Goal: Task Accomplishment & Management: Complete application form

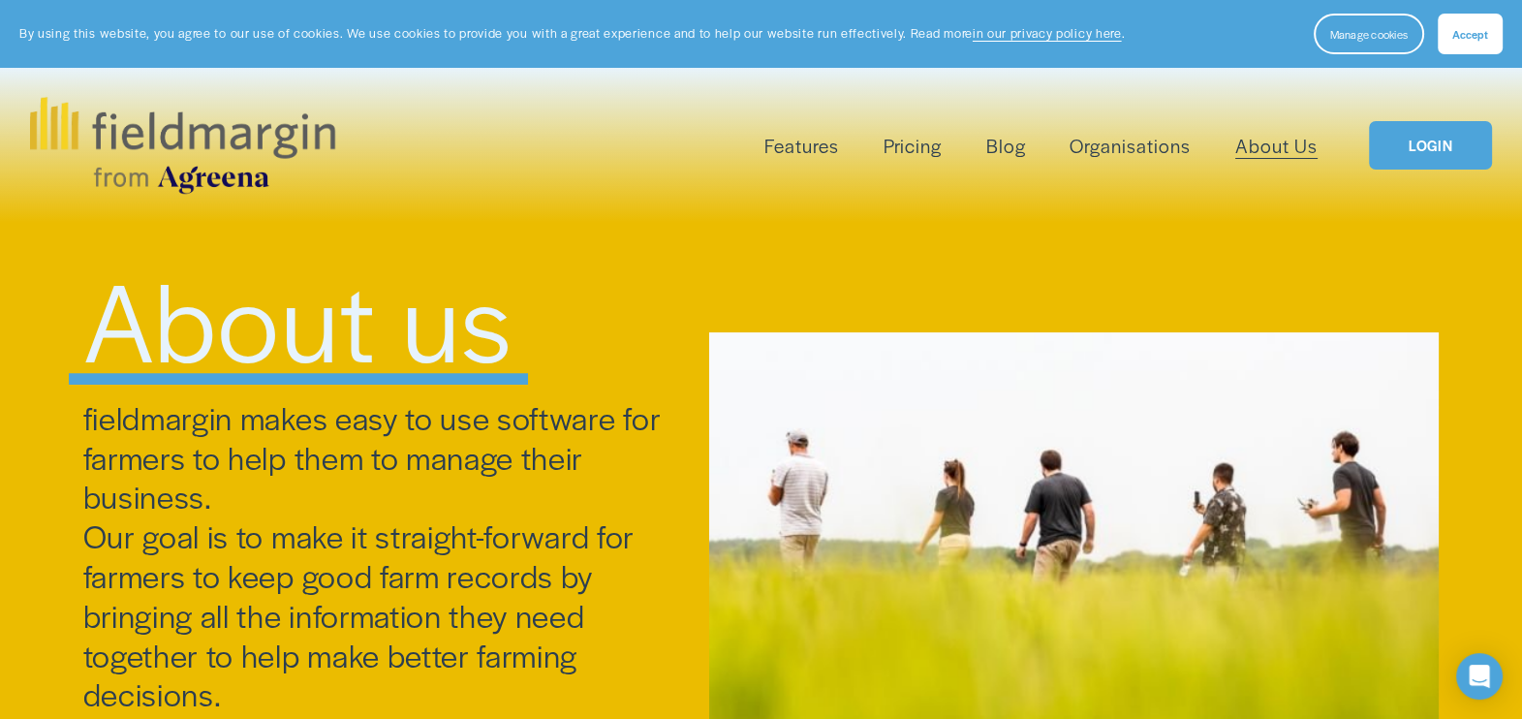
click at [1456, 149] on link "LOGIN" at bounding box center [1430, 145] width 122 height 49
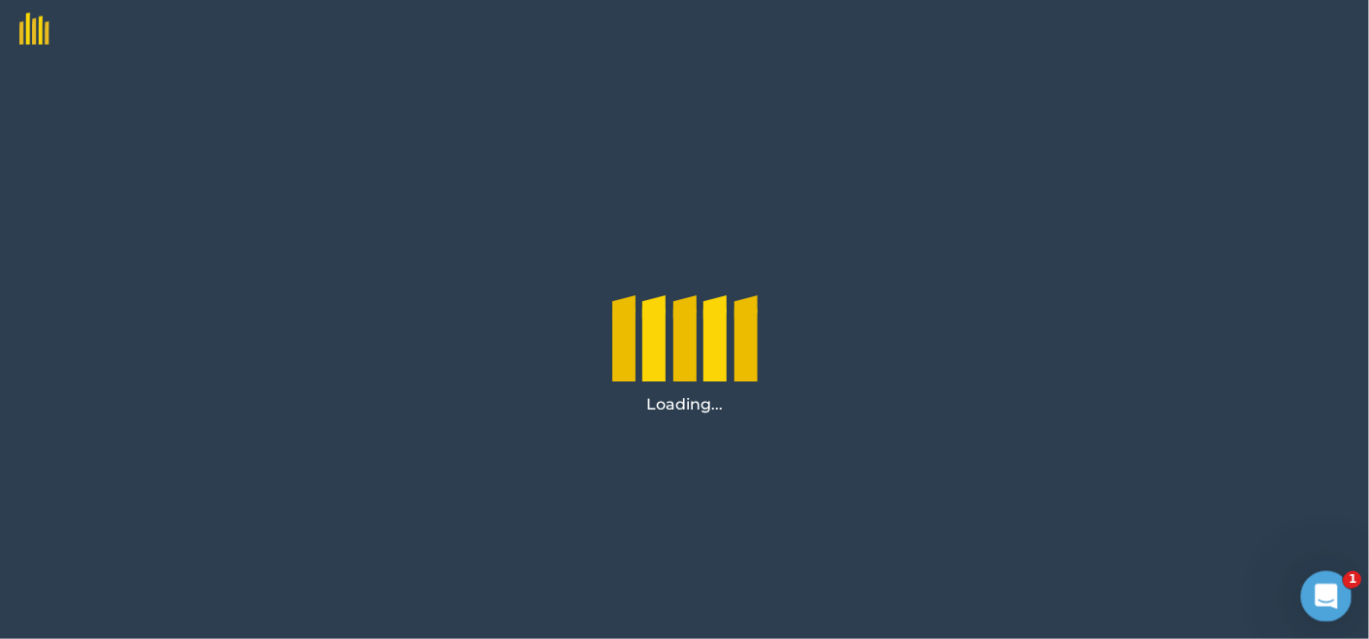
click at [1327, 593] on icon "Open Intercom Messenger" at bounding box center [1324, 594] width 32 height 32
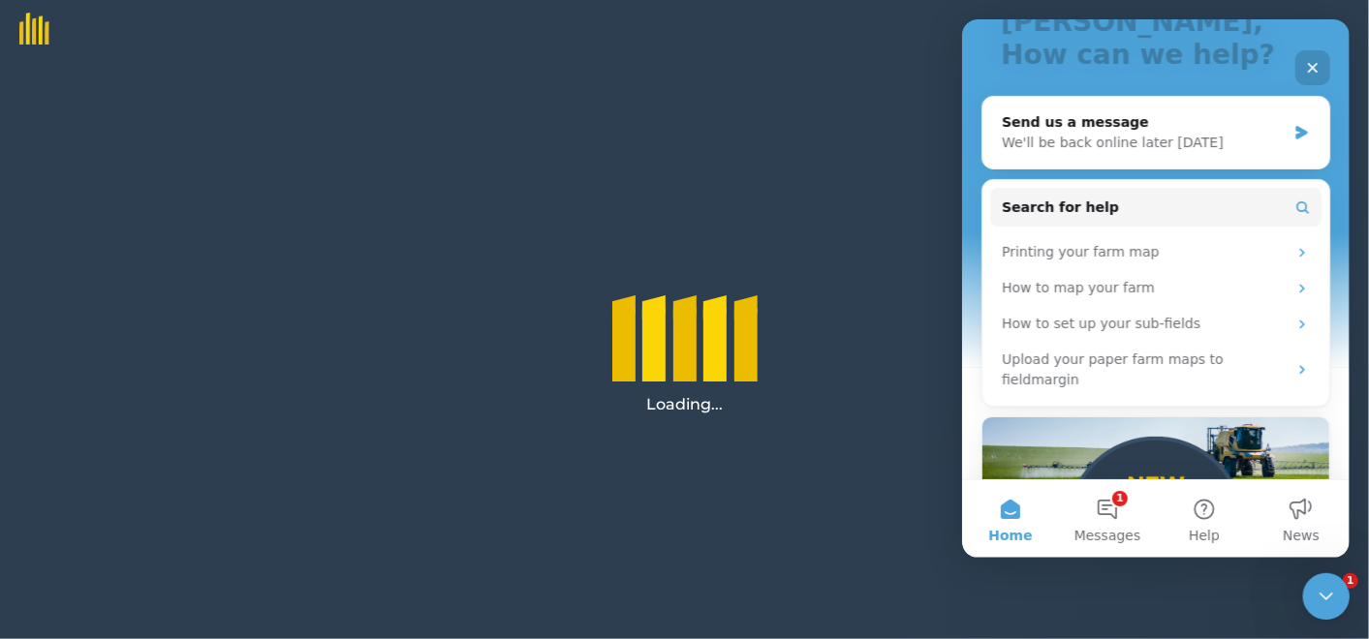
scroll to position [321, 0]
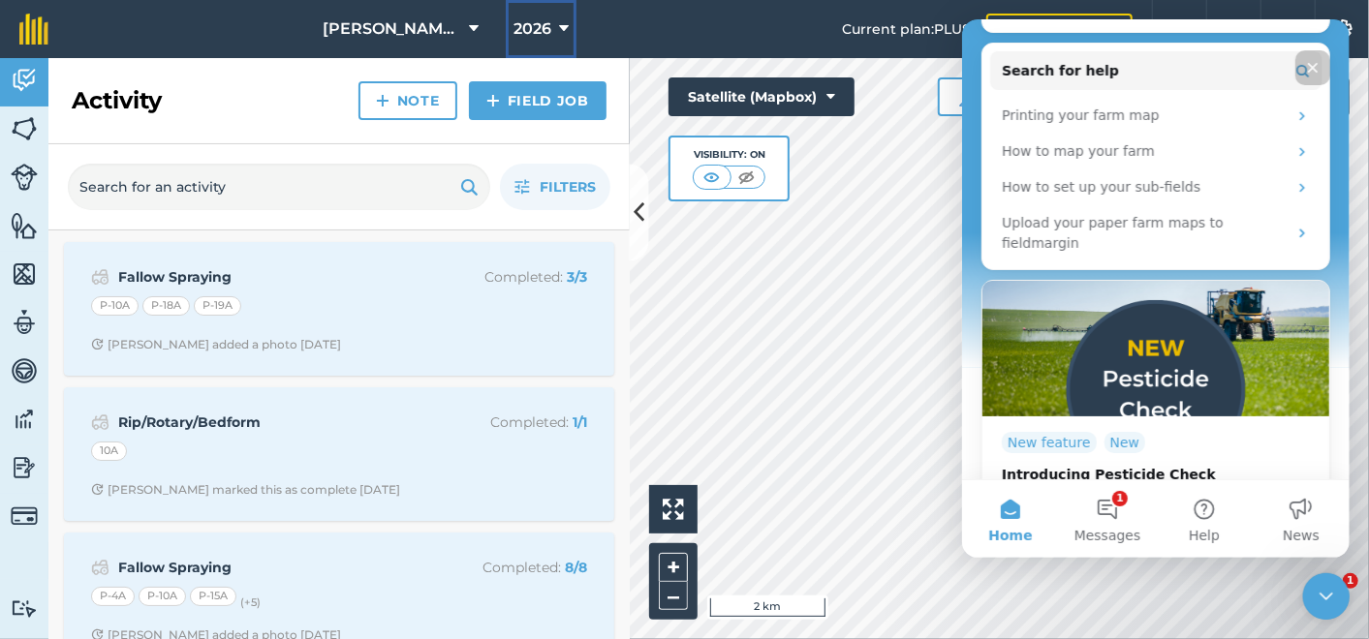
click at [564, 29] on icon at bounding box center [564, 28] width 10 height 23
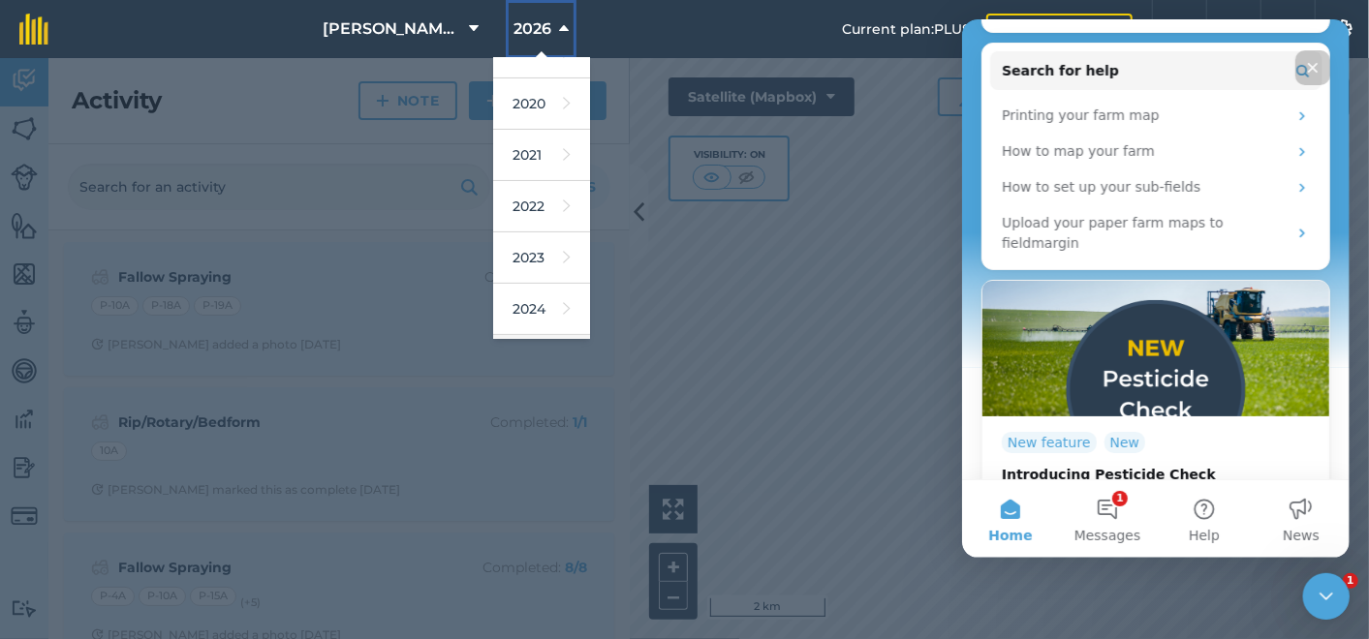
scroll to position [281, 0]
click at [518, 207] on link "2025" at bounding box center [541, 213] width 97 height 51
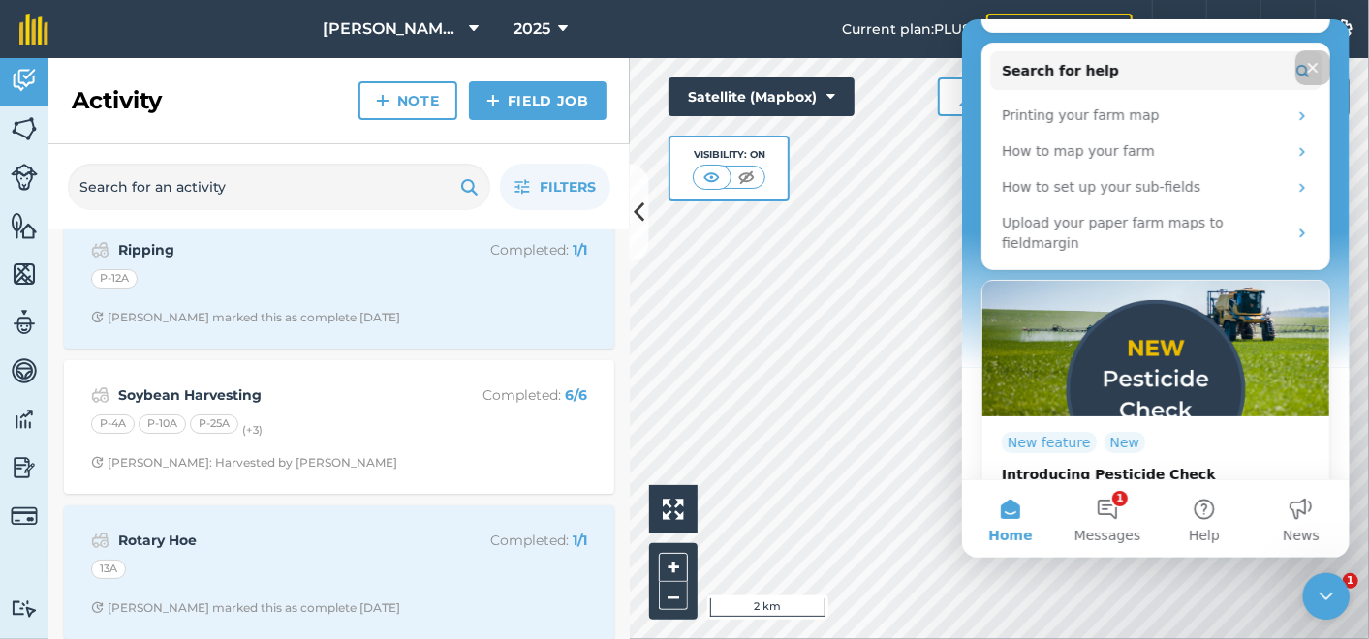
scroll to position [0, 0]
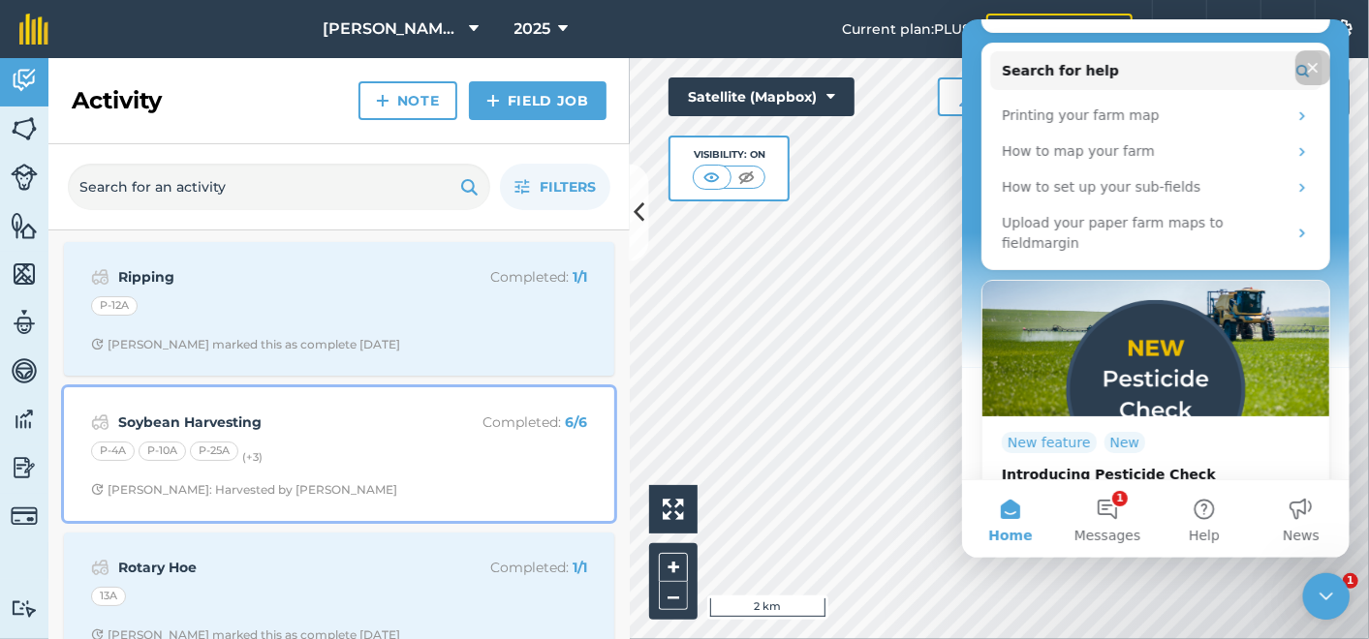
click at [230, 414] on strong "Soybean Harvesting" at bounding box center [271, 422] width 307 height 21
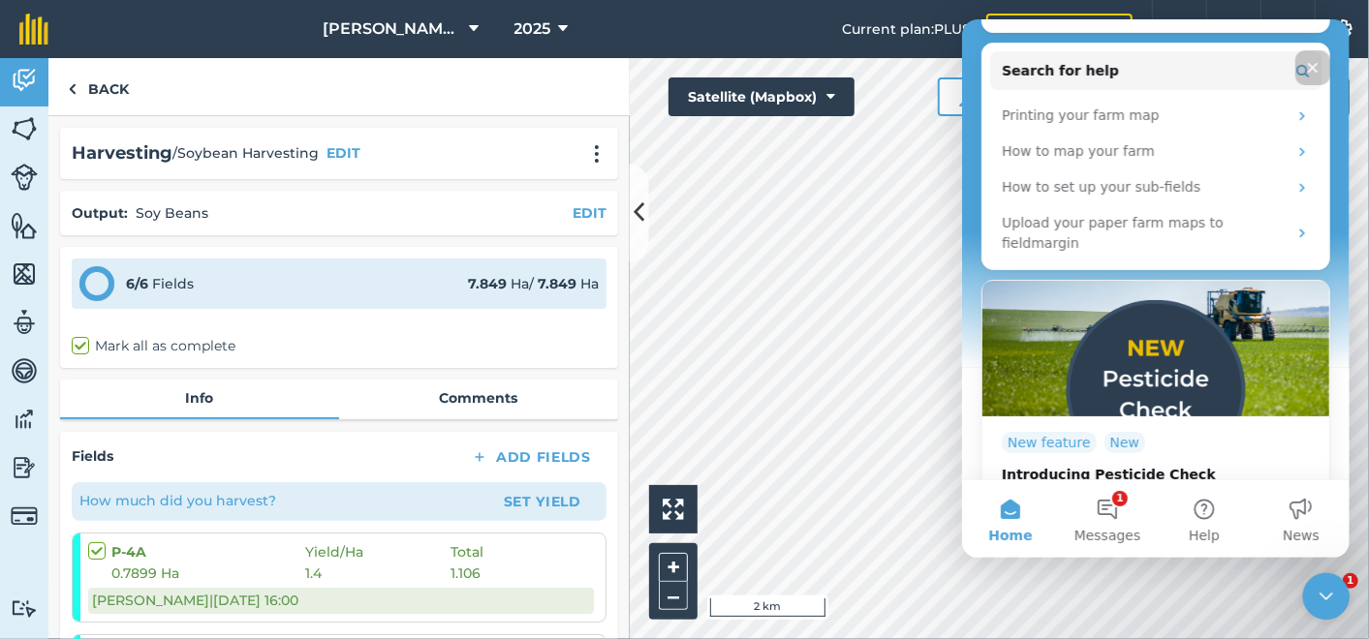
scroll to position [215, 0]
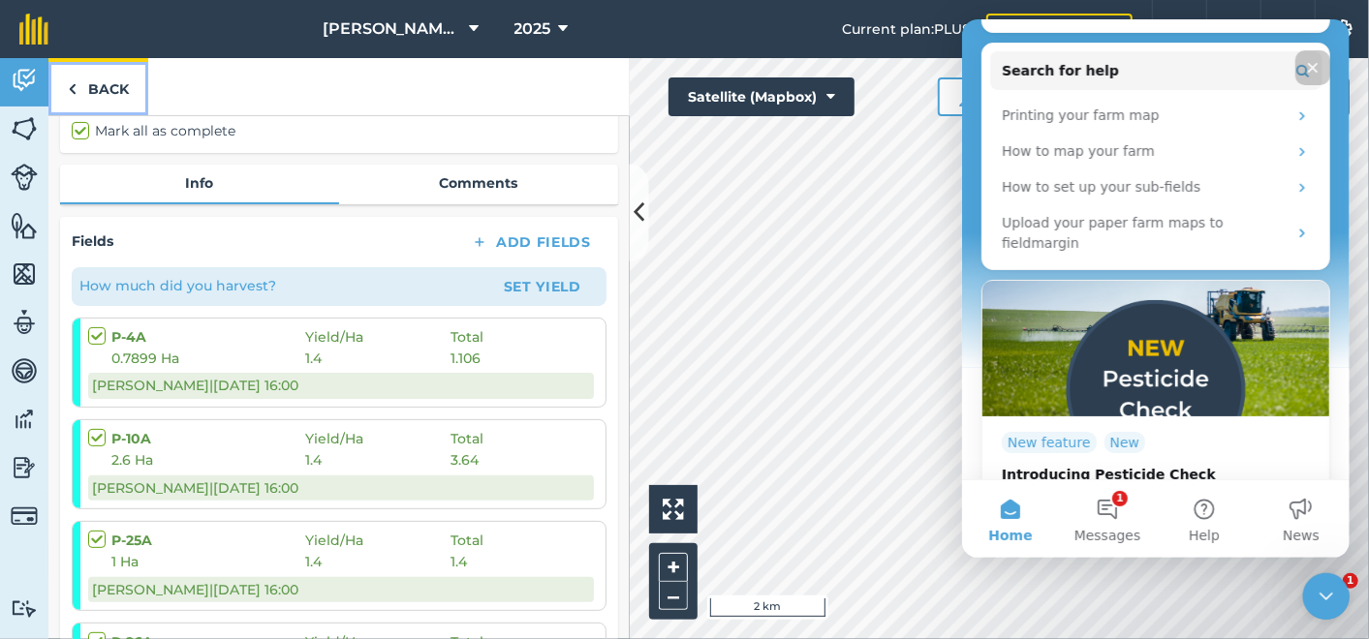
click at [72, 79] on img at bounding box center [72, 88] width 9 height 23
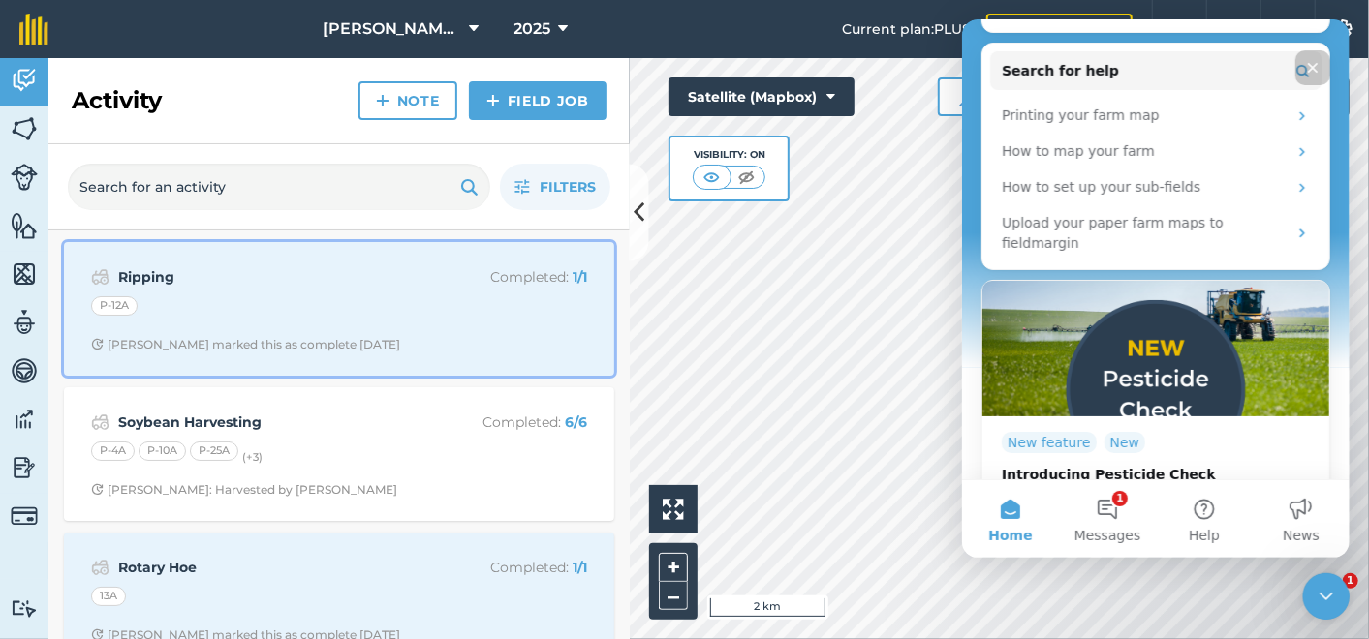
click at [147, 273] on strong "Ripping" at bounding box center [271, 276] width 307 height 21
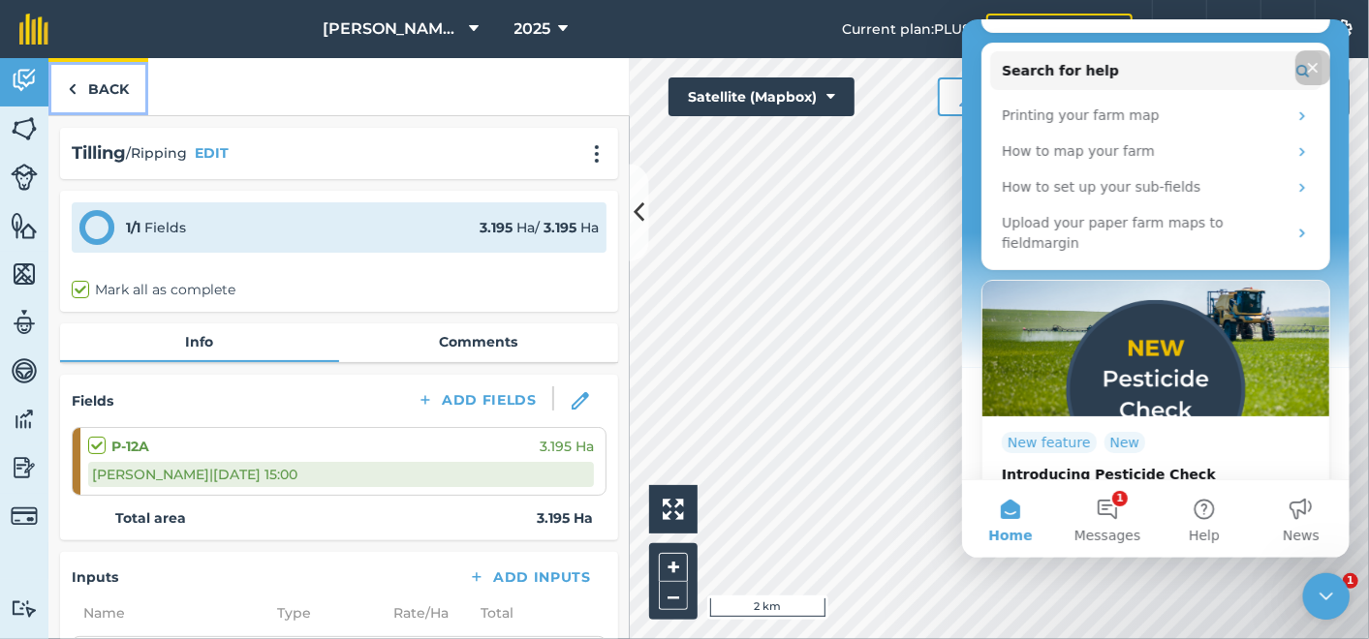
click at [75, 84] on img at bounding box center [72, 88] width 9 height 23
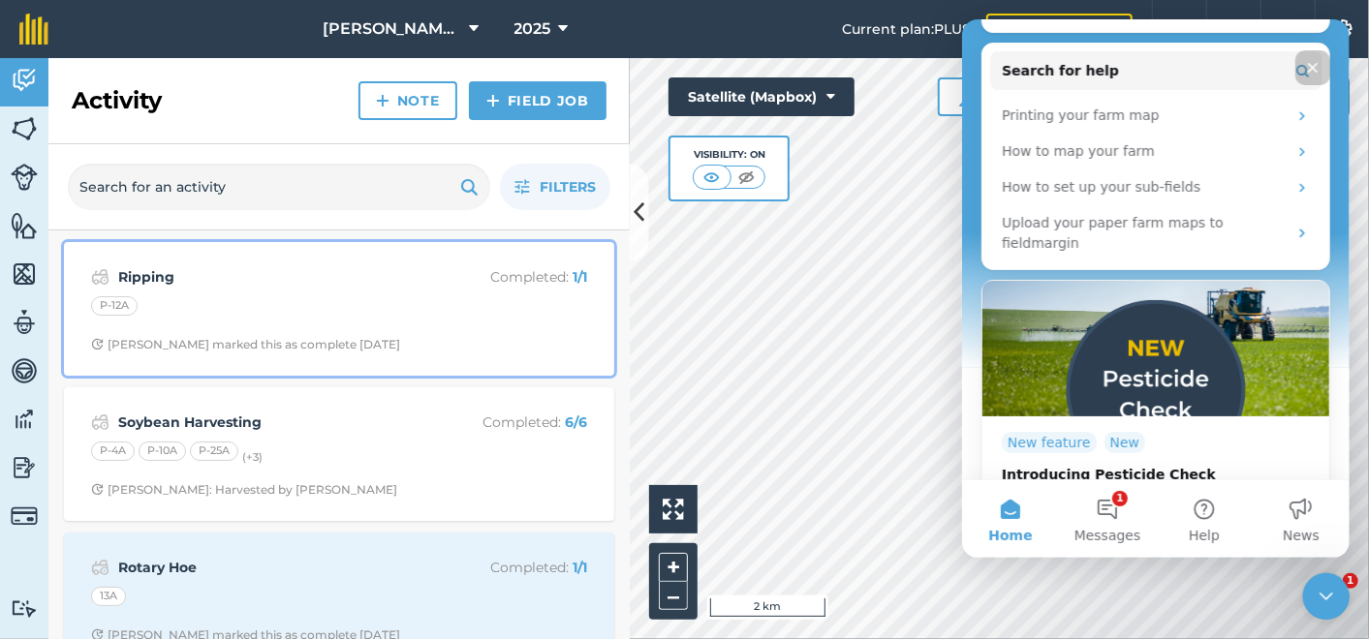
click at [144, 273] on strong "Ripping" at bounding box center [271, 276] width 307 height 21
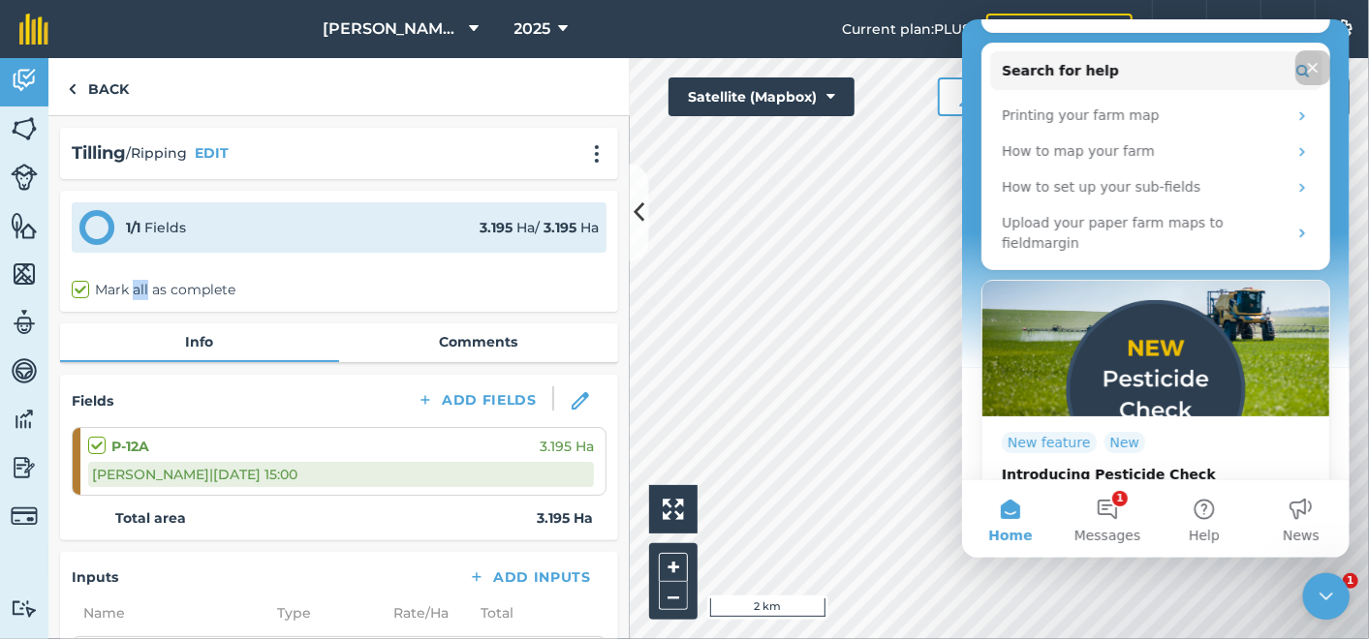
click at [144, 273] on div "1 / 1 Fields 3.195 Ha / 3.195 Ha Mark all as complete" at bounding box center [339, 251] width 558 height 121
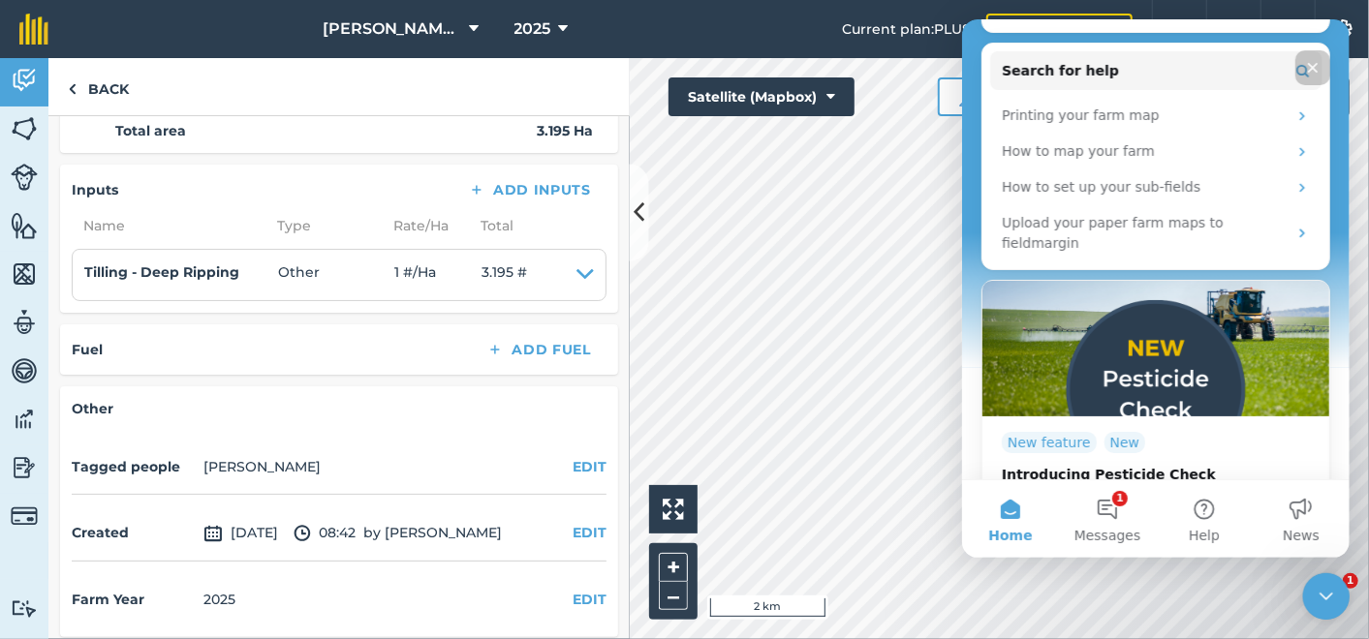
scroll to position [392, 0]
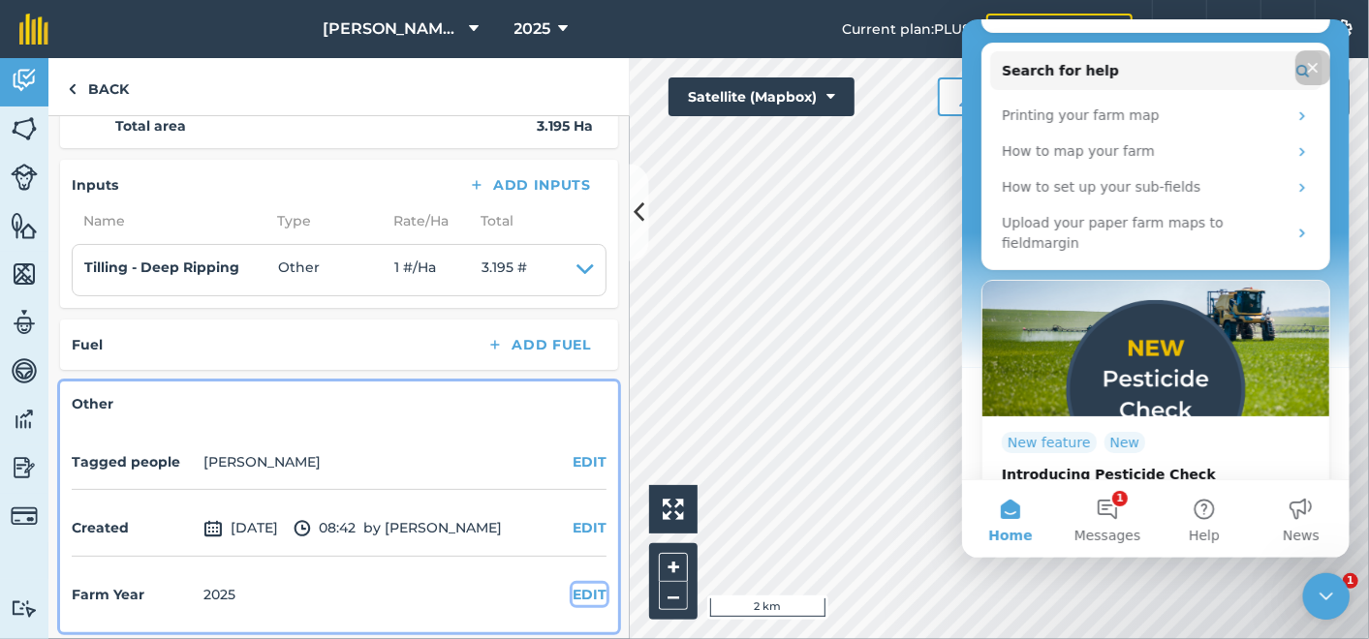
click at [577, 588] on button "EDIT" at bounding box center [590, 594] width 34 height 21
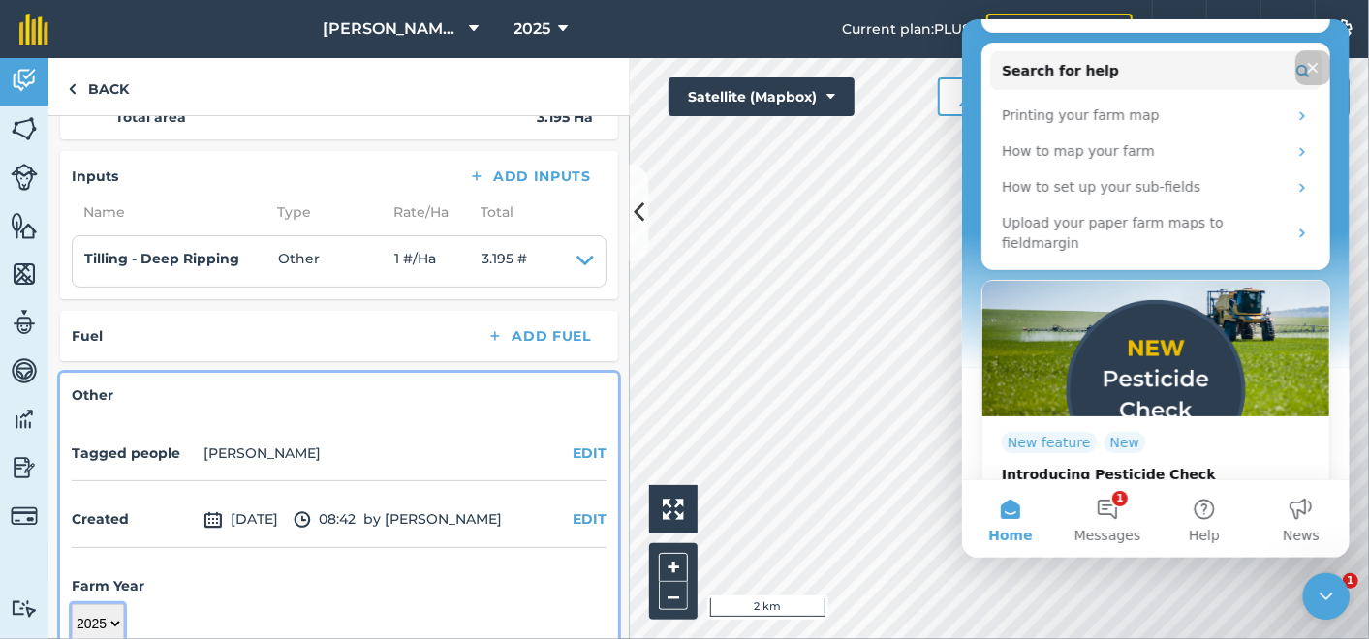
click at [120, 626] on select "2017 2018 2019 2020 2021 2022 2023 2024 2025 2026 2027" at bounding box center [98, 623] width 52 height 39
select select "2026"
click at [72, 604] on select "2017 2018 2019 2020 2021 2022 2023 2024 2025 2026 2027" at bounding box center [98, 623] width 52 height 39
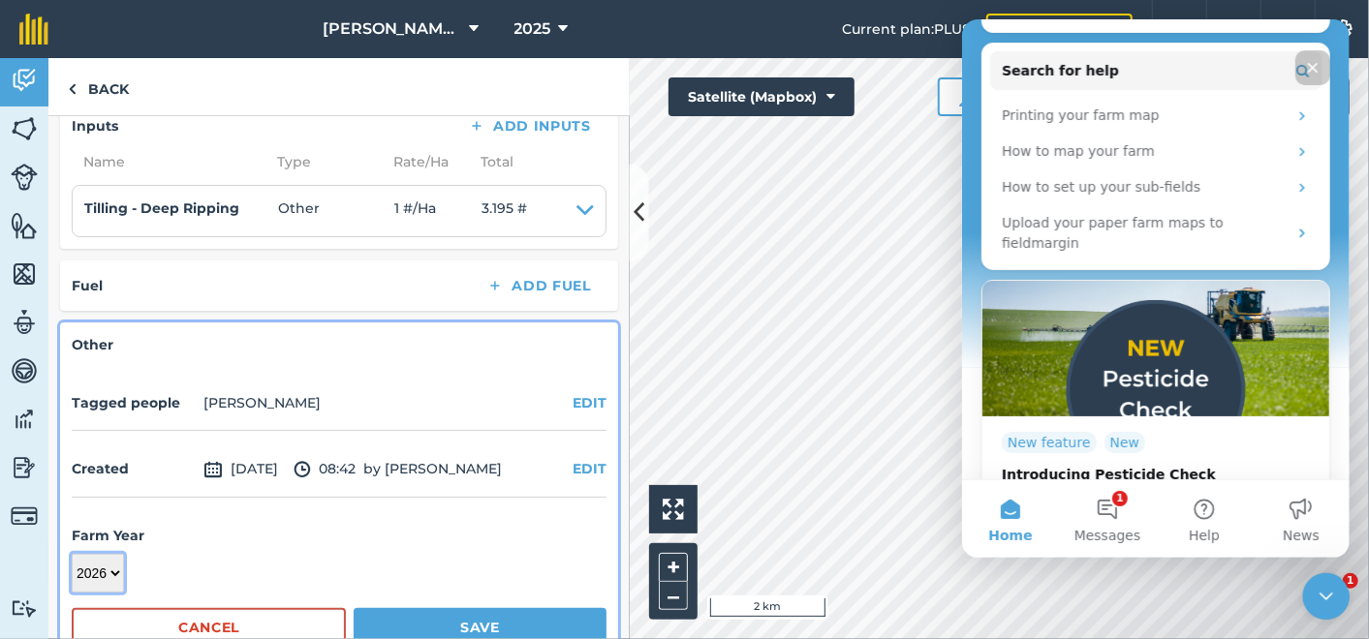
scroll to position [492, 0]
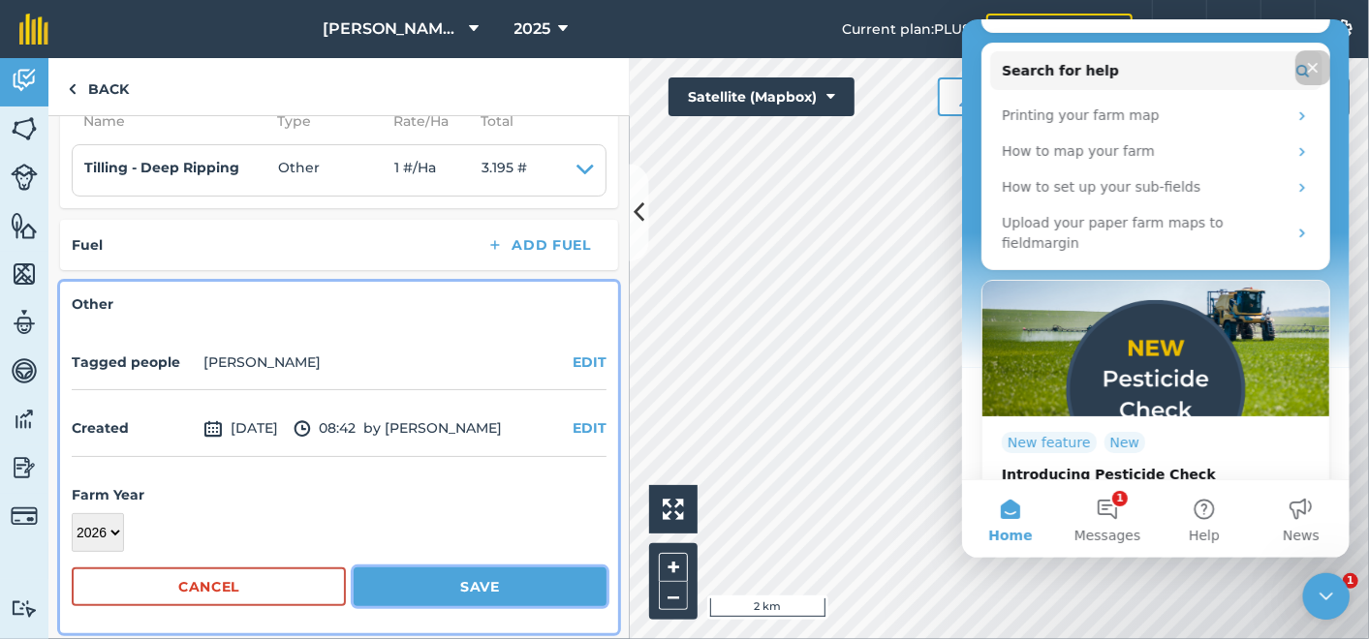
click at [426, 577] on button "Save" at bounding box center [480, 587] width 253 height 39
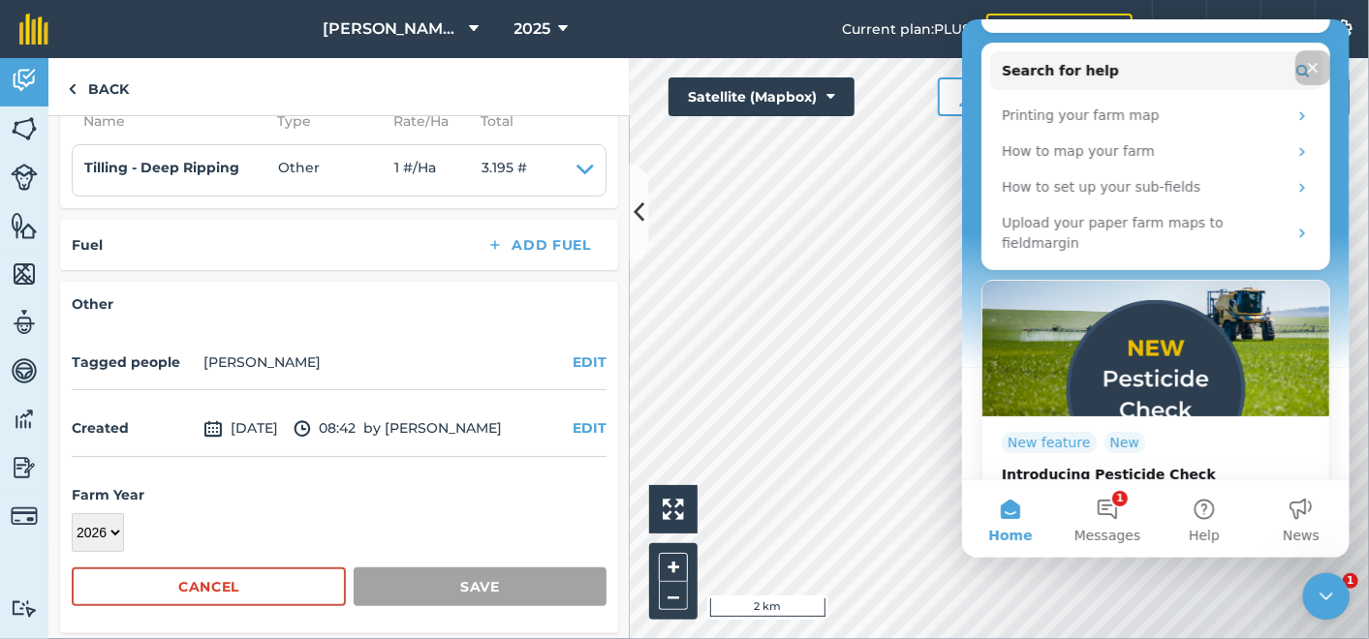
scroll to position [392, 0]
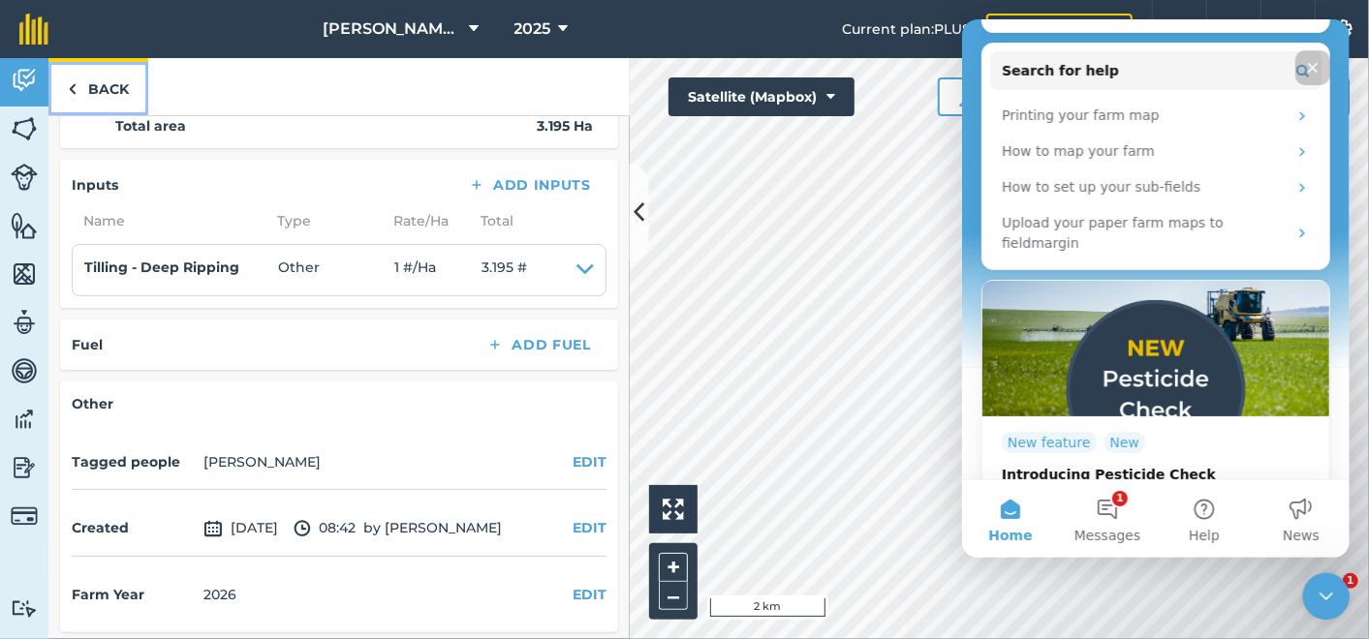
click at [88, 90] on link "Back" at bounding box center [98, 86] width 100 height 57
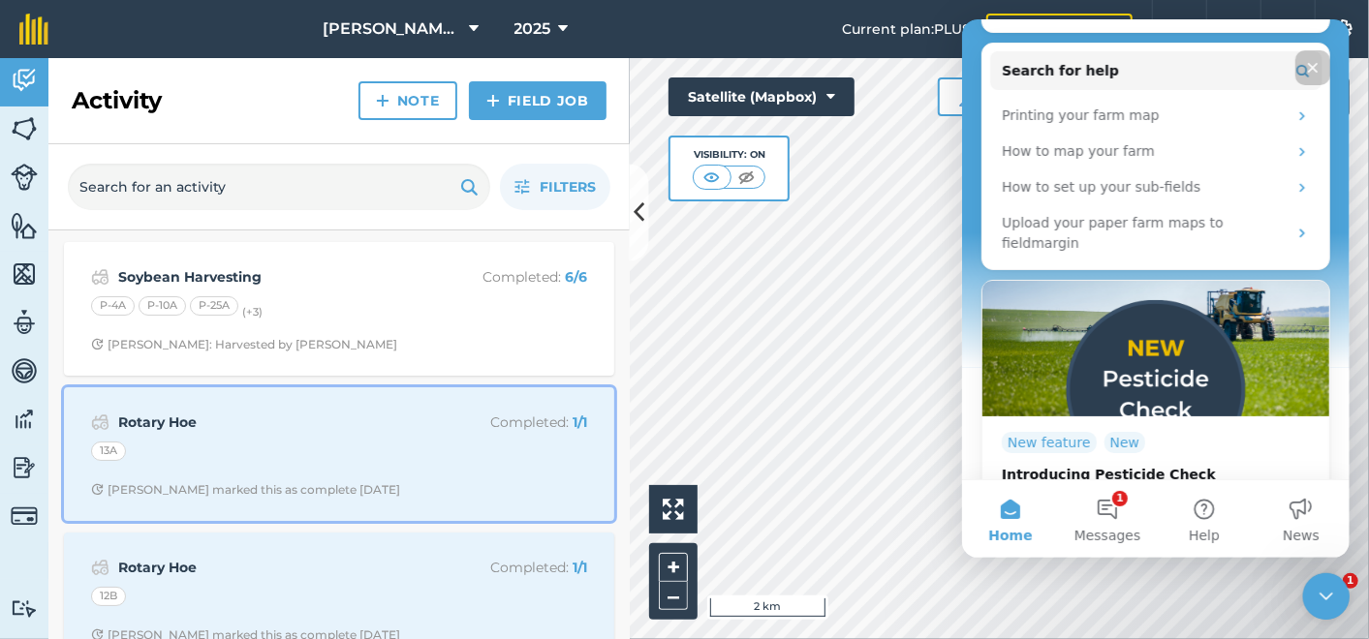
click at [139, 414] on strong "Rotary Hoe" at bounding box center [271, 422] width 307 height 21
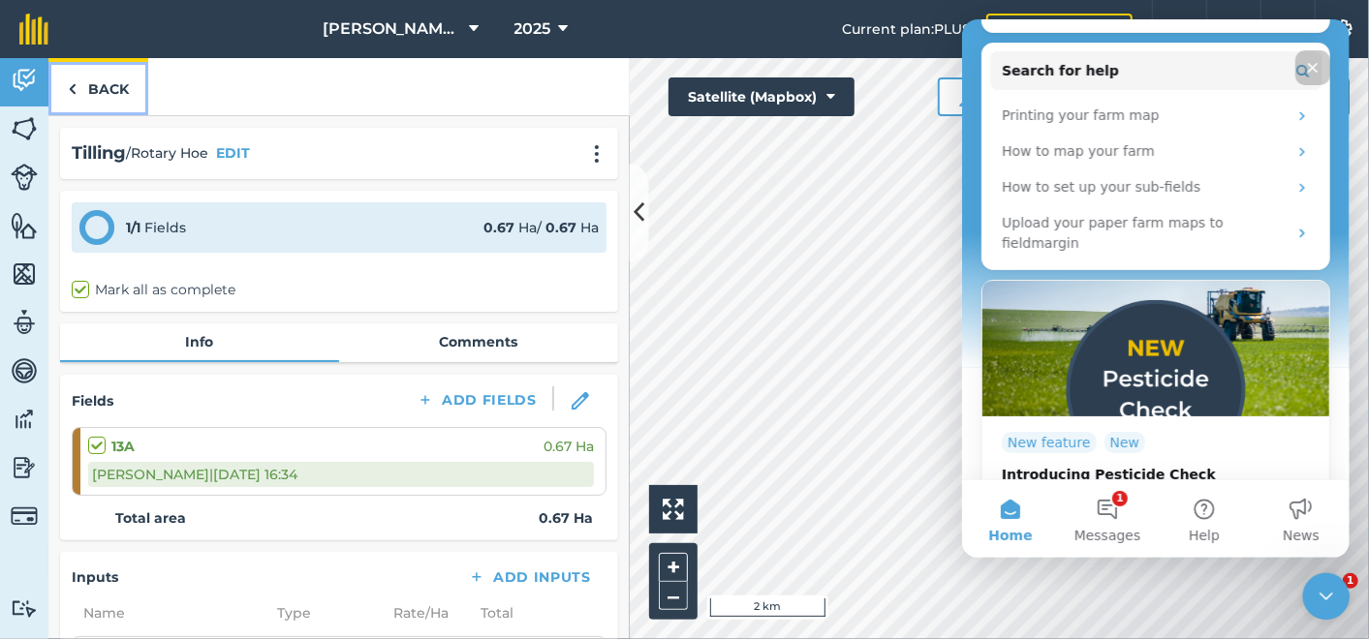
click at [76, 93] on img at bounding box center [72, 88] width 9 height 23
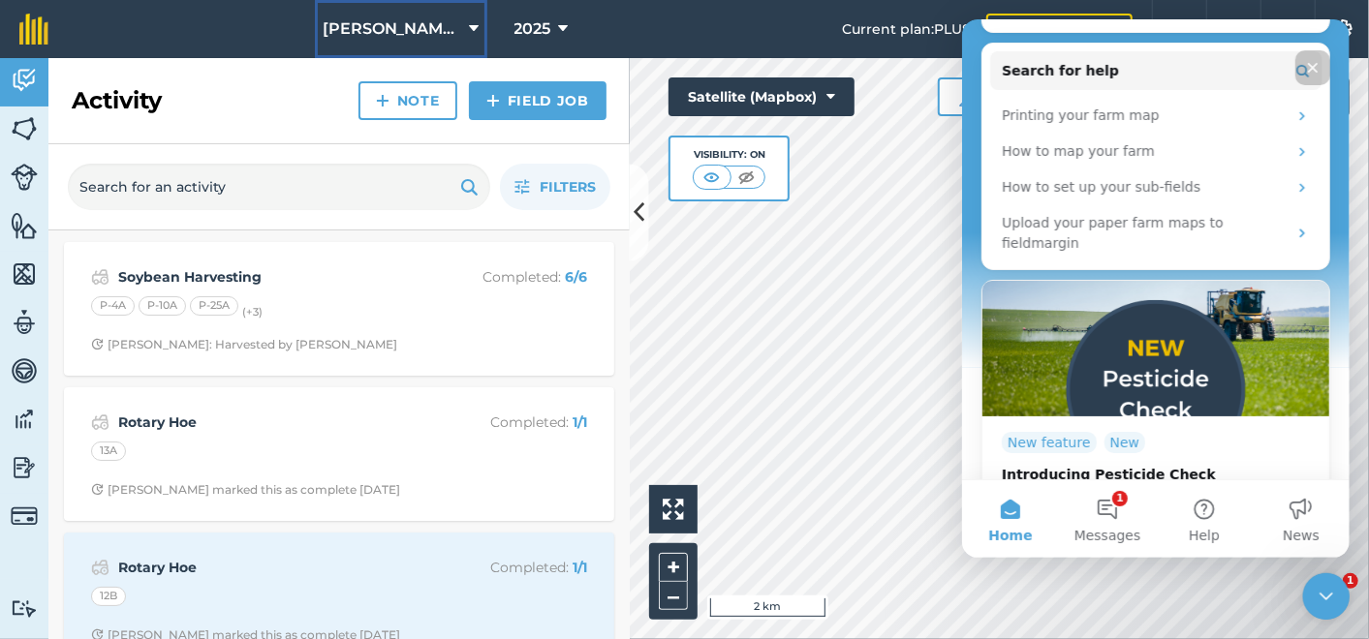
click at [470, 24] on icon at bounding box center [475, 28] width 10 height 23
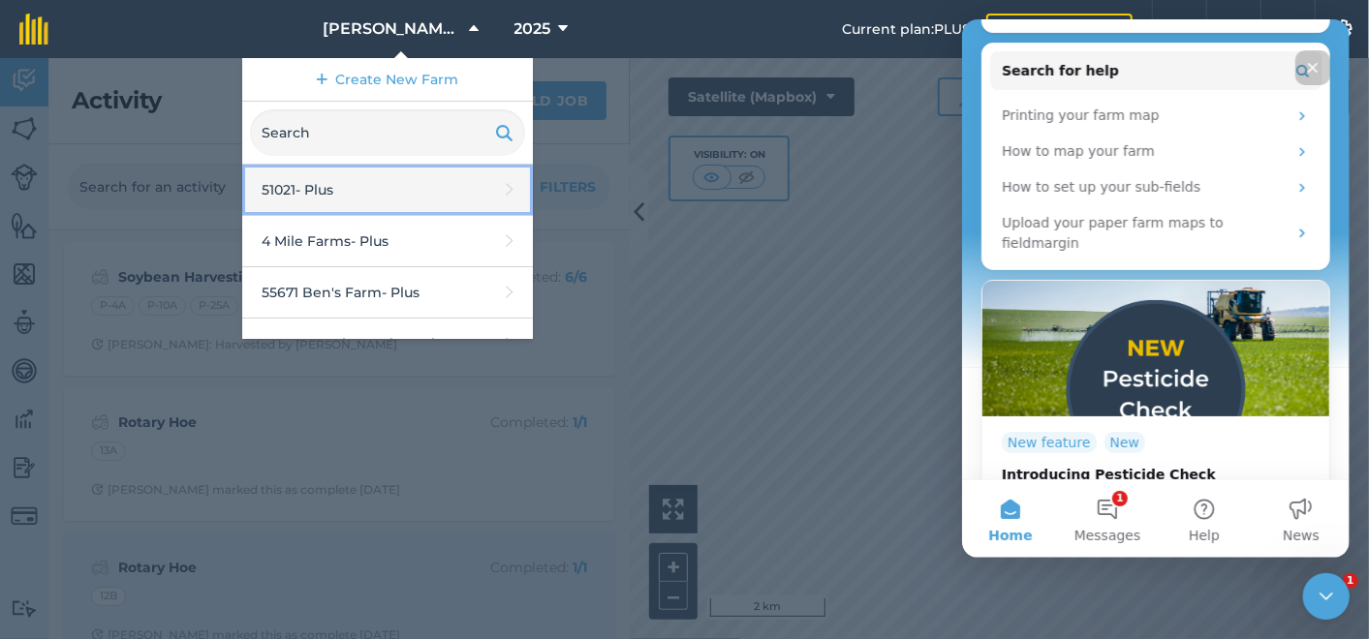
click at [315, 185] on link "51021 - Plus" at bounding box center [387, 190] width 291 height 51
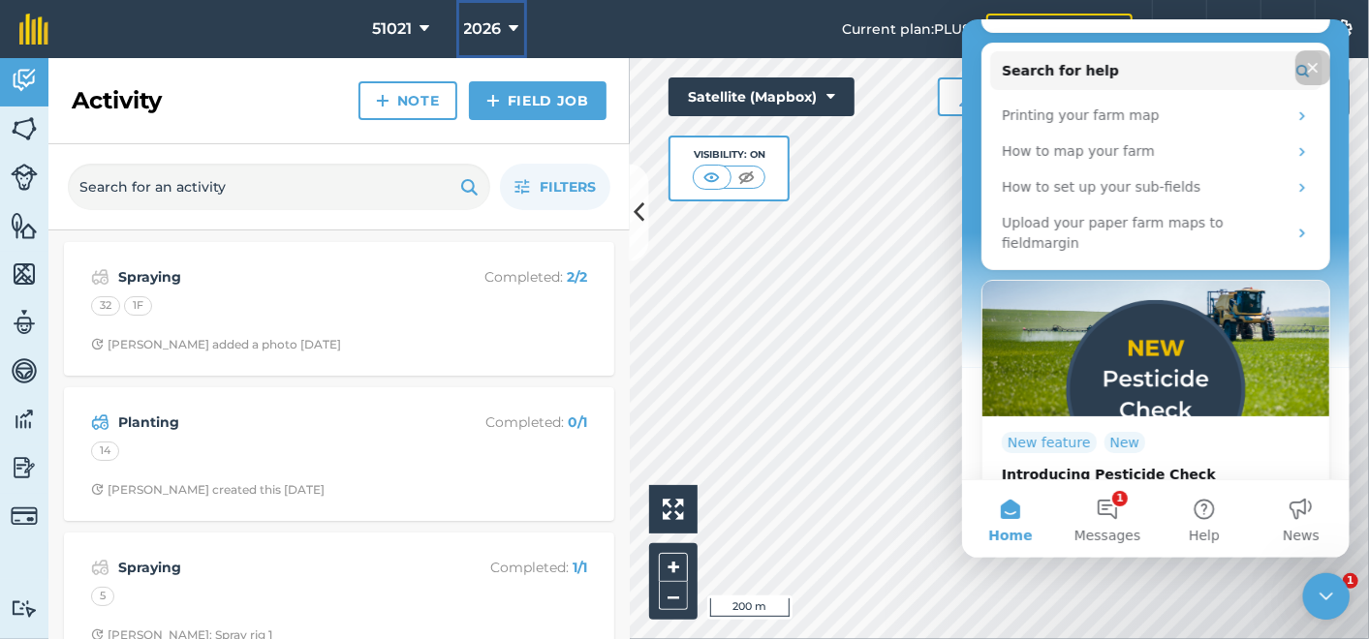
click at [510, 22] on icon at bounding box center [515, 28] width 10 height 23
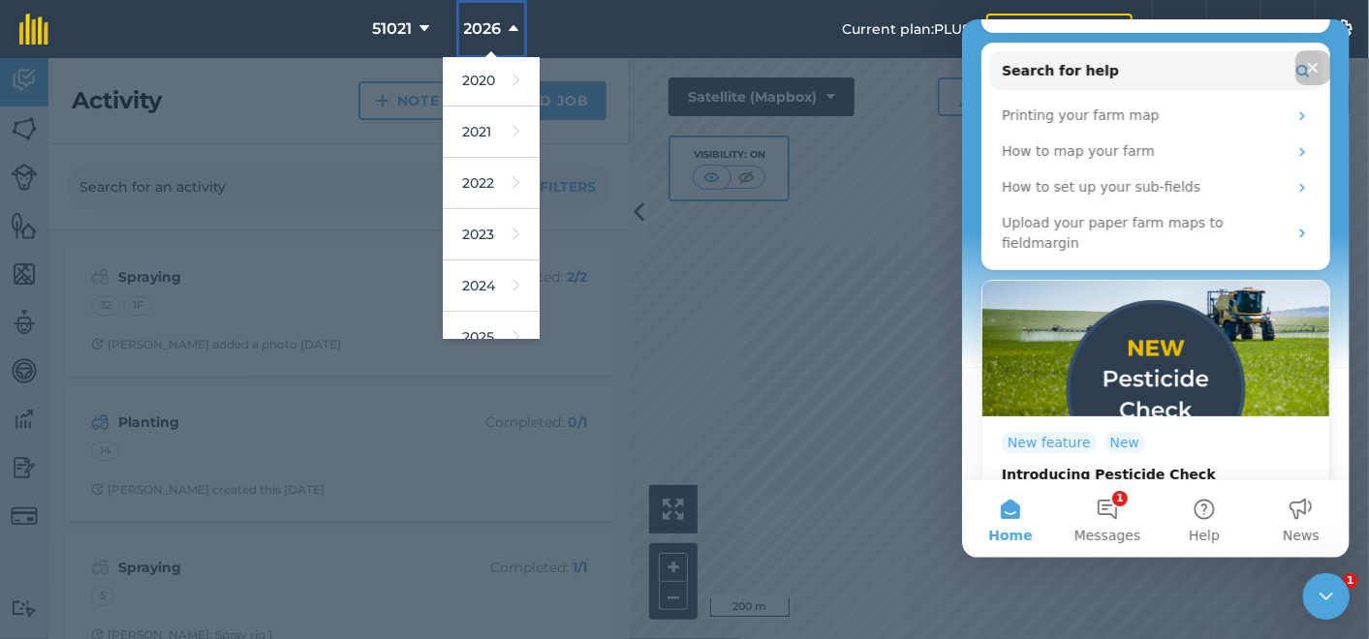
scroll to position [171, 0]
click at [486, 315] on link "2025" at bounding box center [491, 322] width 97 height 51
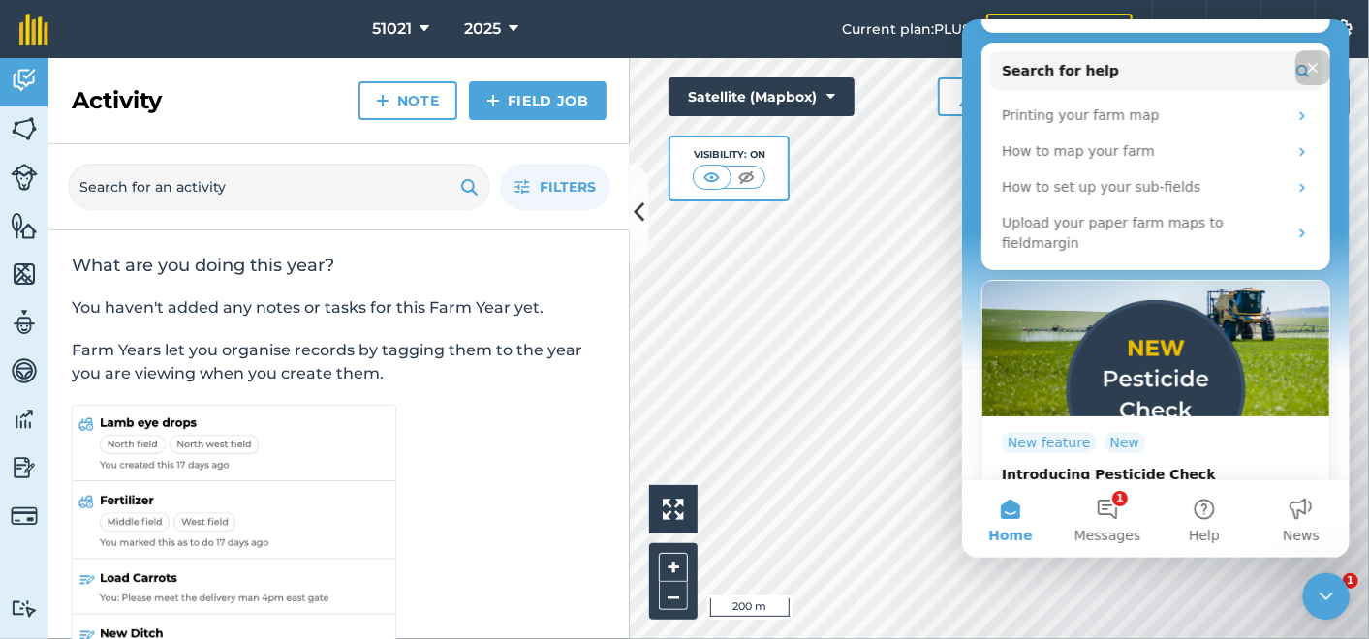
click at [1312, 67] on icon "Close" at bounding box center [1312, 68] width 11 height 11
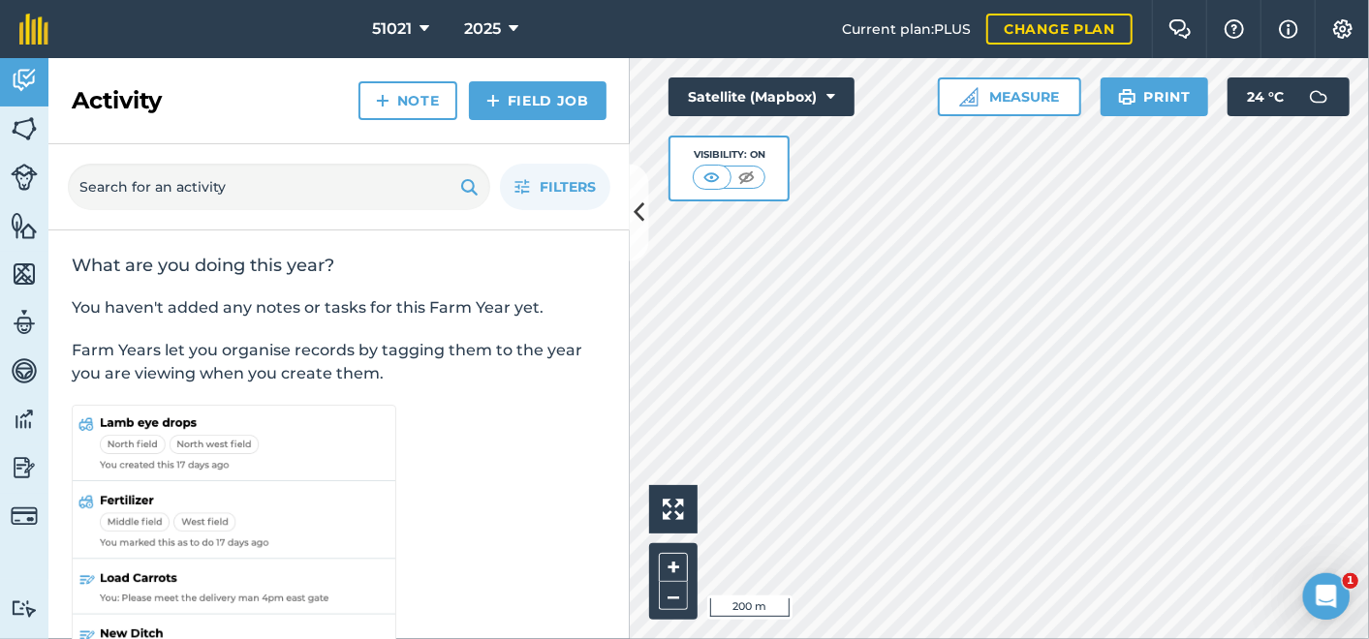
scroll to position [0, 0]
click at [514, 25] on icon at bounding box center [514, 28] width 10 height 23
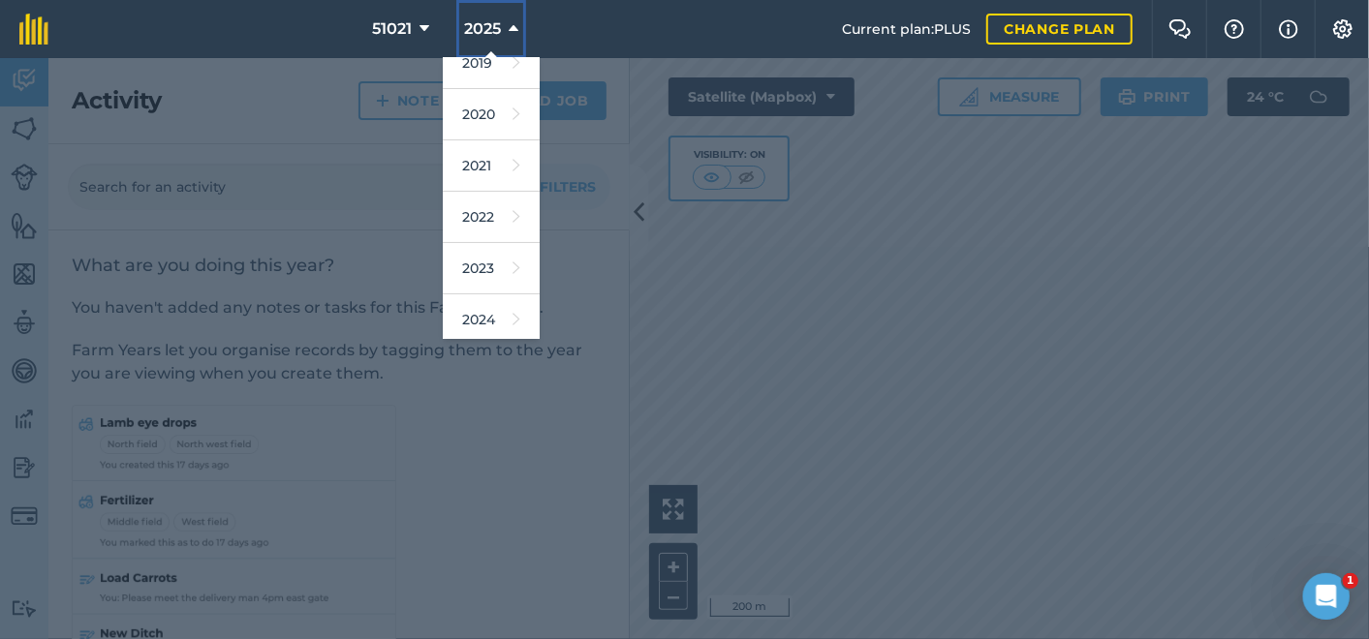
scroll to position [281, 0]
click at [473, 270] on link "2026" at bounding box center [491, 264] width 97 height 51
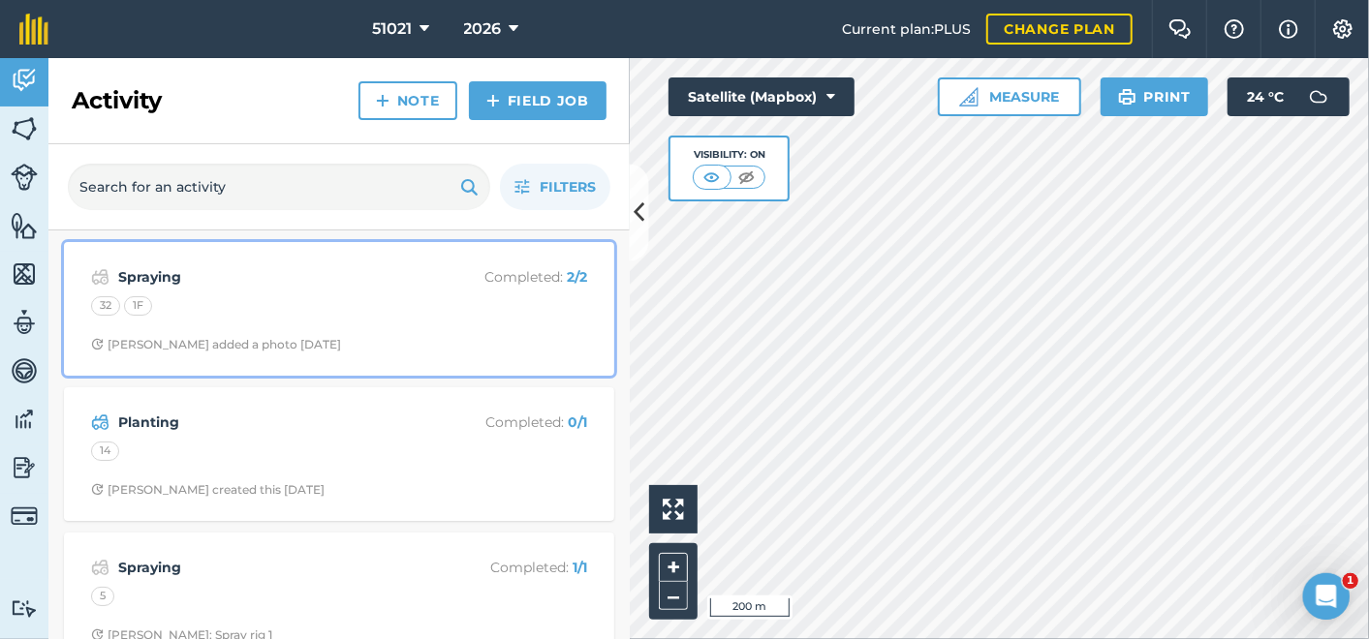
click at [152, 271] on strong "Spraying" at bounding box center [271, 276] width 307 height 21
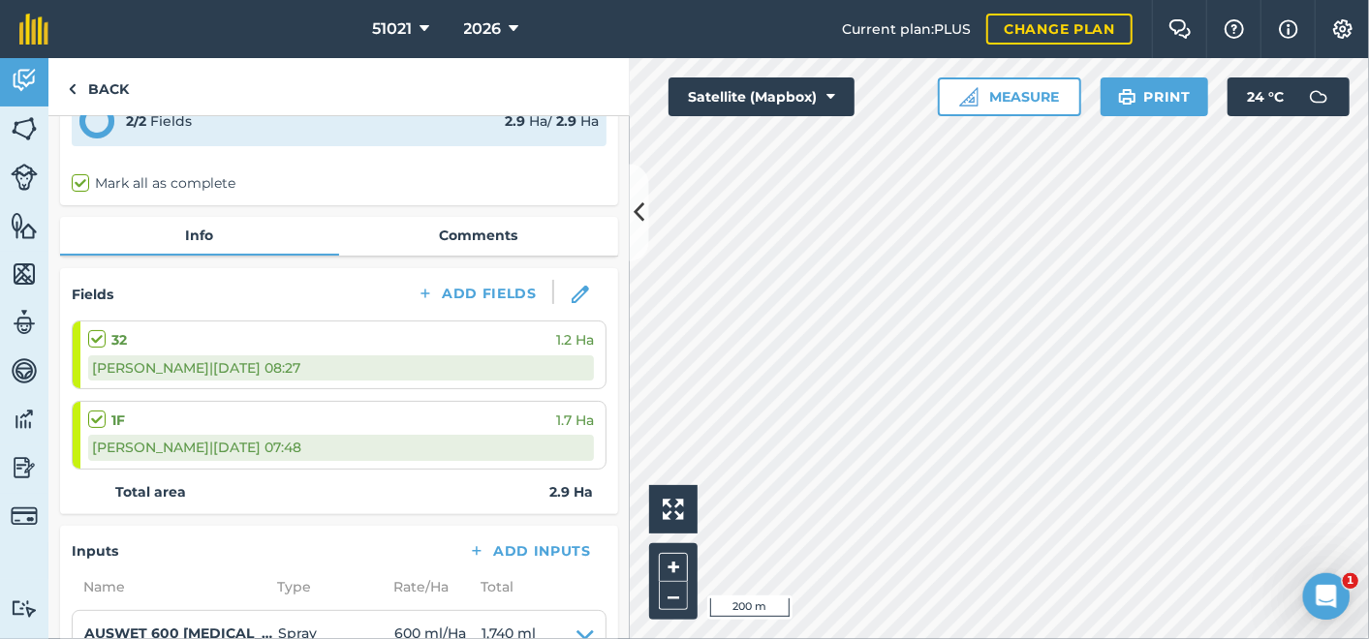
scroll to position [106, 0]
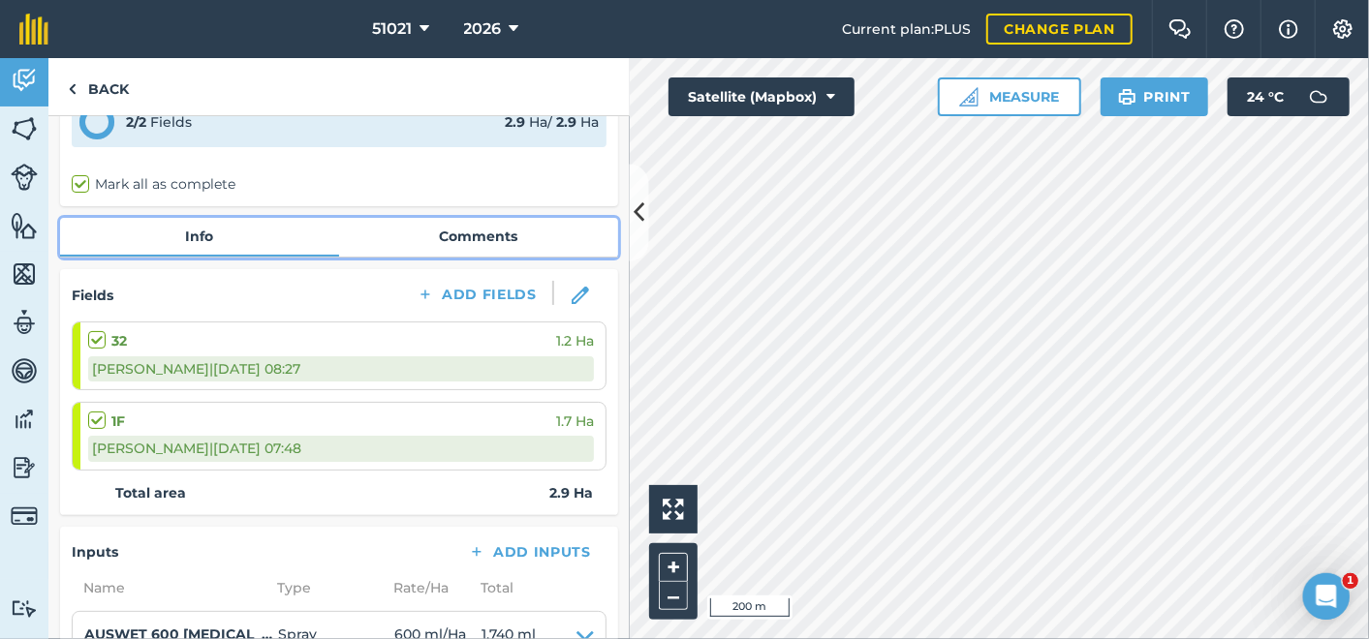
click at [459, 236] on link "Comments" at bounding box center [478, 236] width 279 height 37
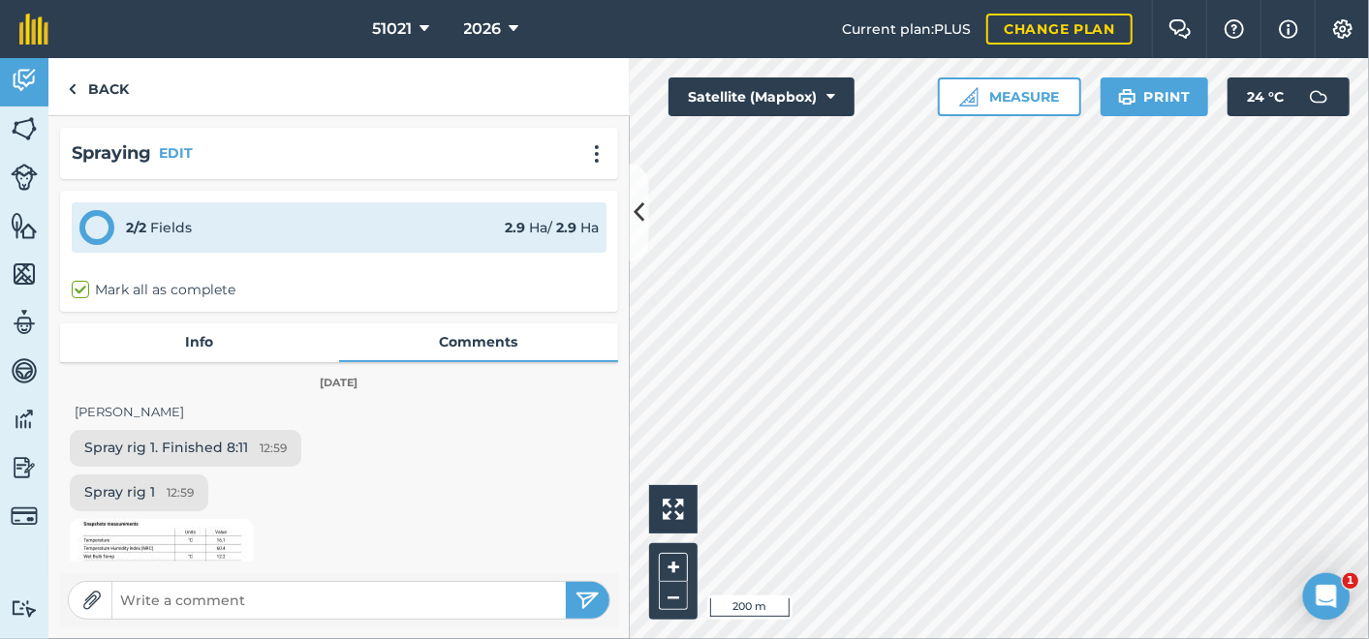
click at [137, 549] on img at bounding box center [162, 611] width 184 height 184
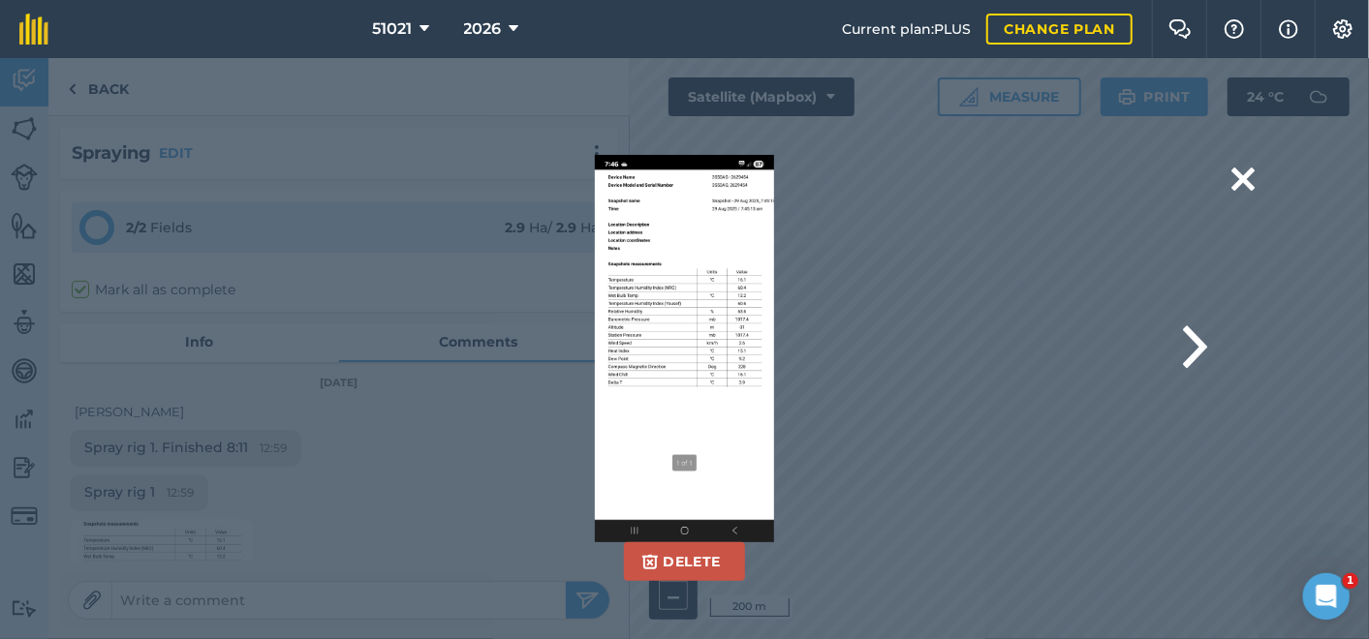
click at [693, 246] on img at bounding box center [684, 348] width 179 height 387
drag, startPoint x: 716, startPoint y: 232, endPoint x: 683, endPoint y: 292, distance: 67.6
click at [683, 292] on img at bounding box center [684, 348] width 179 height 387
click at [1198, 343] on button at bounding box center [1195, 348] width 24 height 77
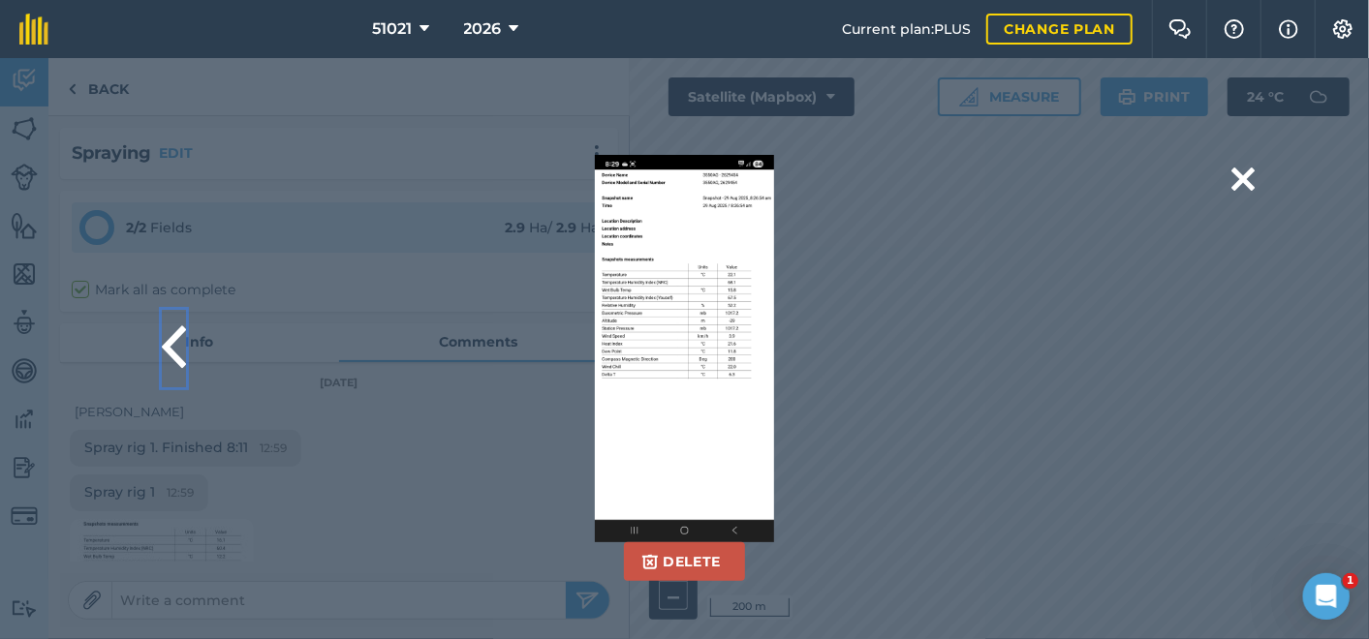
click at [166, 340] on button at bounding box center [174, 348] width 24 height 77
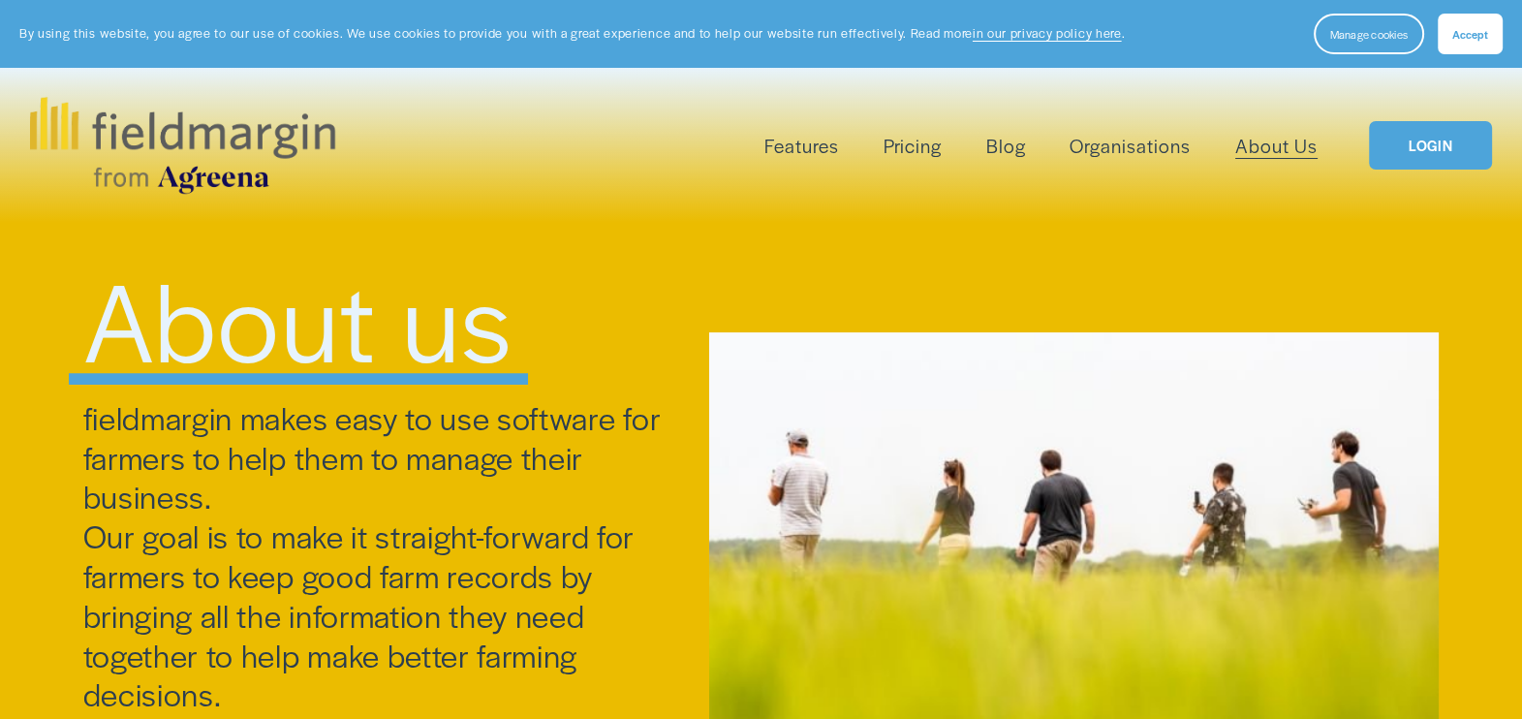
drag, startPoint x: 0, startPoint y: 0, endPoint x: 1435, endPoint y: 142, distance: 1441.7
click at [1437, 142] on link "LOGIN" at bounding box center [1430, 145] width 122 height 49
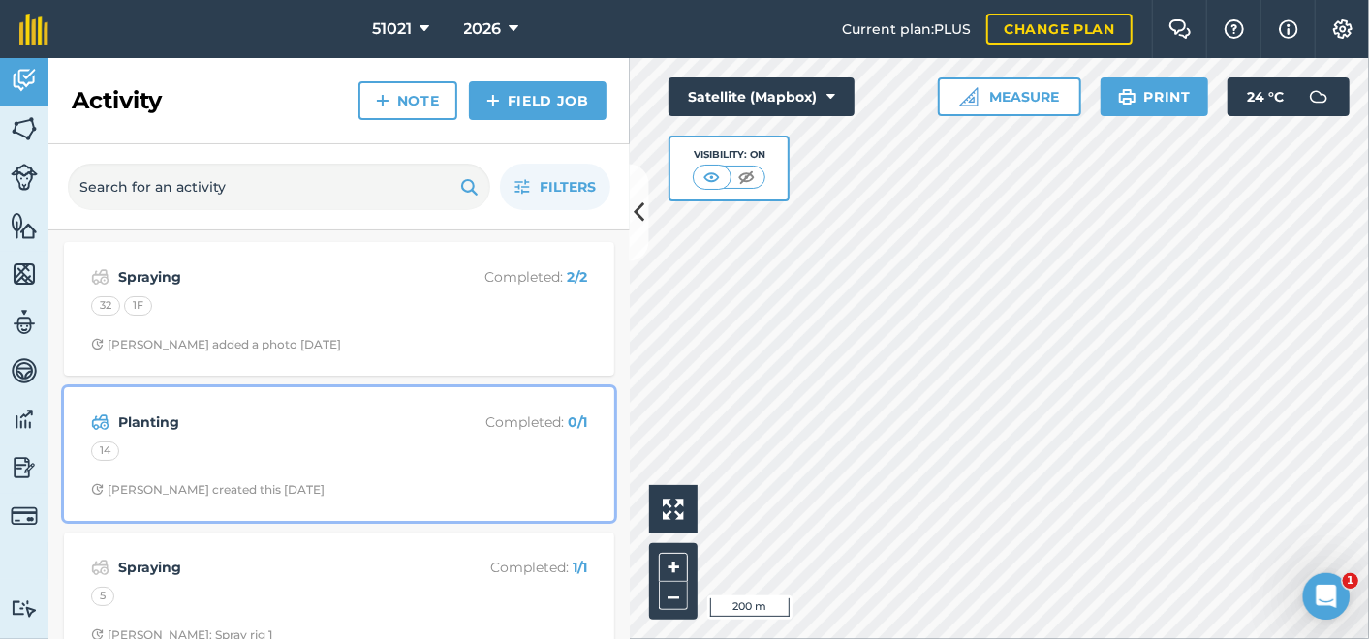
click at [138, 422] on strong "Planting" at bounding box center [271, 422] width 307 height 21
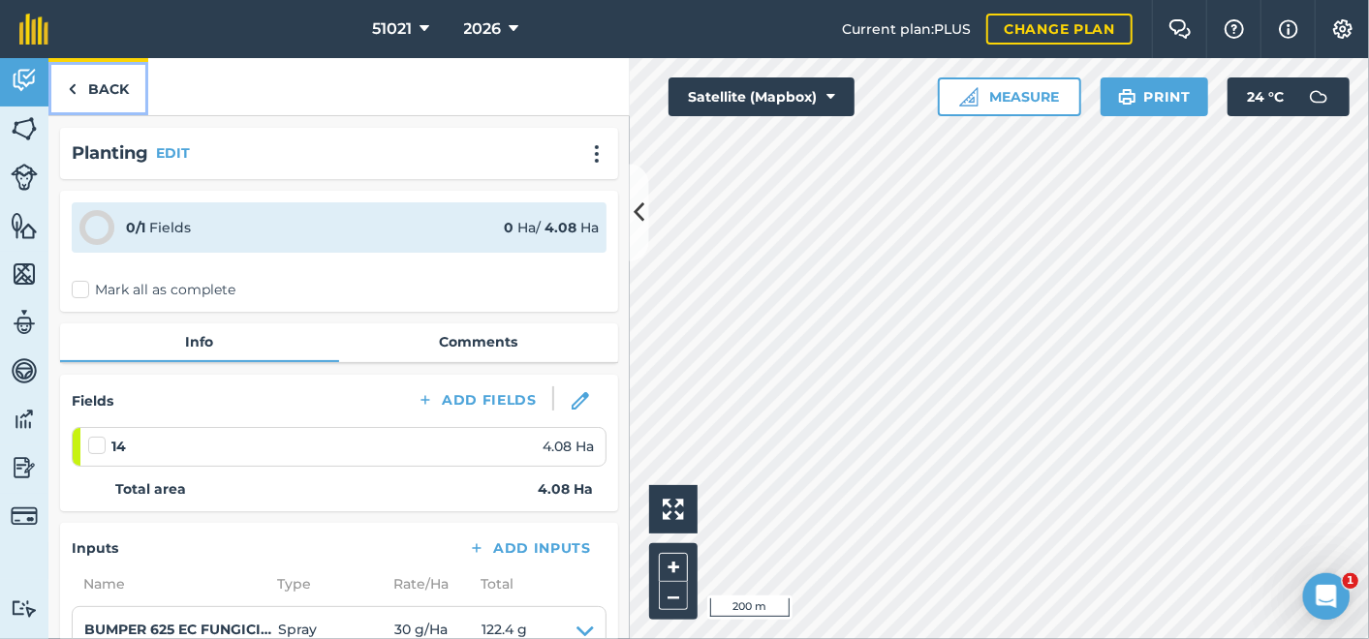
click at [92, 88] on link "Back" at bounding box center [98, 86] width 100 height 57
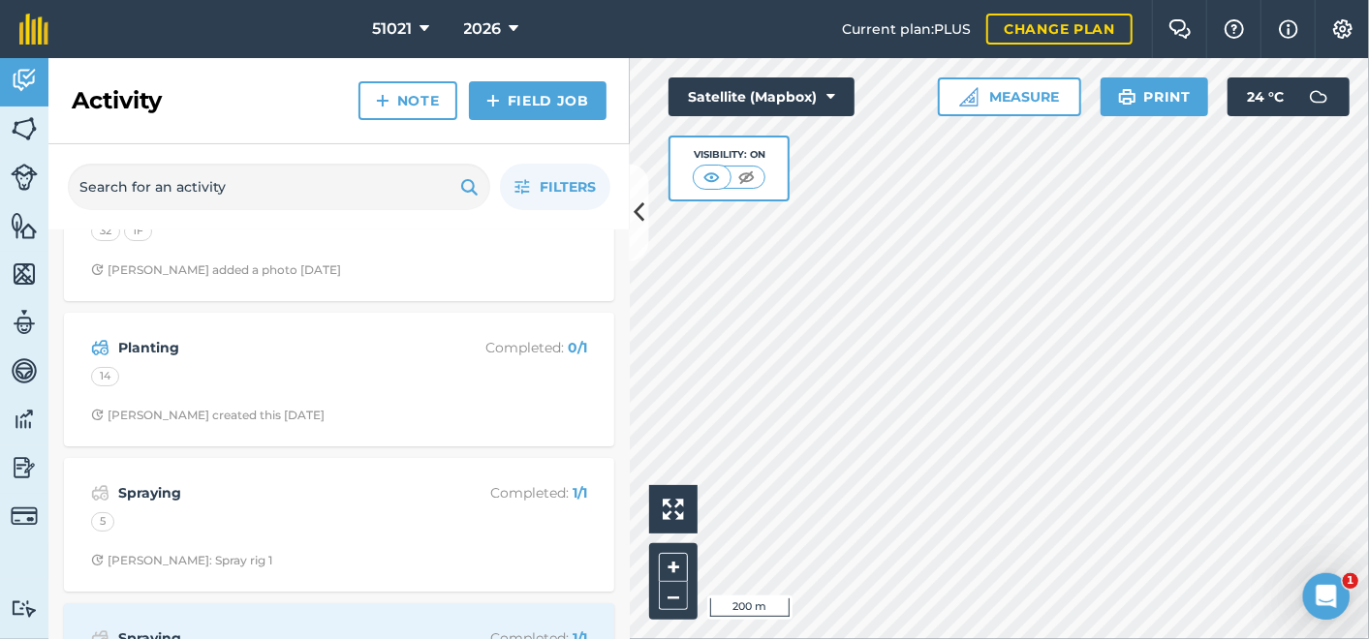
scroll to position [108, 0]
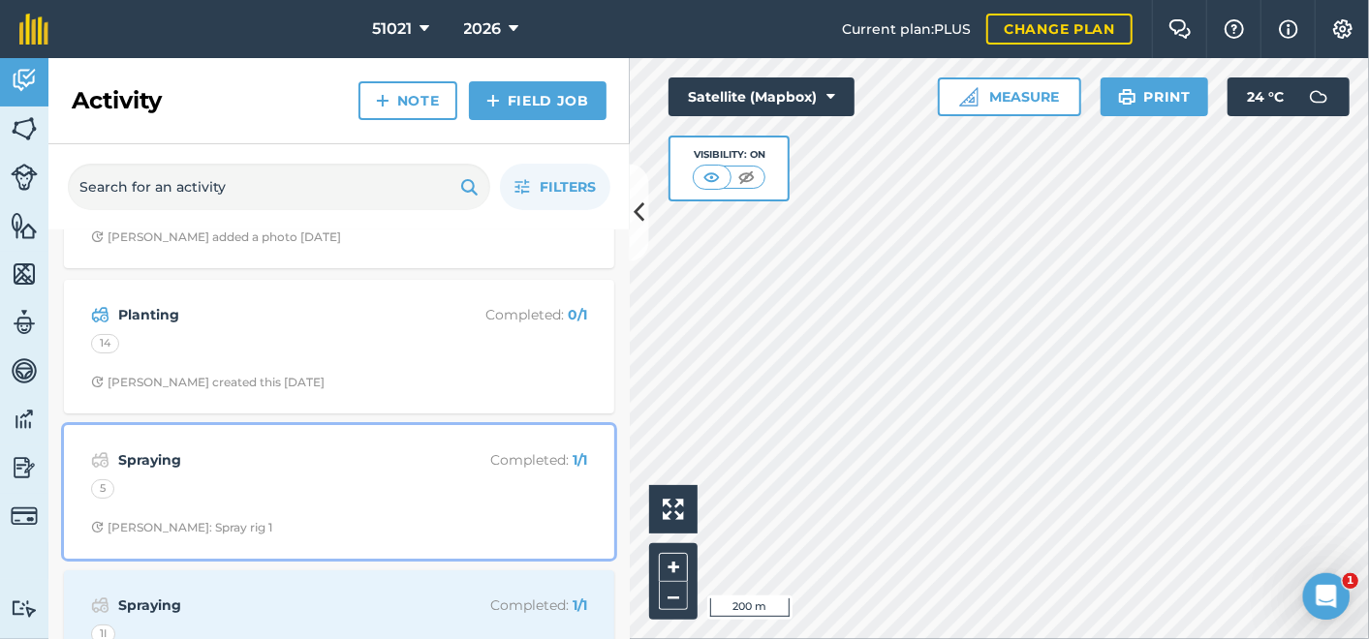
click at [152, 453] on strong "Spraying" at bounding box center [271, 459] width 307 height 21
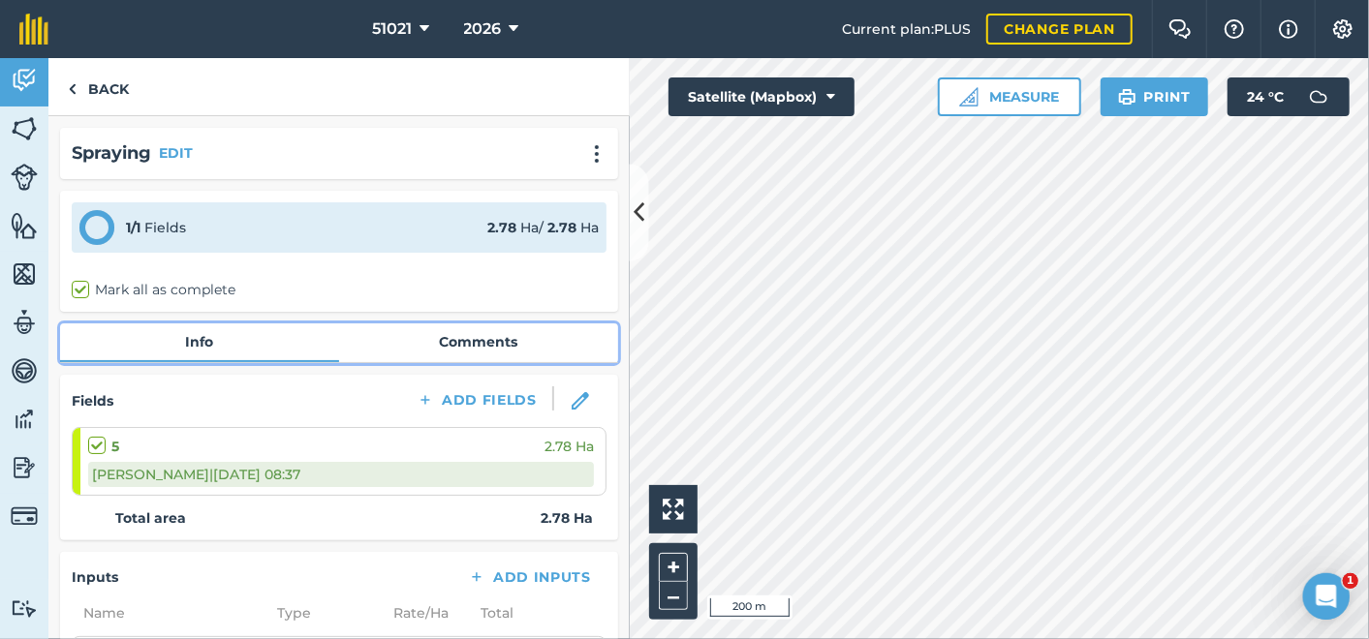
click at [483, 337] on link "Comments" at bounding box center [478, 342] width 279 height 37
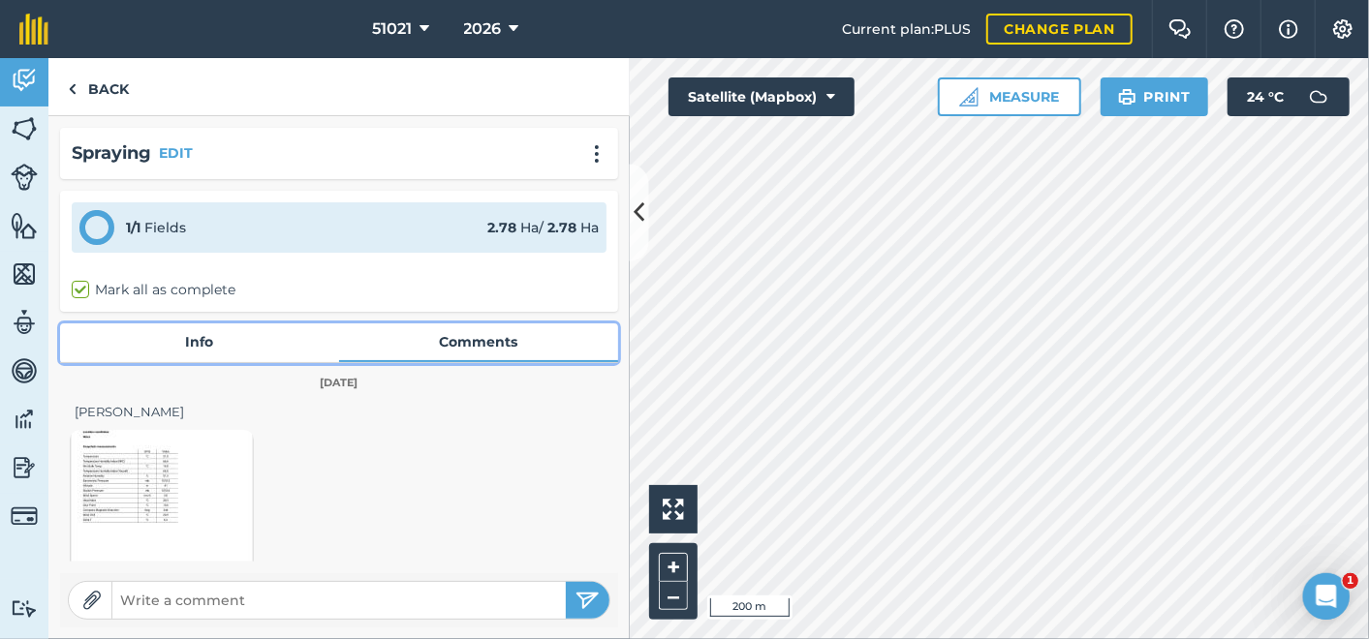
scroll to position [108, 0]
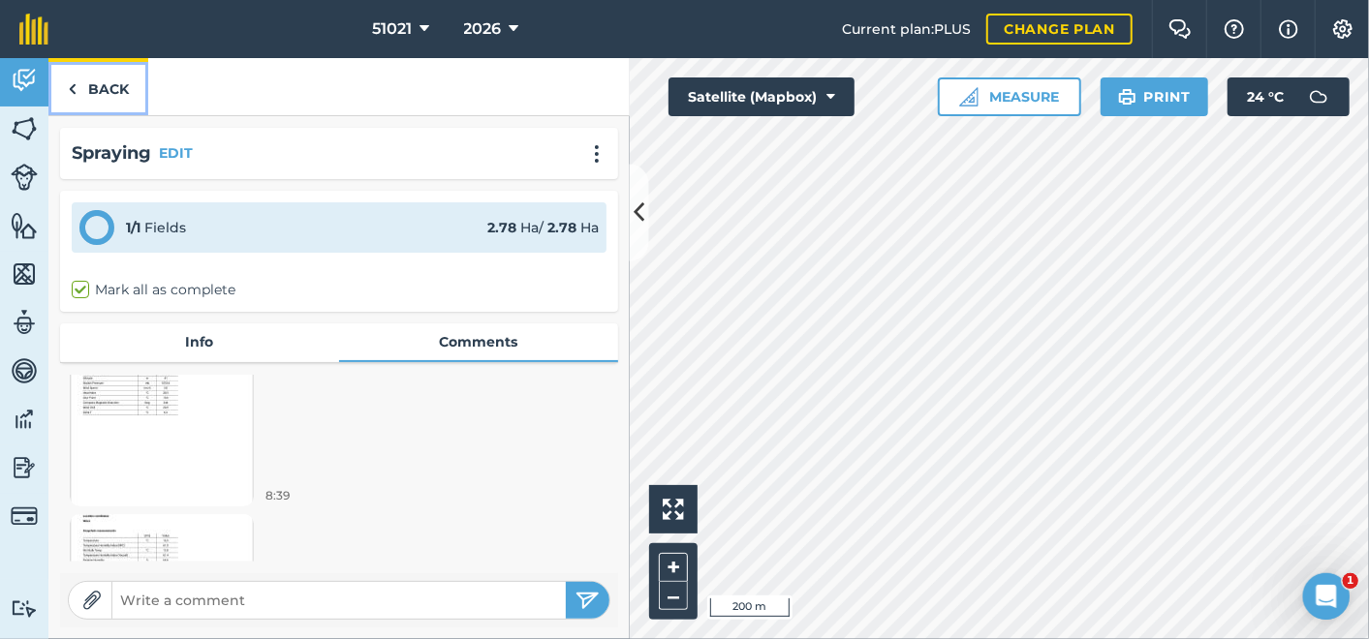
click at [108, 77] on link "Back" at bounding box center [98, 86] width 100 height 57
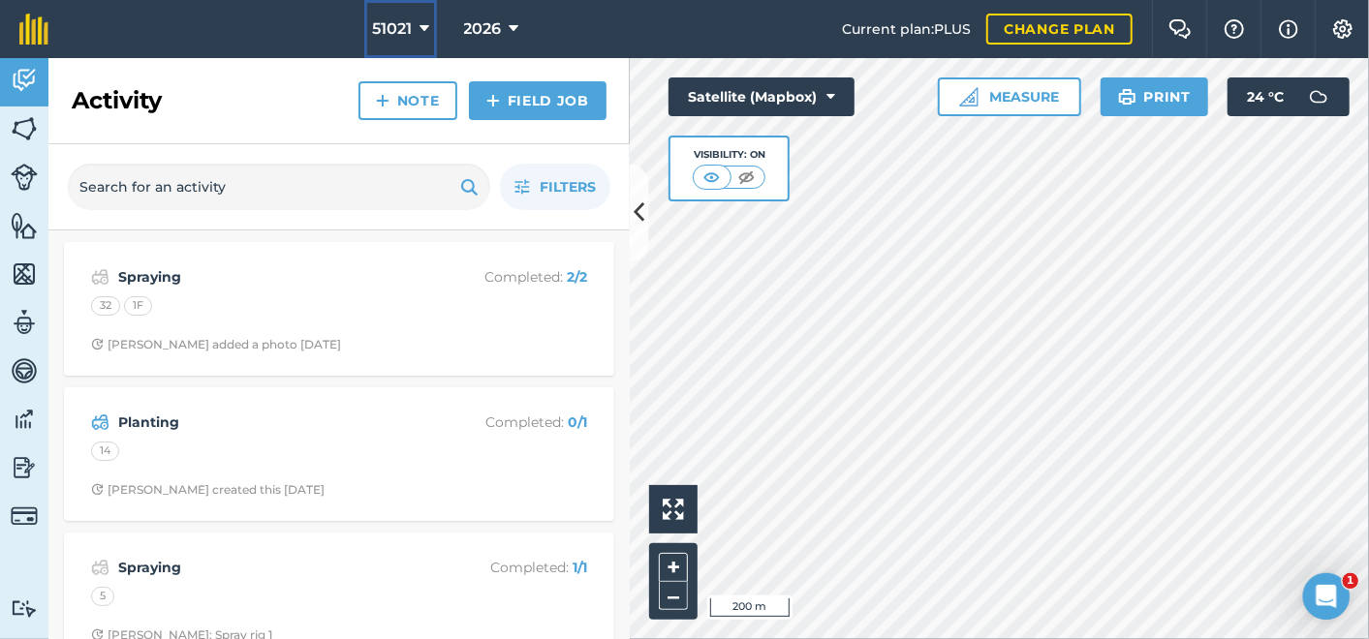
click at [426, 30] on icon at bounding box center [424, 28] width 10 height 23
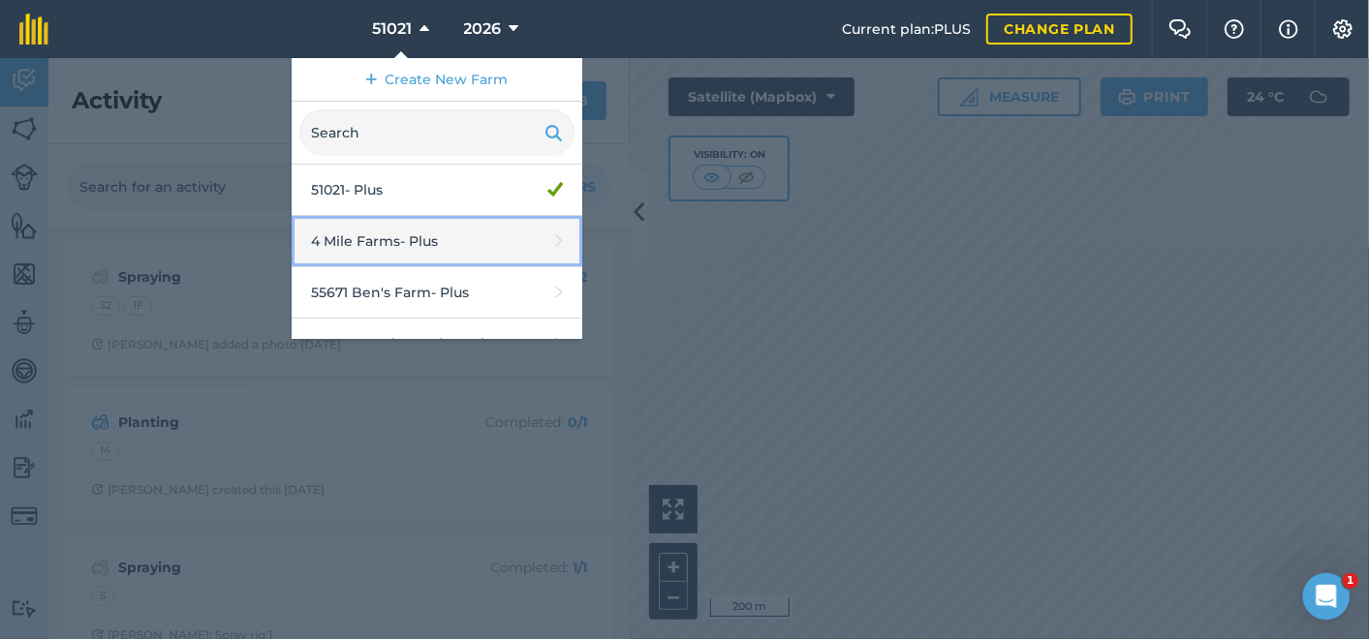
click at [373, 249] on link "4 Mile Farms - Plus" at bounding box center [437, 241] width 291 height 51
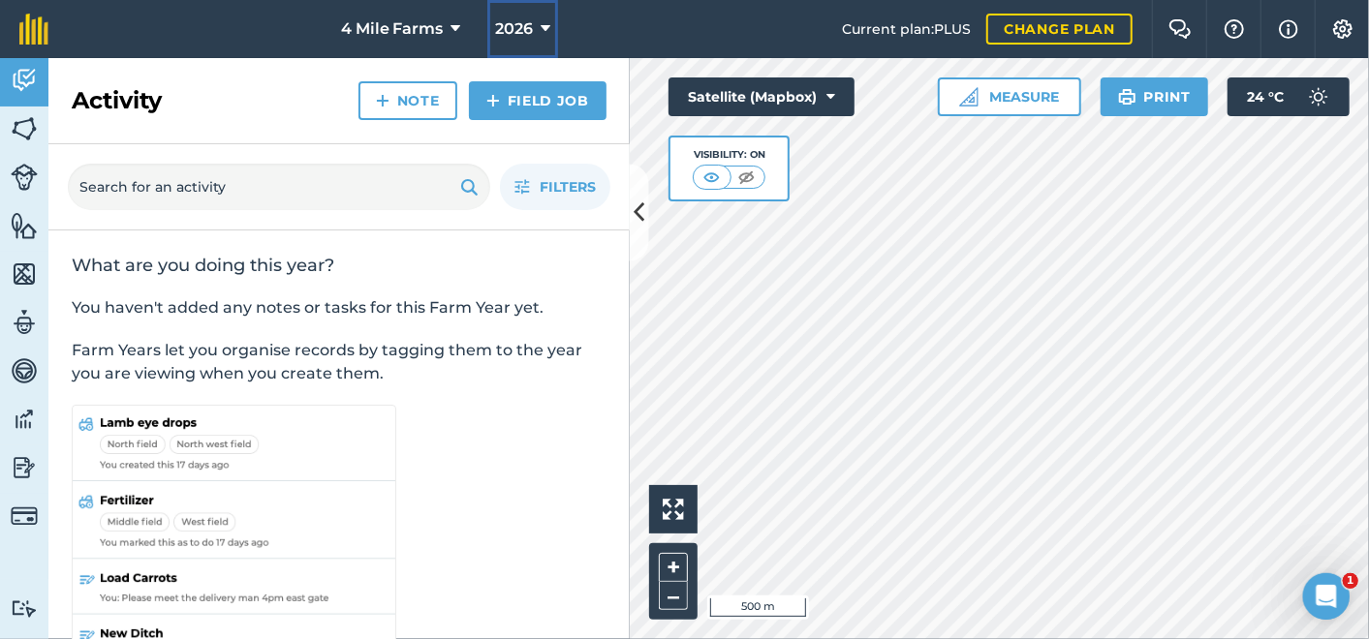
click at [544, 27] on icon at bounding box center [546, 28] width 10 height 23
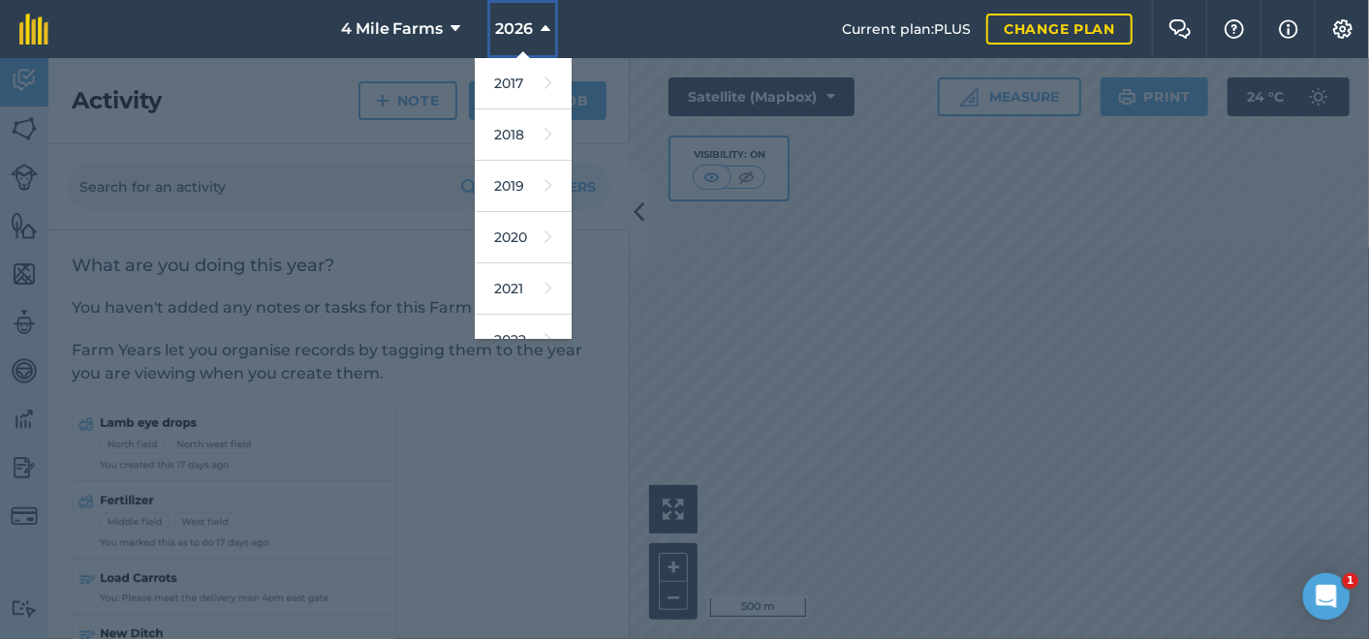
scroll to position [215, 0]
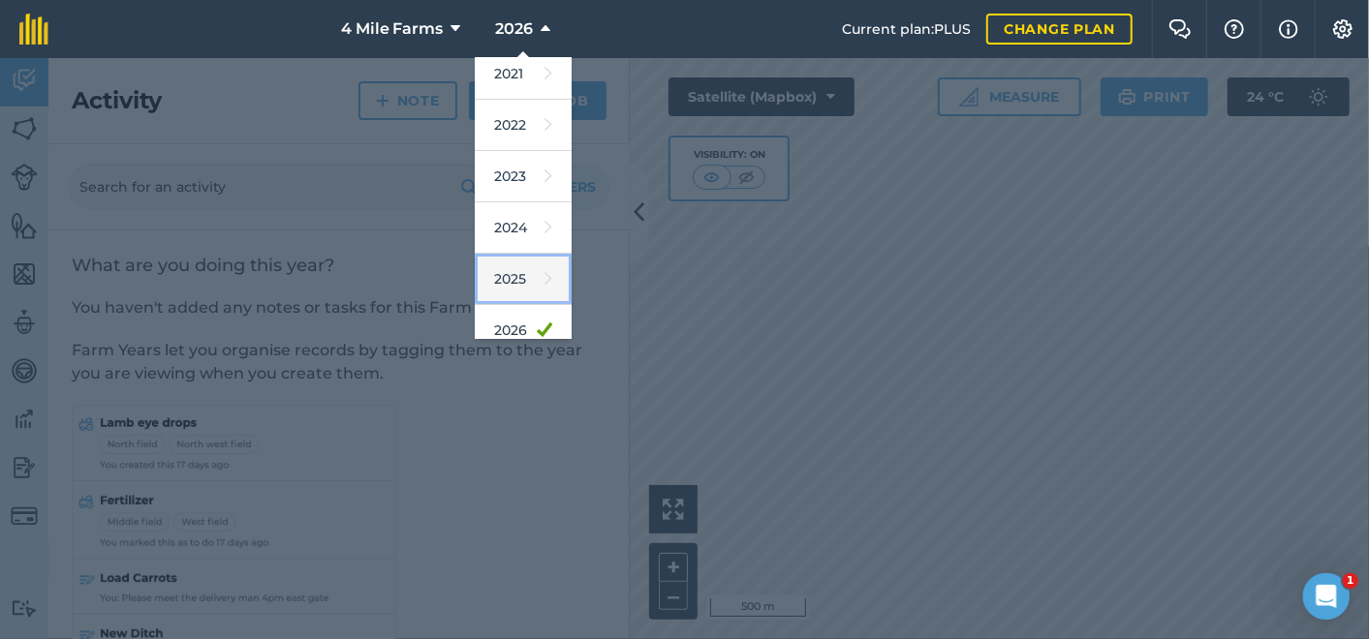
click at [506, 271] on link "2025" at bounding box center [523, 279] width 97 height 51
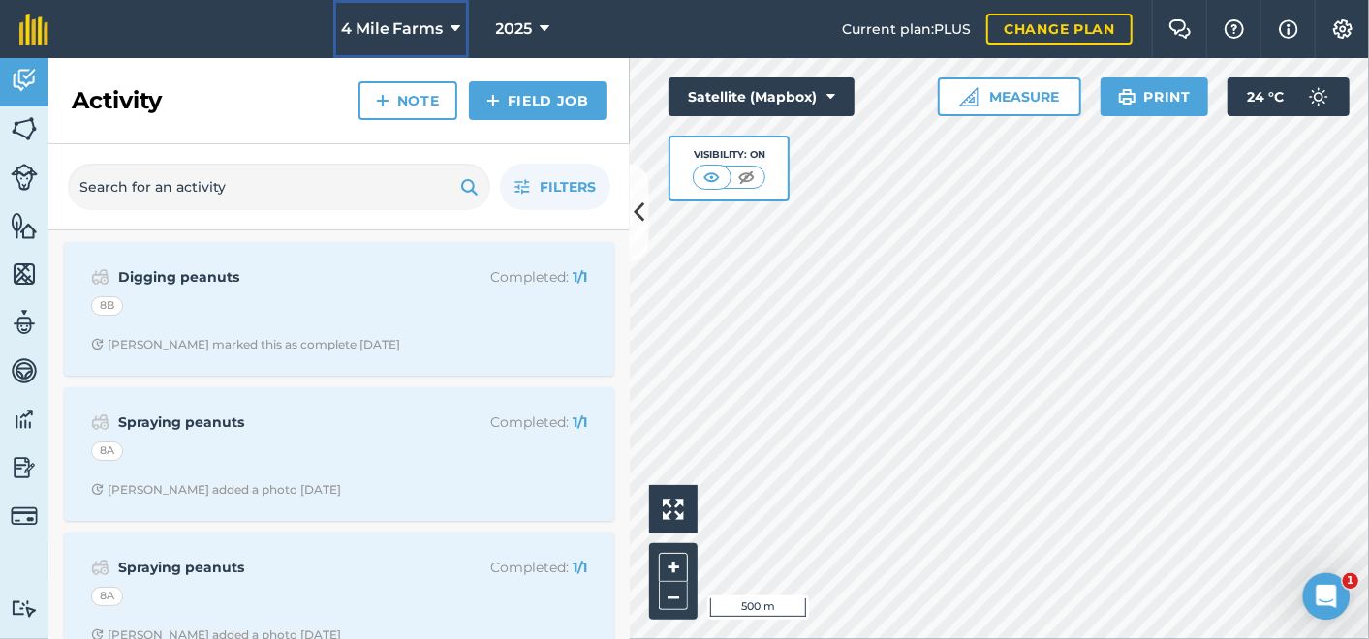
click at [456, 27] on icon at bounding box center [456, 28] width 10 height 23
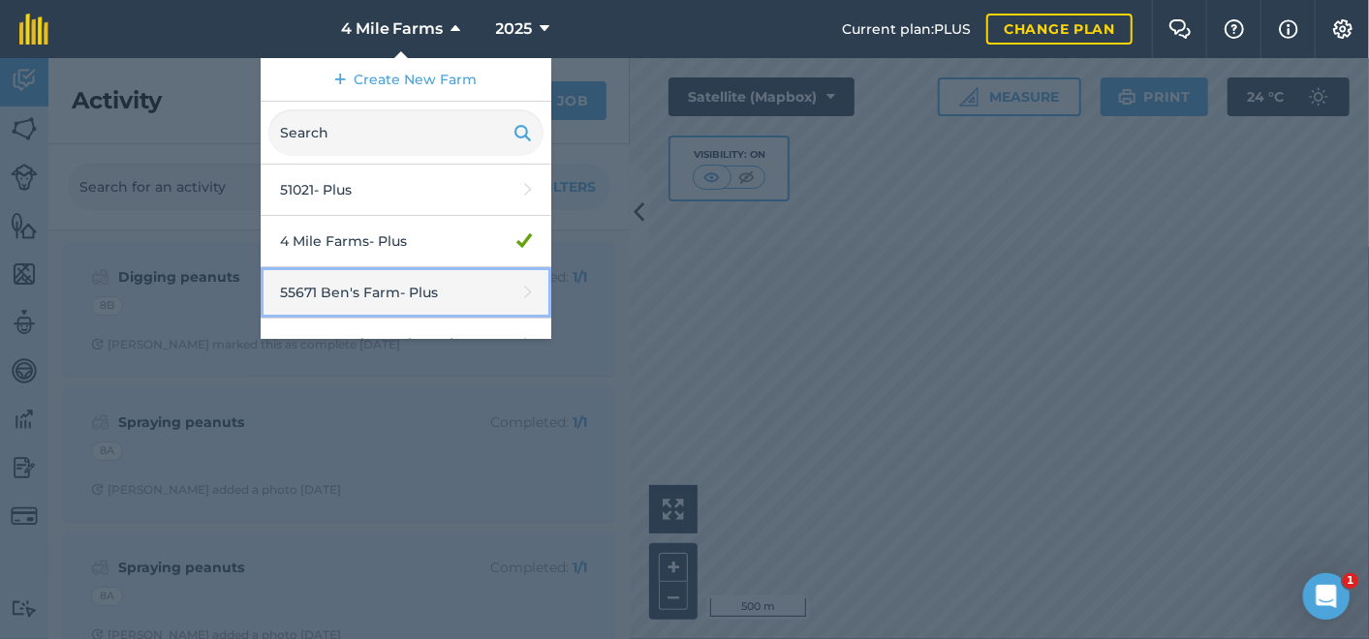
click at [406, 287] on link "55671 Ben's Farm - Plus" at bounding box center [406, 292] width 291 height 51
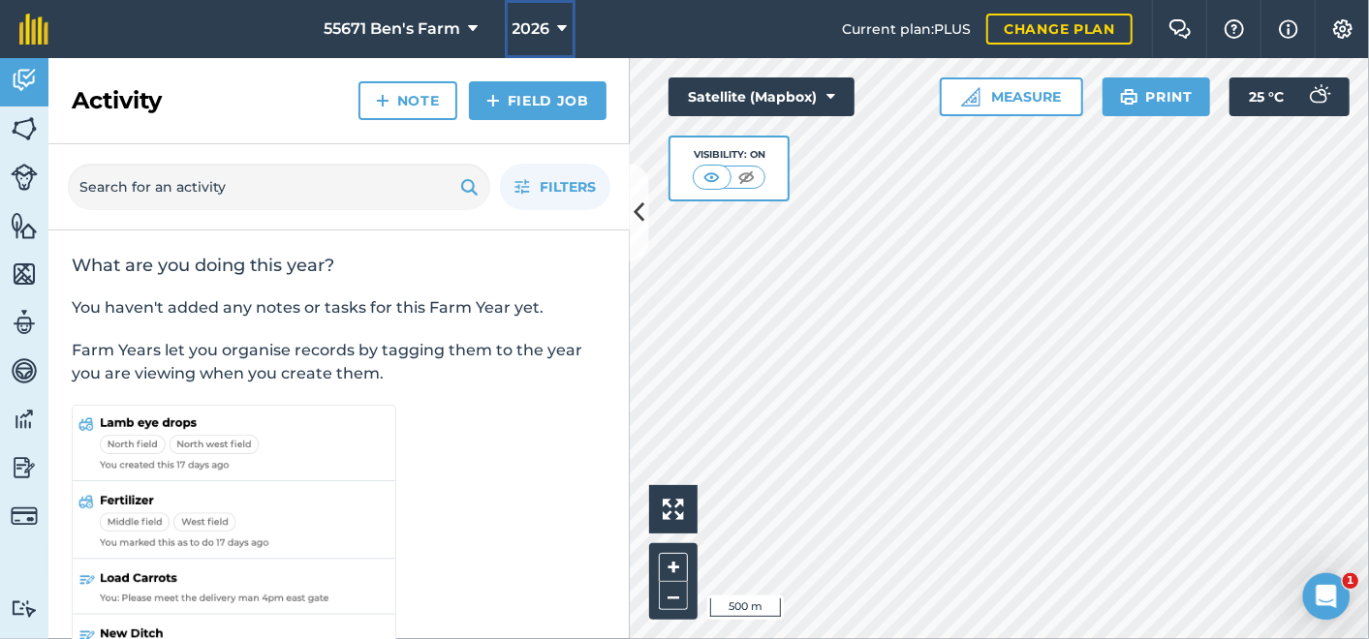
click at [567, 20] on button "2026" at bounding box center [540, 29] width 71 height 58
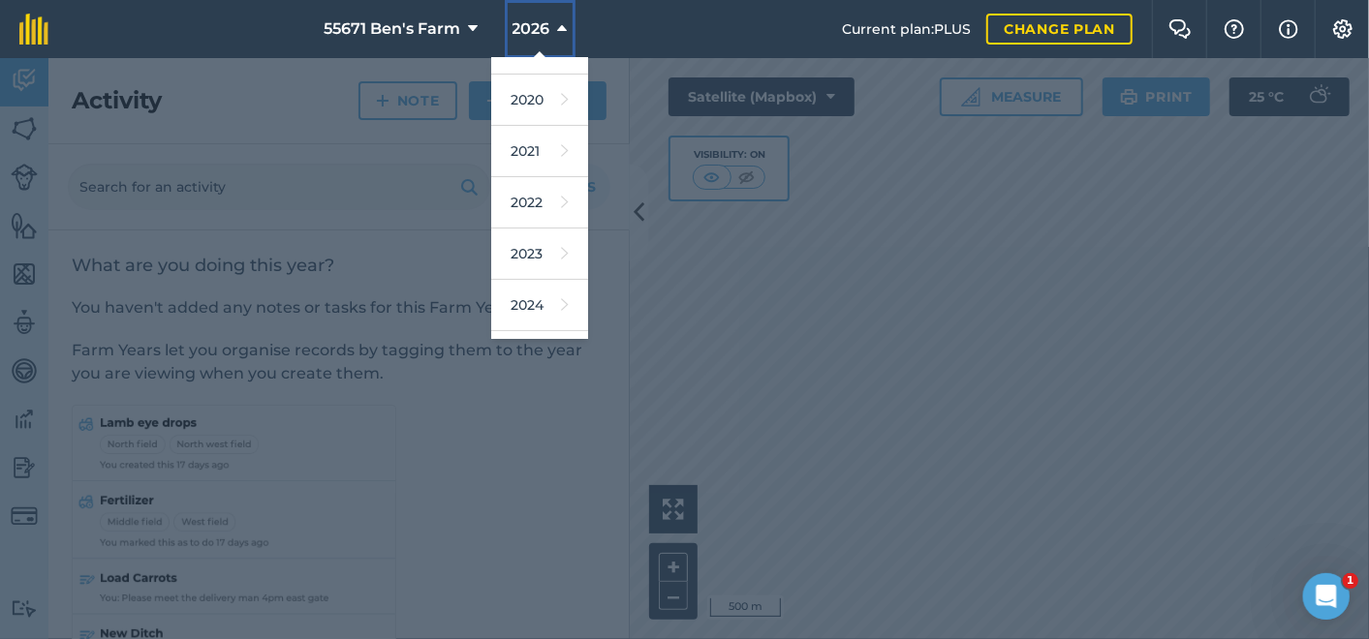
scroll to position [215, 0]
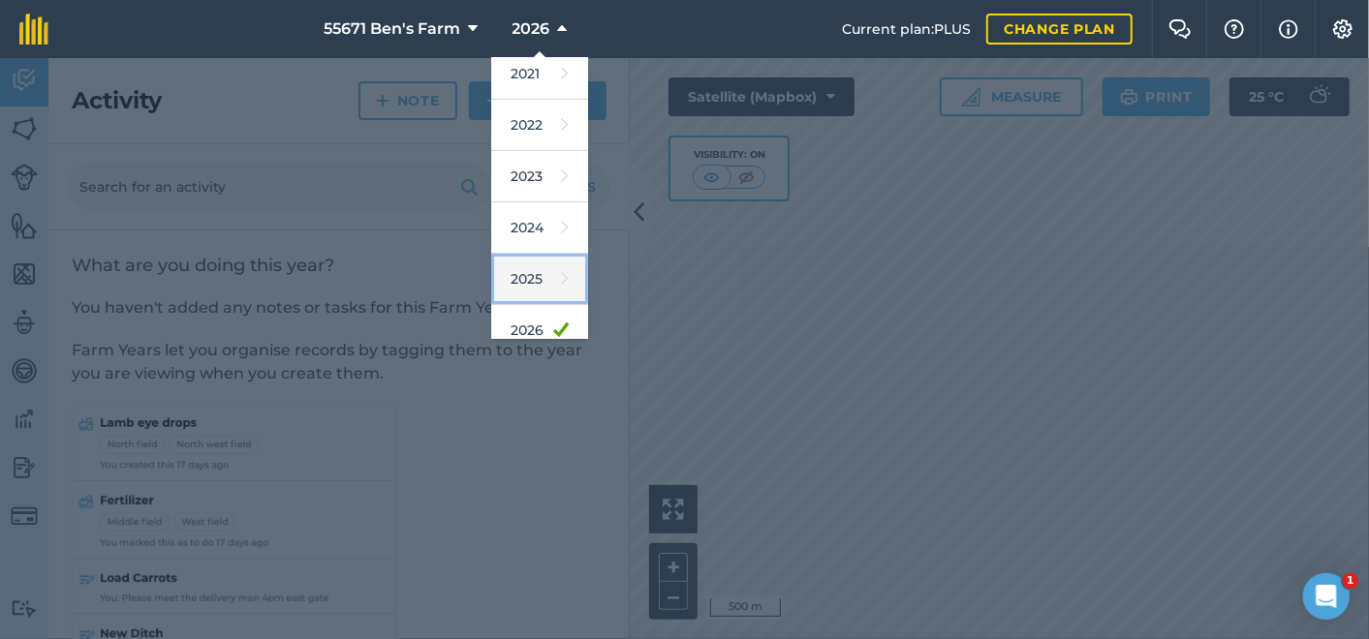
click at [509, 273] on link "2025" at bounding box center [539, 279] width 97 height 51
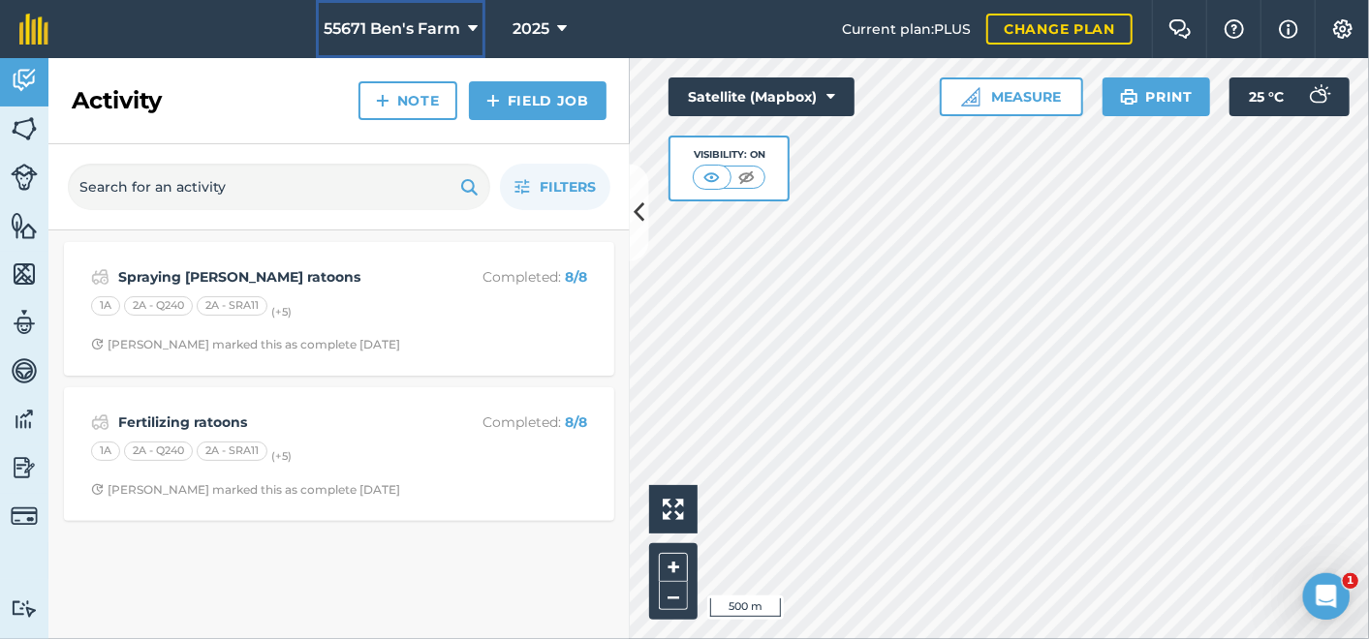
click at [470, 30] on icon at bounding box center [473, 28] width 10 height 23
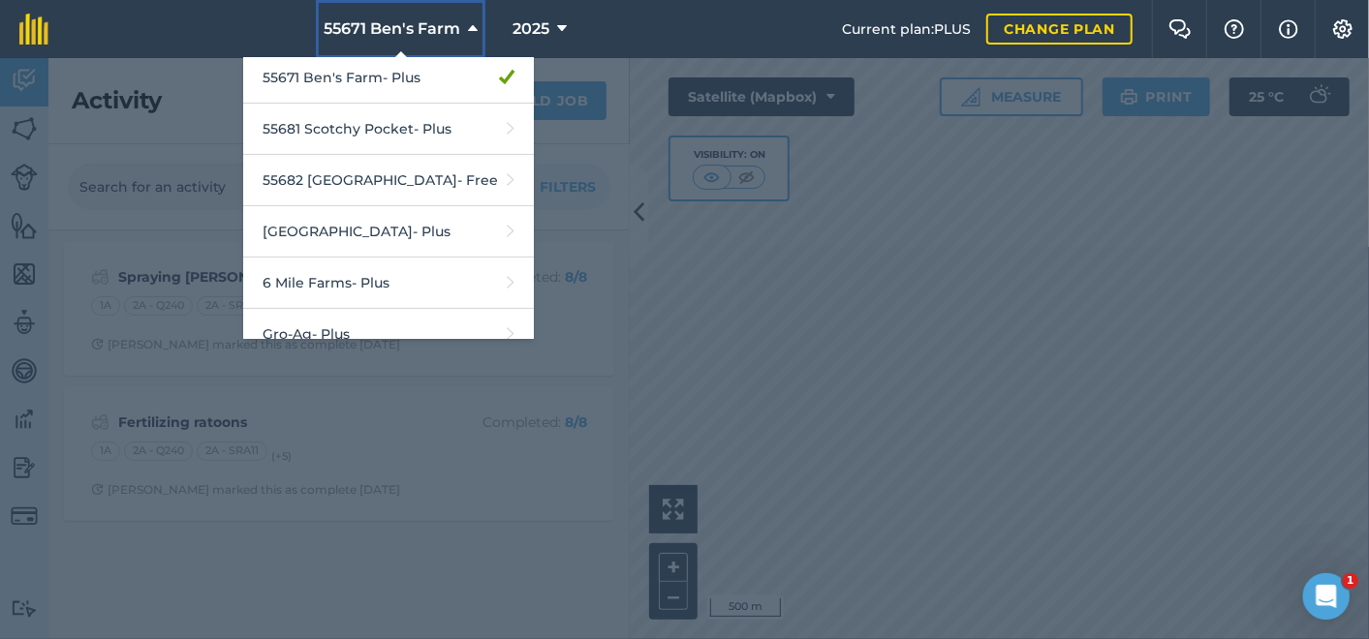
scroll to position [0, 0]
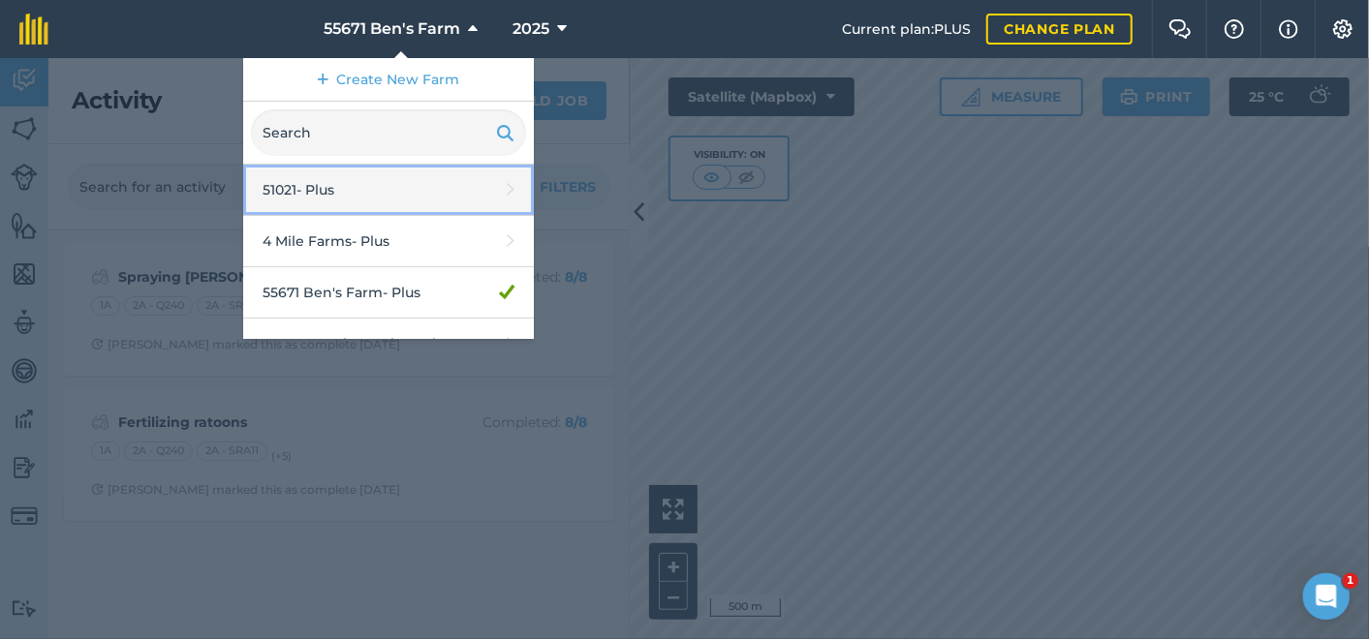
click at [374, 191] on link "51021 - Plus" at bounding box center [388, 190] width 291 height 51
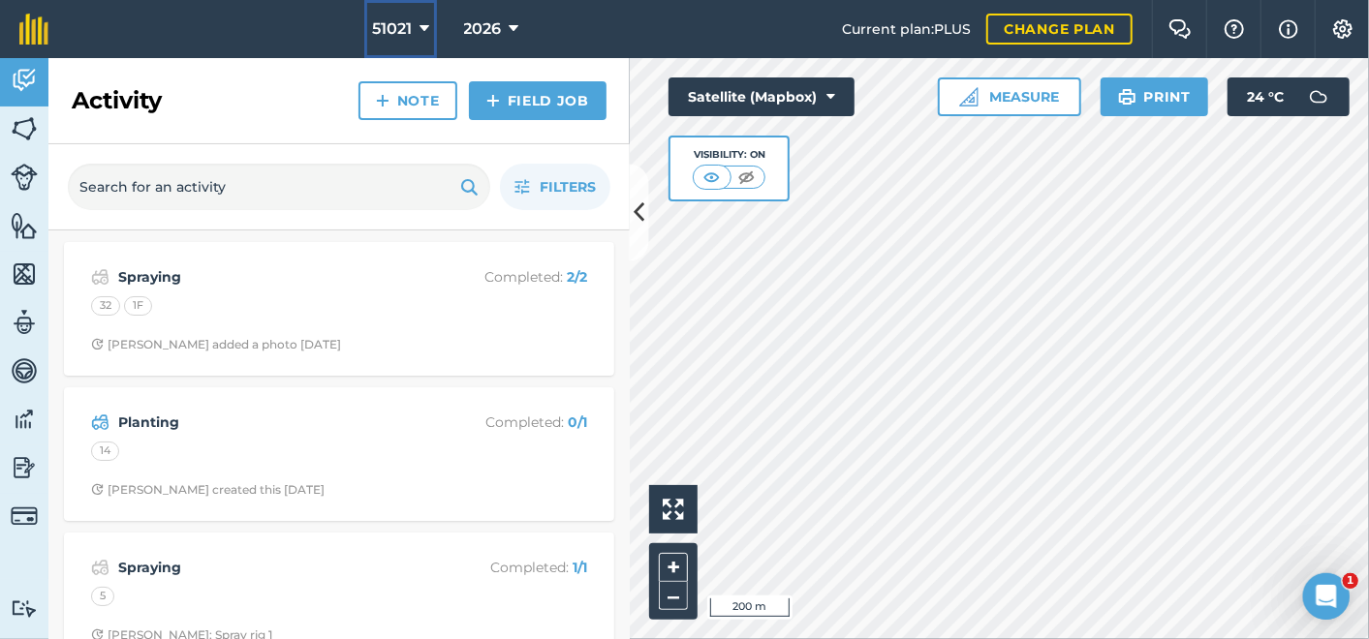
click at [426, 31] on icon at bounding box center [424, 28] width 10 height 23
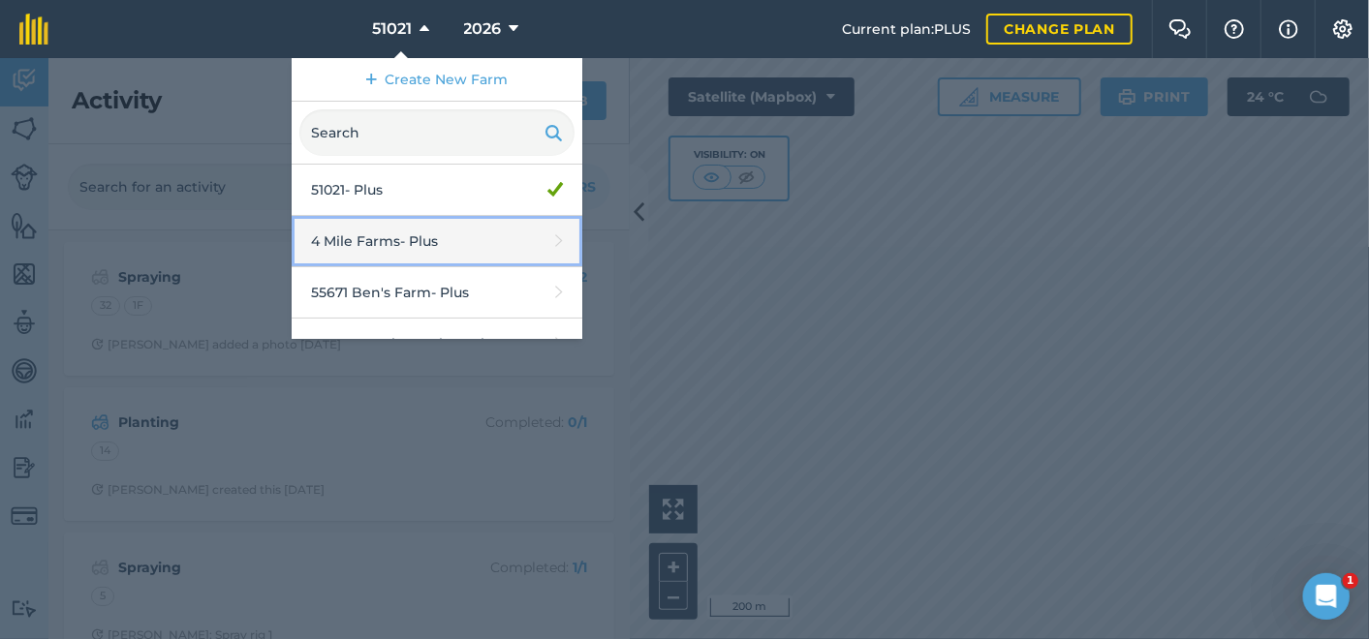
click at [429, 243] on link "4 Mile Farms - Plus" at bounding box center [437, 241] width 291 height 51
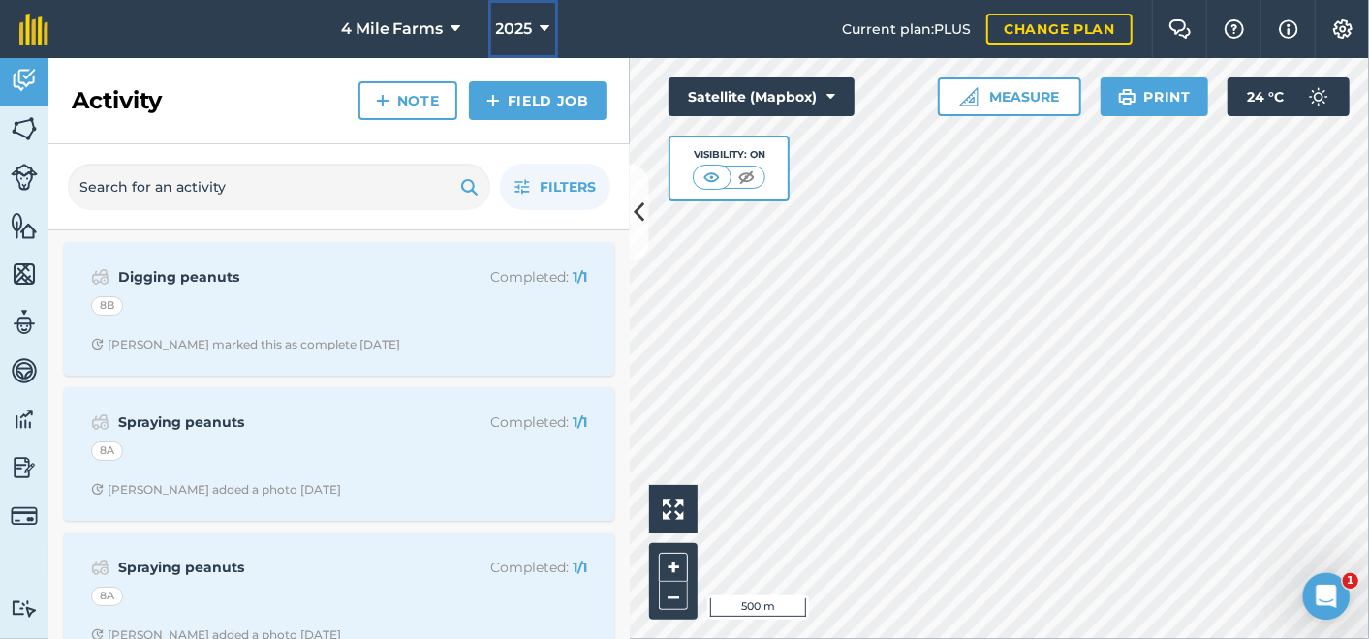
click at [542, 24] on icon at bounding box center [546, 28] width 10 height 23
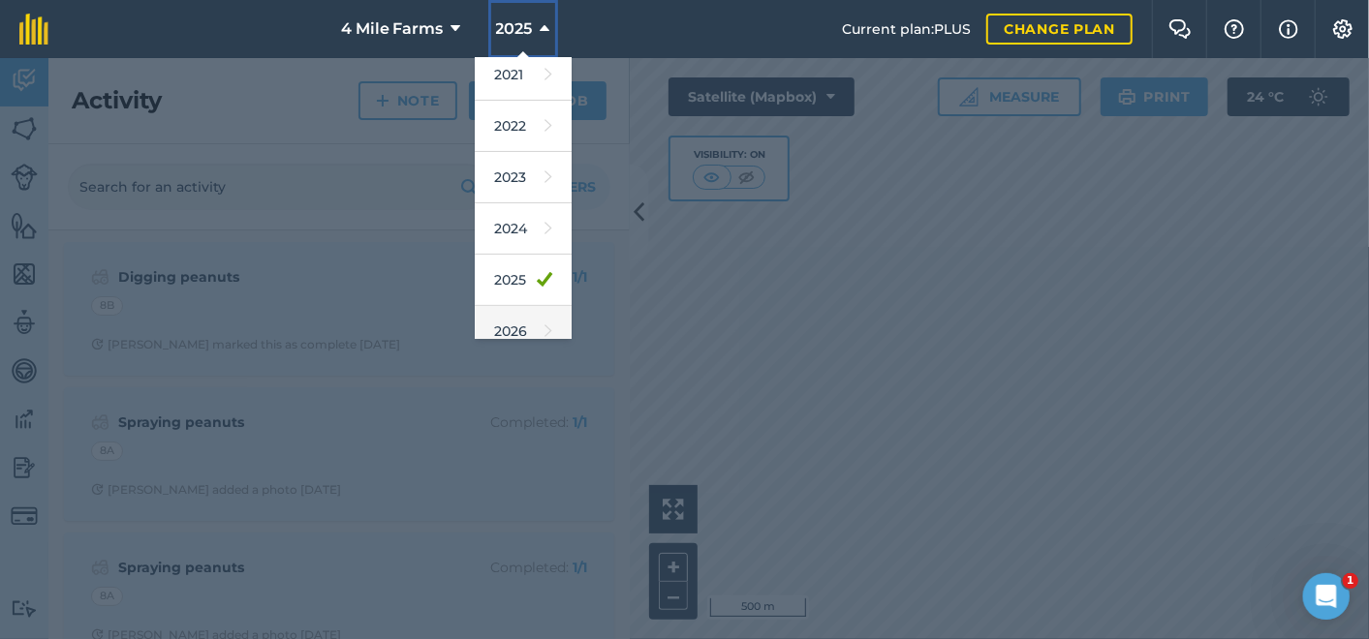
scroll to position [281, 0]
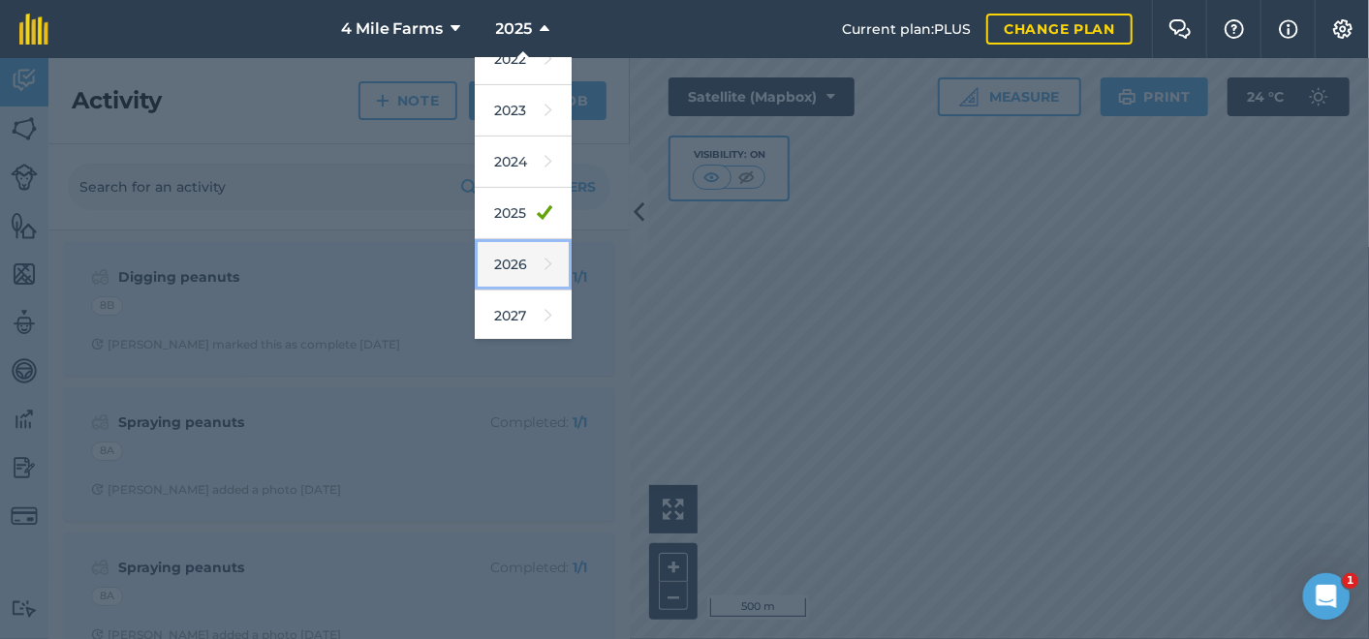
click at [501, 264] on link "2026" at bounding box center [523, 264] width 97 height 51
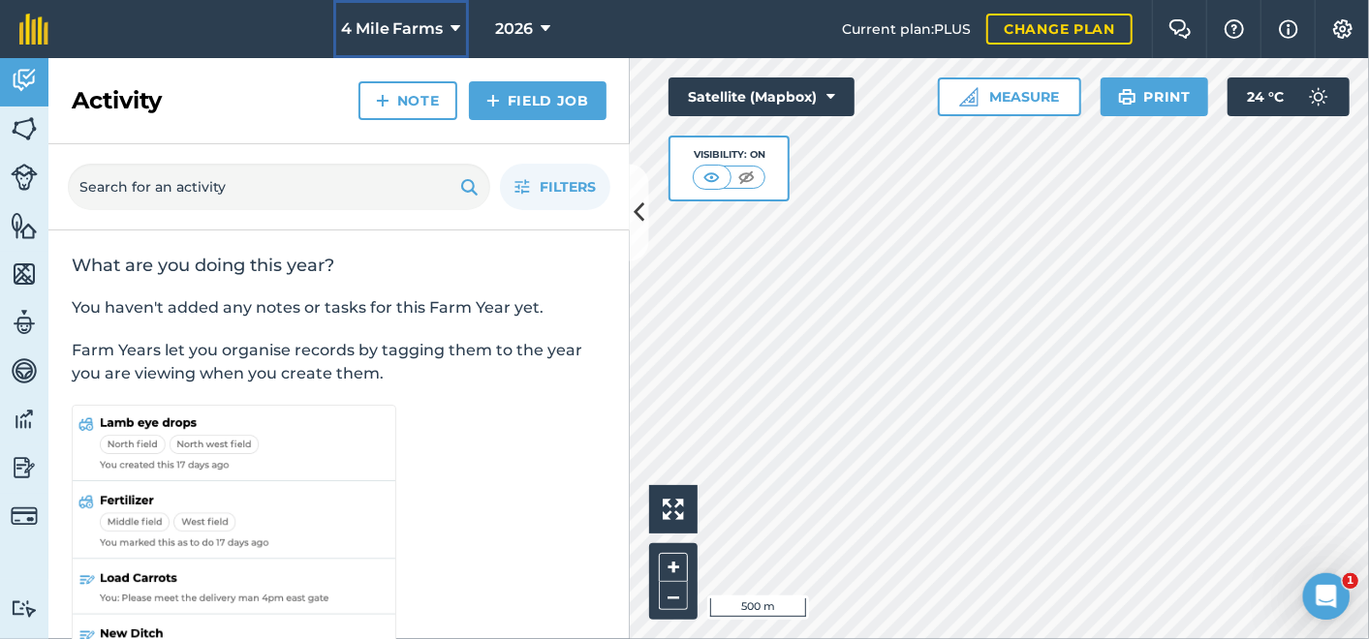
click at [453, 24] on icon at bounding box center [456, 28] width 10 height 23
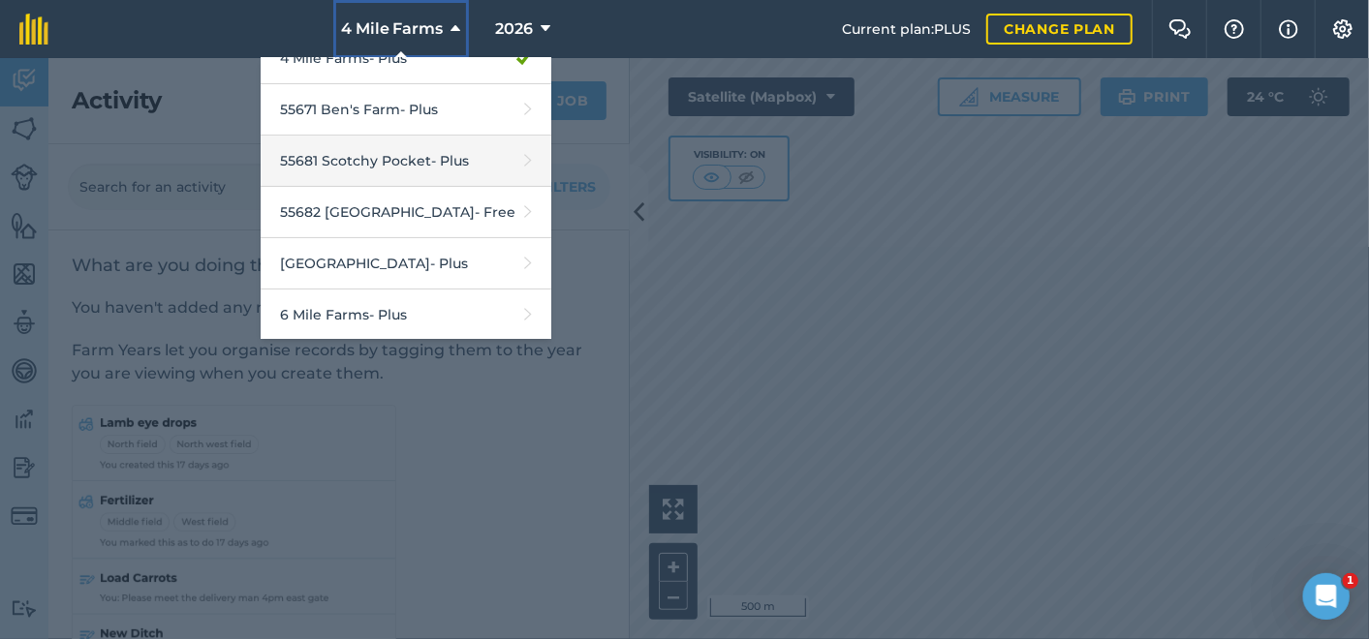
scroll to position [215, 0]
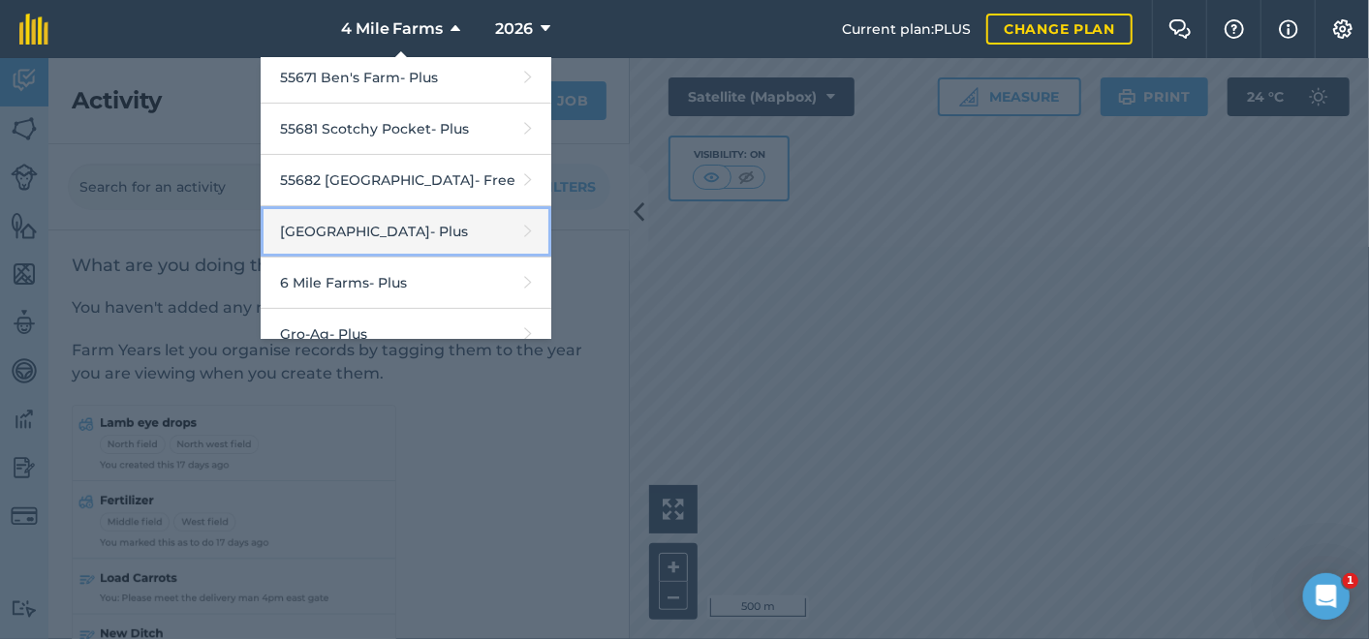
click at [403, 227] on link "55721 Miva Station - Plus" at bounding box center [406, 231] width 291 height 51
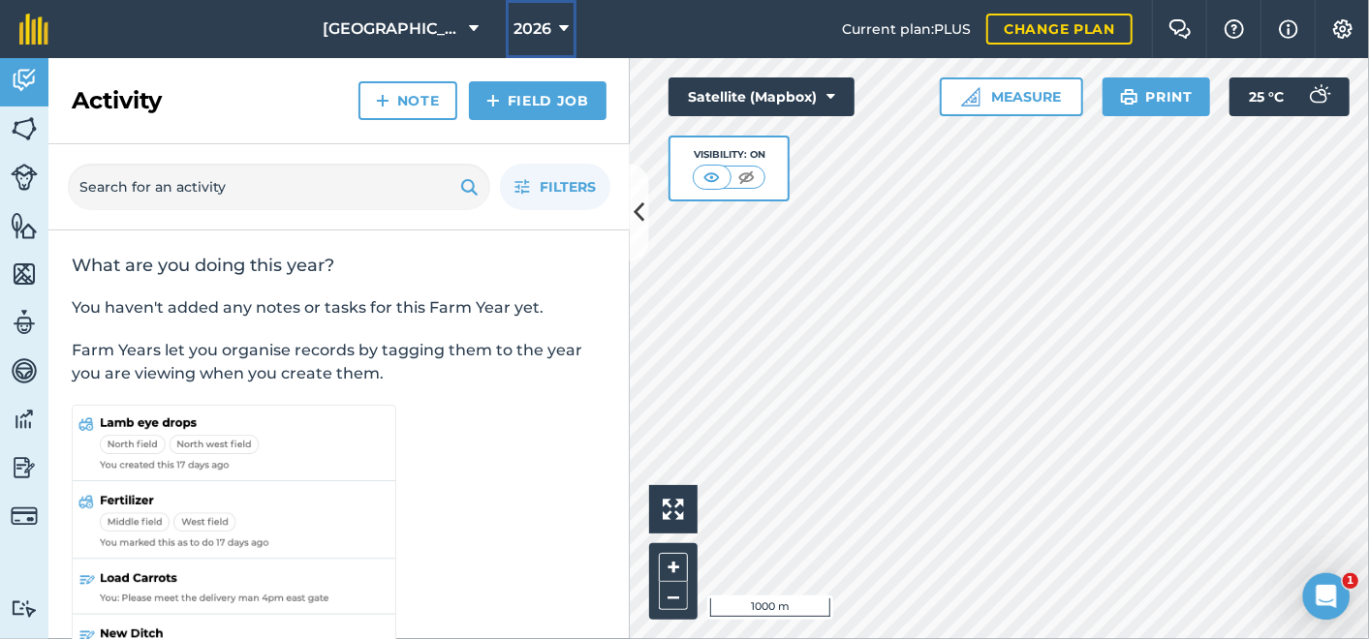
click at [565, 21] on icon at bounding box center [564, 28] width 10 height 23
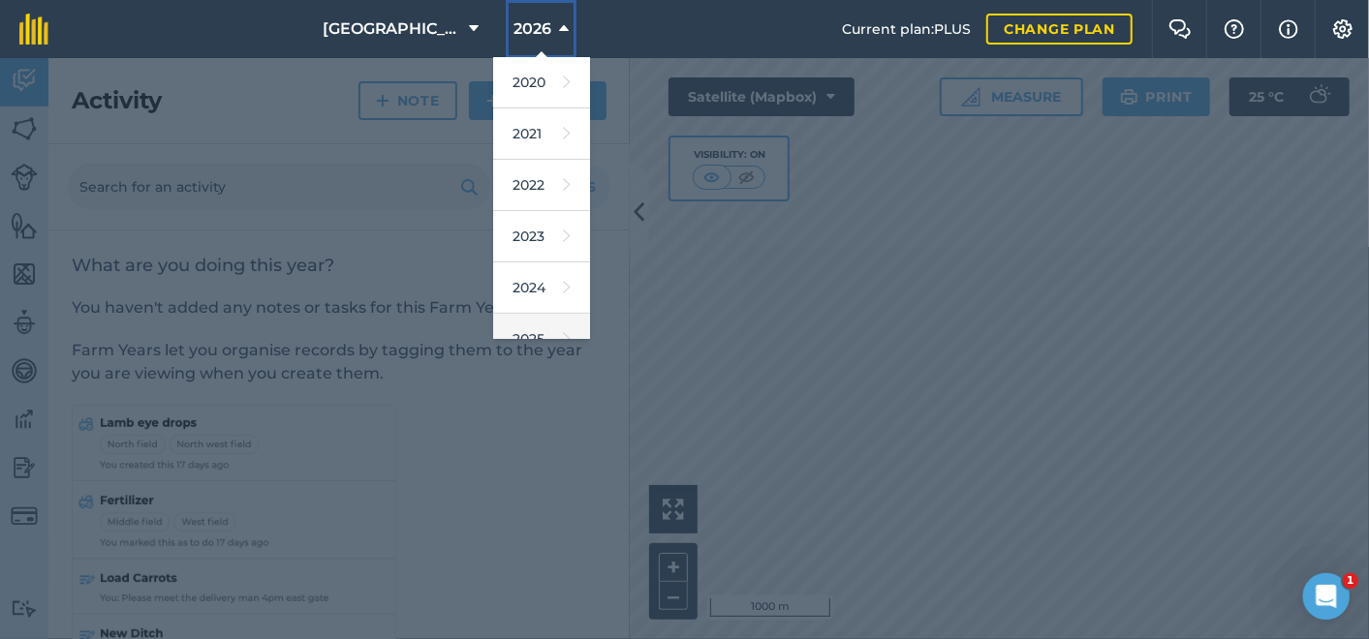
scroll to position [215, 0]
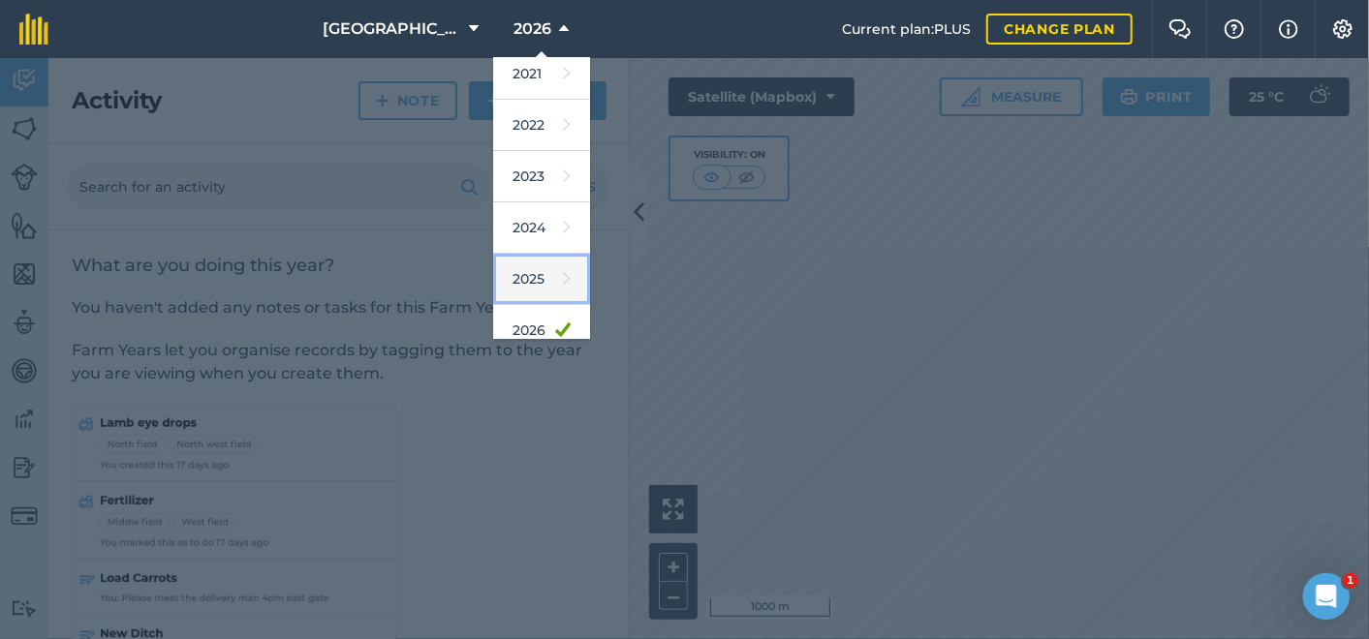
click at [520, 274] on link "2025" at bounding box center [541, 279] width 97 height 51
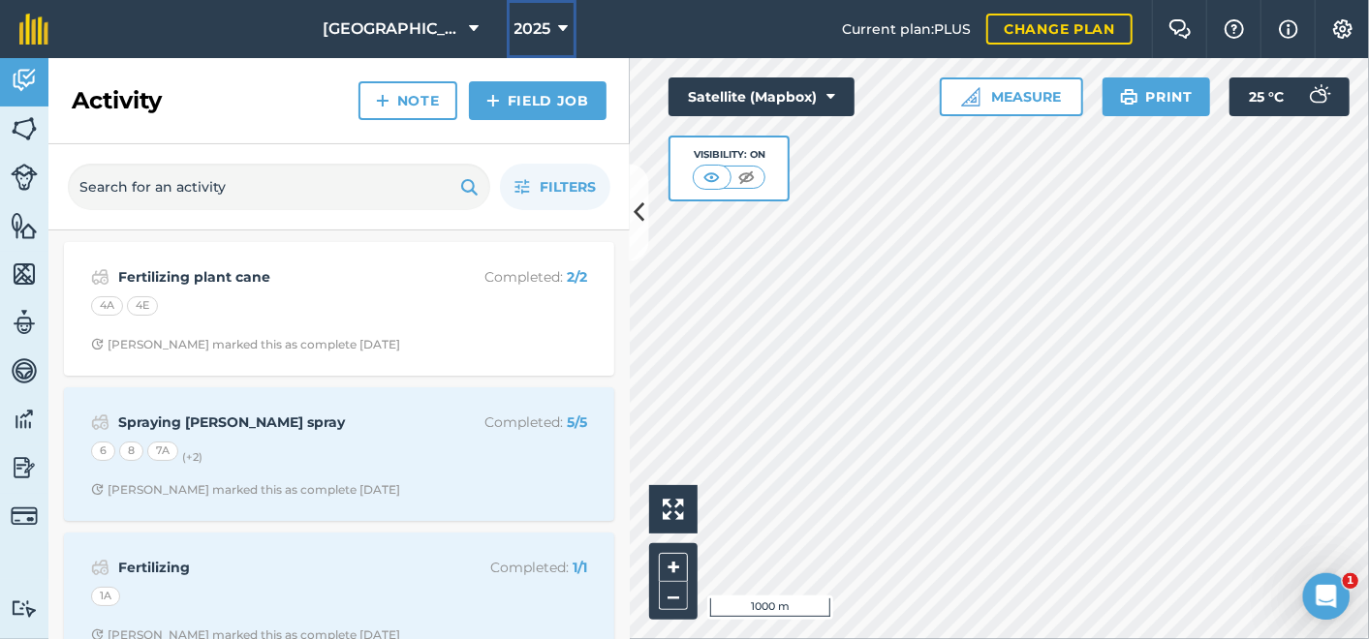
click at [562, 25] on icon at bounding box center [564, 28] width 10 height 23
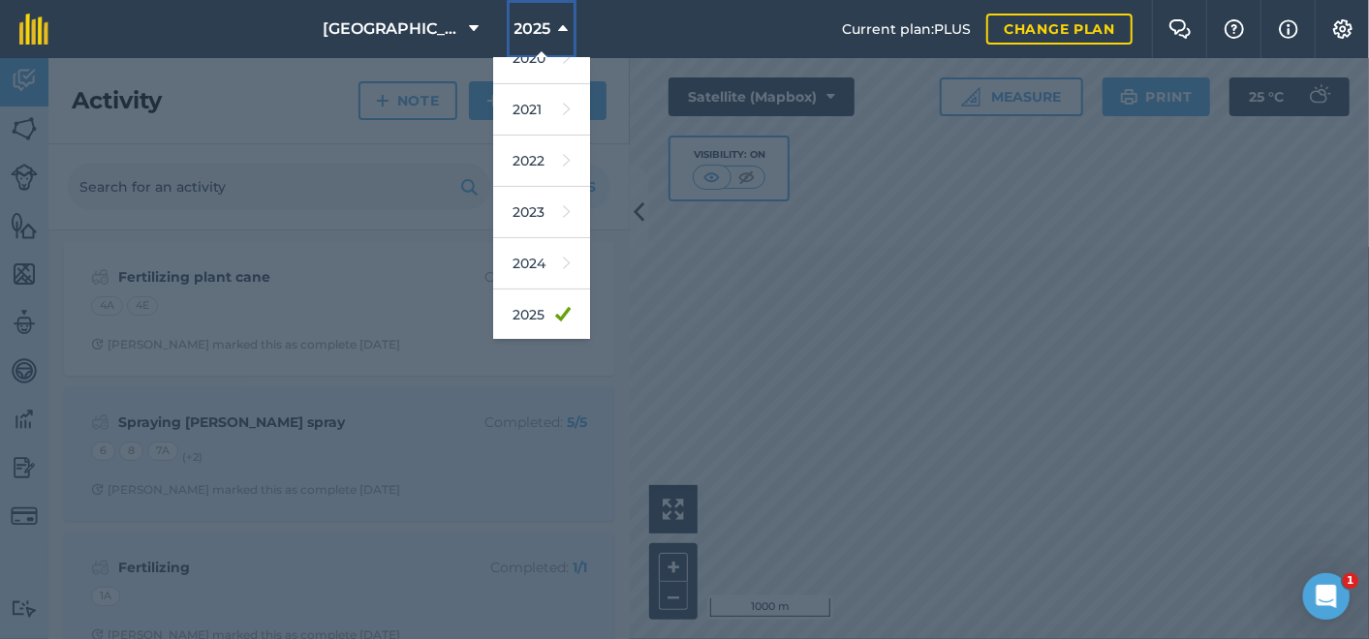
scroll to position [281, 0]
click at [540, 258] on link "2026" at bounding box center [541, 264] width 97 height 51
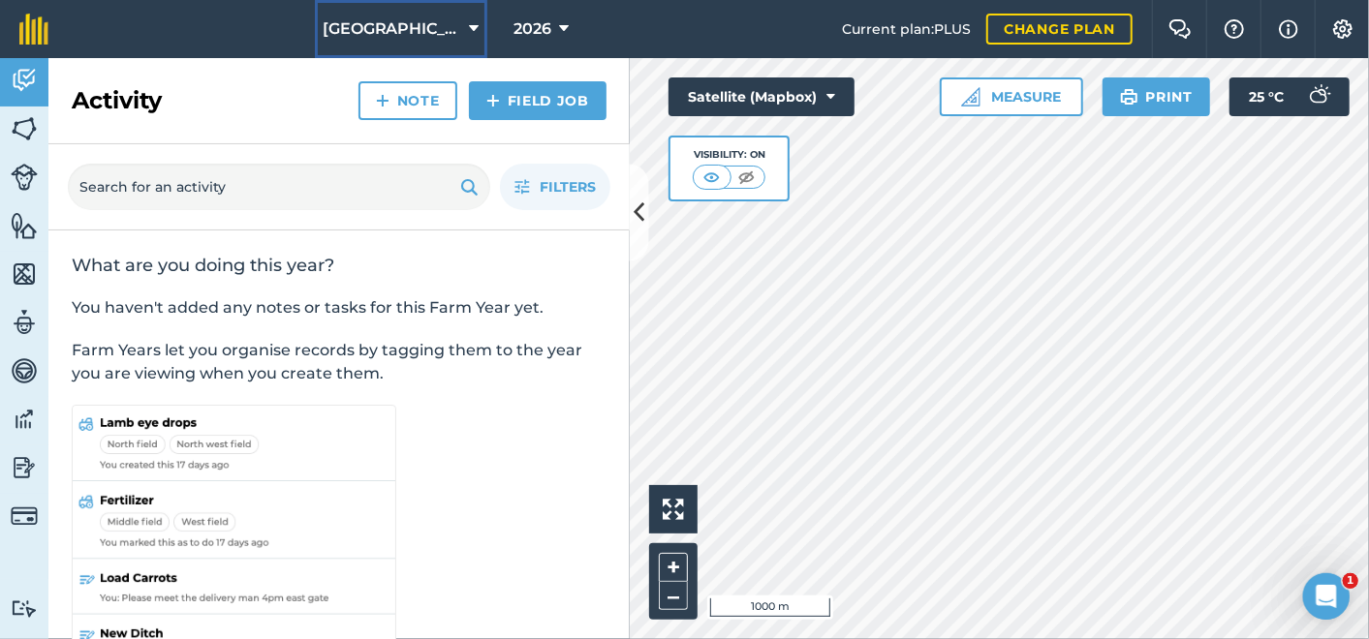
click at [471, 30] on icon at bounding box center [475, 28] width 10 height 23
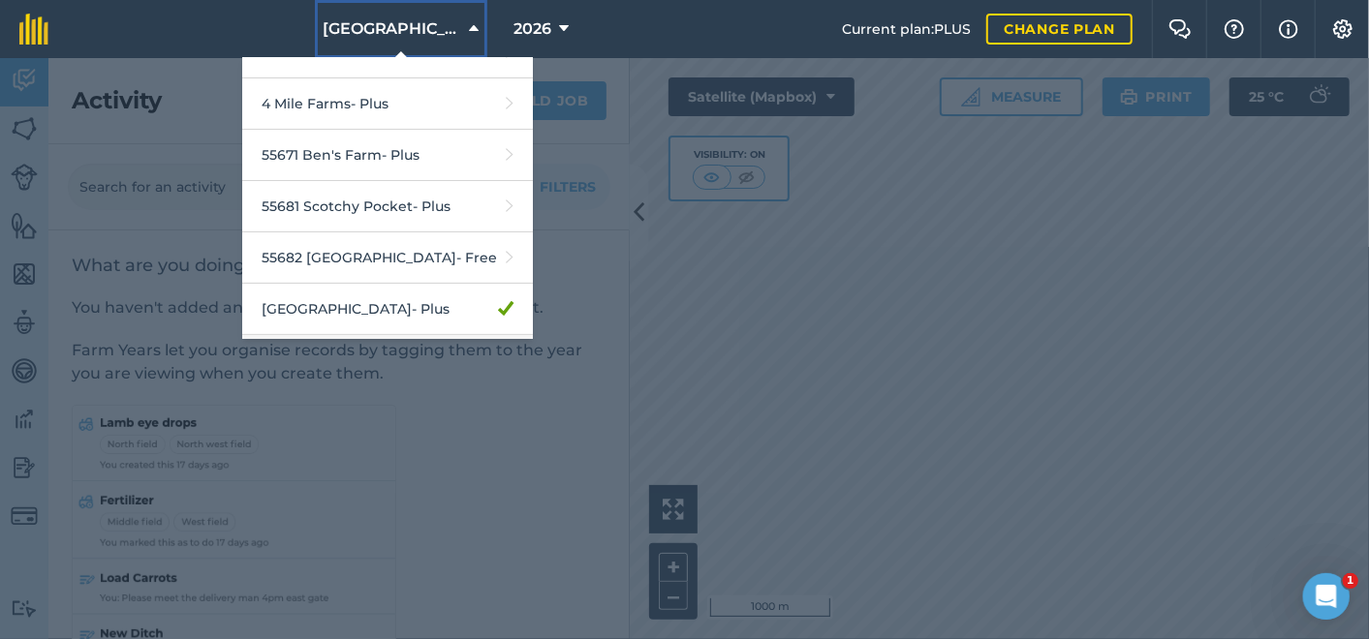
scroll to position [215, 0]
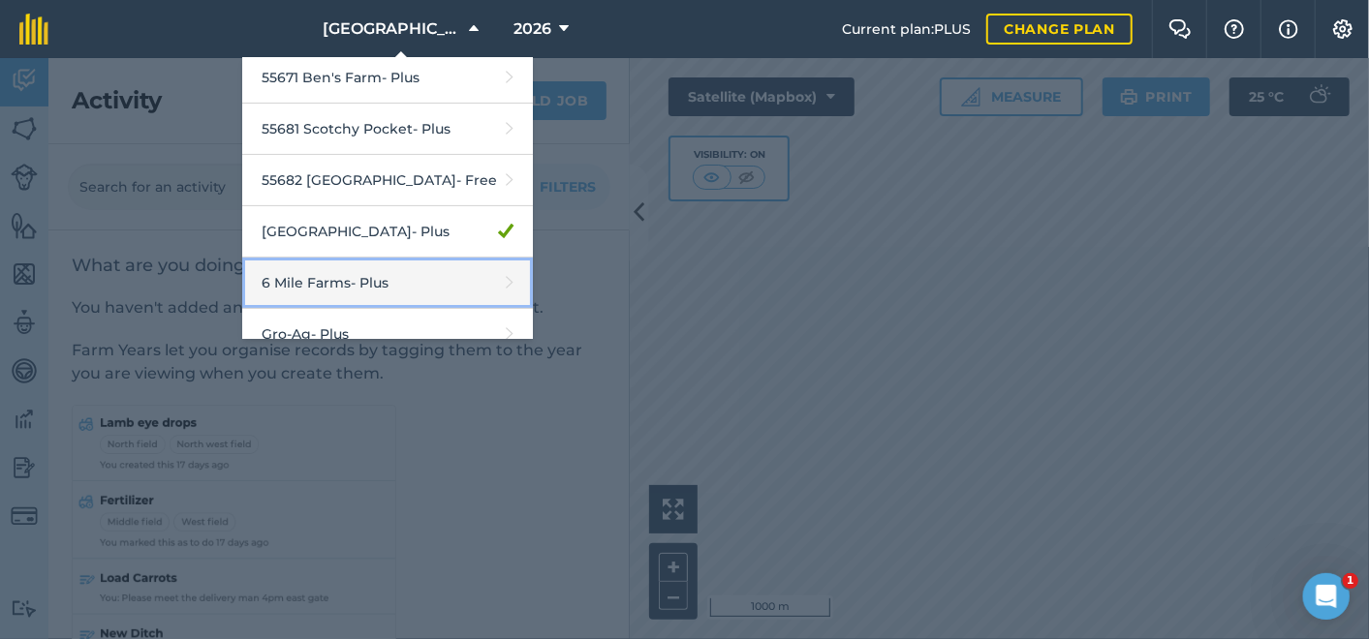
click at [349, 276] on link "6 Mile Farms - Plus" at bounding box center [387, 283] width 291 height 51
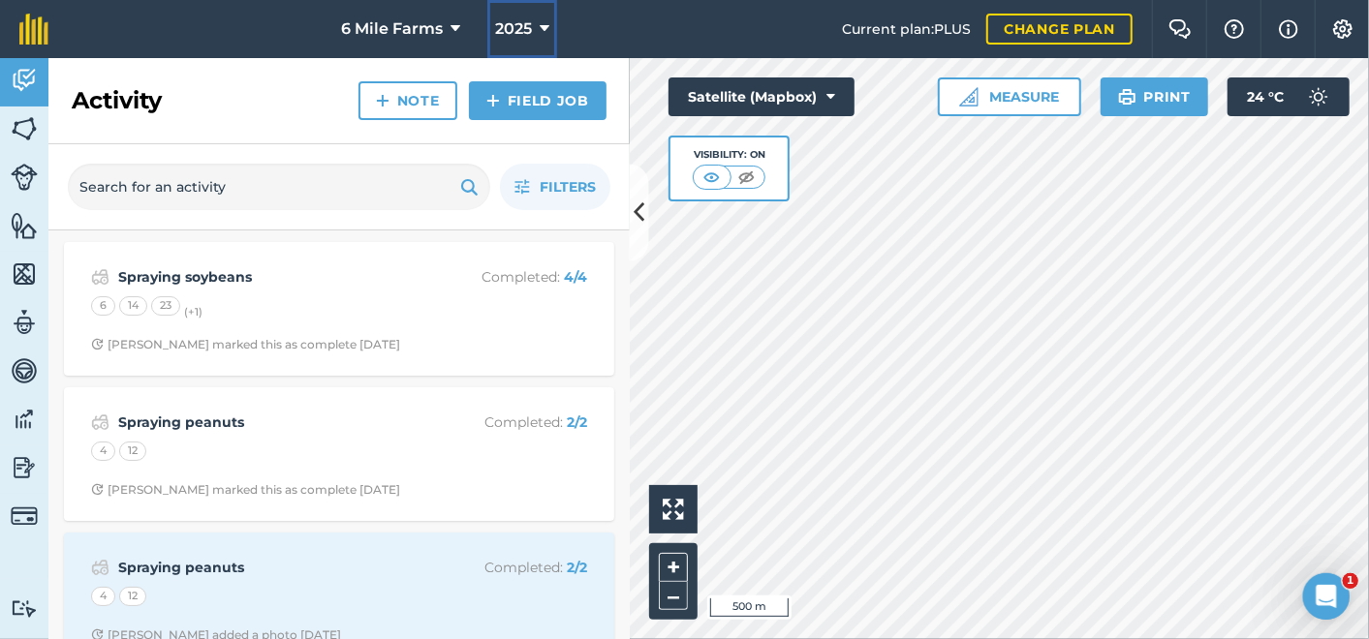
click at [542, 24] on icon at bounding box center [545, 28] width 10 height 23
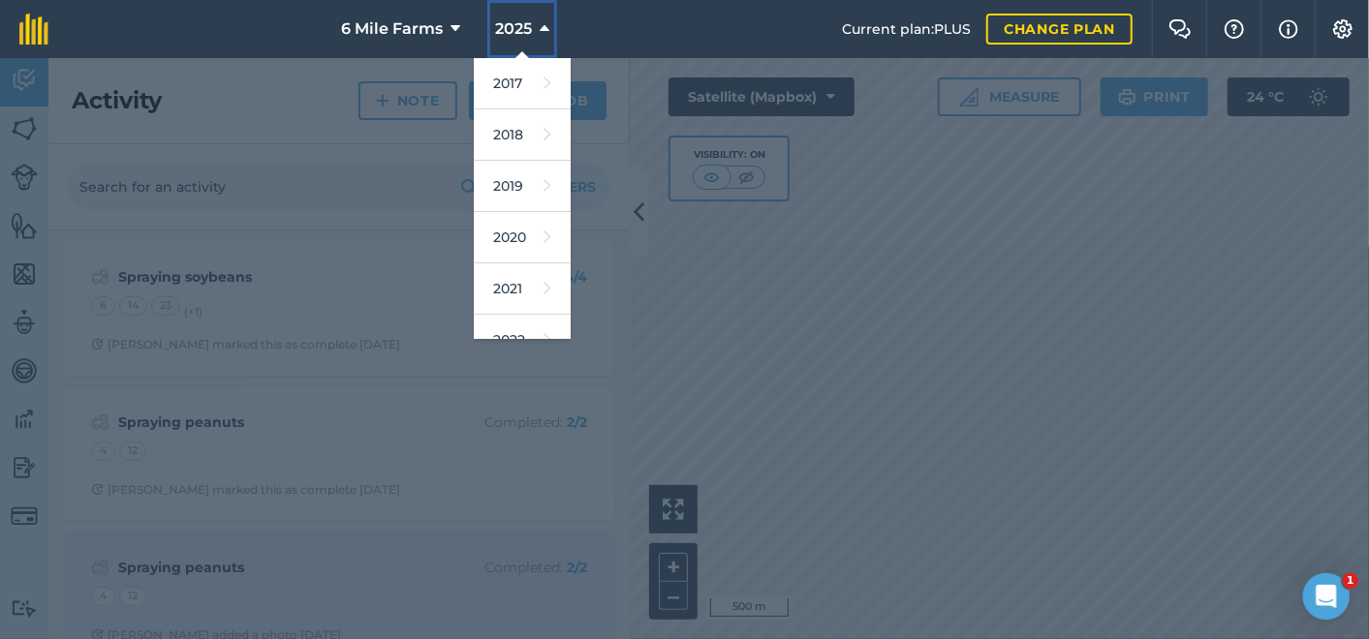
scroll to position [281, 0]
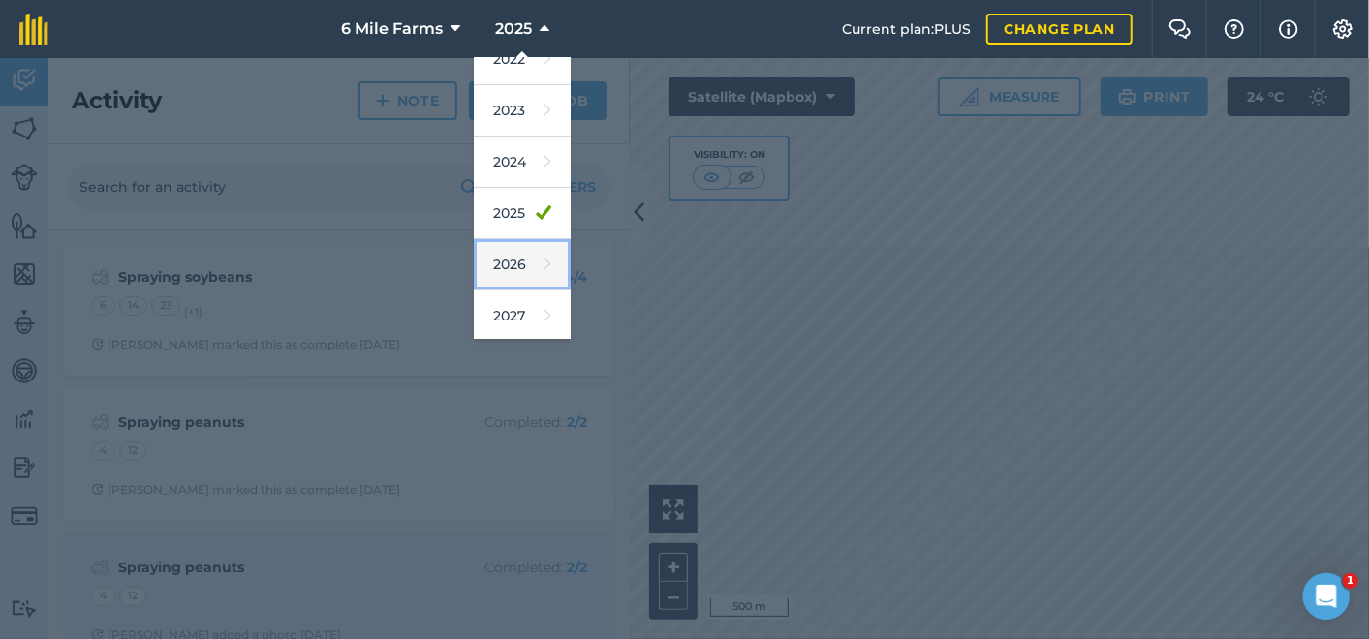
click at [499, 260] on link "2026" at bounding box center [522, 264] width 97 height 51
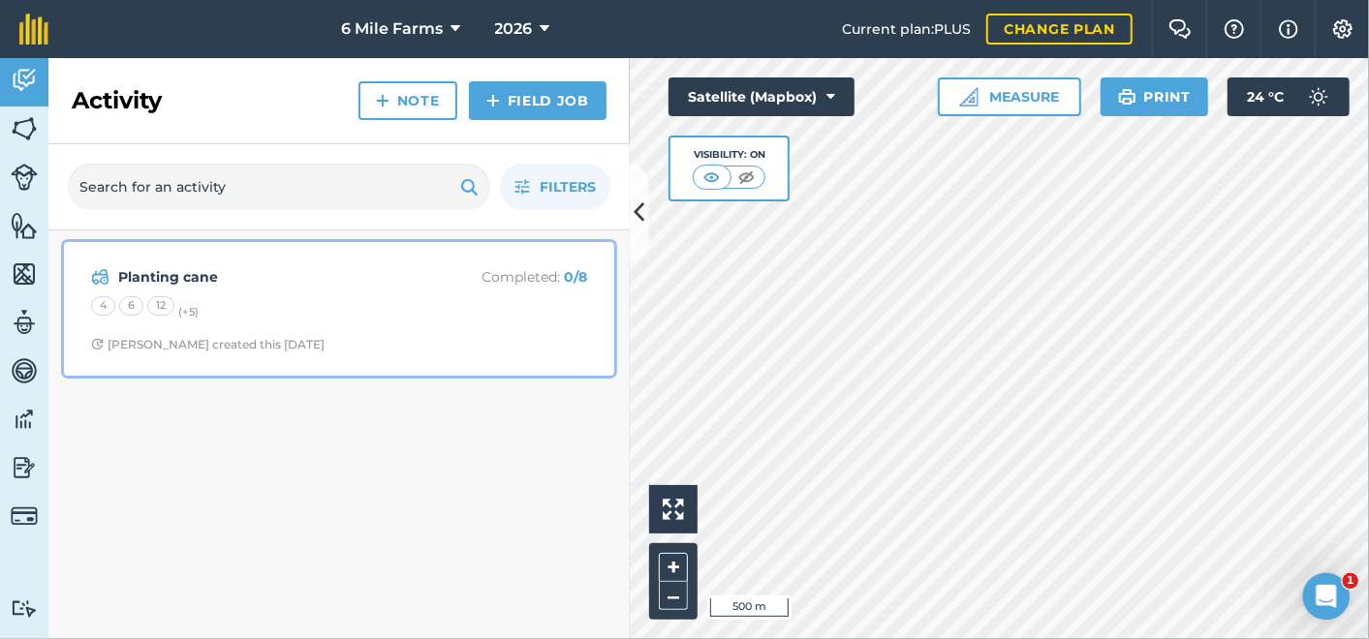
click at [164, 276] on strong "Planting cane" at bounding box center [271, 276] width 307 height 21
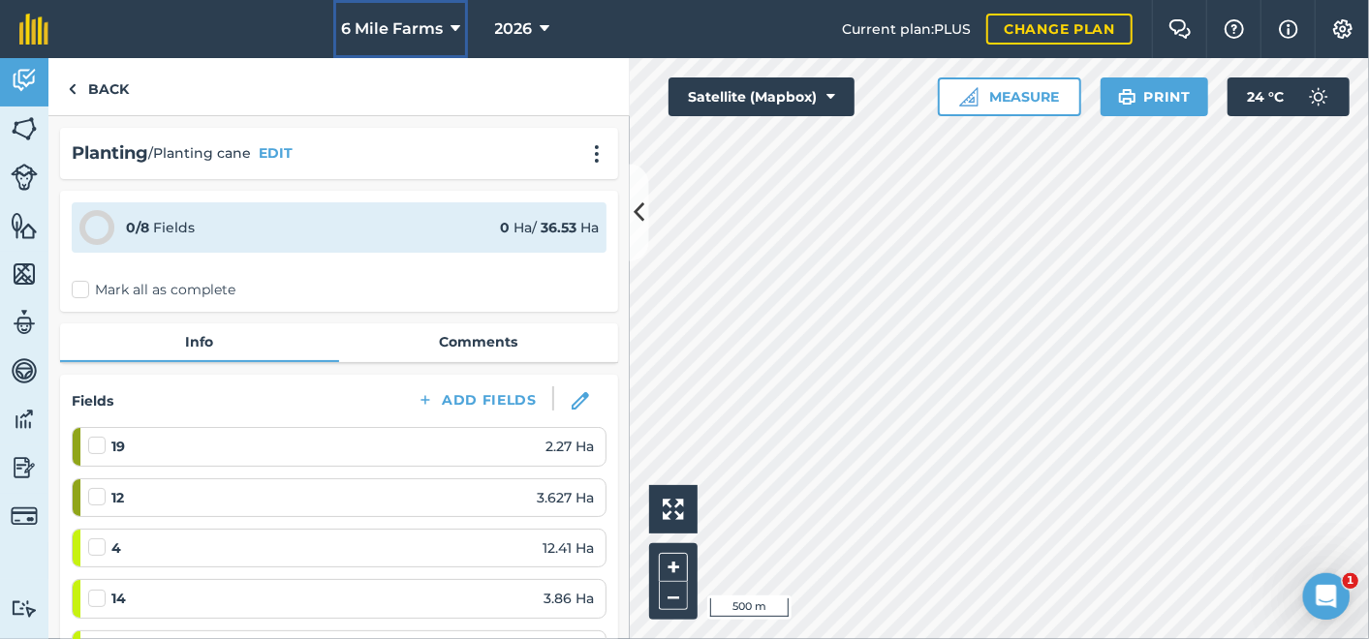
click at [456, 25] on icon at bounding box center [455, 28] width 10 height 23
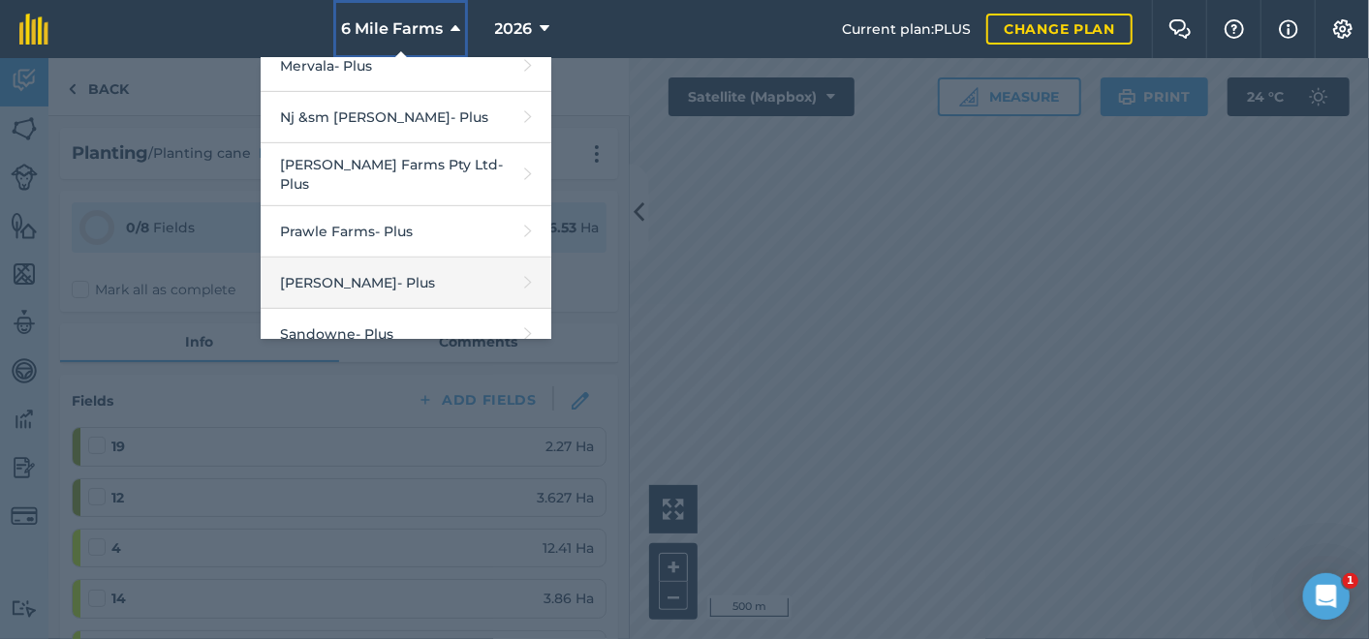
scroll to position [427, 0]
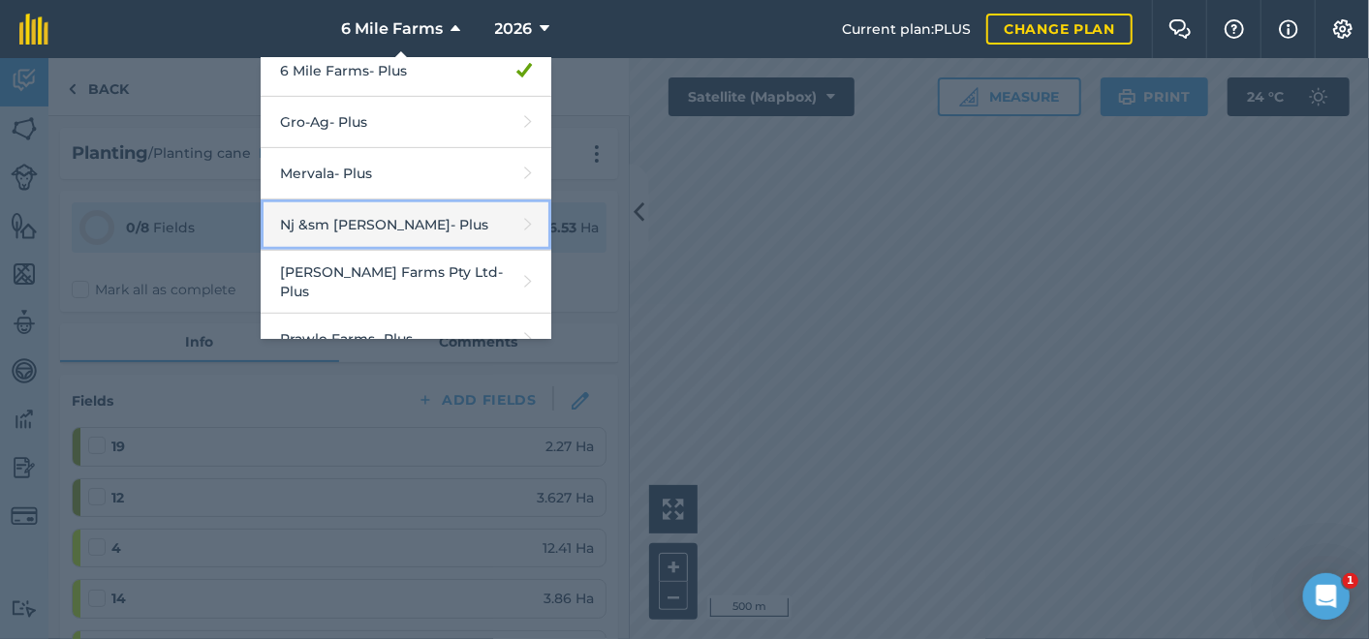
click at [345, 218] on link "Nj &sm Muller - Plus" at bounding box center [406, 225] width 291 height 51
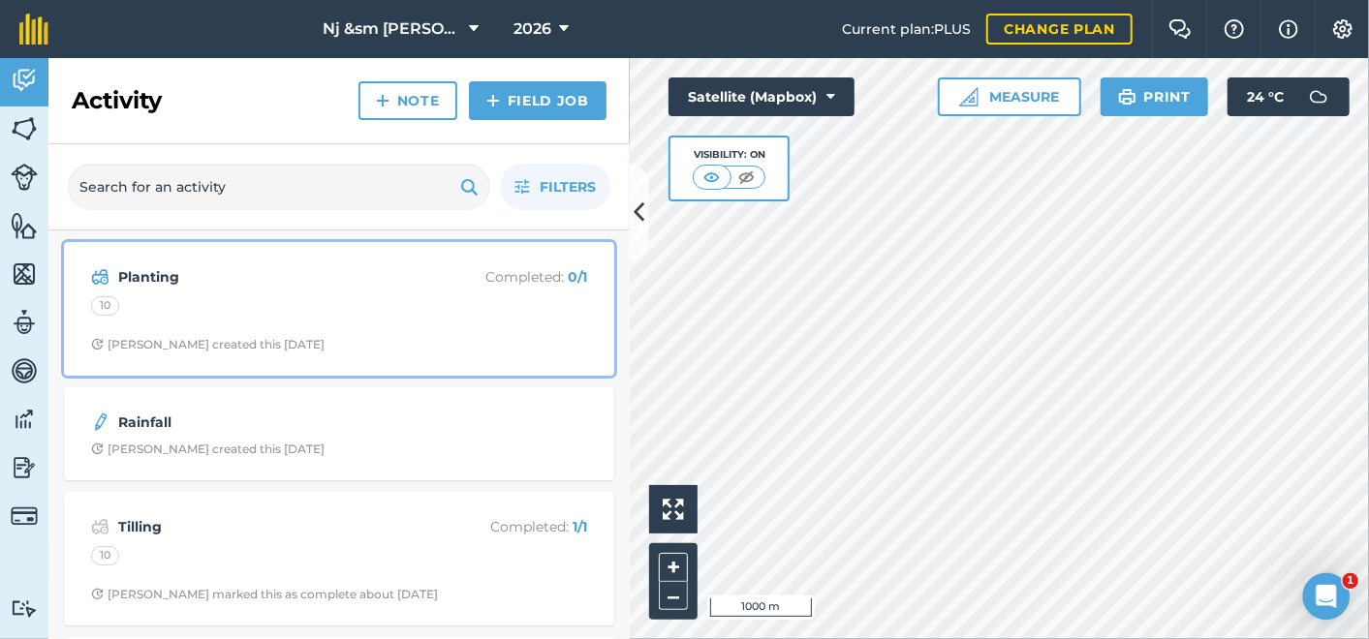
click at [188, 346] on div "Norm M created this 12 days ago" at bounding box center [207, 344] width 233 height 15
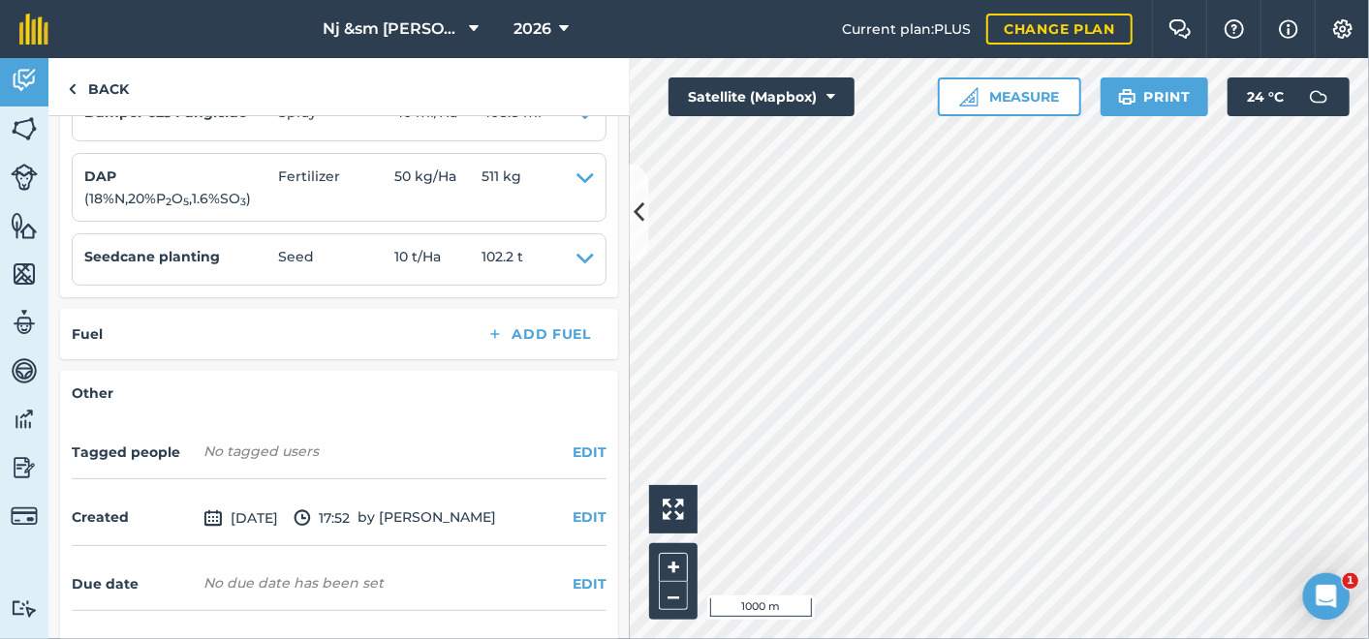
scroll to position [538, 0]
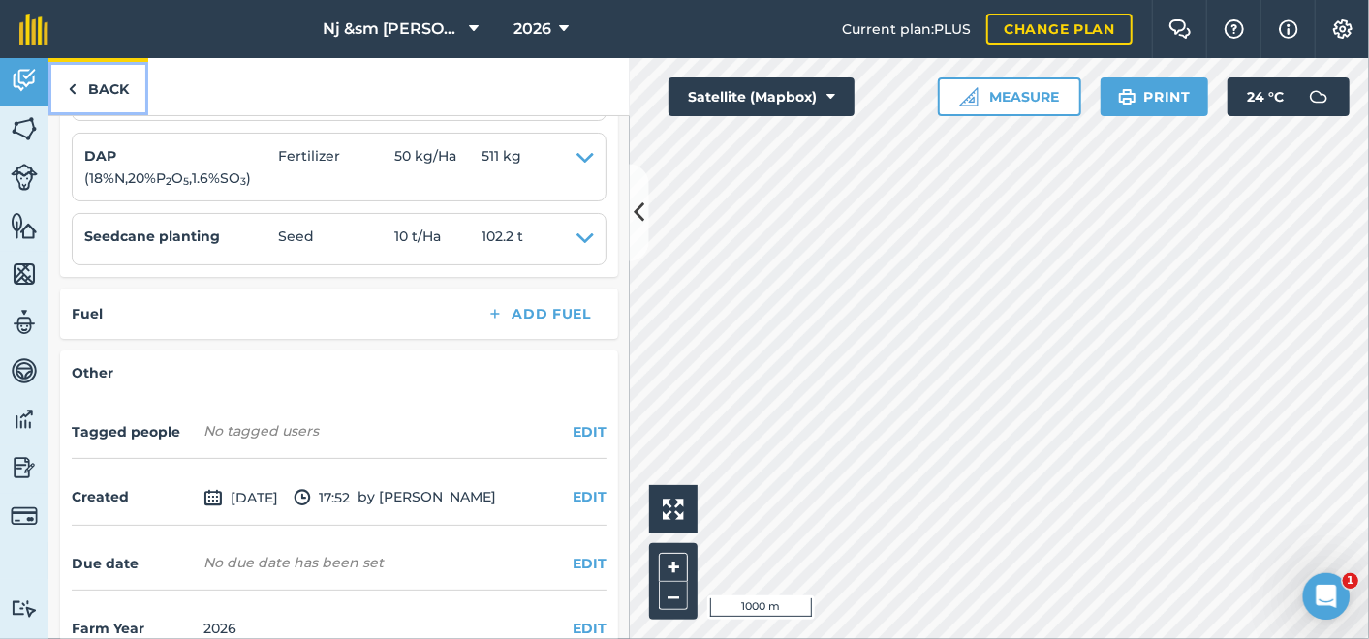
click at [97, 75] on link "Back" at bounding box center [98, 86] width 100 height 57
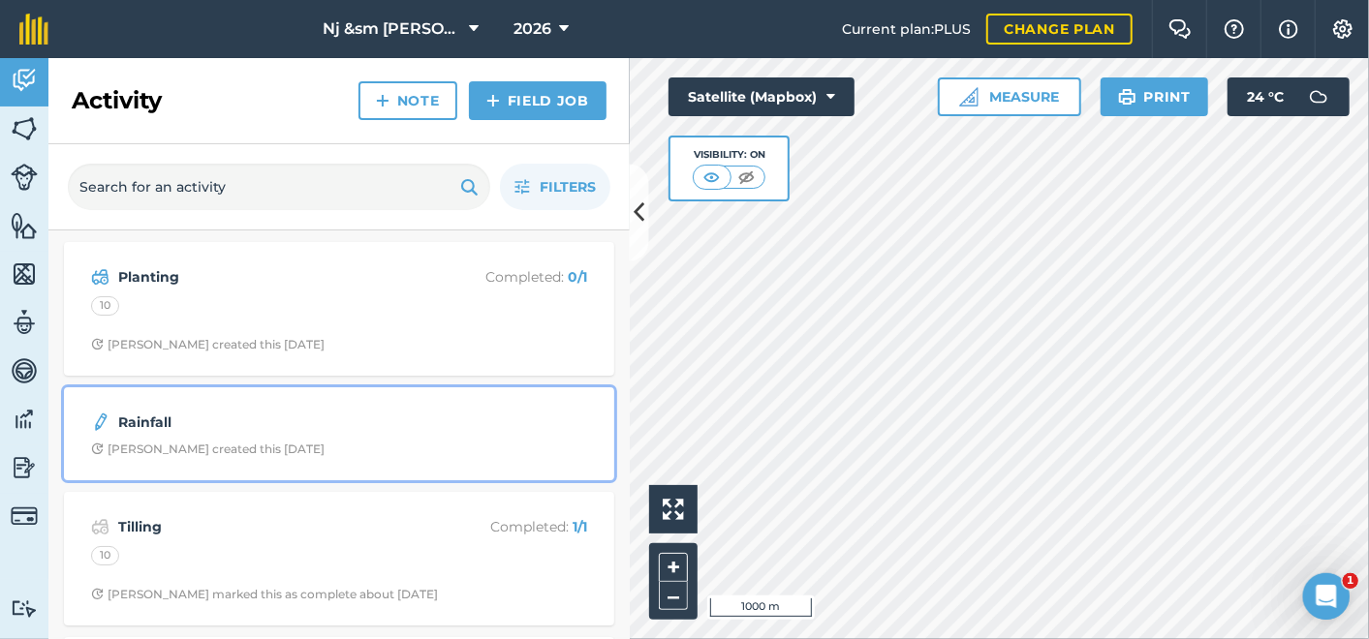
click at [133, 427] on strong "Rainfall" at bounding box center [271, 422] width 307 height 21
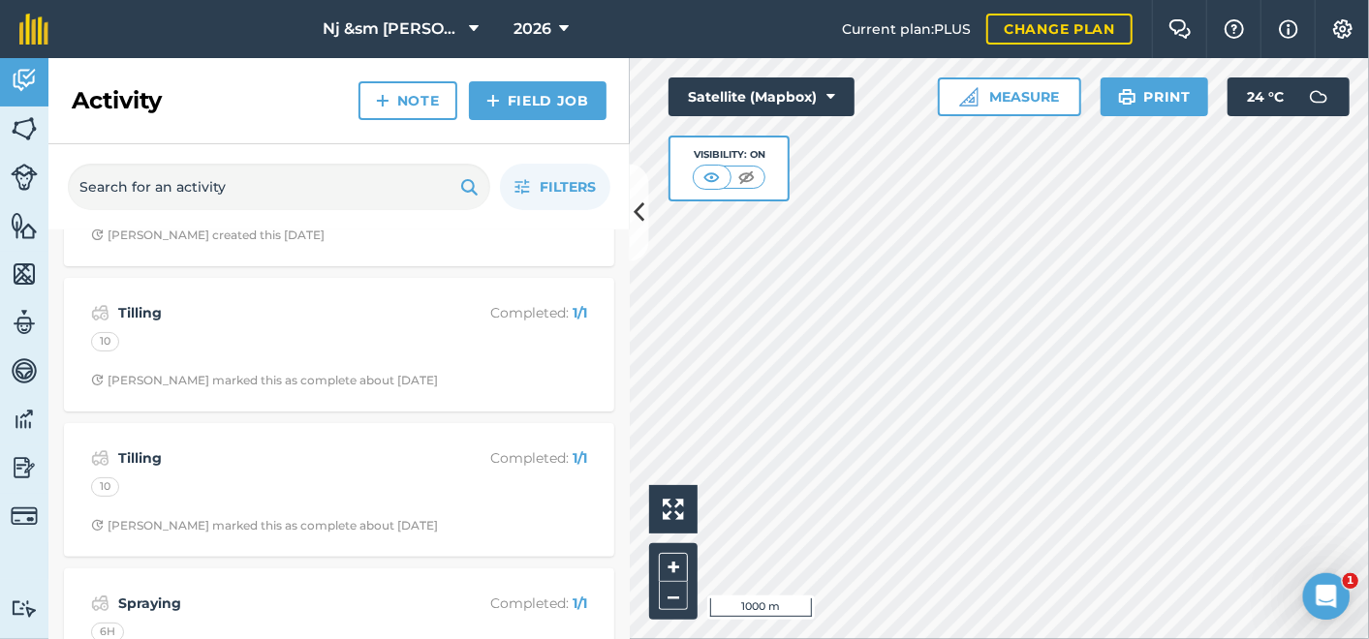
scroll to position [215, 0]
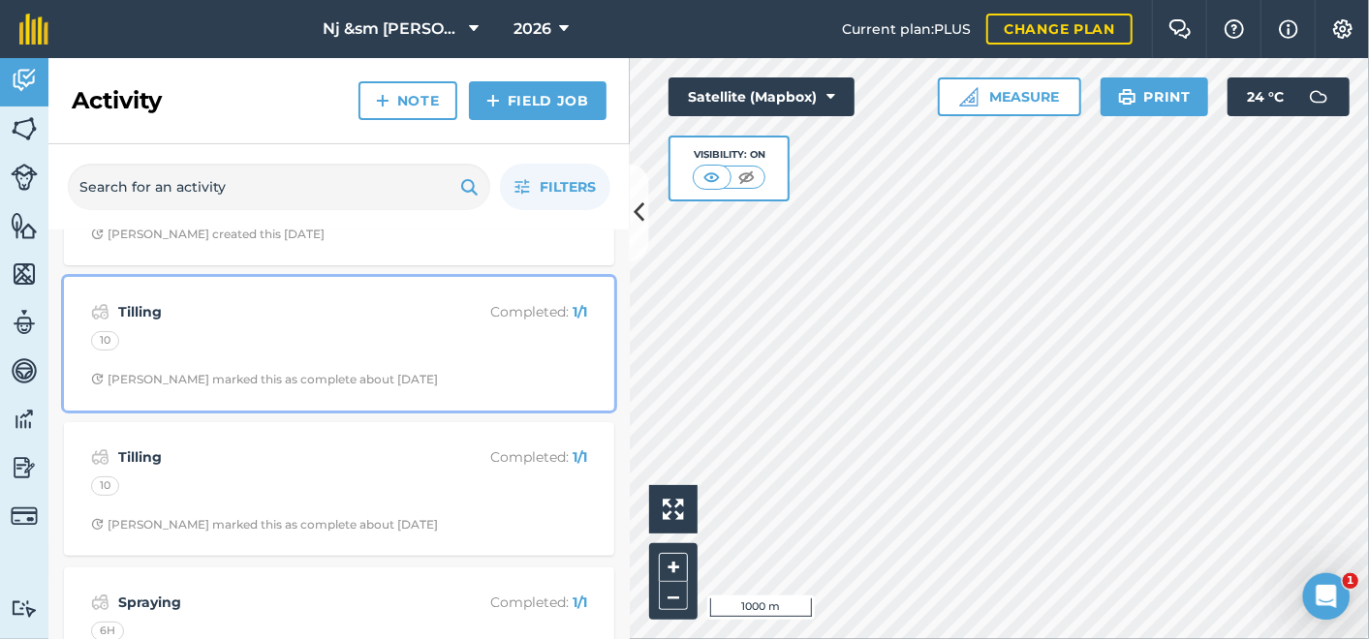
click at [140, 294] on div "Tilling Completed : 1 / 1 10 Norm M marked this as complete about 1 month ago" at bounding box center [339, 344] width 527 height 110
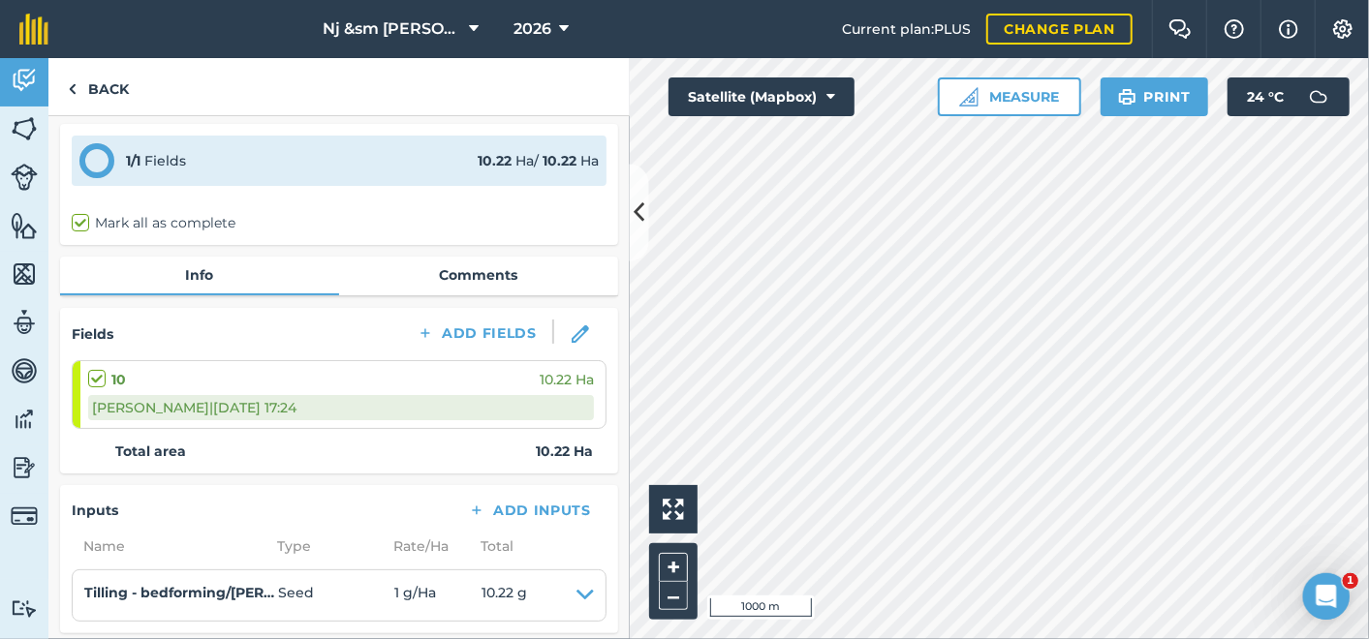
scroll to position [215, 0]
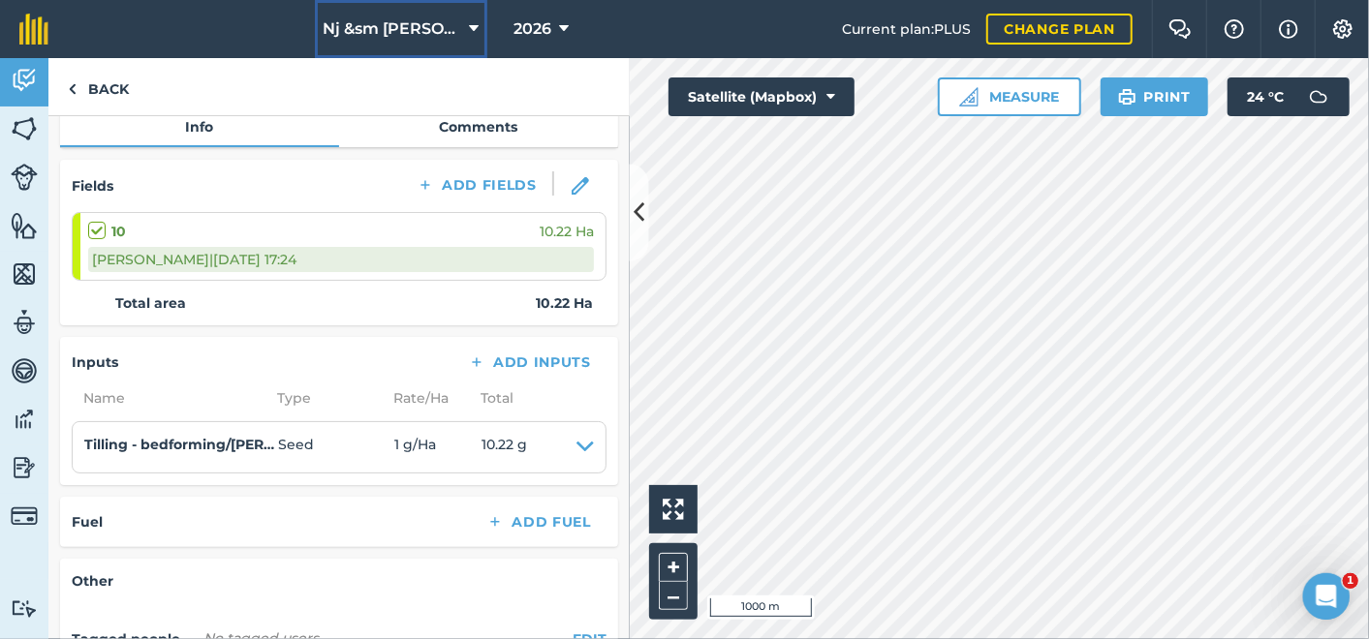
click at [470, 29] on icon at bounding box center [475, 28] width 10 height 23
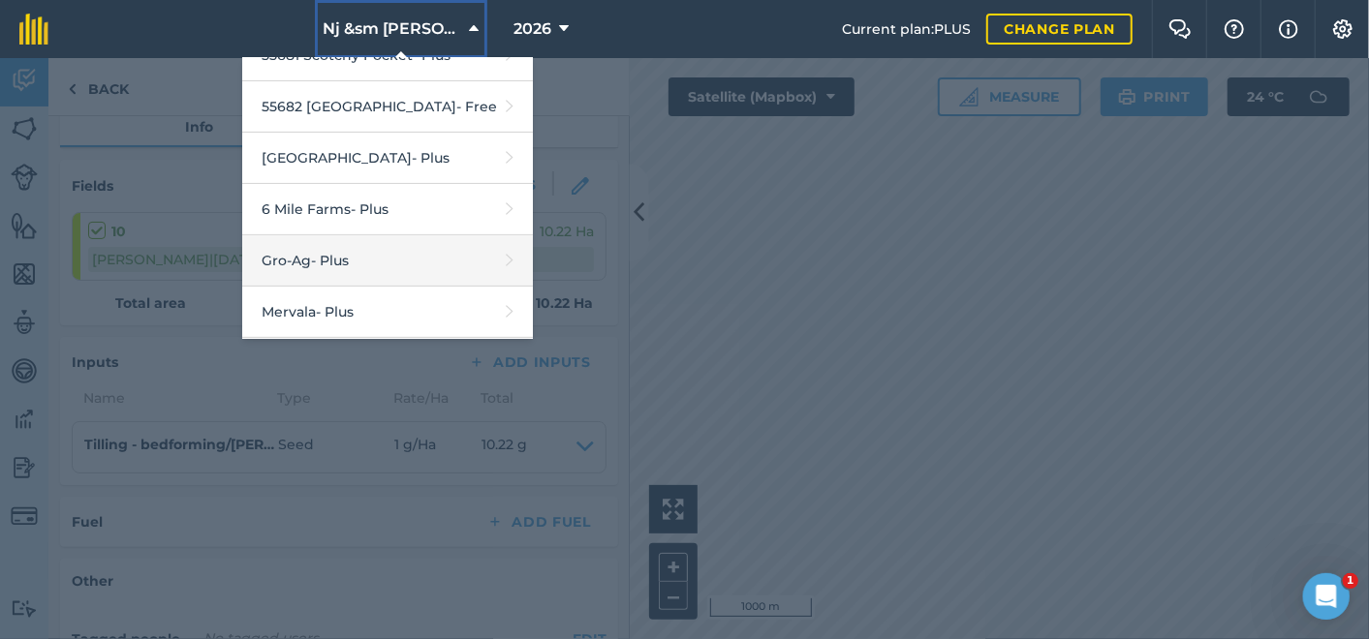
scroll to position [323, 0]
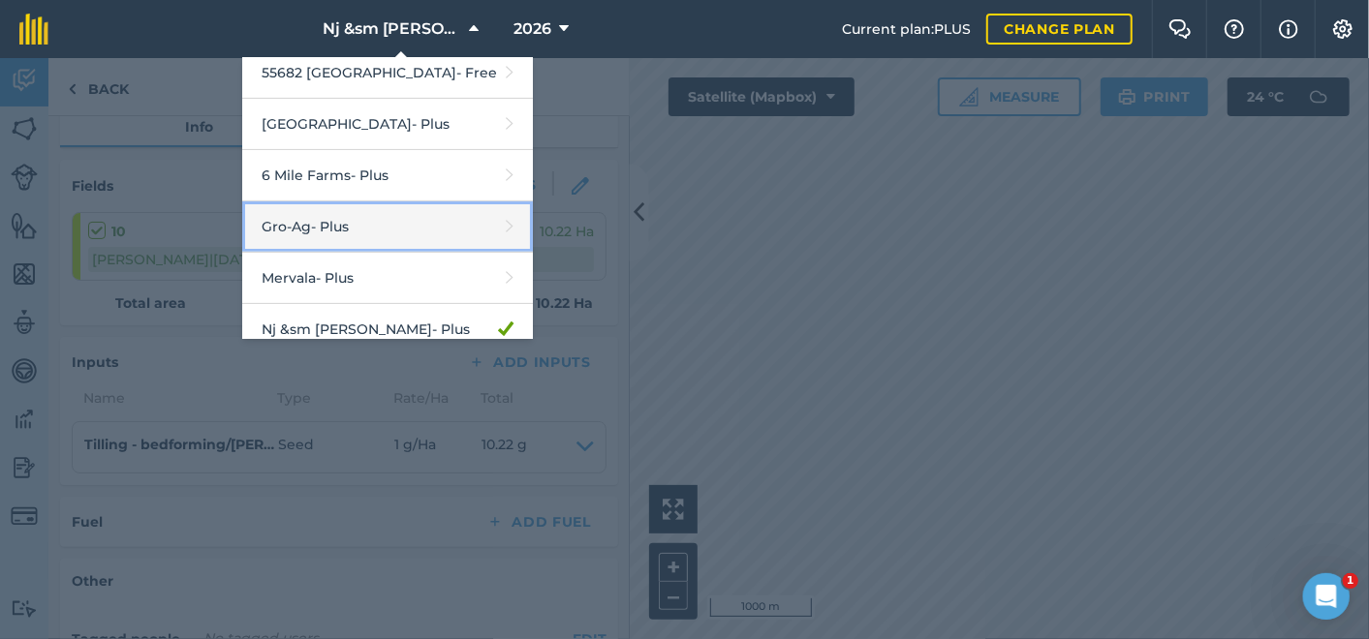
click at [346, 217] on link "Gro-Ag - Plus" at bounding box center [387, 226] width 291 height 51
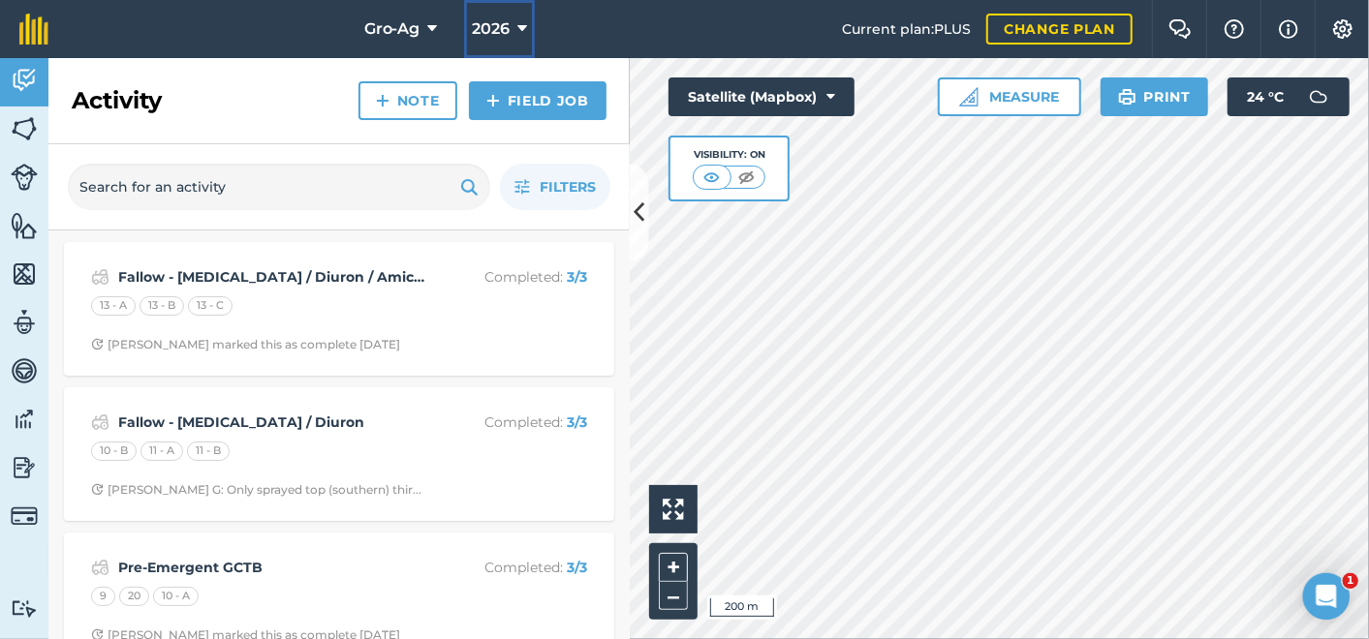
click at [522, 24] on icon at bounding box center [522, 28] width 10 height 23
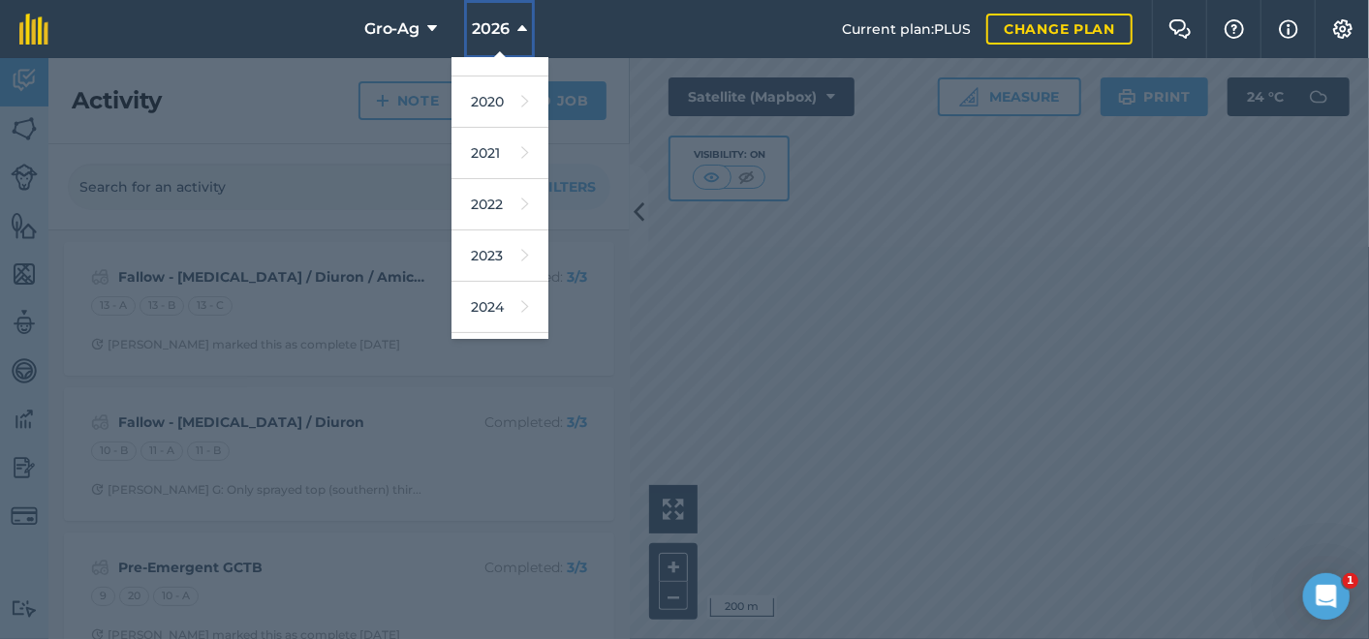
scroll to position [281, 0]
click at [479, 207] on link "2025" at bounding box center [499, 213] width 97 height 51
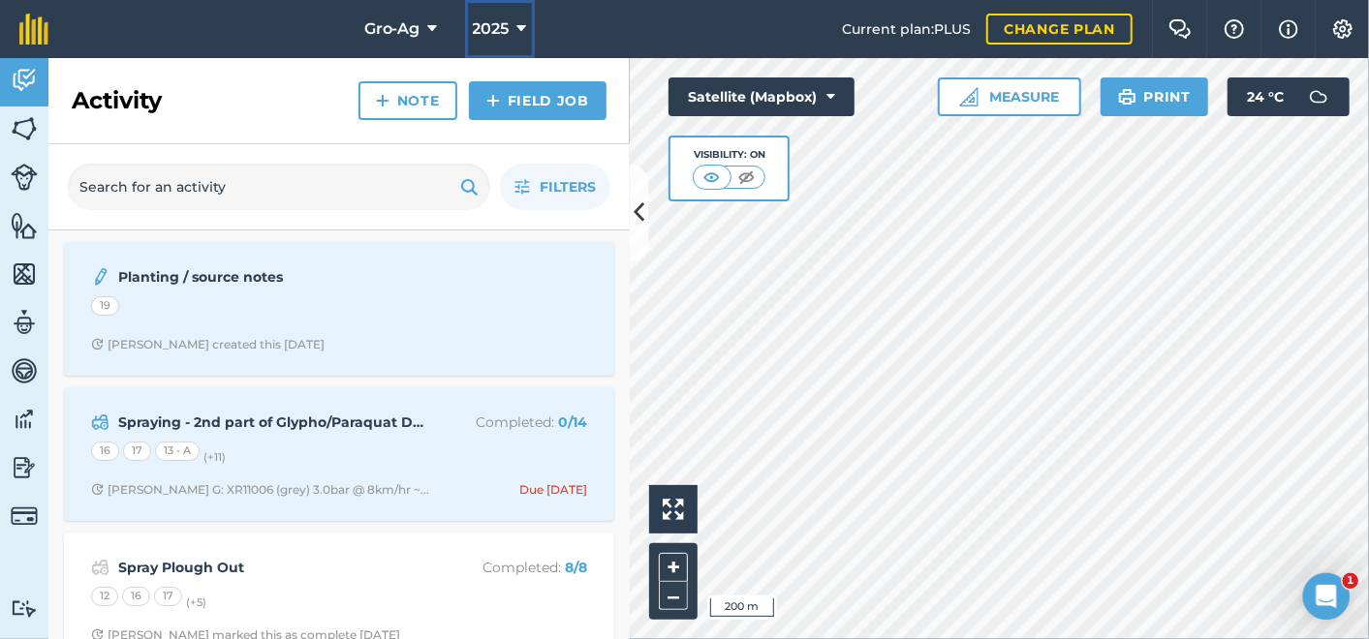
click at [519, 27] on icon at bounding box center [522, 28] width 10 height 23
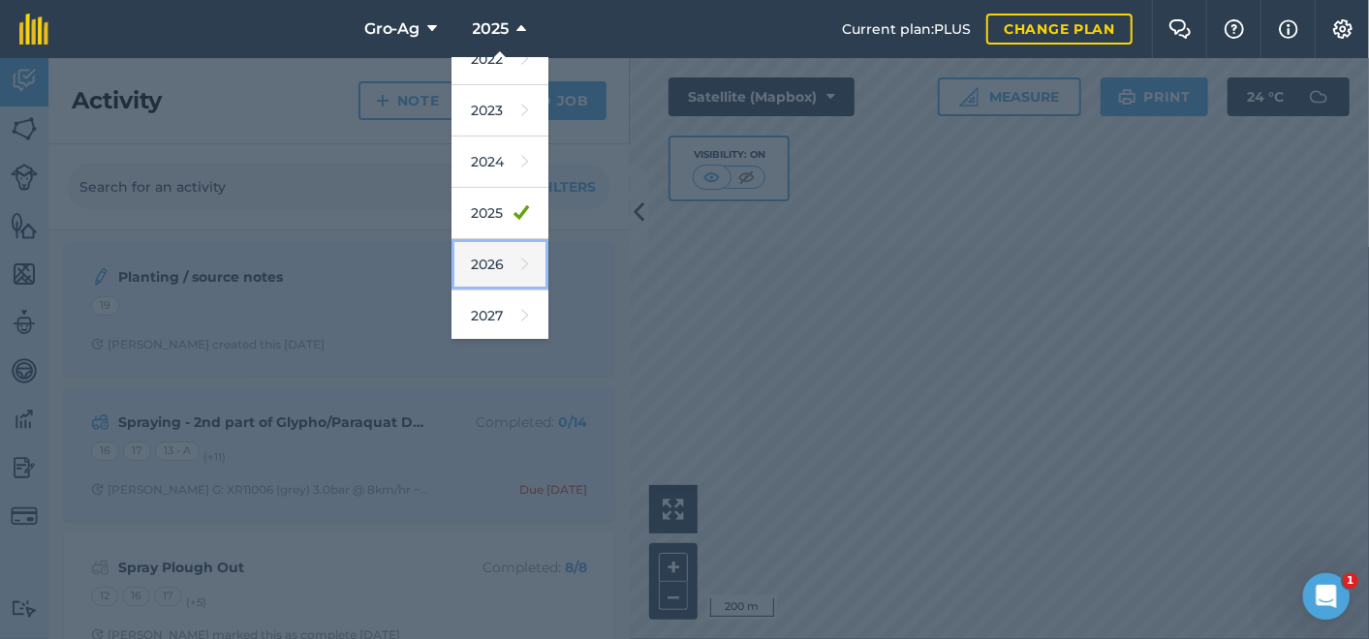
click at [477, 263] on link "2026" at bounding box center [499, 264] width 97 height 51
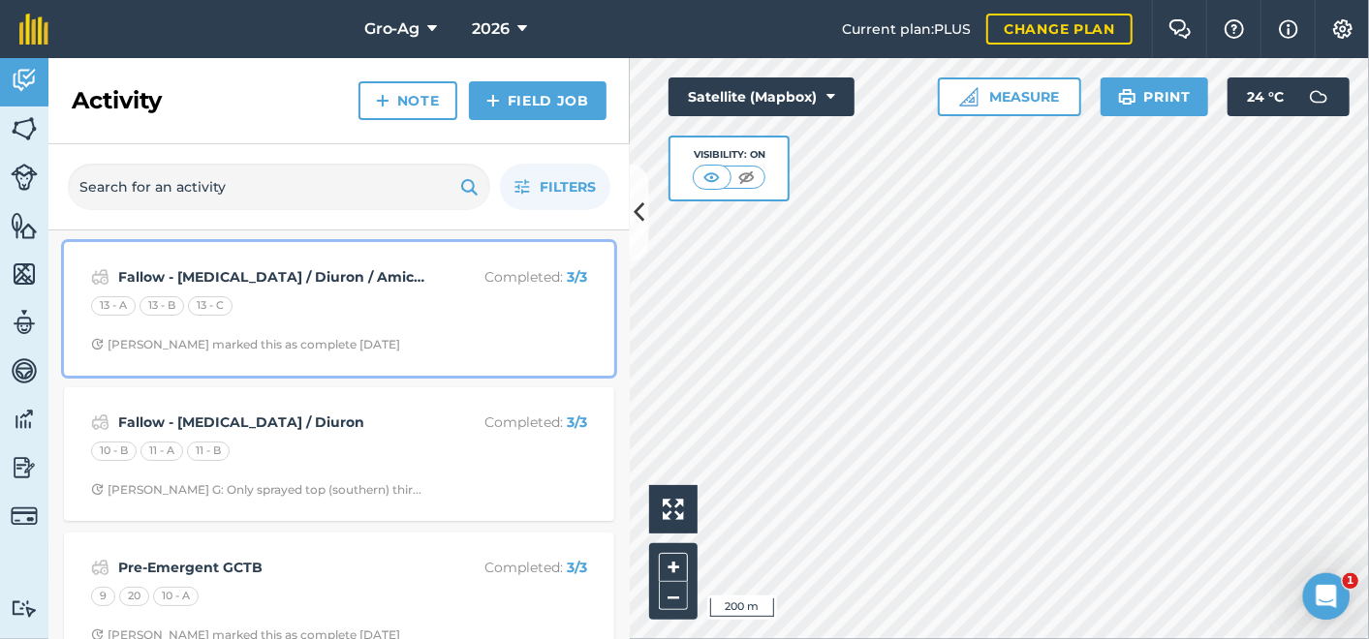
click at [341, 274] on strong "Fallow - Paraquat / Diuron / Amicide" at bounding box center [271, 276] width 307 height 21
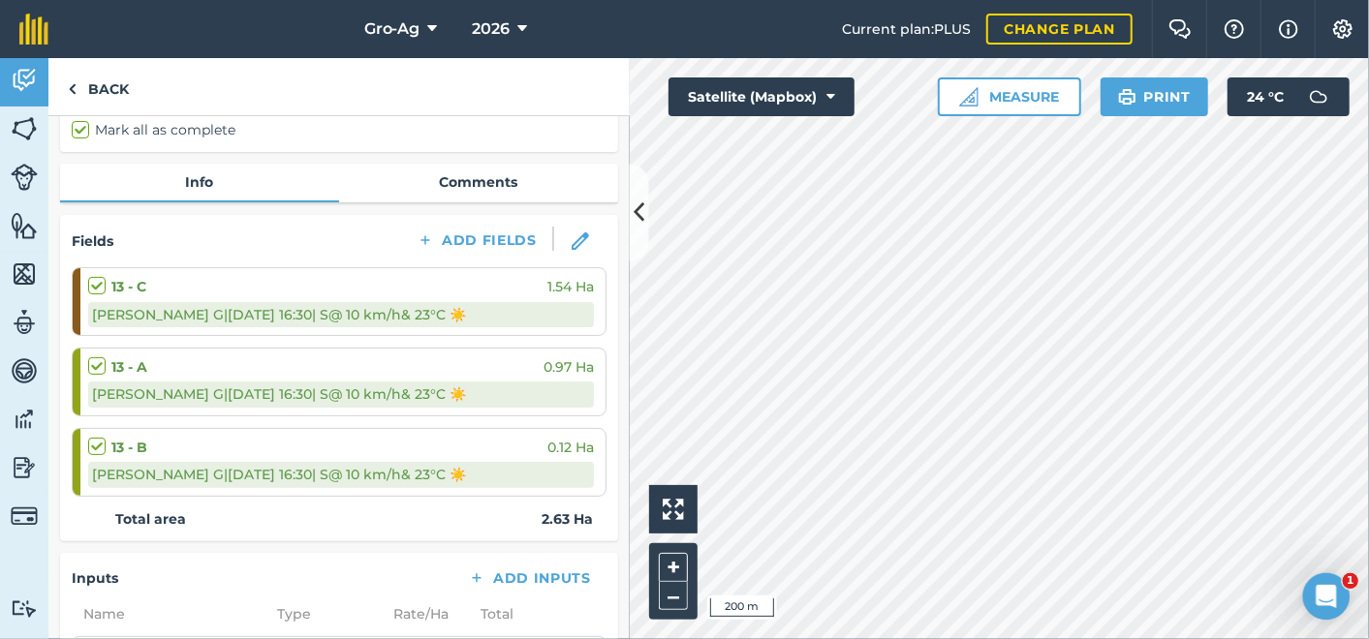
scroll to position [52, 0]
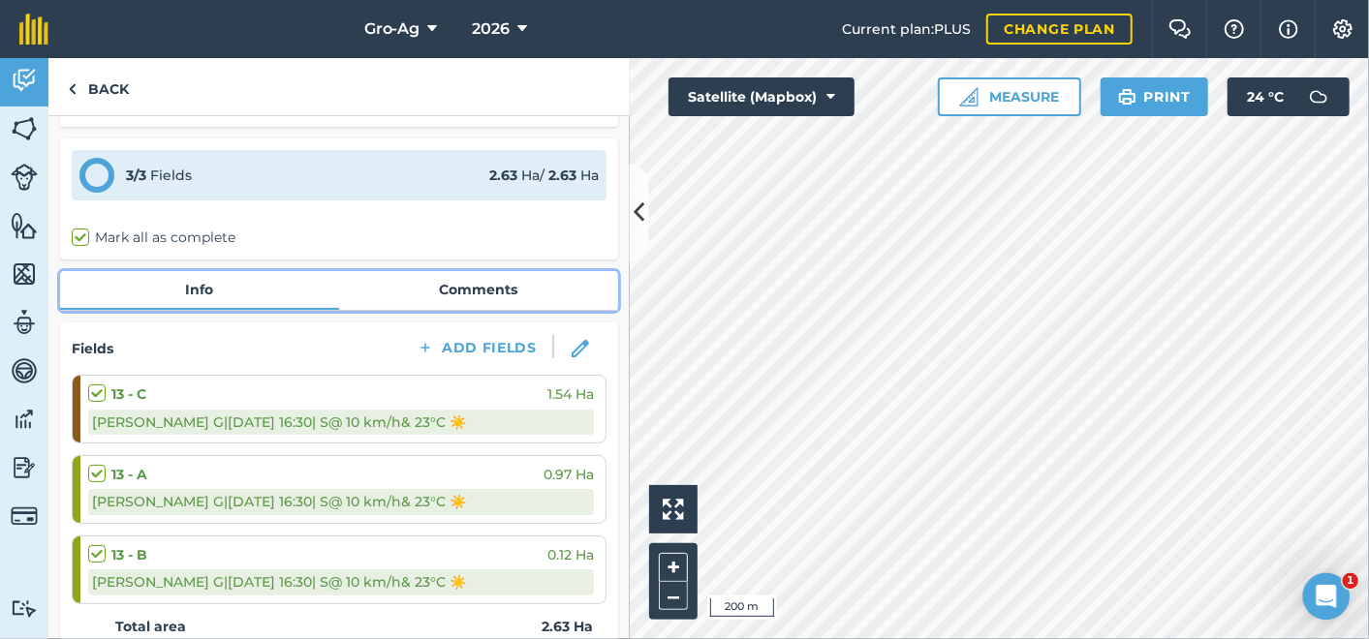
click at [457, 284] on link "Comments" at bounding box center [478, 289] width 279 height 37
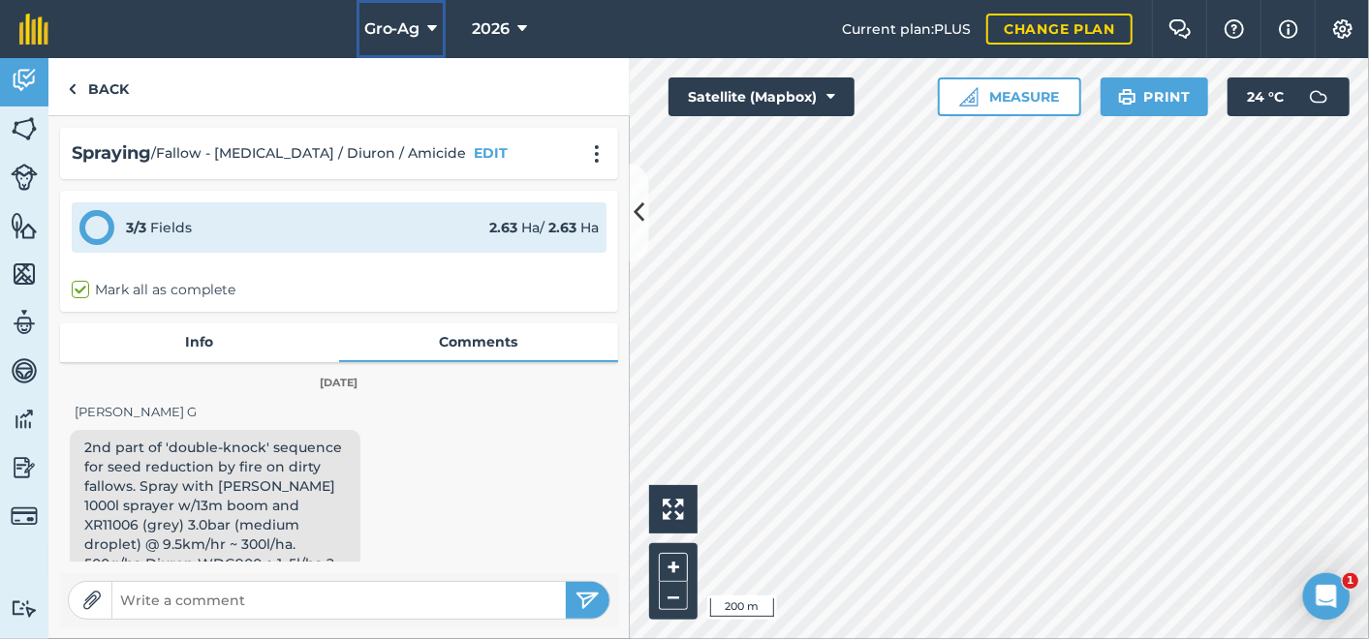
click at [431, 23] on icon at bounding box center [433, 28] width 10 height 23
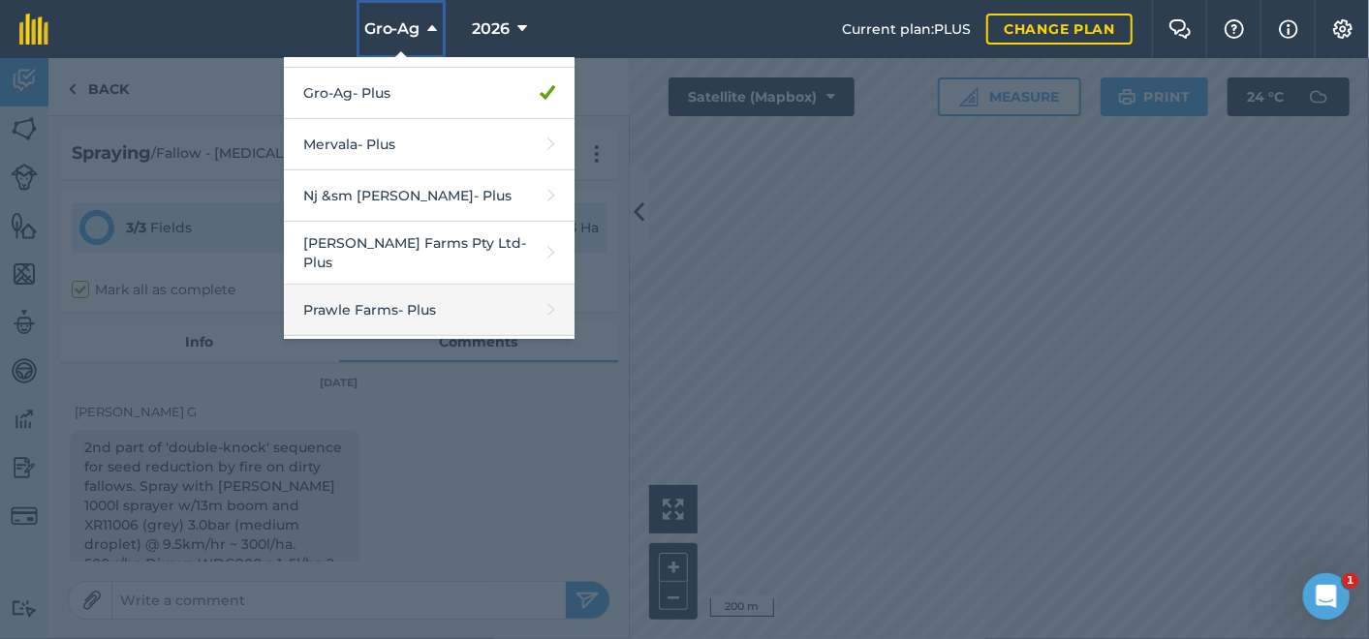
scroll to position [427, 0]
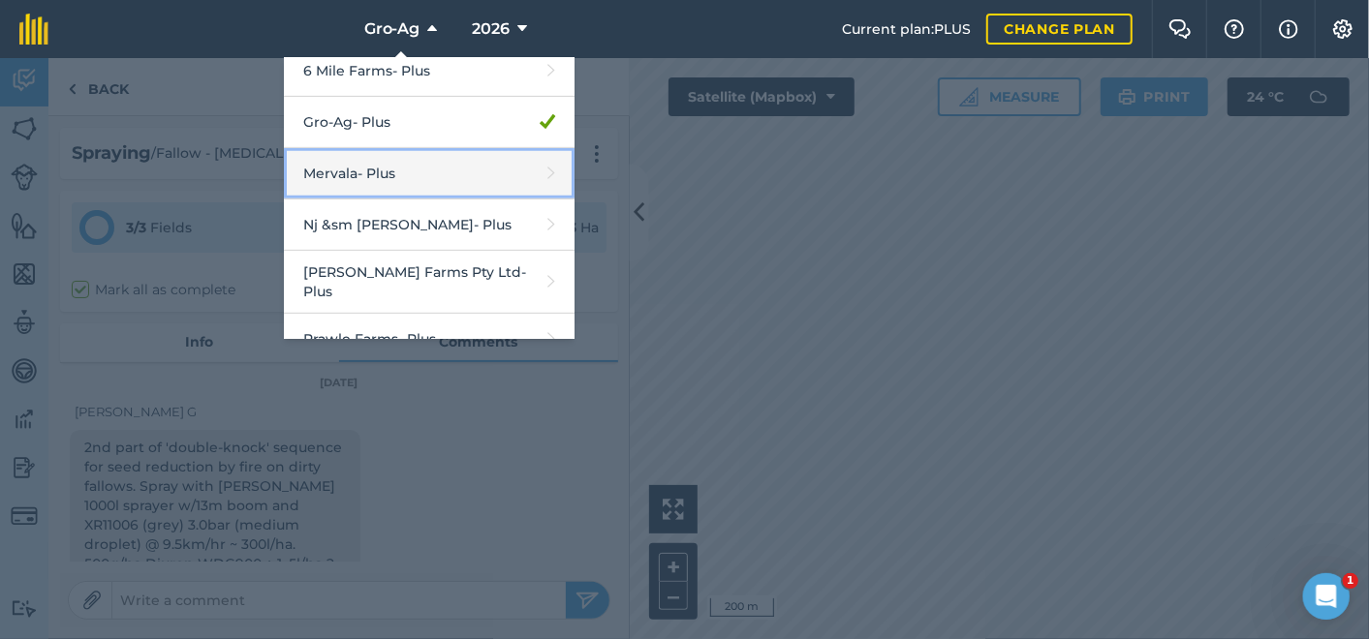
click at [350, 170] on link "Mervala - Plus" at bounding box center [429, 173] width 291 height 51
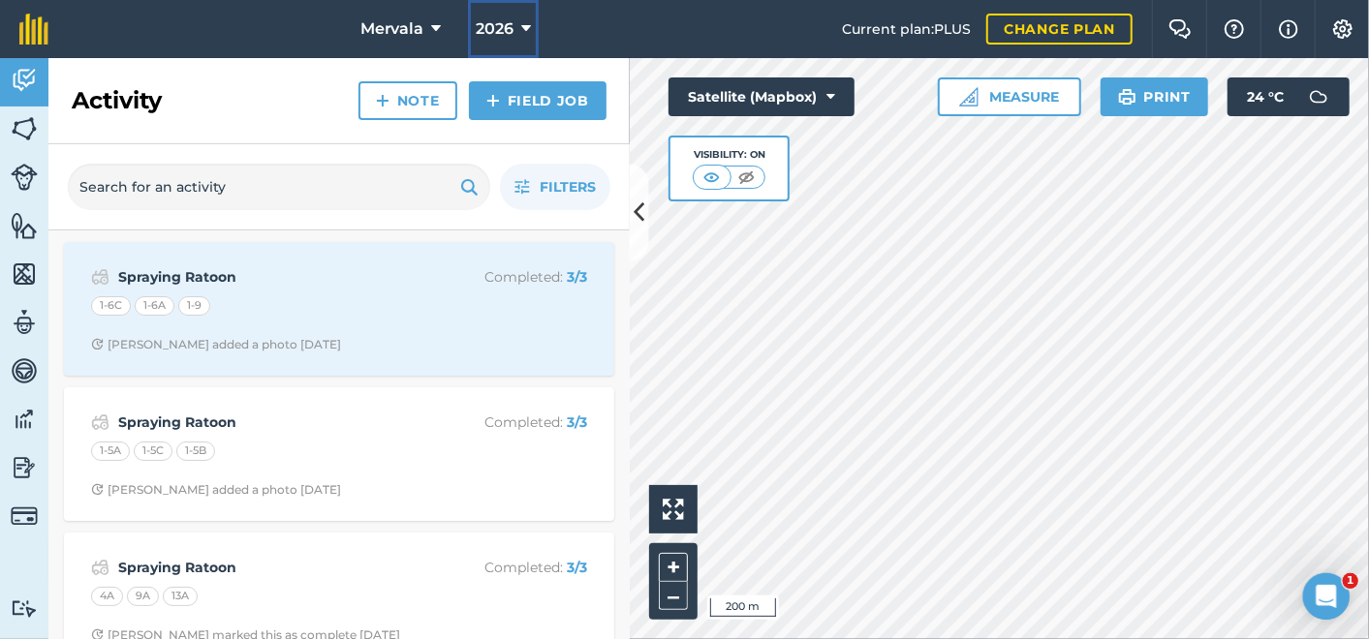
click at [528, 23] on icon at bounding box center [526, 28] width 10 height 23
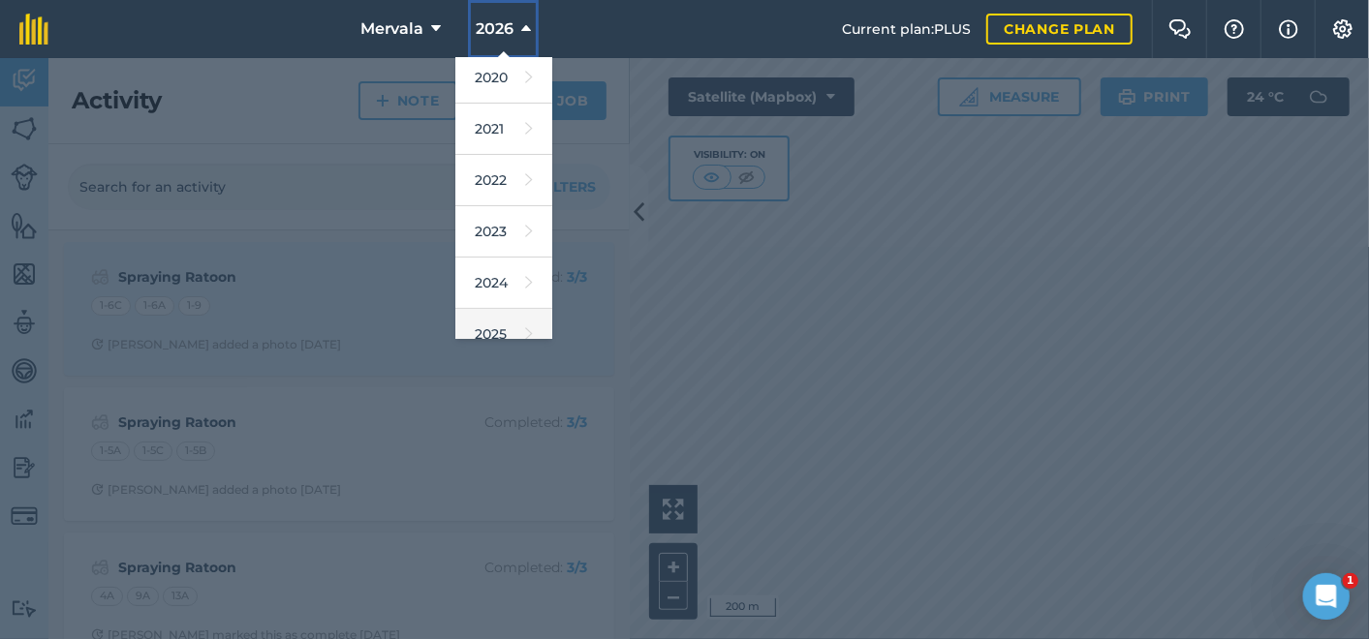
scroll to position [281, 0]
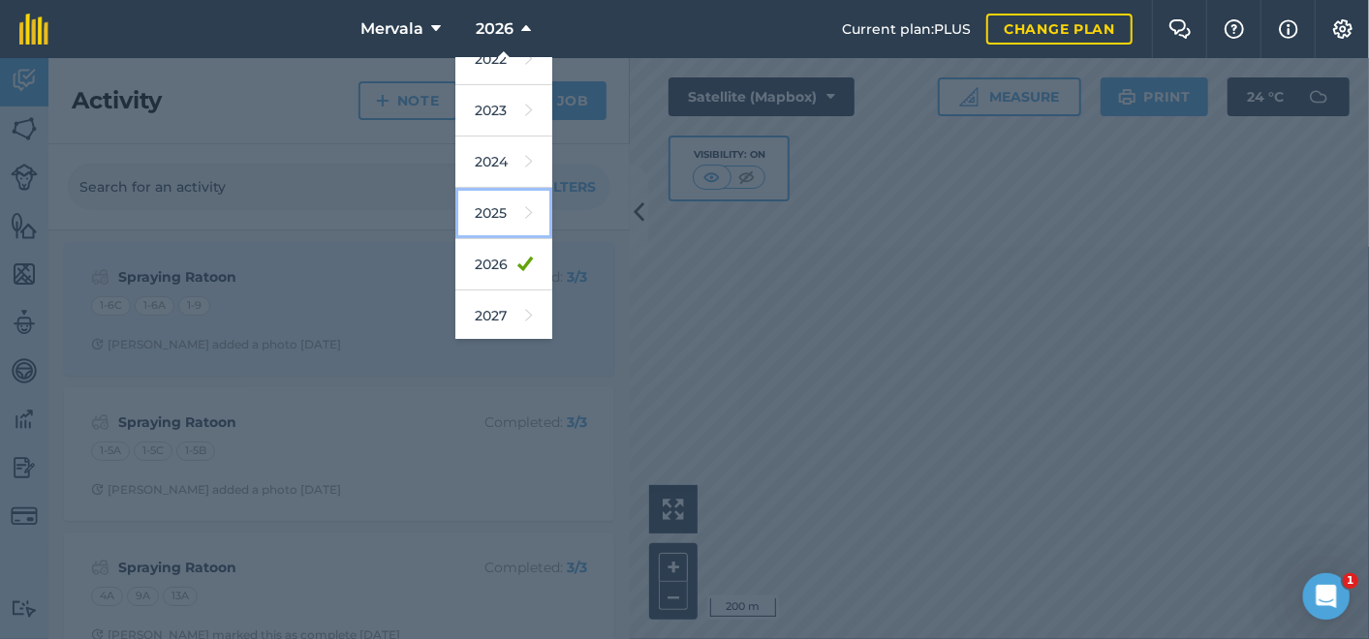
click at [480, 207] on link "2025" at bounding box center [503, 213] width 97 height 51
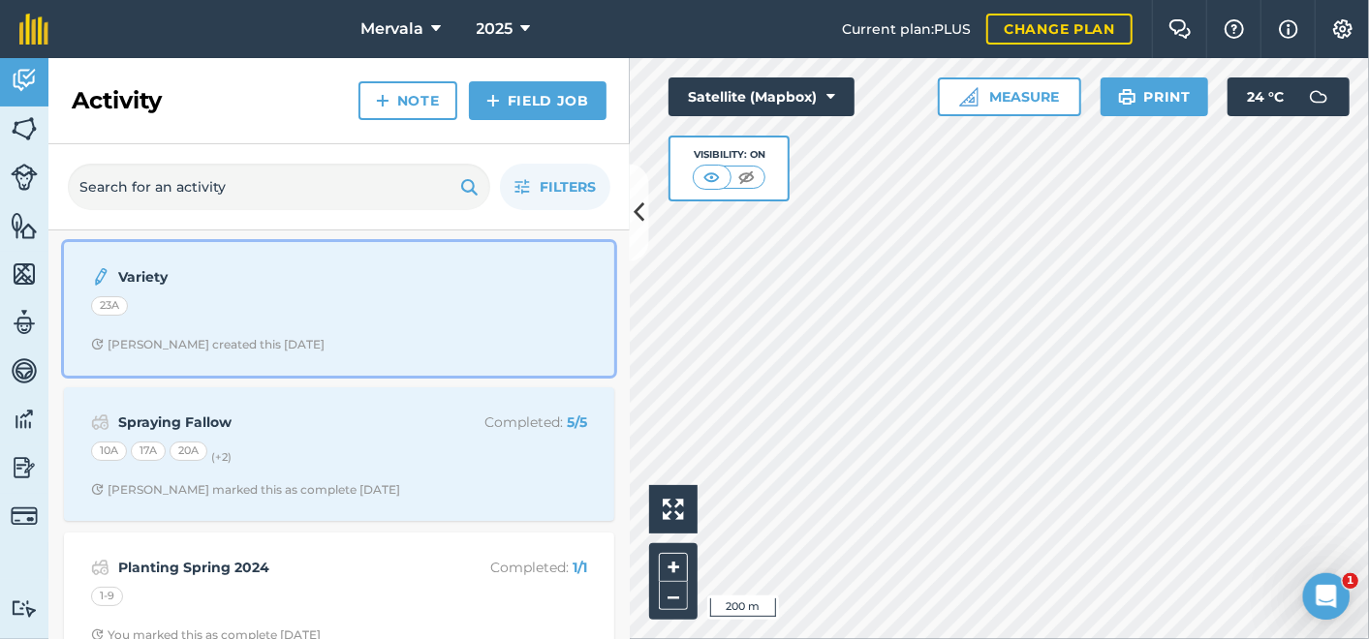
click at [152, 277] on strong "Variety" at bounding box center [271, 276] width 307 height 21
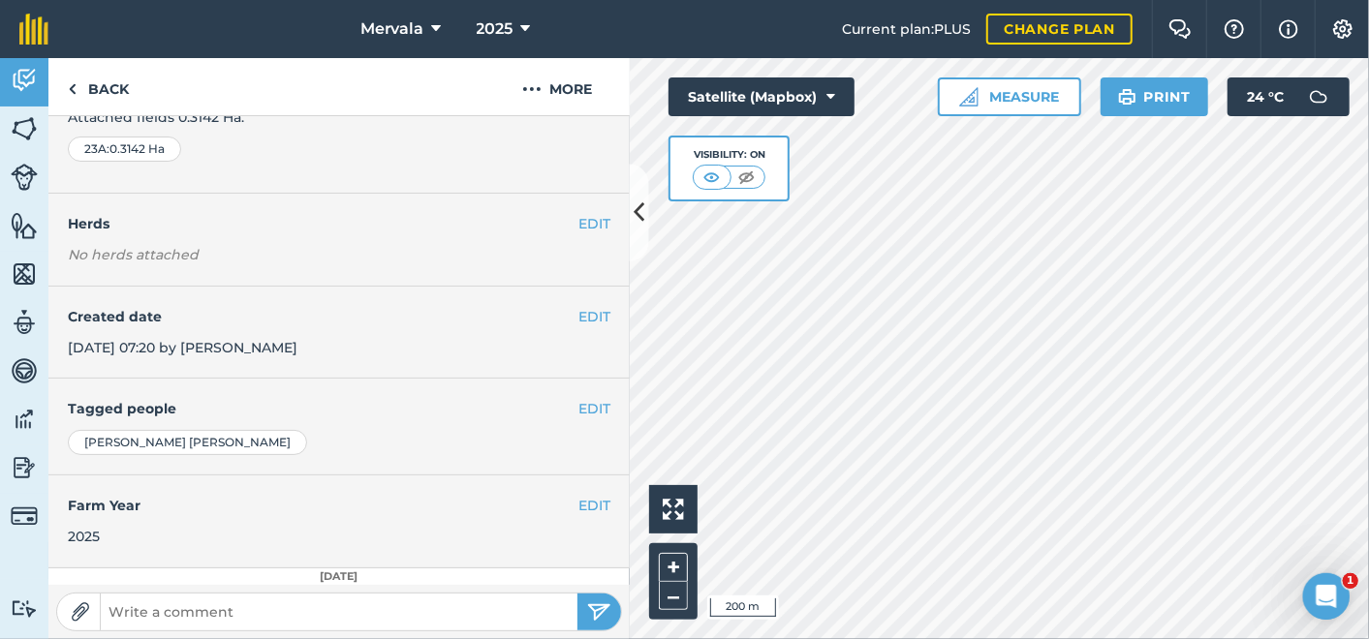
scroll to position [243, 0]
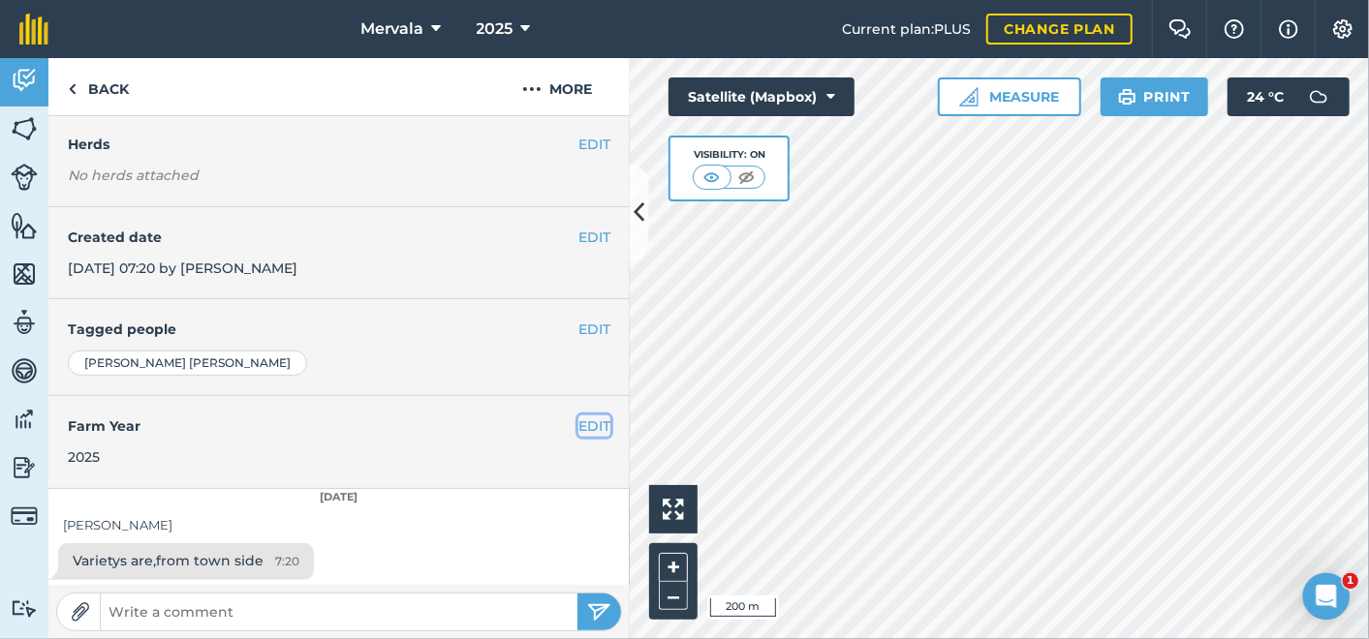
click at [578, 418] on button "EDIT" at bounding box center [594, 426] width 32 height 21
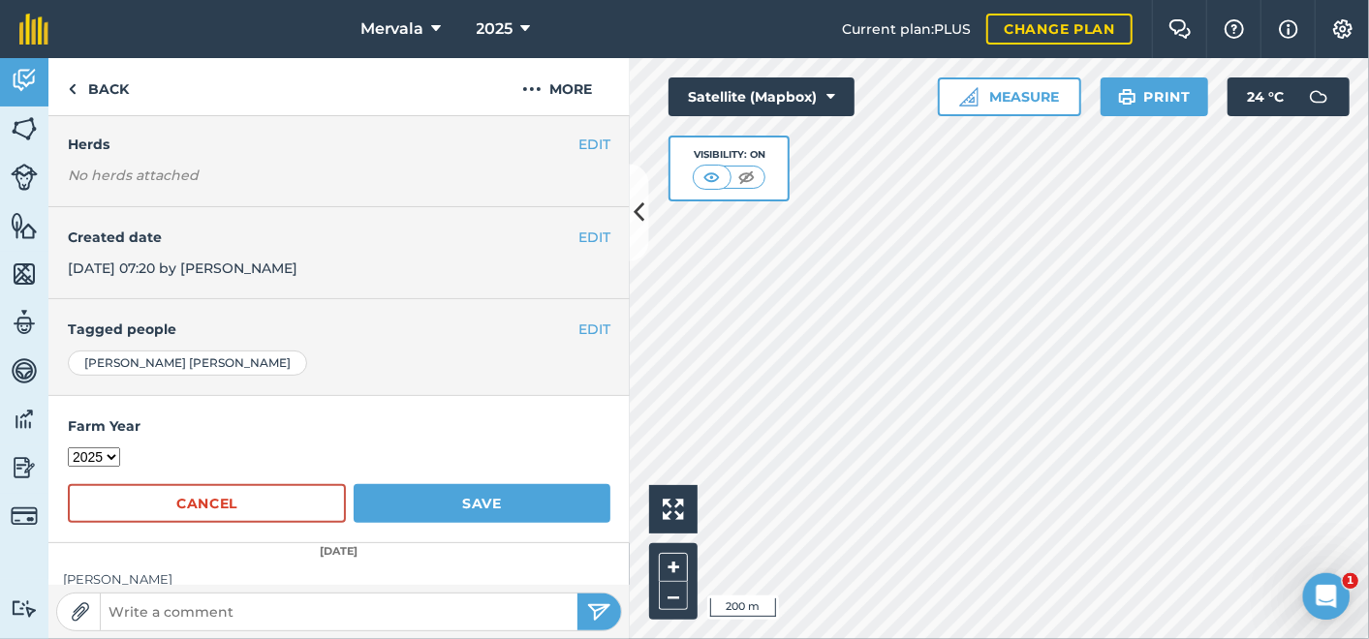
click at [107, 456] on select "2017 2018 2019 2020 2021 2022 2023 2024 2025 2026 2027" at bounding box center [94, 457] width 52 height 19
select select "2026"
click at [68, 448] on select "2017 2018 2019 2020 2021 2022 2023 2024 2025 2026 2027" at bounding box center [94, 457] width 52 height 19
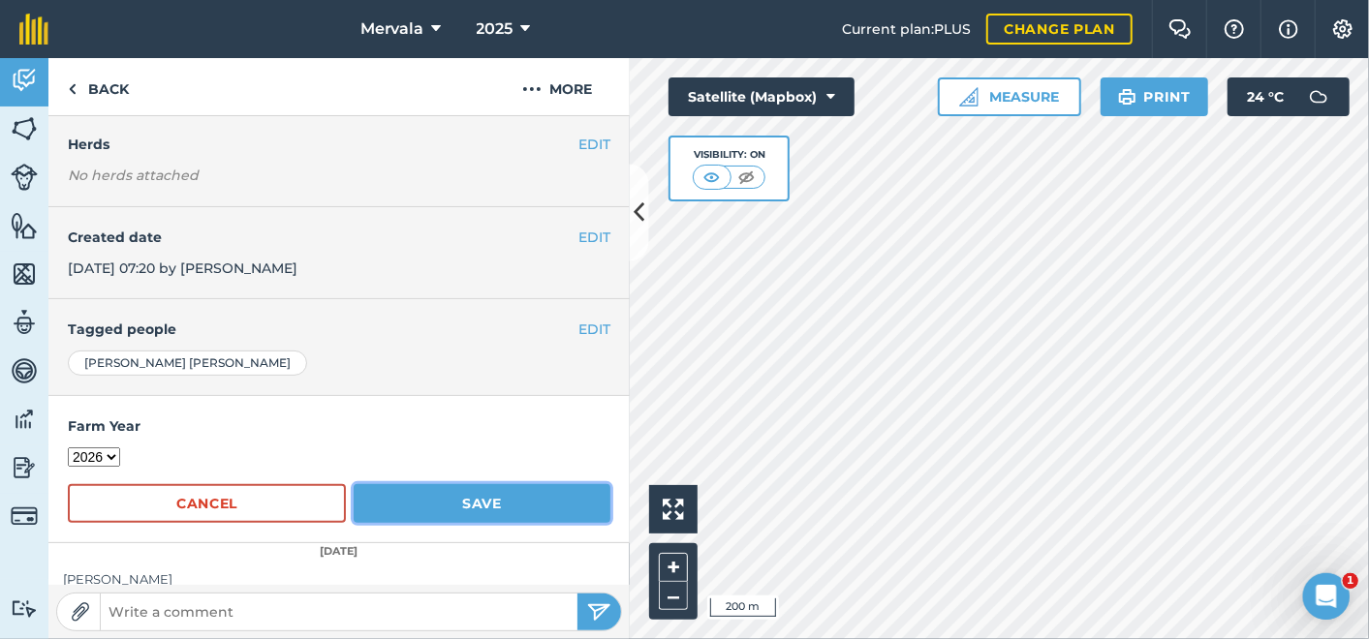
click at [405, 503] on button "Save" at bounding box center [482, 503] width 257 height 39
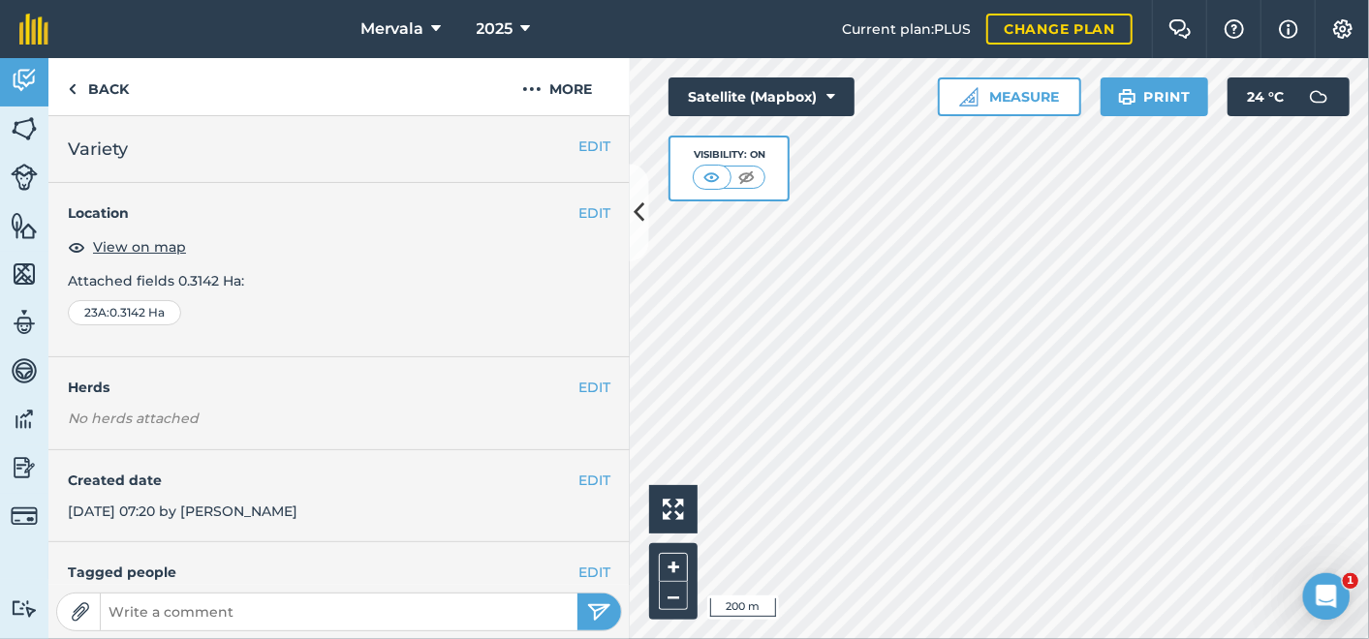
scroll to position [0, 0]
click at [95, 81] on link "Back" at bounding box center [98, 86] width 100 height 57
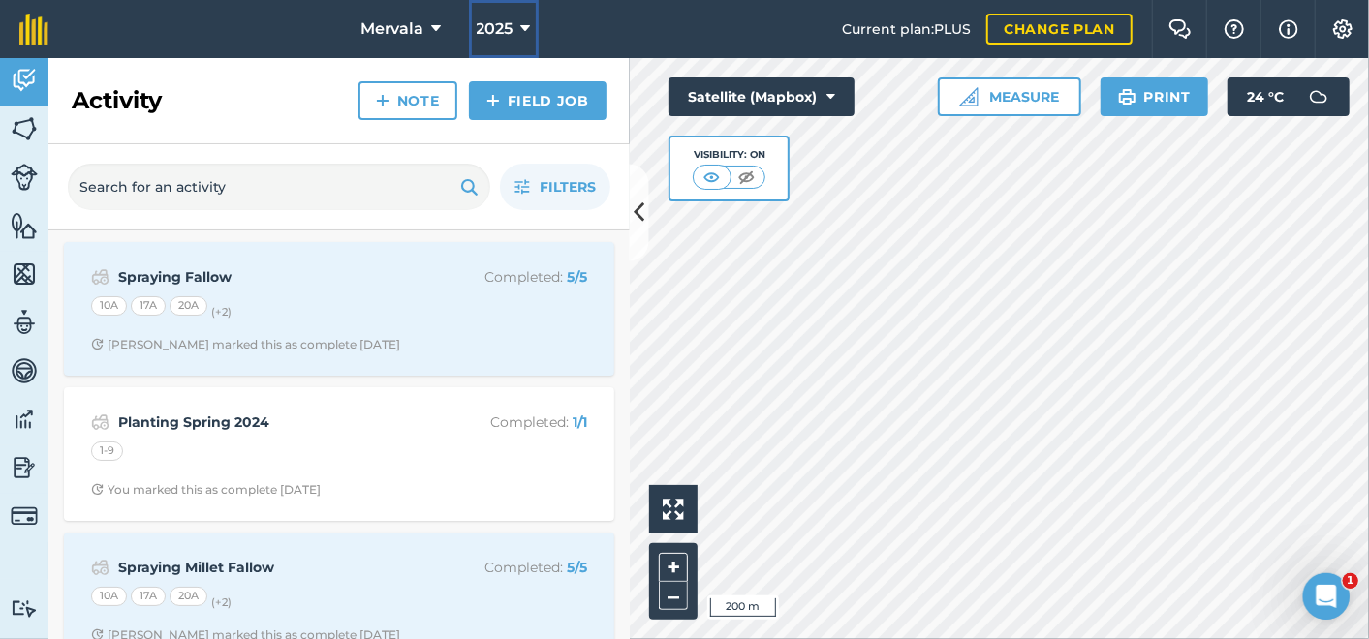
click at [524, 25] on icon at bounding box center [526, 28] width 10 height 23
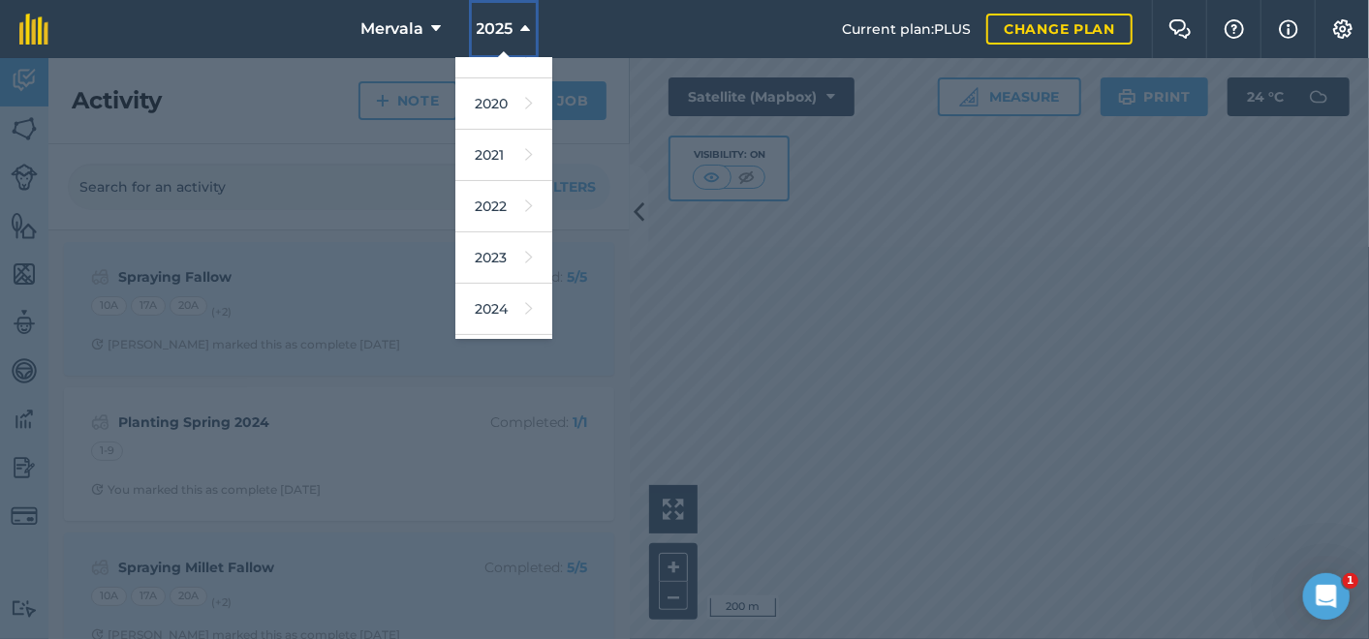
scroll to position [281, 0]
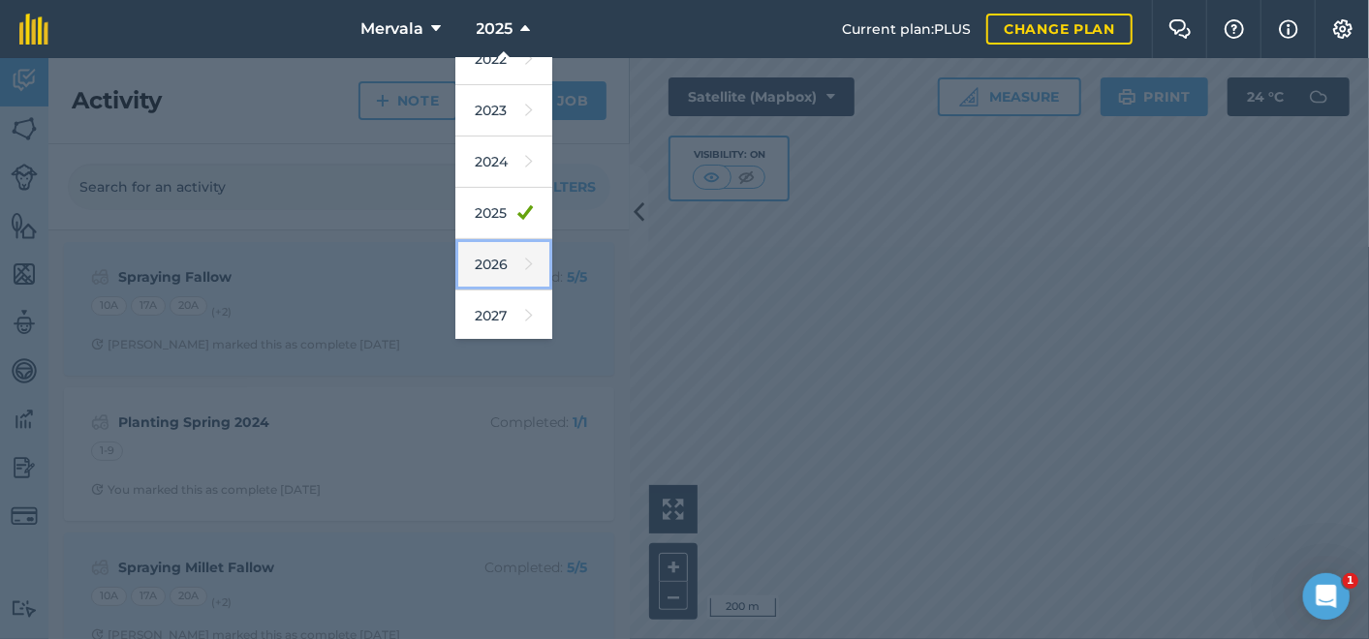
click at [483, 268] on link "2026" at bounding box center [503, 264] width 97 height 51
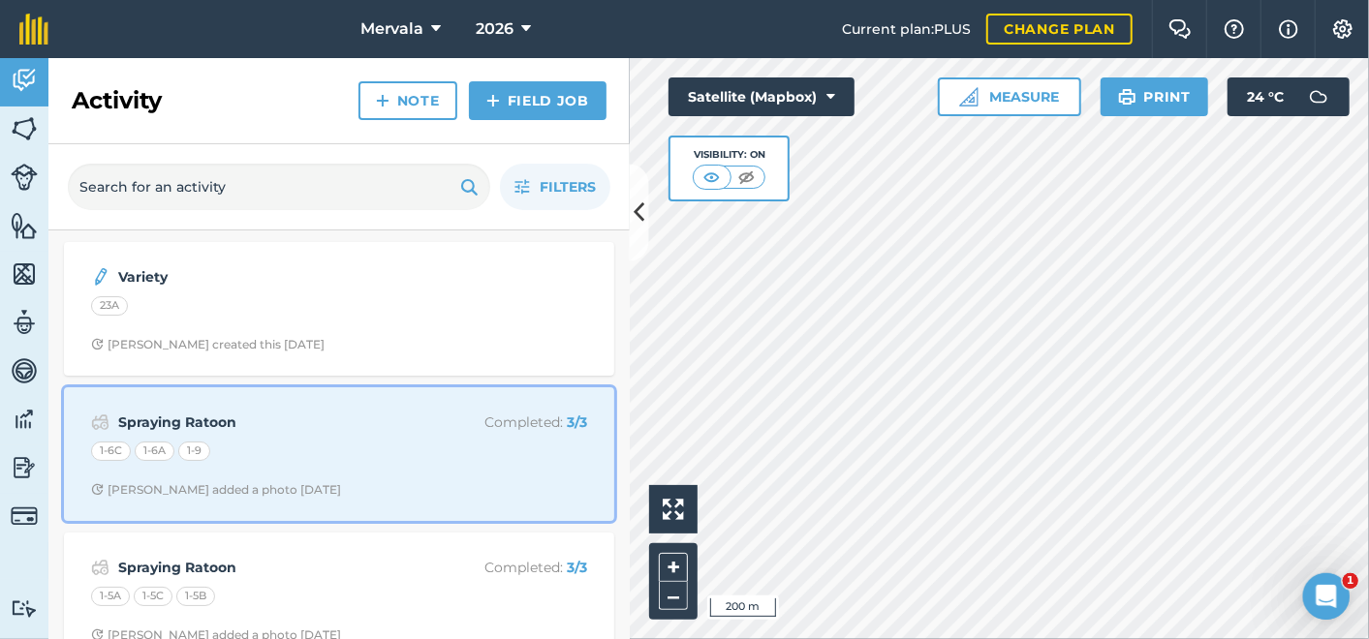
click at [193, 419] on strong "Spraying Ratoon" at bounding box center [271, 422] width 307 height 21
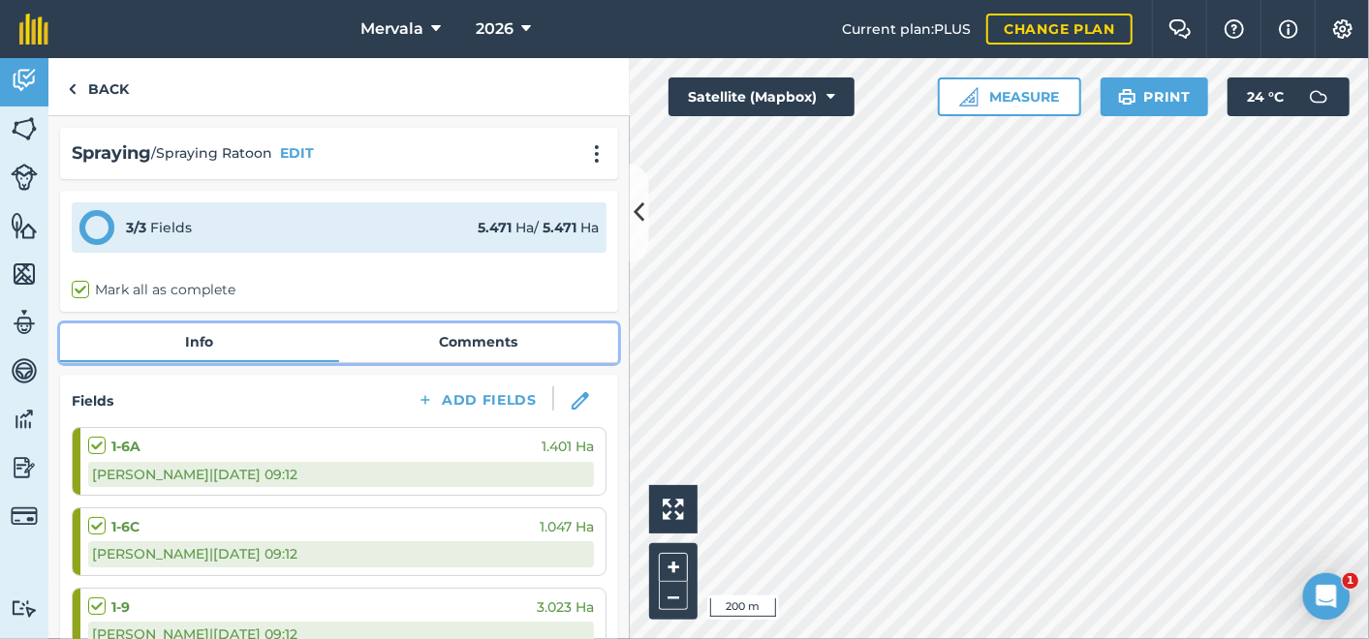
click at [459, 343] on link "Comments" at bounding box center [478, 342] width 279 height 37
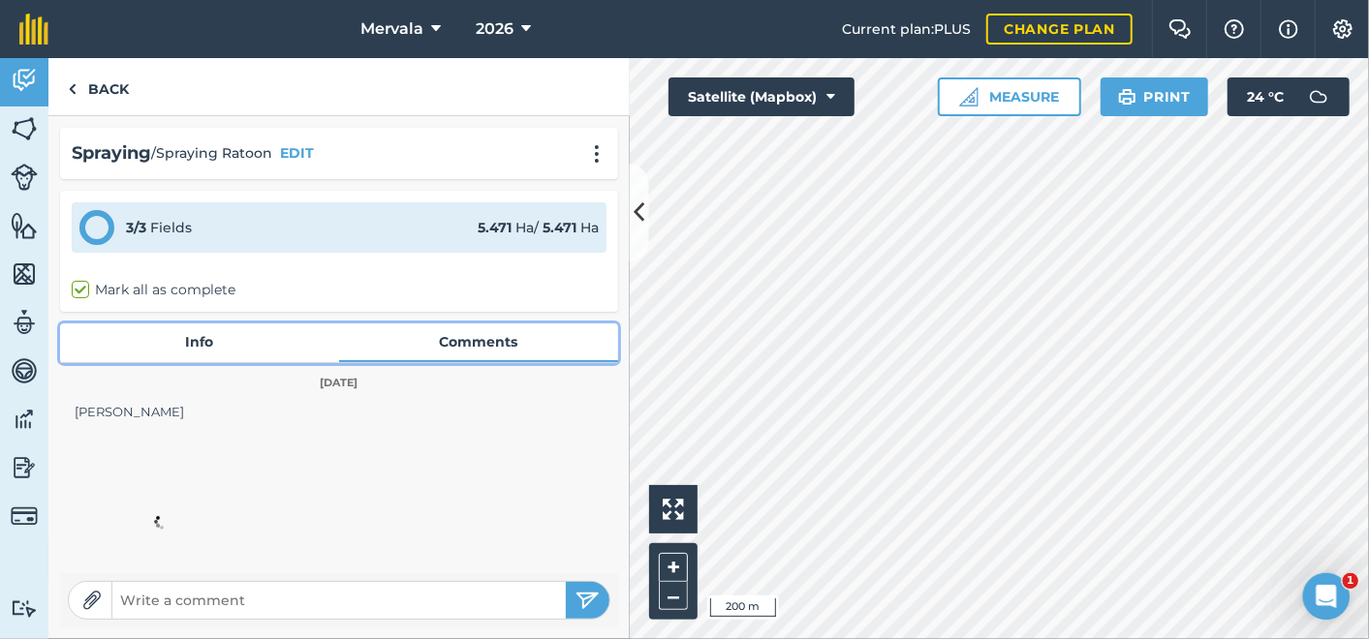
click at [459, 343] on link "Comments" at bounding box center [478, 342] width 279 height 37
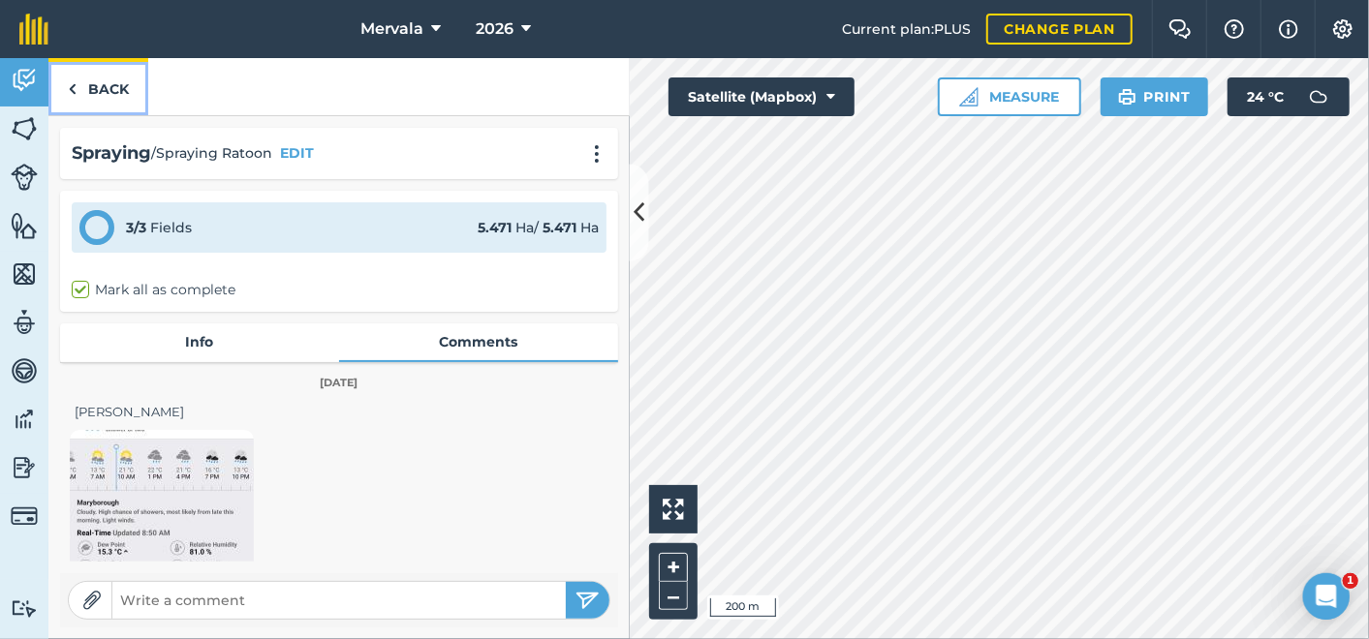
click at [68, 88] on img at bounding box center [72, 88] width 9 height 23
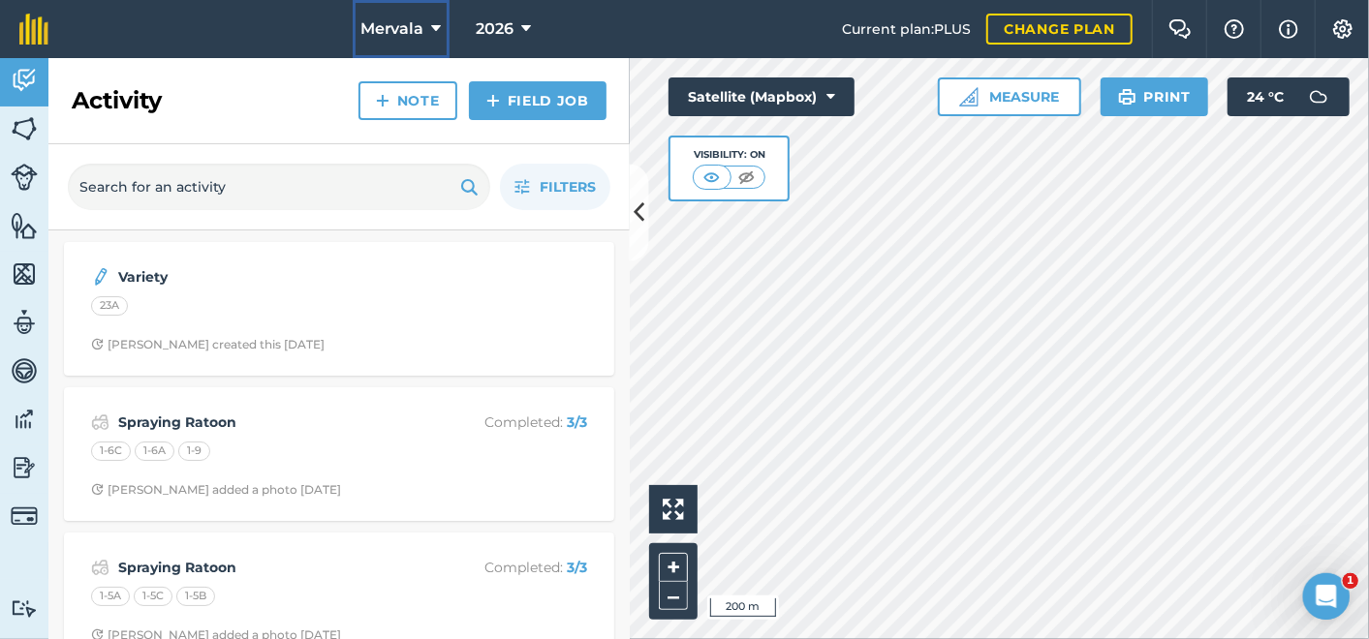
click at [437, 28] on icon at bounding box center [437, 28] width 10 height 23
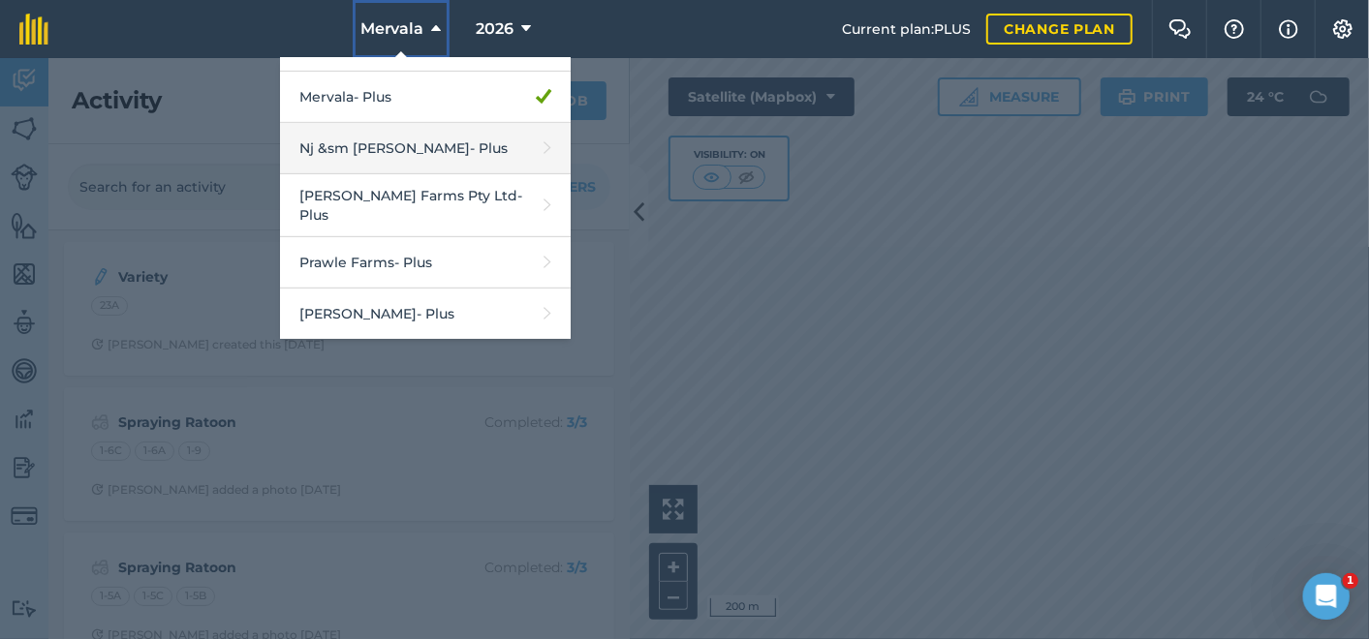
scroll to position [538, 0]
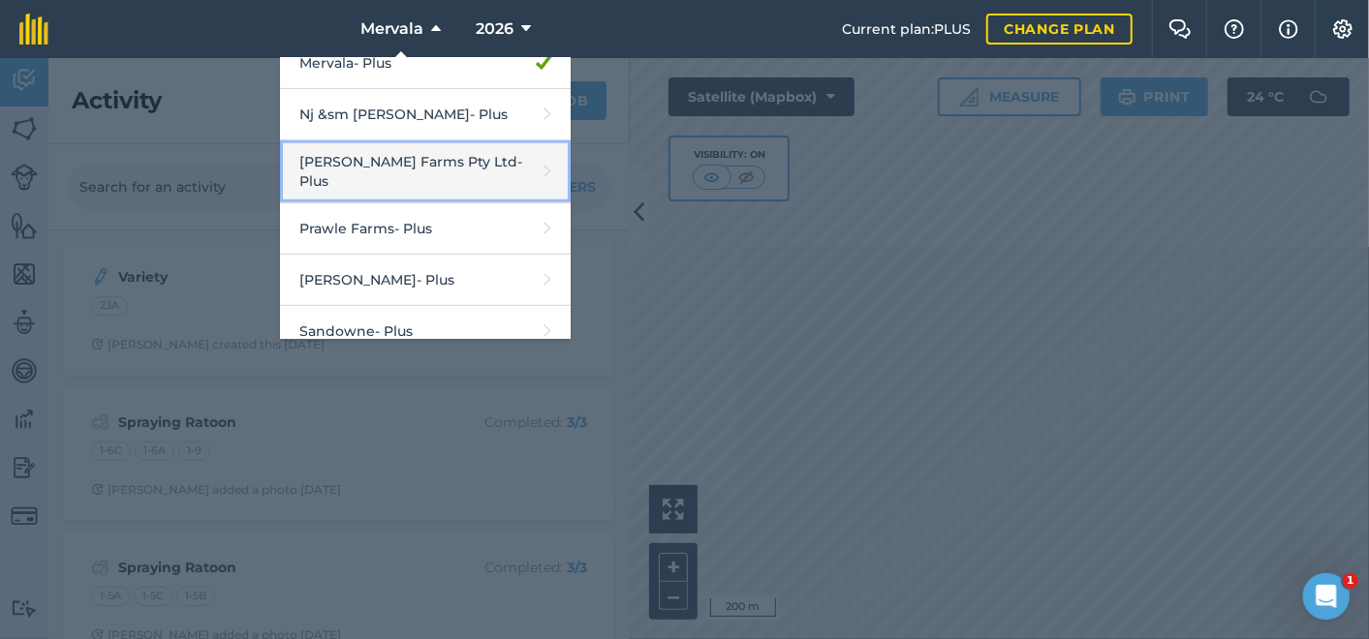
click at [387, 162] on link "Petersen Farms Pty Ltd - Plus" at bounding box center [425, 171] width 291 height 63
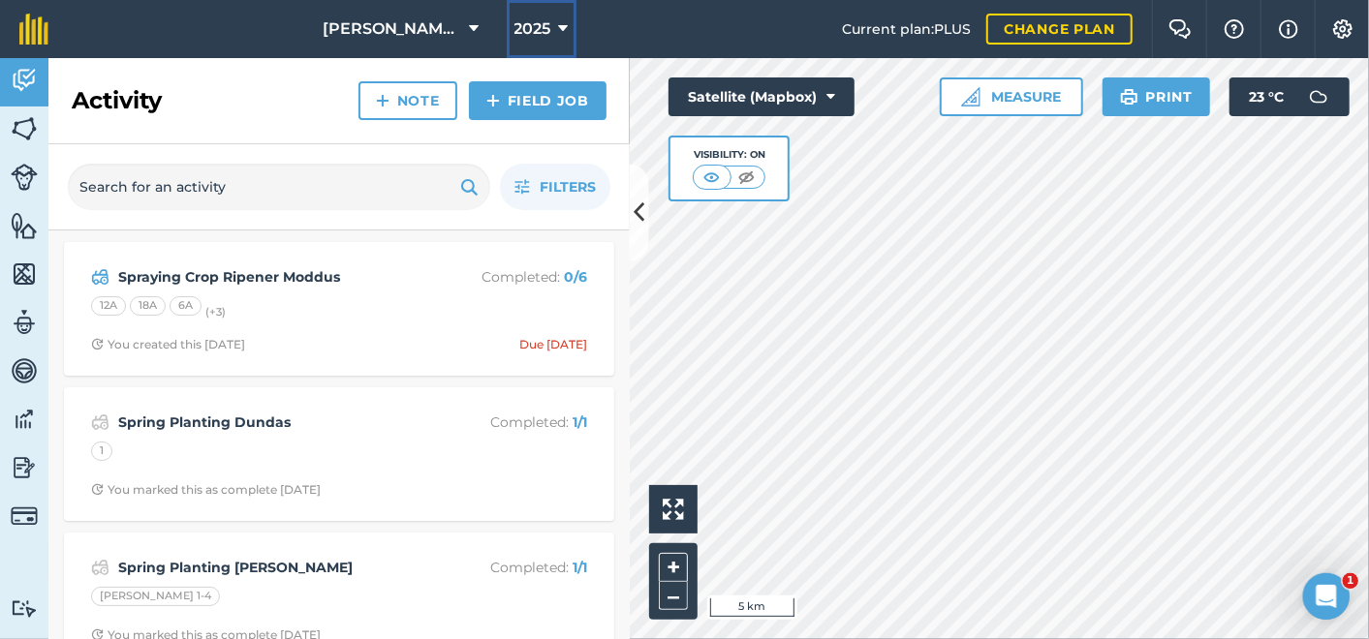
click at [561, 29] on icon at bounding box center [564, 28] width 10 height 23
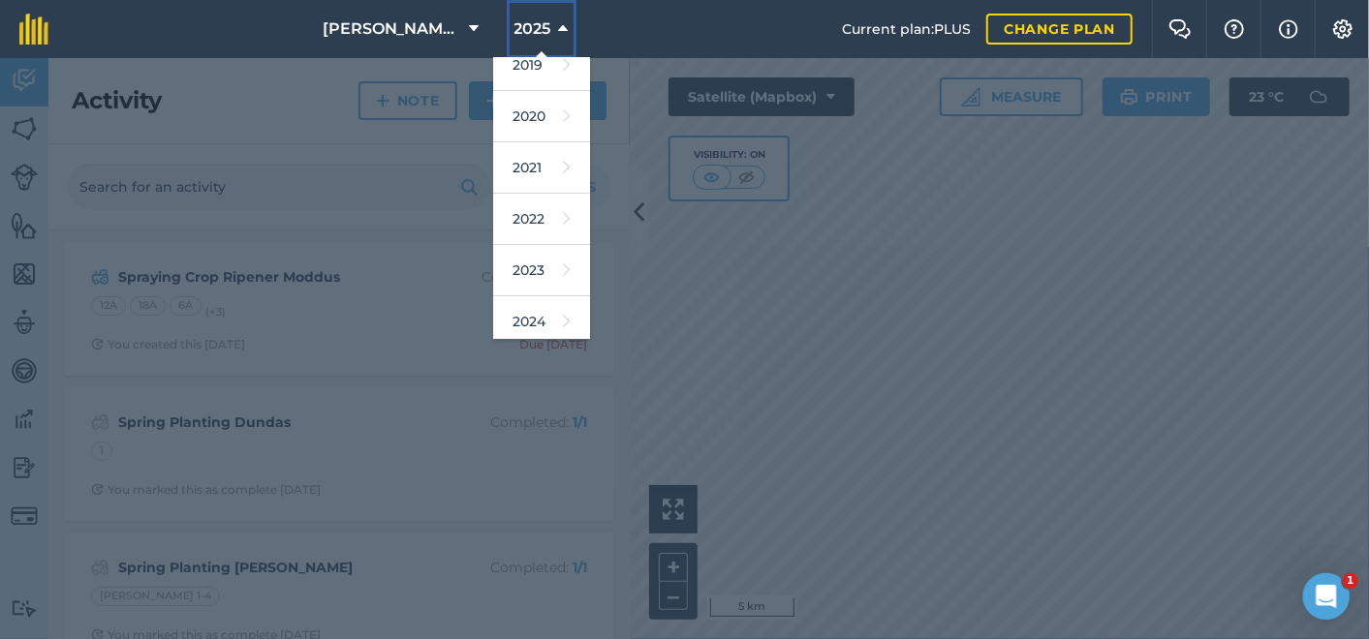
scroll to position [281, 0]
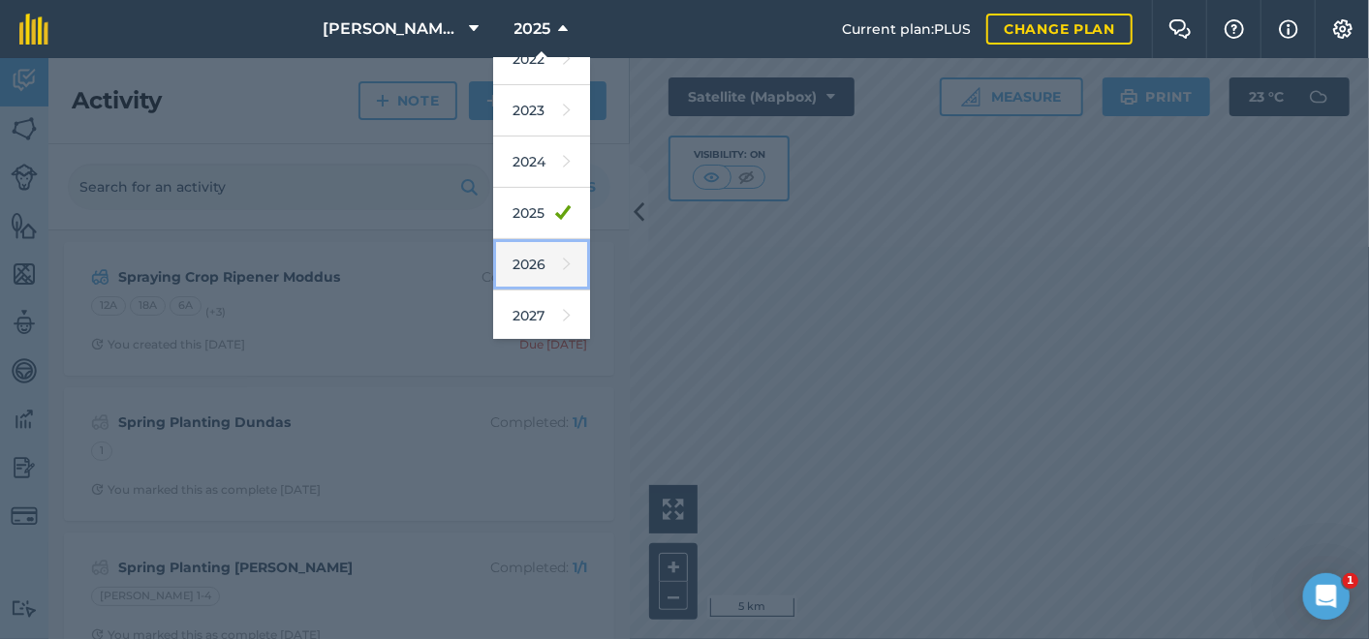
click at [514, 244] on link "2026" at bounding box center [541, 264] width 97 height 51
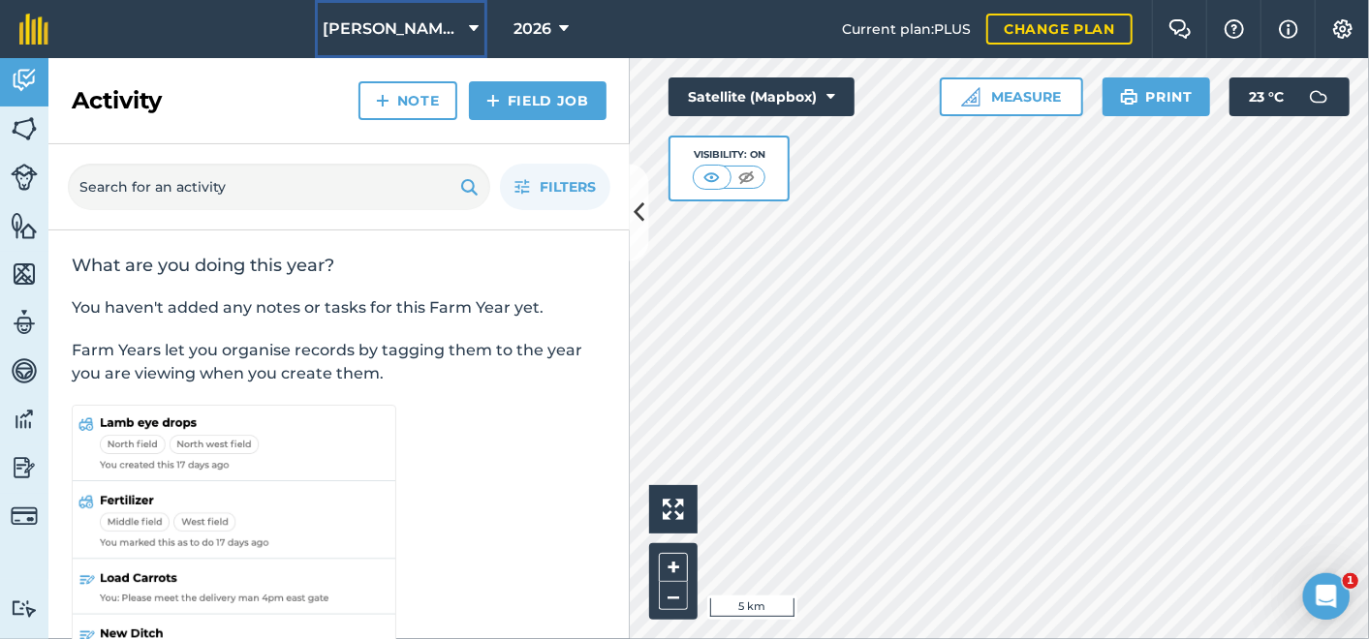
click at [471, 27] on icon at bounding box center [475, 28] width 10 height 23
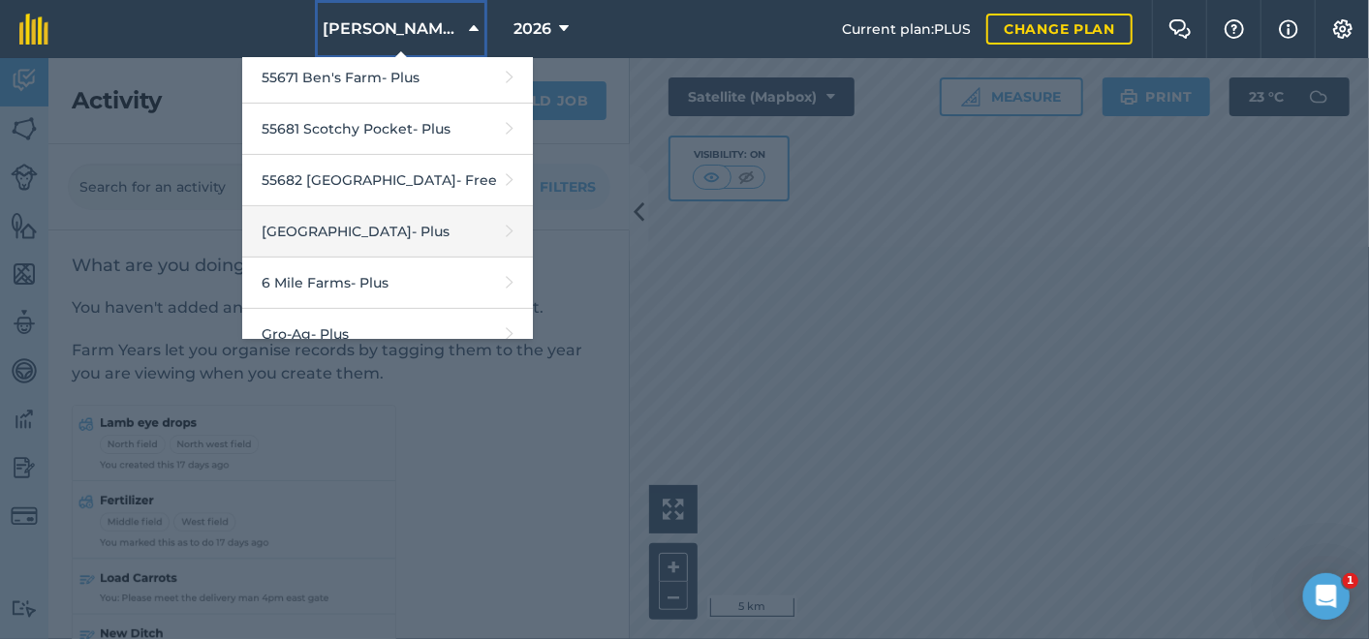
scroll to position [642, 0]
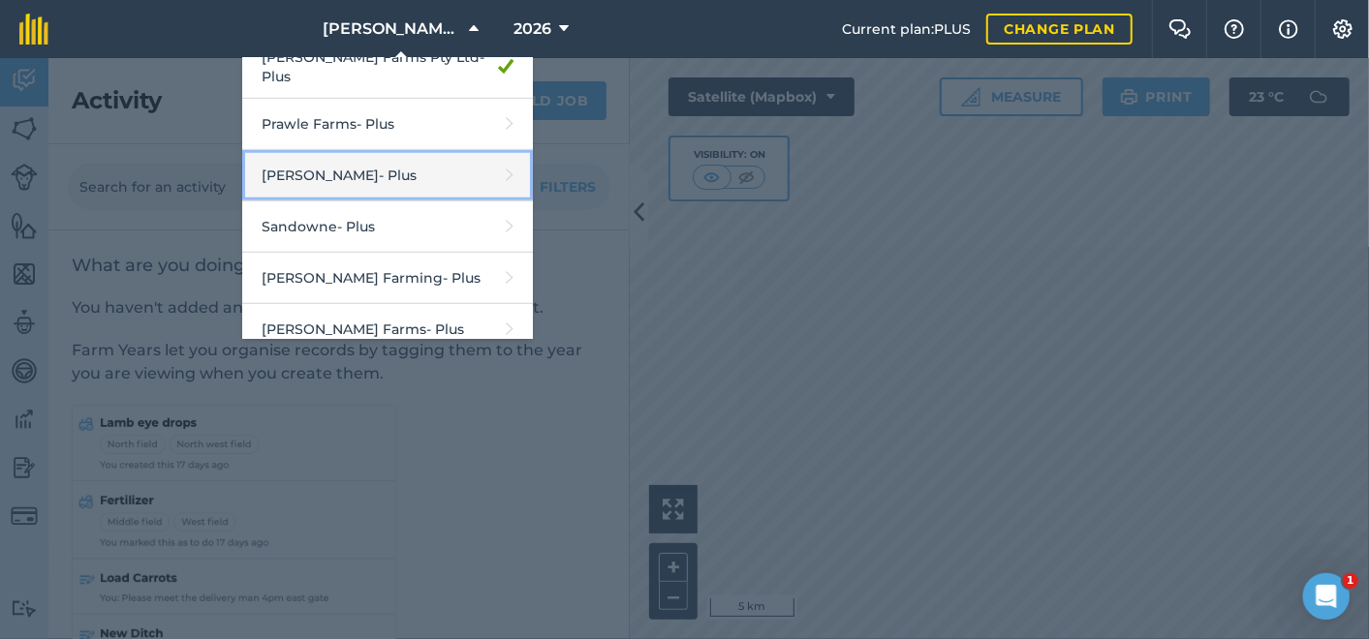
click at [330, 155] on link "R G Downman - Plus" at bounding box center [387, 175] width 291 height 51
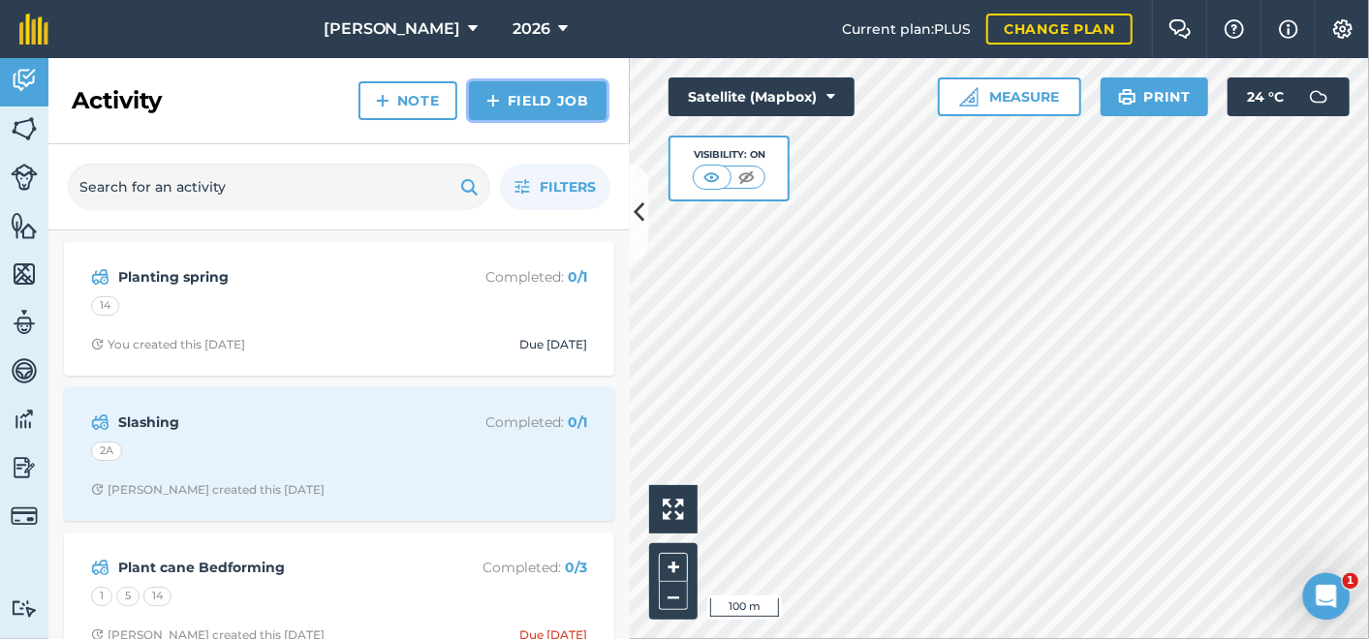
click at [510, 96] on link "Field Job" at bounding box center [538, 100] width 138 height 39
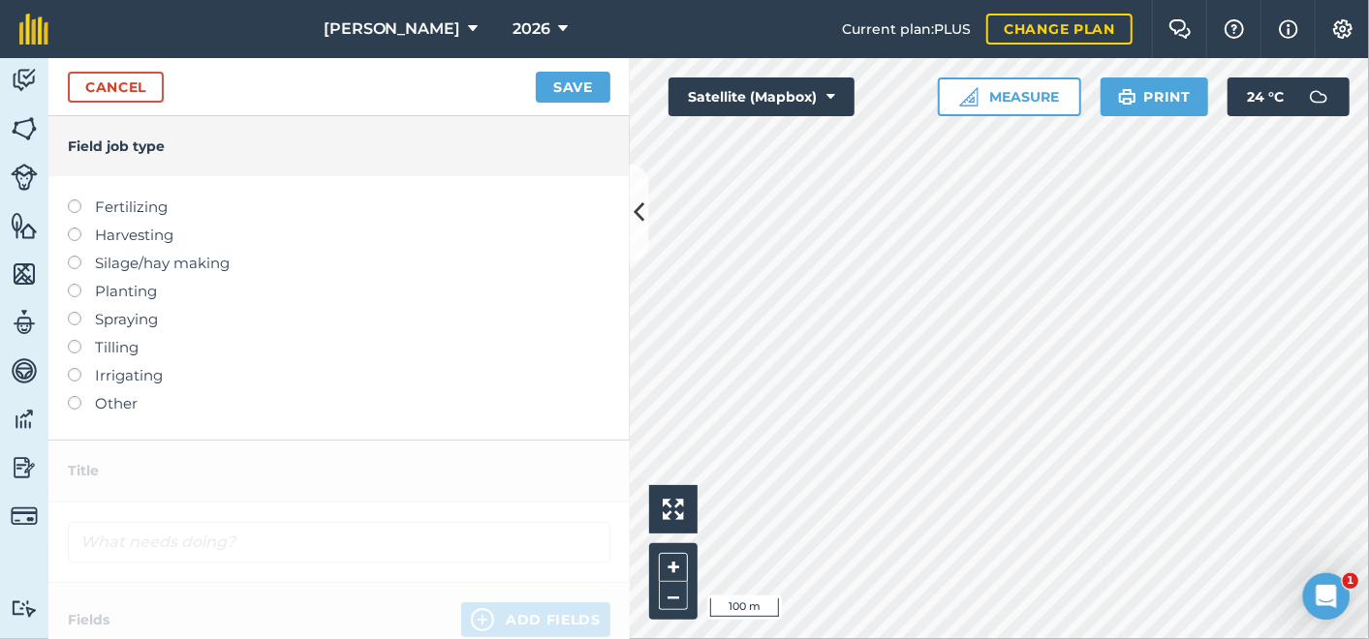
click at [72, 284] on label at bounding box center [81, 284] width 27 height 0
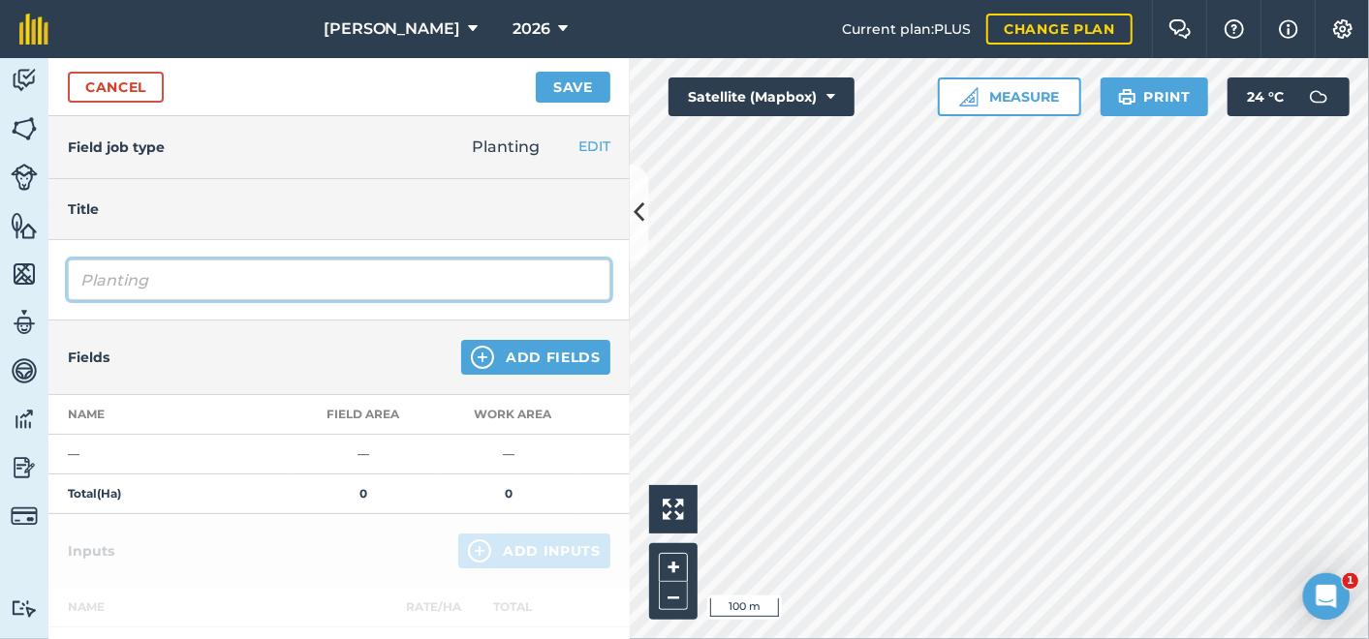
click at [164, 276] on input "Planting" at bounding box center [339, 280] width 542 height 41
click at [182, 278] on input "Planting CSB 2" at bounding box center [339, 280] width 542 height 41
click at [202, 280] on input "Planting CSP 2" at bounding box center [339, 280] width 542 height 41
type input "Planting CSP 2 seedcane"
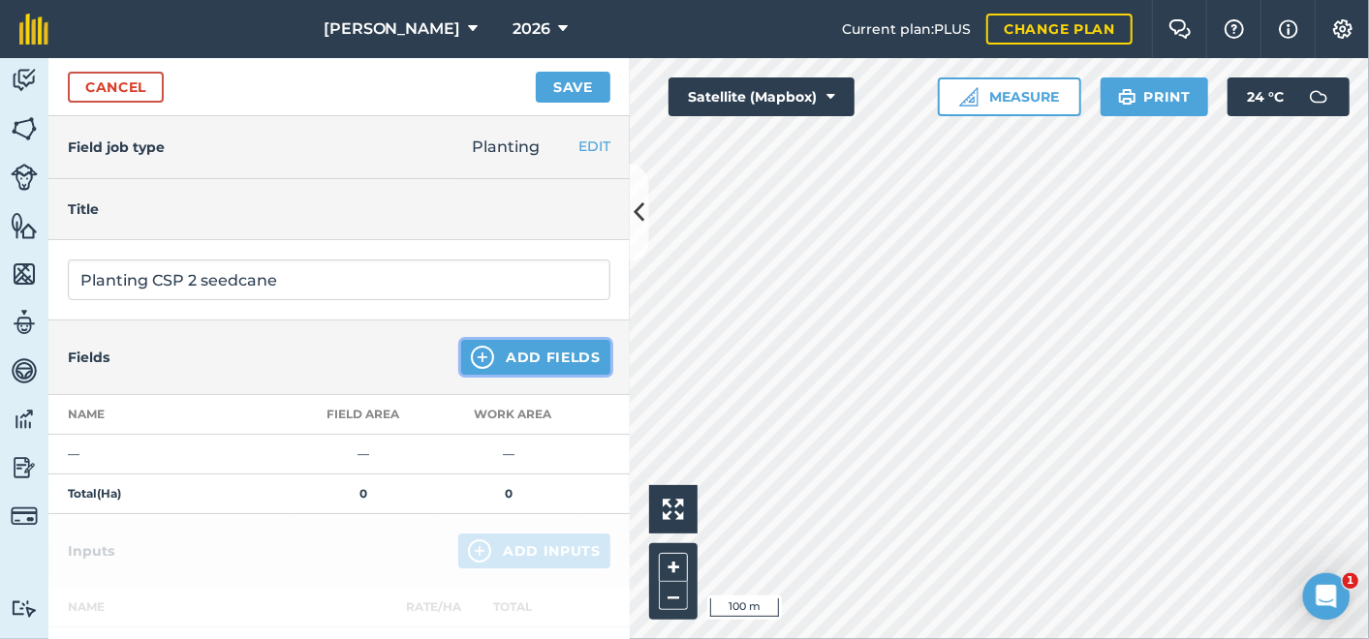
click at [514, 352] on button "Add Fields" at bounding box center [535, 357] width 149 height 35
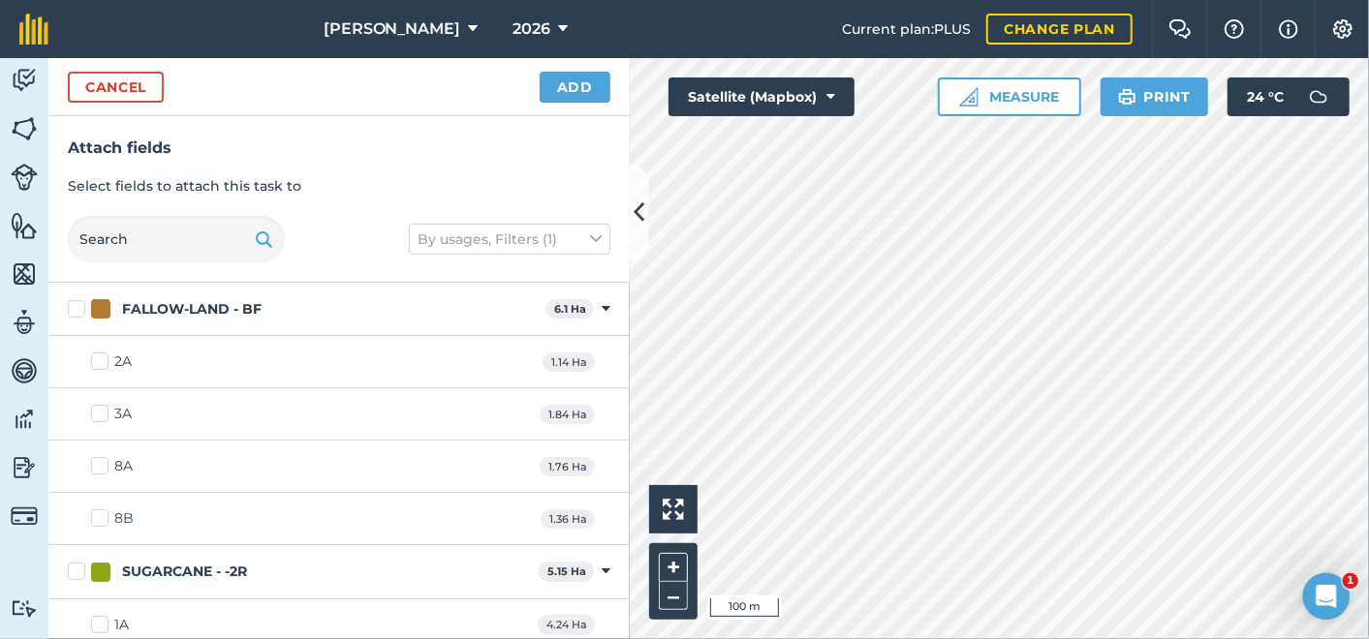
checkbox input "true"
click at [564, 79] on button "Add" at bounding box center [575, 87] width 71 height 31
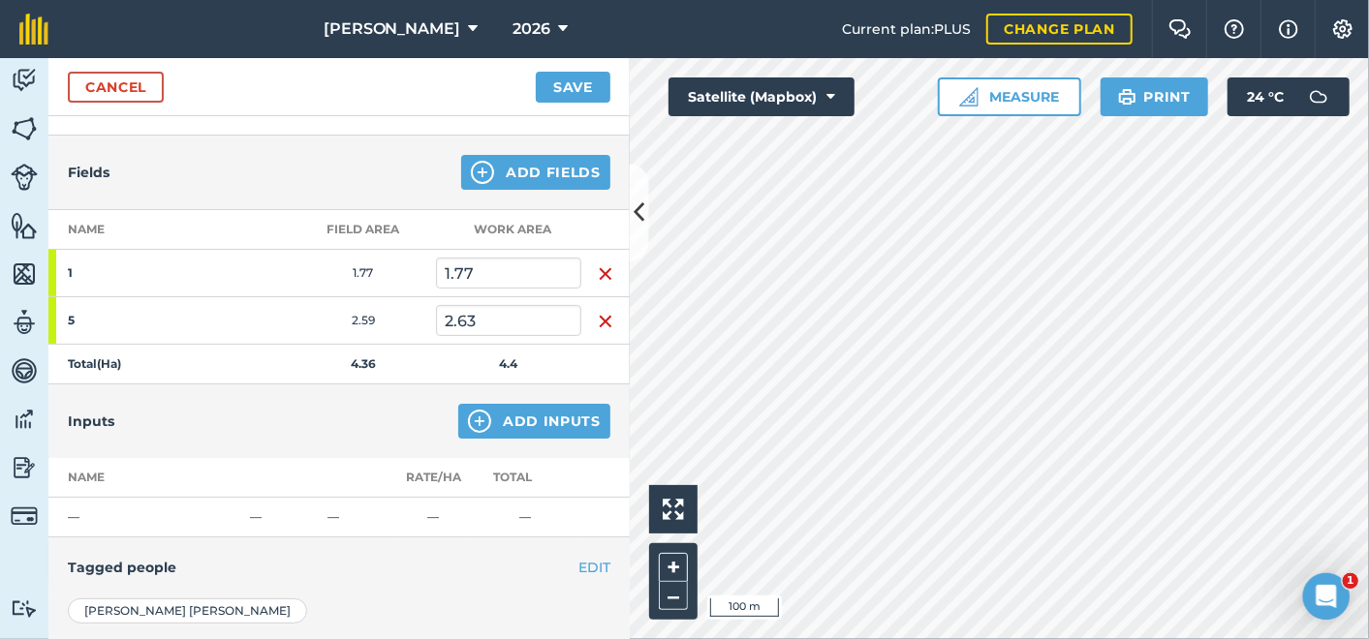
scroll to position [215, 0]
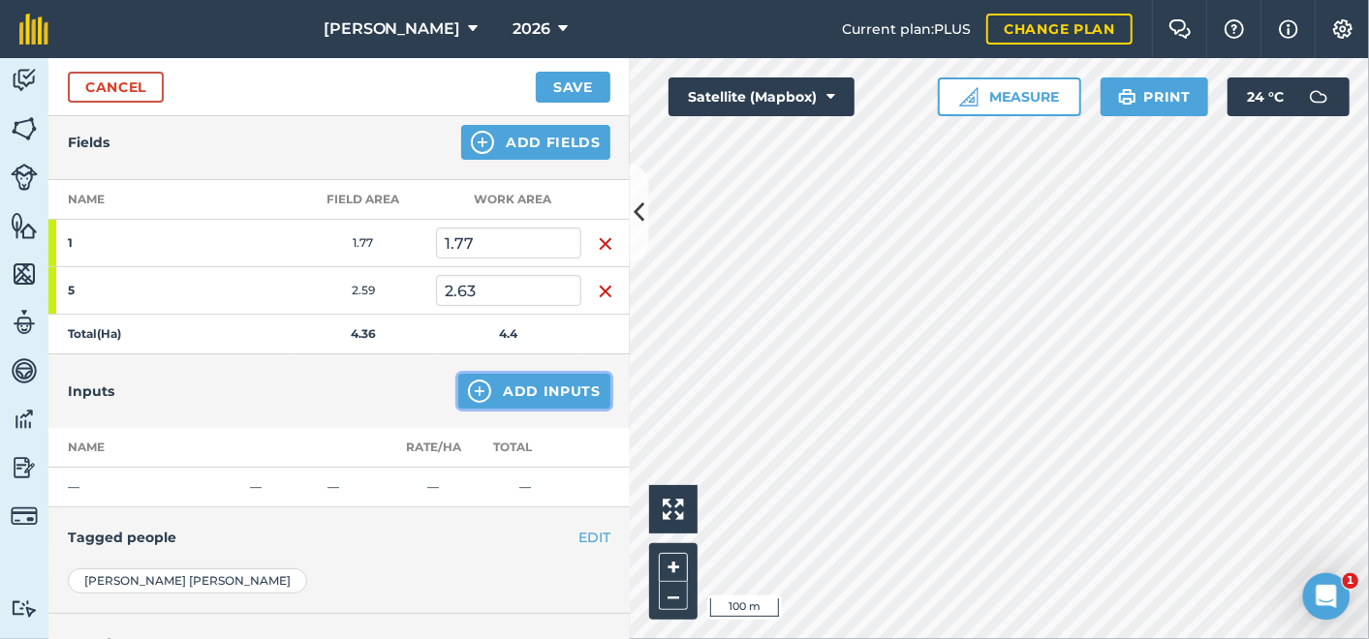
click at [528, 387] on button "Add Inputs" at bounding box center [534, 391] width 152 height 35
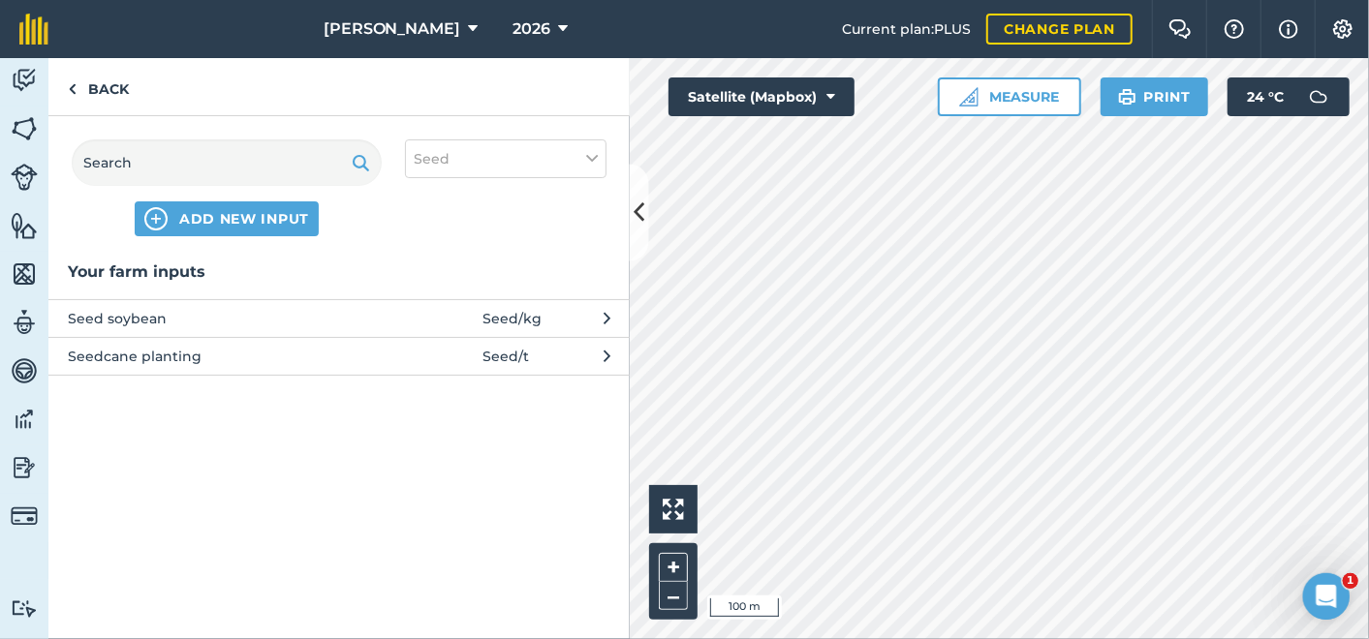
click at [164, 352] on span "Seedcane planting" at bounding box center [226, 356] width 317 height 21
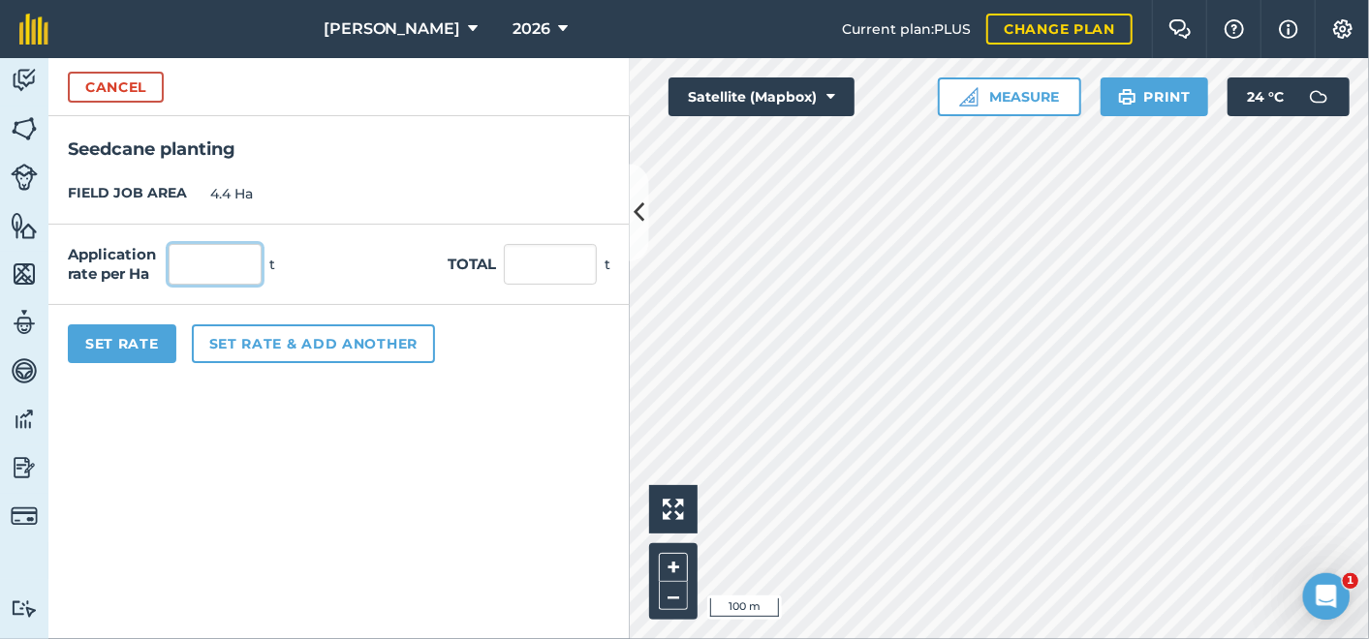
click at [191, 263] on input "text" at bounding box center [215, 264] width 93 height 41
type input "8"
type input "35.2"
click at [95, 339] on button "Set Rate" at bounding box center [122, 344] width 108 height 39
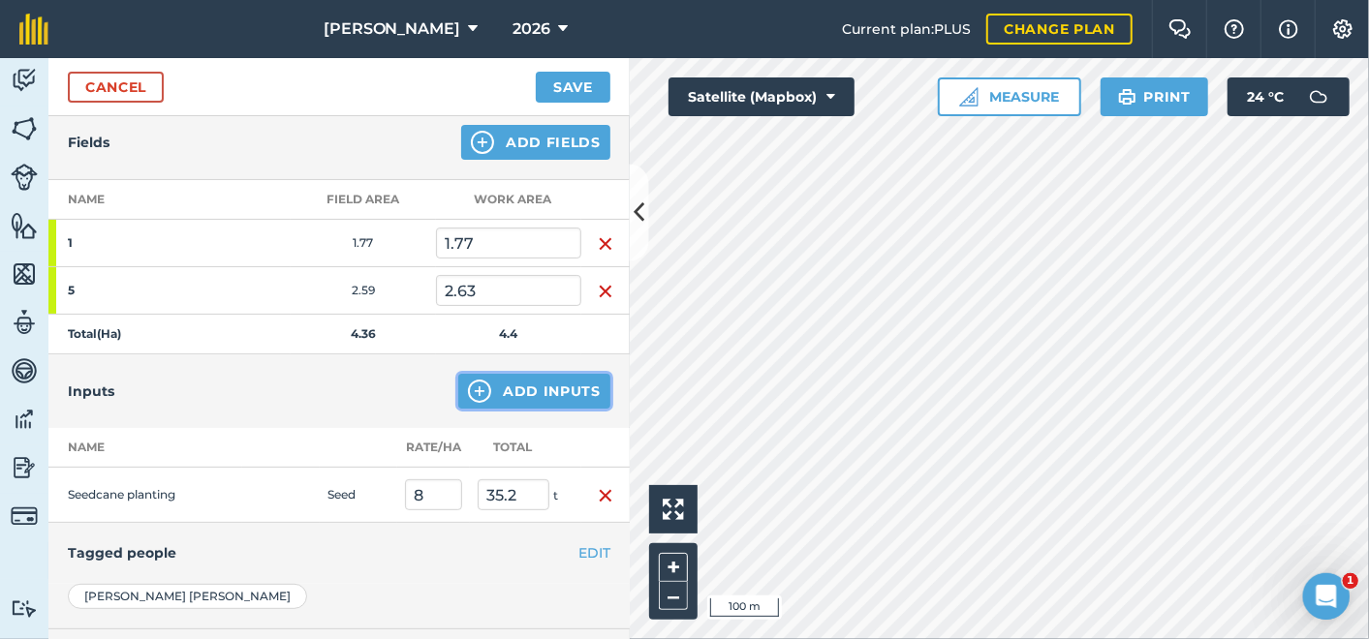
click at [520, 382] on button "Add Inputs" at bounding box center [534, 391] width 152 height 35
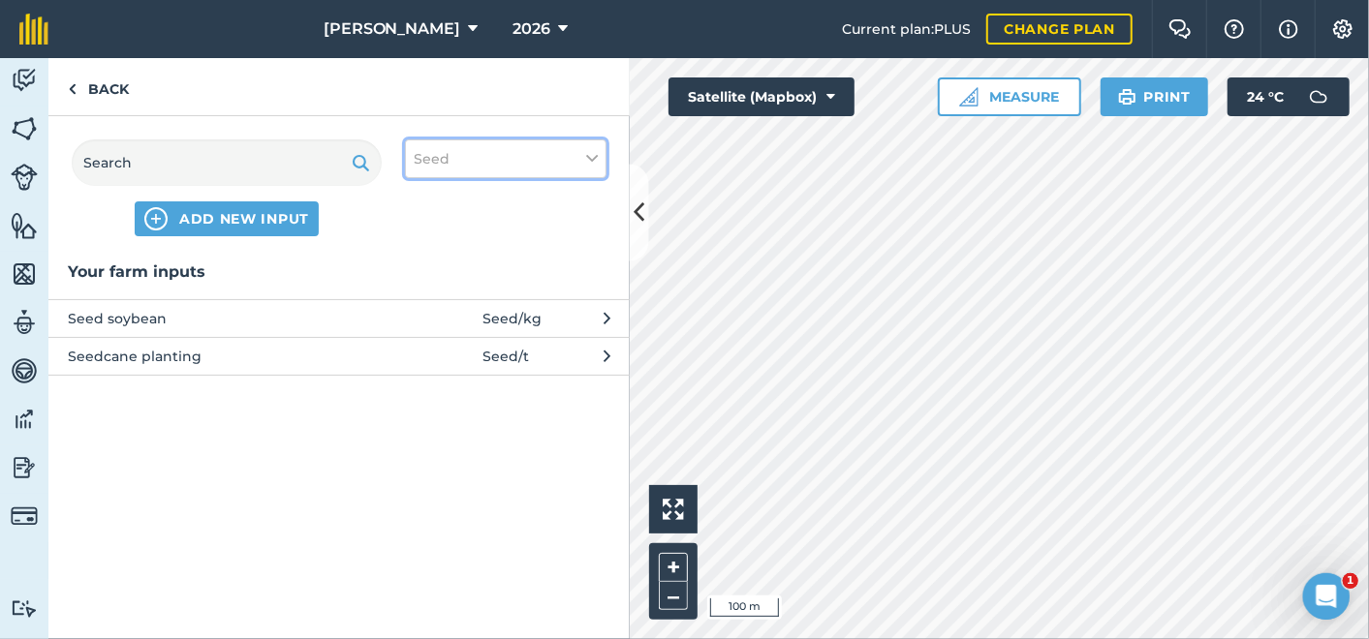
click at [597, 157] on icon at bounding box center [592, 158] width 12 height 21
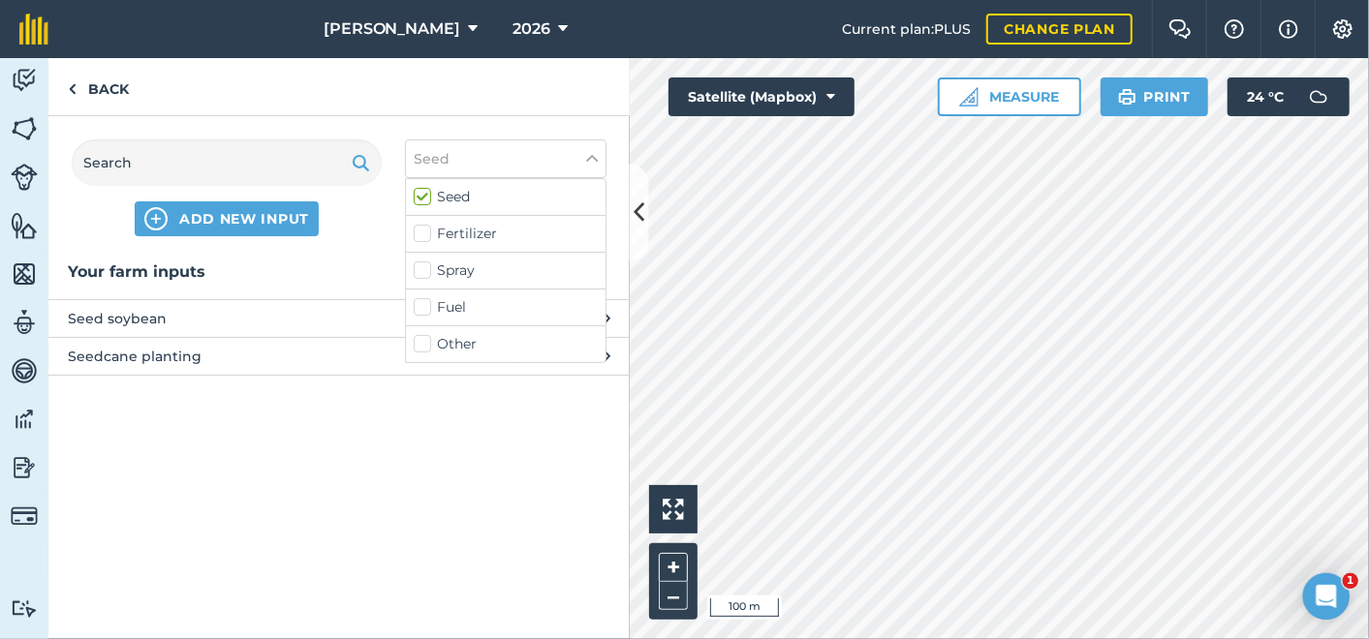
drag, startPoint x: 422, startPoint y: 265, endPoint x: 407, endPoint y: 266, distance: 15.5
click at [420, 265] on label "Spray" at bounding box center [506, 271] width 184 height 20
click at [420, 265] on input "Spray" at bounding box center [420, 267] width 13 height 13
checkbox input "true"
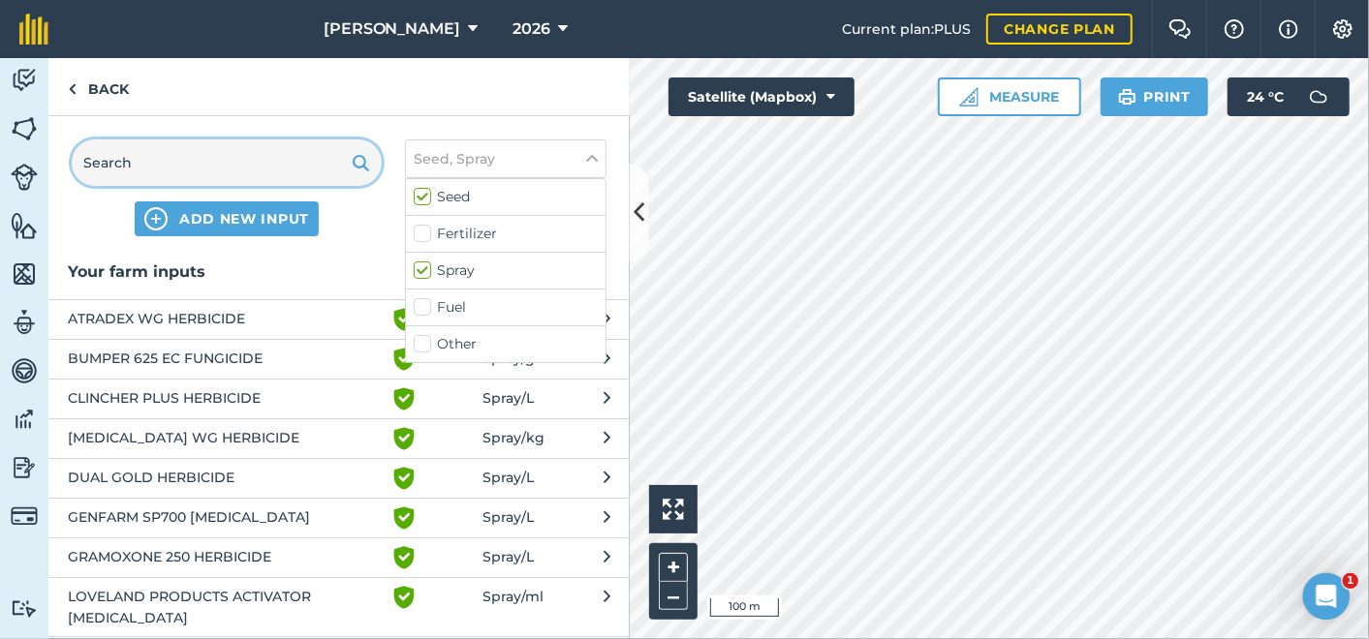
click at [134, 160] on input "text" at bounding box center [227, 162] width 310 height 46
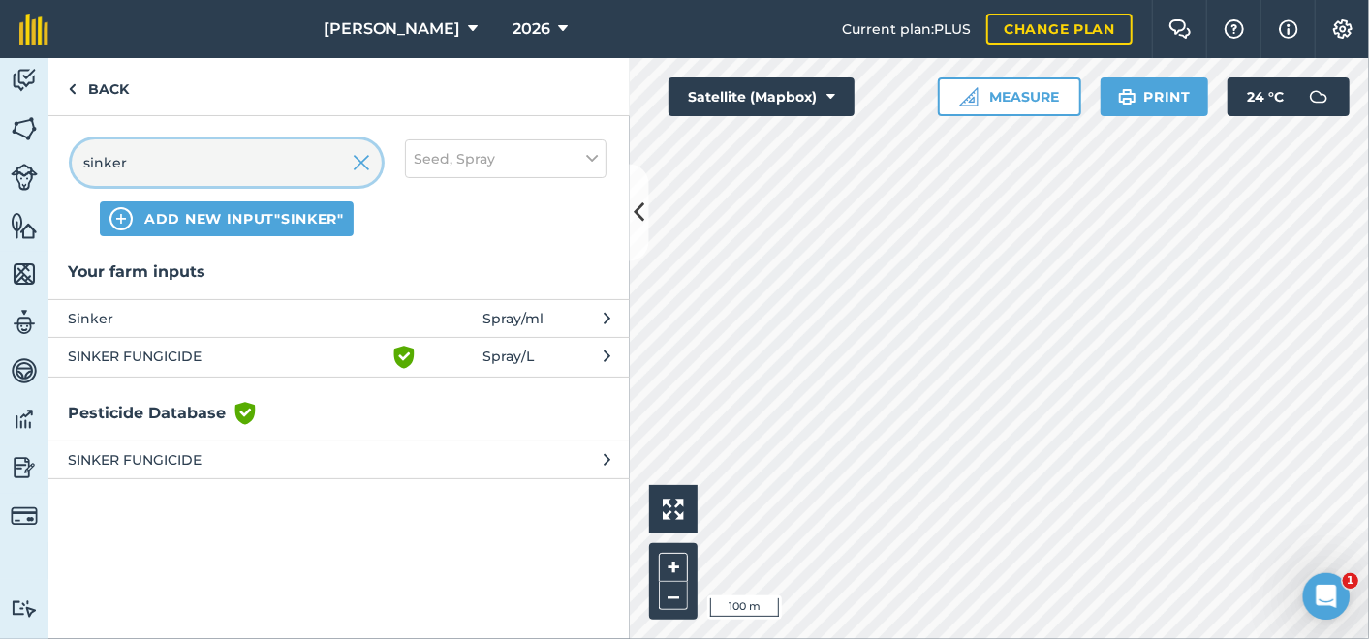
type input "sinker"
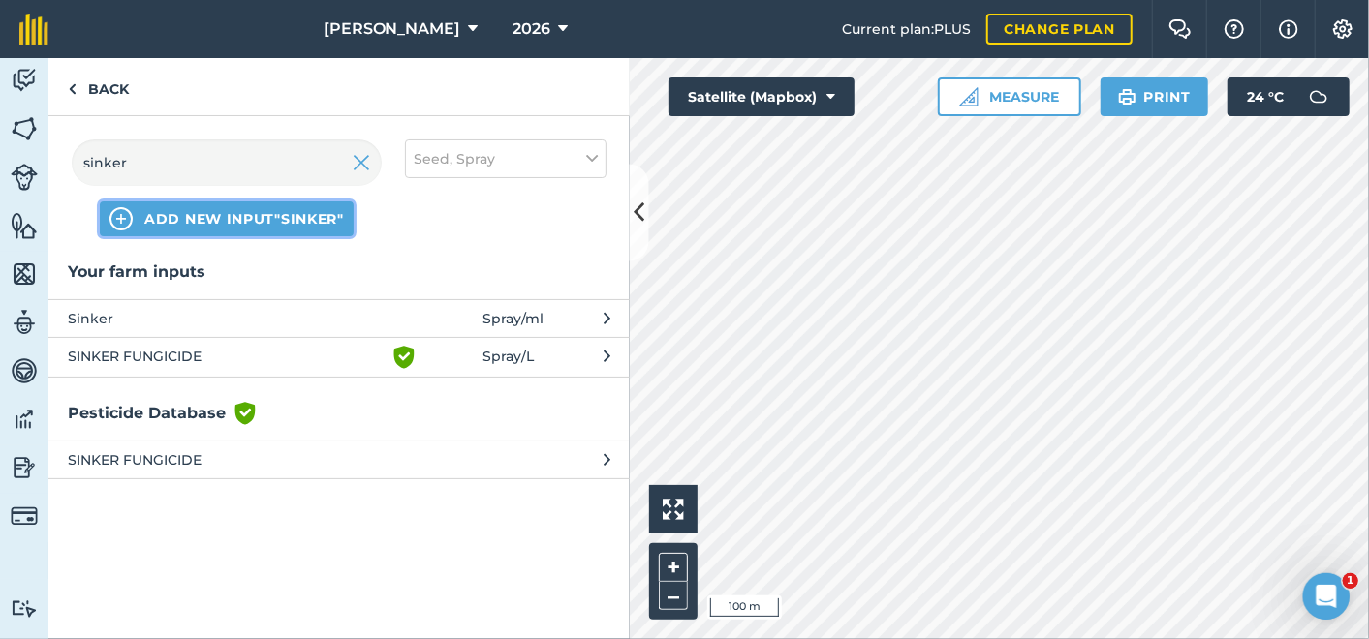
click at [201, 217] on span "ADD NEW INPUT "sinker"" at bounding box center [244, 218] width 200 height 19
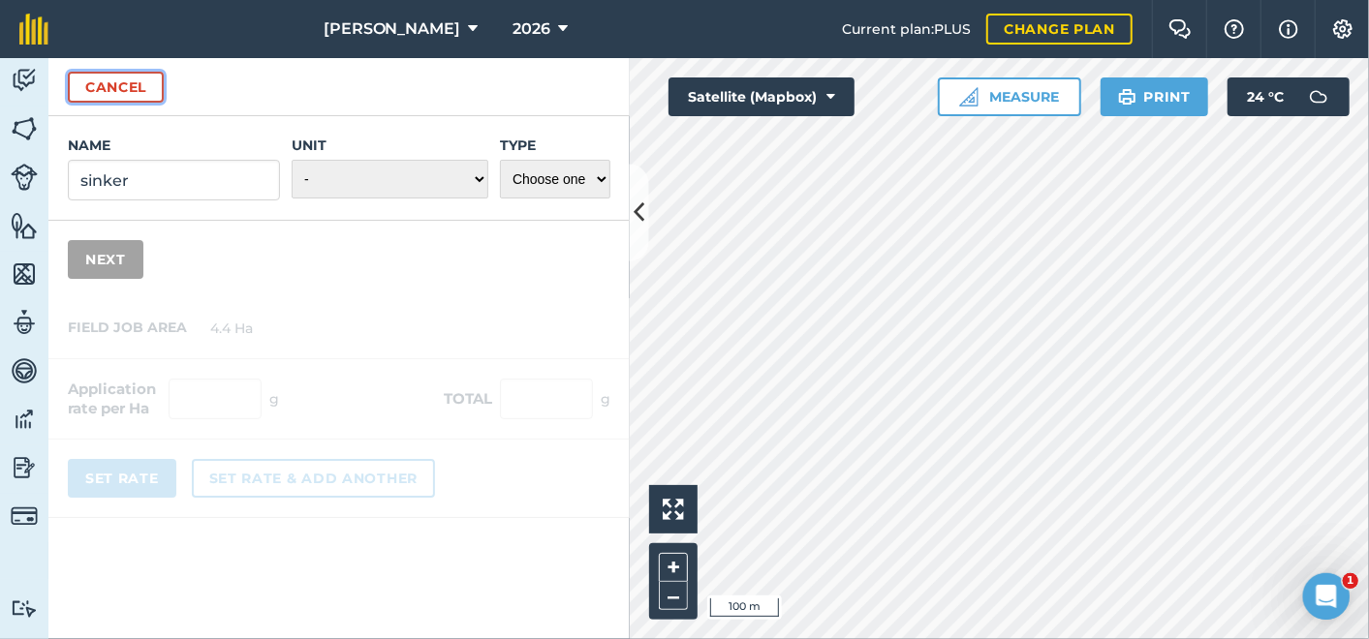
click at [120, 87] on button "Cancel" at bounding box center [116, 87] width 96 height 31
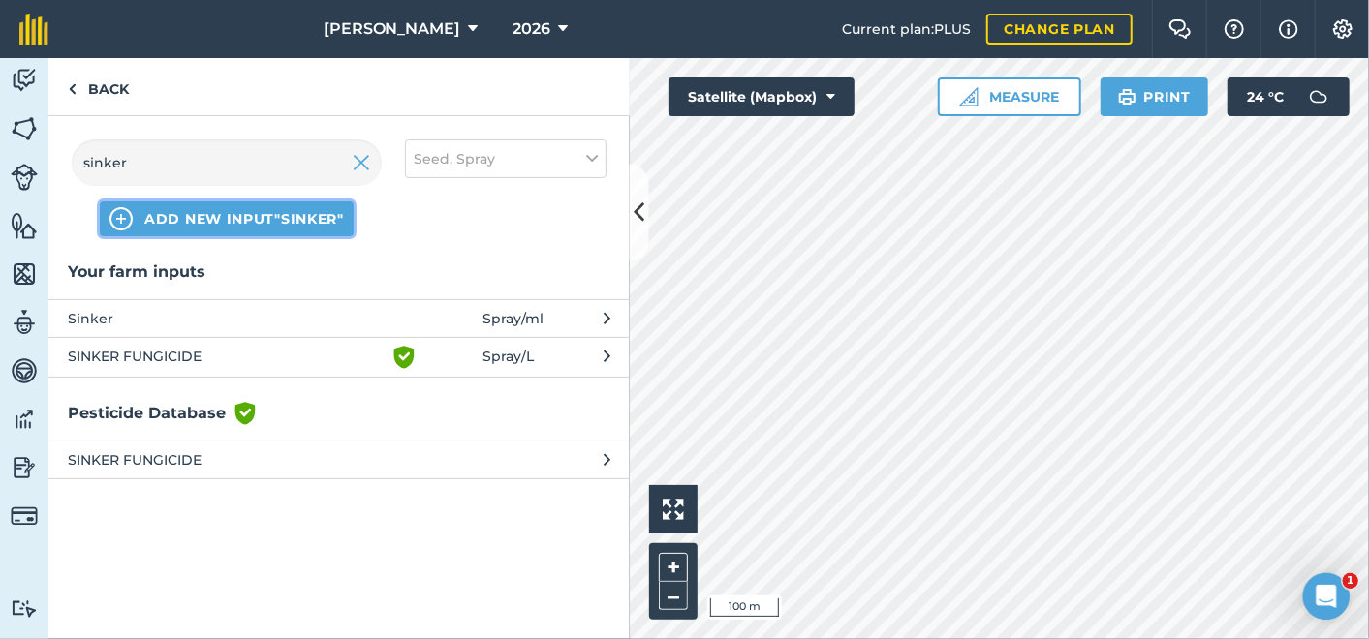
click at [223, 218] on span "ADD NEW INPUT "sinker"" at bounding box center [244, 218] width 200 height 19
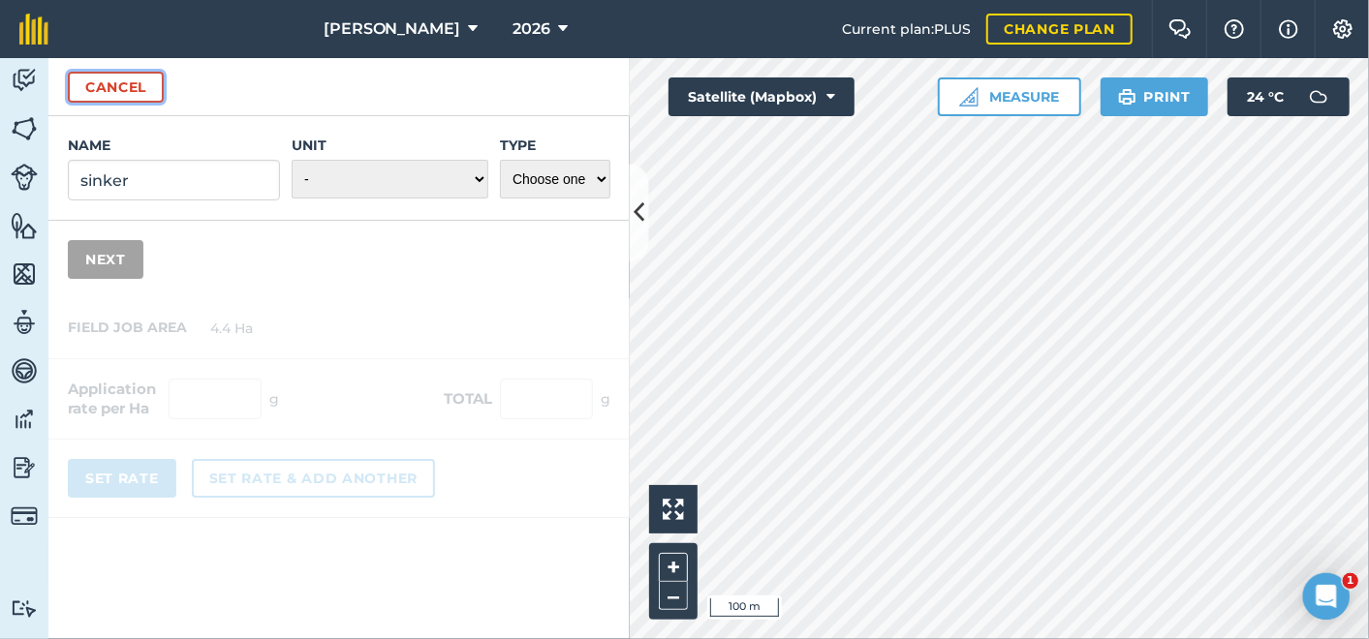
click at [121, 88] on button "Cancel" at bounding box center [116, 87] width 96 height 31
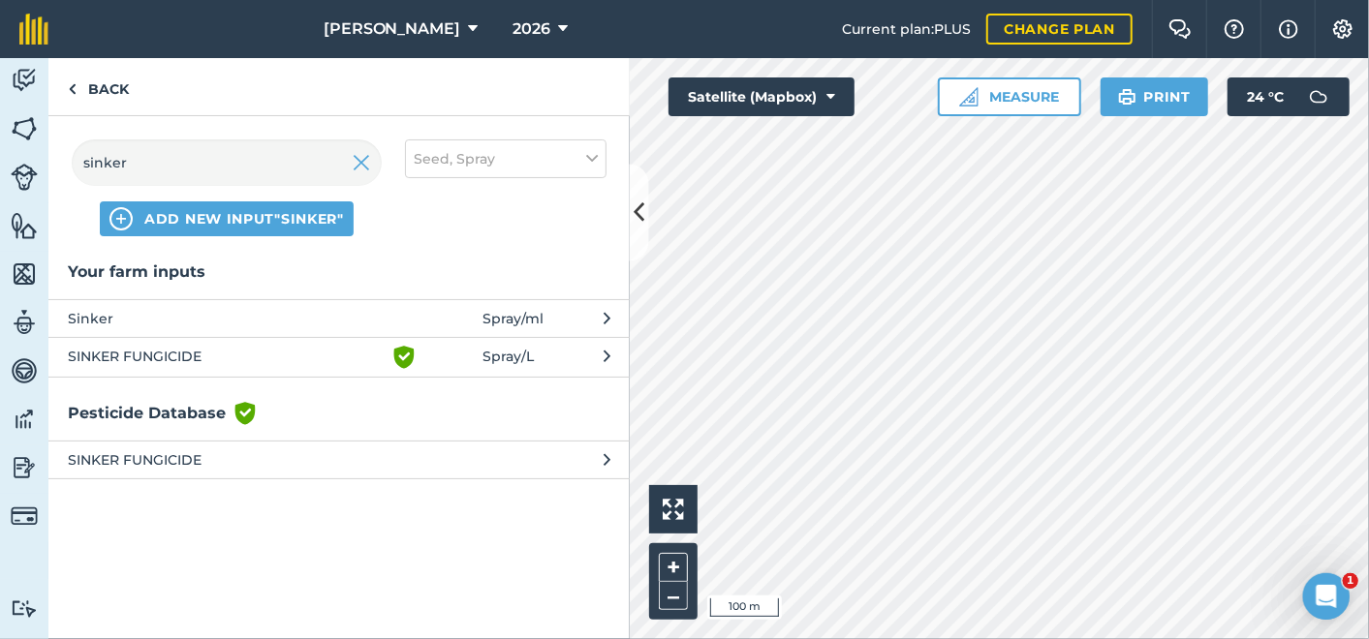
click at [162, 349] on span "SINKER FUNGICIDE" at bounding box center [226, 357] width 317 height 23
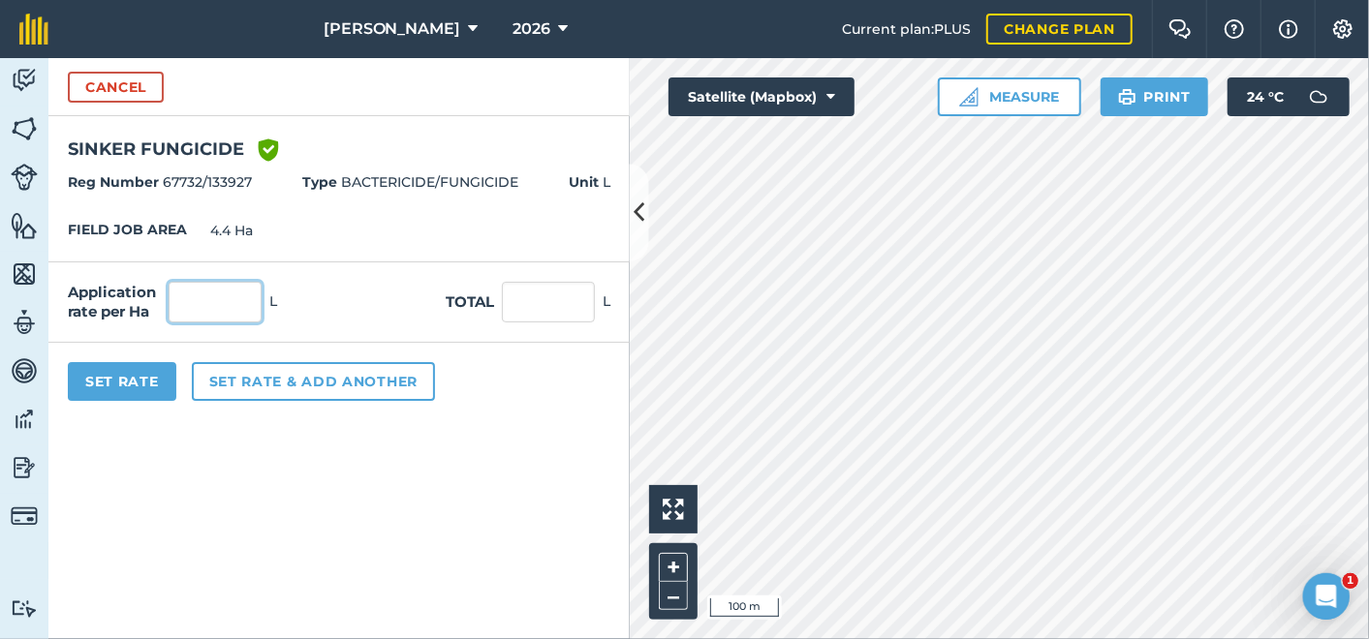
click at [210, 302] on input "text" at bounding box center [215, 302] width 93 height 41
type input "0.45"
type input "1.98"
click at [123, 384] on button "Set Rate" at bounding box center [122, 381] width 108 height 39
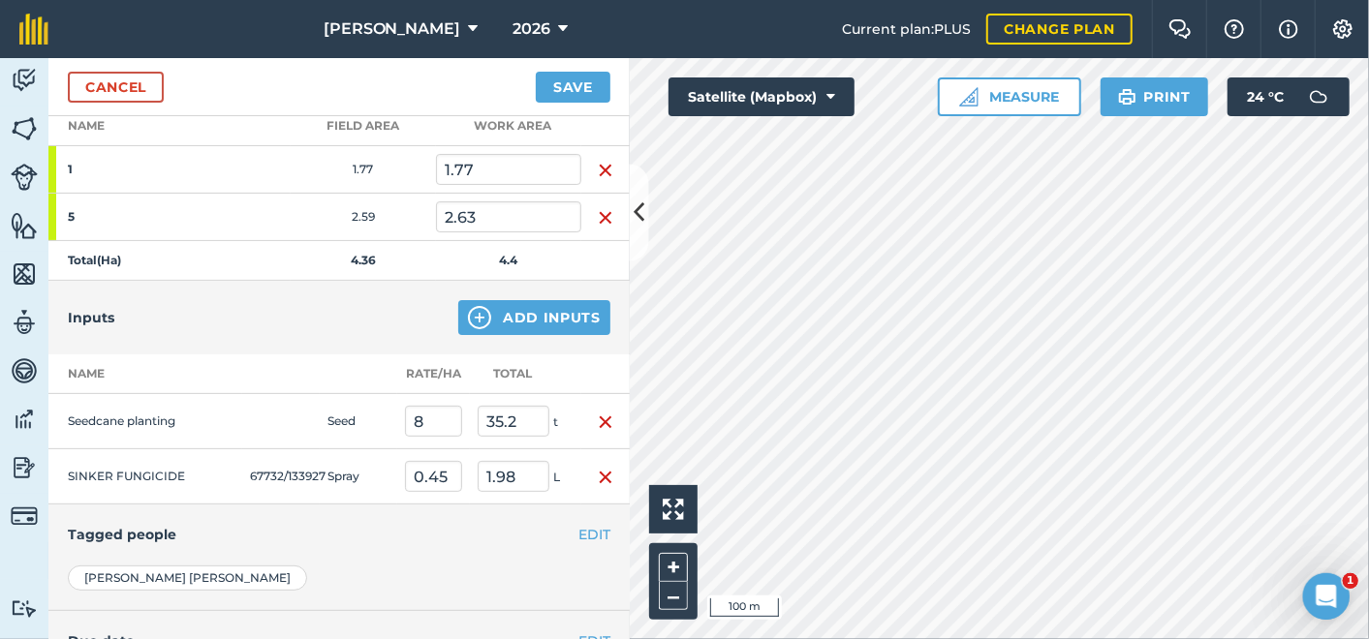
scroll to position [323, 0]
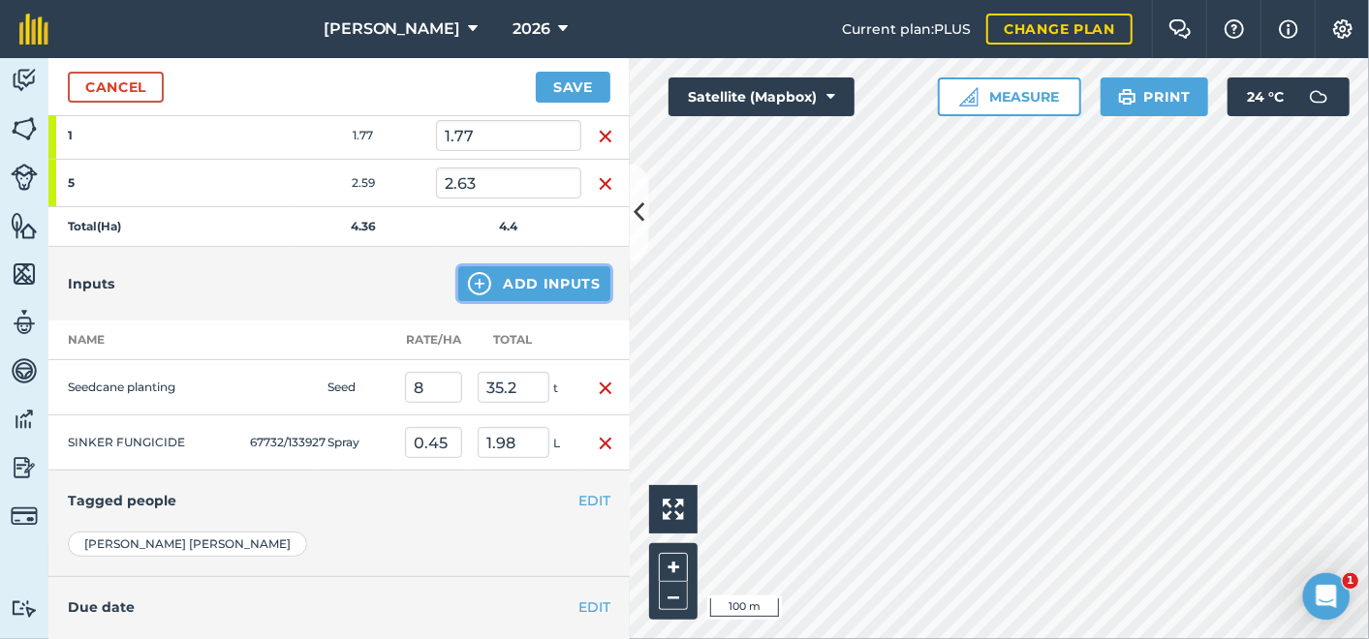
click at [511, 276] on button "Add Inputs" at bounding box center [534, 283] width 152 height 35
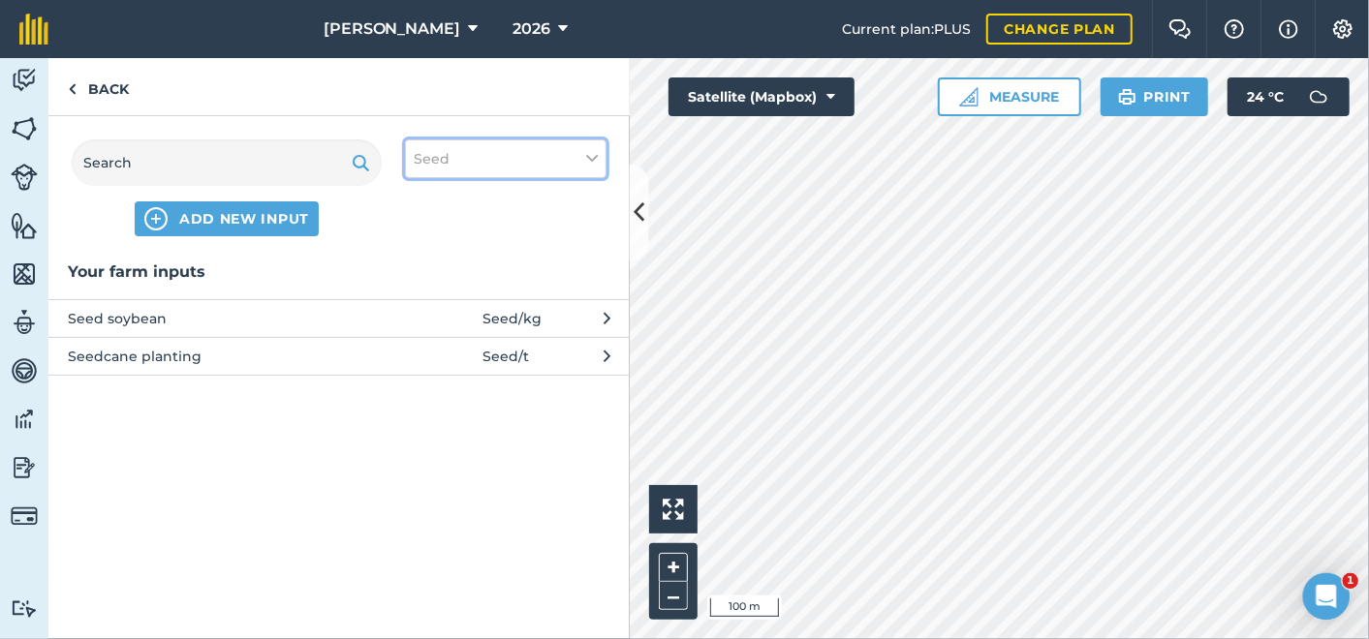
click at [589, 161] on icon at bounding box center [592, 158] width 12 height 21
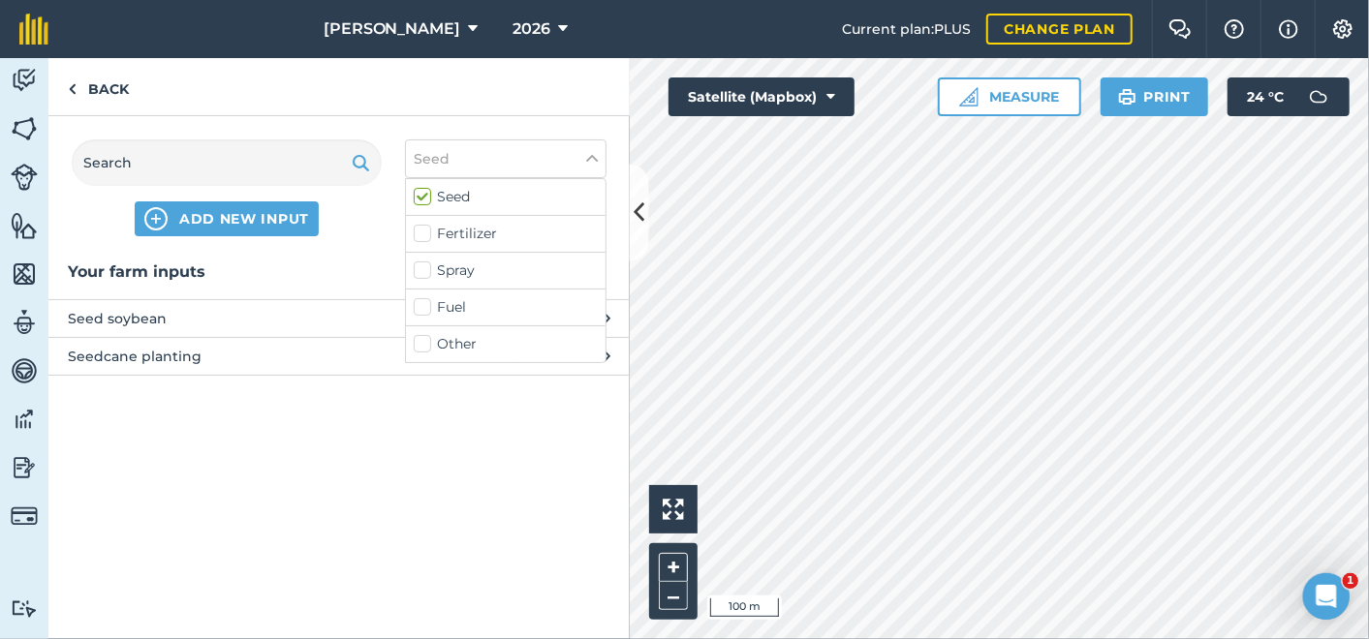
click at [458, 234] on label "Fertilizer" at bounding box center [506, 234] width 184 height 20
click at [426, 234] on input "Fertilizer" at bounding box center [420, 230] width 13 height 13
checkbox input "true"
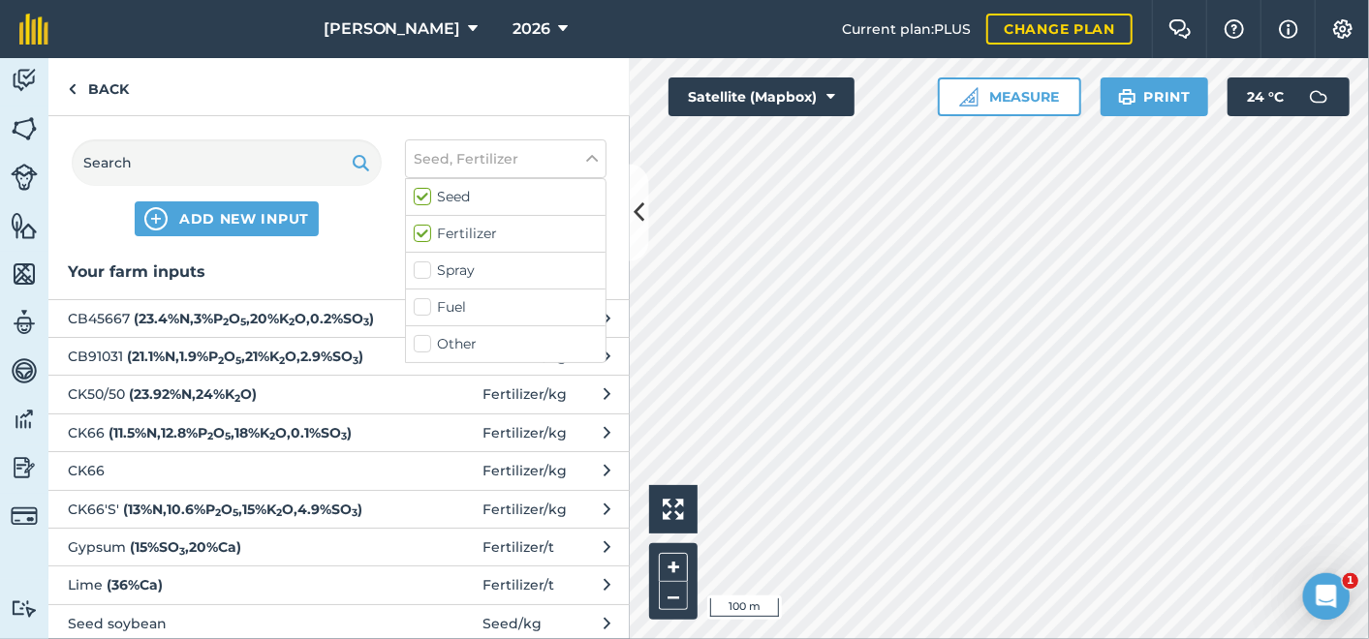
click at [154, 442] on strong "( 11.5 % N , 12.8 % P 2 O 5 , 18 % K 2 O , 0.1 % SO 3 )" at bounding box center [229, 432] width 243 height 17
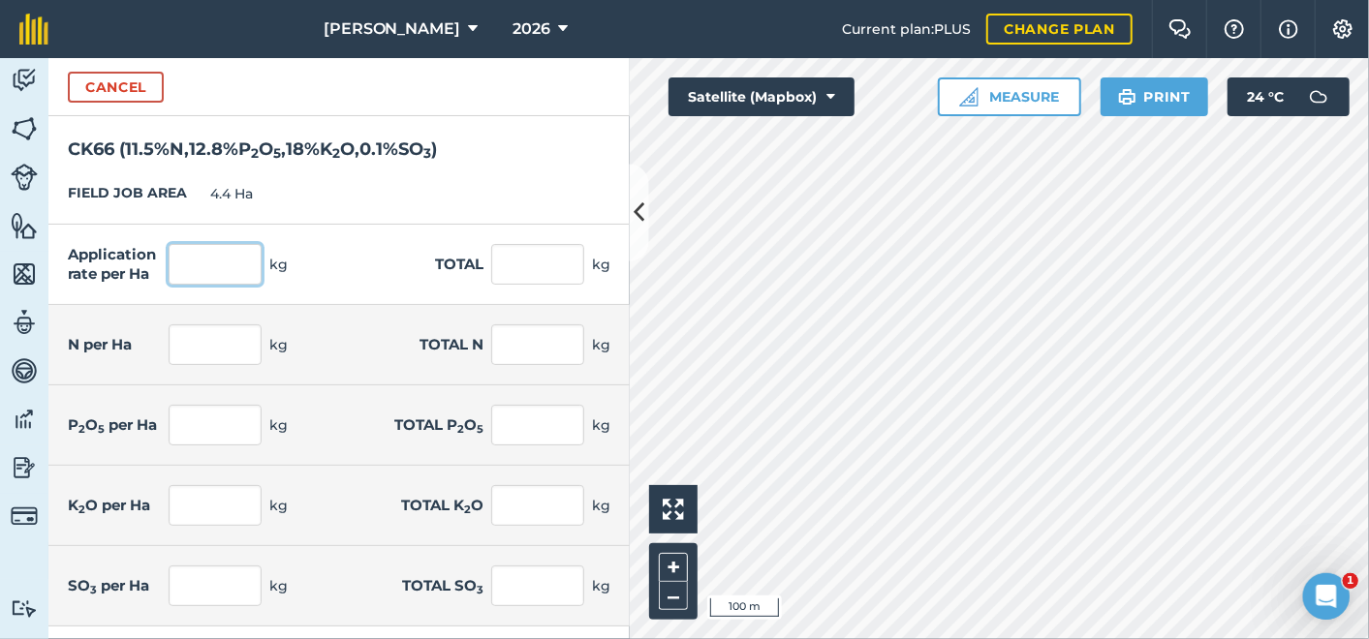
click at [222, 265] on input "text" at bounding box center [215, 264] width 93 height 41
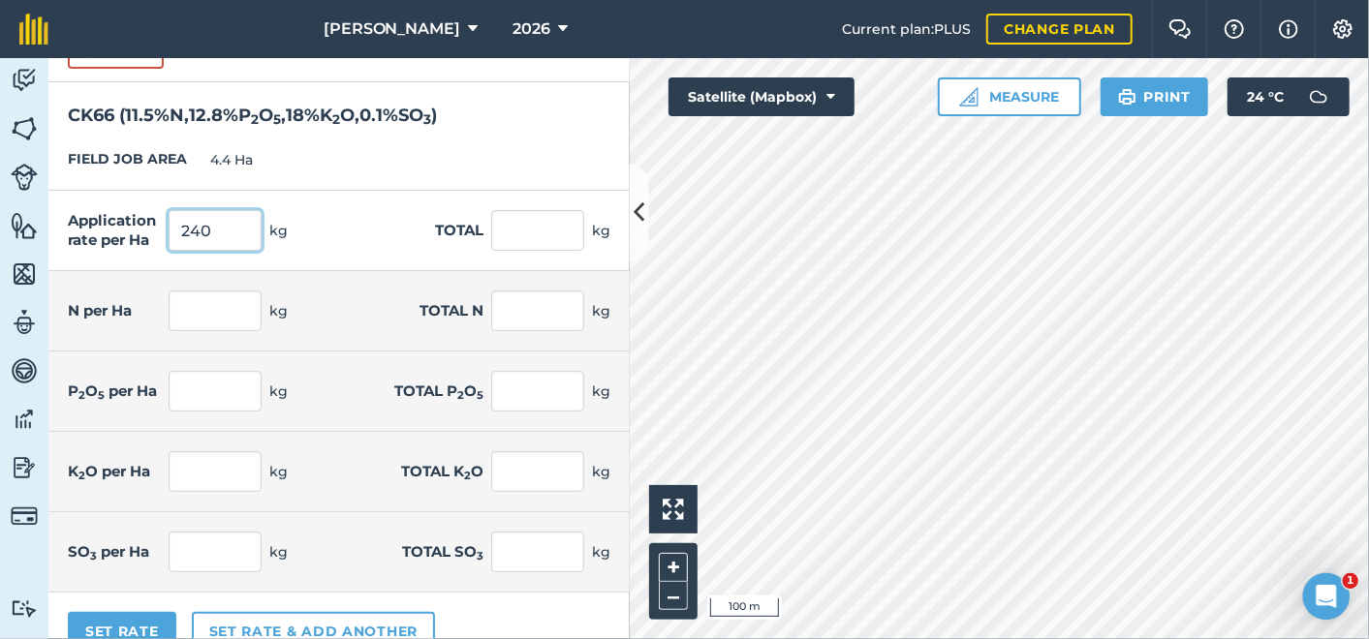
scroll to position [62, 0]
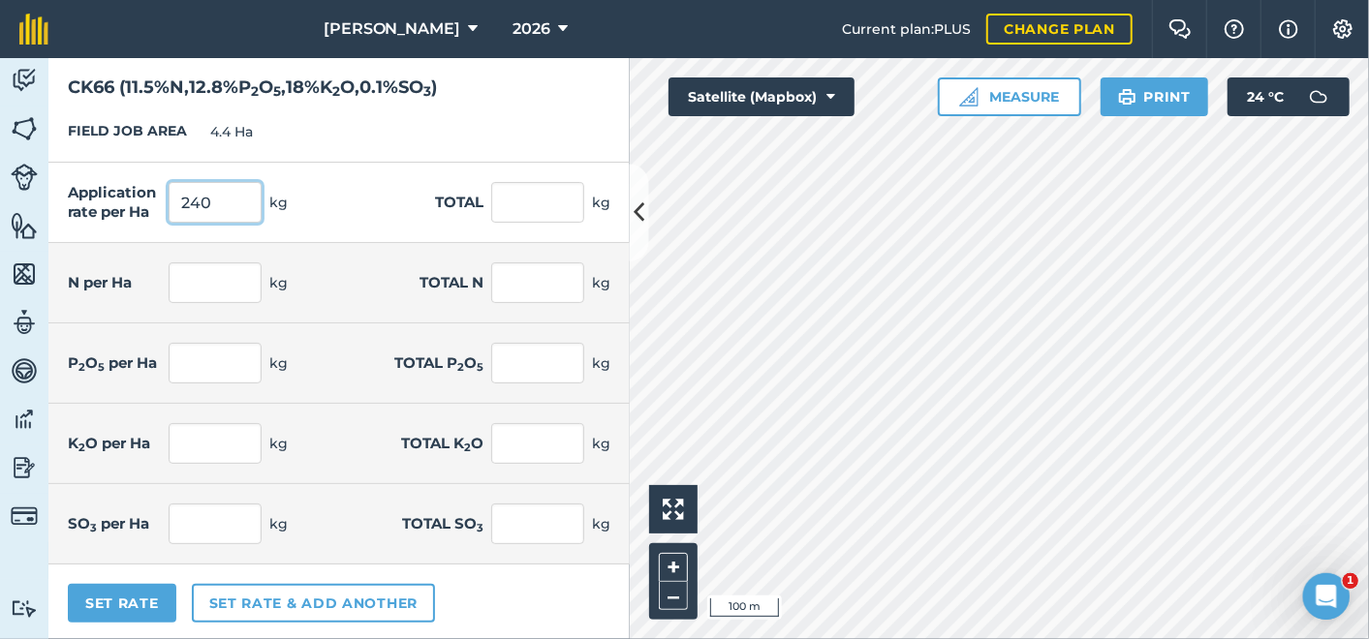
type input "240"
type input "1,056"
type input "27.6"
type input "121.44"
type input "30.72"
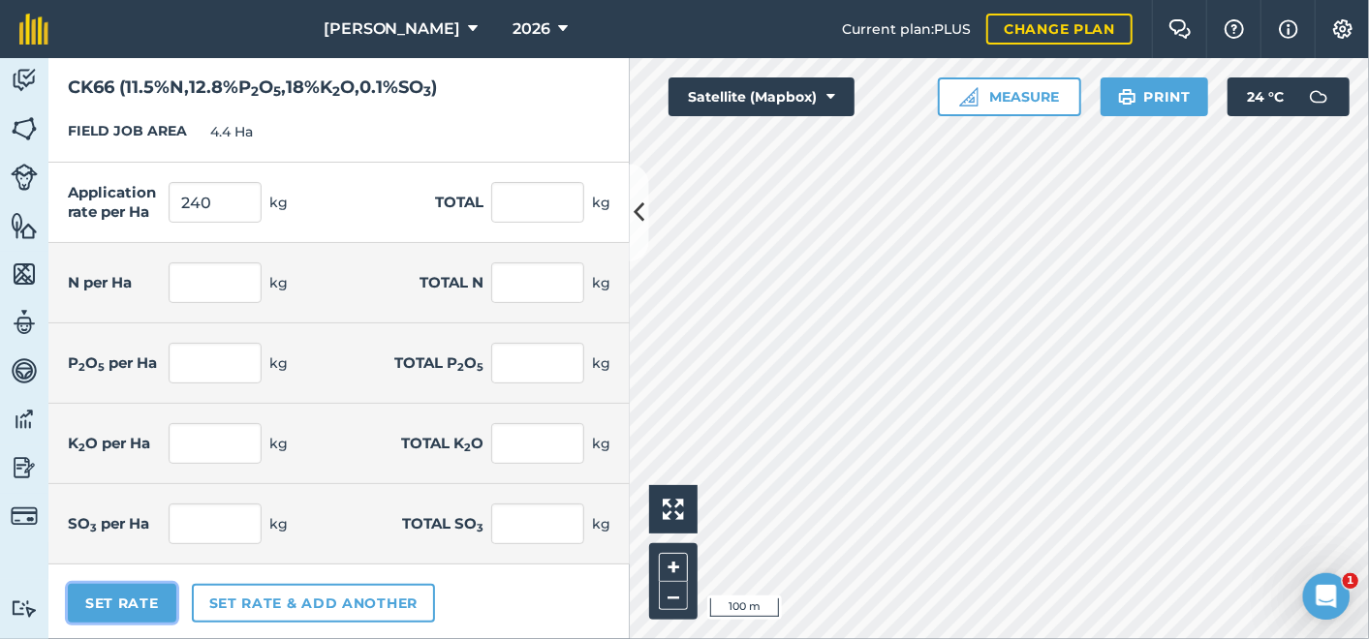
type input "135.168"
type input "43.2"
type input "190.08"
type input "0.24"
type input "1.056"
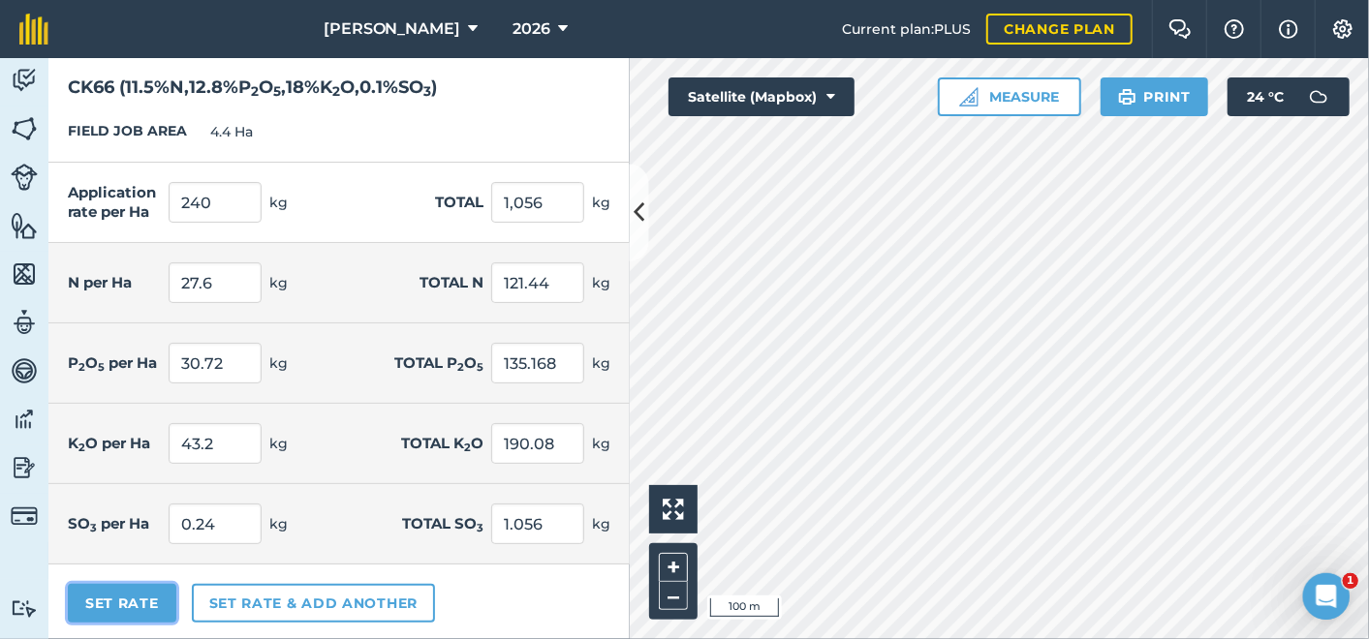
click at [163, 602] on button "Set Rate" at bounding box center [122, 603] width 108 height 39
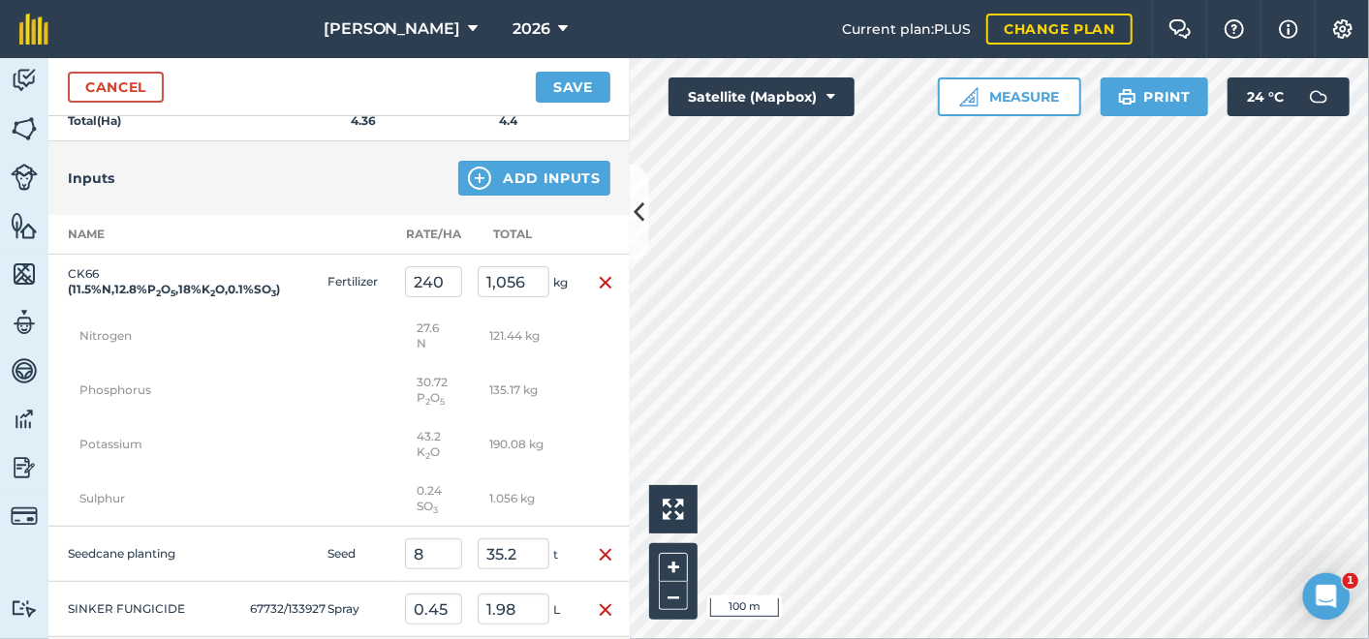
scroll to position [645, 0]
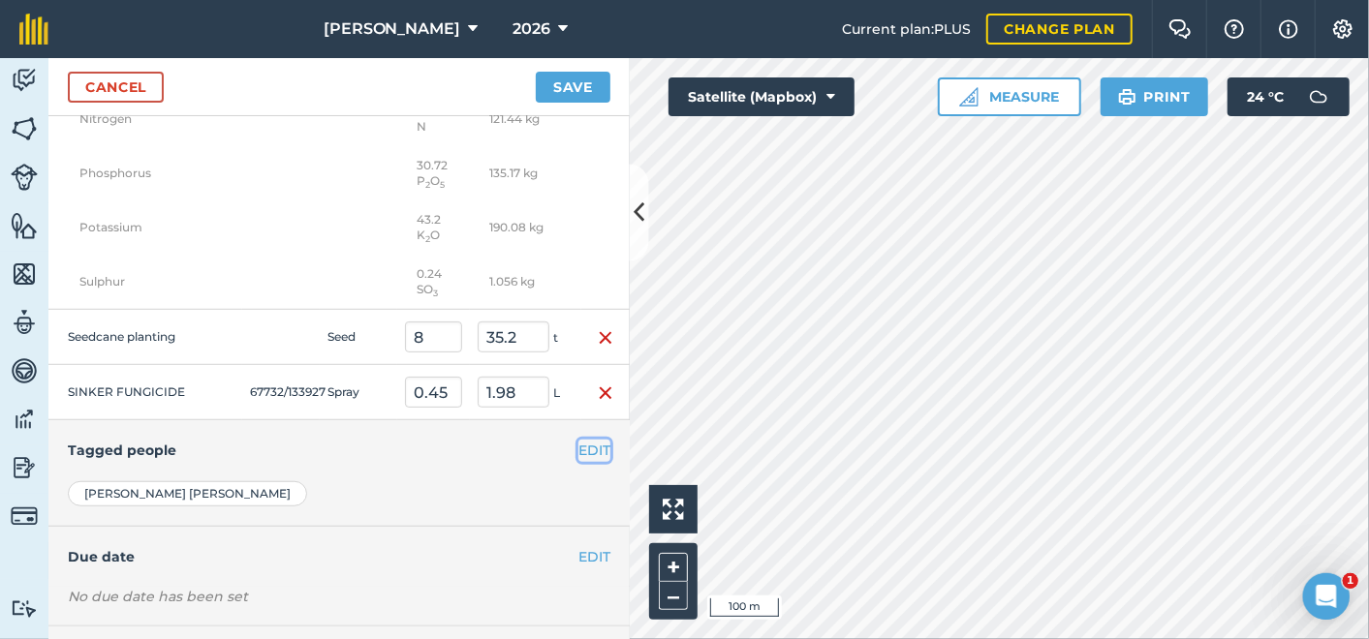
click at [578, 450] on button "EDIT" at bounding box center [594, 450] width 32 height 21
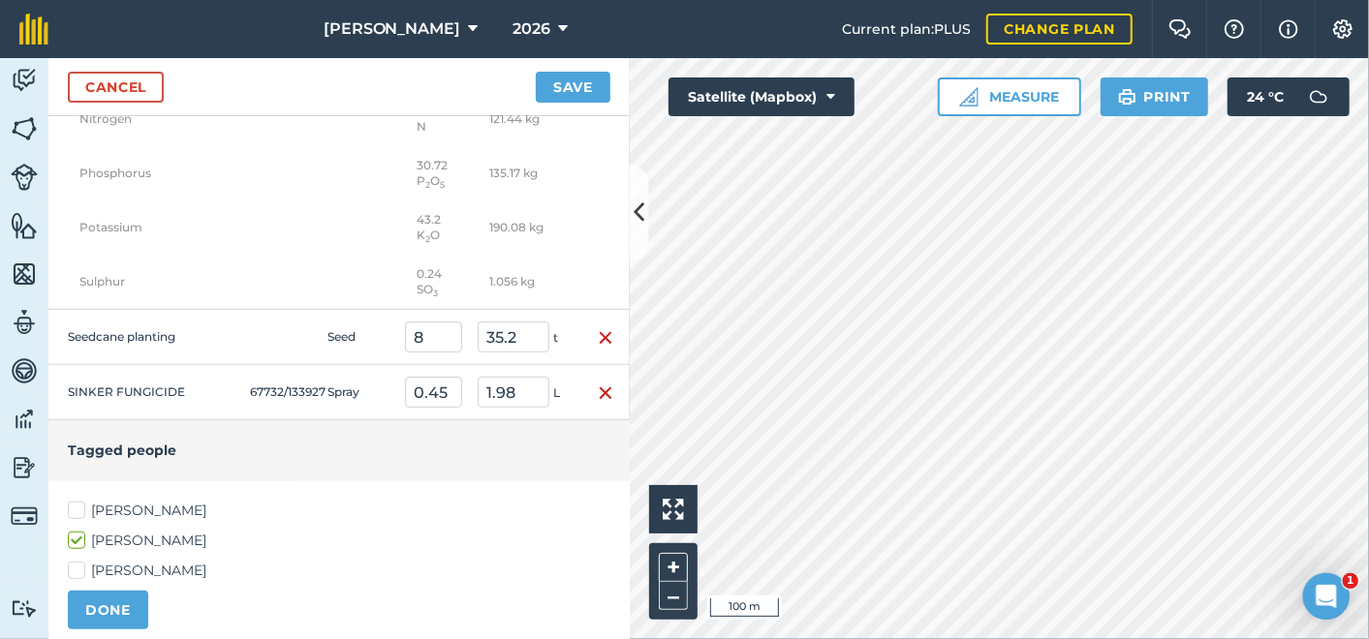
click at [77, 502] on label "Ronald Downman" at bounding box center [339, 511] width 542 height 20
click at [77, 502] on input "Ronald Downman" at bounding box center [74, 507] width 13 height 13
checkbox input "true"
click at [99, 595] on button "DONE" at bounding box center [108, 610] width 80 height 39
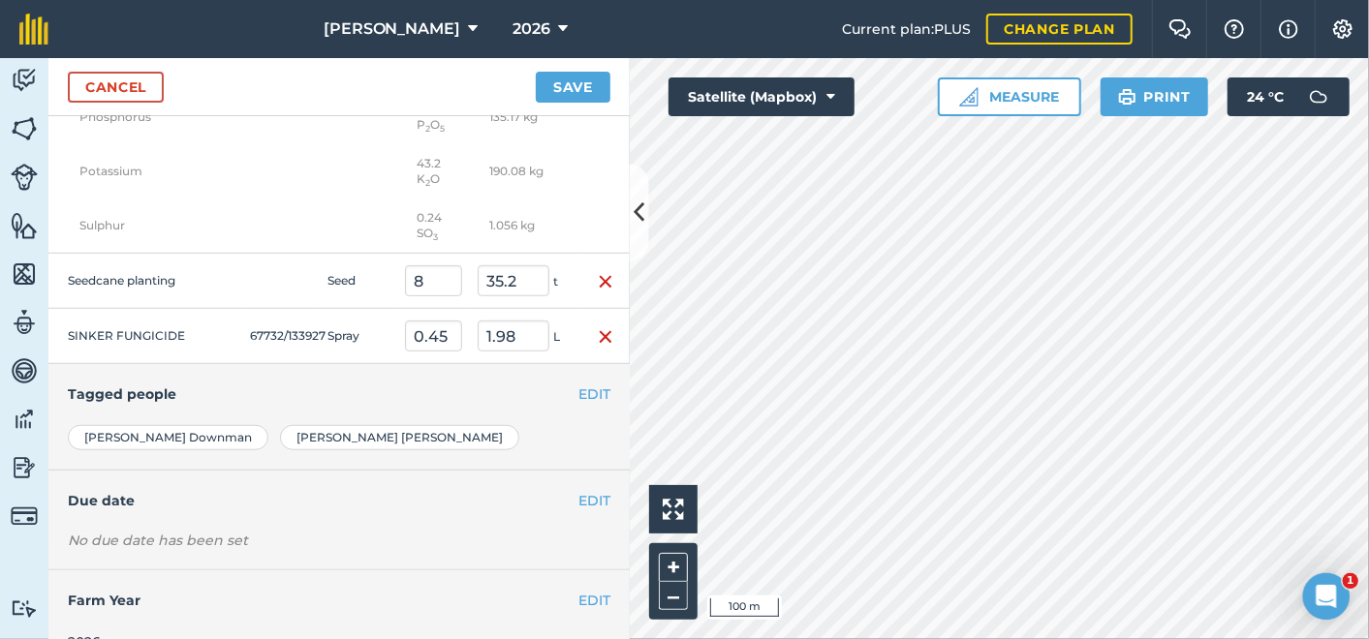
scroll to position [728, 0]
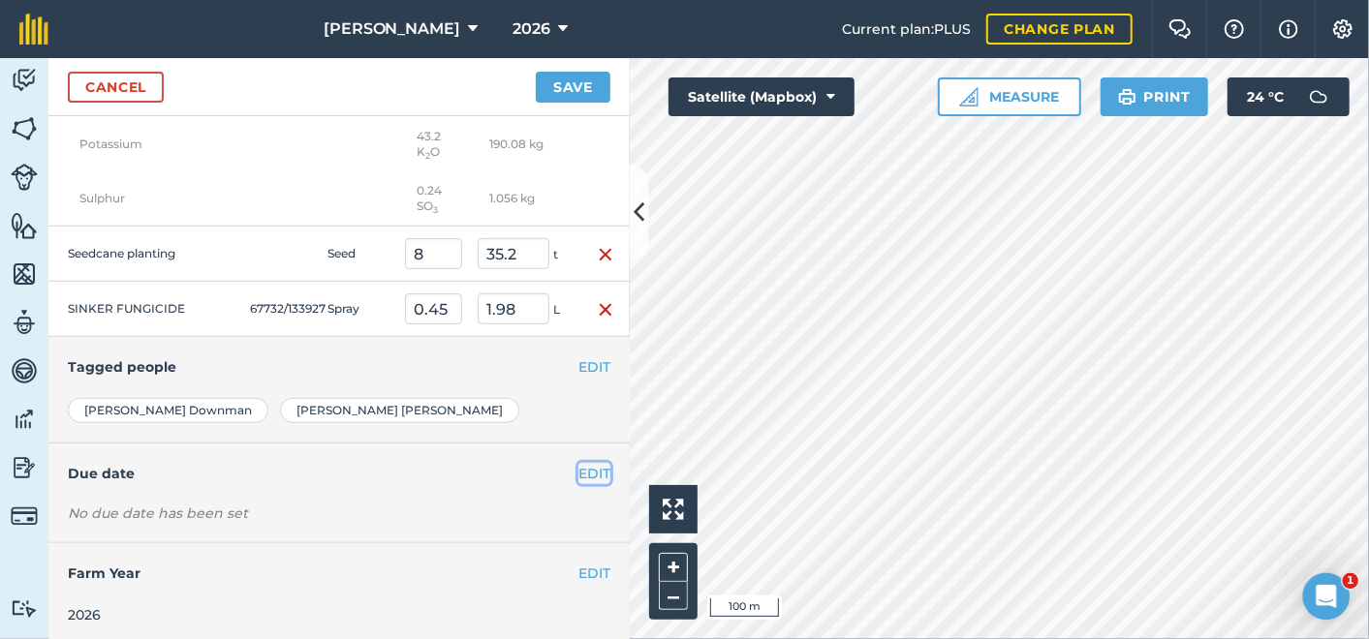
click at [578, 463] on button "EDIT" at bounding box center [594, 473] width 32 height 21
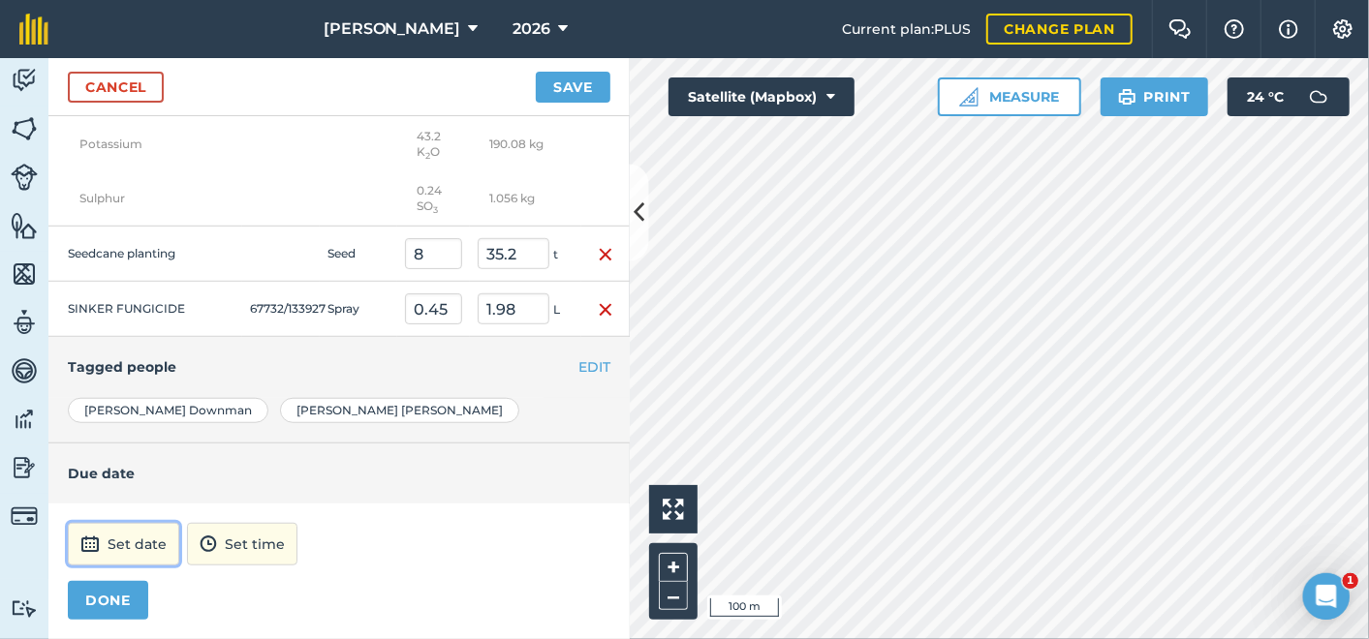
click at [143, 537] on button "Set date" at bounding box center [123, 544] width 111 height 43
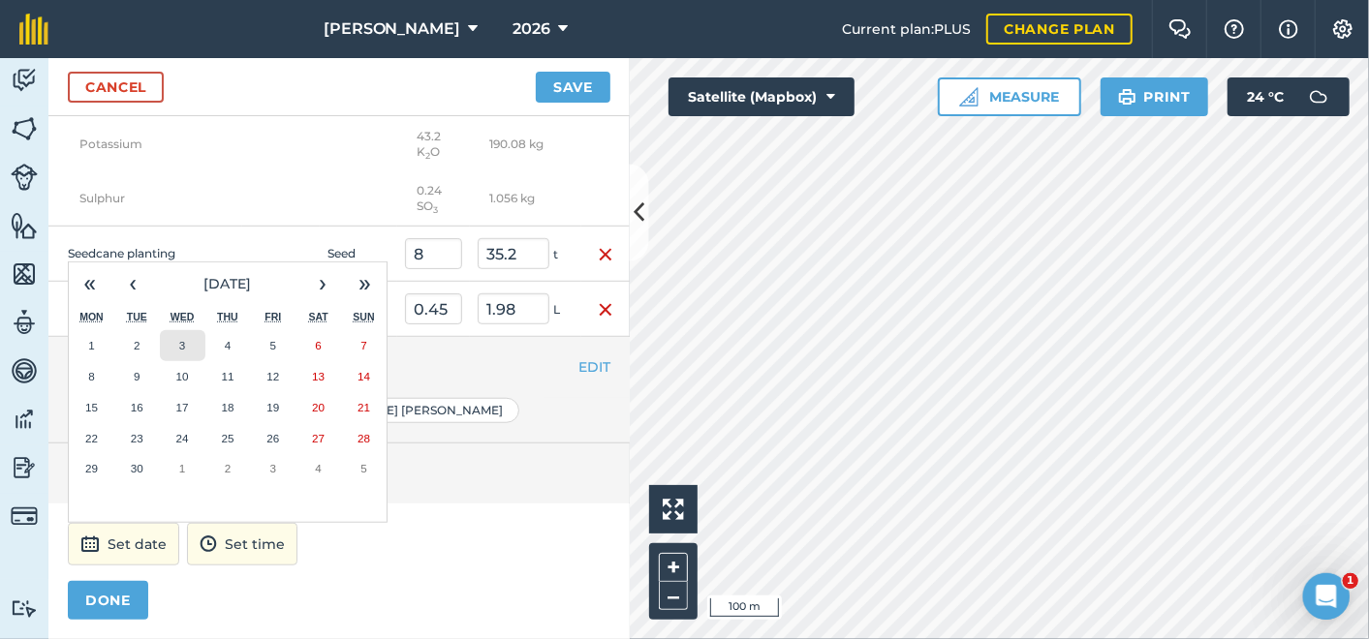
click at [182, 339] on abbr "3" at bounding box center [182, 345] width 6 height 13
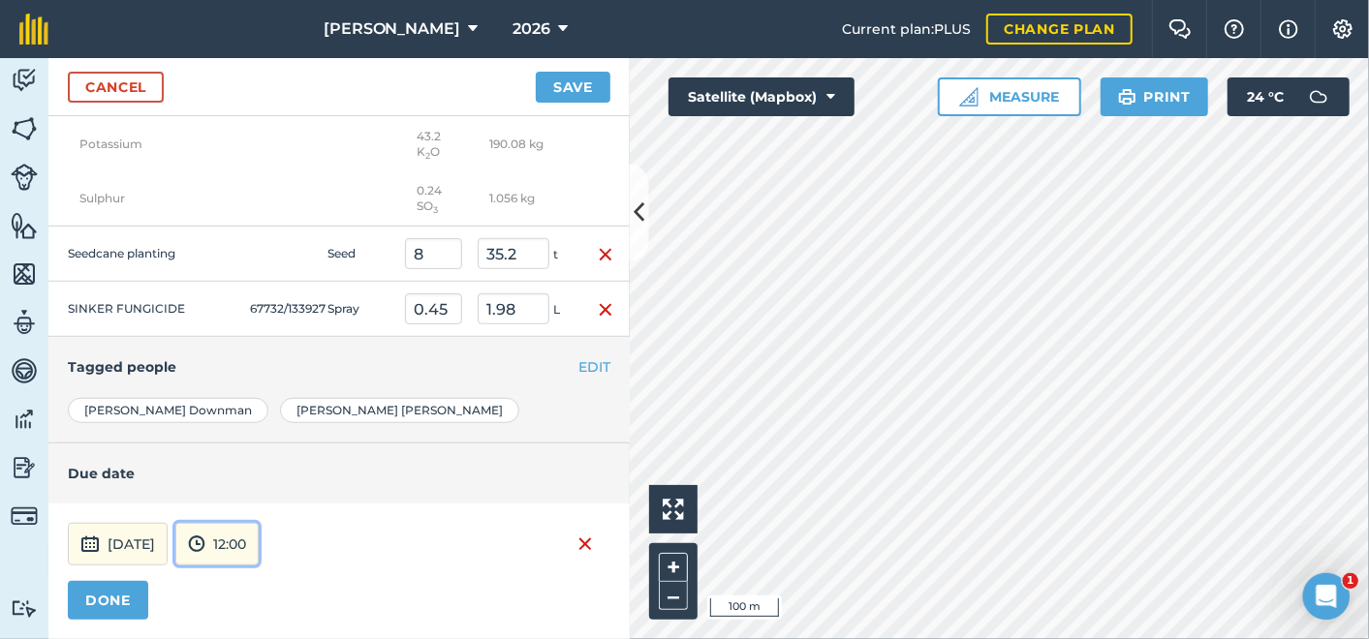
click at [259, 539] on button "12:00" at bounding box center [216, 544] width 83 height 43
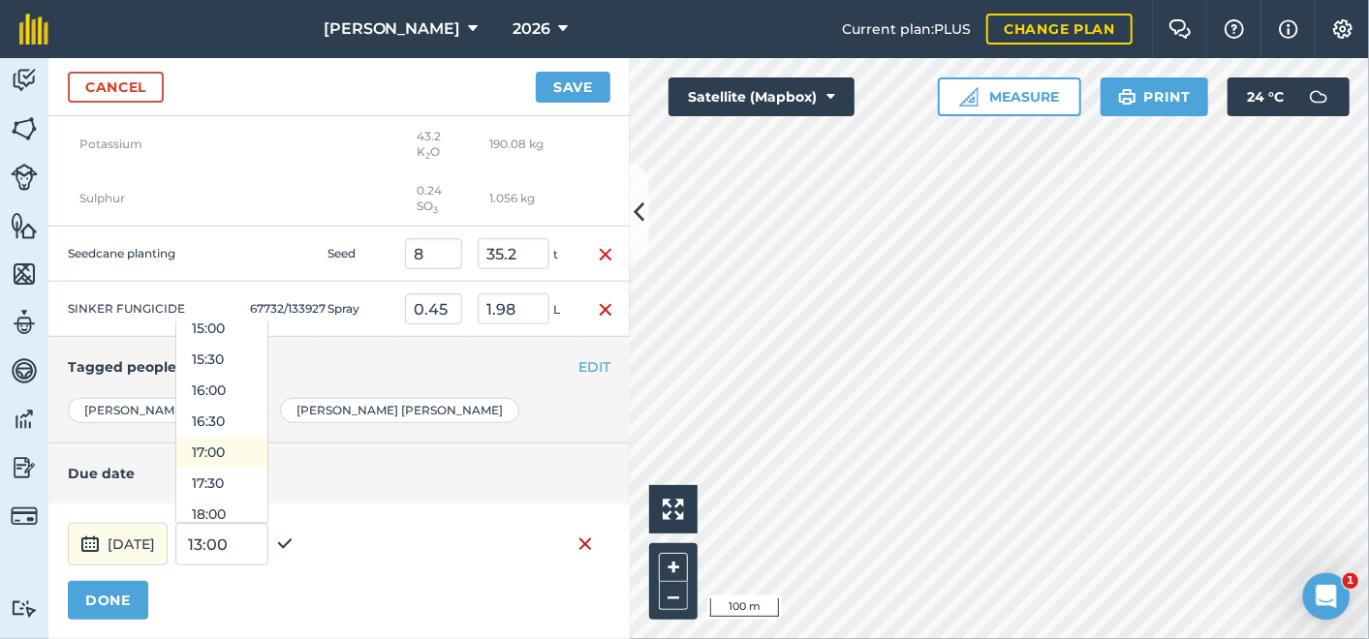
scroll to position [974, 0]
drag, startPoint x: 240, startPoint y: 403, endPoint x: 241, endPoint y: 413, distance: 9.7
click at [241, 406] on button "17:00" at bounding box center [221, 418] width 91 height 31
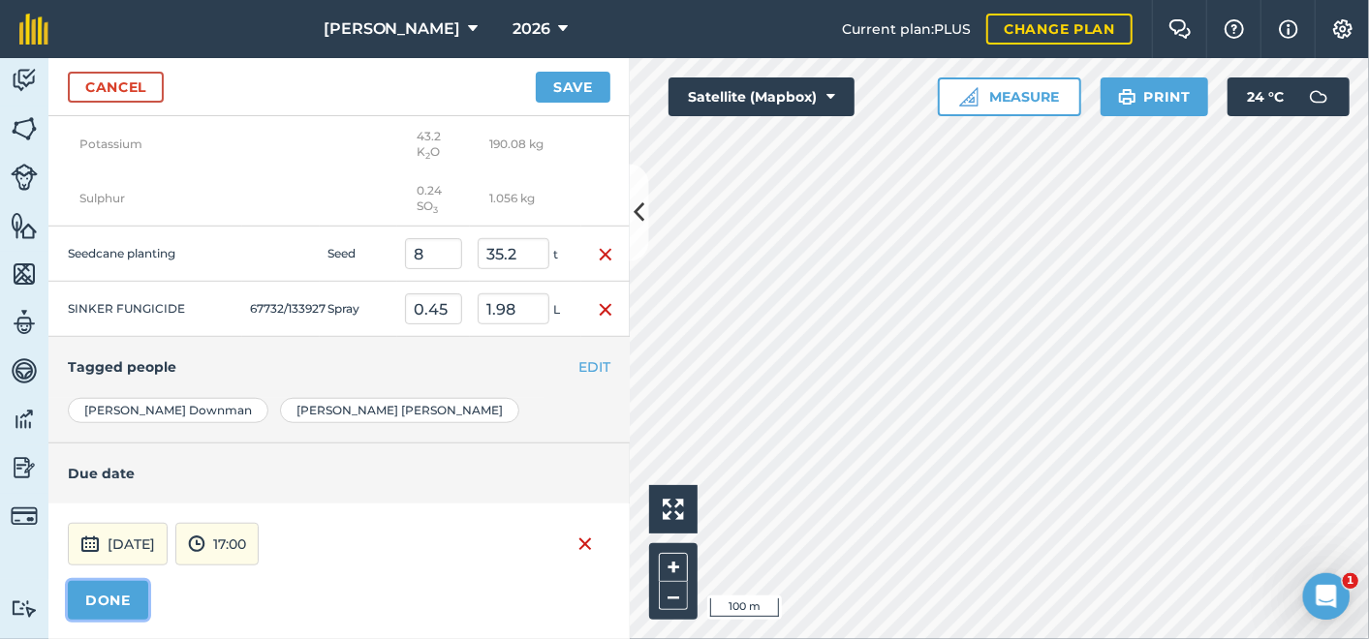
click at [108, 581] on button "DONE" at bounding box center [108, 600] width 80 height 39
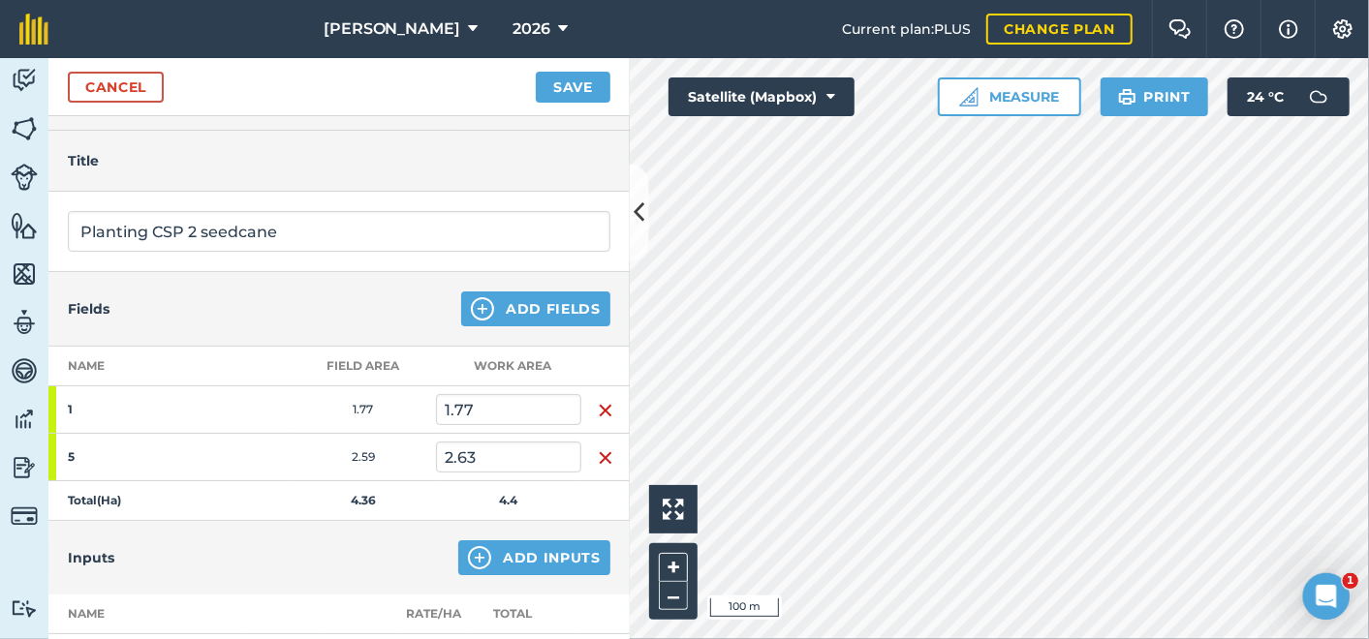
scroll to position [0, 0]
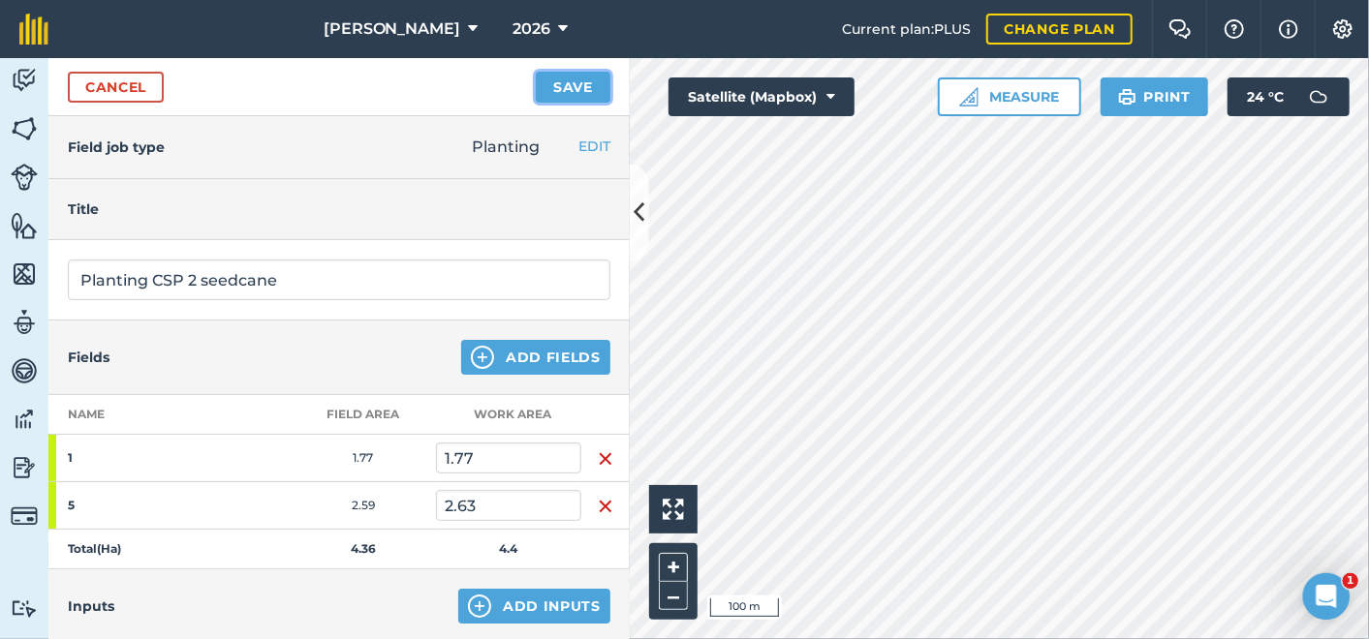
click at [575, 78] on button "Save" at bounding box center [573, 87] width 75 height 31
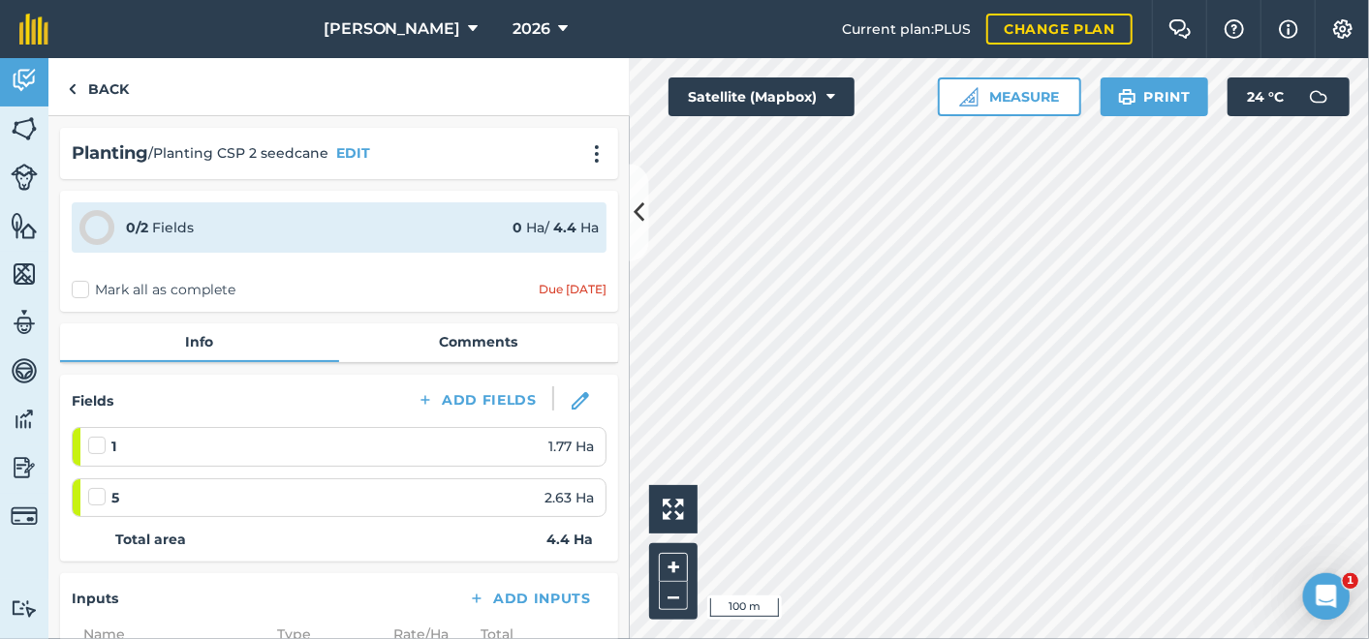
click at [81, 285] on label "Mark all as complete" at bounding box center [154, 290] width 164 height 20
click at [81, 285] on input "Mark all as complete" at bounding box center [78, 286] width 13 height 13
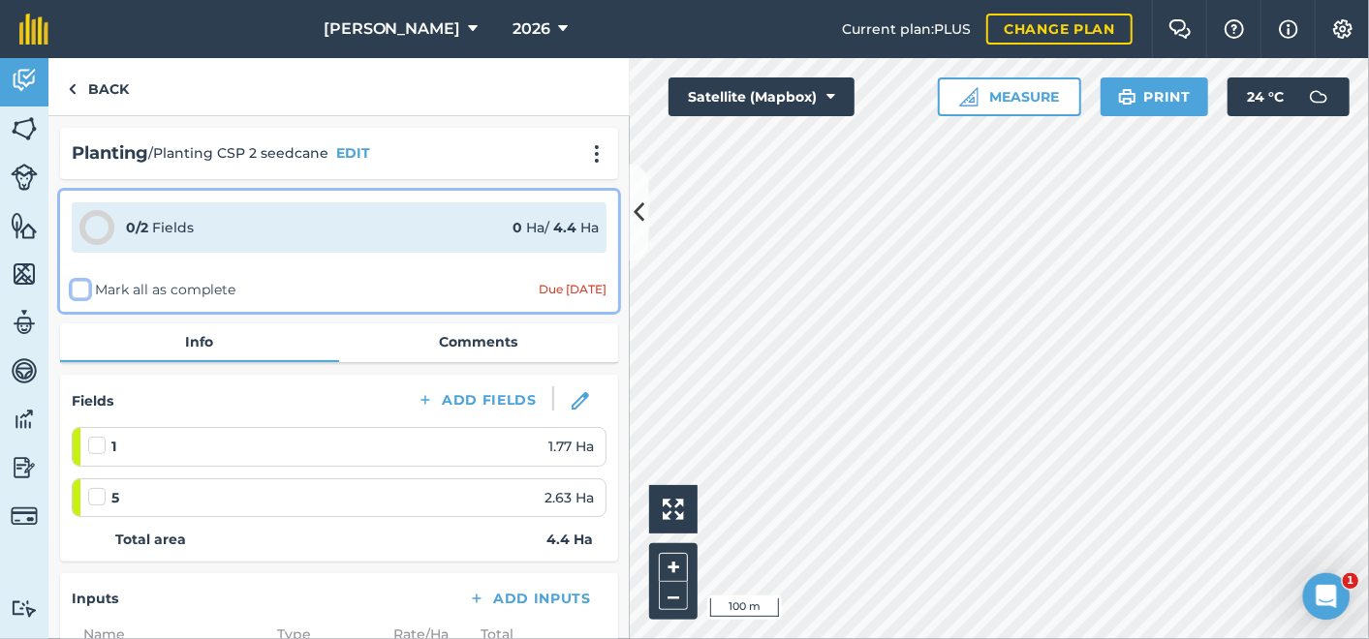
checkbox input "false"
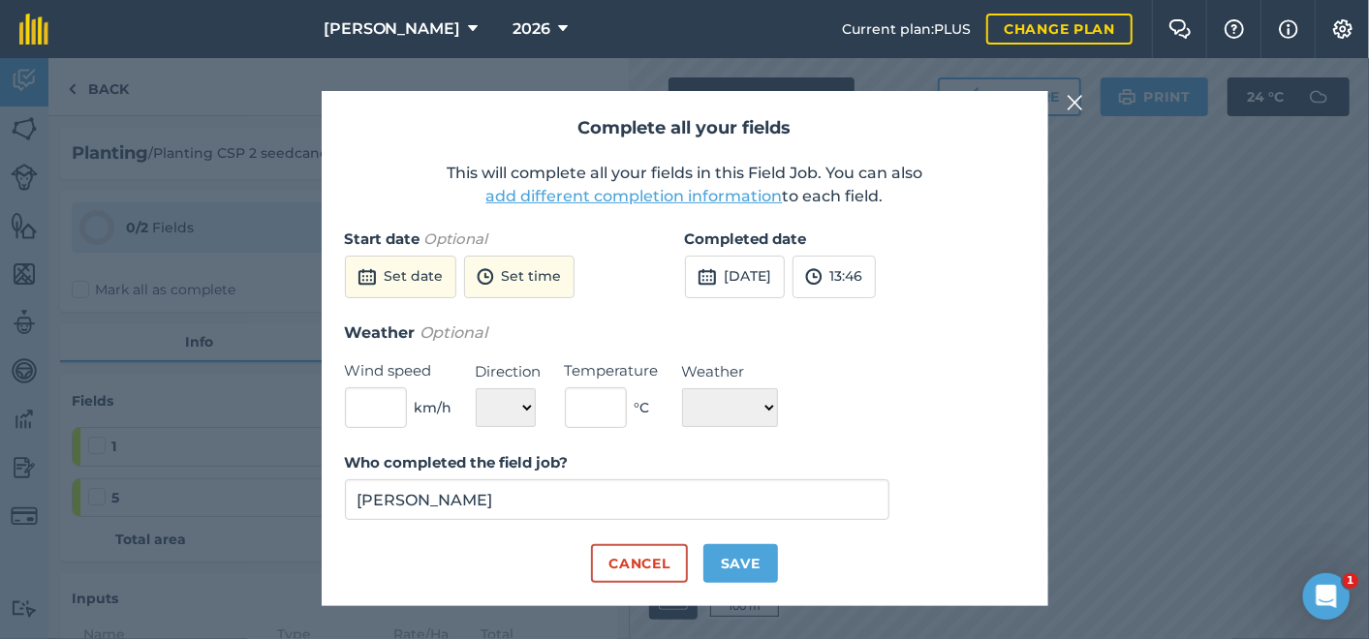
click at [574, 197] on button "add different completion information" at bounding box center [634, 196] width 296 height 23
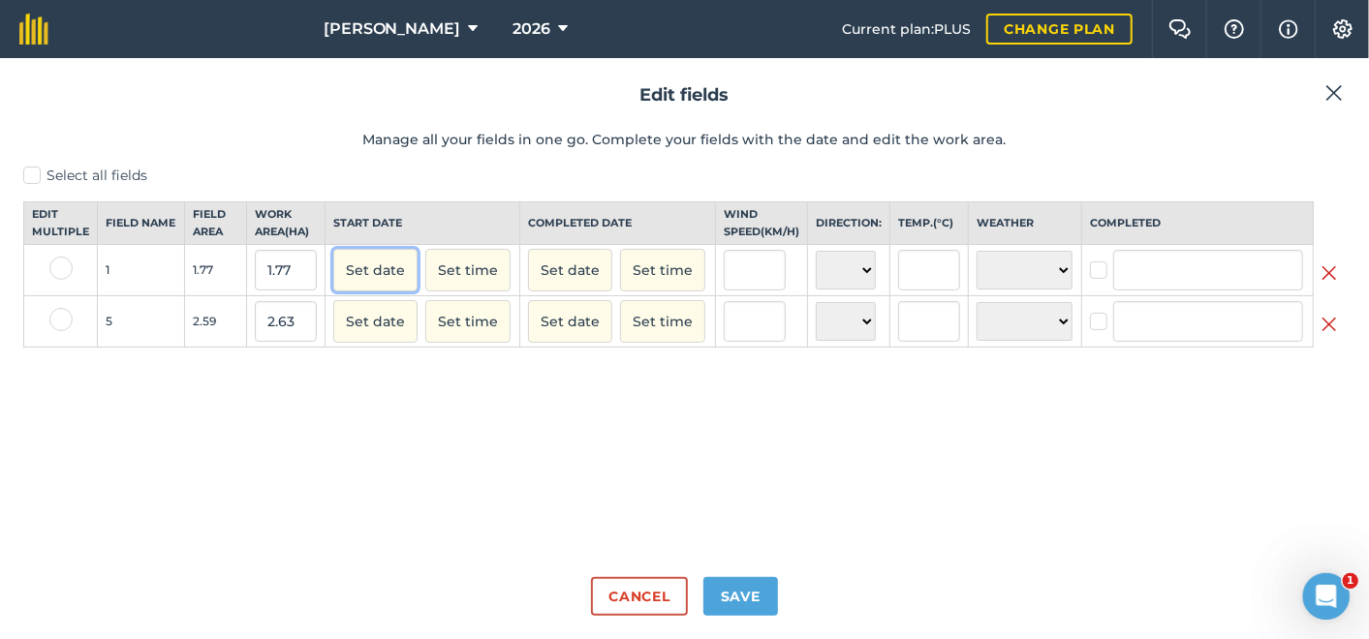
click at [356, 284] on button "Set date" at bounding box center [375, 270] width 84 height 43
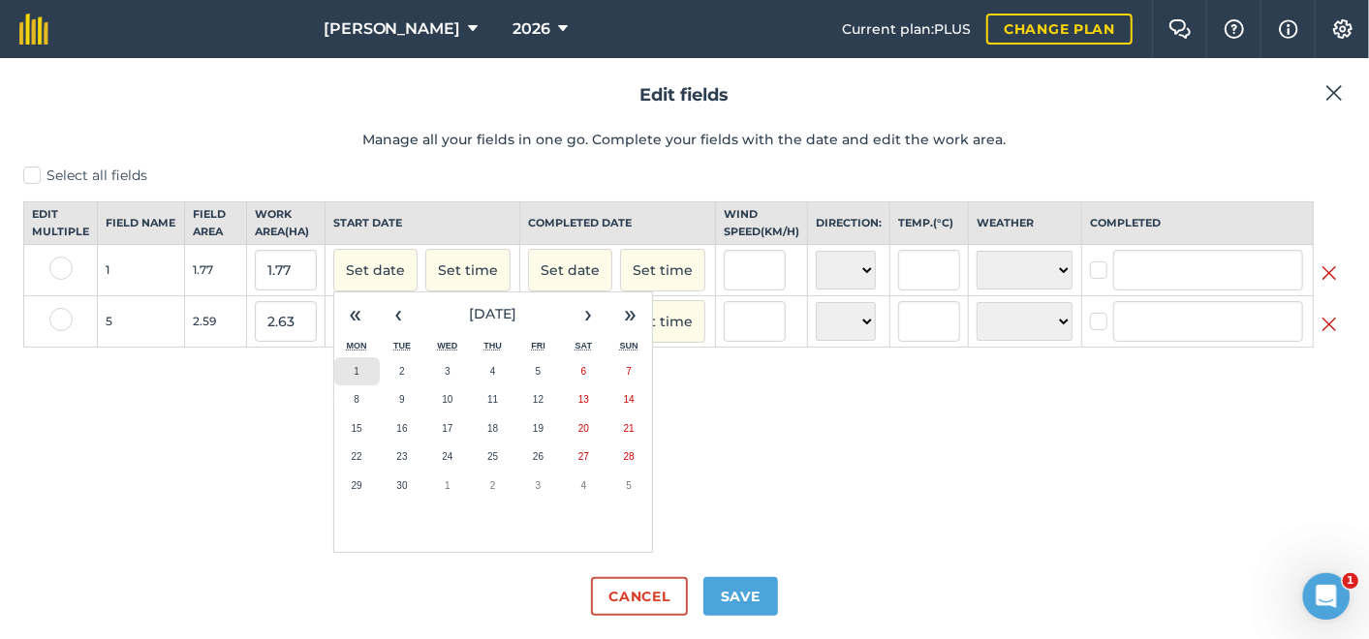
click at [353, 380] on button "1" at bounding box center [357, 371] width 46 height 29
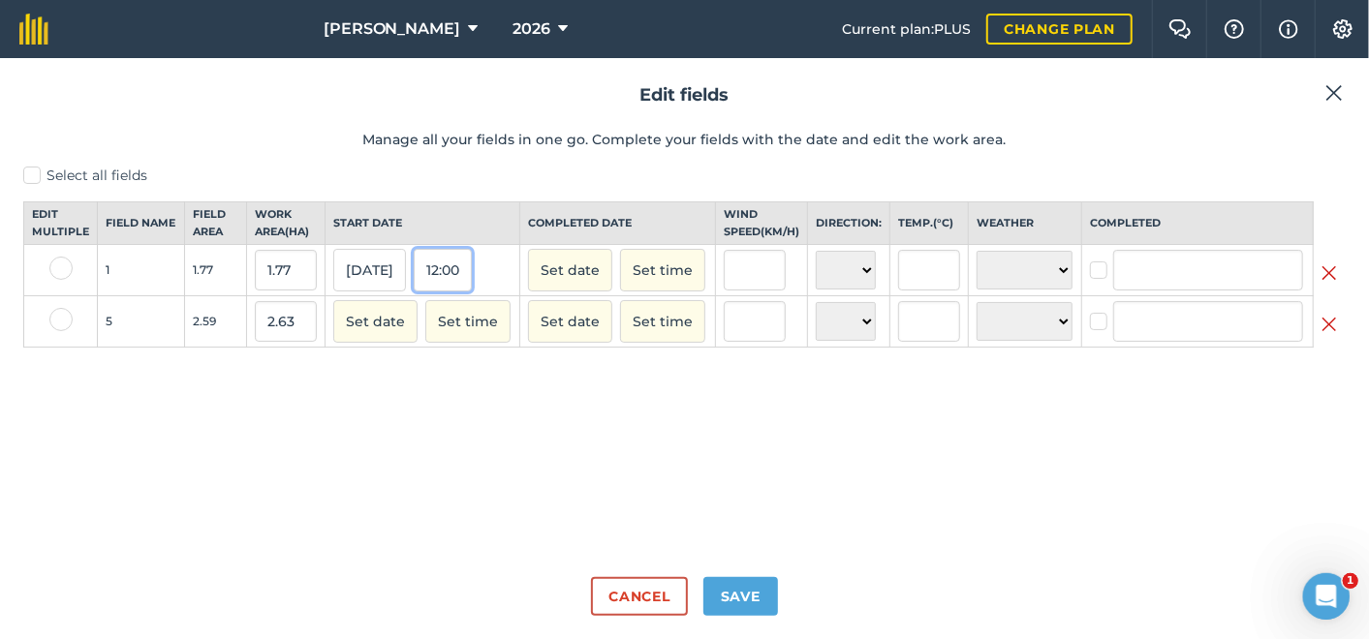
click at [456, 286] on button "12:00" at bounding box center [443, 270] width 58 height 43
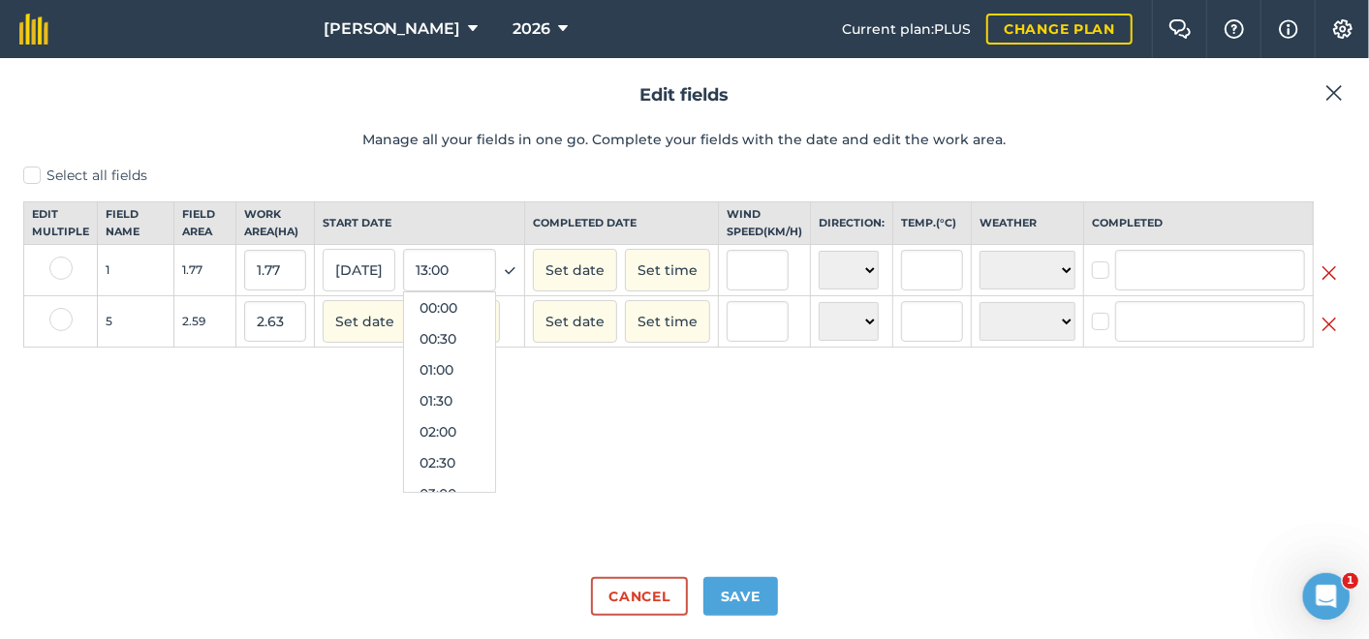
scroll to position [650, 0]
click at [451, 322] on button "10:30" at bounding box center [449, 309] width 91 height 31
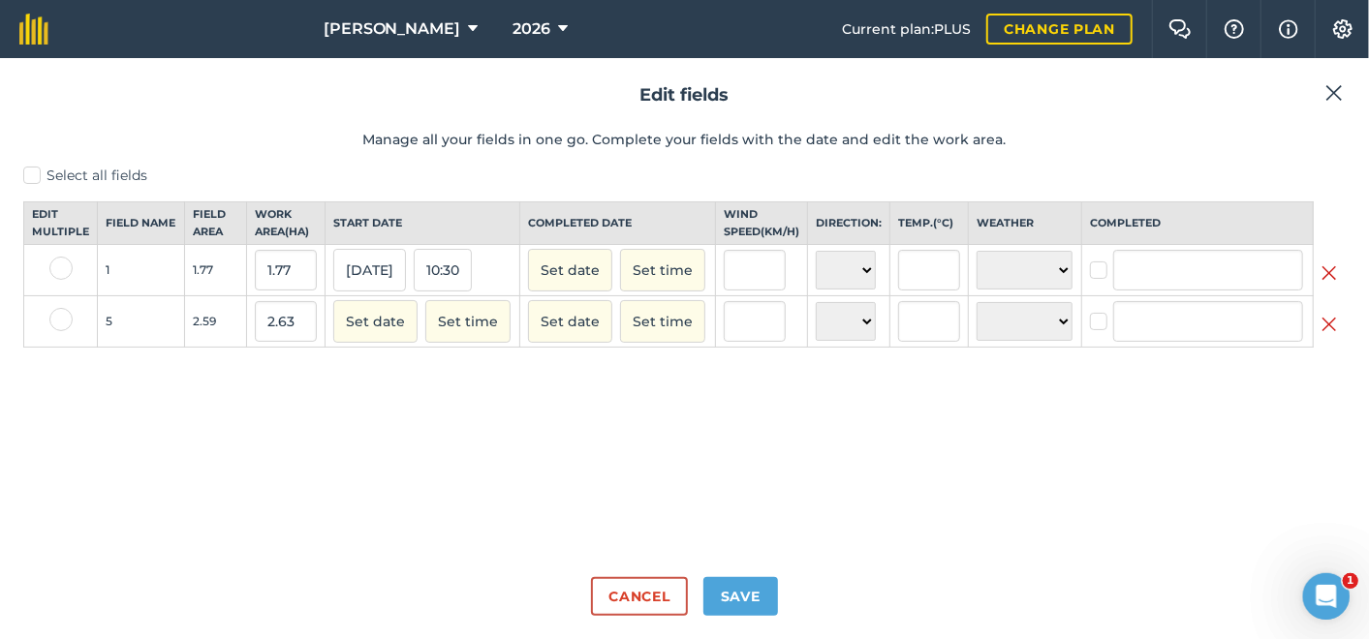
click at [50, 280] on label at bounding box center [60, 268] width 23 height 23
click at [50, 269] on input "checkbox" at bounding box center [55, 263] width 13 height 13
checkbox input "true"
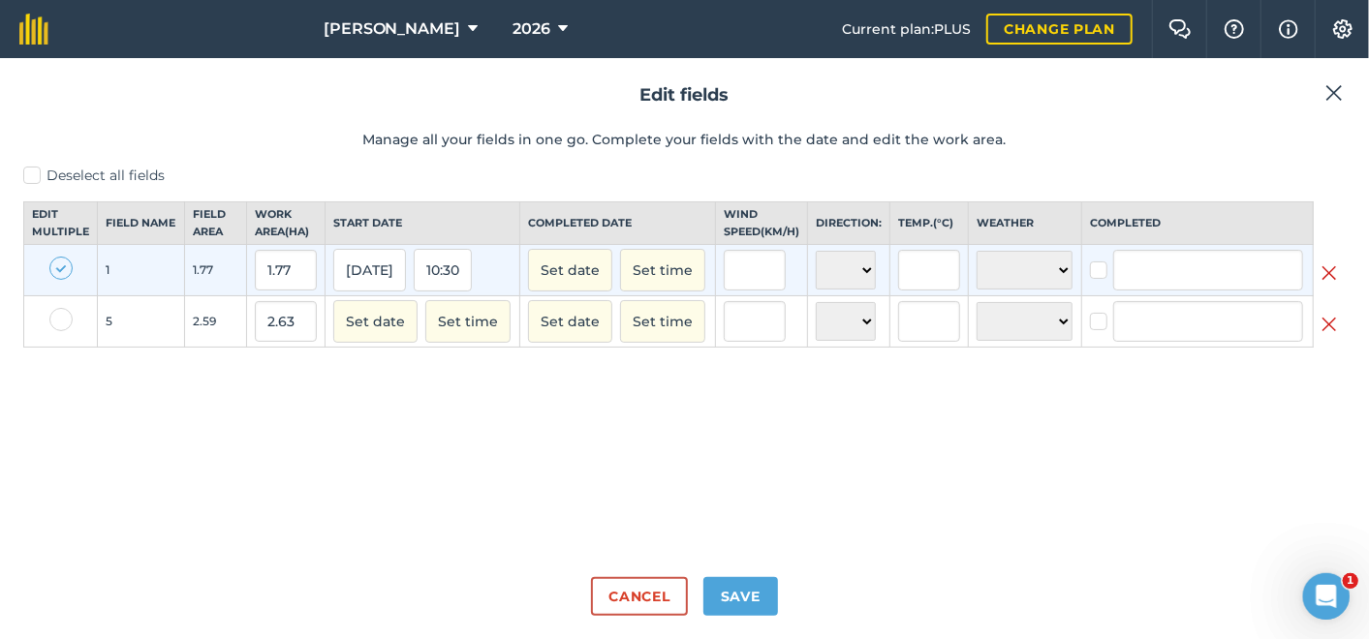
click at [65, 331] on label at bounding box center [60, 319] width 23 height 23
click at [62, 321] on input "checkbox" at bounding box center [55, 314] width 13 height 13
checkbox input "true"
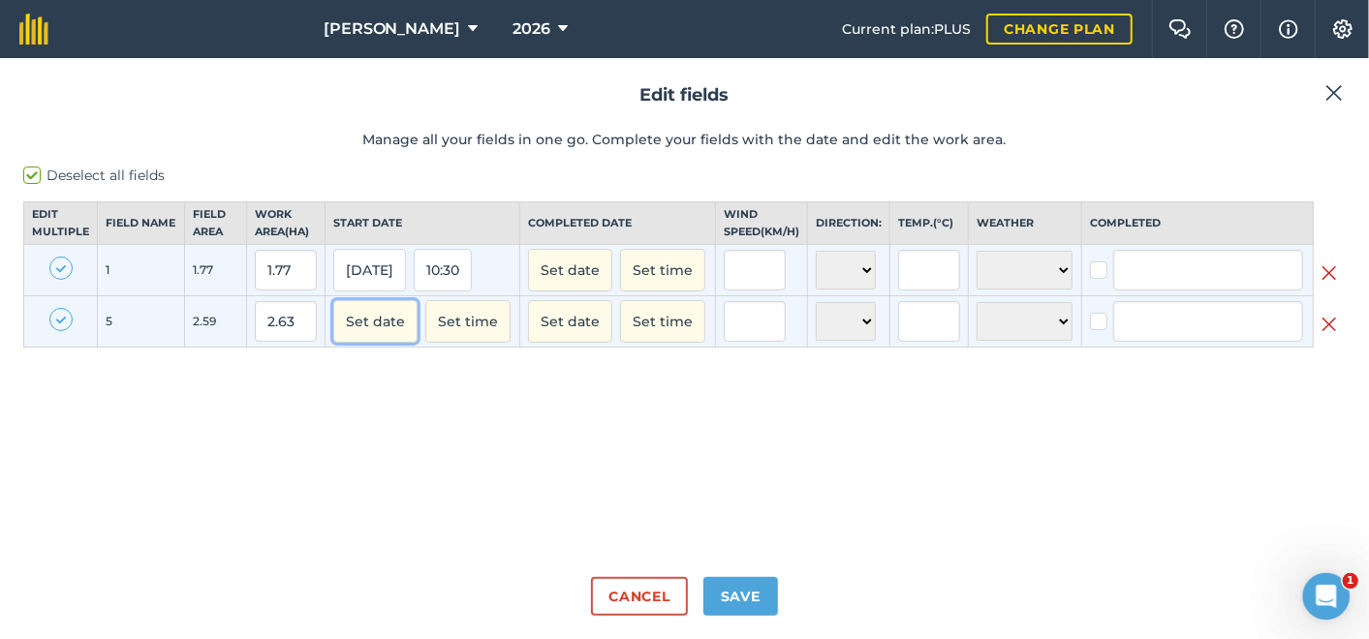
click at [382, 330] on button "Set date" at bounding box center [375, 321] width 84 height 43
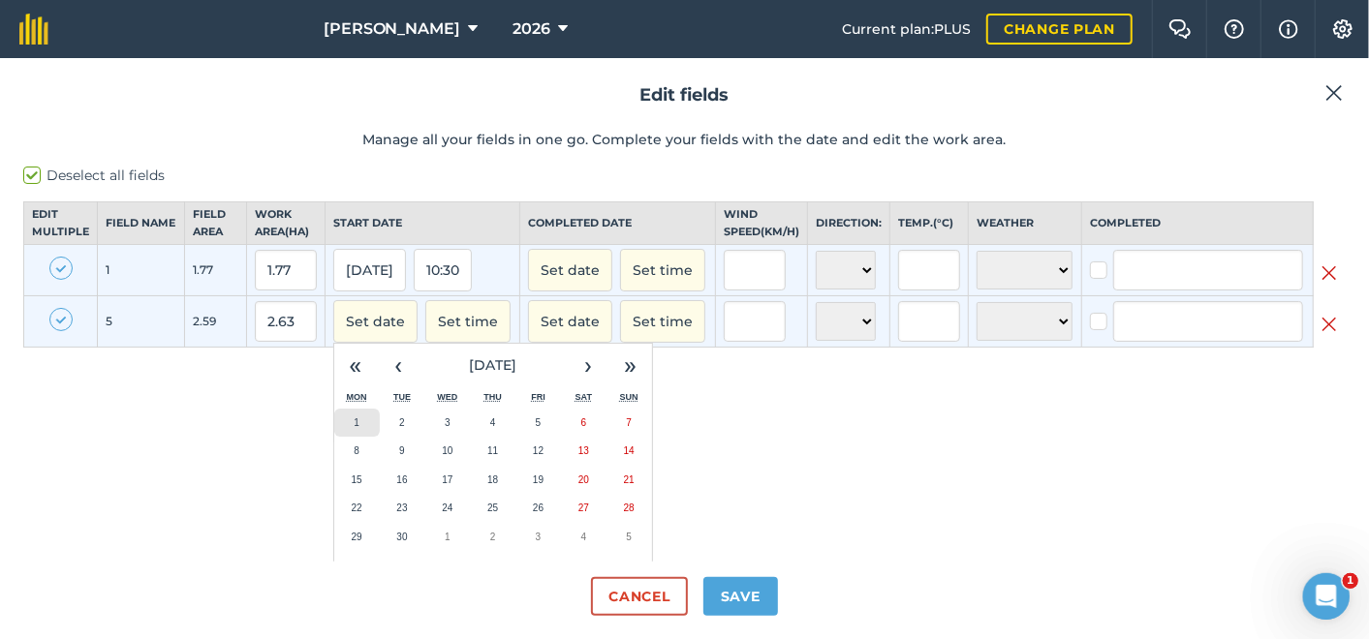
click at [354, 428] on abbr "1" at bounding box center [357, 423] width 6 height 11
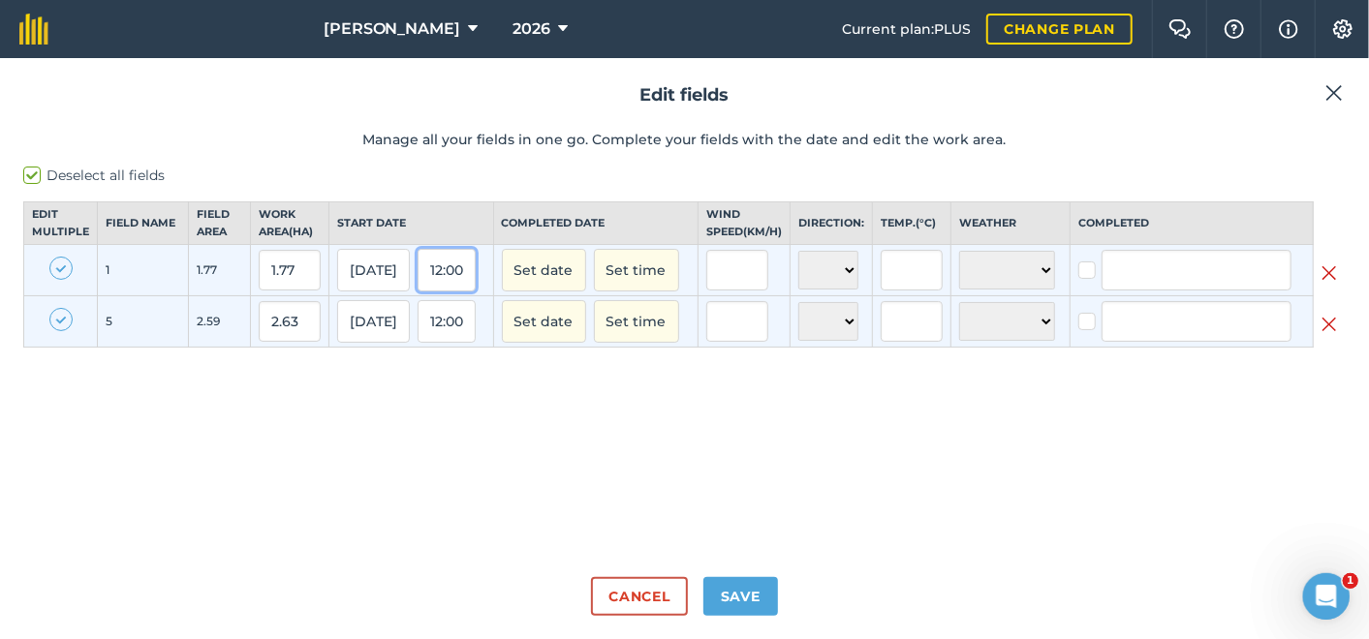
click at [449, 285] on button "12:00" at bounding box center [447, 270] width 58 height 43
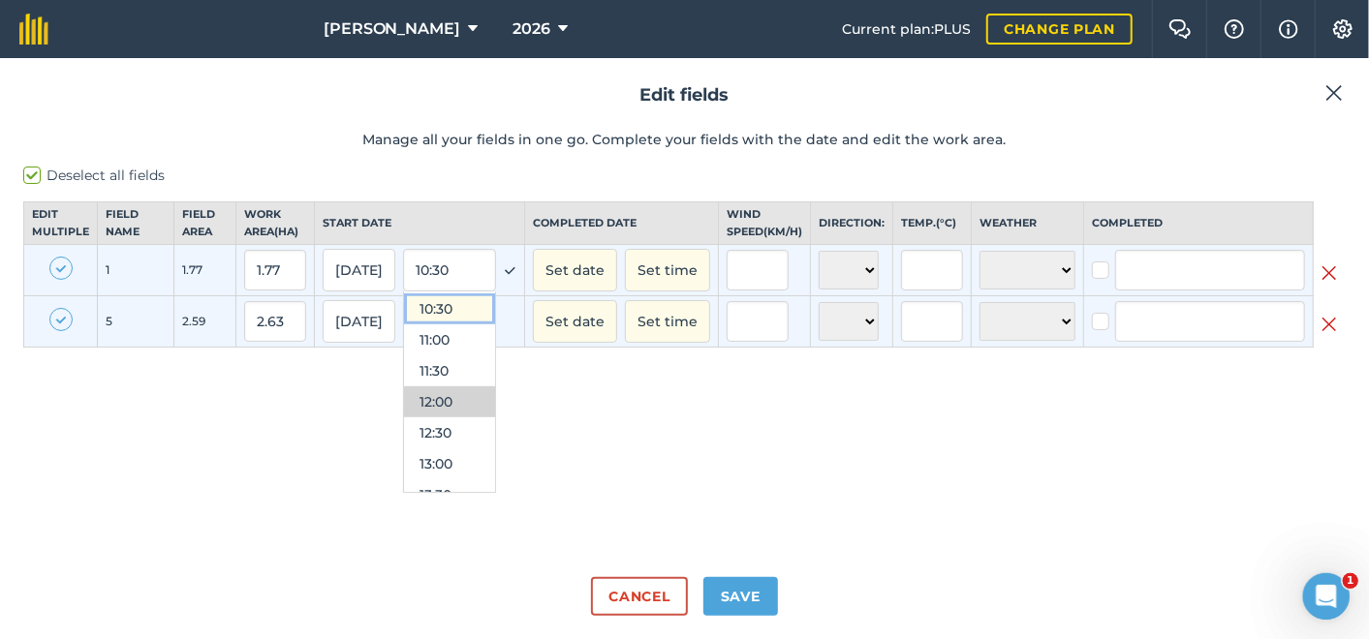
click at [456, 324] on button "10:30" at bounding box center [449, 309] width 91 height 31
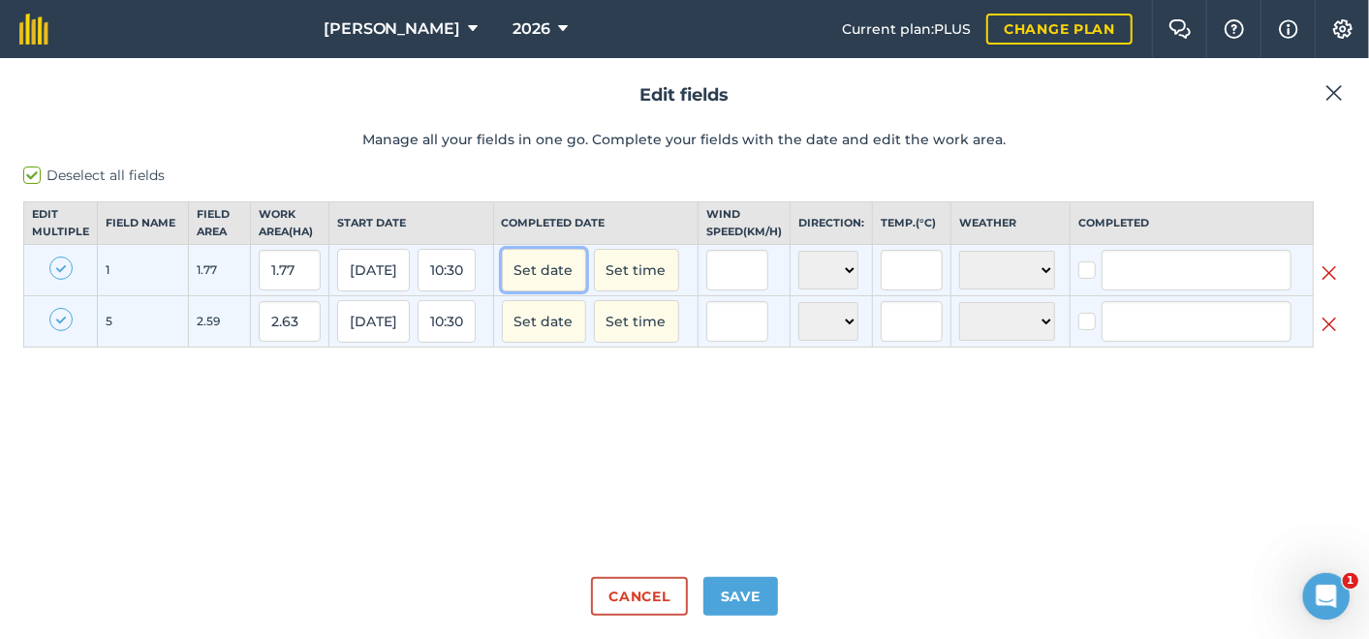
click at [553, 288] on button "Set date" at bounding box center [544, 270] width 84 height 43
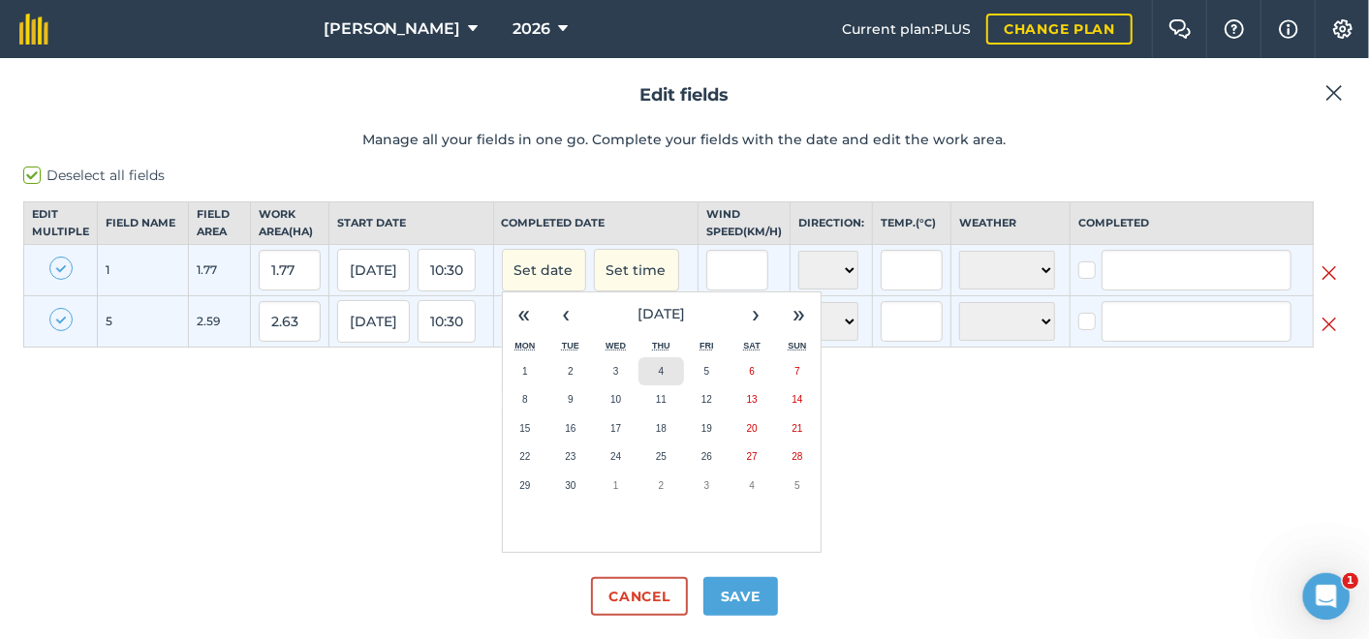
click at [663, 381] on button "4" at bounding box center [661, 371] width 46 height 29
checkbox input "true"
type input "Tony McDermott"
checkbox input "true"
type input "Tony McDermott"
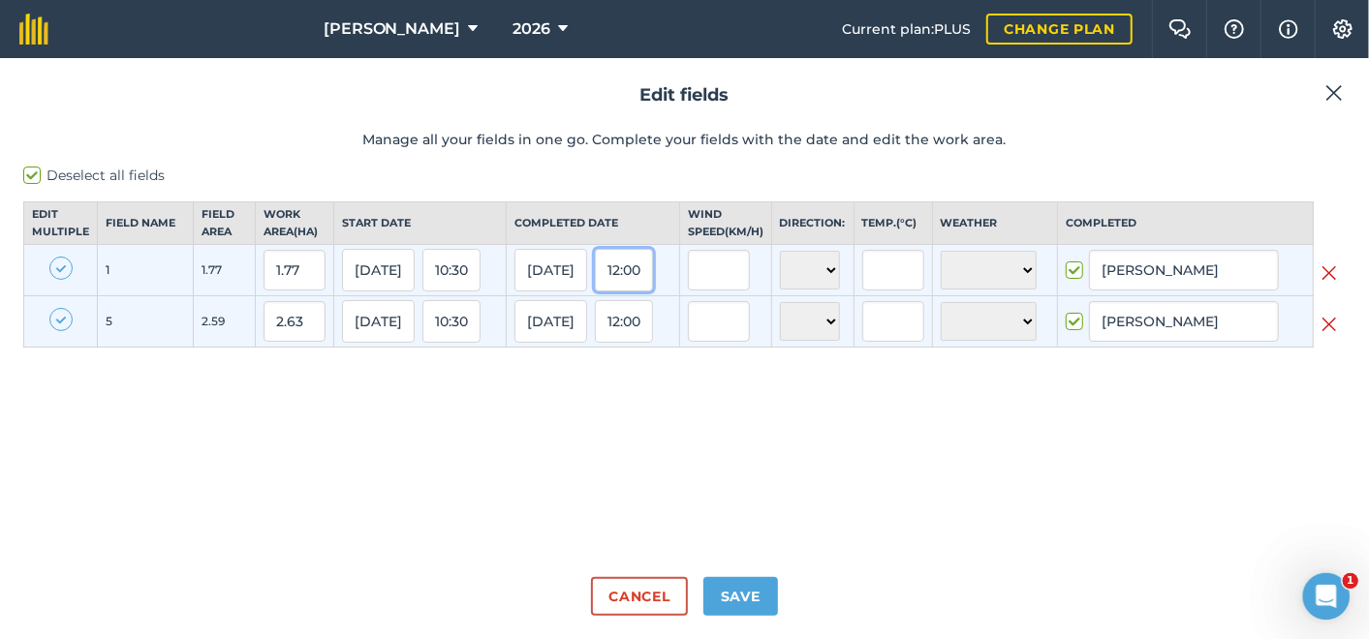
click at [634, 279] on button "12:00" at bounding box center [624, 270] width 58 height 43
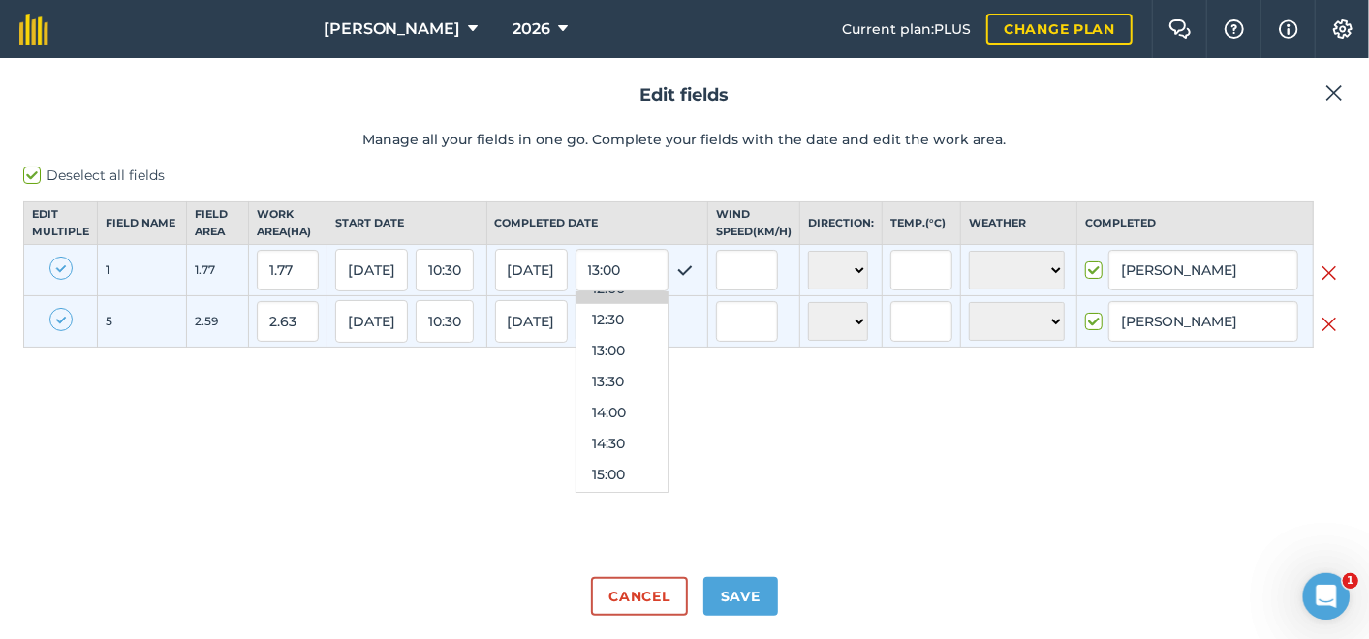
scroll to position [974, 0]
click at [620, 401] on button "17:00" at bounding box center [621, 388] width 91 height 31
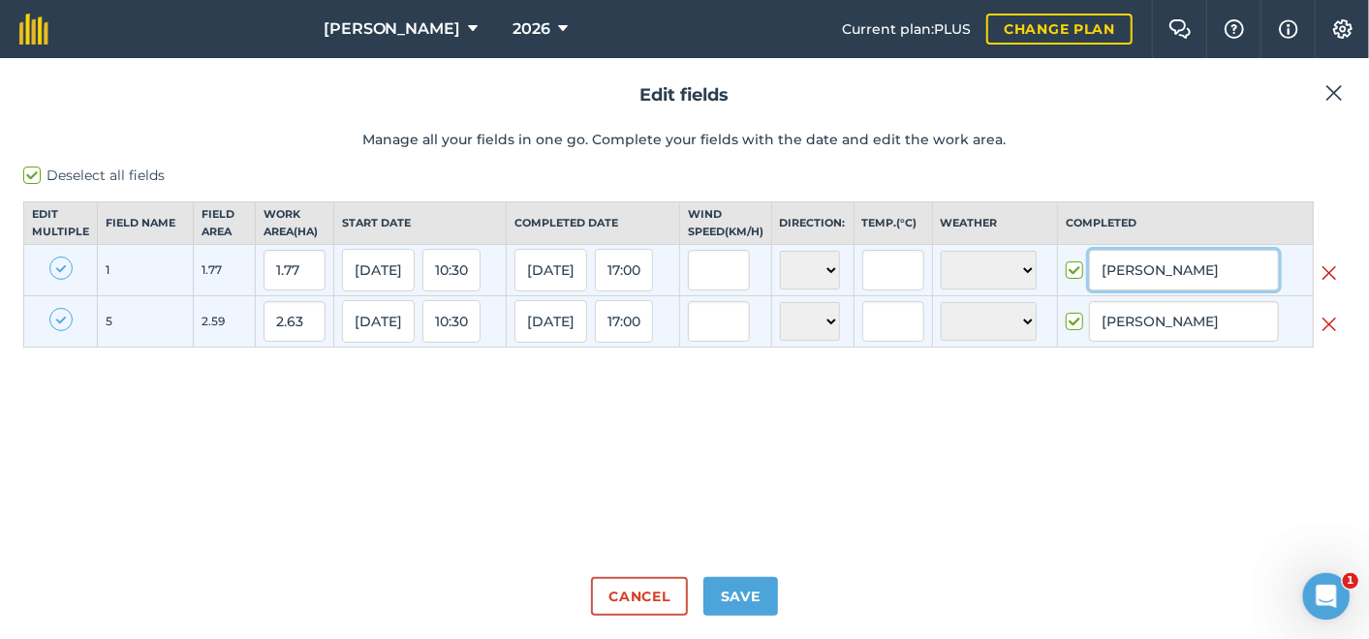
click at [1112, 285] on input "Tony McDermott" at bounding box center [1184, 270] width 190 height 41
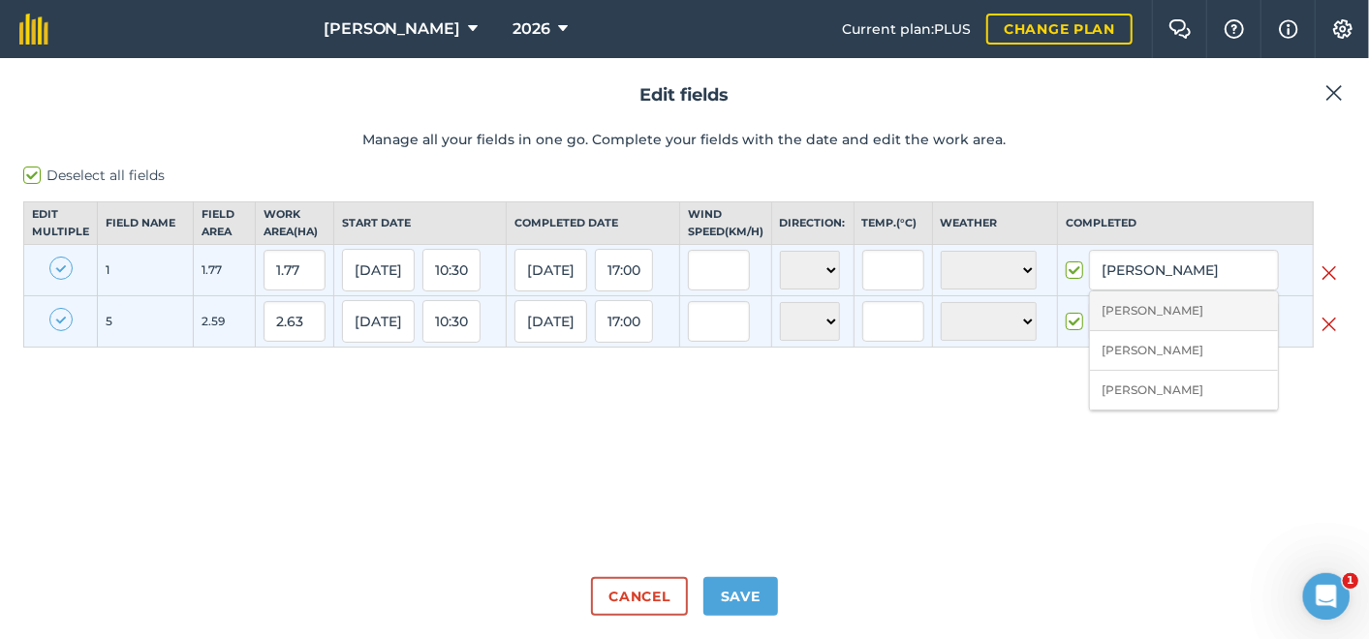
click at [1138, 325] on li "Ronald Downman" at bounding box center [1184, 312] width 188 height 40
type input "Ronald Downman"
click at [727, 591] on button "Save" at bounding box center [740, 596] width 75 height 39
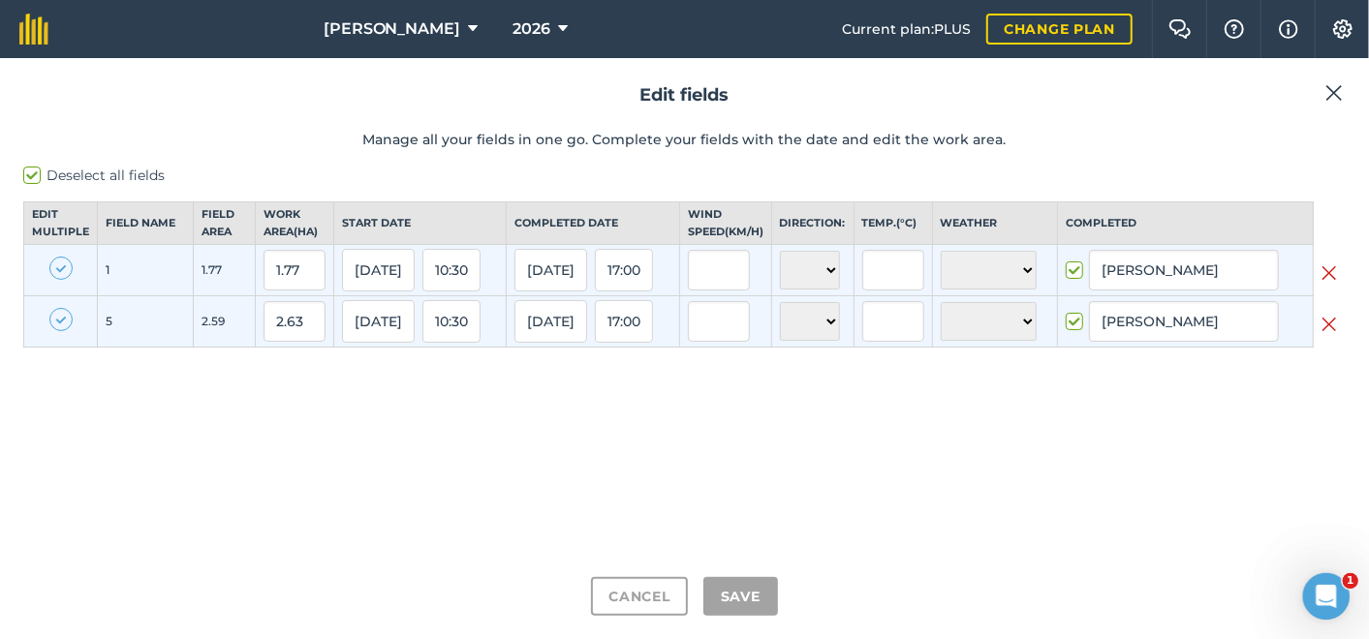
checkbox input "true"
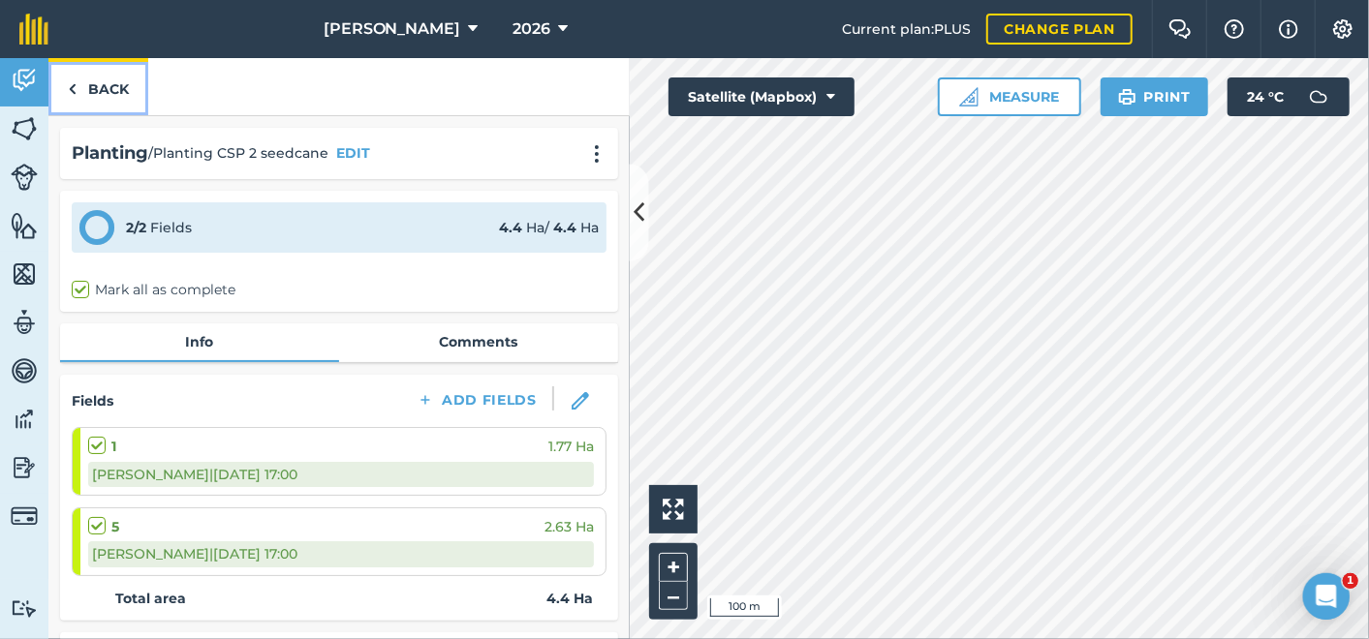
click at [90, 88] on link "Back" at bounding box center [98, 86] width 100 height 57
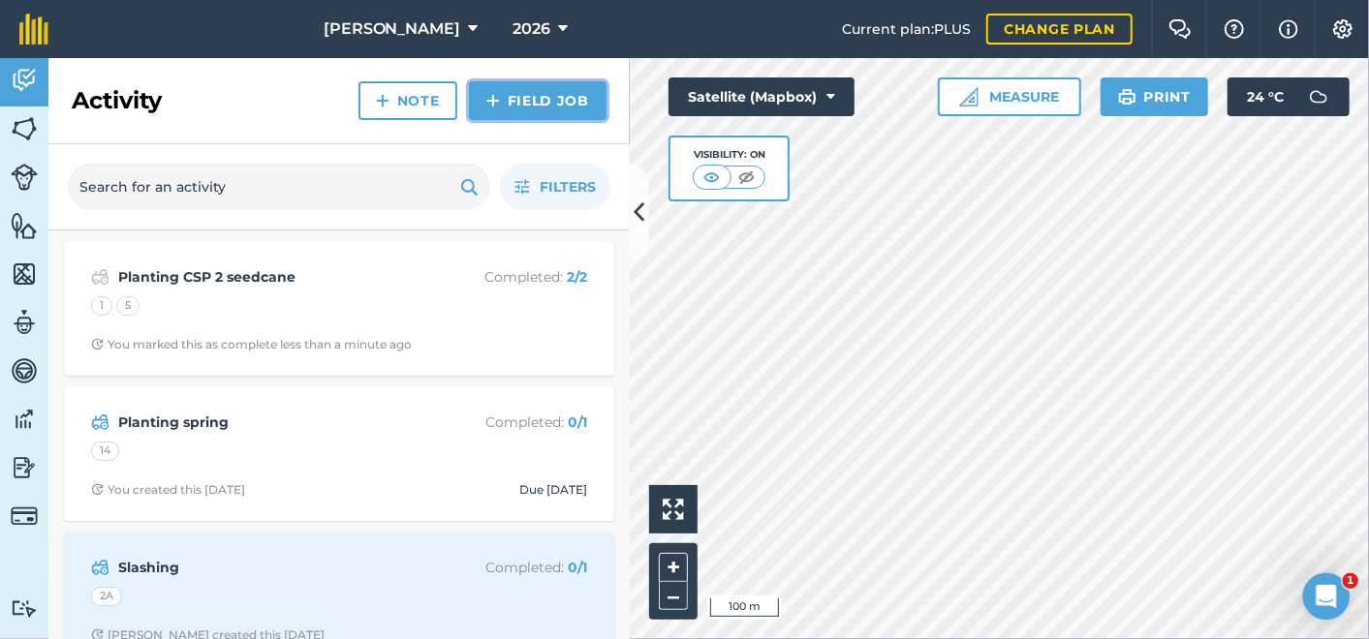
click at [523, 99] on link "Field Job" at bounding box center [538, 100] width 138 height 39
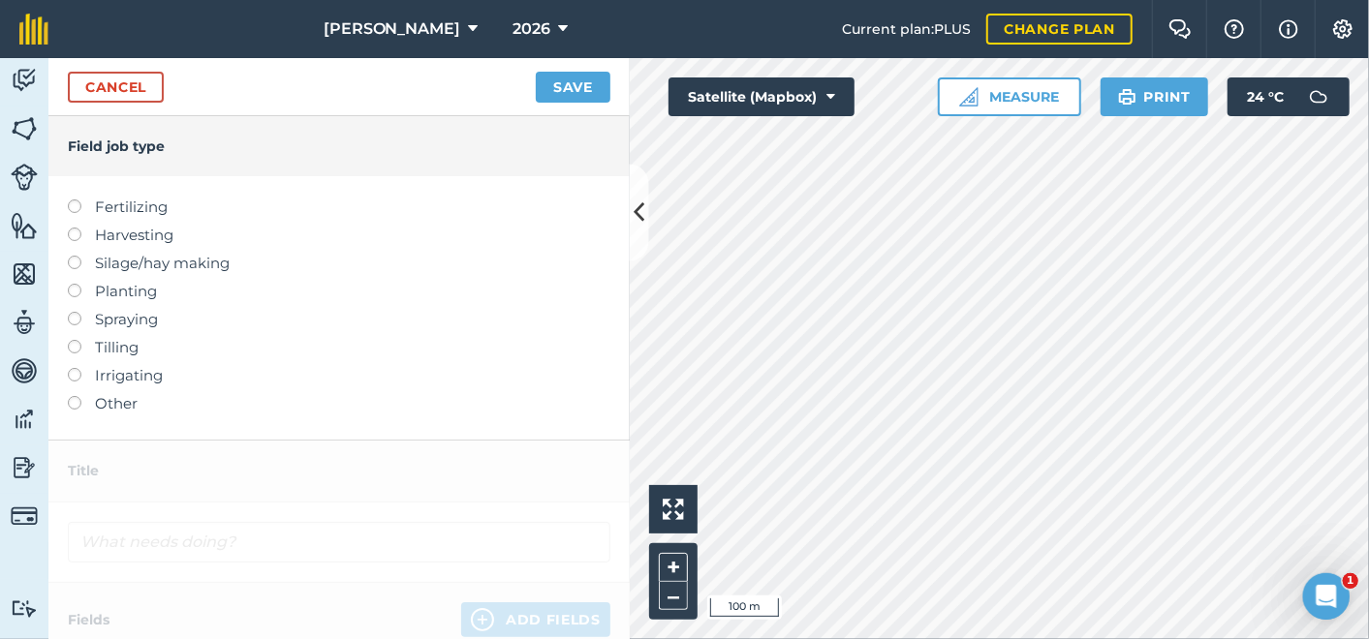
click at [73, 312] on label at bounding box center [81, 312] width 27 height 0
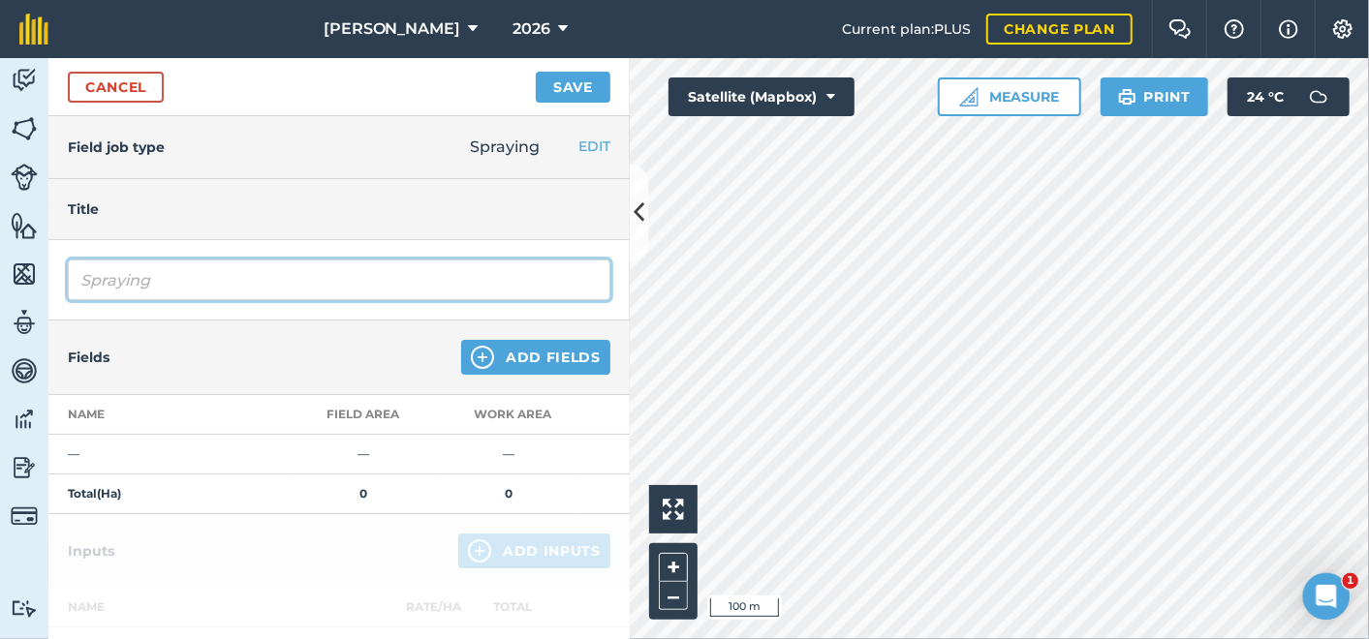
click at [169, 282] on input "Spraying" at bounding box center [339, 280] width 542 height 41
type input "Spraying Fallow pre-plant sprayout"
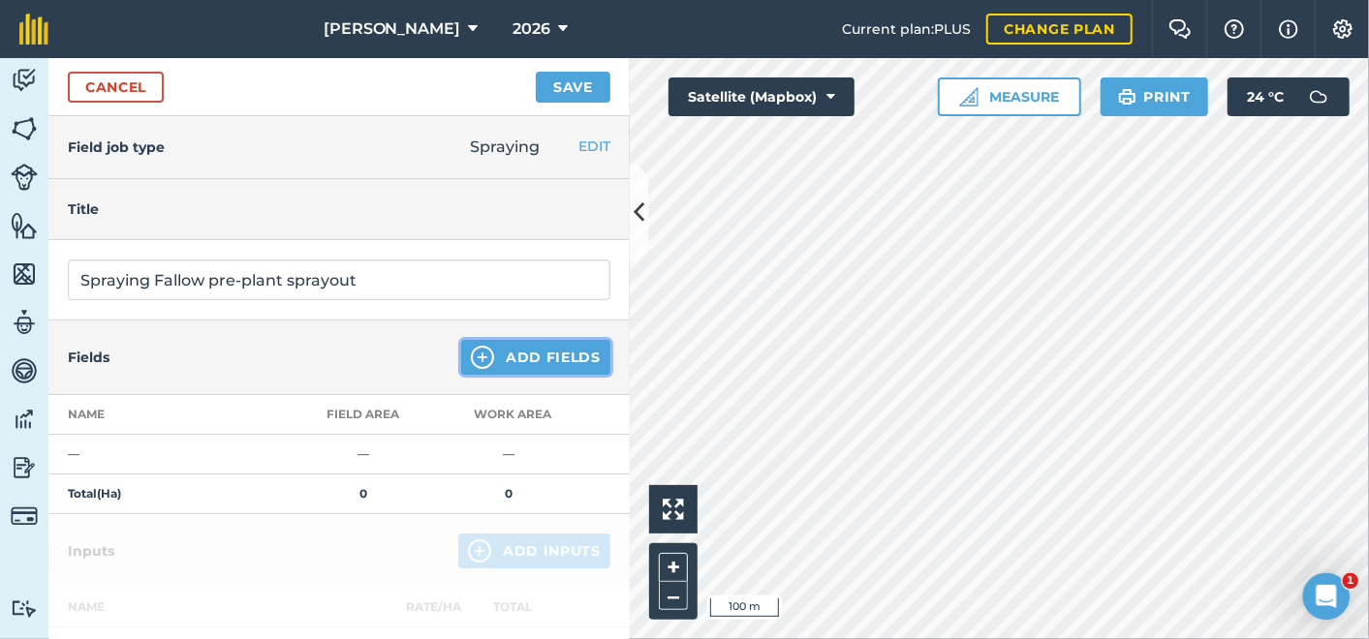
click at [510, 350] on button "Add Fields" at bounding box center [535, 357] width 149 height 35
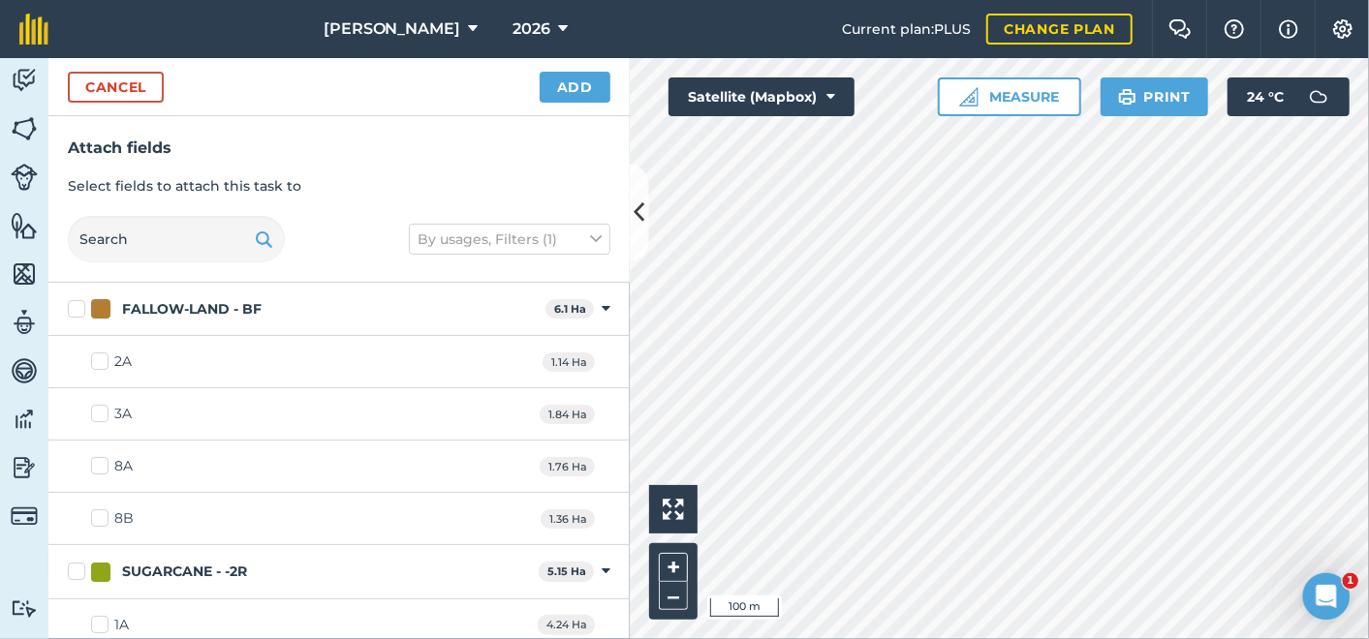
checkbox input "true"
click at [588, 83] on button "Add" at bounding box center [575, 87] width 71 height 31
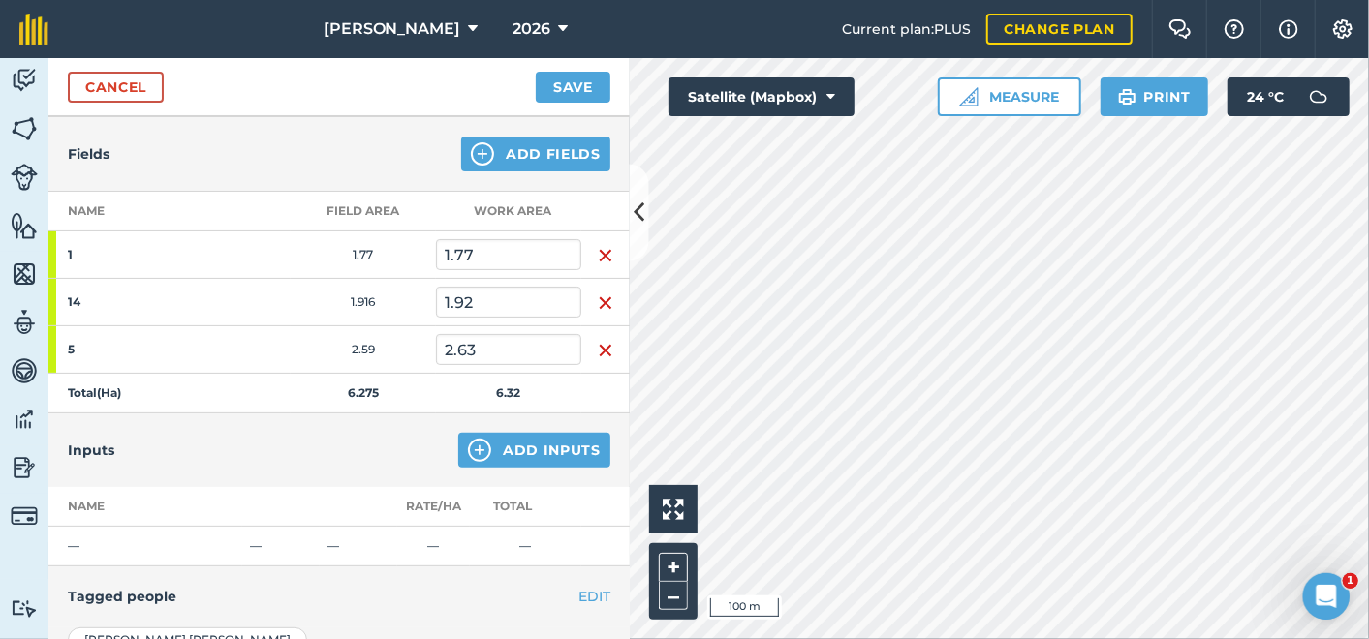
scroll to position [215, 0]
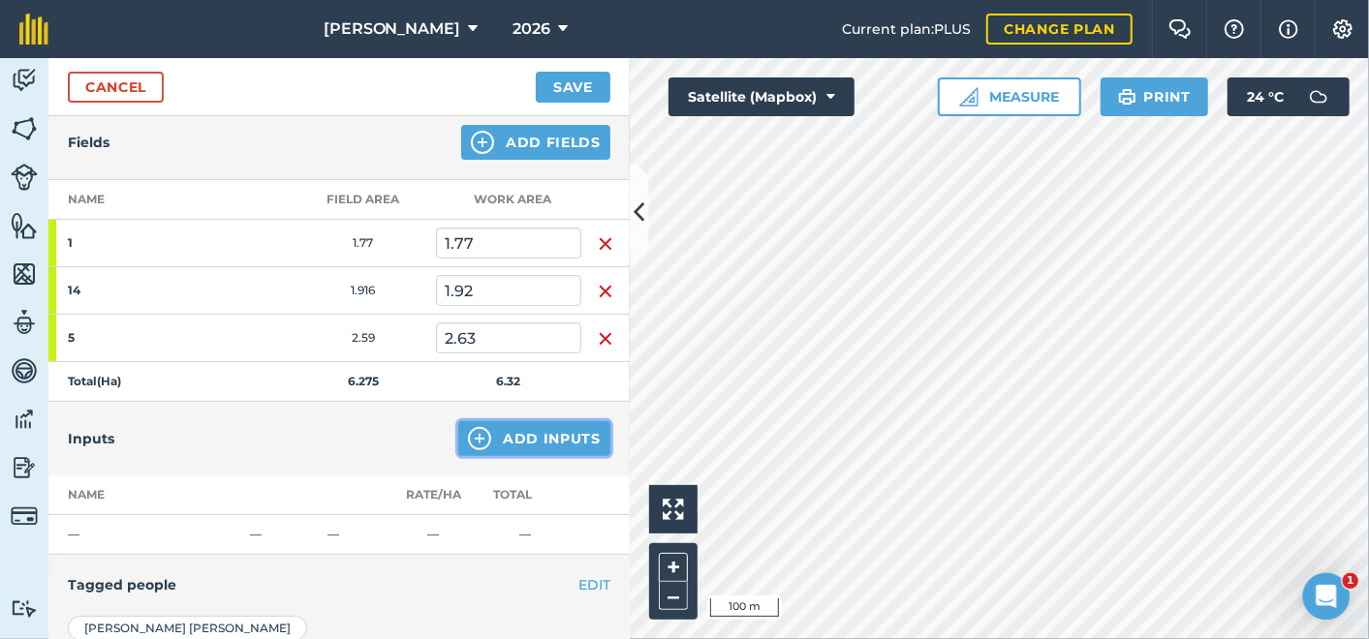
click at [534, 434] on button "Add Inputs" at bounding box center [534, 438] width 152 height 35
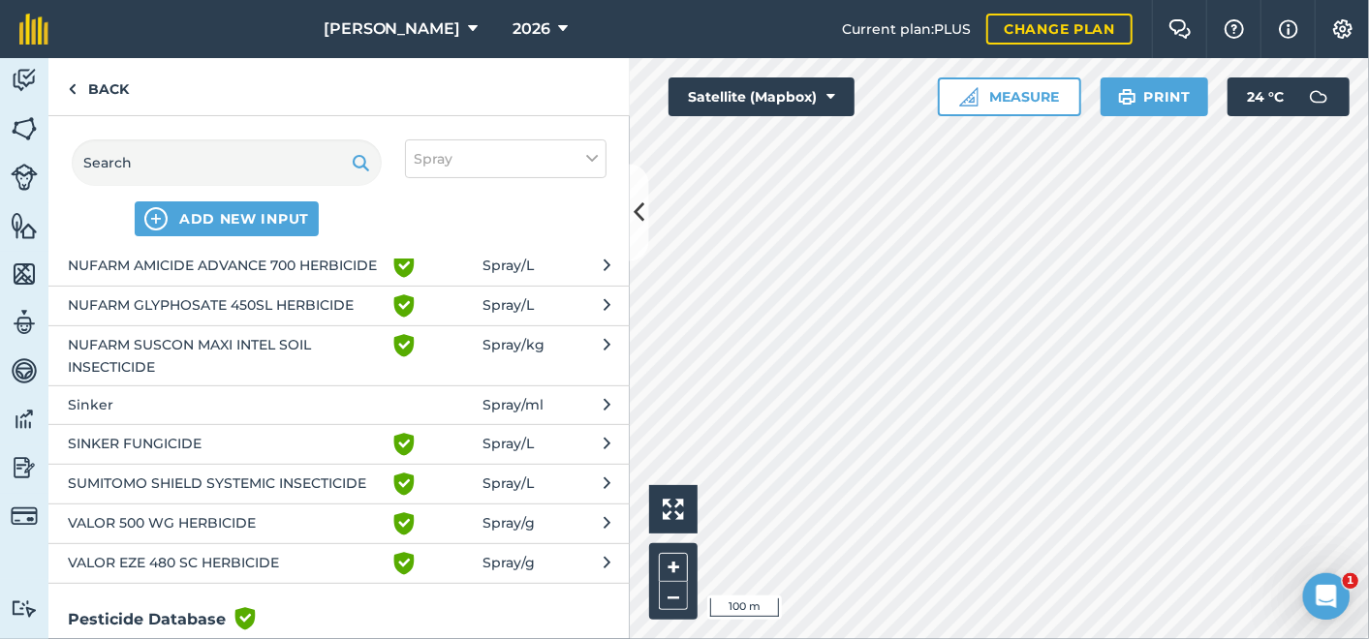
scroll to position [0, 0]
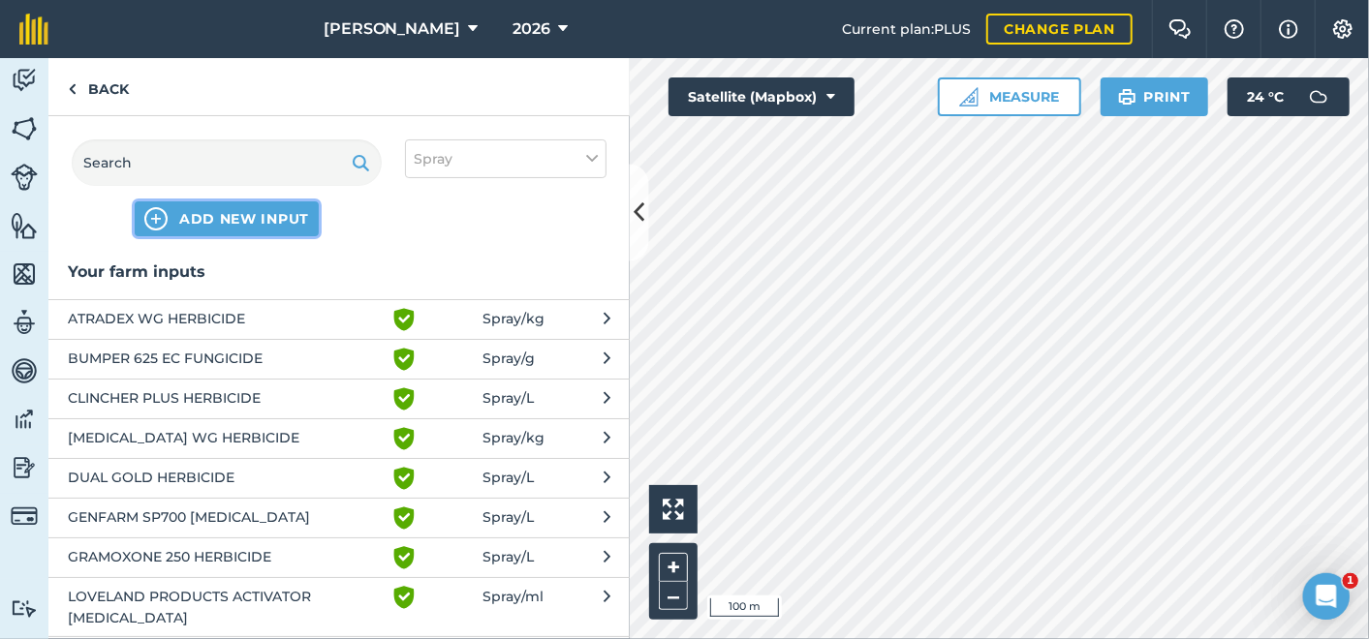
click at [247, 217] on span "ADD NEW INPUT" at bounding box center [244, 218] width 130 height 19
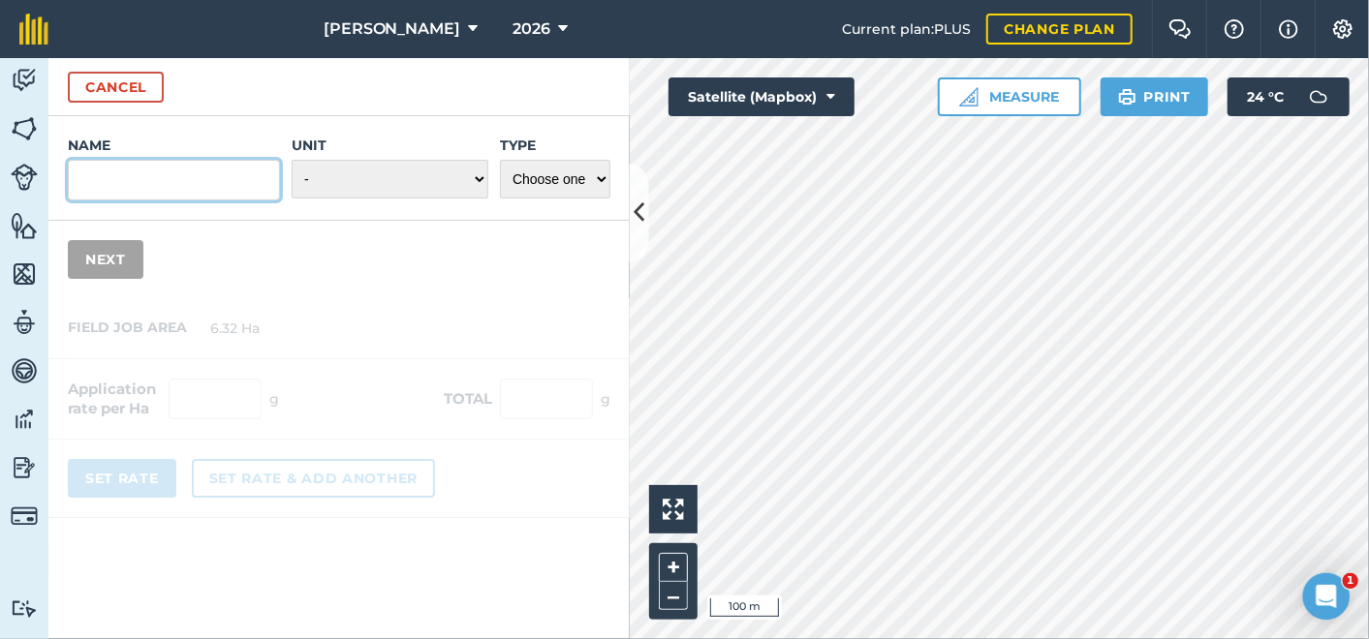
click at [119, 196] on input "Name" at bounding box center [174, 180] width 212 height 41
type input "weed"
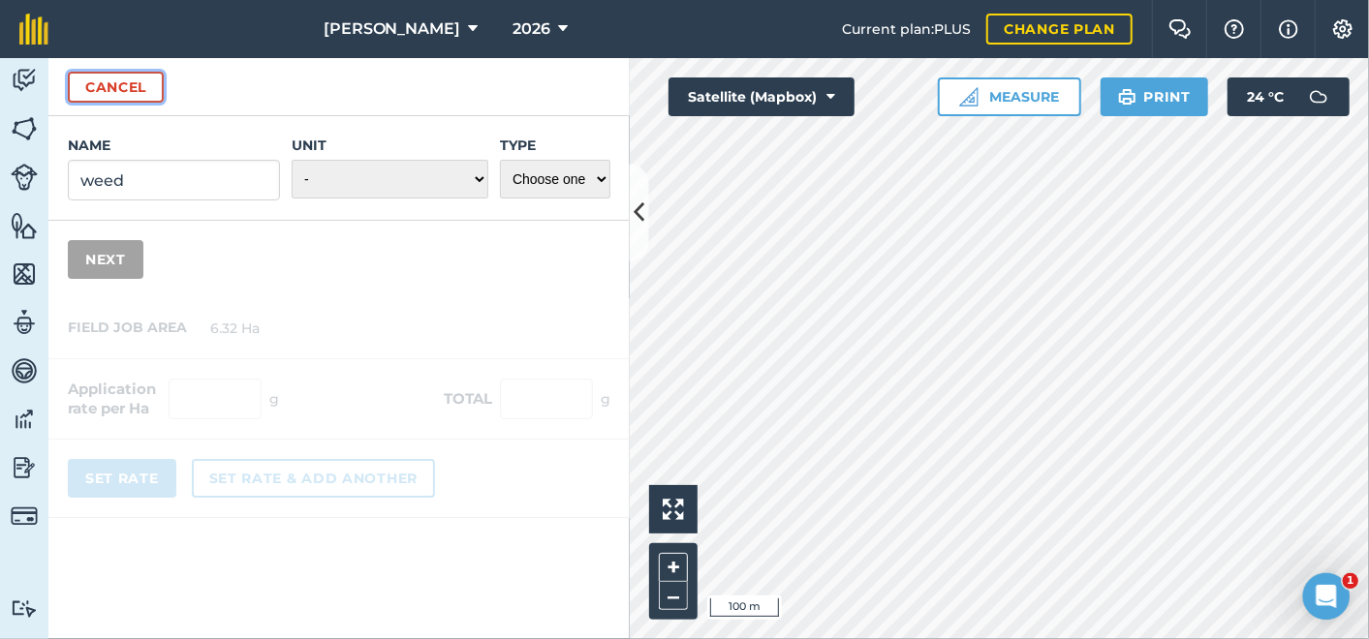
click at [138, 72] on button "Cancel" at bounding box center [116, 87] width 96 height 31
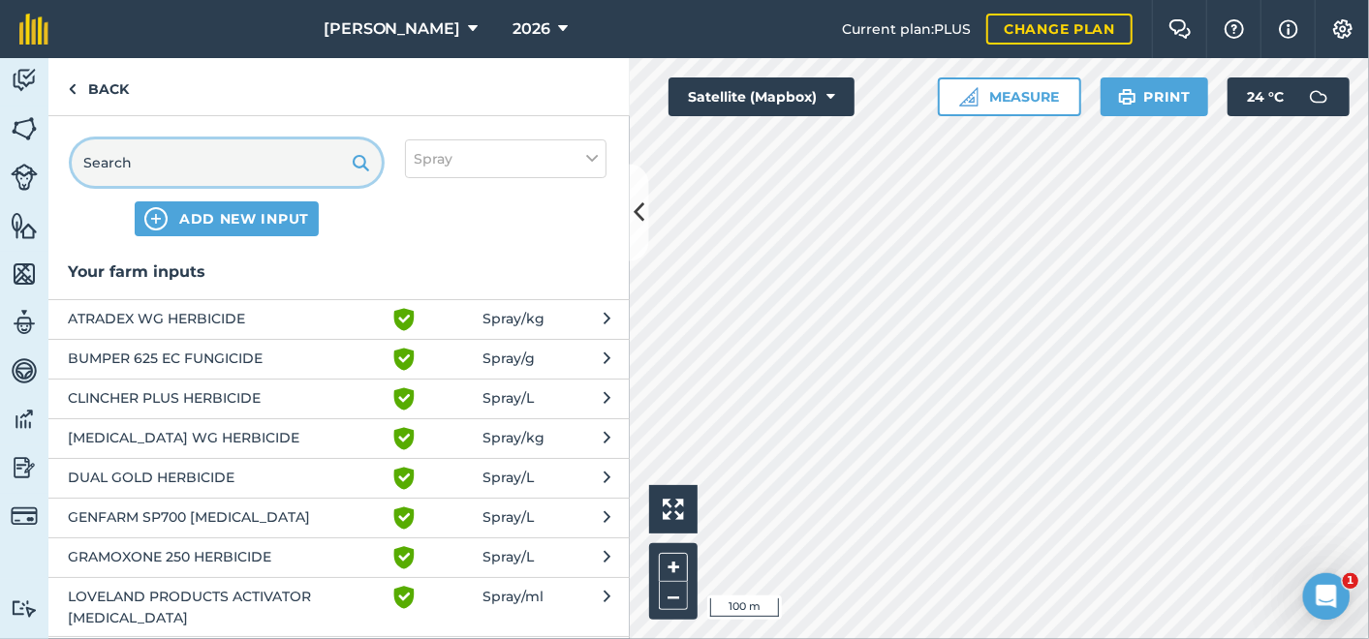
click at [218, 164] on input "text" at bounding box center [227, 162] width 310 height 46
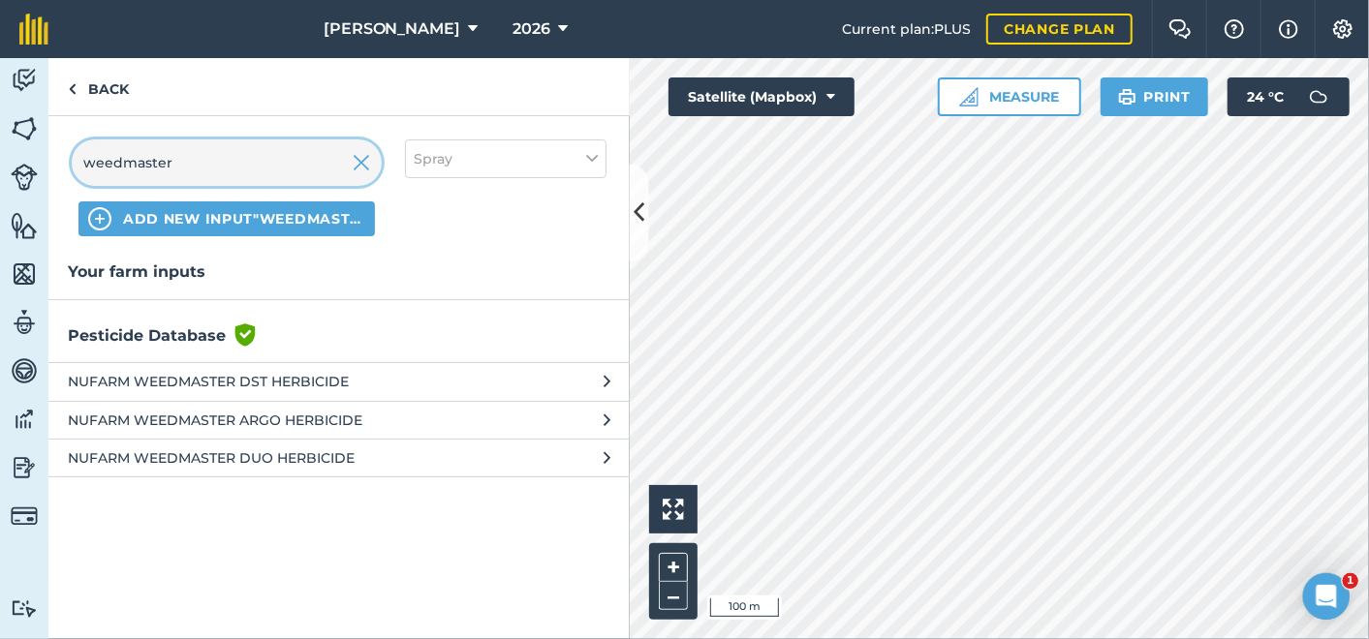
type input "weedmaster"
click at [227, 375] on span "NUFARM WEEDMASTER DST HERBICIDE" at bounding box center [226, 381] width 317 height 21
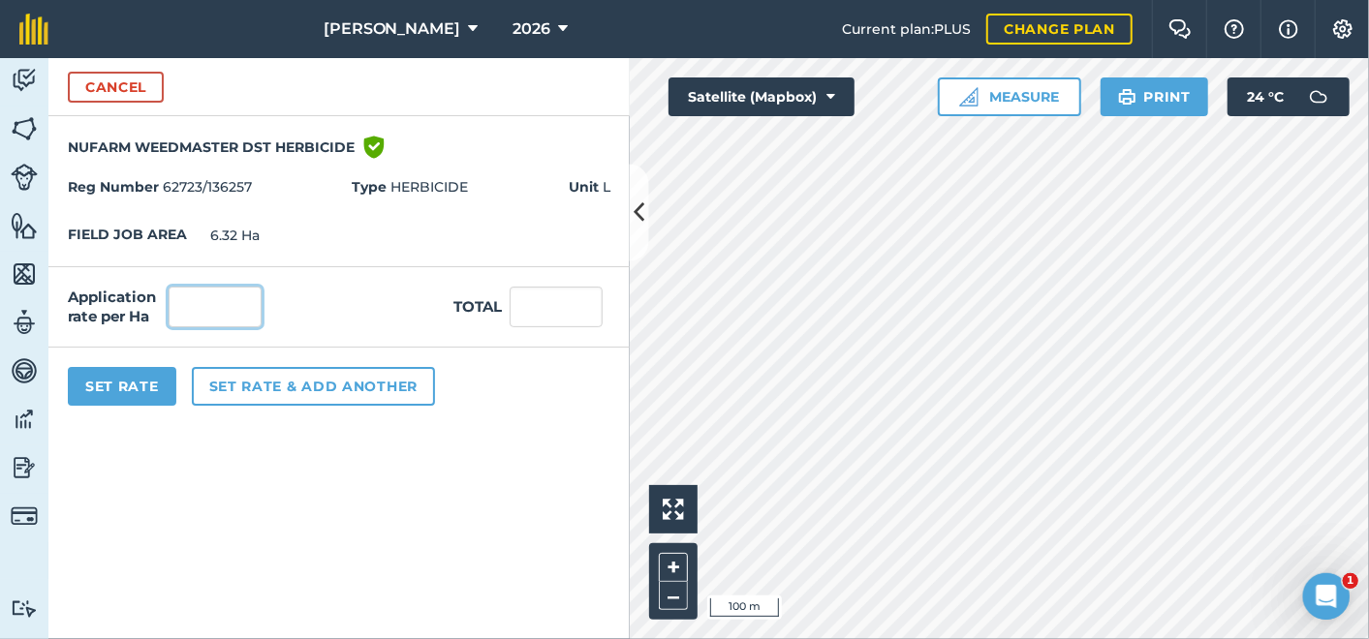
click at [217, 314] on input "text" at bounding box center [215, 307] width 93 height 41
type input "3"
type input "18.96"
click at [152, 387] on button "Set Rate" at bounding box center [122, 386] width 108 height 39
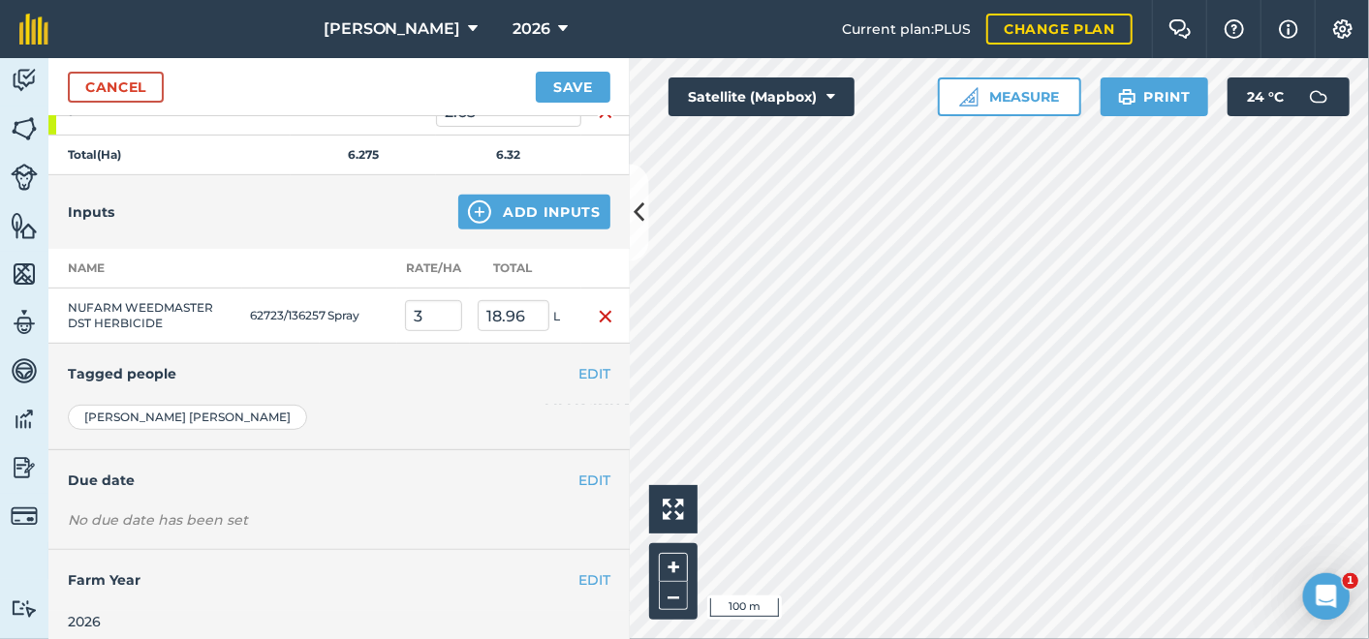
scroll to position [449, 0]
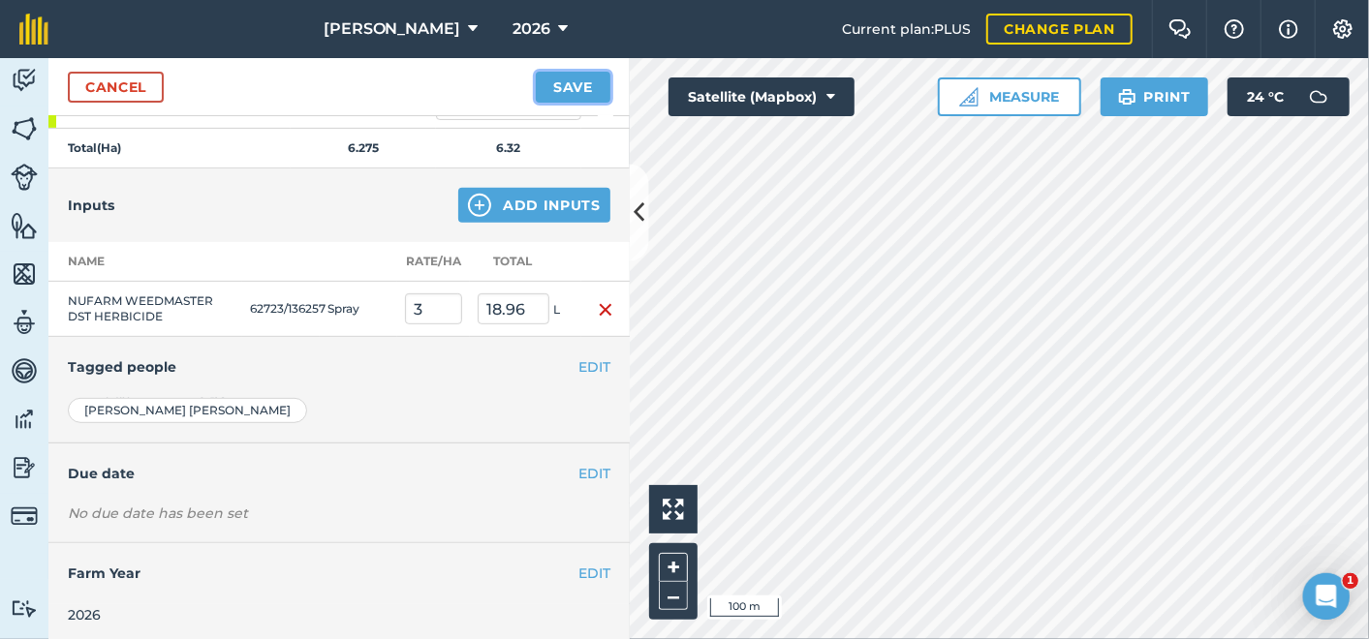
click at [586, 82] on button "Save" at bounding box center [573, 87] width 75 height 31
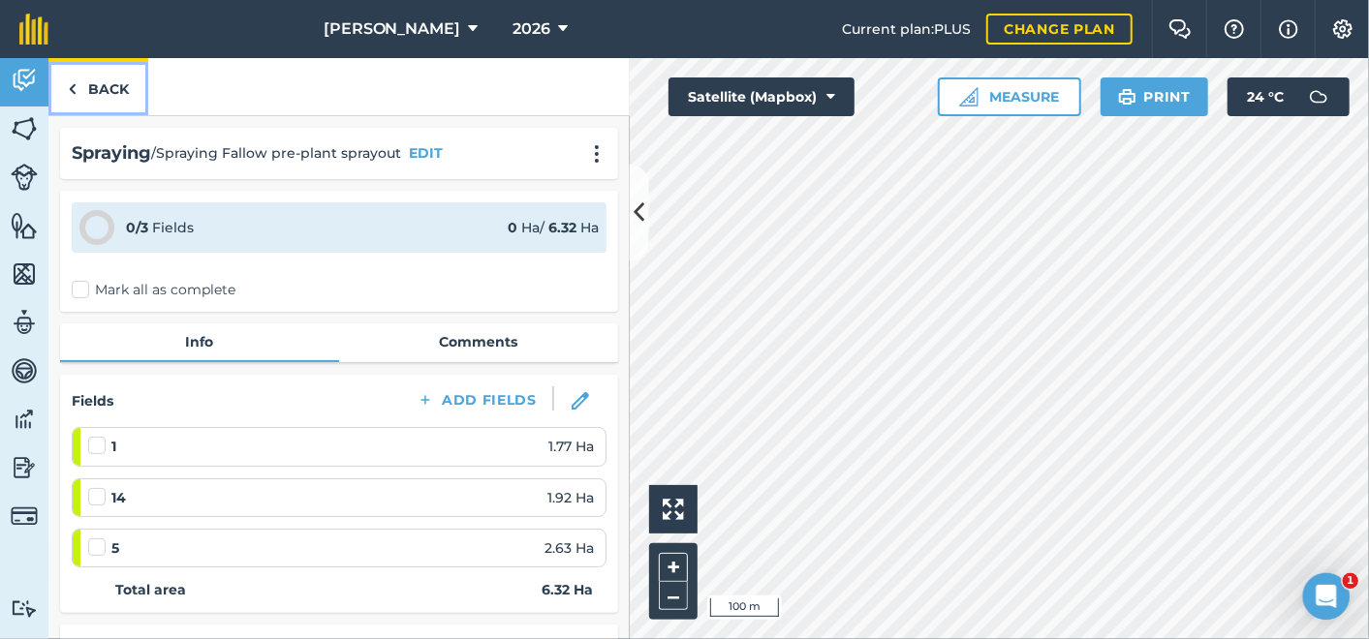
click at [109, 80] on link "Back" at bounding box center [98, 86] width 100 height 57
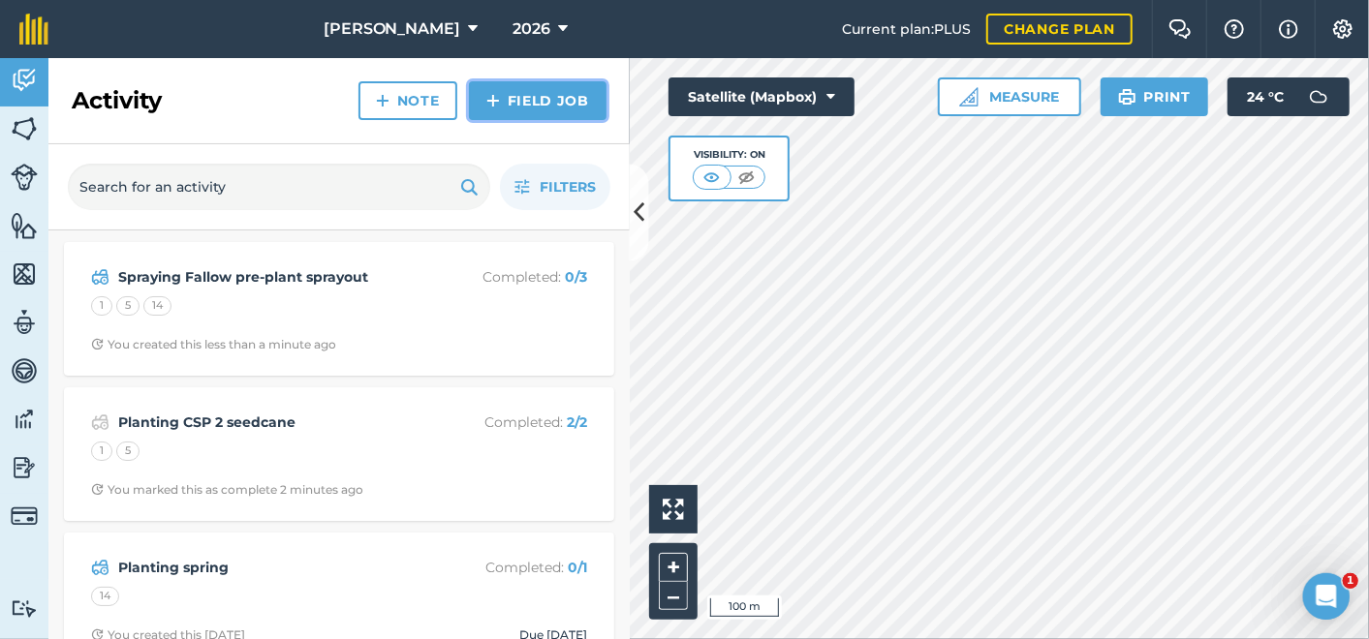
click at [506, 96] on link "Field Job" at bounding box center [538, 100] width 138 height 39
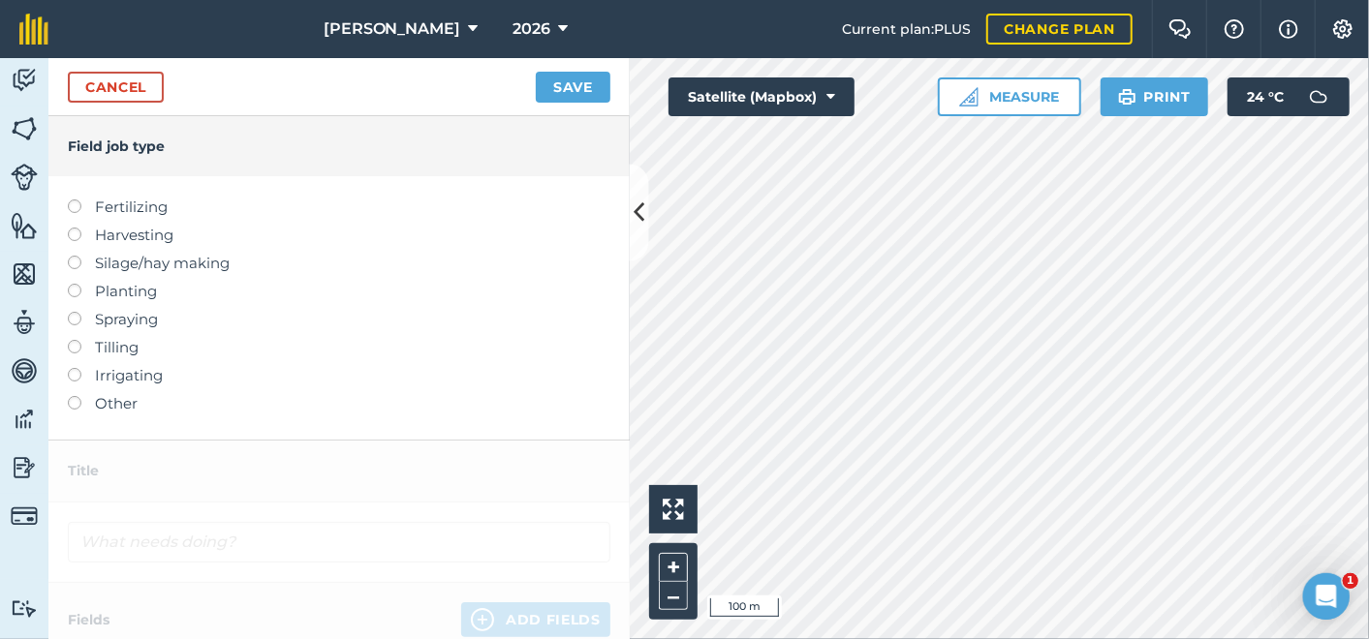
click at [78, 228] on label at bounding box center [81, 228] width 27 height 0
type input "Harvesting"
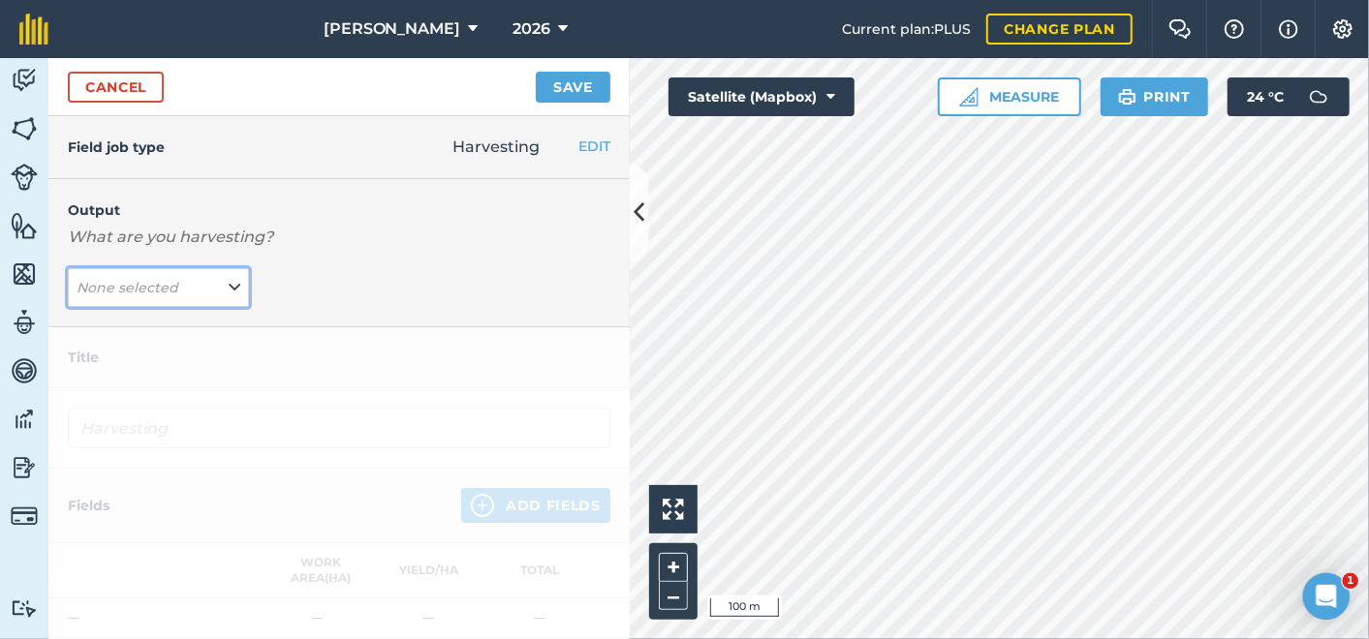
click at [232, 288] on icon at bounding box center [235, 287] width 12 height 21
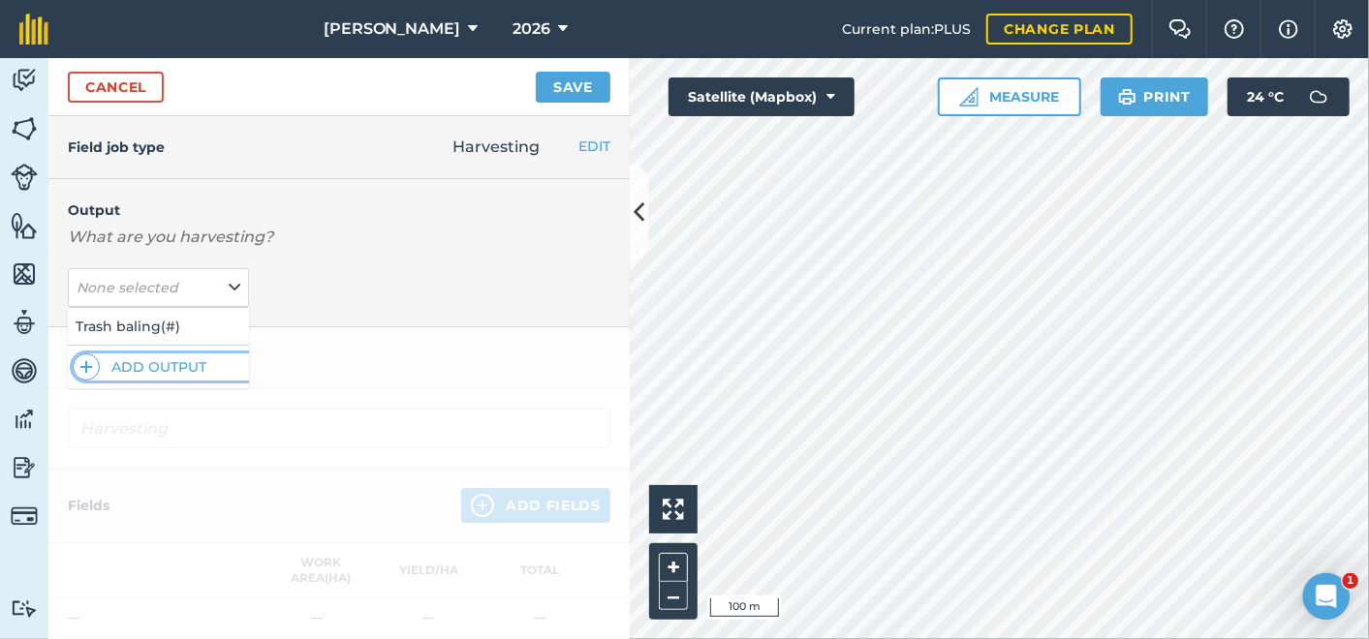
click at [166, 364] on button "Add Output" at bounding box center [161, 367] width 176 height 27
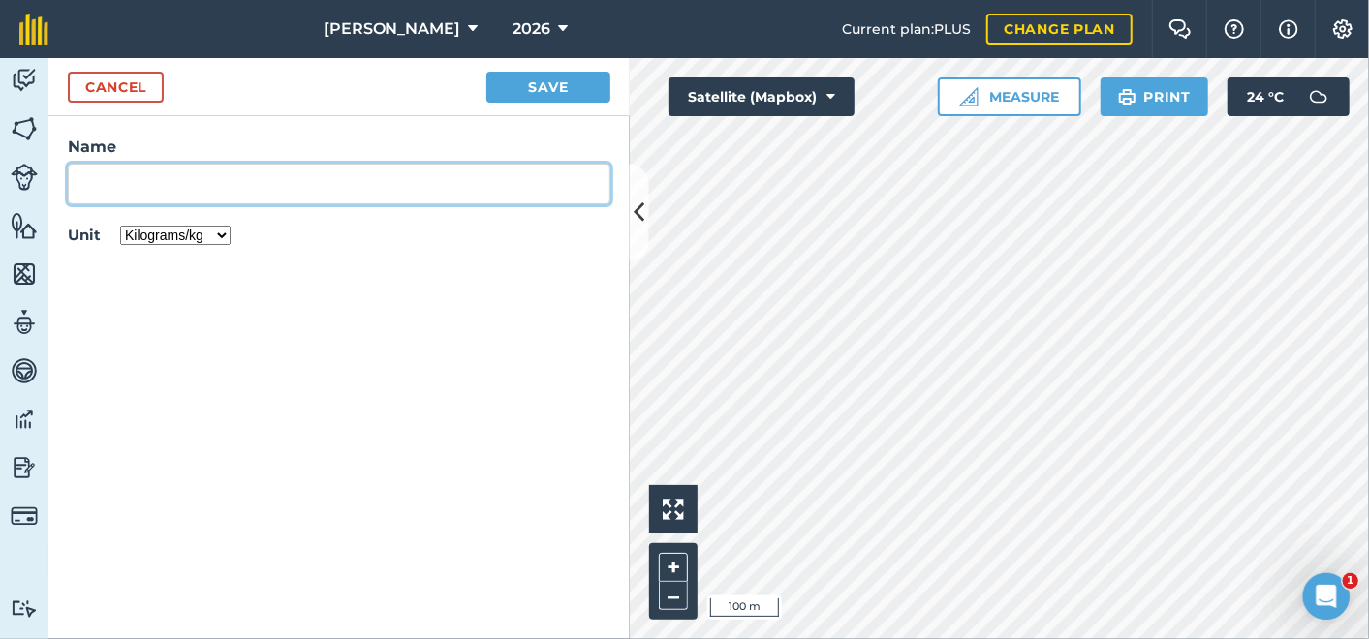
click at [120, 179] on input "Name" at bounding box center [339, 184] width 542 height 41
type input "Seedcane sale"
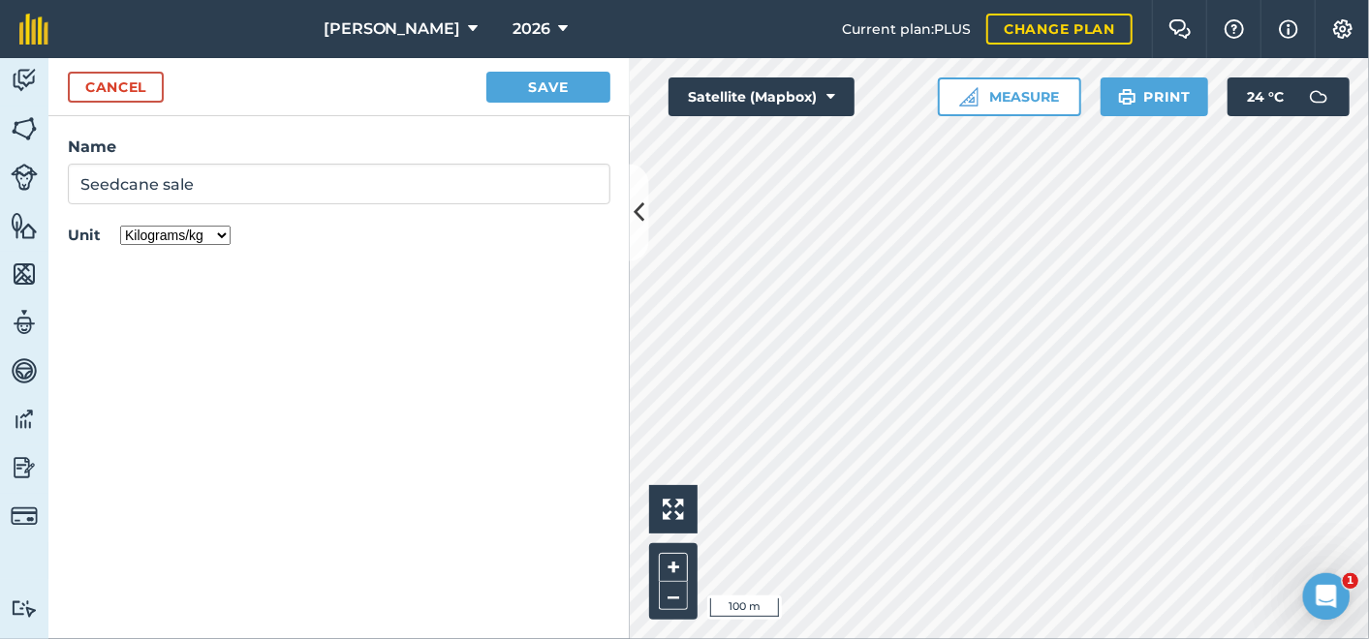
click at [223, 235] on select "Kilograms/kg Metric tonnes/t Litres/L Pounds/lb Imperial tons/t Gallons/gal Bus…" at bounding box center [175, 235] width 110 height 19
select select "METRIC_TONNES"
click at [120, 226] on select "Kilograms/kg Metric tonnes/t Litres/L Pounds/lb Imperial tons/t Gallons/gal Bus…" at bounding box center [175, 235] width 110 height 19
click at [542, 82] on button "Save" at bounding box center [548, 87] width 124 height 31
type input "Harvesting Seedcane sale"
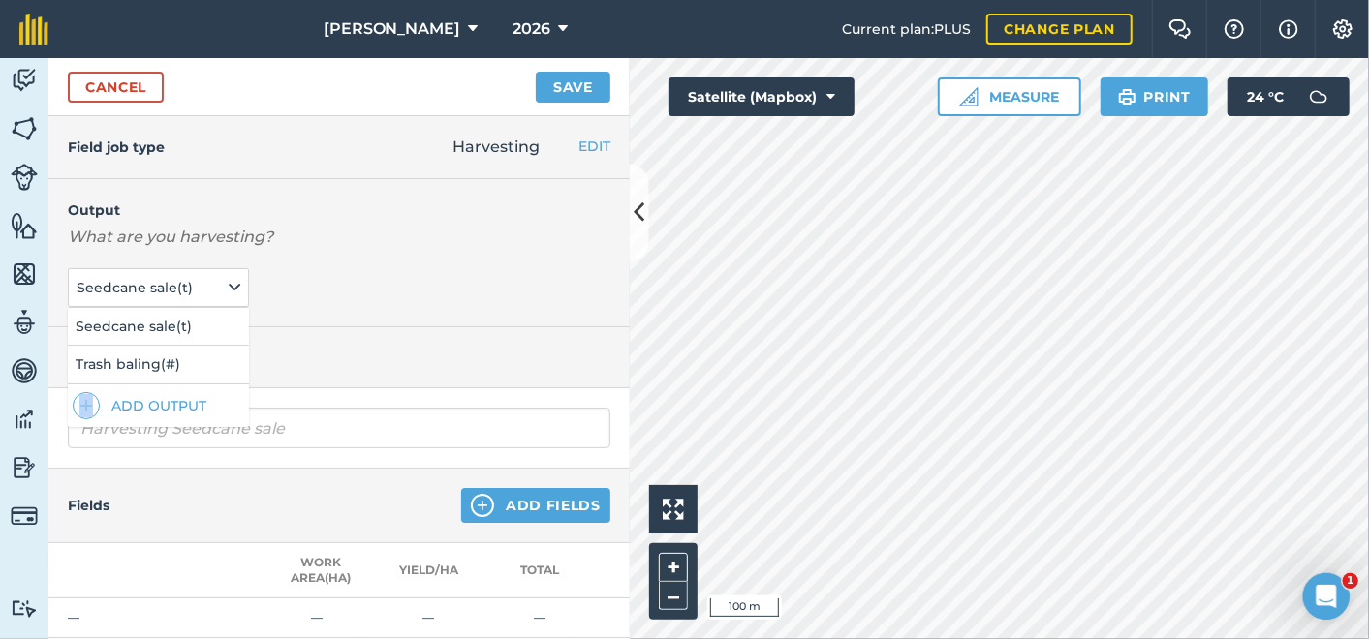
click at [456, 249] on div "Output What are you harvesting? Seedcane sale ( t ) Seedcane sale ( t ) Trash b…" at bounding box center [338, 253] width 581 height 148
click at [379, 293] on div "Output What are you harvesting? Seedcane sale ( t ) Seedcane sale ( t ) Trash b…" at bounding box center [338, 253] width 581 height 148
click at [153, 284] on span "Seedcane sale ( t )" at bounding box center [137, 287] width 120 height 21
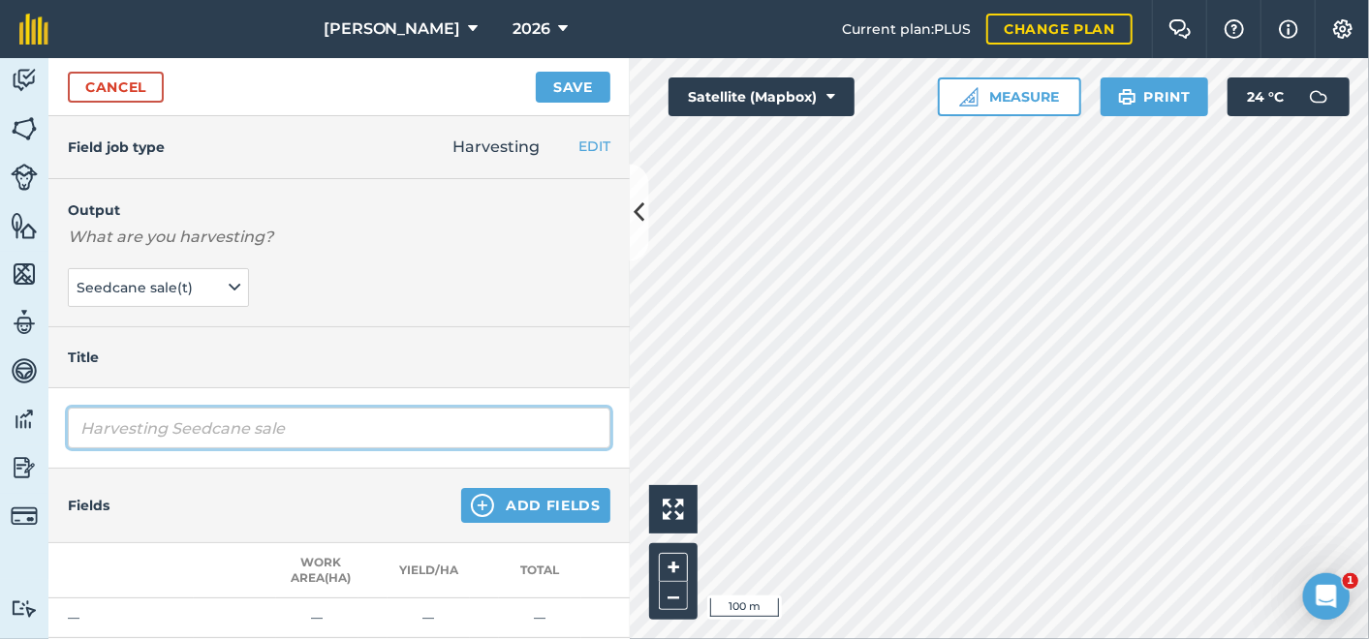
click at [307, 431] on input "Harvesting Seedcane sale" at bounding box center [339, 428] width 542 height 41
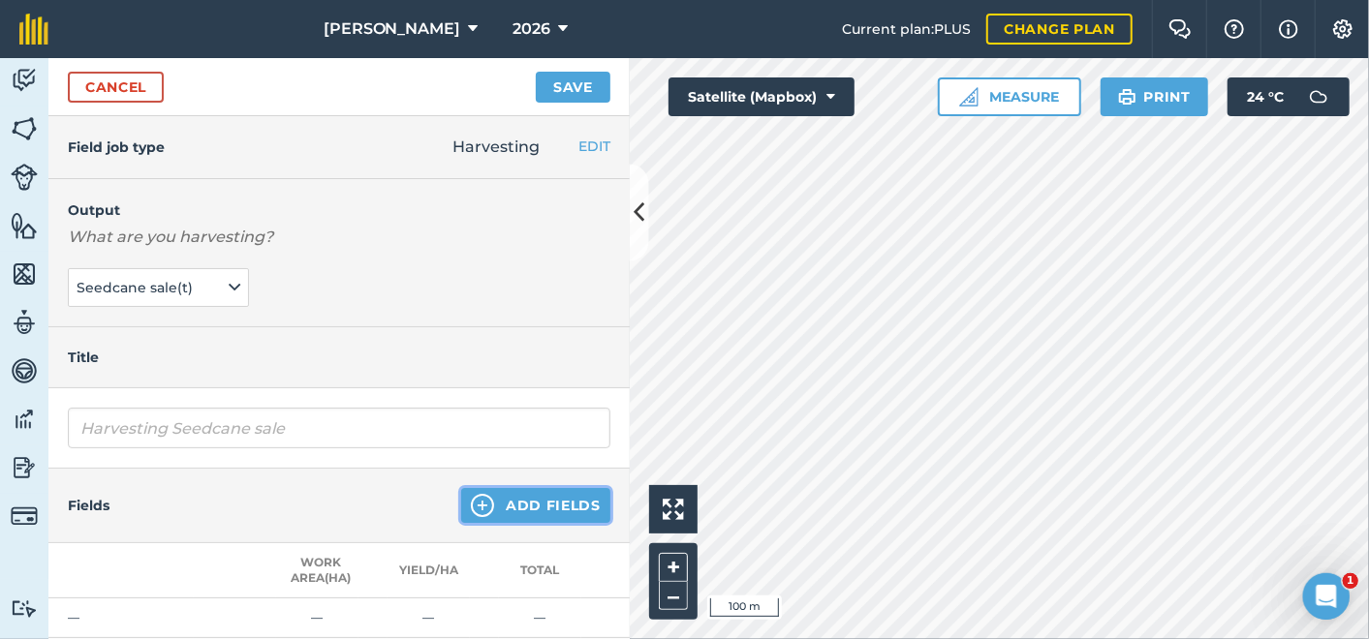
click at [508, 502] on button "Add Fields" at bounding box center [535, 505] width 149 height 35
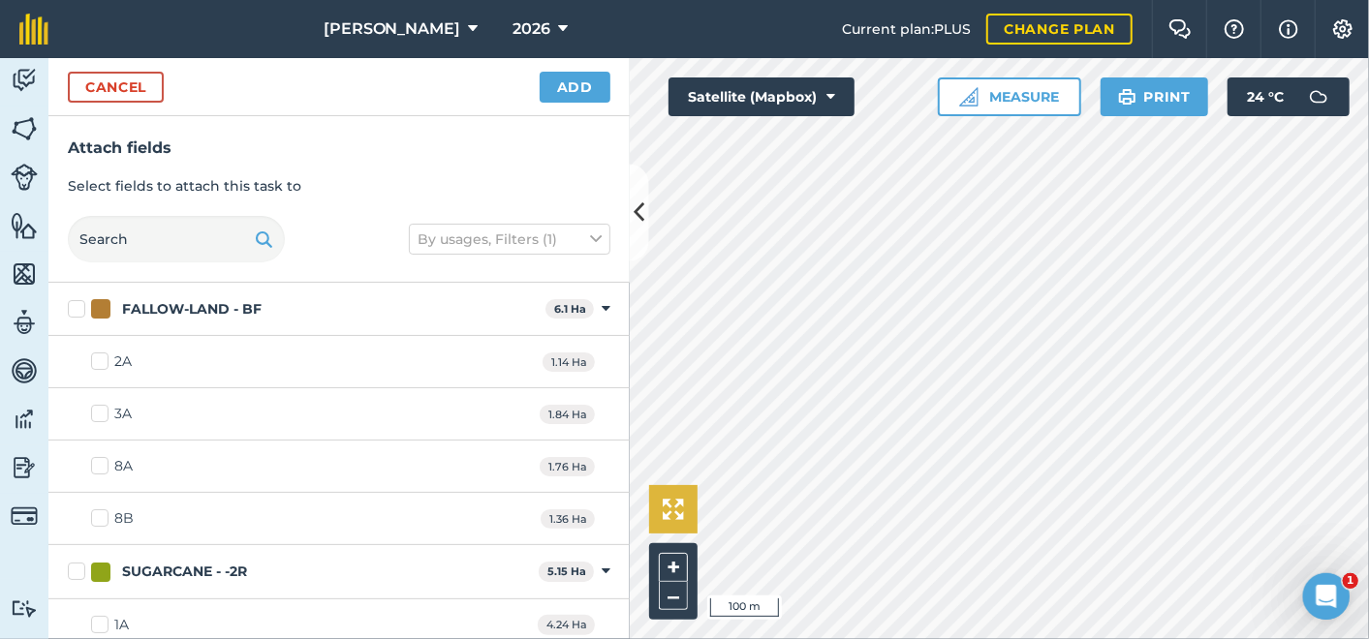
checkbox input "true"
click at [578, 92] on button "Add" at bounding box center [575, 87] width 71 height 31
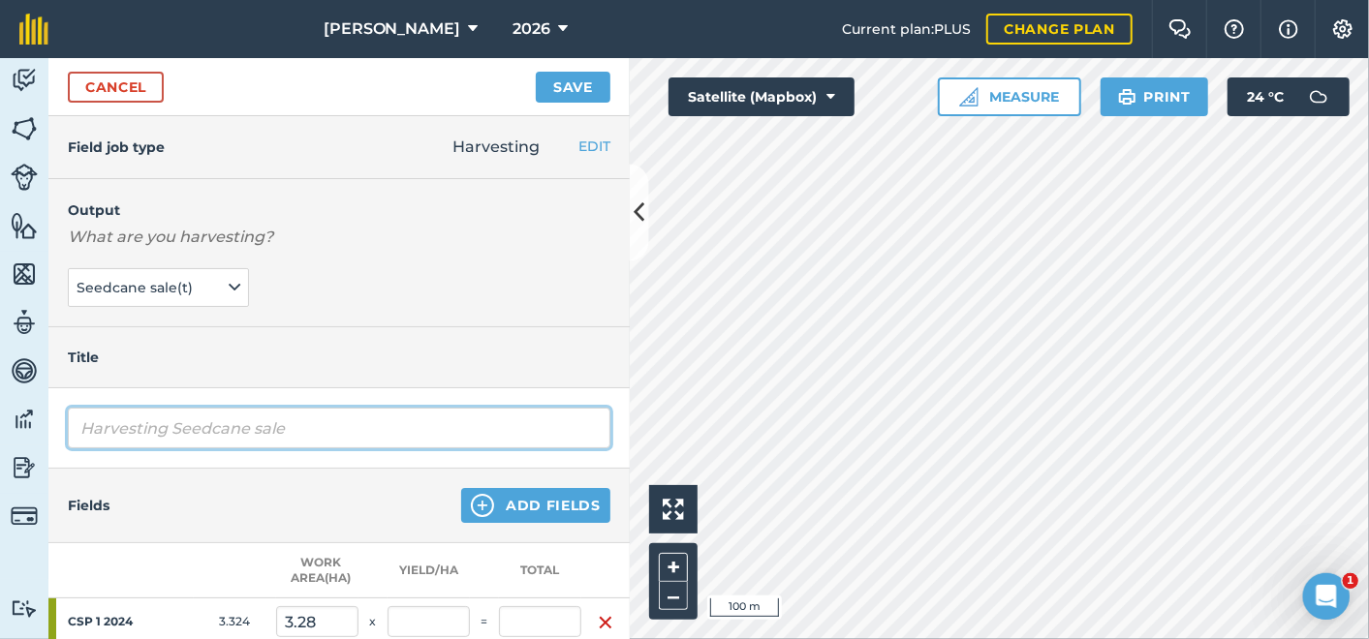
click at [311, 424] on input "Harvesting Seedcane sale" at bounding box center [339, 428] width 542 height 41
click at [295, 431] on input "Harvesting Seedcane sale 2025" at bounding box center [339, 428] width 542 height 41
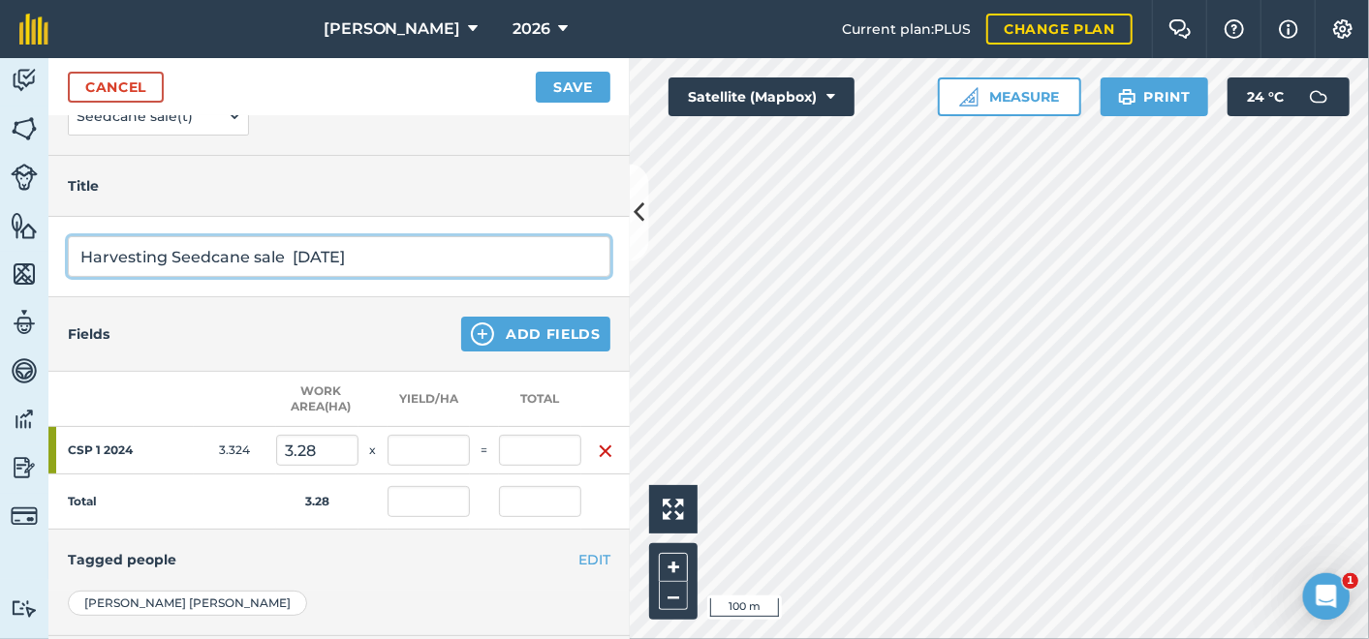
scroll to position [215, 0]
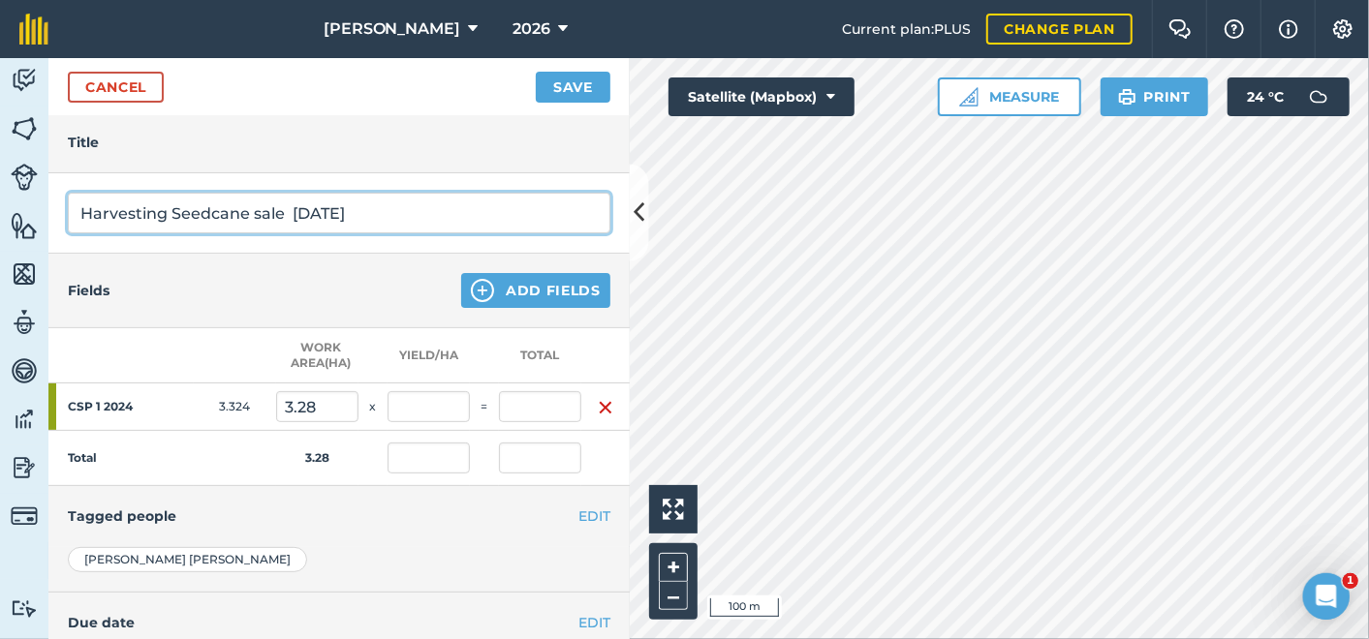
type input "Harvesting Seedcane sale September 2025"
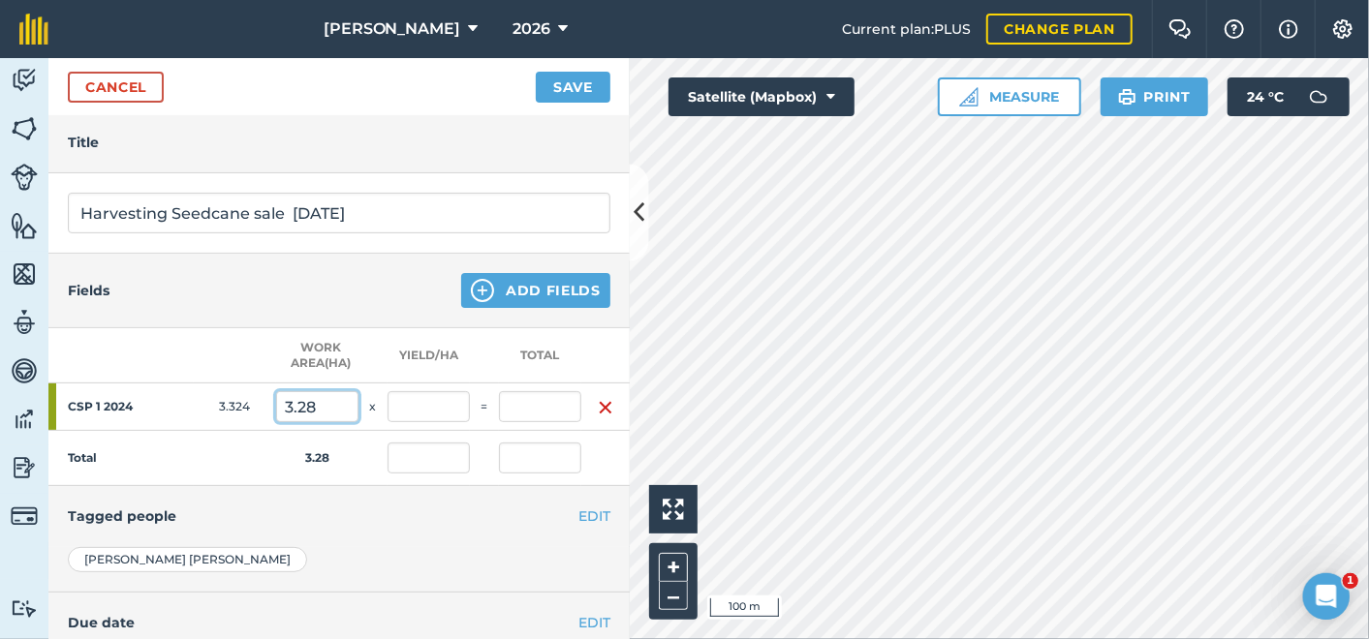
click at [328, 404] on input "3.28" at bounding box center [317, 406] width 82 height 31
click at [328, 401] on input "3.28" at bounding box center [317, 406] width 82 height 31
type input "3"
type input "1.91"
type input "0"
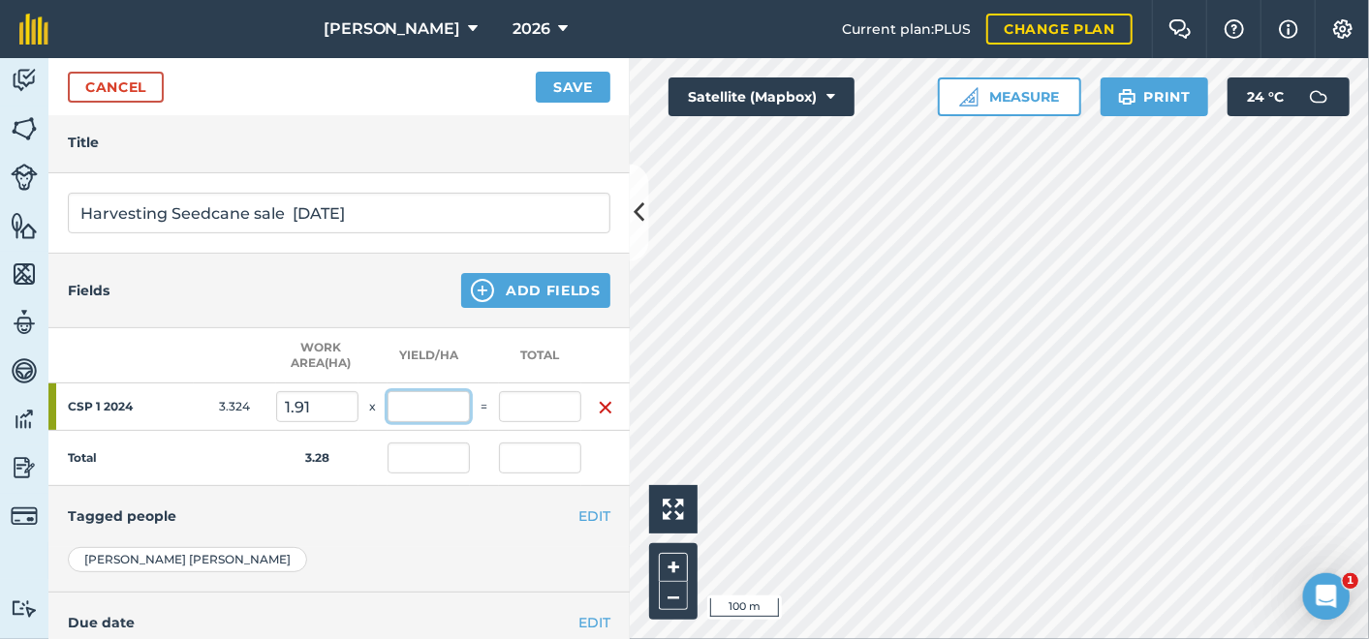
type input "0"
click at [423, 406] on input "text" at bounding box center [428, 406] width 82 height 31
type input "100"
type input "191"
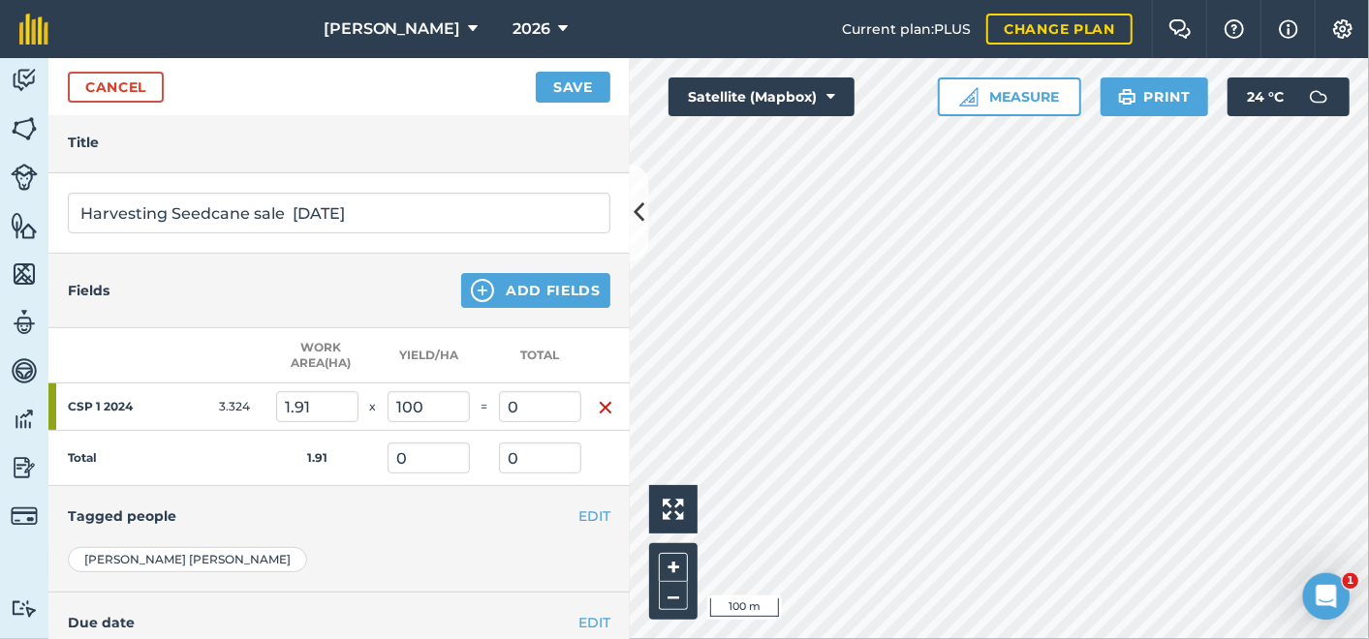
type input "100"
type input "191"
click at [240, 449] on td "Total" at bounding box center [162, 458] width 228 height 55
drag, startPoint x: 431, startPoint y: 401, endPoint x: 396, endPoint y: 400, distance: 34.9
click at [396, 400] on input "100" at bounding box center [428, 406] width 82 height 31
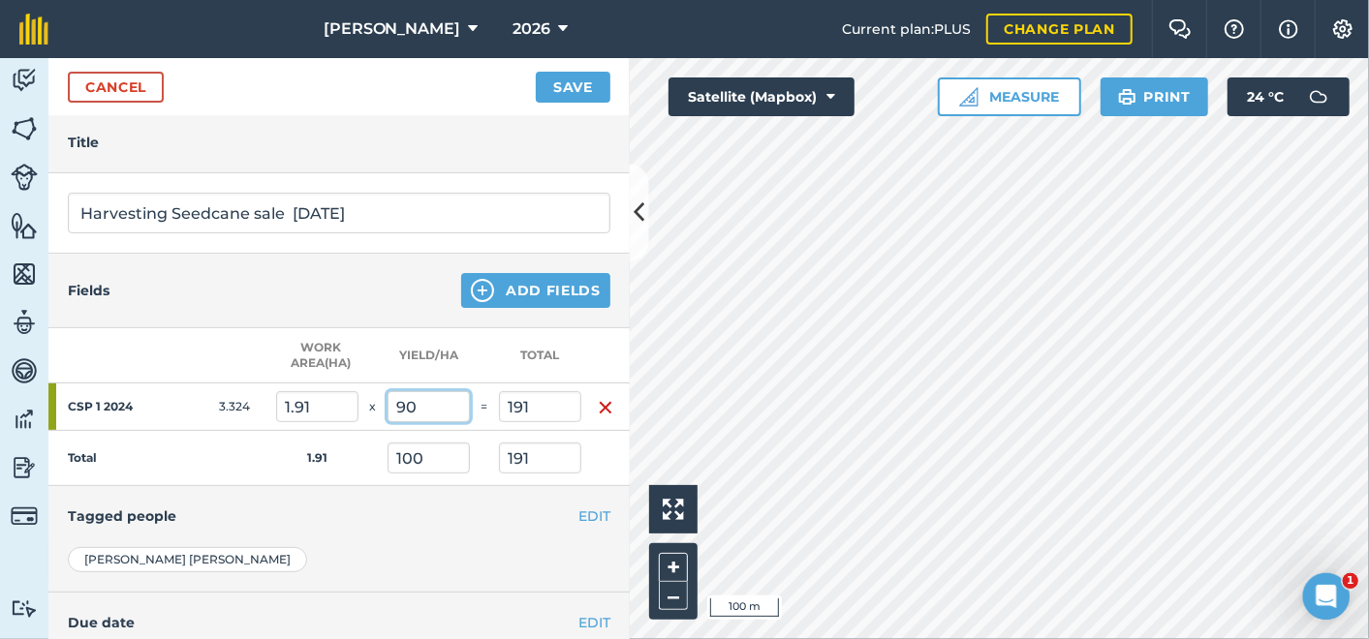
type input "90"
type input "171.9"
type input "90"
type input "171.9"
click at [397, 486] on div "EDIT Tagged people" at bounding box center [338, 516] width 581 height 60
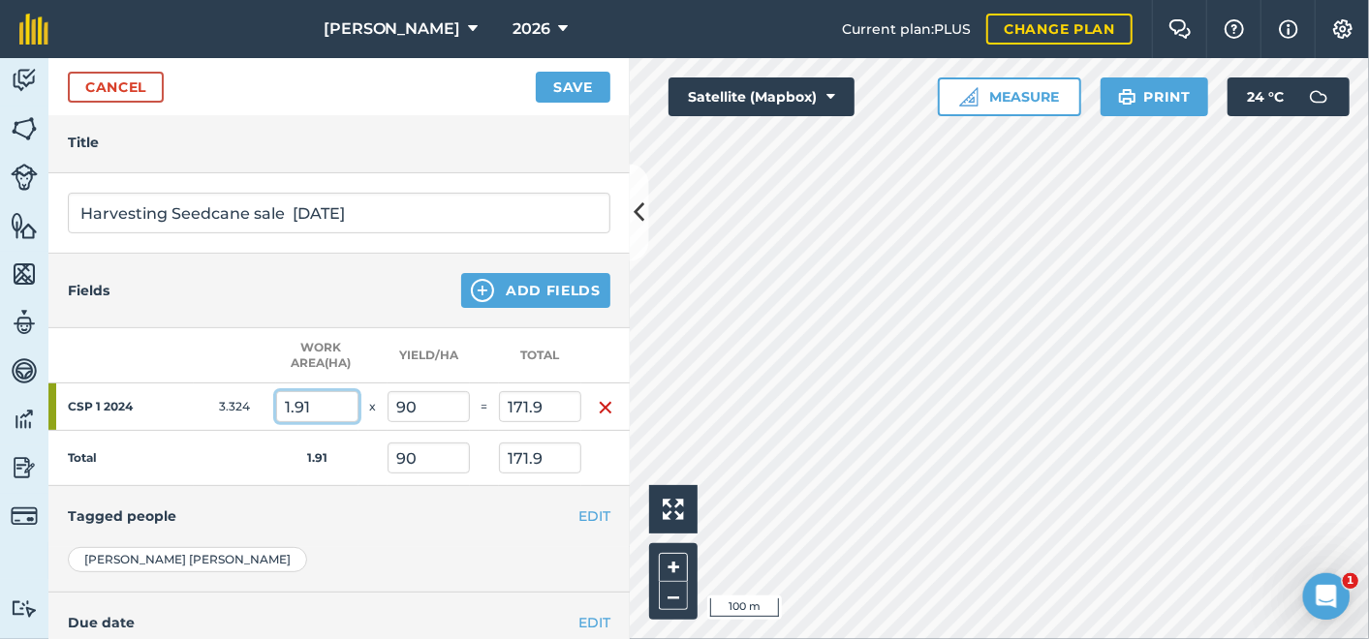
drag, startPoint x: 312, startPoint y: 404, endPoint x: 278, endPoint y: 404, distance: 33.9
click at [283, 398] on input "1.91" at bounding box center [317, 406] width 82 height 31
type input "1.32"
type input "118.8"
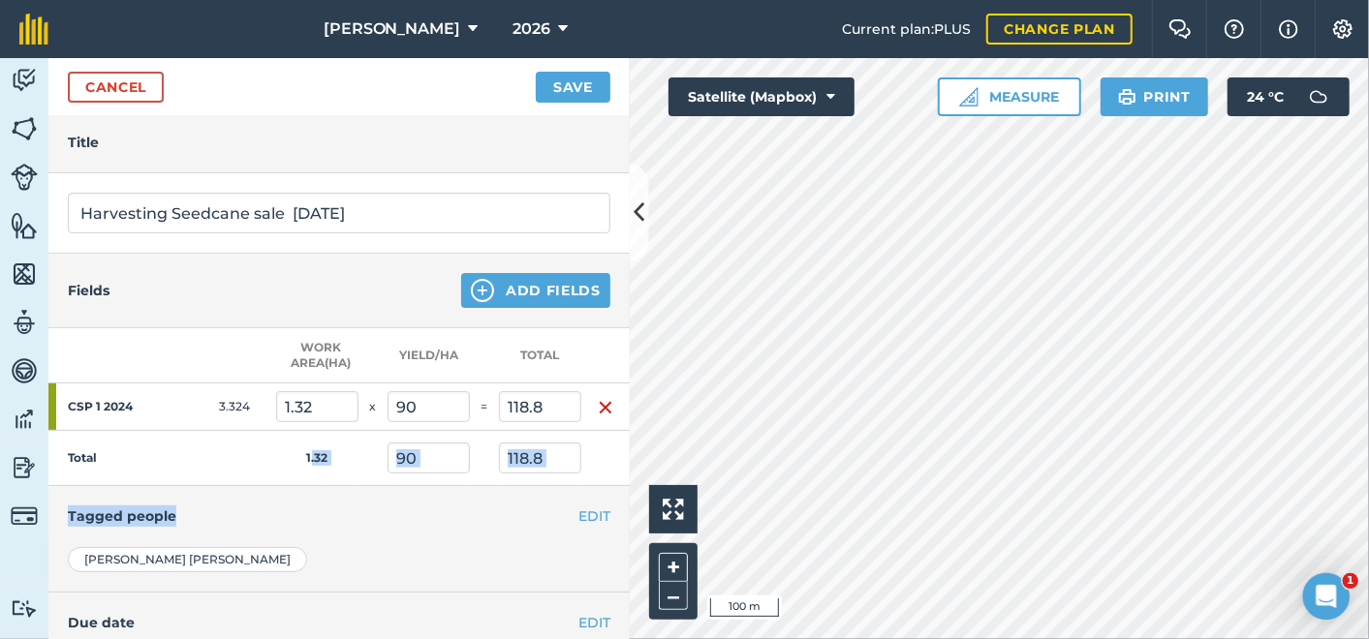
click at [311, 483] on div "Title Harvesting Seedcane sale September 2025 Fields Add Fields Work area ( Ha …" at bounding box center [338, 453] width 581 height 683
click at [239, 462] on td "Total" at bounding box center [162, 458] width 228 height 55
drag, startPoint x: 315, startPoint y: 401, endPoint x: 294, endPoint y: 407, distance: 22.1
click at [294, 407] on input "1.32" at bounding box center [317, 406] width 82 height 31
type input "1.2"
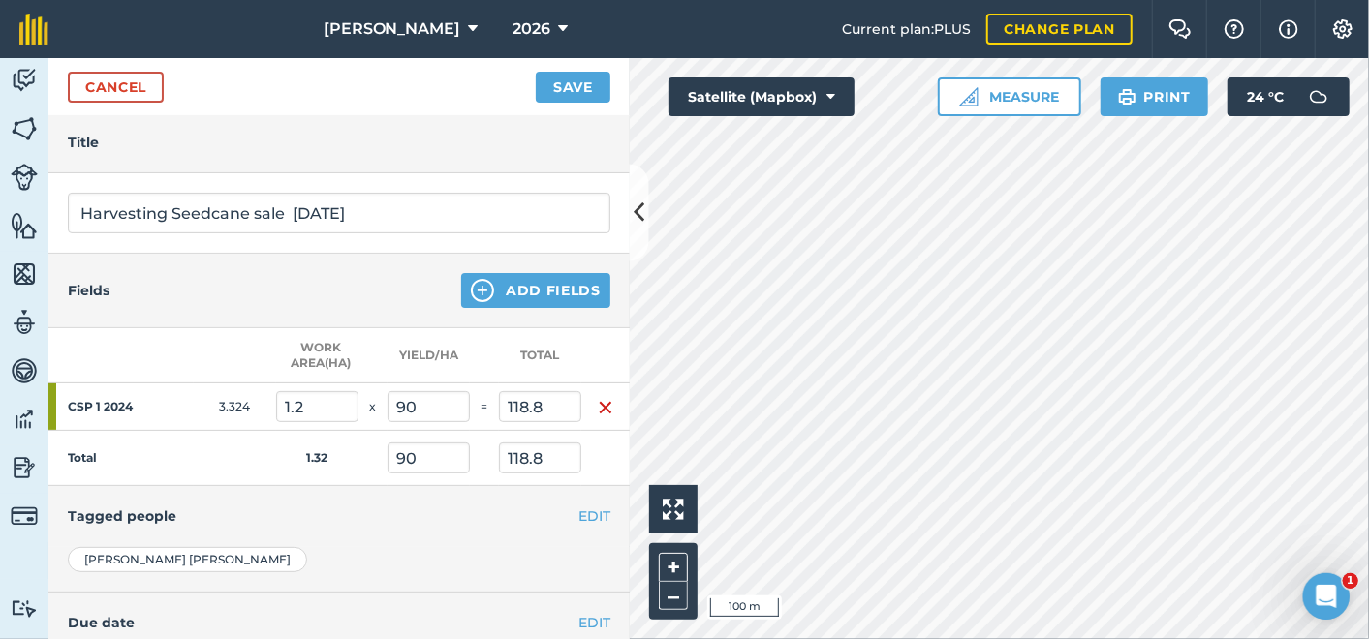
type input "108"
click at [347, 472] on td "1.2" at bounding box center [317, 458] width 82 height 55
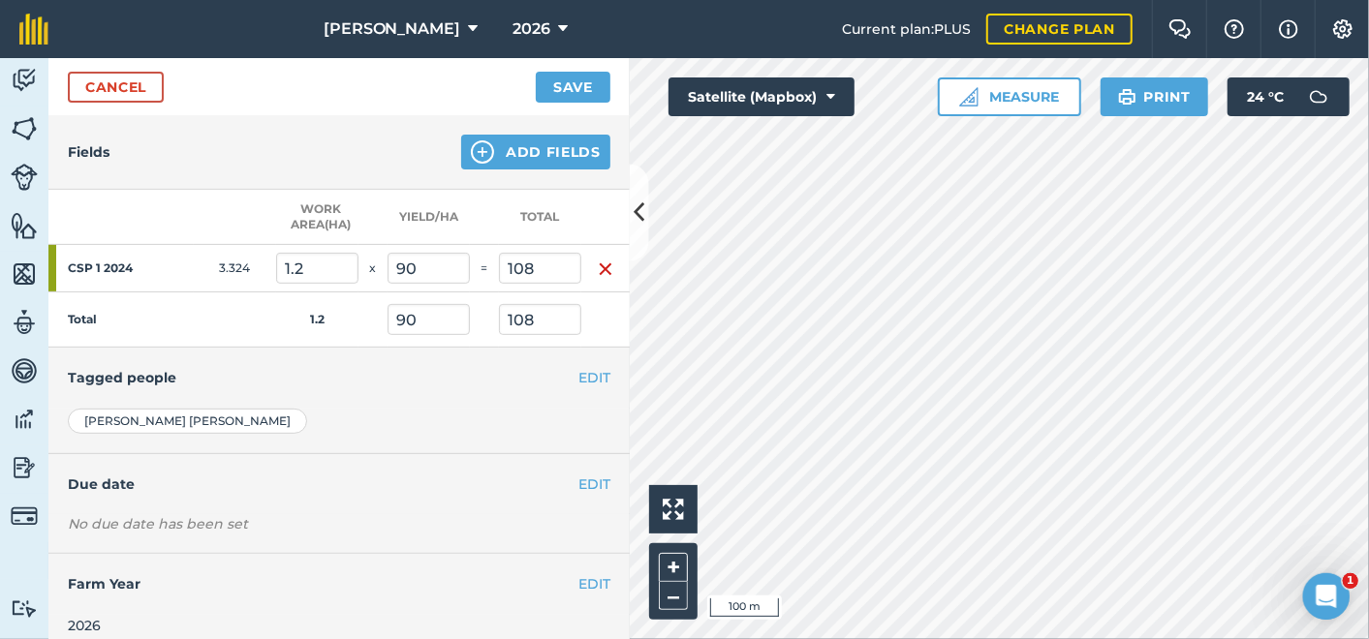
scroll to position [384, 0]
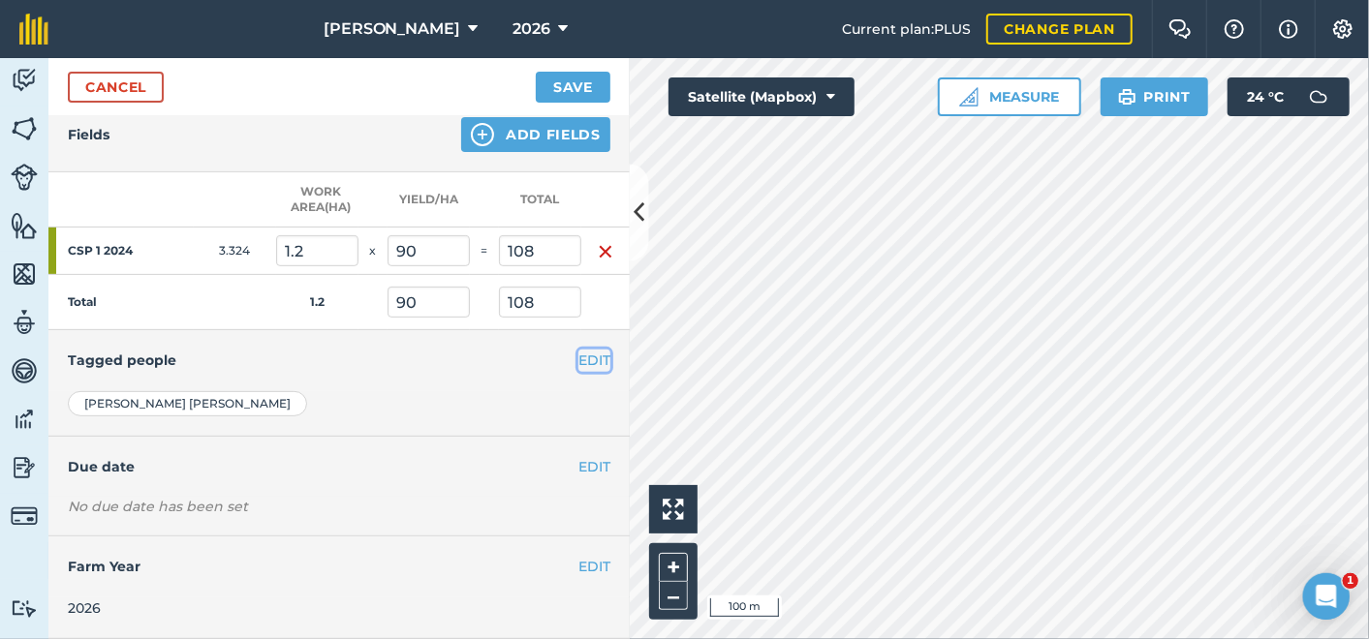
click at [578, 350] on button "EDIT" at bounding box center [594, 360] width 32 height 21
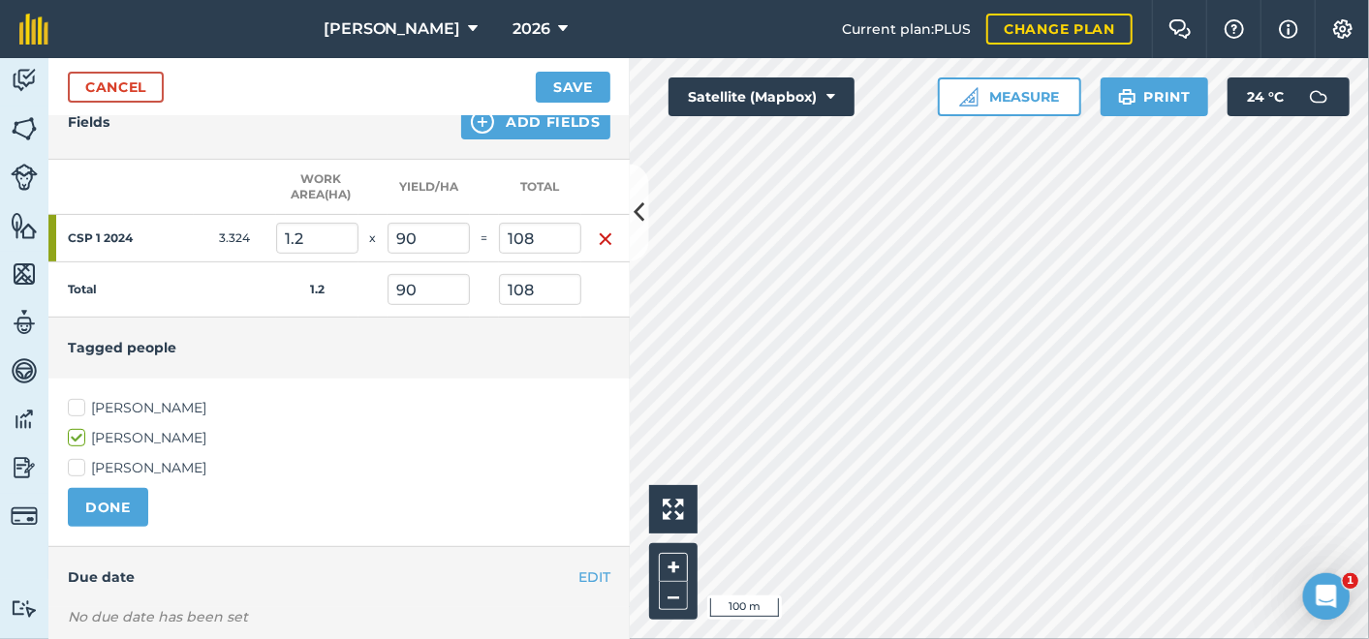
click at [77, 399] on label "Ronald Downman" at bounding box center [339, 408] width 542 height 20
click at [77, 399] on input "Ronald Downman" at bounding box center [74, 404] width 13 height 13
checkbox input "true"
click at [115, 498] on button "DONE" at bounding box center [108, 507] width 80 height 39
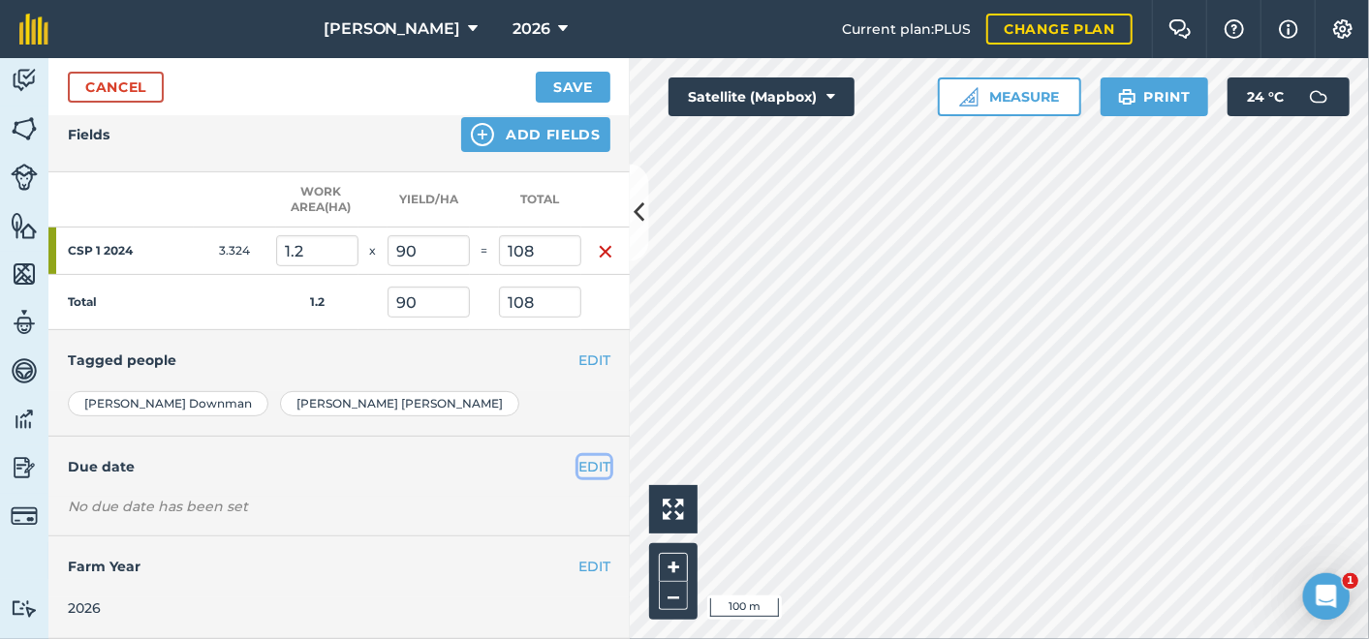
click at [578, 456] on button "EDIT" at bounding box center [594, 466] width 32 height 21
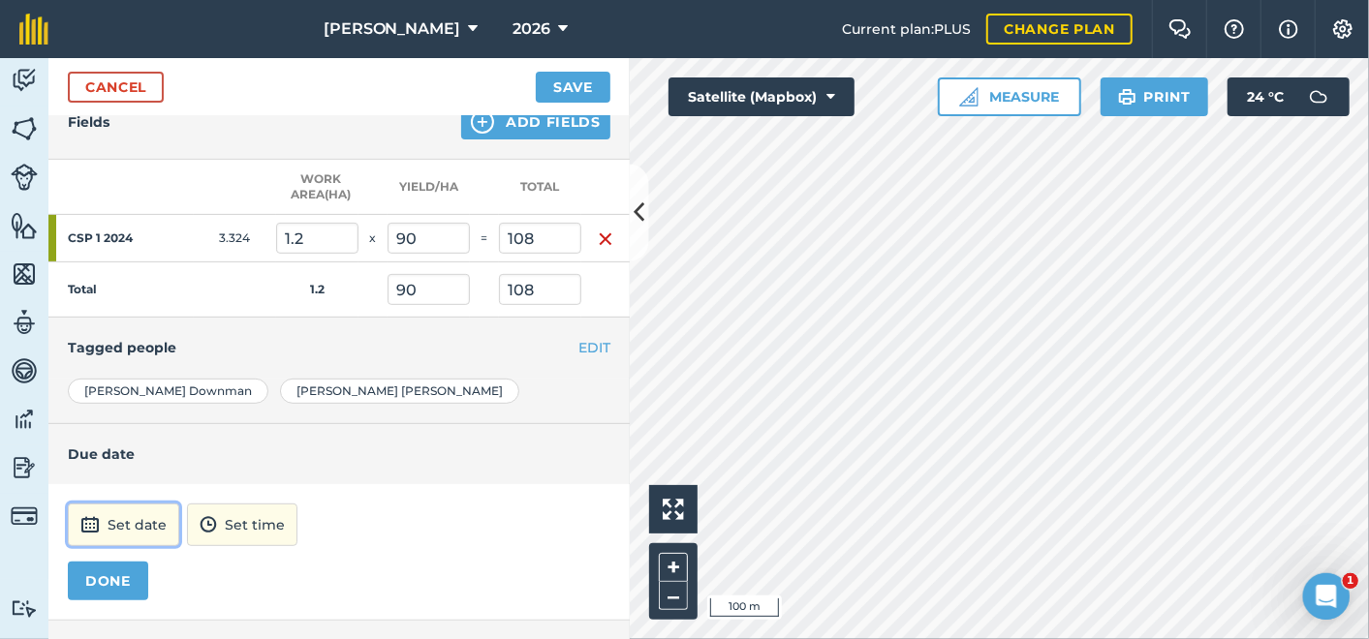
click at [134, 509] on button "Set date" at bounding box center [123, 525] width 111 height 43
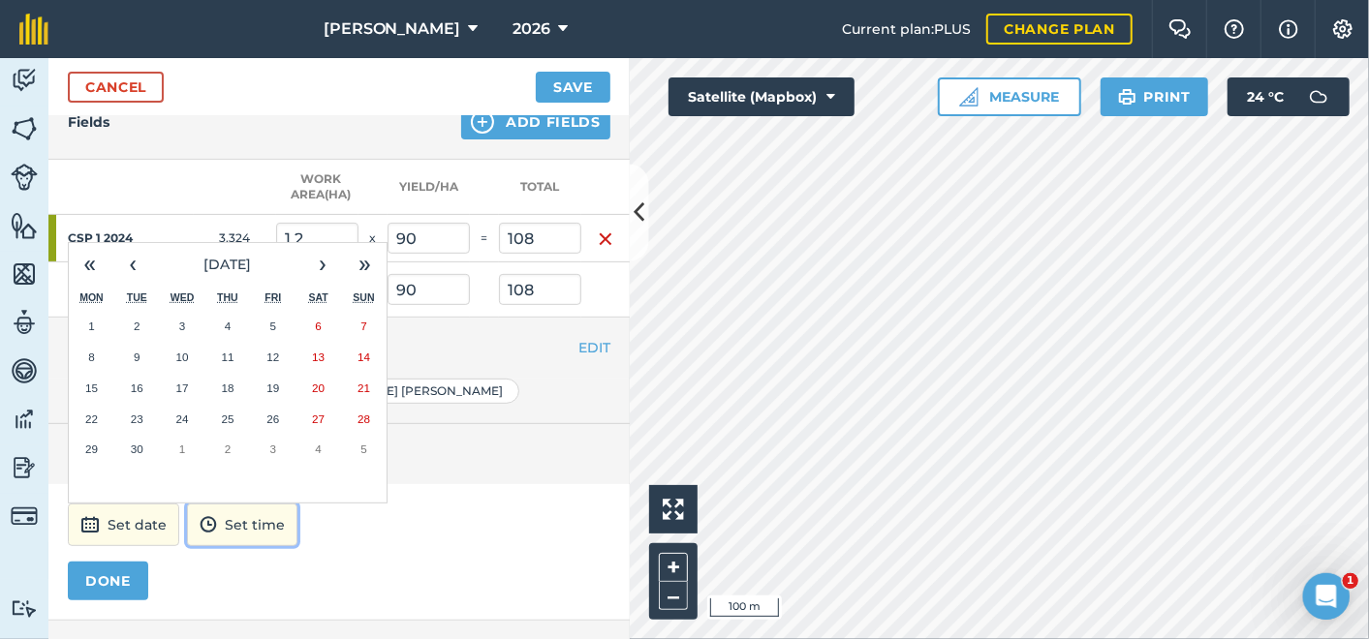
click at [232, 514] on button "Set time" at bounding box center [242, 525] width 110 height 43
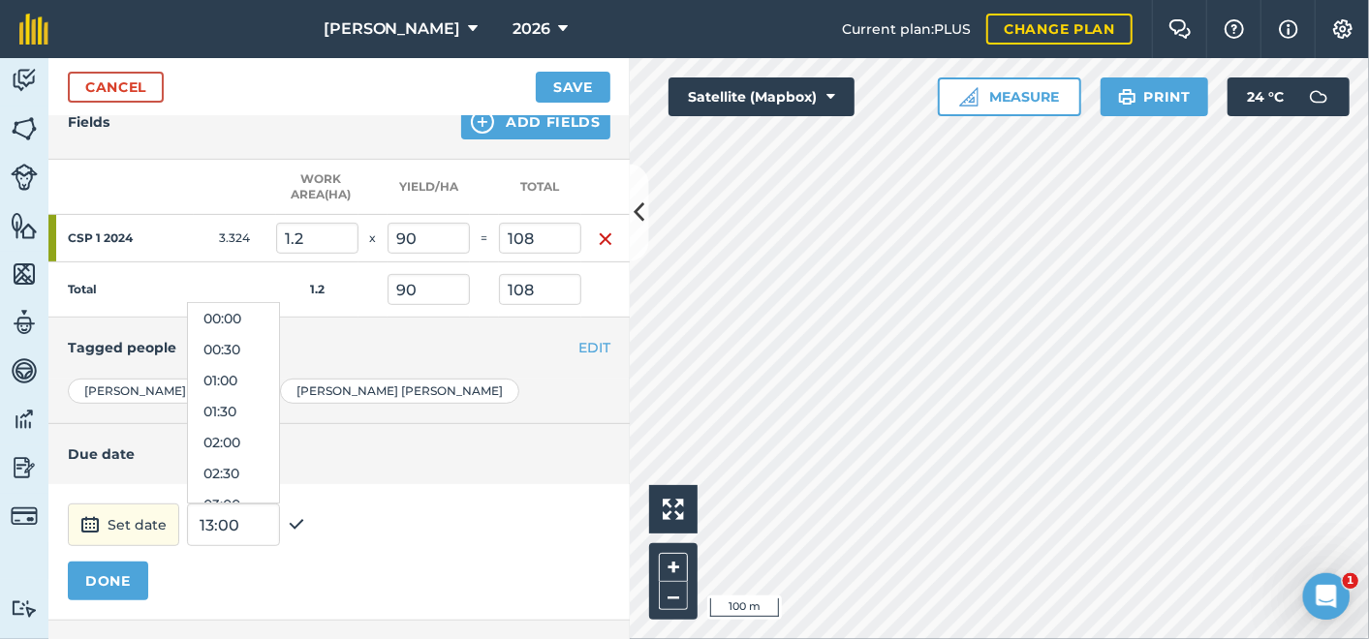
scroll to position [713, 0]
click at [182, 562] on div "DONE" at bounding box center [339, 581] width 542 height 39
click at [108, 571] on button "DONE" at bounding box center [108, 581] width 80 height 39
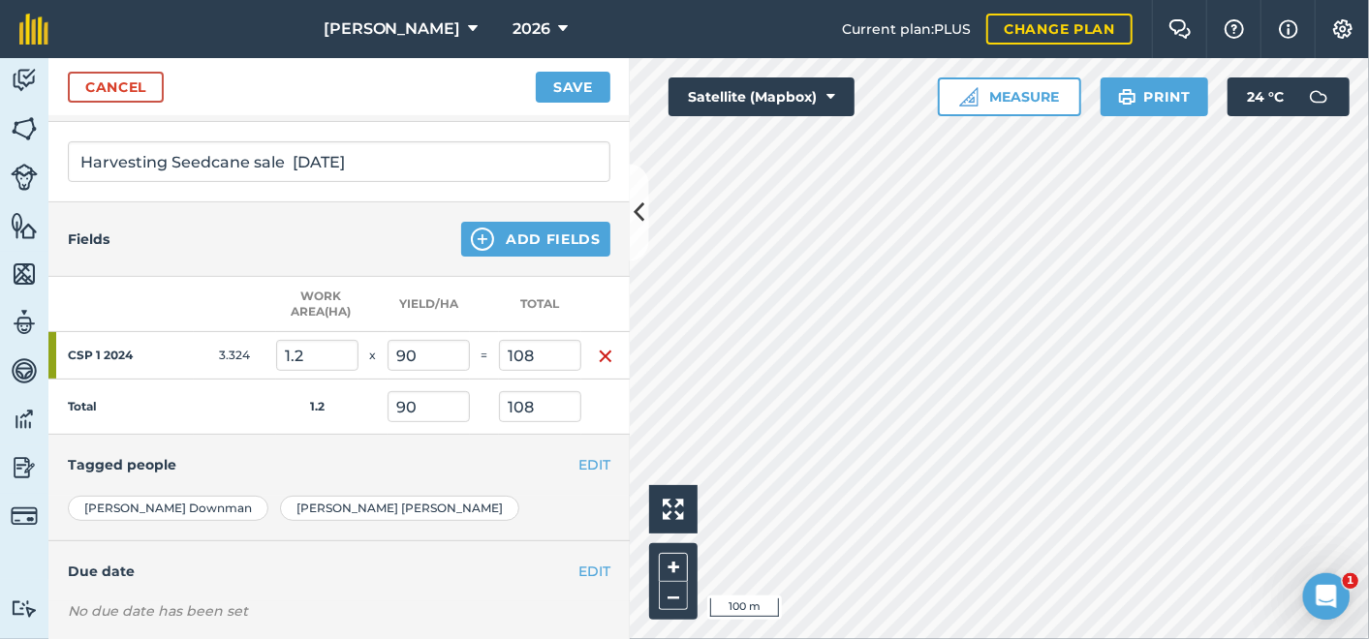
scroll to position [169, 0]
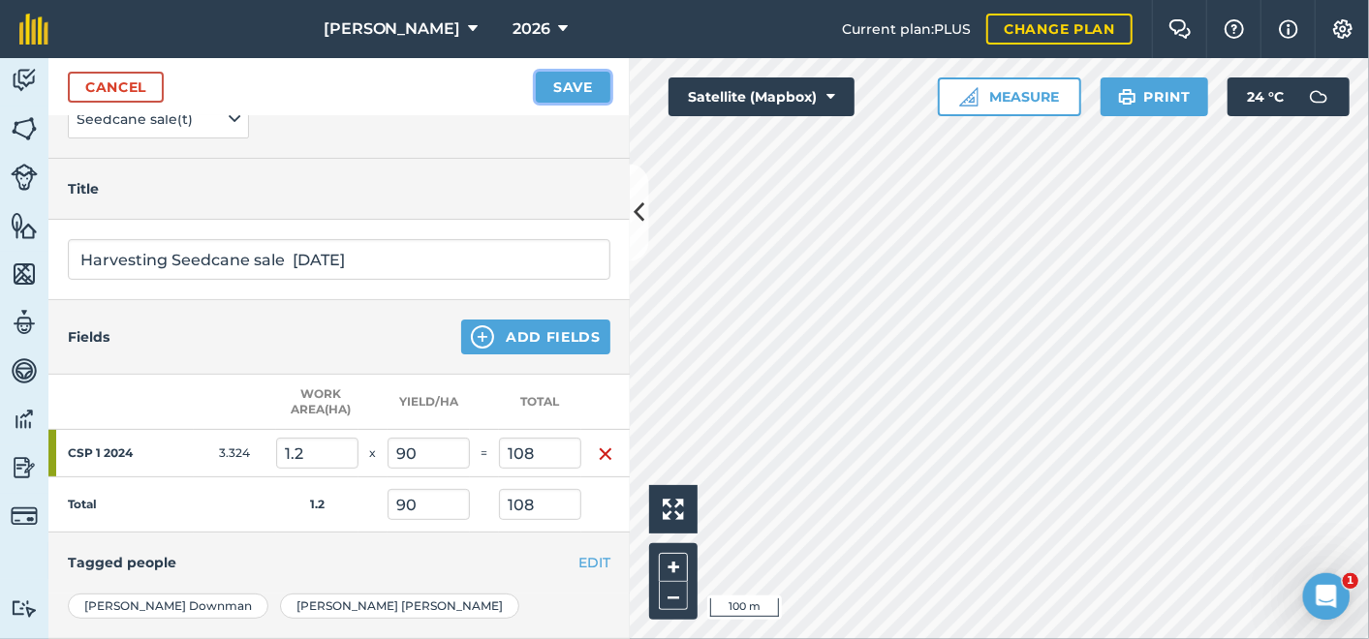
click at [575, 82] on button "Save" at bounding box center [573, 87] width 75 height 31
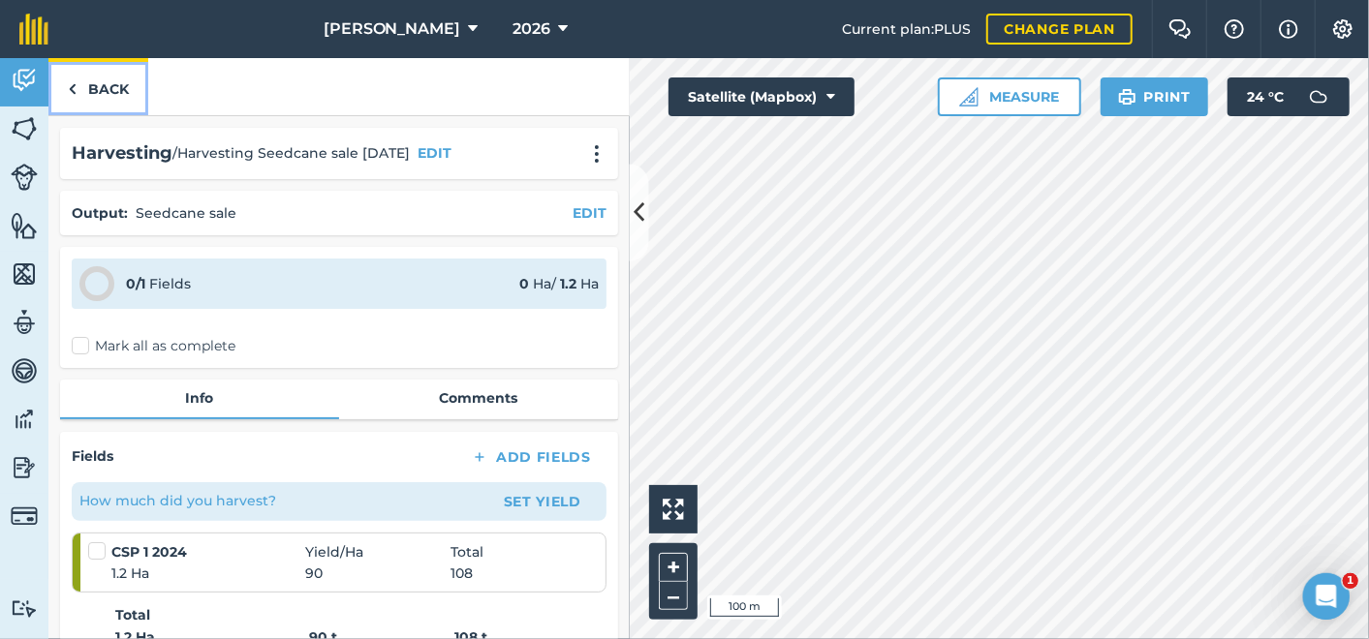
click at [105, 85] on link "Back" at bounding box center [98, 86] width 100 height 57
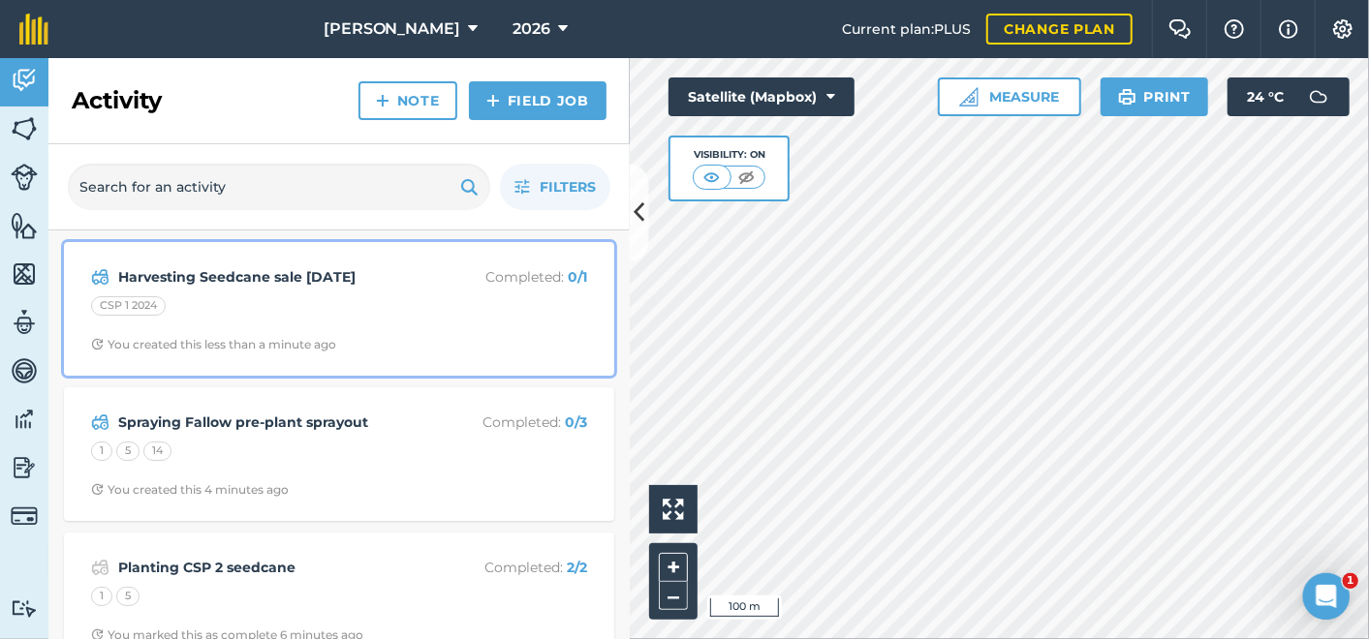
click at [492, 274] on p "Completed : 0 / 1" at bounding box center [510, 276] width 154 height 21
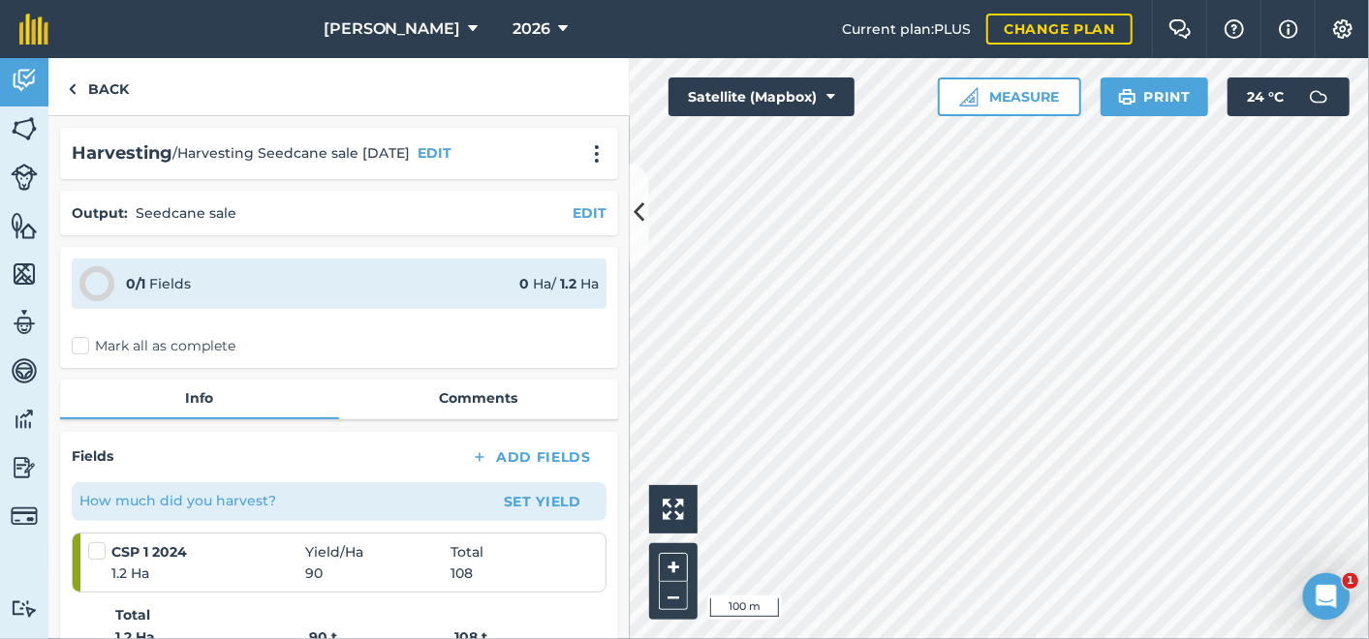
click at [79, 339] on label "Mark all as complete" at bounding box center [154, 346] width 164 height 20
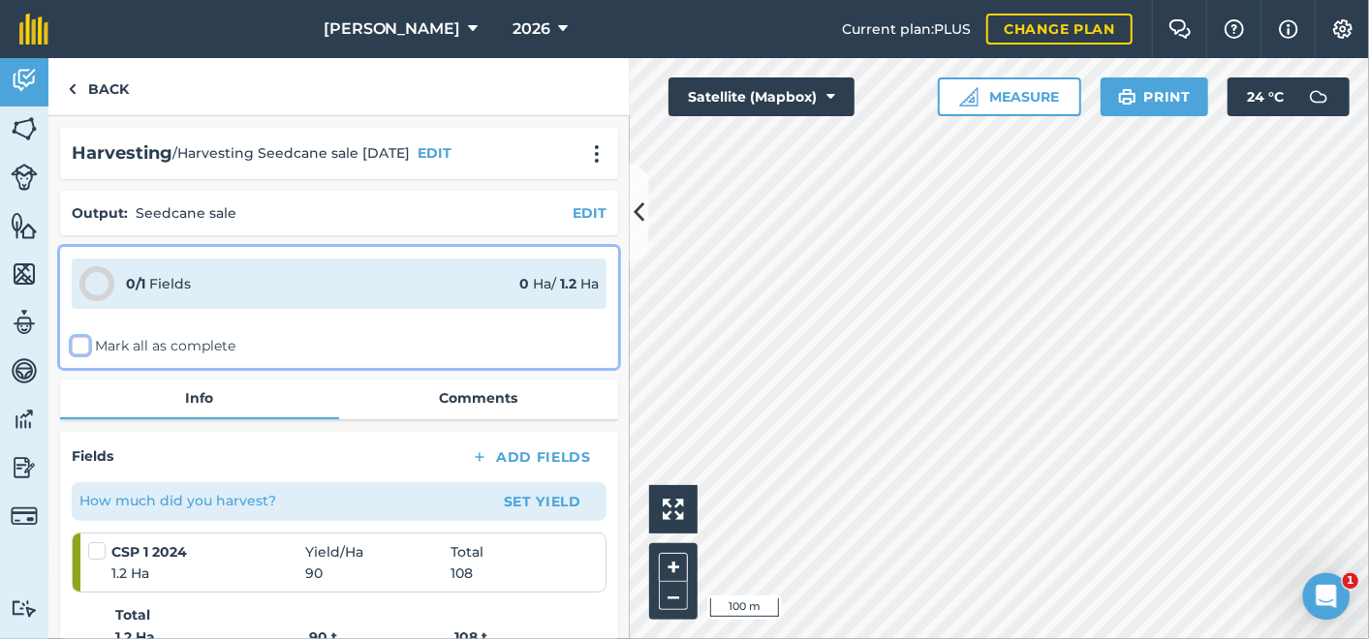
click at [79, 339] on input "Mark all as complete" at bounding box center [78, 342] width 13 height 13
checkbox input "false"
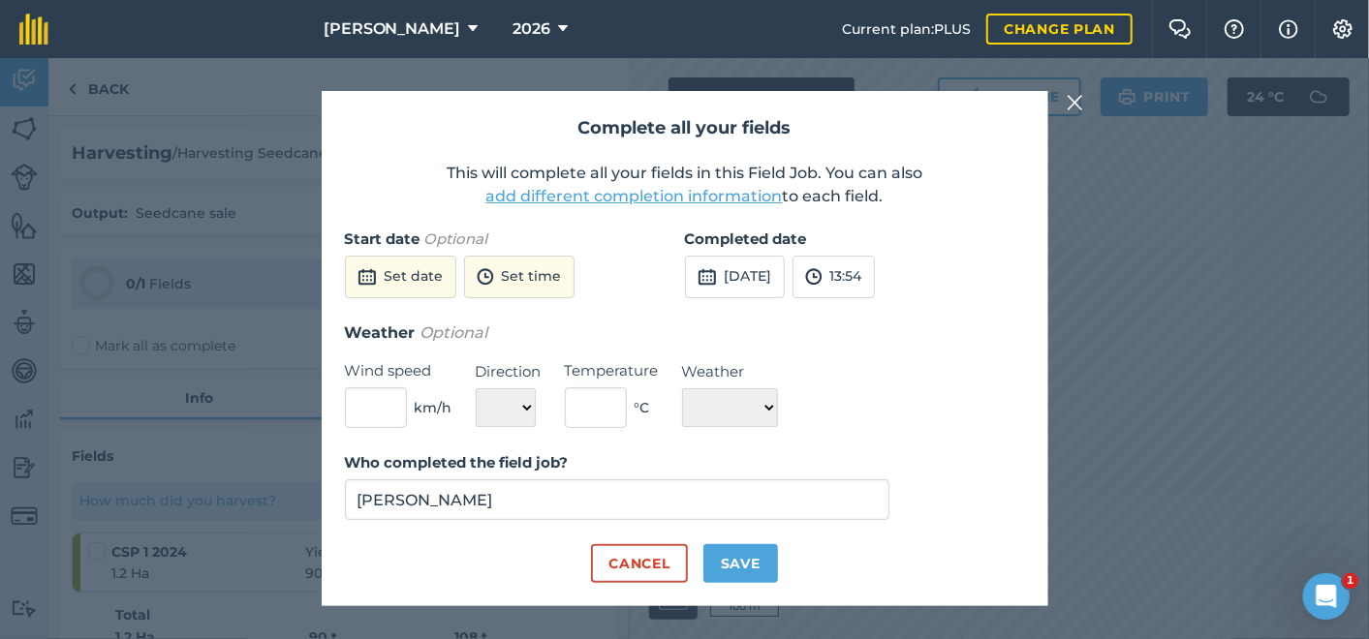
click at [559, 191] on button "add different completion information" at bounding box center [634, 196] width 296 height 23
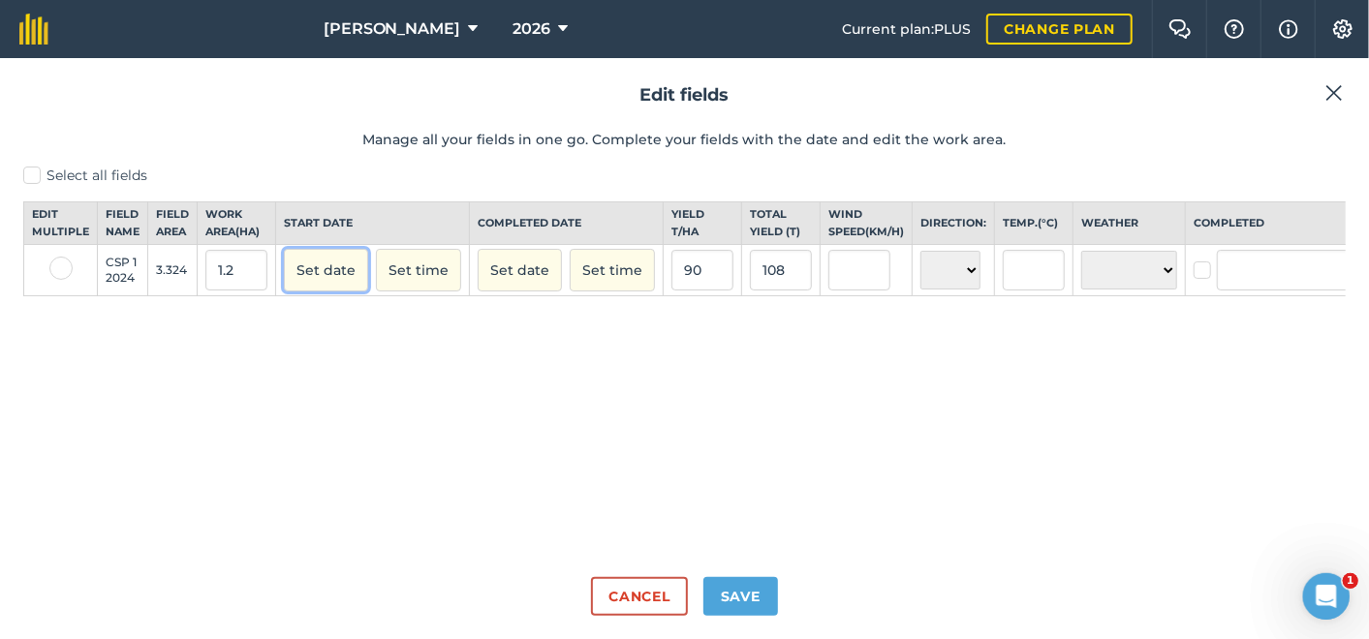
click at [324, 288] on button "Set date" at bounding box center [326, 270] width 84 height 43
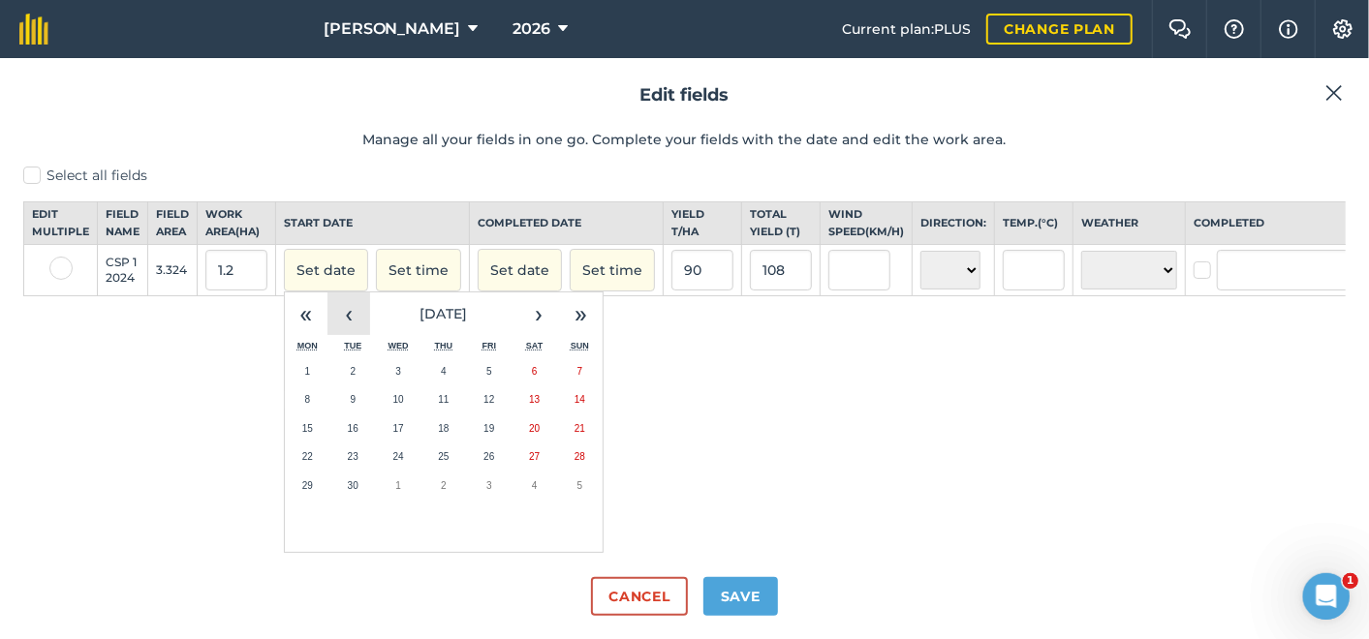
click at [346, 329] on button "‹" at bounding box center [348, 314] width 43 height 43
click at [348, 491] on abbr "26" at bounding box center [353, 485] width 11 height 11
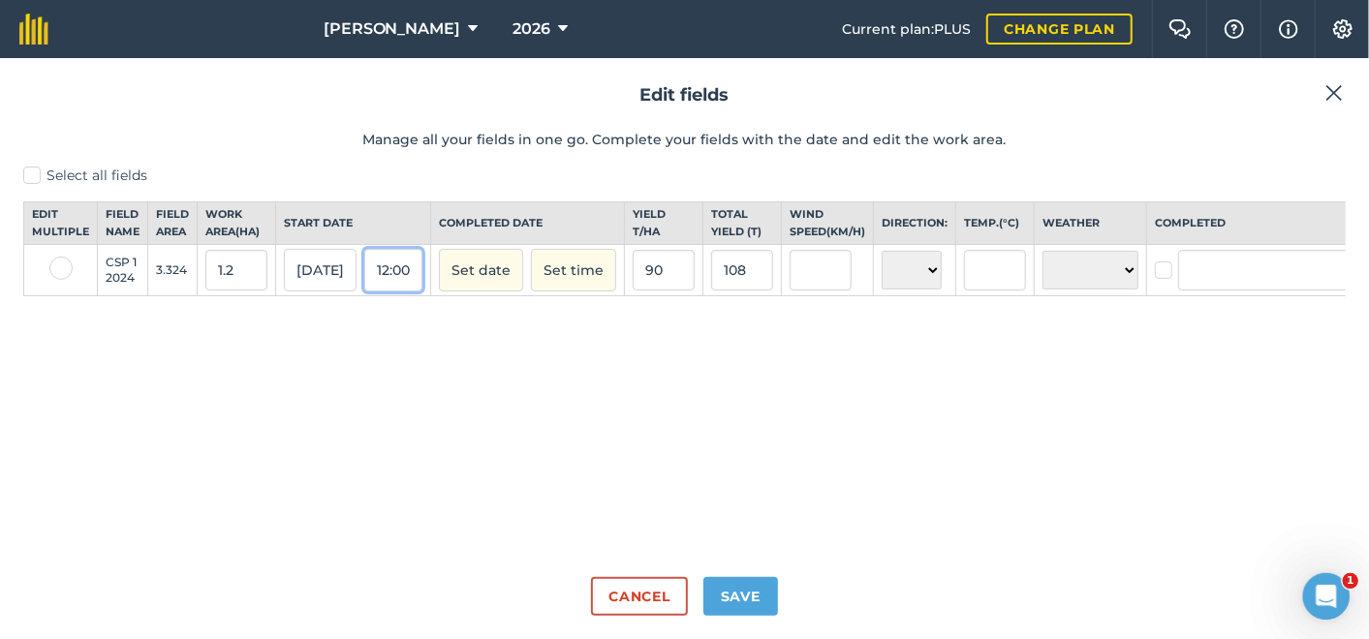
click at [404, 283] on button "12:00" at bounding box center [393, 270] width 58 height 43
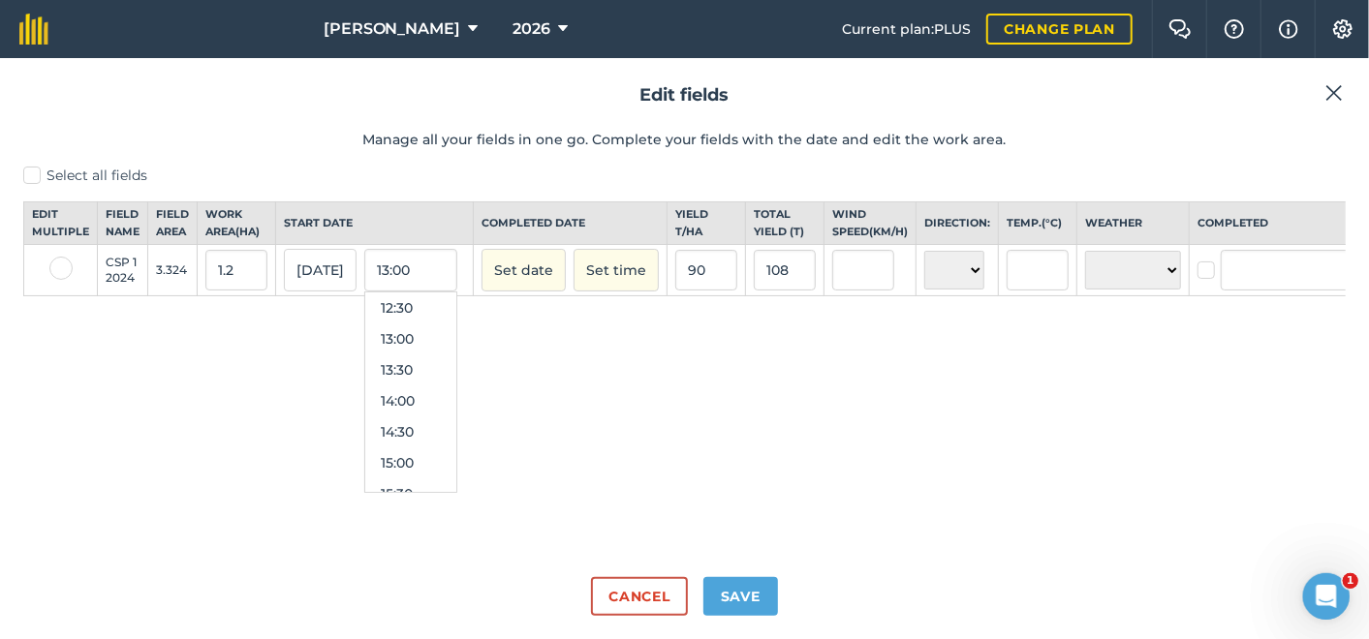
scroll to position [866, 0]
click at [398, 385] on button "15:00" at bounding box center [410, 371] width 91 height 31
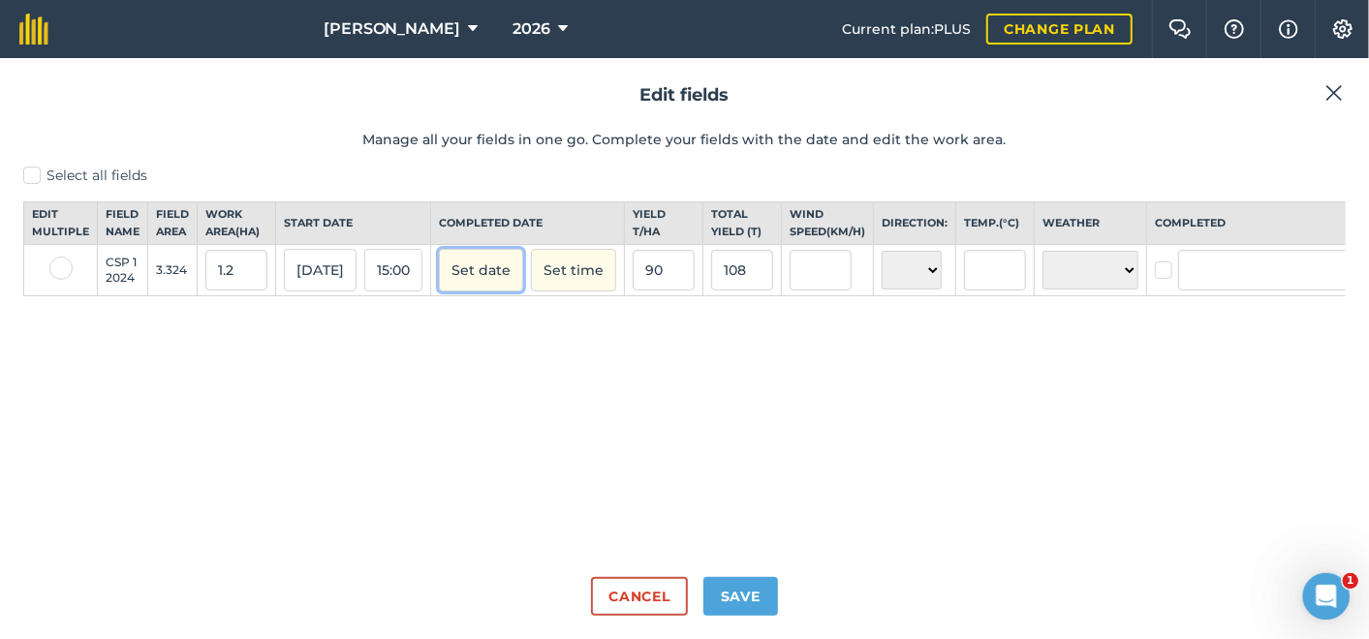
click at [486, 292] on button "Set date" at bounding box center [481, 270] width 84 height 43
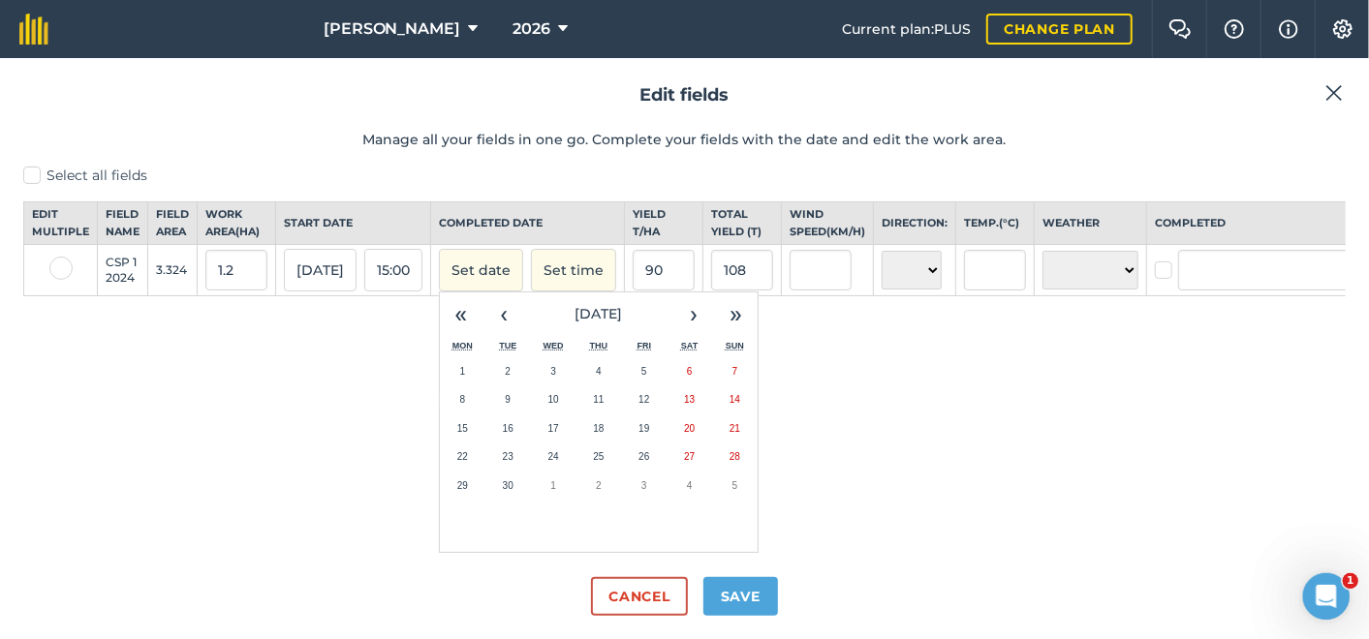
click at [466, 405] on abbr "8" at bounding box center [463, 399] width 6 height 11
checkbox input "true"
type input "Tony McDermott"
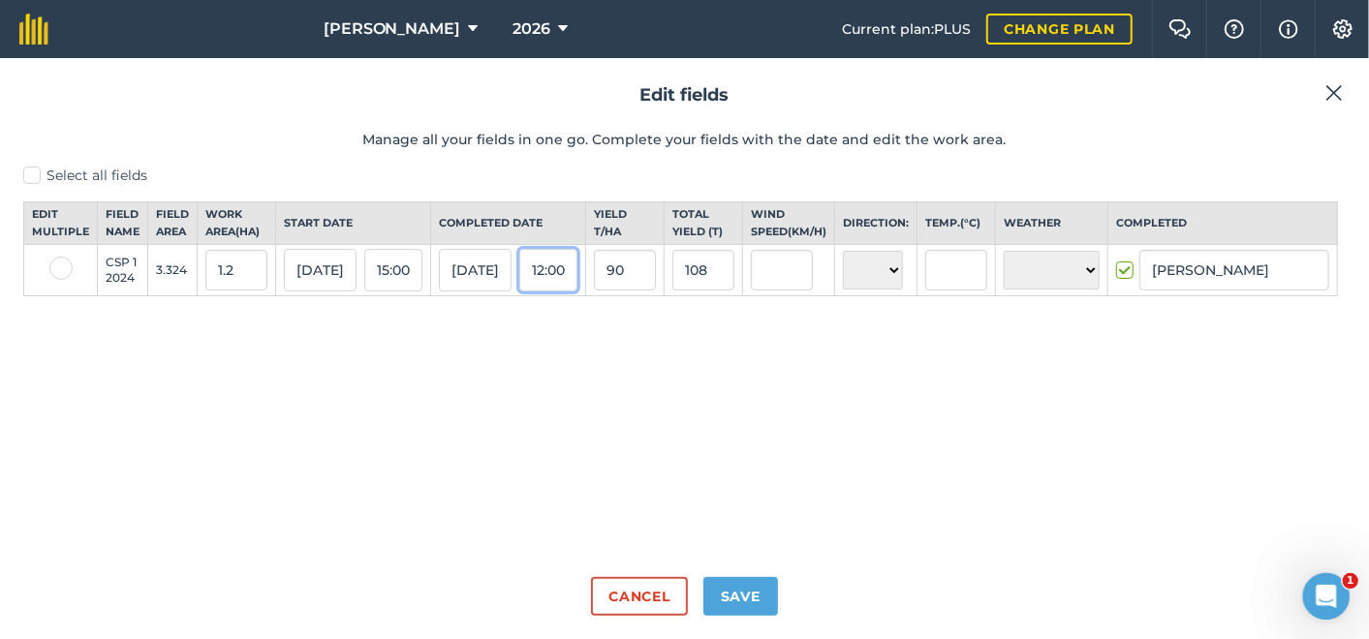
click at [575, 286] on button "12:00" at bounding box center [548, 270] width 58 height 43
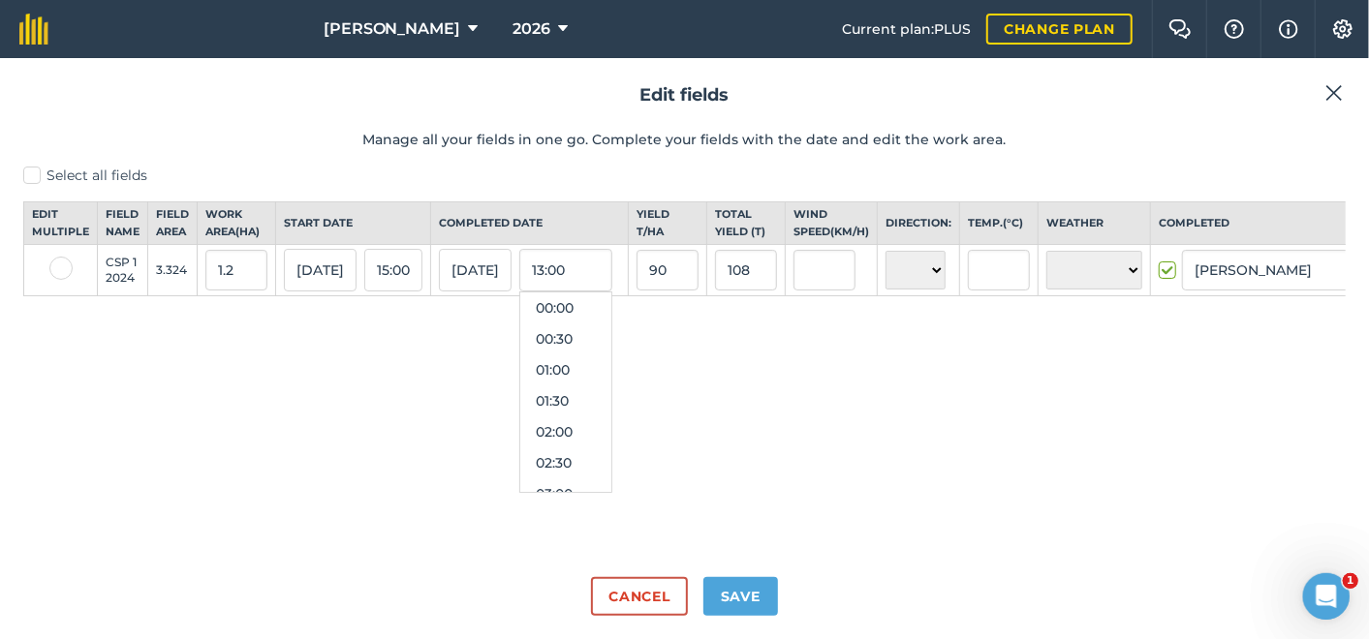
scroll to position [650, 0]
click at [562, 356] on button "11:00" at bounding box center [565, 340] width 91 height 31
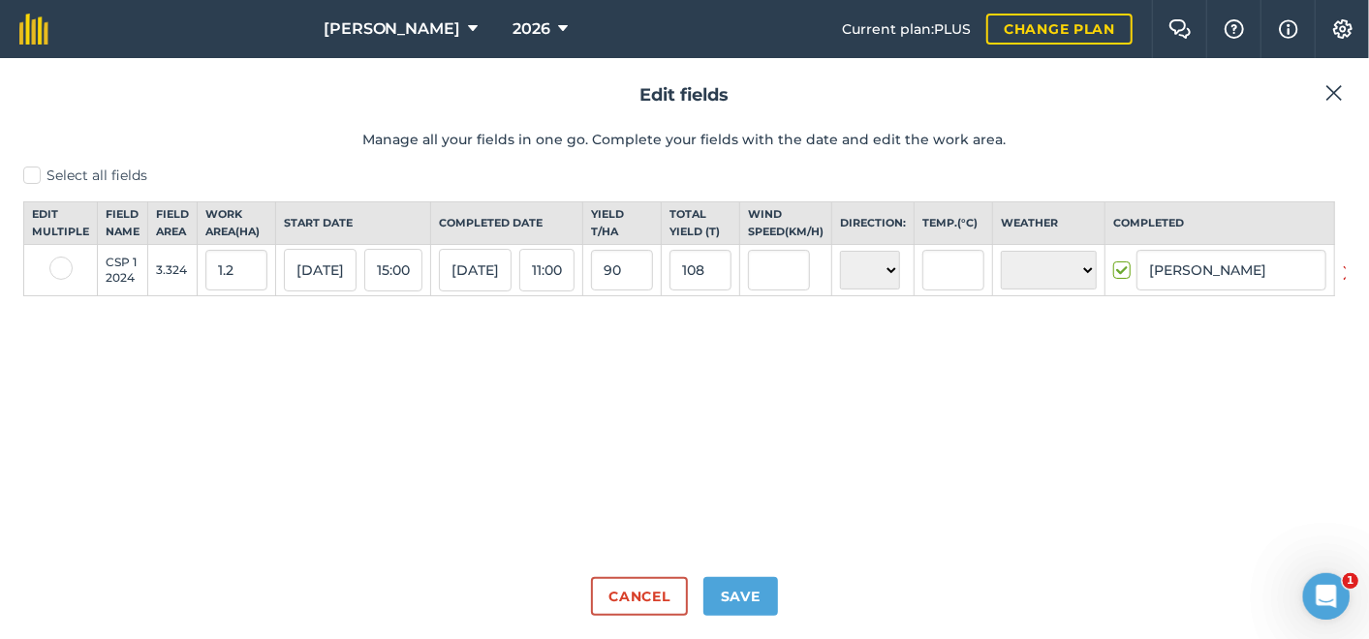
click at [1130, 261] on label at bounding box center [1124, 261] width 23 height 0
click at [1126, 273] on input "checkbox" at bounding box center [1119, 267] width 13 height 13
checkbox input "false"
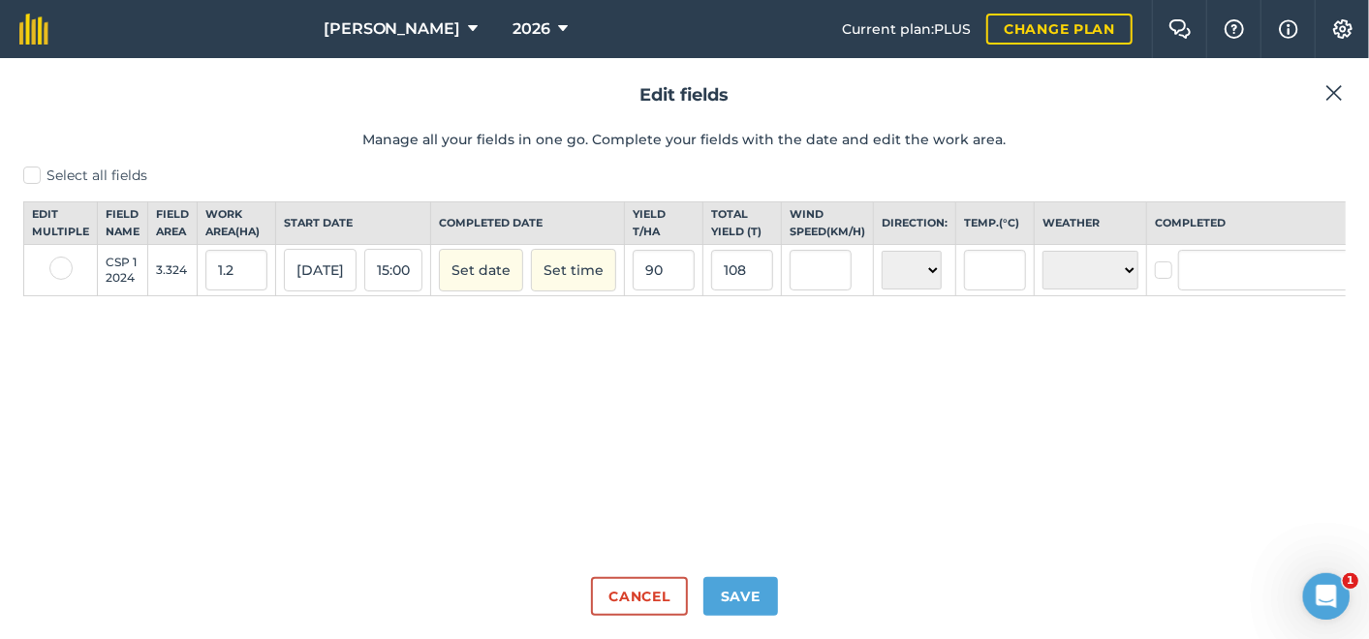
click at [1158, 261] on label at bounding box center [1166, 261] width 23 height 0
click at [1158, 273] on input "checkbox" at bounding box center [1161, 267] width 13 height 13
checkbox input "true"
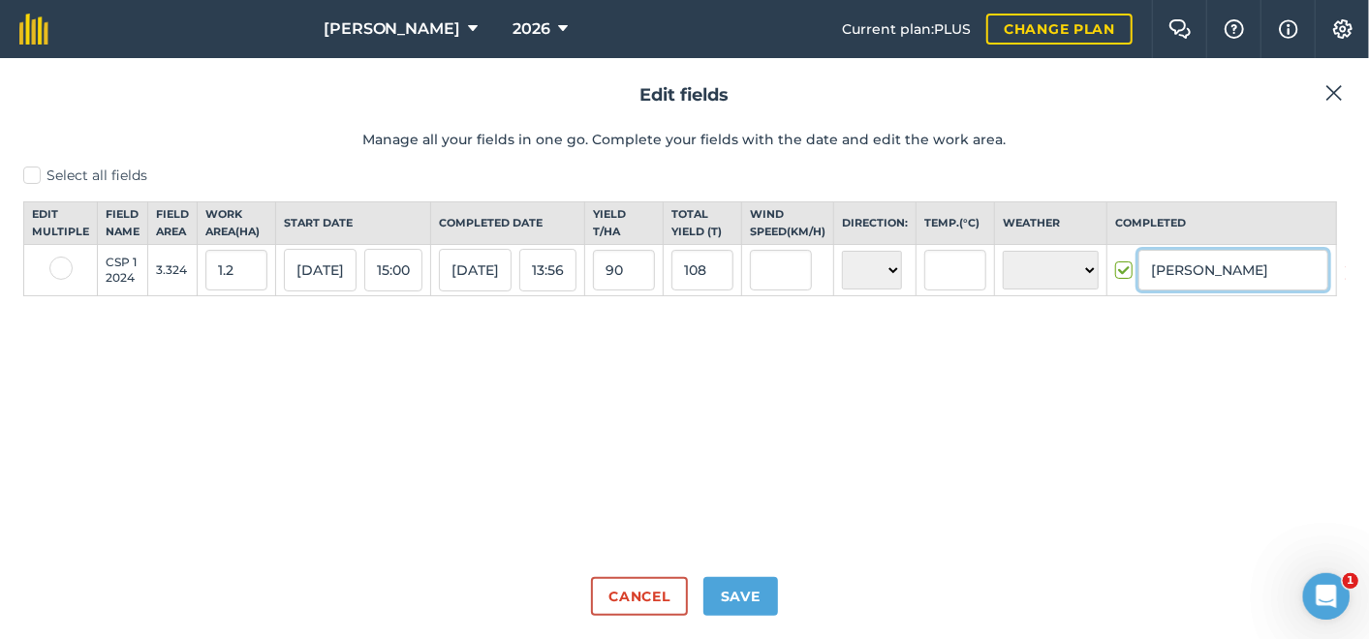
click at [1189, 286] on input "Tony McDermott" at bounding box center [1233, 270] width 190 height 41
click at [1206, 325] on li "Ronald Downman" at bounding box center [1233, 312] width 188 height 40
type input "Ronald Downman"
click at [732, 604] on button "Save" at bounding box center [740, 596] width 75 height 39
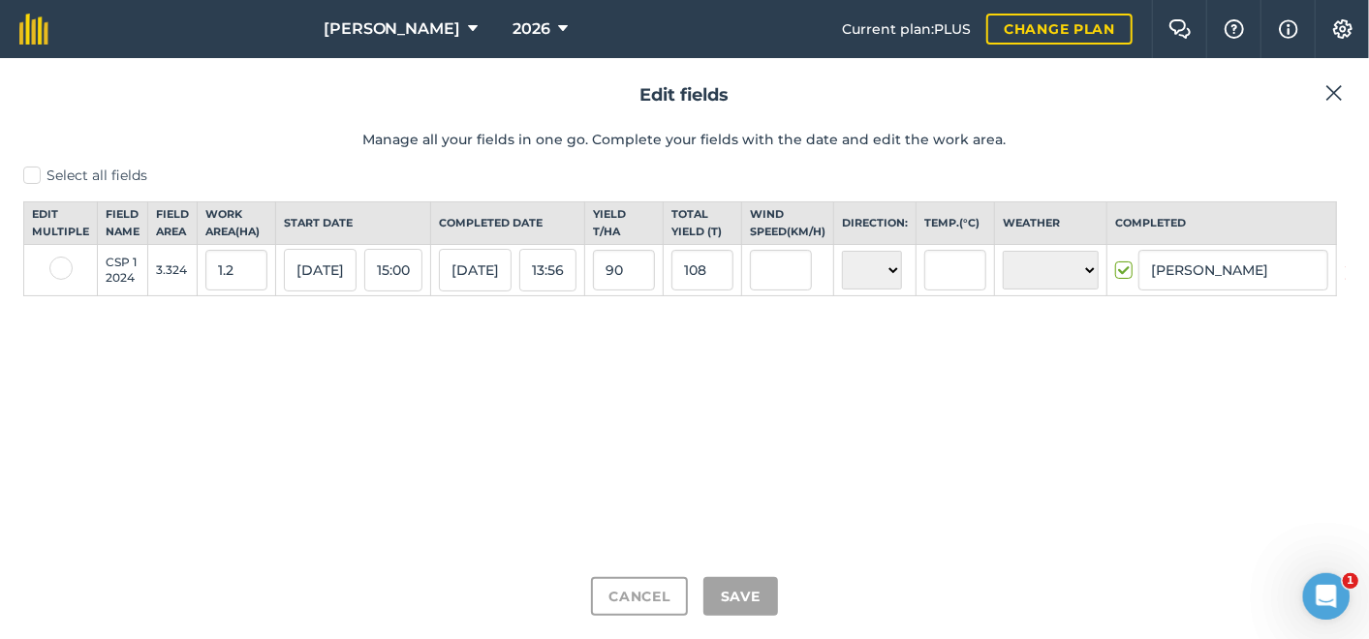
checkbox input "true"
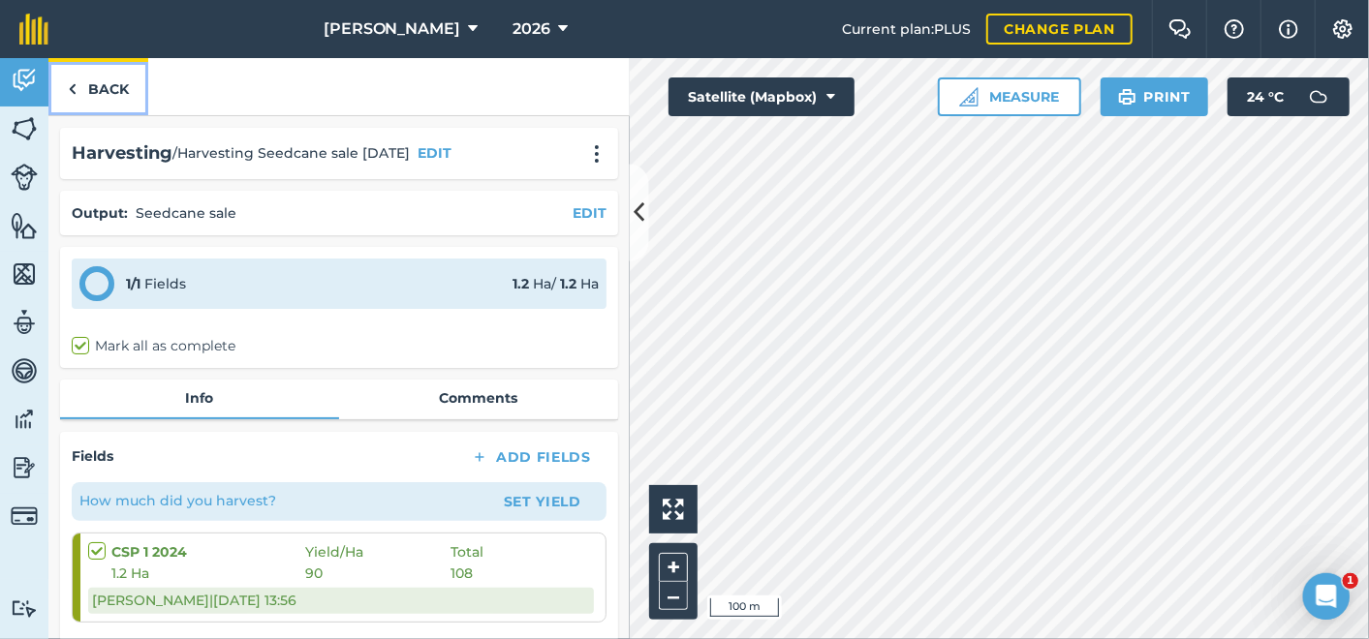
click at [119, 78] on link "Back" at bounding box center [98, 86] width 100 height 57
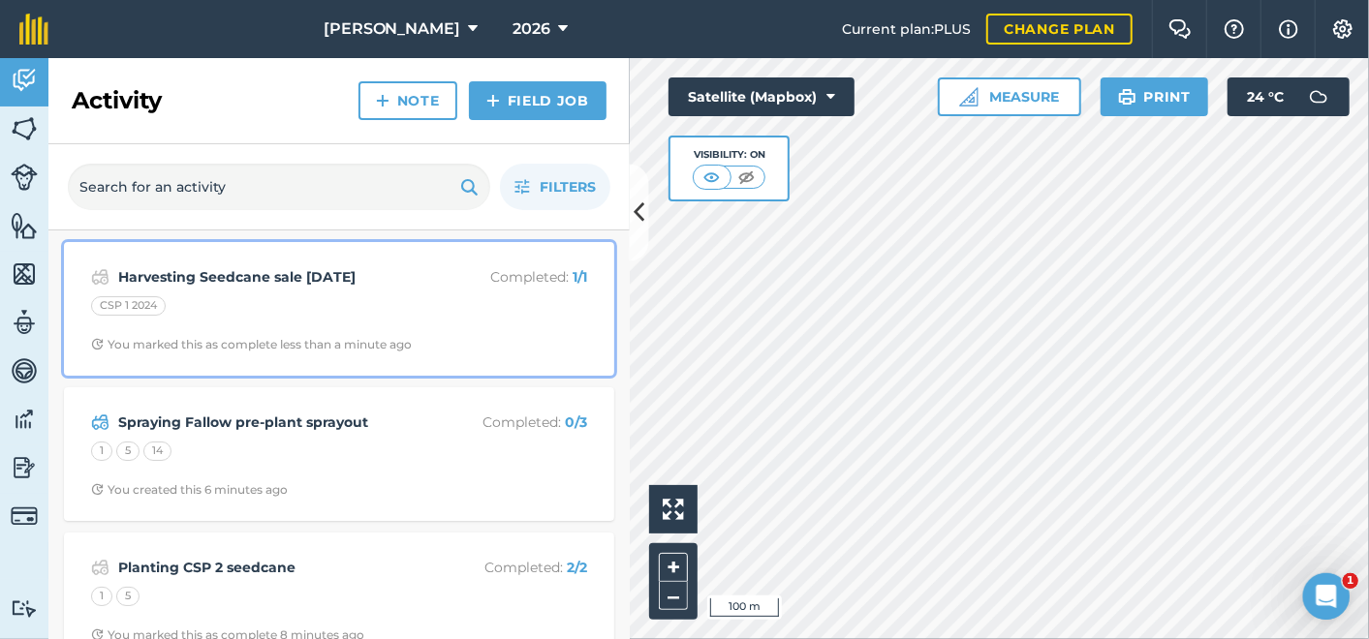
click at [310, 274] on strong "Harvesting Seedcane sale September 2025" at bounding box center [271, 276] width 307 height 21
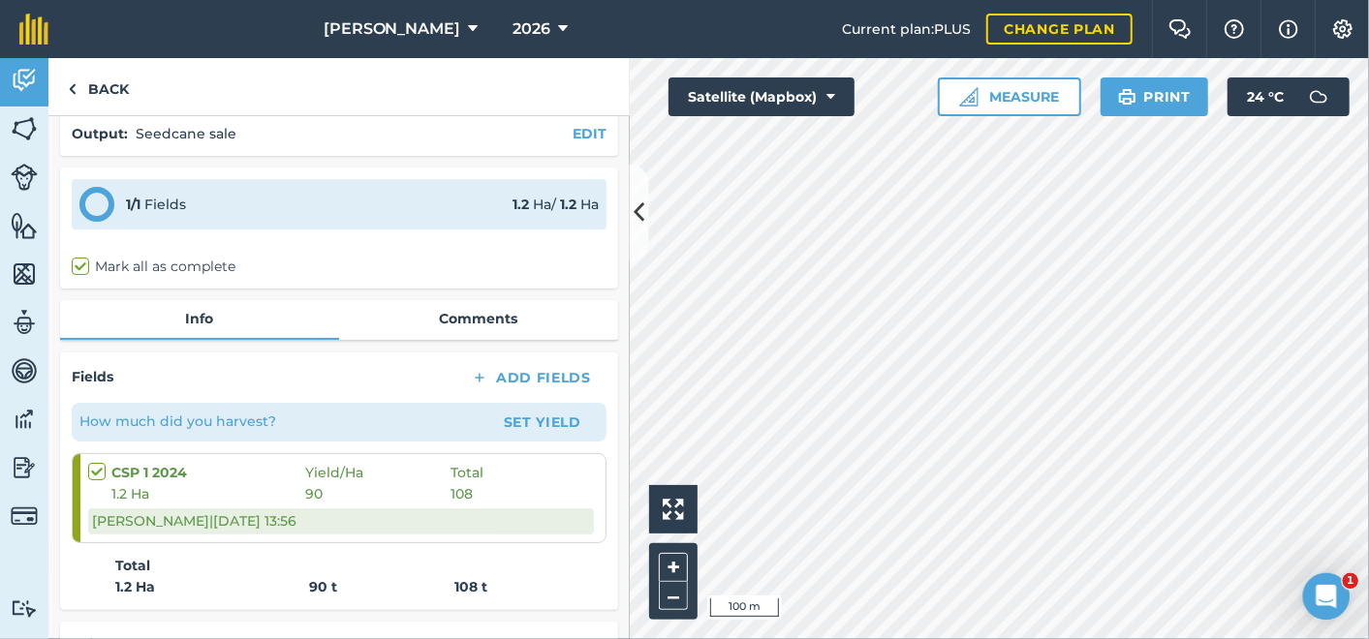
scroll to position [108, 0]
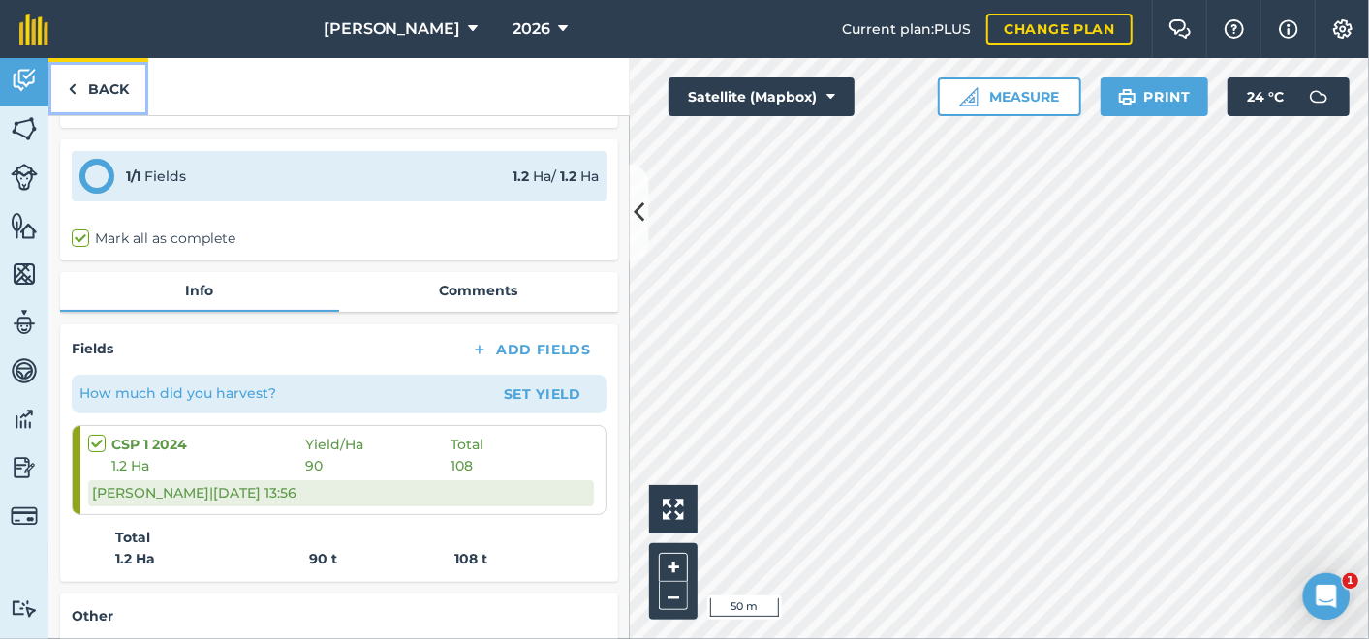
click at [111, 93] on link "Back" at bounding box center [98, 86] width 100 height 57
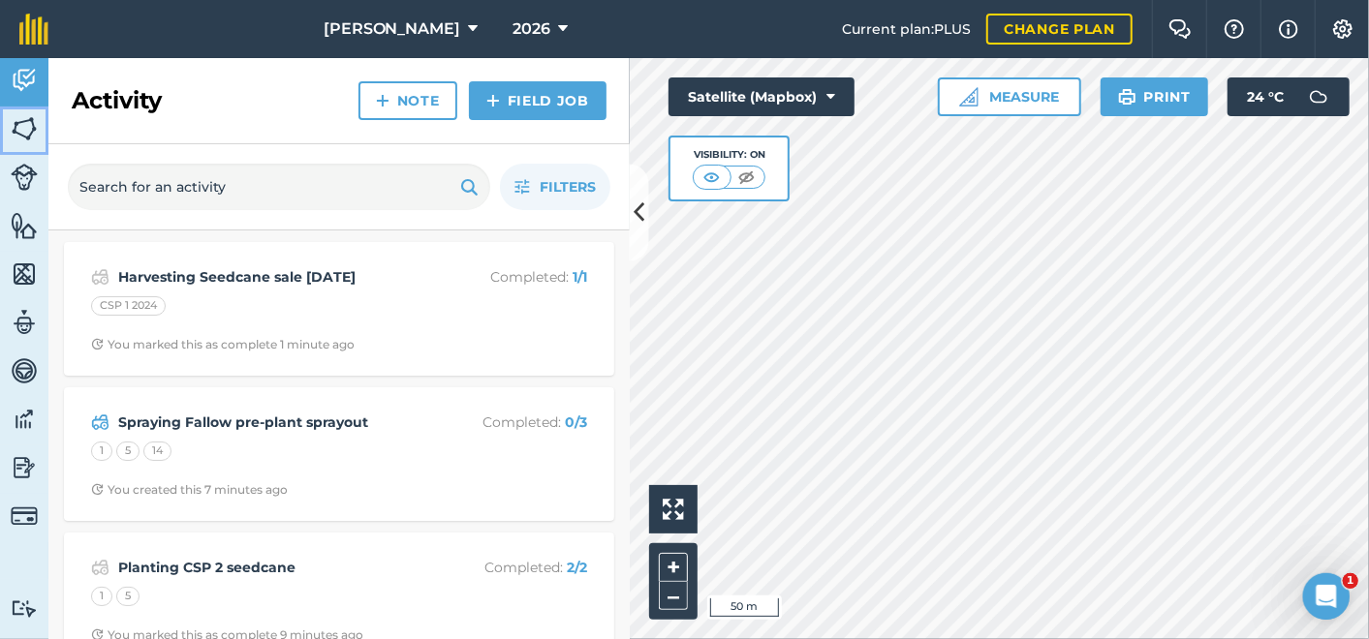
click at [28, 119] on img at bounding box center [24, 128] width 27 height 29
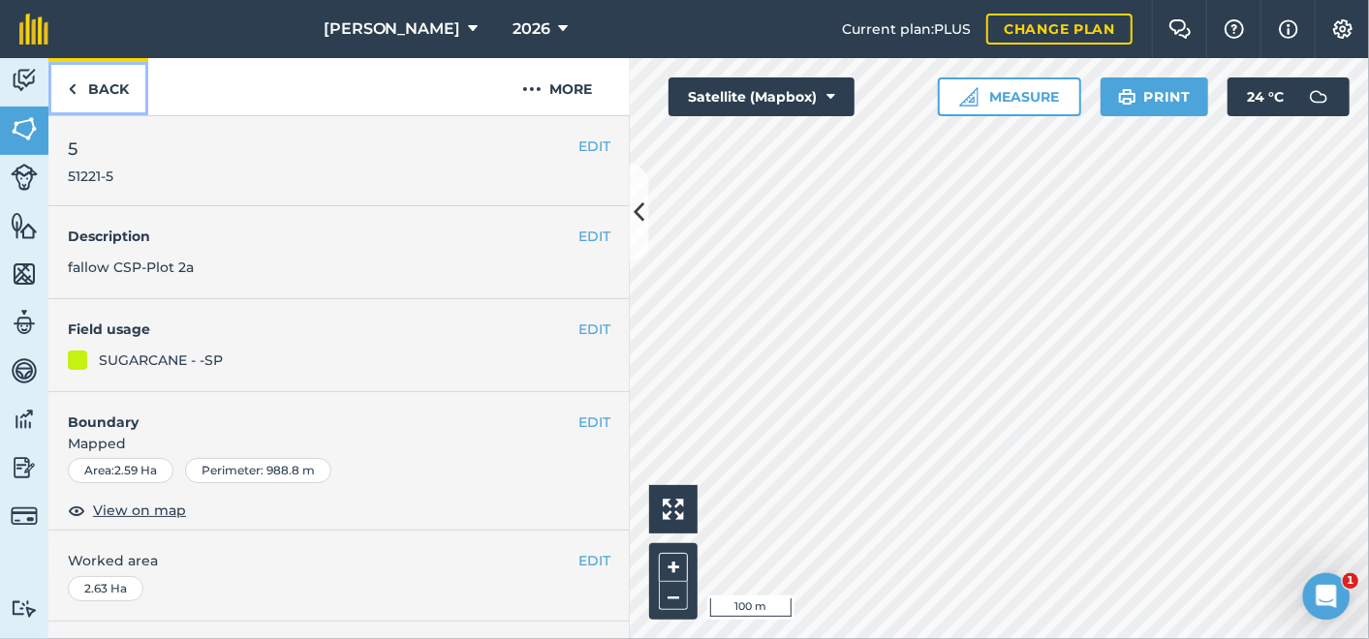
click at [111, 89] on link "Back" at bounding box center [98, 86] width 100 height 57
click at [578, 148] on button "EDIT" at bounding box center [594, 146] width 32 height 21
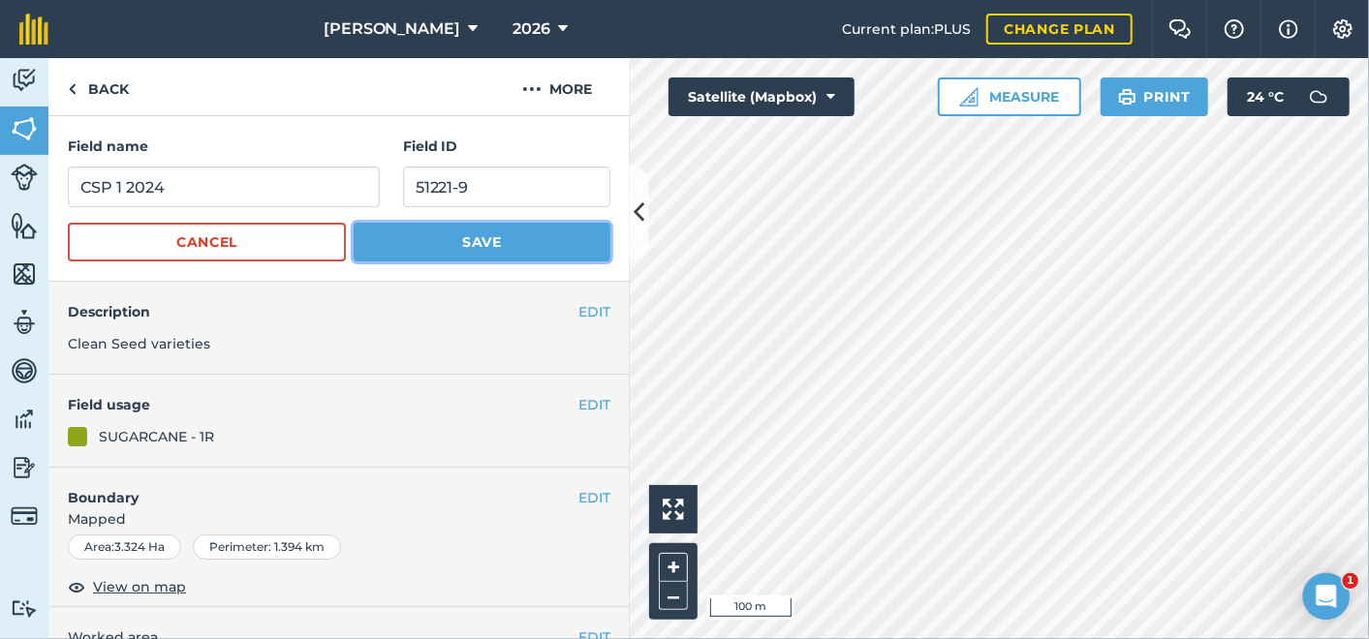
click at [509, 234] on button "Save" at bounding box center [482, 242] width 257 height 39
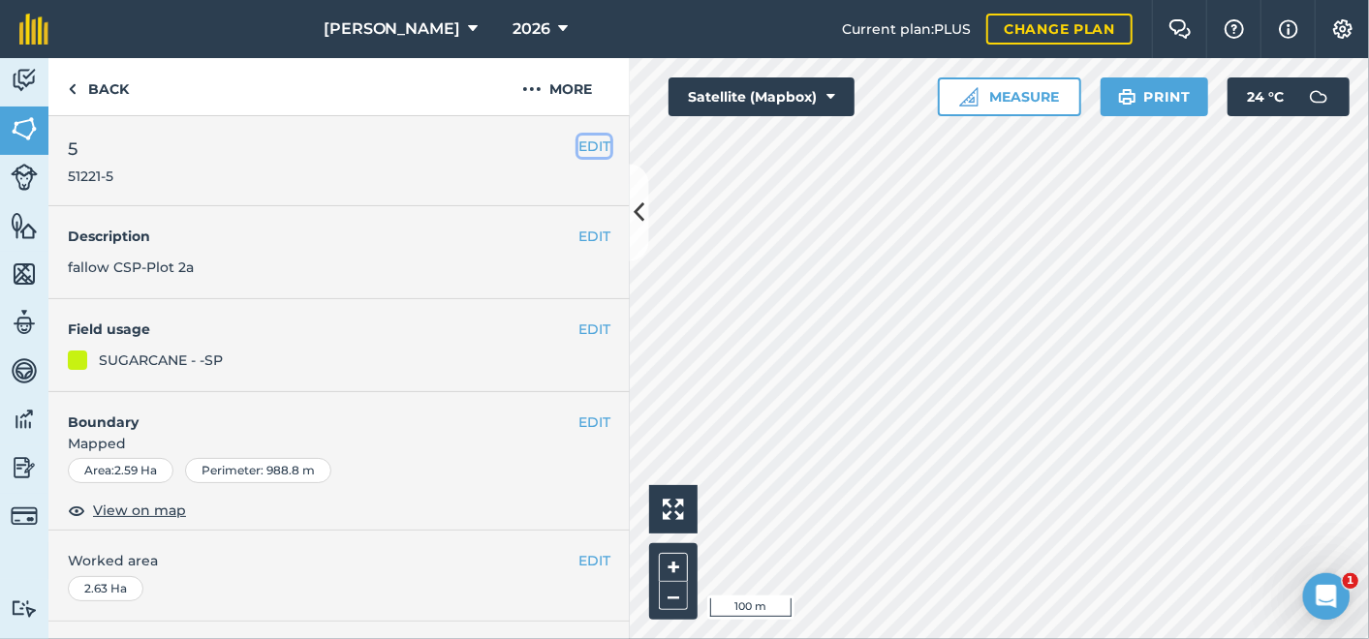
click at [578, 140] on button "EDIT" at bounding box center [594, 146] width 32 height 21
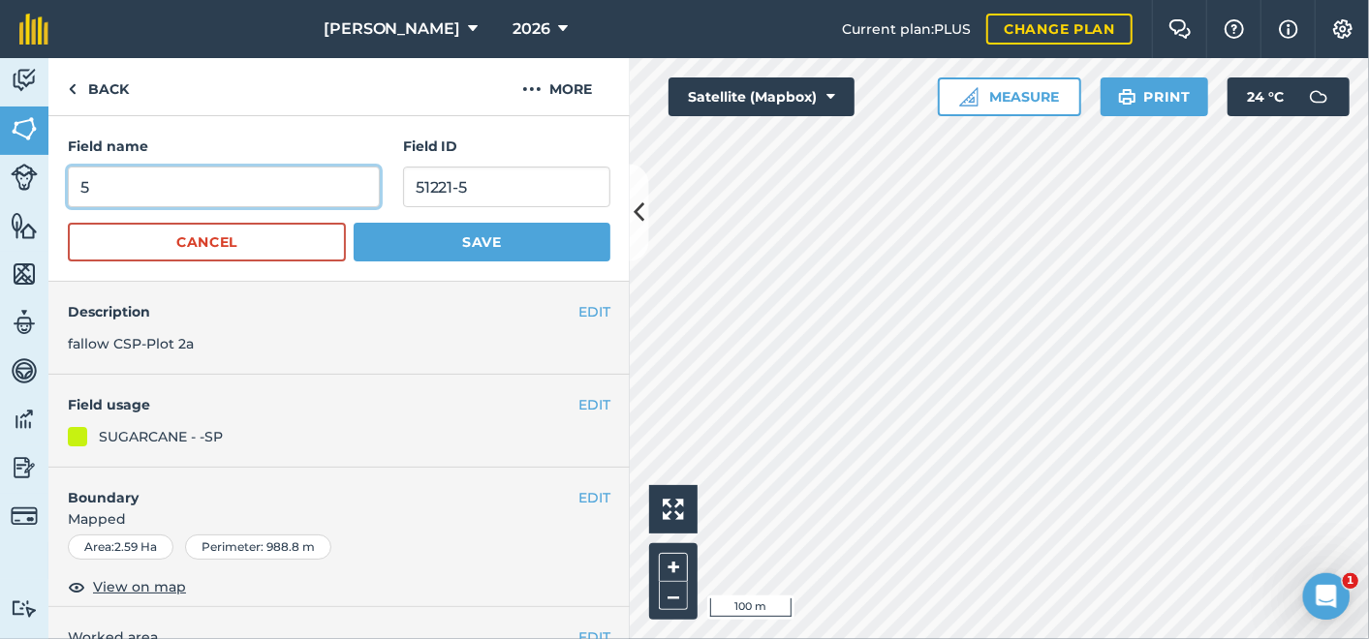
click at [77, 186] on input "5" at bounding box center [224, 187] width 312 height 41
type input "CSP 2025 5"
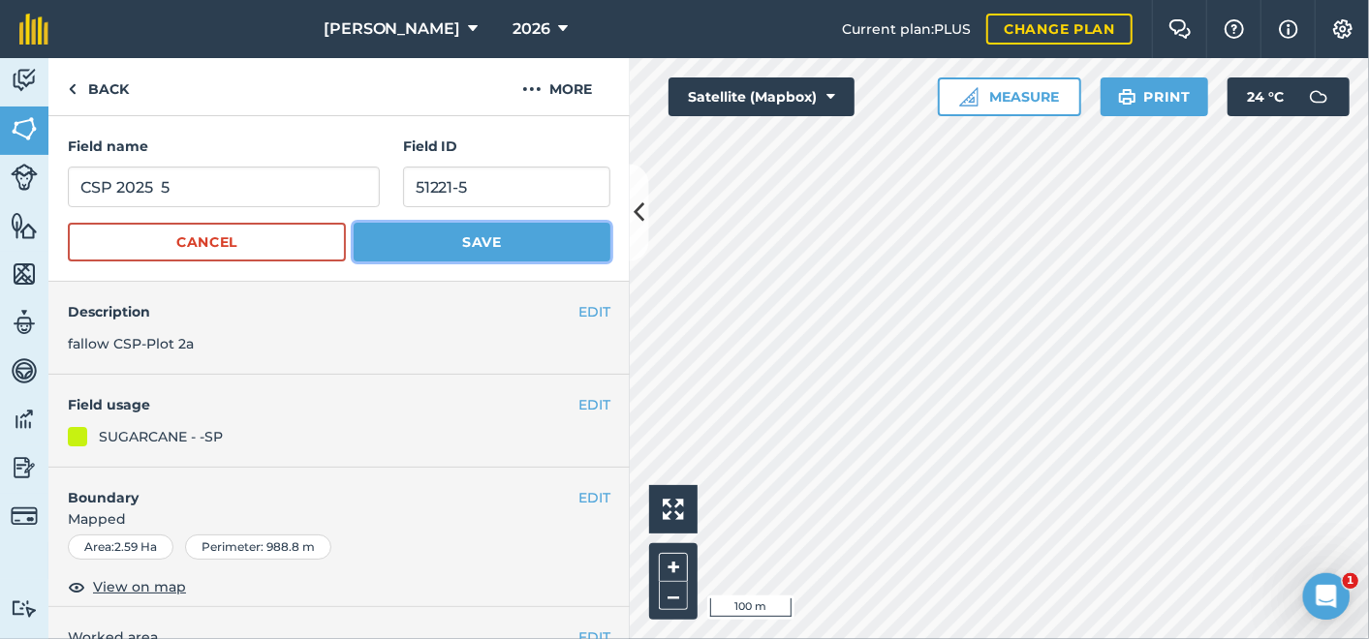
click at [428, 251] on button "Save" at bounding box center [482, 242] width 257 height 39
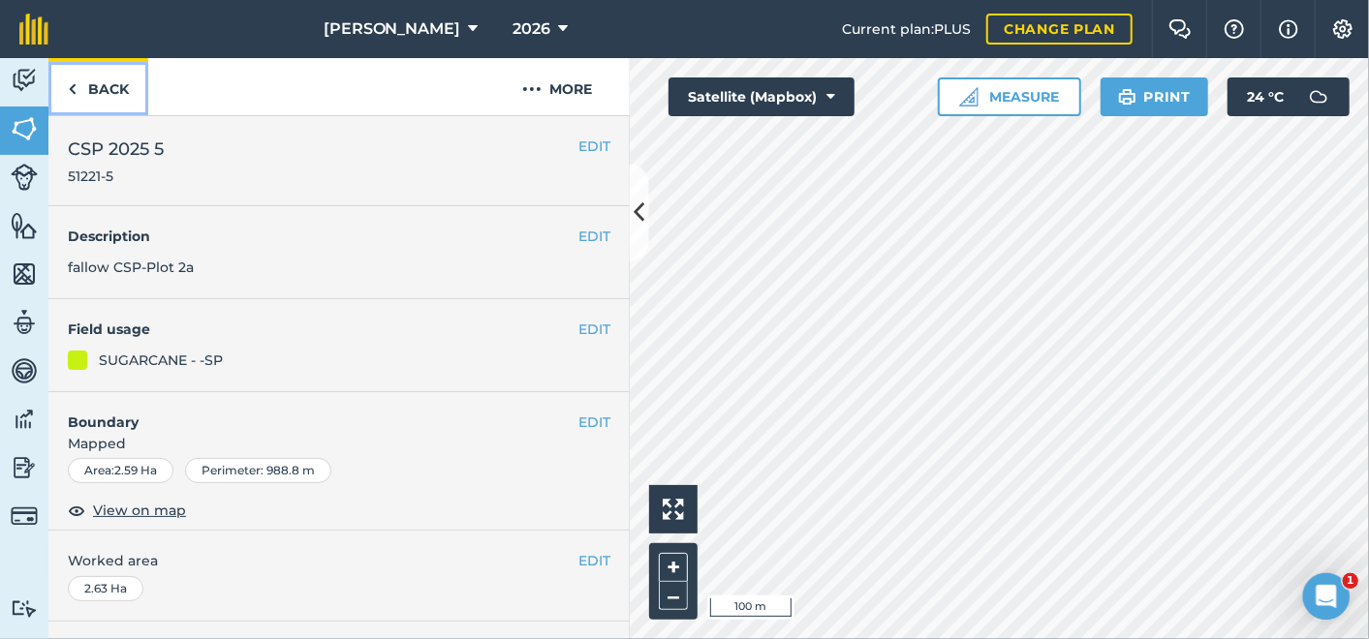
click at [105, 90] on link "Back" at bounding box center [98, 86] width 100 height 57
click at [94, 92] on link "Back" at bounding box center [98, 86] width 100 height 57
click at [79, 92] on link "Back" at bounding box center [98, 86] width 100 height 57
click at [70, 88] on img at bounding box center [72, 88] width 9 height 23
click at [24, 122] on img at bounding box center [24, 128] width 27 height 29
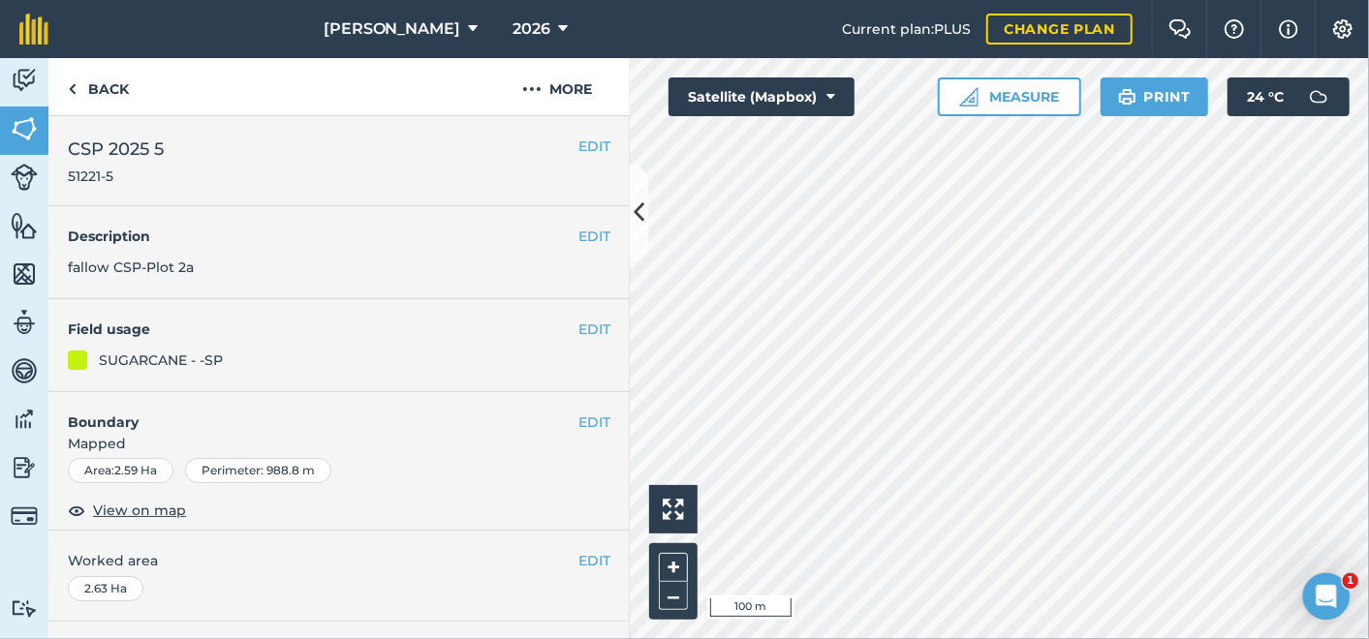
click at [99, 144] on span "CSP 2025 5" at bounding box center [116, 149] width 96 height 27
click at [578, 143] on button "EDIT" at bounding box center [594, 146] width 32 height 21
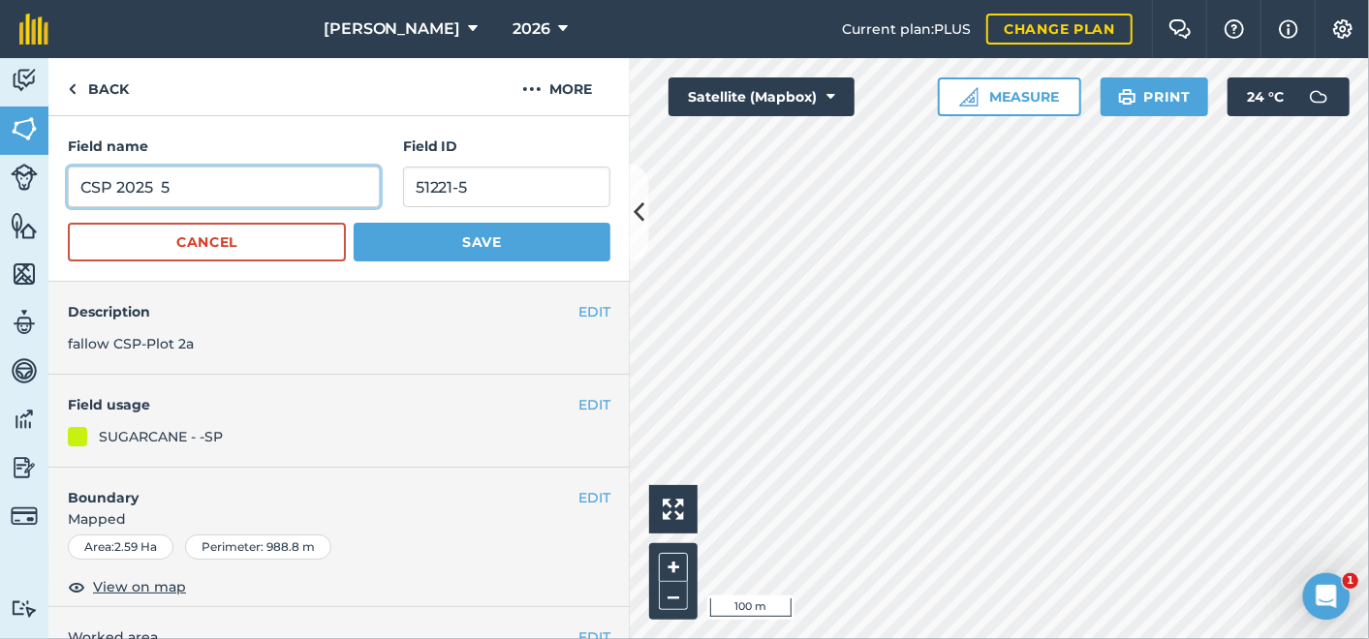
click at [121, 186] on input "CSP 2025 5" at bounding box center [224, 187] width 312 height 41
drag, startPoint x: 185, startPoint y: 185, endPoint x: 173, endPoint y: 184, distance: 11.7
click at [173, 184] on input "CSP 2 2025 5" at bounding box center [224, 187] width 312 height 41
type input "CSP 2 2025"
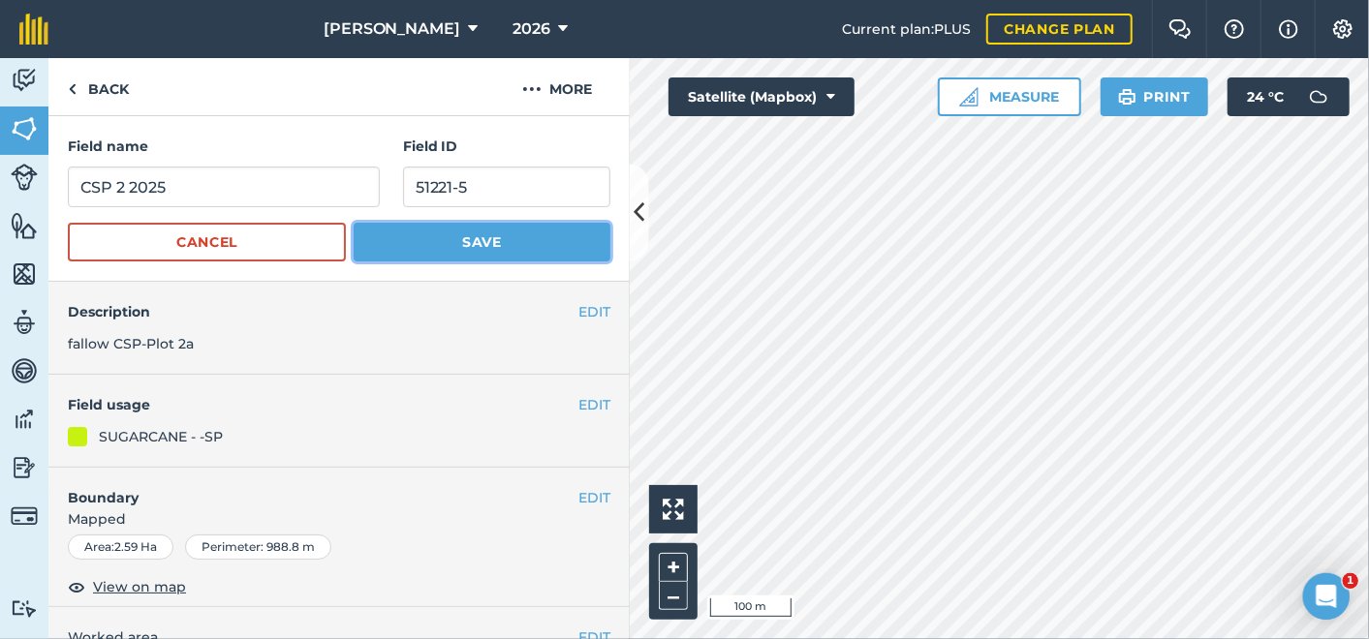
click at [456, 238] on button "Save" at bounding box center [482, 242] width 257 height 39
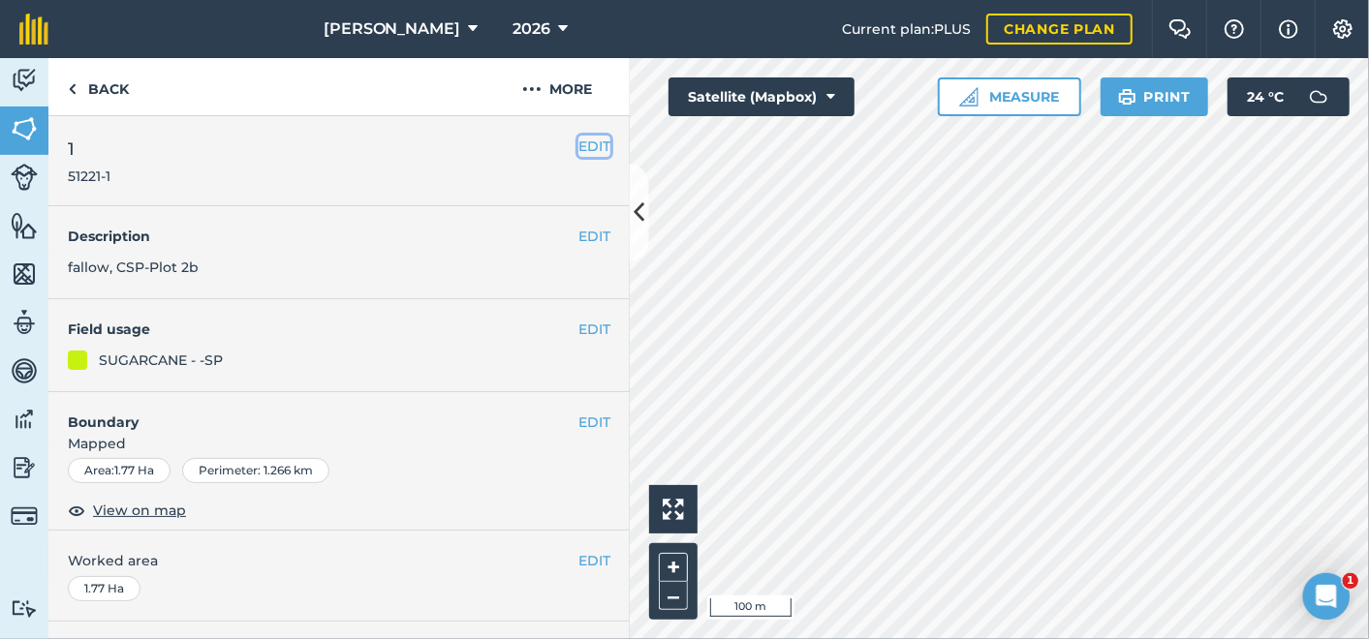
click at [578, 138] on button "EDIT" at bounding box center [594, 146] width 32 height 21
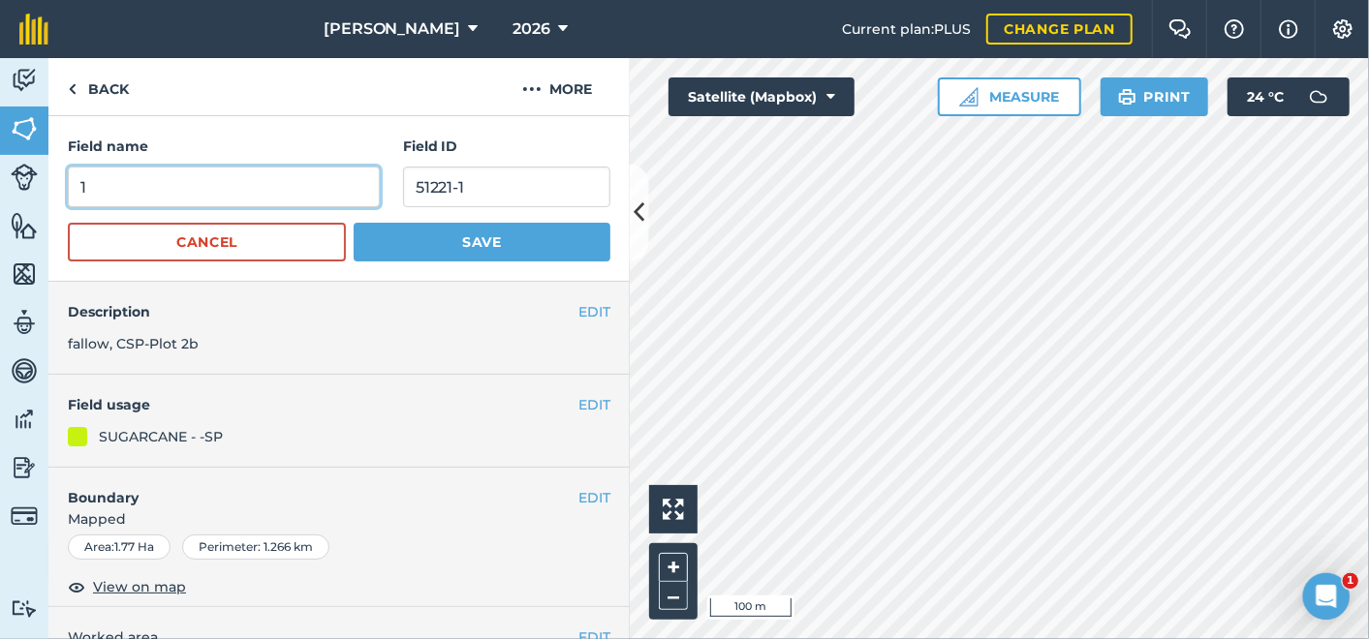
click at [80, 182] on input "1" at bounding box center [224, 187] width 312 height 41
type input "CSP 2 2025 - 1"
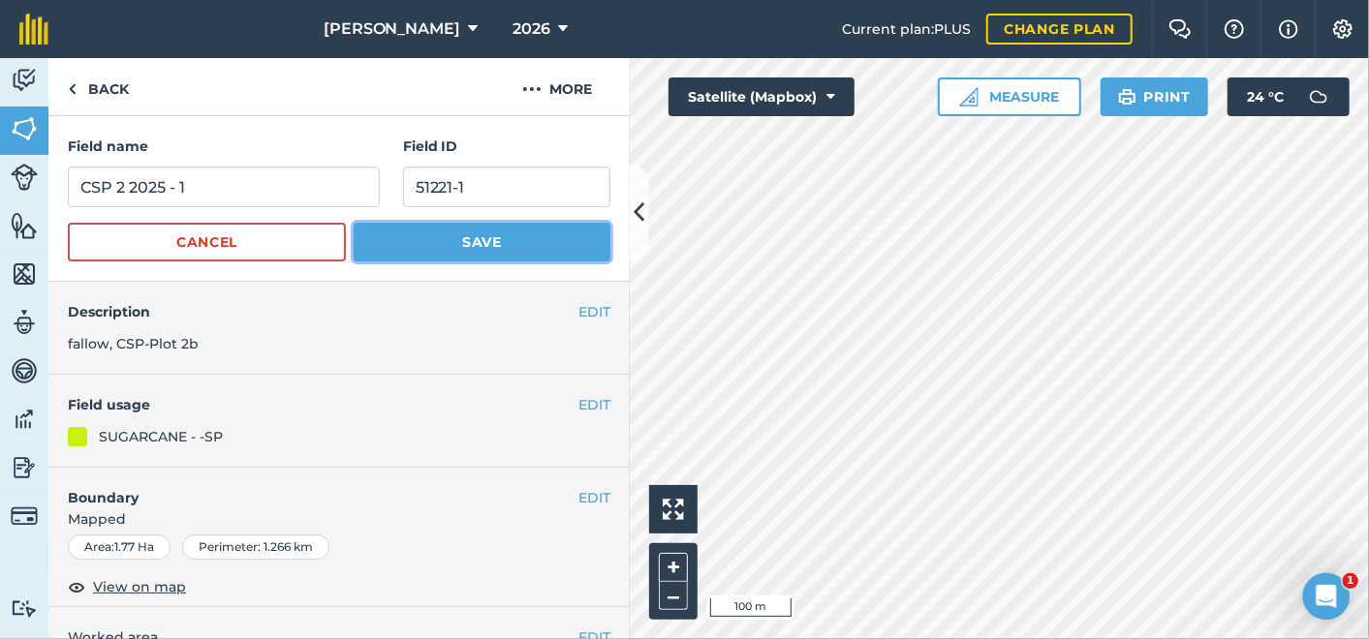
click at [409, 246] on button "Save" at bounding box center [482, 242] width 257 height 39
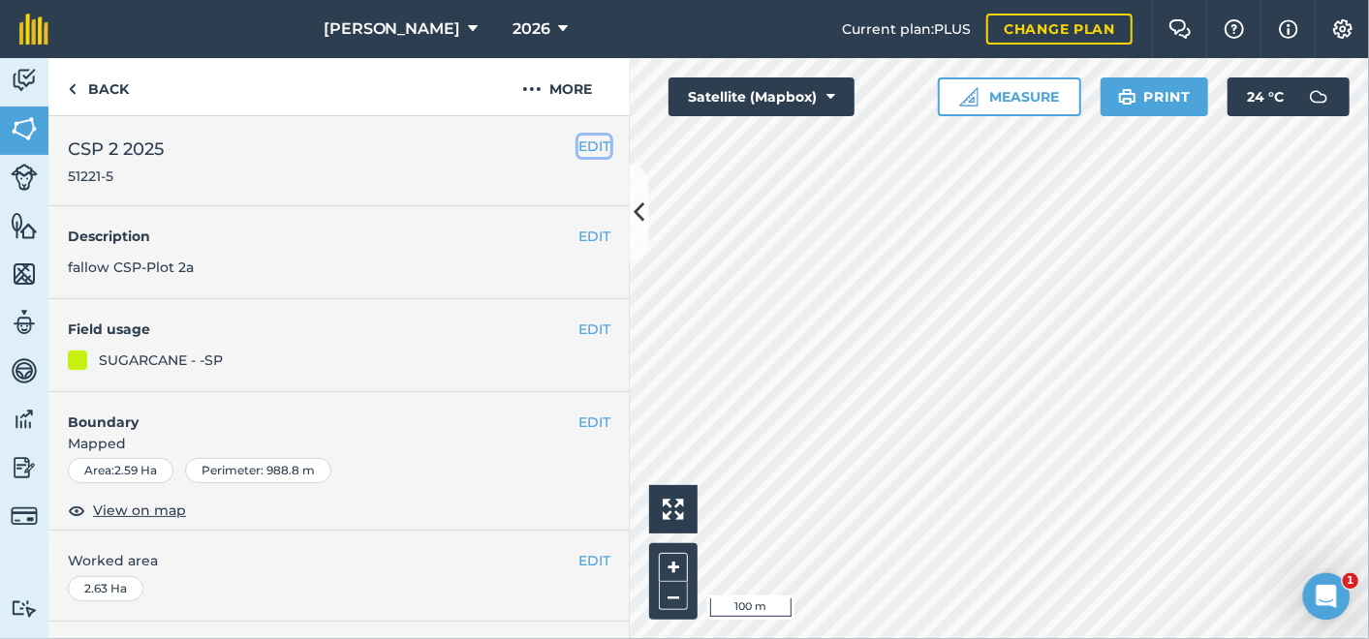
click at [578, 138] on button "EDIT" at bounding box center [594, 146] width 32 height 21
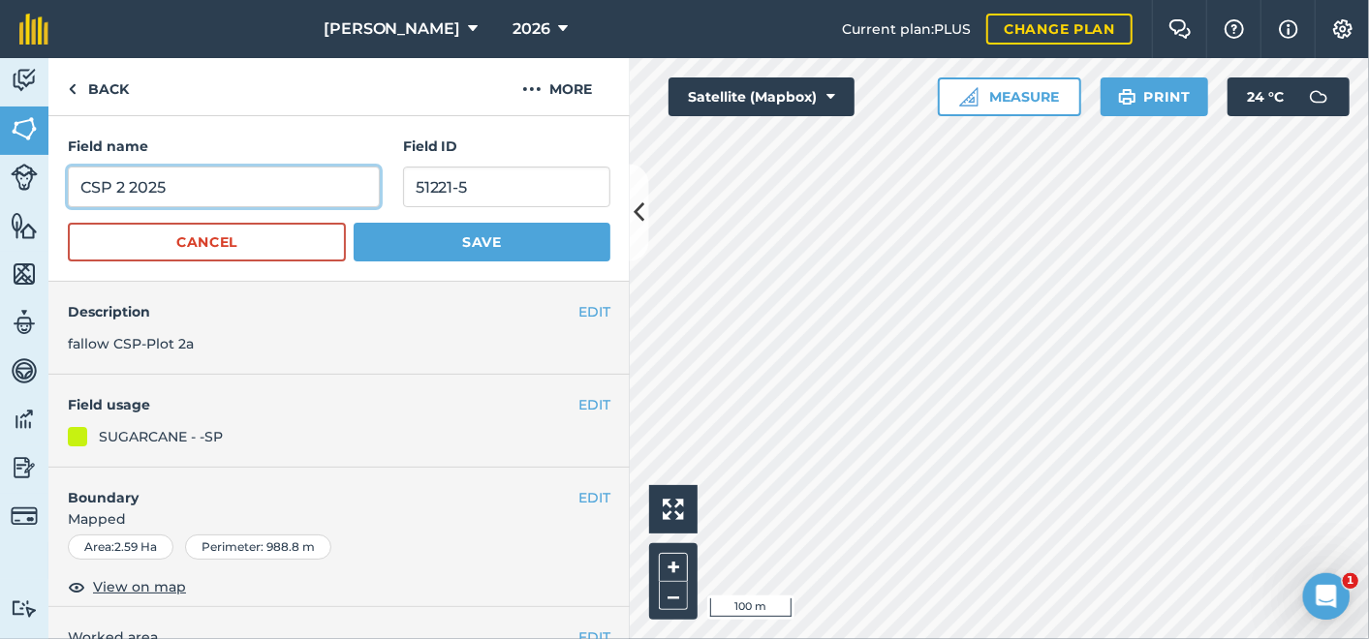
click at [169, 183] on input "CSP 2 2025" at bounding box center [224, 187] width 312 height 41
type input "CSP 2 2025-5"
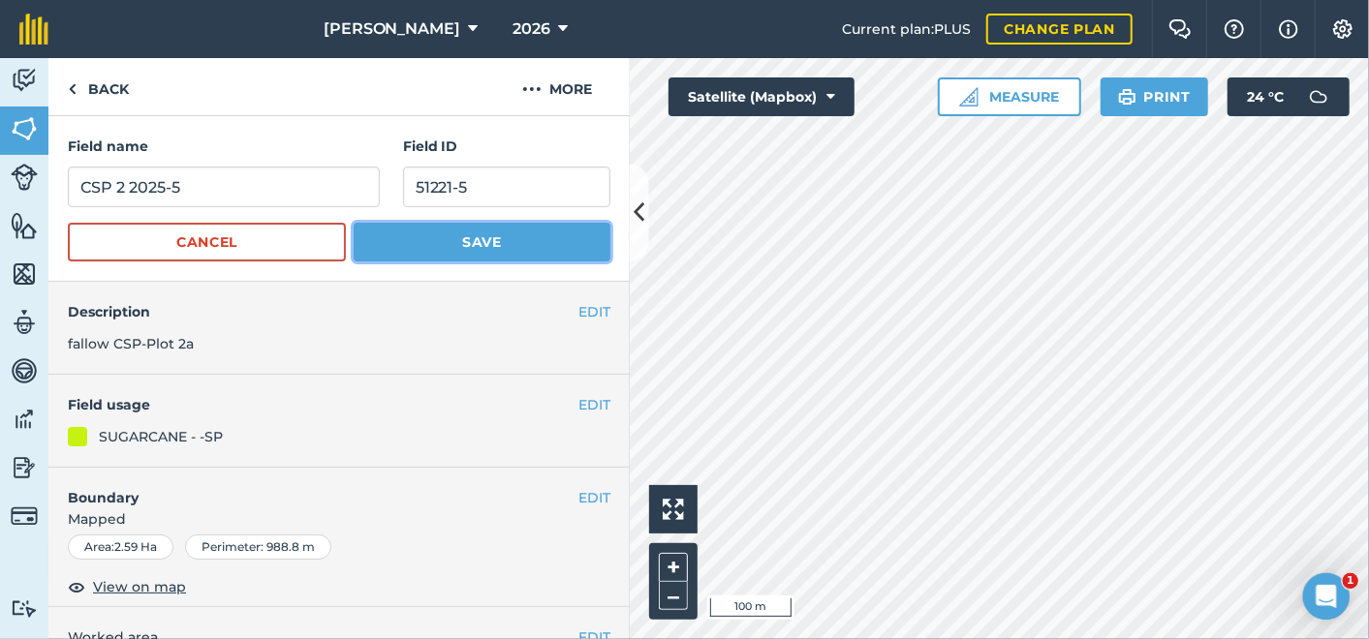
click at [439, 232] on button "Save" at bounding box center [482, 242] width 257 height 39
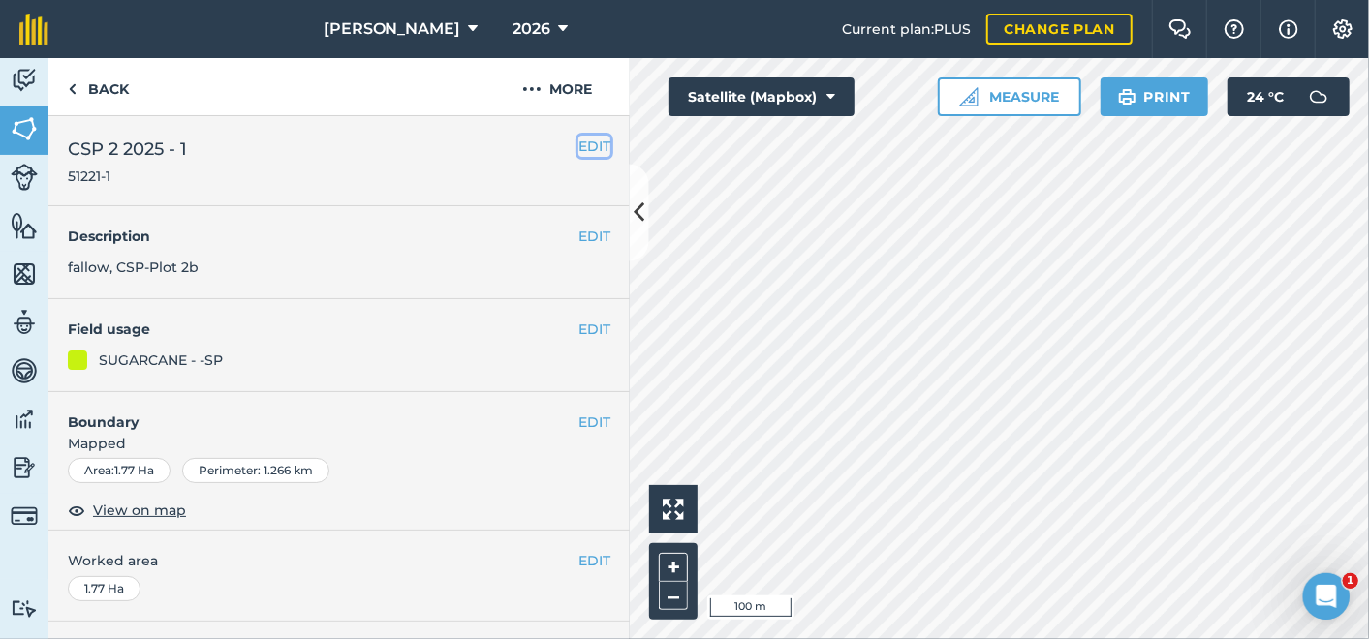
click at [578, 145] on button "EDIT" at bounding box center [594, 146] width 32 height 21
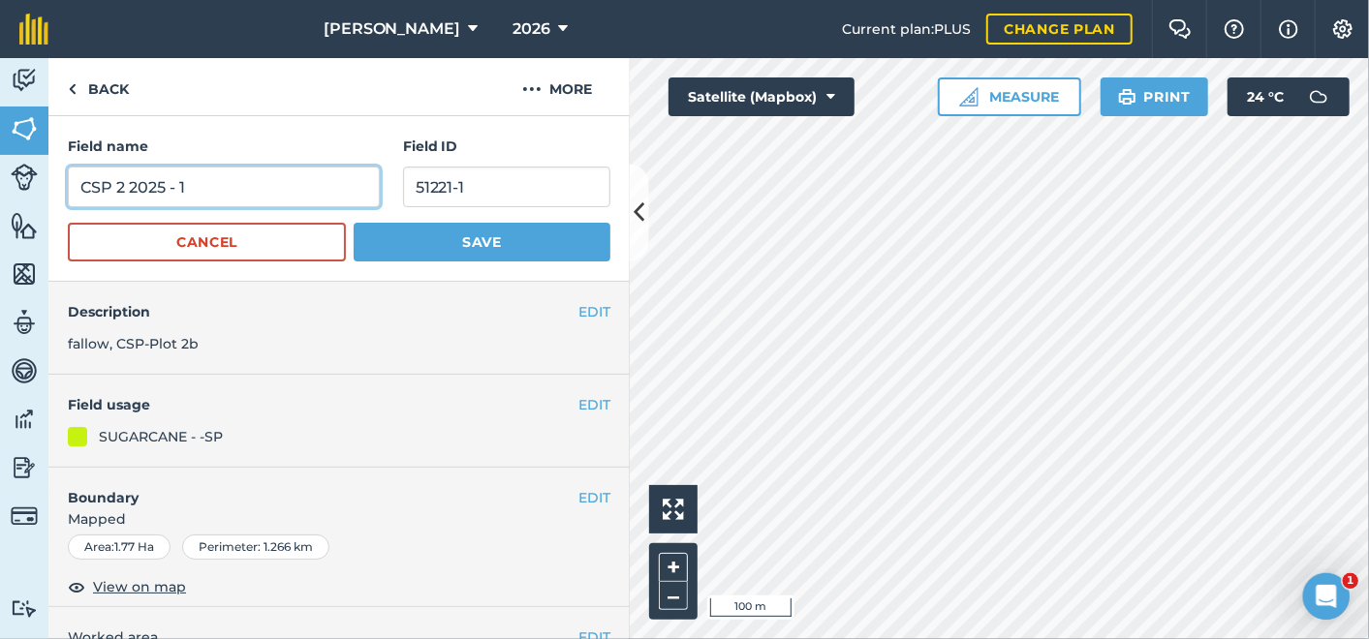
click at [188, 185] on input "CSP 2 2025 - 1" at bounding box center [224, 187] width 312 height 41
click at [173, 184] on input "CSP 2 2025 -1" at bounding box center [224, 187] width 312 height 41
type input "CSP 2 2025-1"
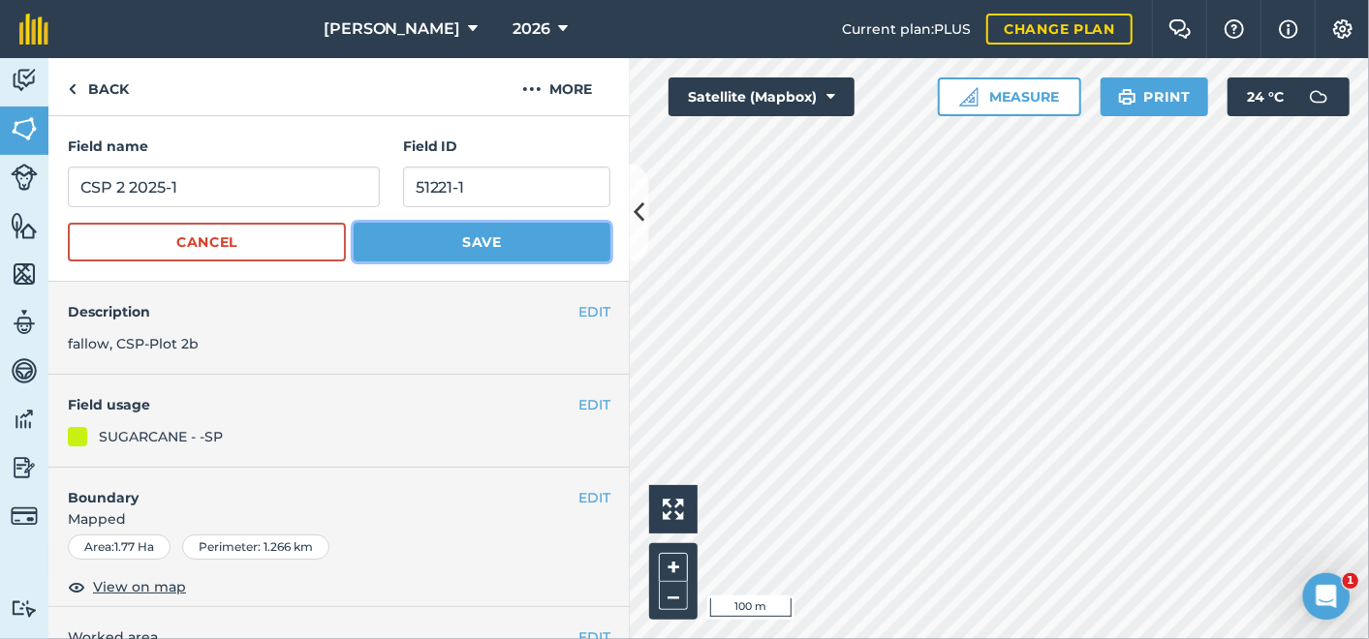
click at [409, 232] on button "Save" at bounding box center [482, 242] width 257 height 39
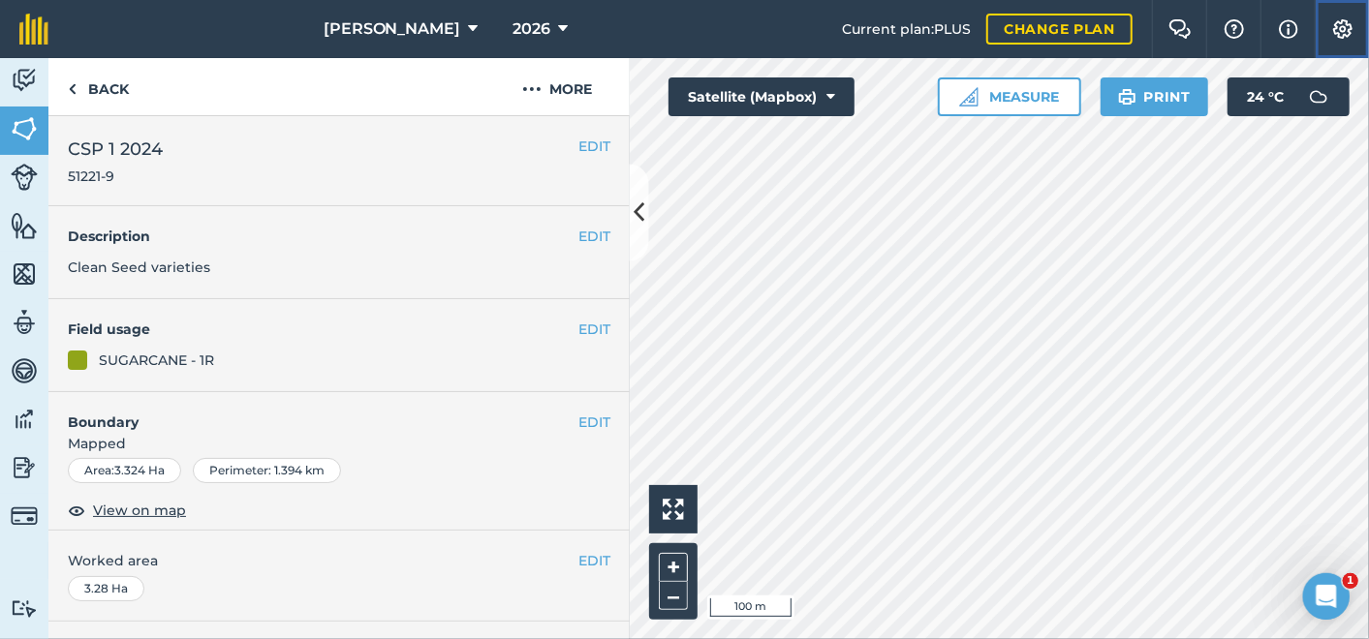
click at [1344, 27] on img at bounding box center [1342, 28] width 23 height 19
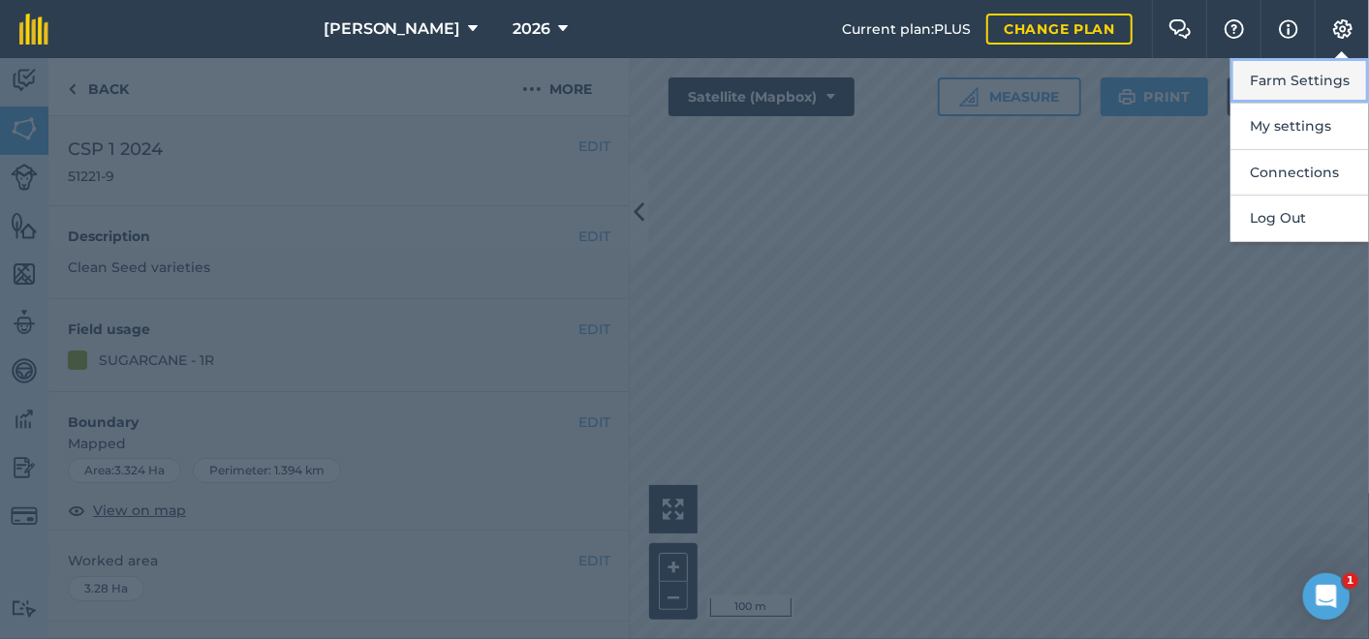
click at [1303, 81] on button "Farm Settings" at bounding box center [1299, 81] width 139 height 46
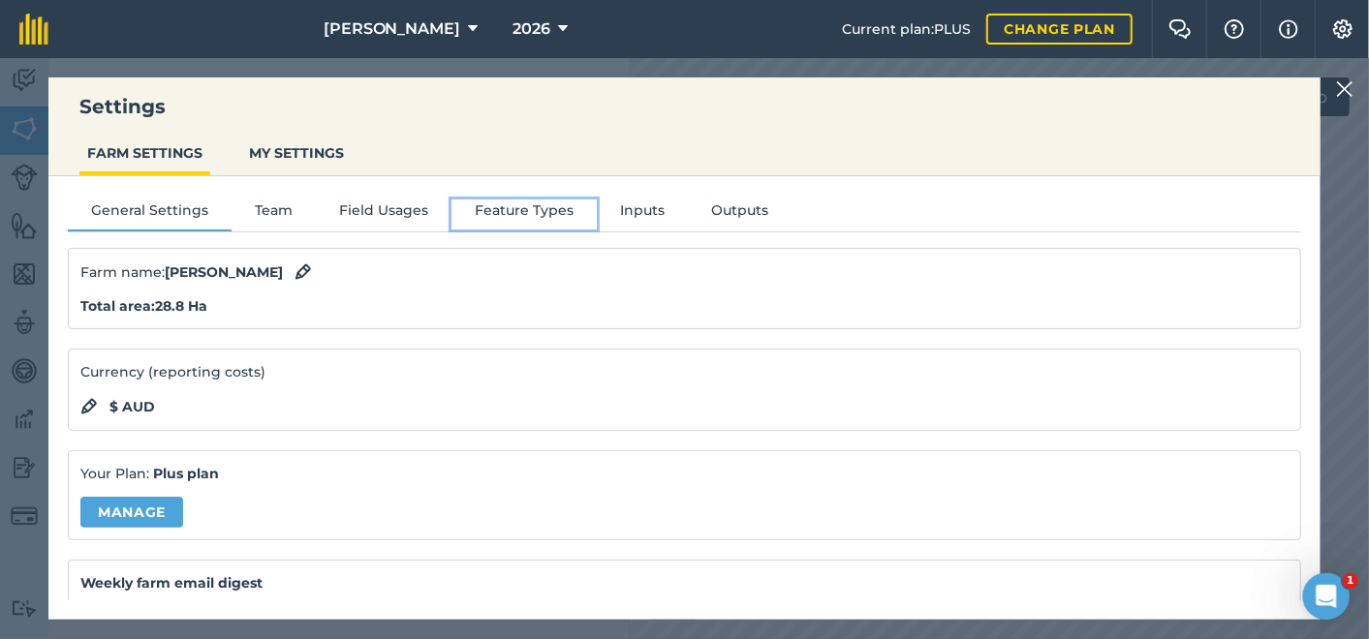
click at [515, 210] on button "Feature Types" at bounding box center [523, 214] width 145 height 29
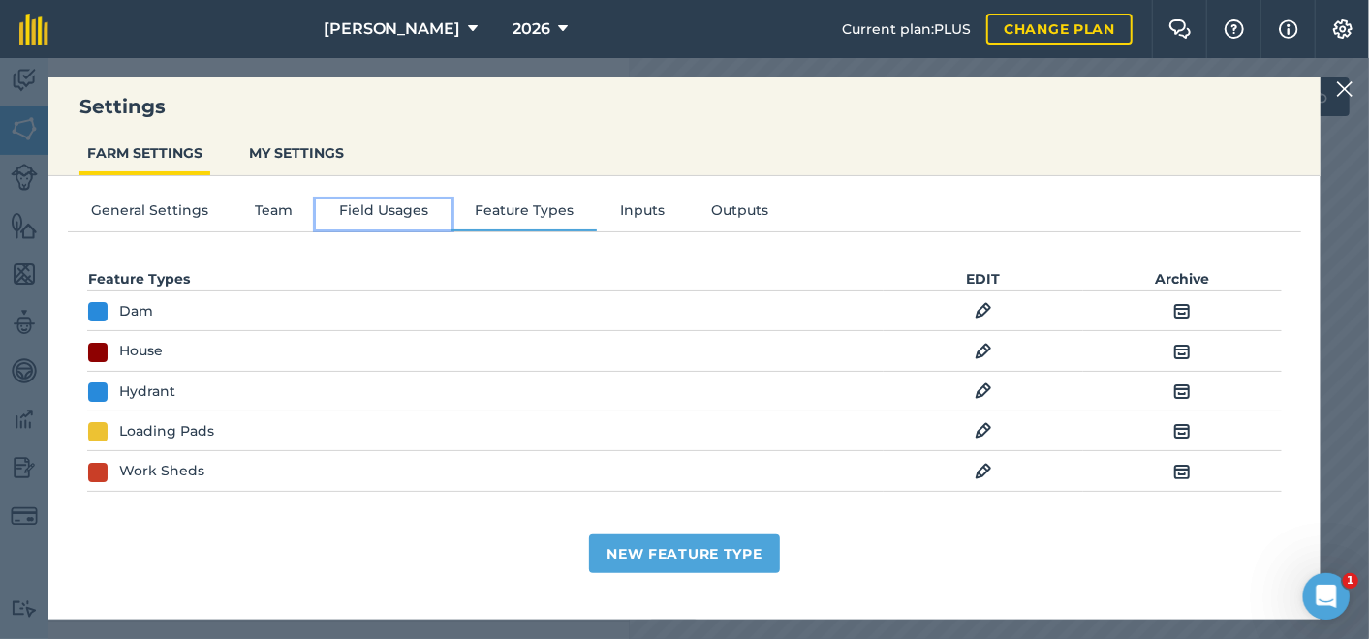
click at [414, 207] on button "Field Usages" at bounding box center [384, 214] width 136 height 29
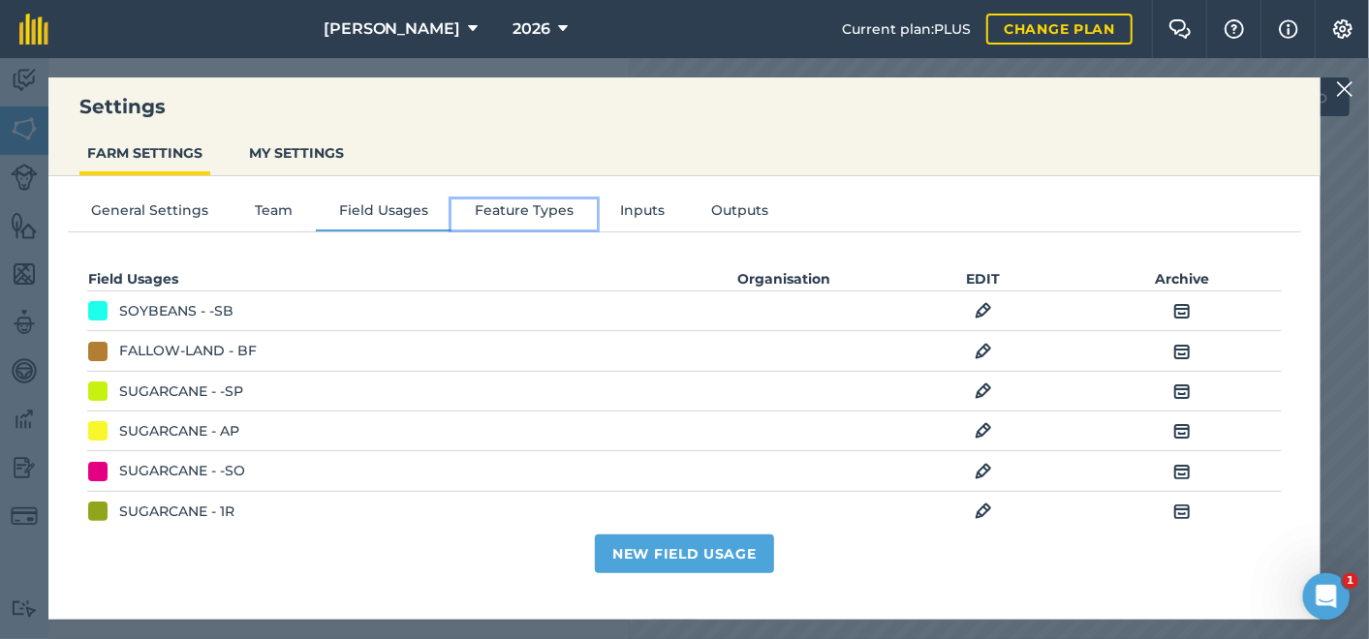
click at [542, 214] on button "Feature Types" at bounding box center [523, 214] width 145 height 29
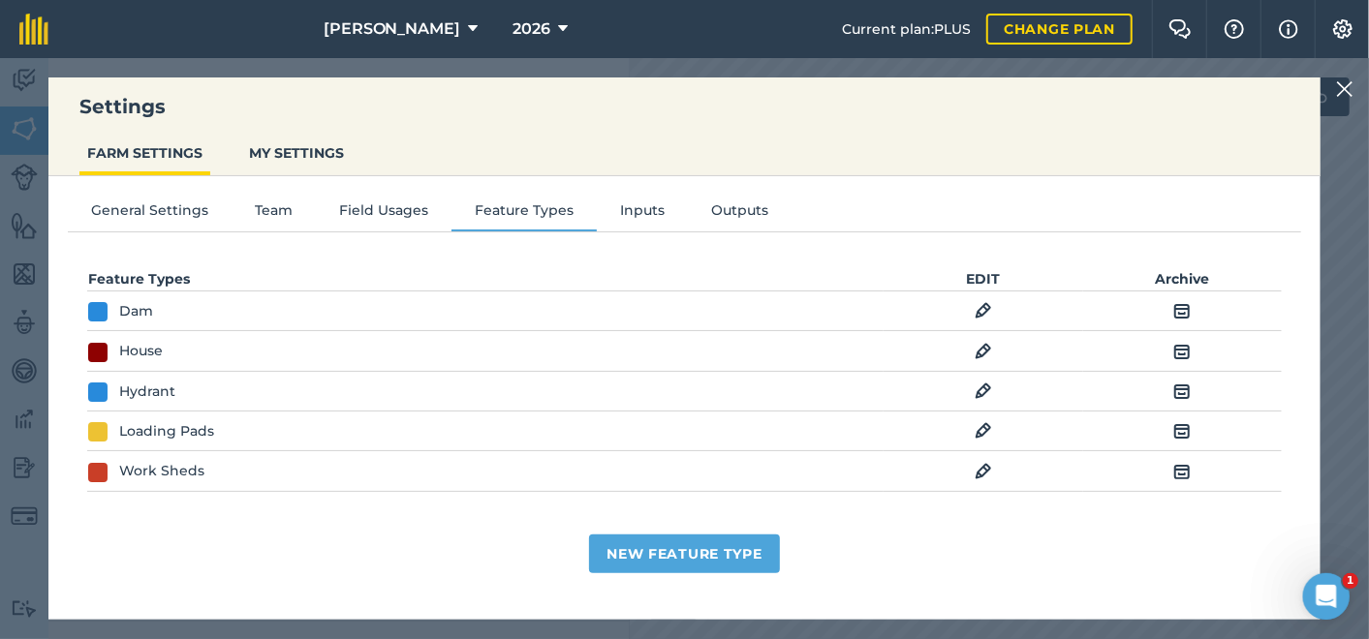
click at [1254, 331] on td "Archive" at bounding box center [1183, 351] width 200 height 40
click at [1339, 86] on img at bounding box center [1344, 88] width 17 height 23
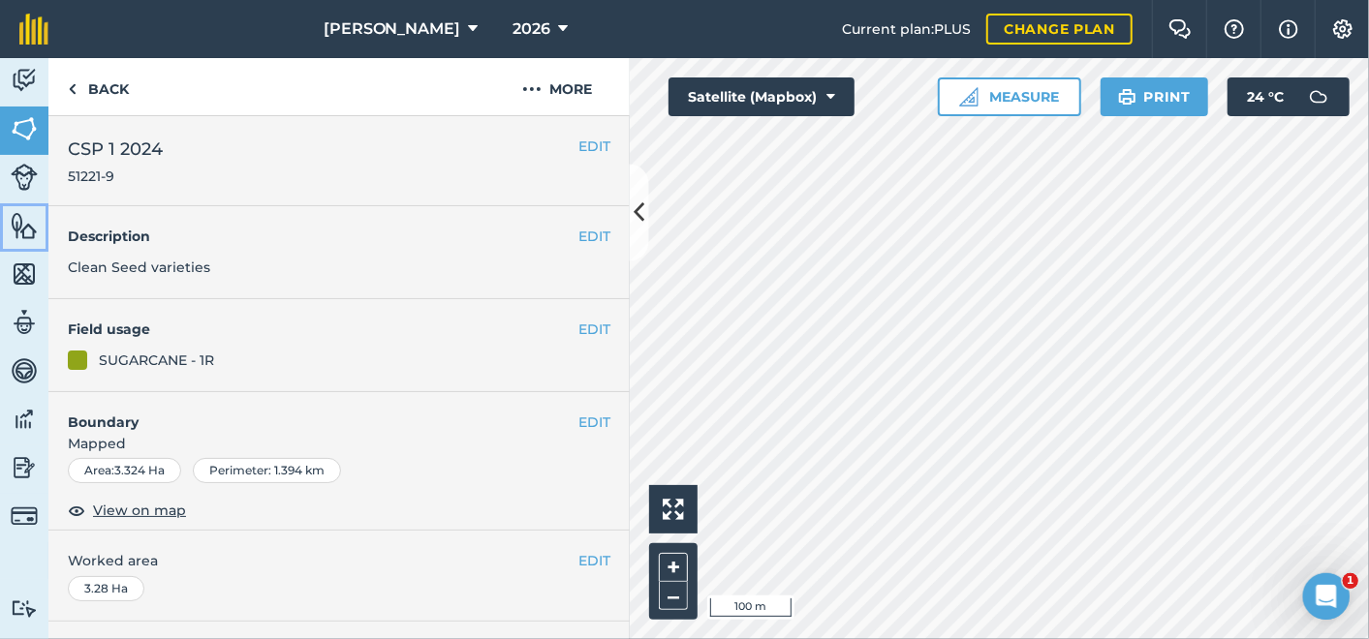
click at [20, 221] on img at bounding box center [24, 225] width 27 height 29
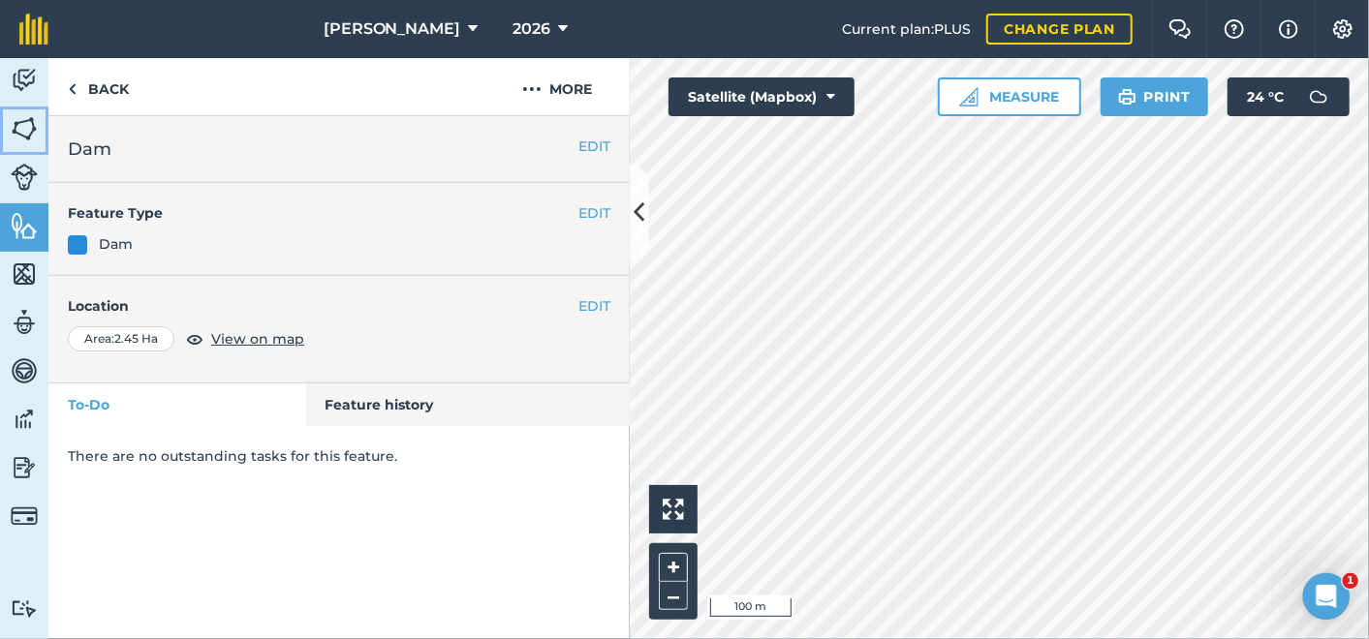
click at [20, 130] on img at bounding box center [24, 128] width 27 height 29
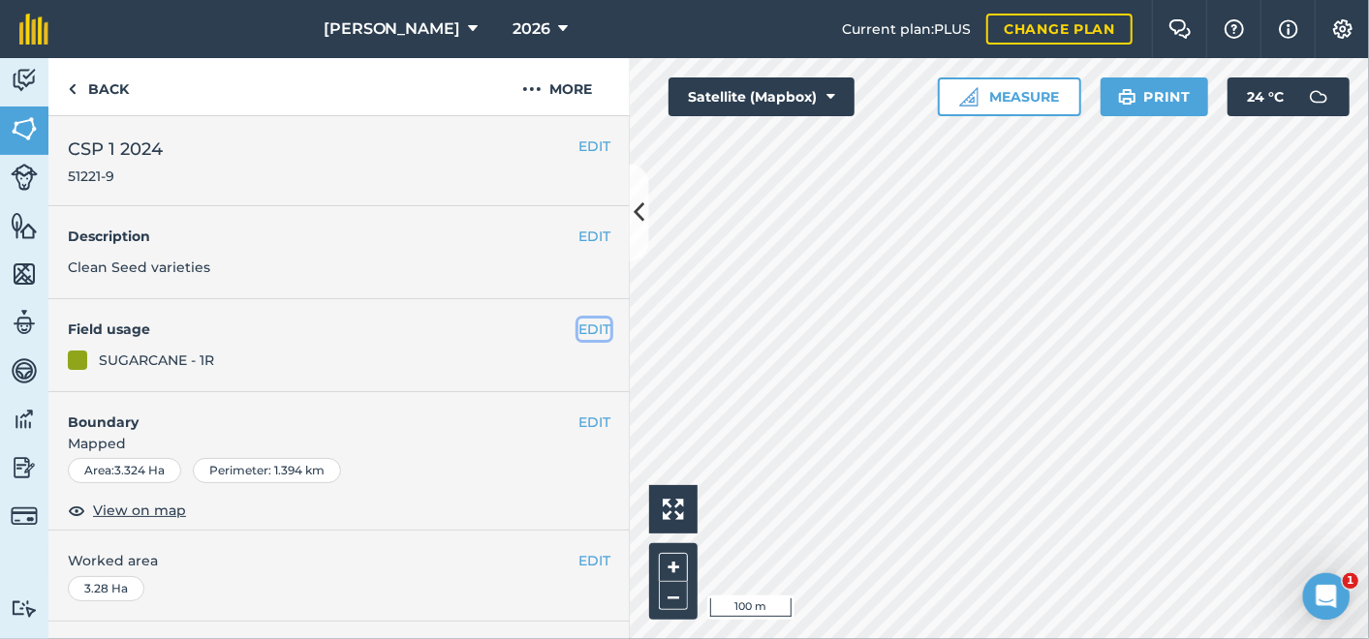
click at [578, 326] on button "EDIT" at bounding box center [594, 329] width 32 height 21
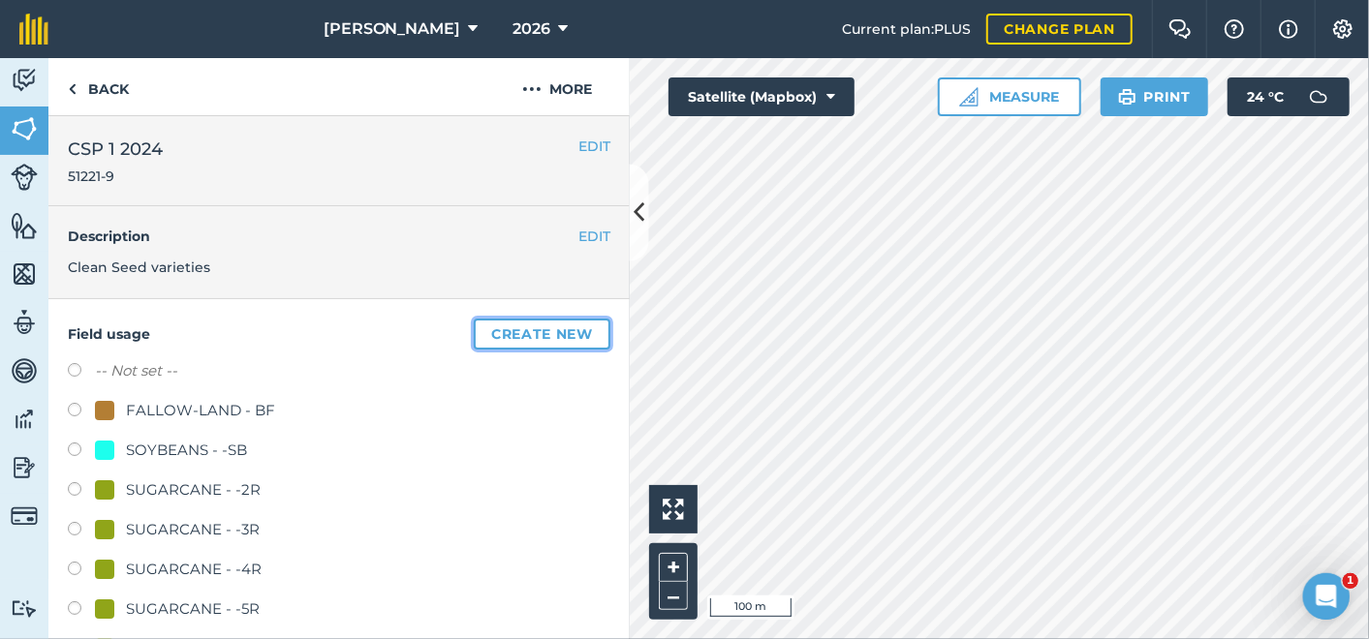
click at [544, 331] on button "Create new" at bounding box center [542, 334] width 137 height 31
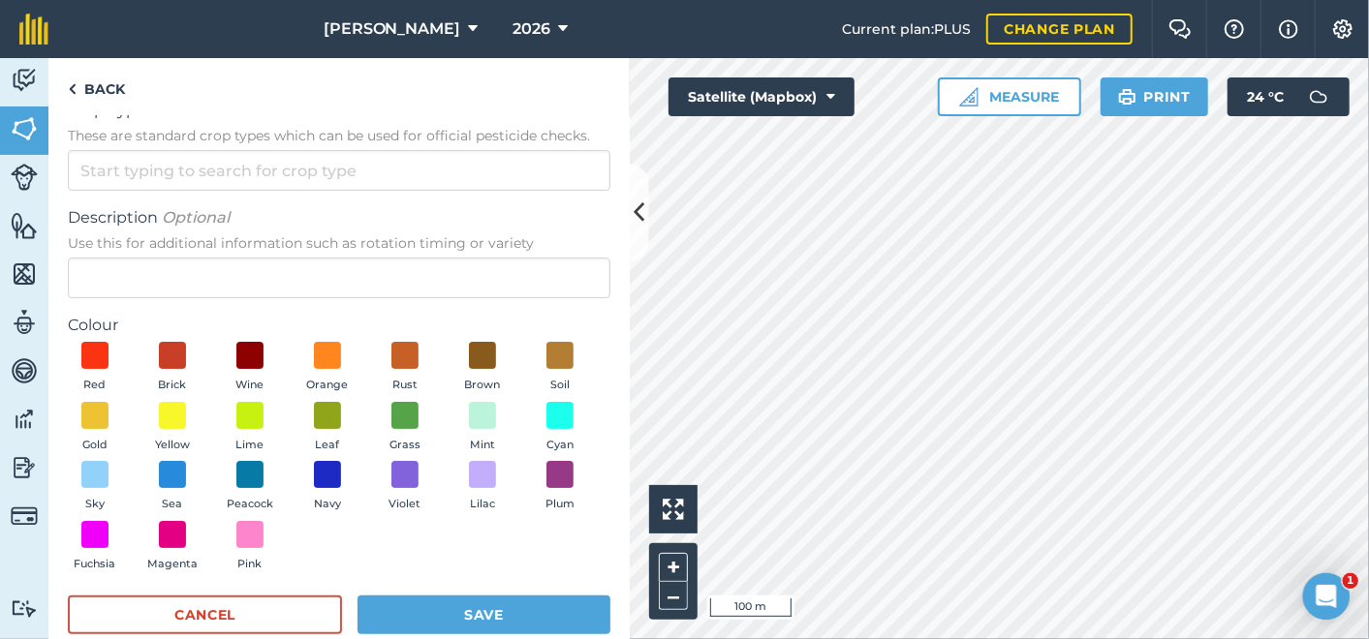
scroll to position [70, 0]
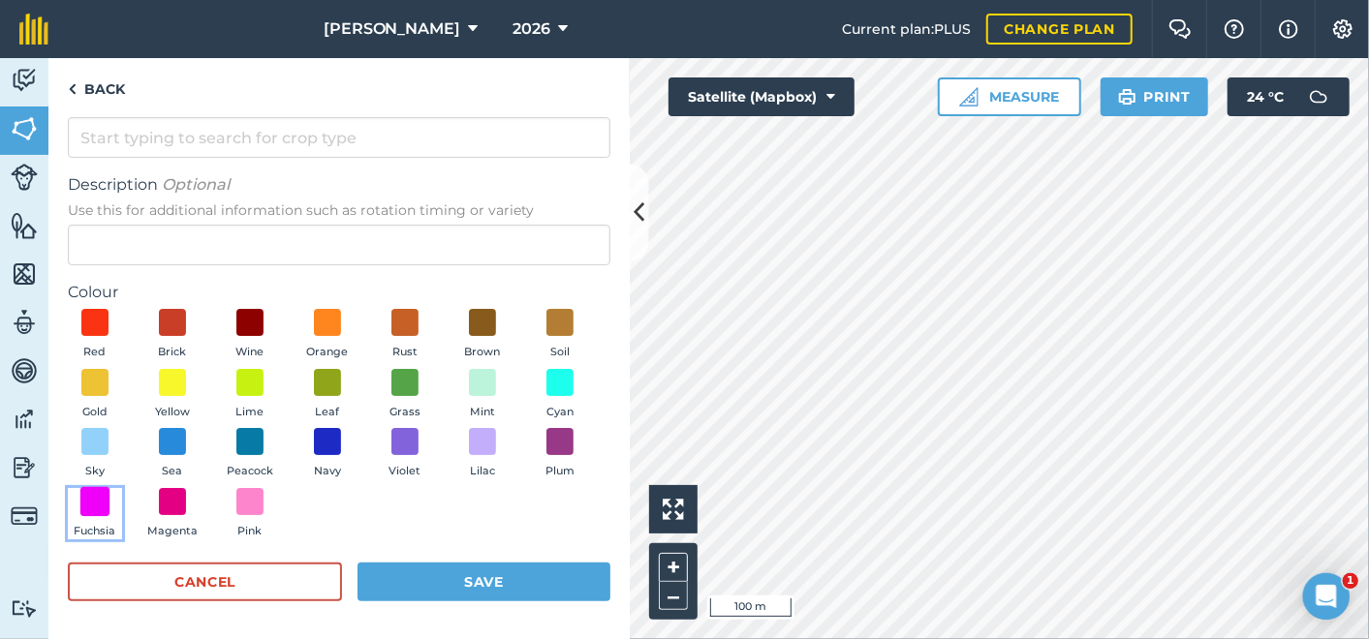
click at [110, 495] on span at bounding box center [95, 501] width 30 height 30
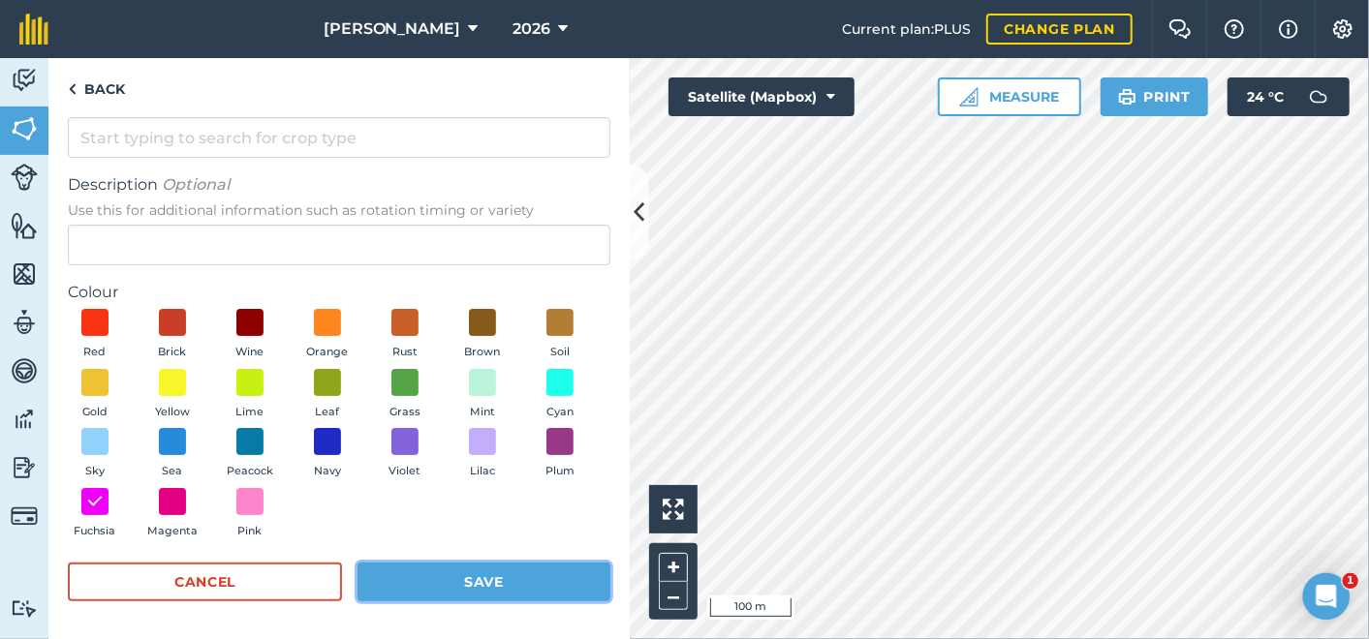
click at [453, 571] on button "Save" at bounding box center [483, 582] width 253 height 39
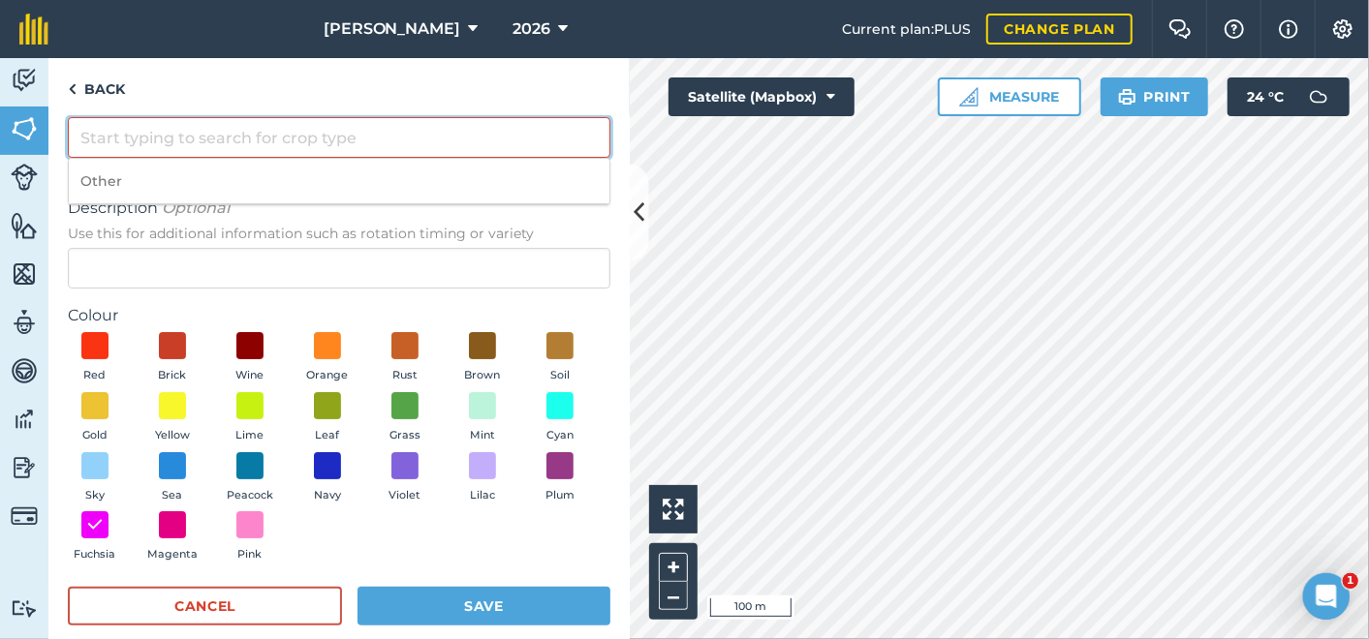
click at [77, 136] on input "Crop Type These are standard crop types which can be used for official pesticid…" at bounding box center [339, 137] width 542 height 41
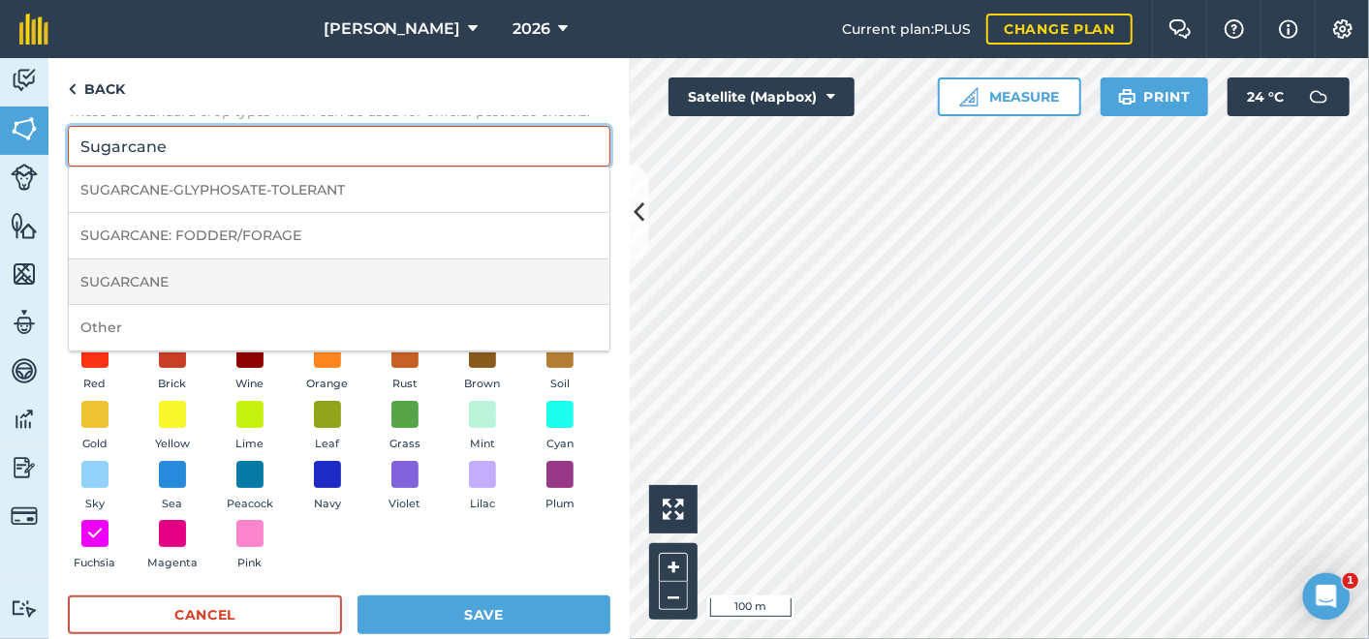
scroll to position [94, 0]
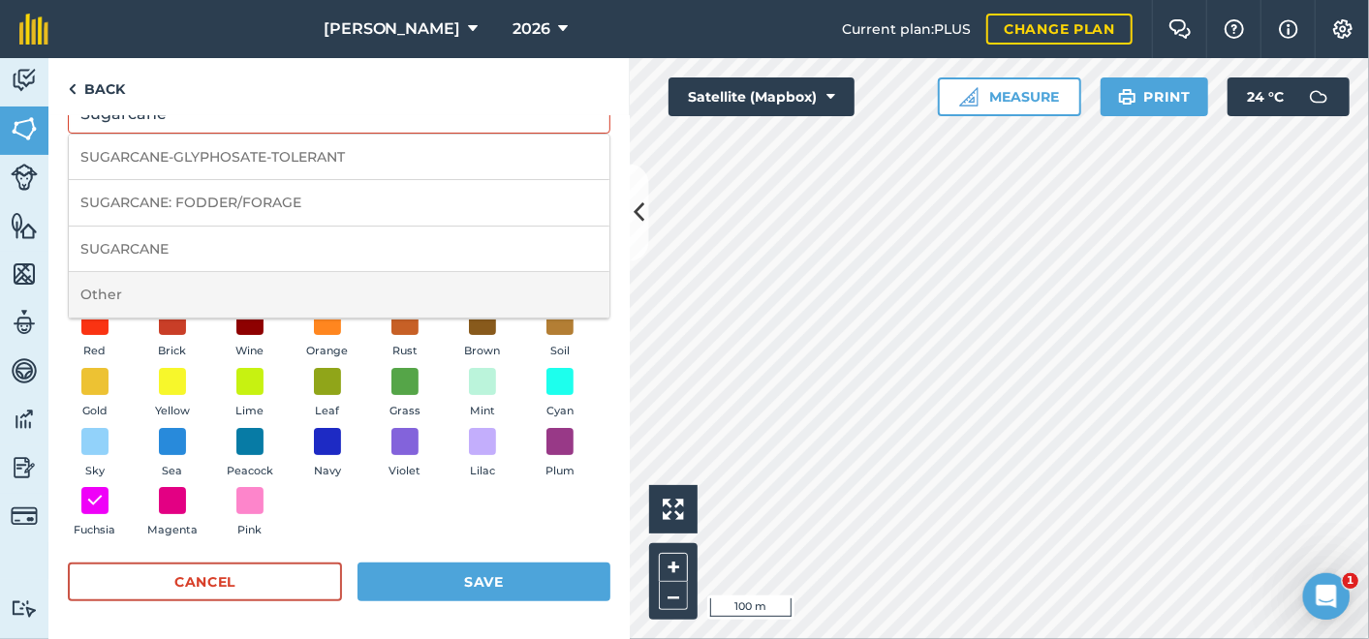
click at [139, 296] on li "Other" at bounding box center [339, 295] width 541 height 46
type input "Other"
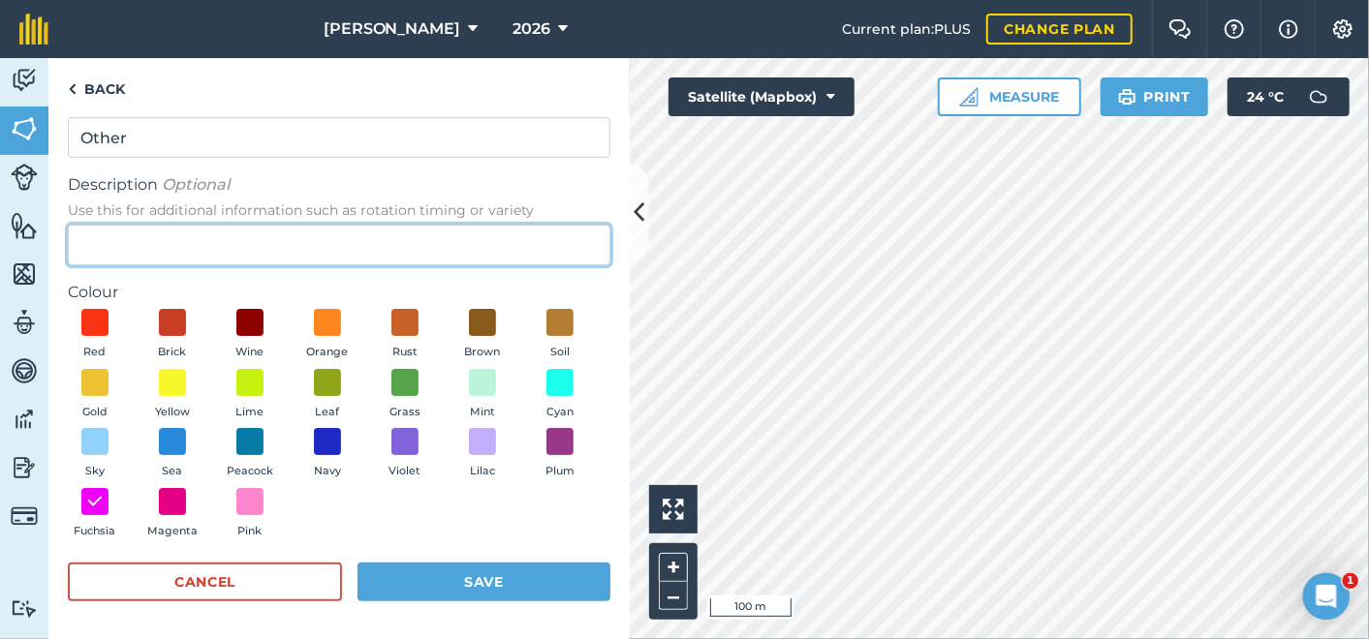
click at [94, 242] on input "Description Optional Use this for additional information such as rotation timin…" at bounding box center [339, 245] width 542 height 41
type input "CSP"
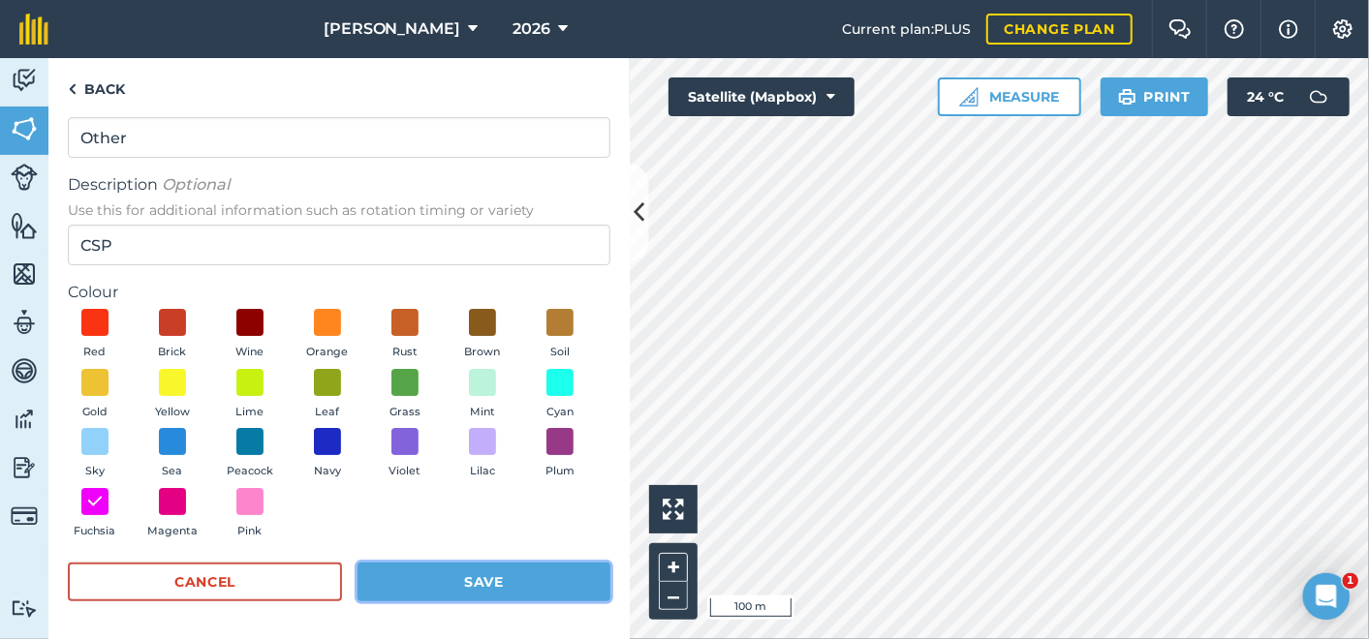
click at [376, 575] on button "Save" at bounding box center [483, 582] width 253 height 39
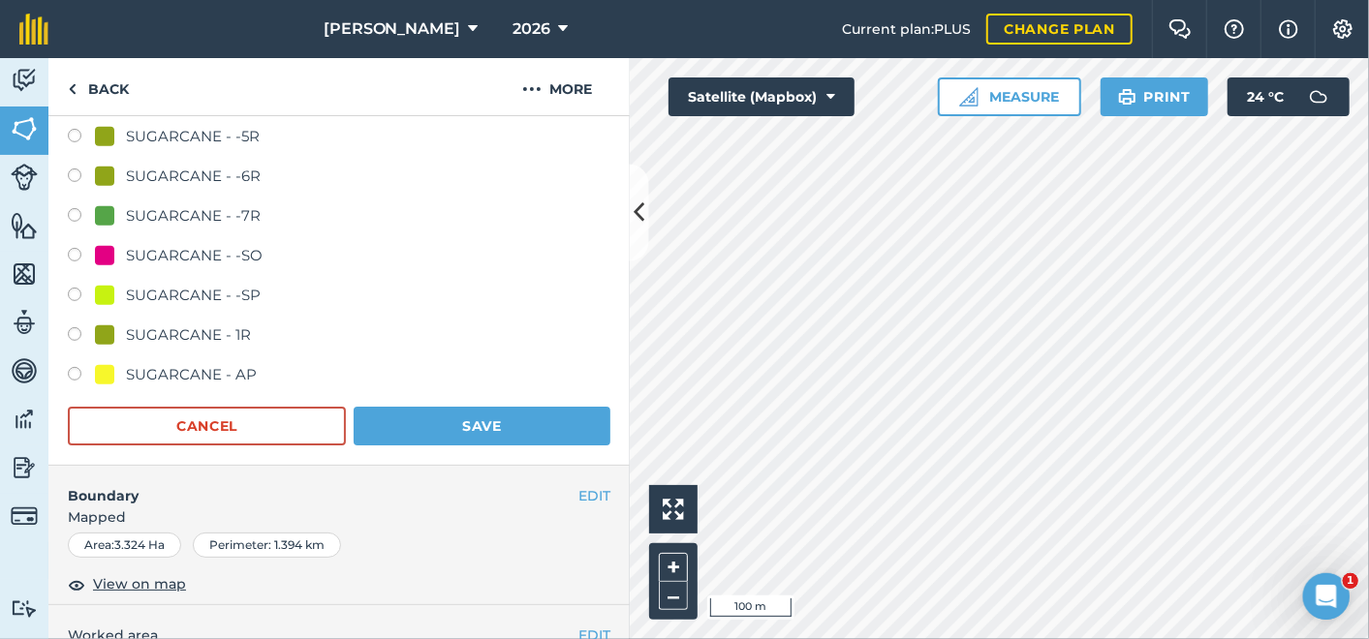
scroll to position [645, 0]
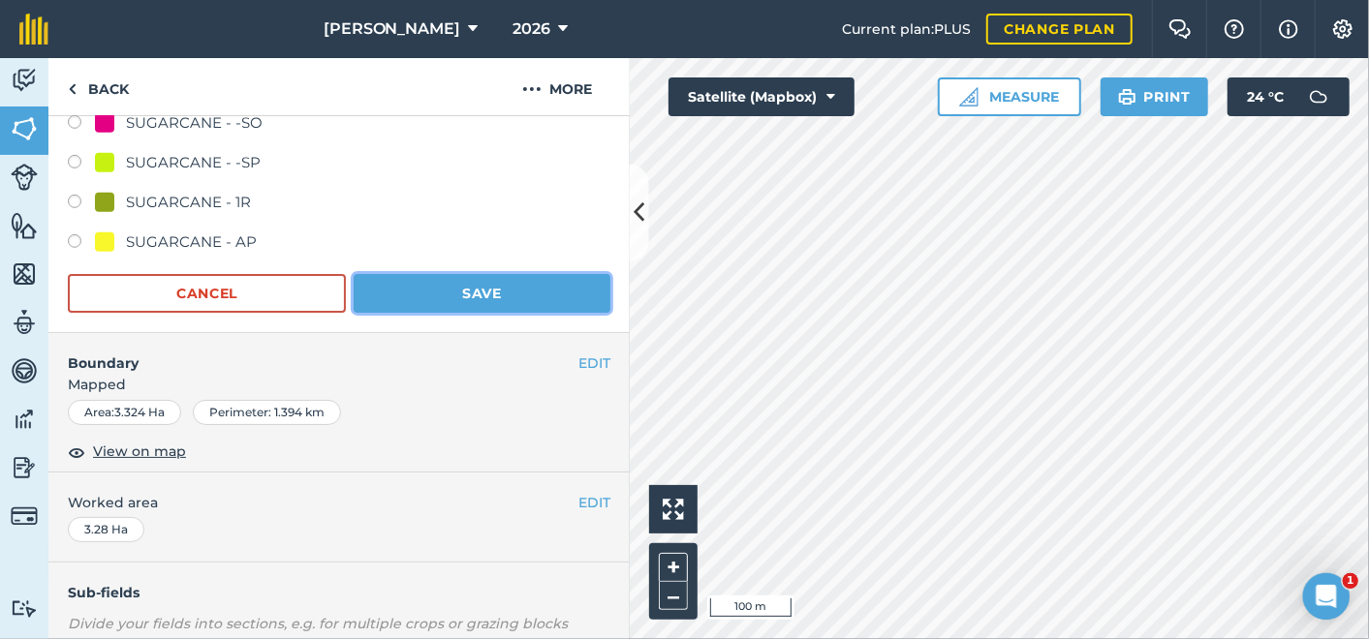
click at [508, 291] on button "Save" at bounding box center [482, 293] width 257 height 39
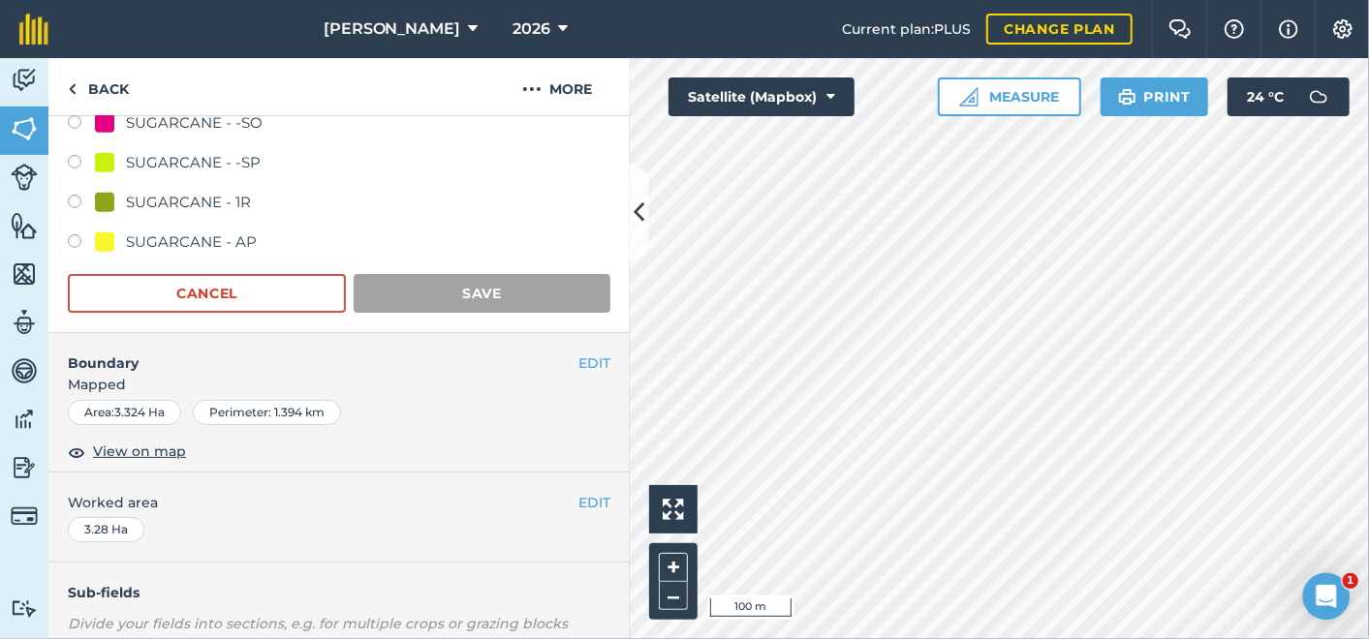
scroll to position [362, 0]
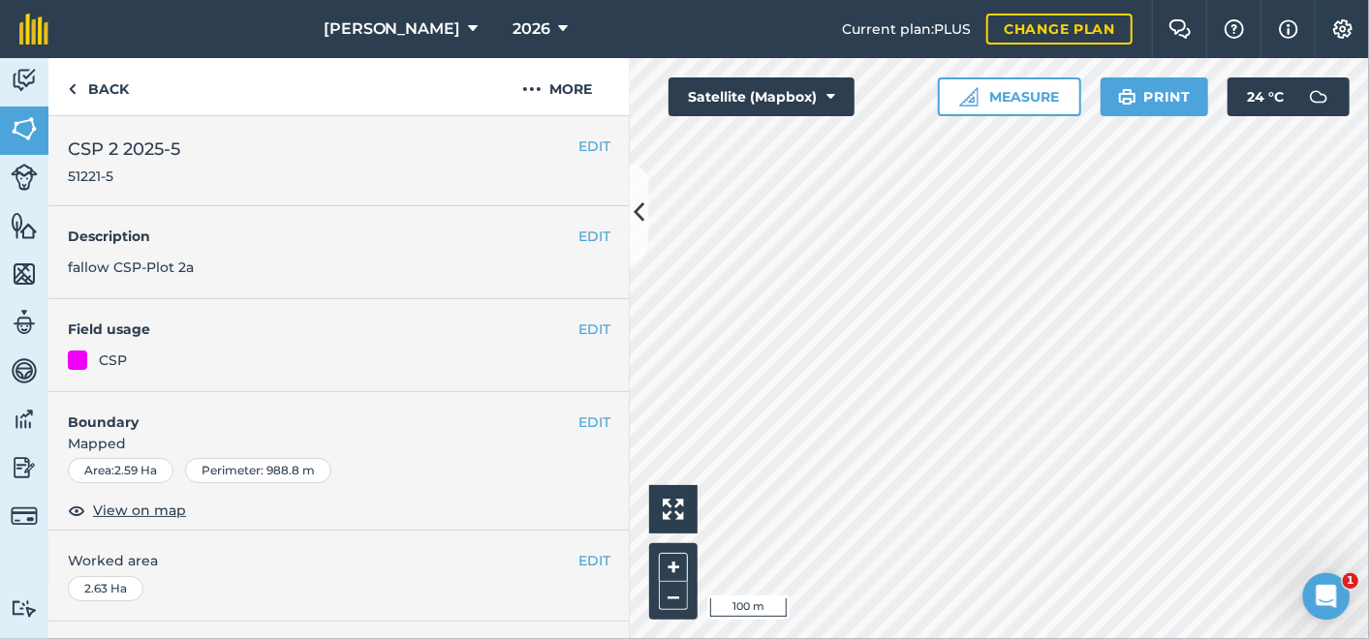
click at [112, 356] on div "CSP" at bounding box center [113, 360] width 28 height 21
click at [578, 323] on button "EDIT" at bounding box center [594, 329] width 32 height 21
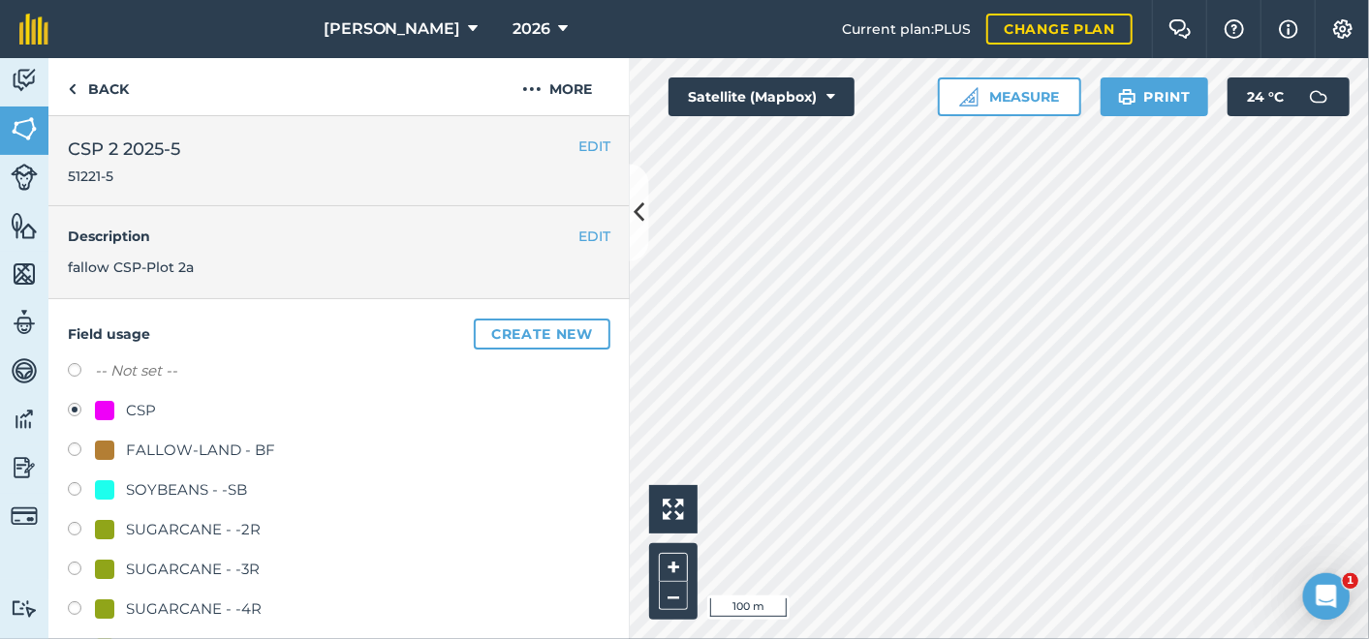
click at [102, 410] on div at bounding box center [104, 410] width 19 height 19
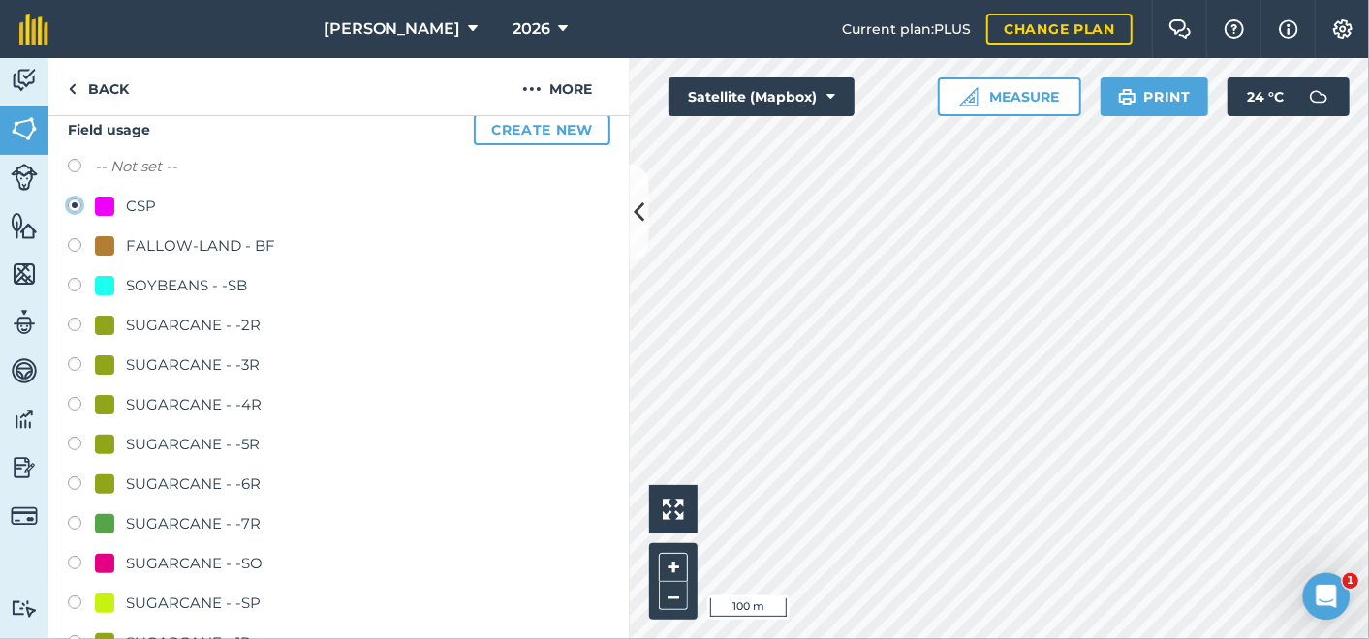
scroll to position [323, 0]
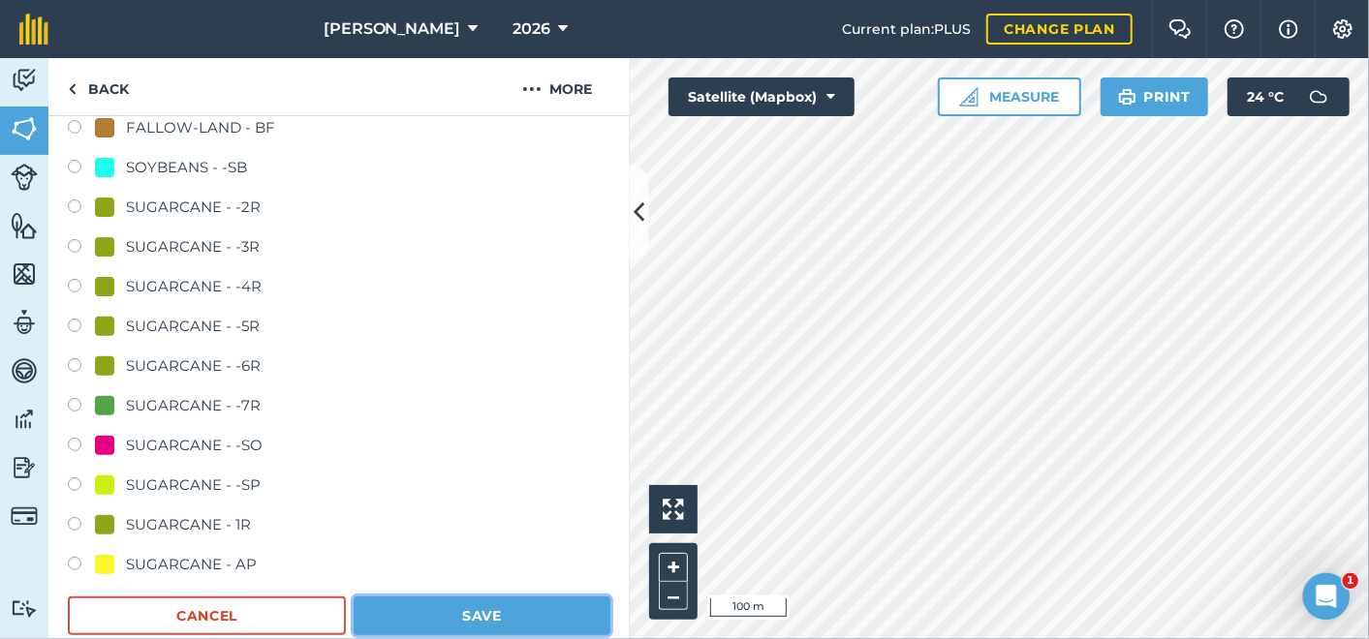
click at [421, 604] on button "Save" at bounding box center [482, 616] width 257 height 39
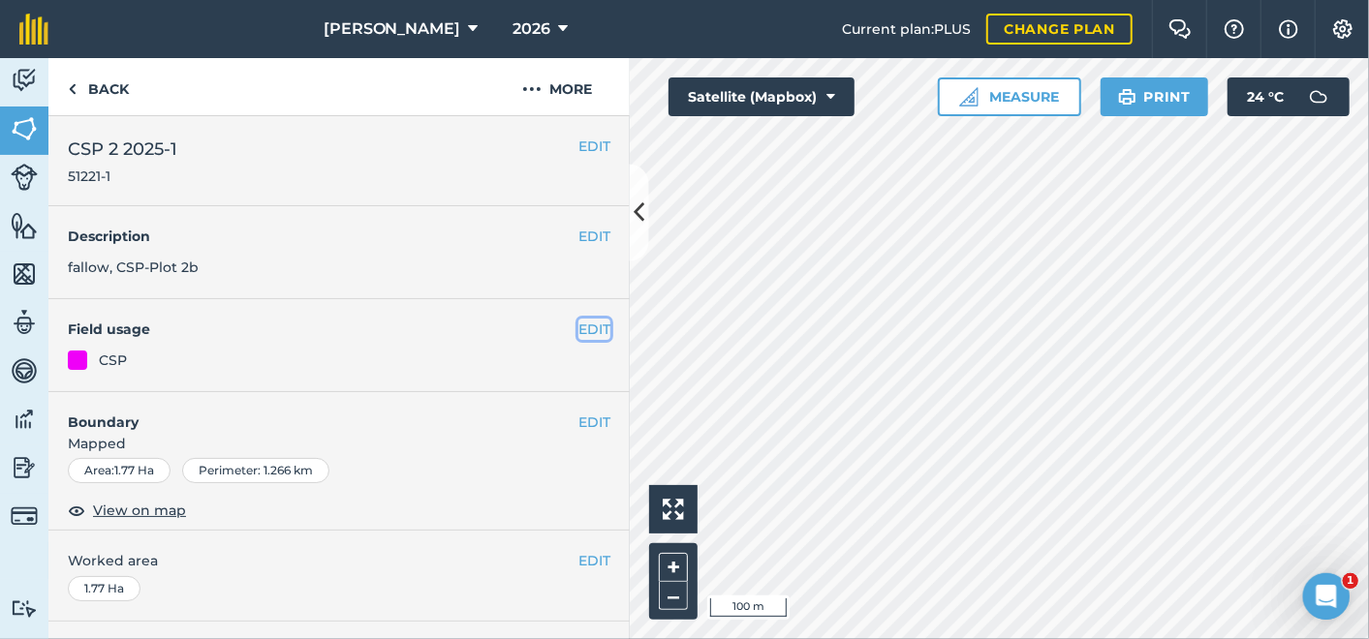
click at [578, 330] on button "EDIT" at bounding box center [594, 329] width 32 height 21
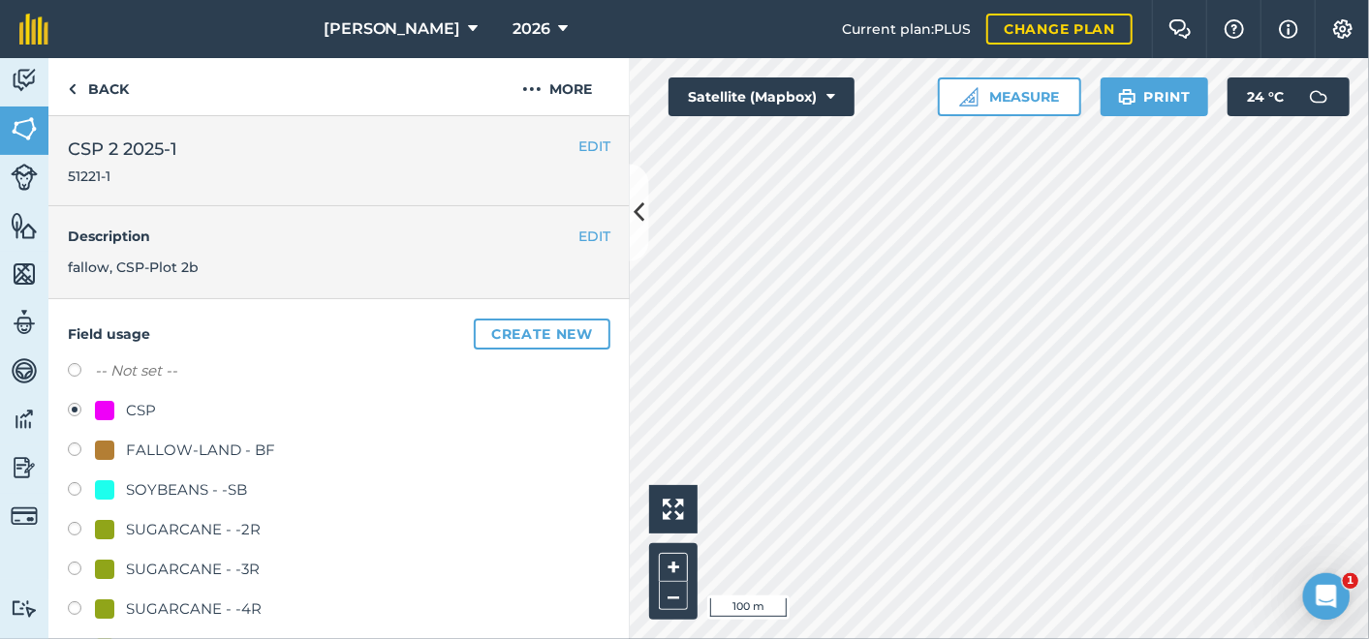
click at [109, 406] on div at bounding box center [104, 410] width 19 height 19
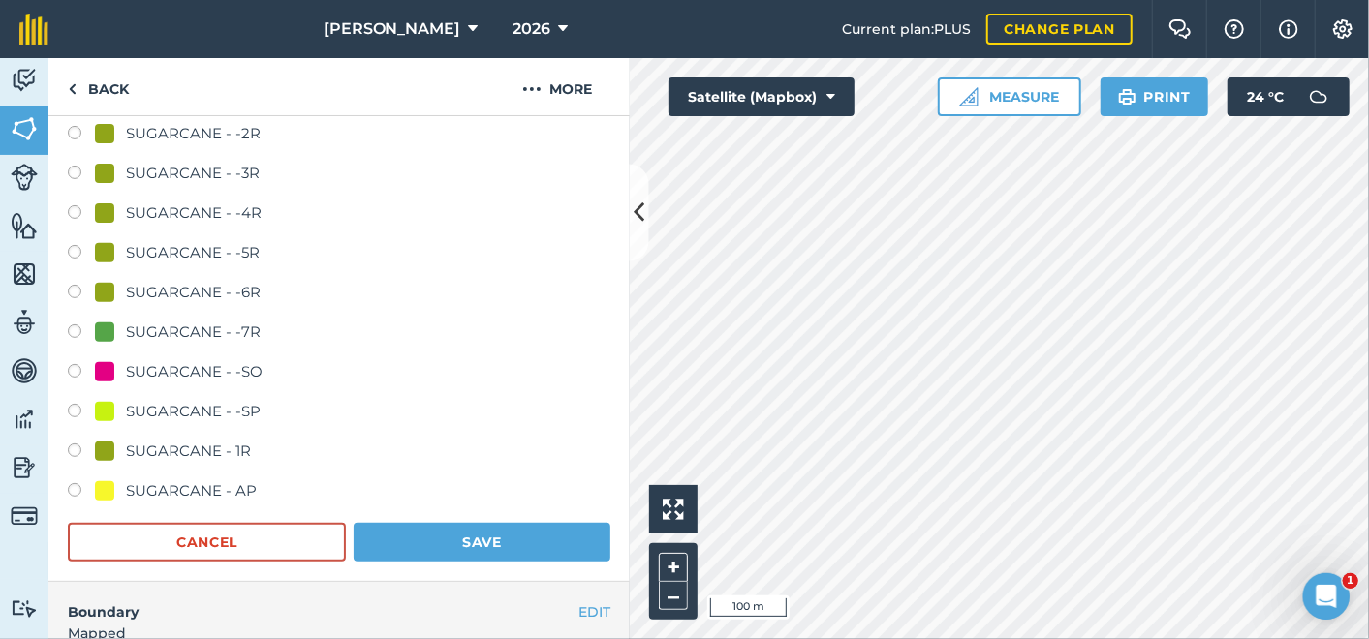
scroll to position [430, 0]
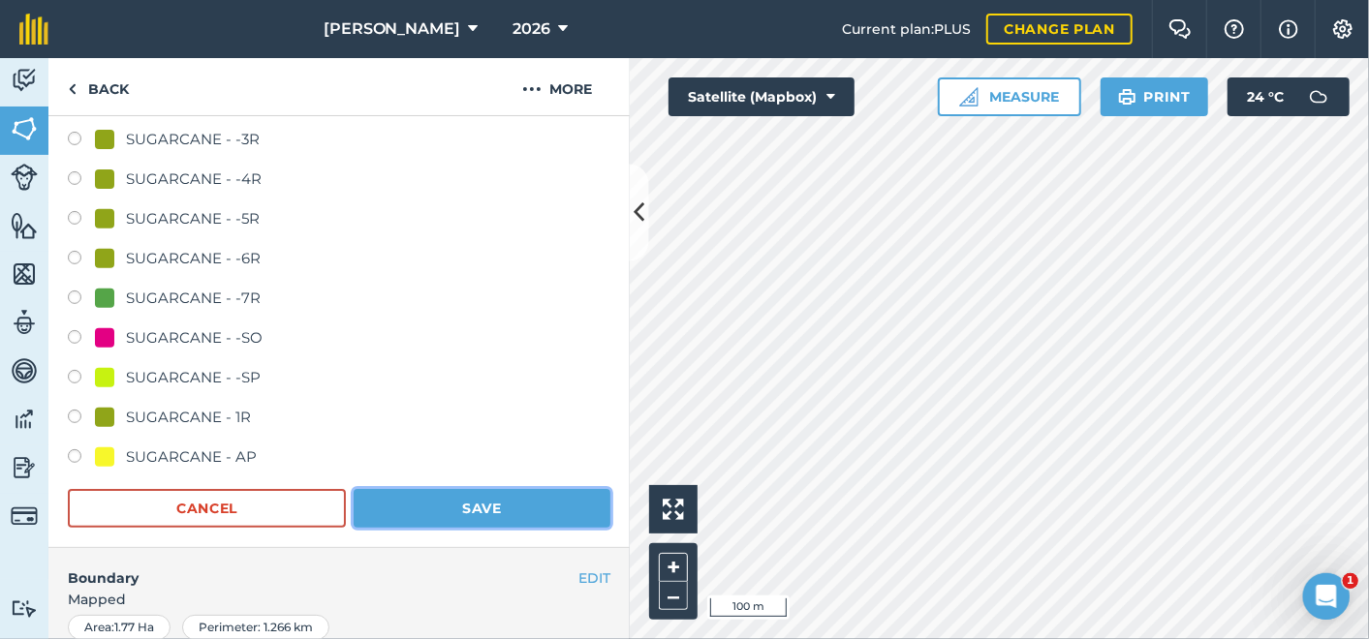
click at [485, 506] on button "Save" at bounding box center [482, 508] width 257 height 39
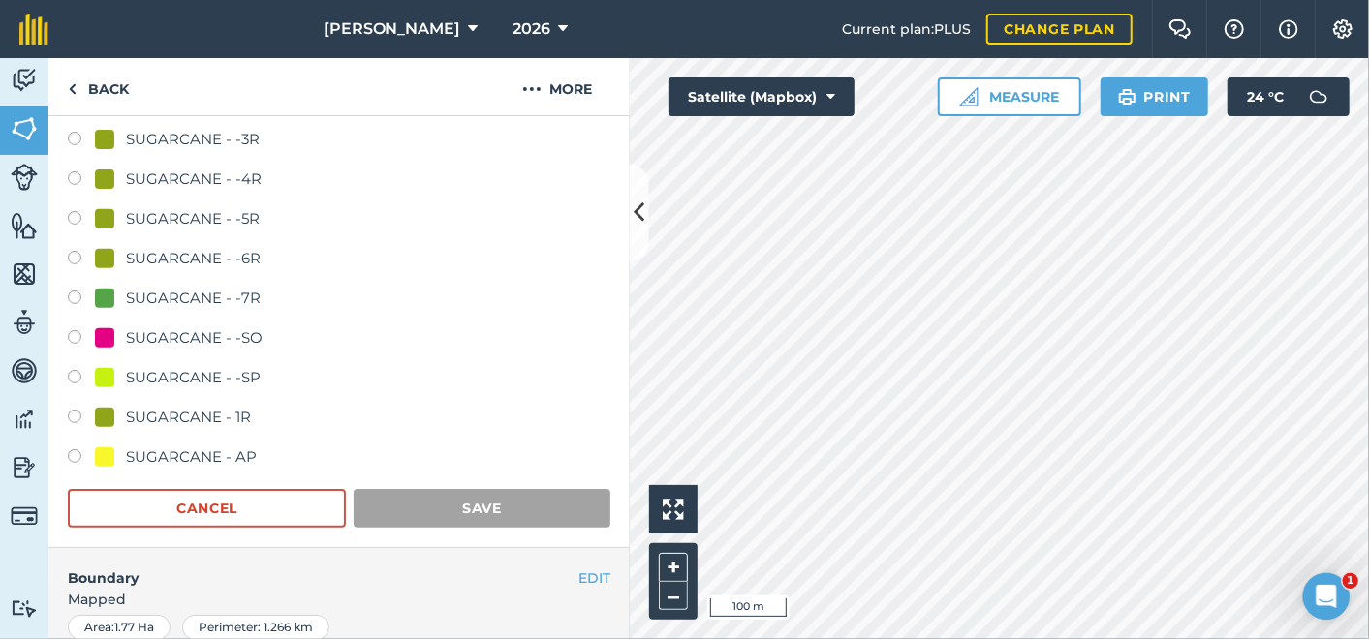
scroll to position [401, 0]
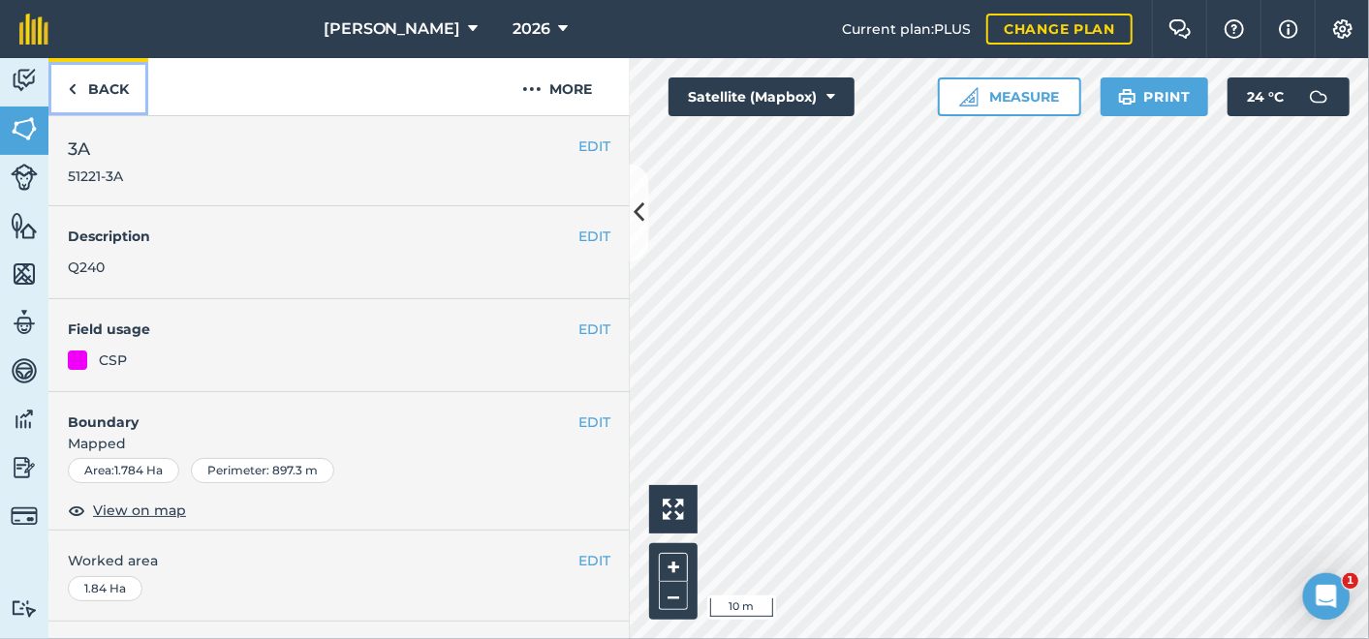
click at [77, 93] on link "Back" at bounding box center [98, 86] width 100 height 57
click at [72, 88] on img at bounding box center [72, 88] width 9 height 23
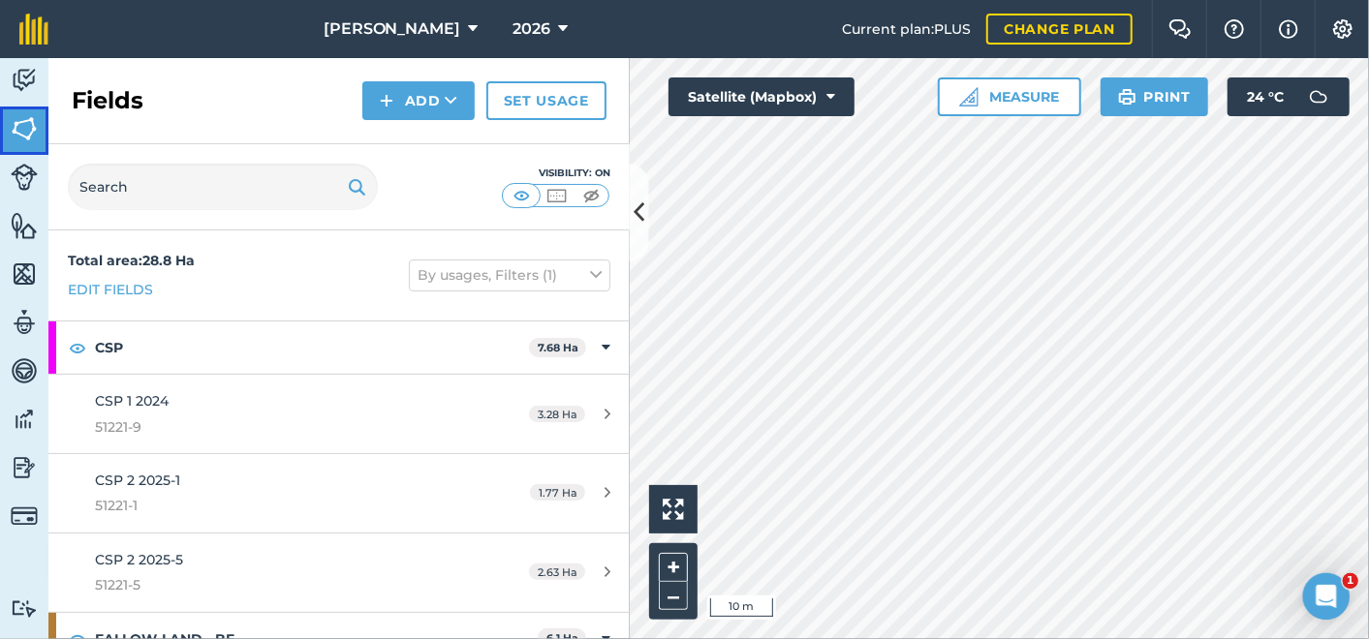
click at [19, 124] on img at bounding box center [24, 128] width 27 height 29
click at [25, 130] on img at bounding box center [24, 128] width 27 height 29
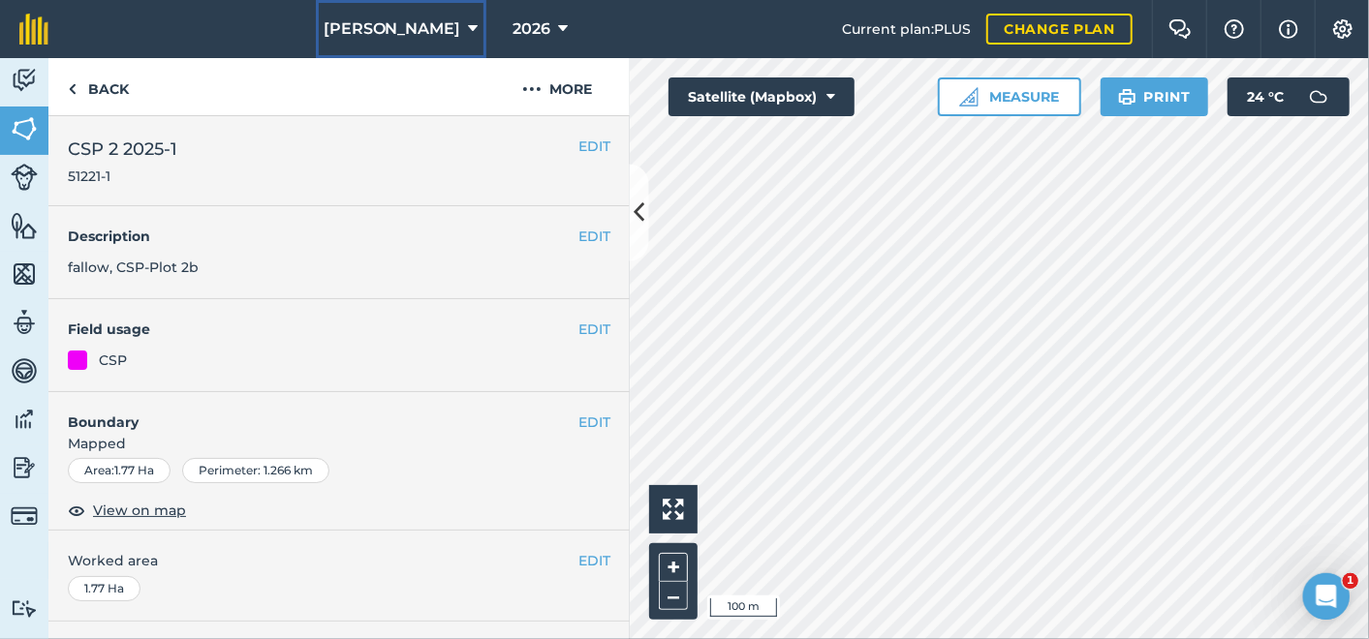
click at [469, 19] on icon at bounding box center [474, 28] width 10 height 23
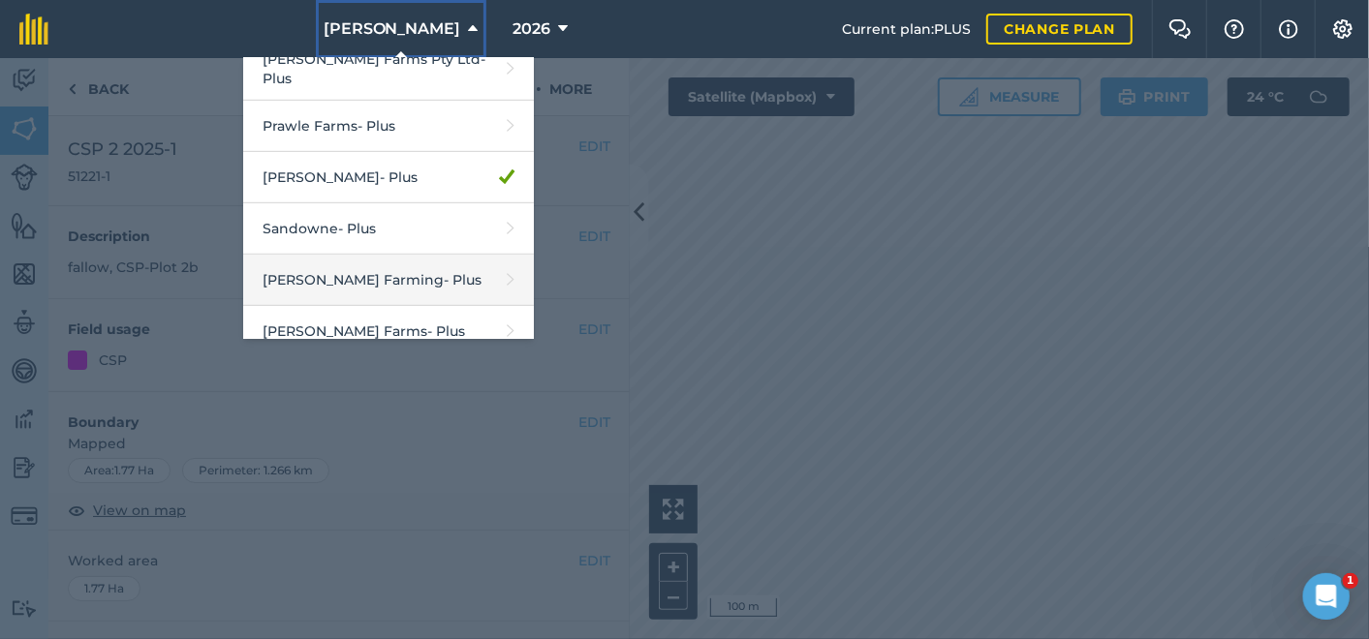
scroll to position [642, 0]
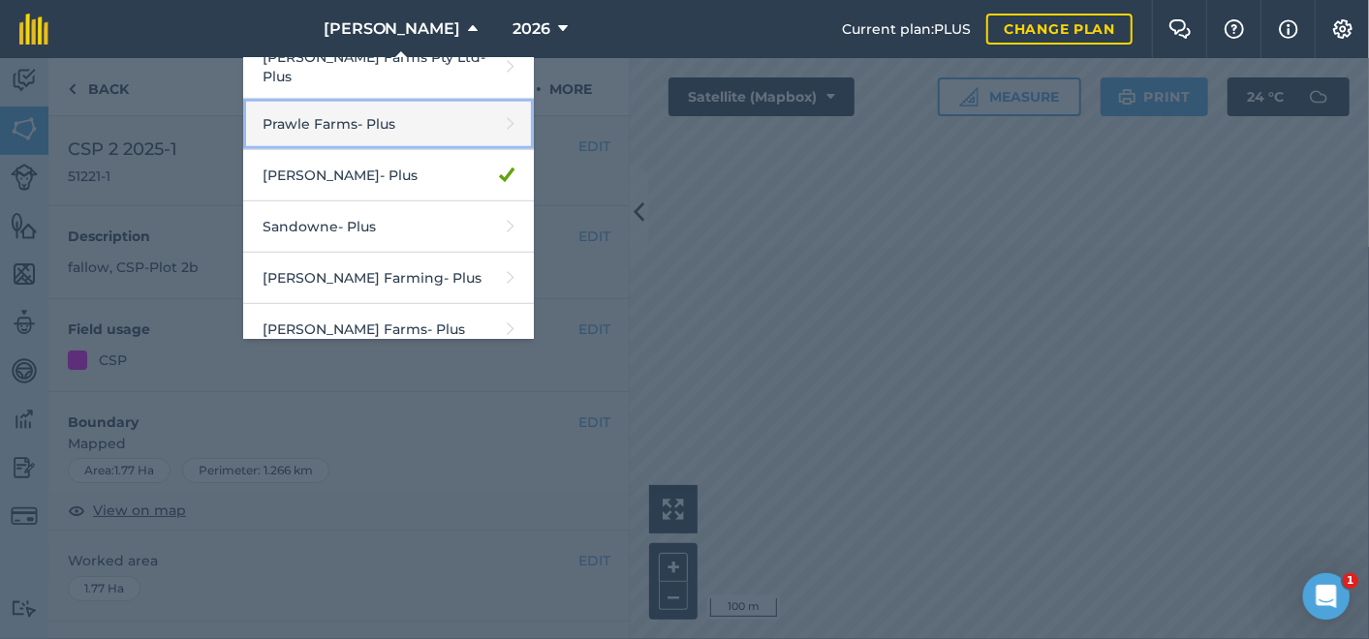
click at [295, 117] on link "Prawle Farms - Plus" at bounding box center [388, 124] width 291 height 51
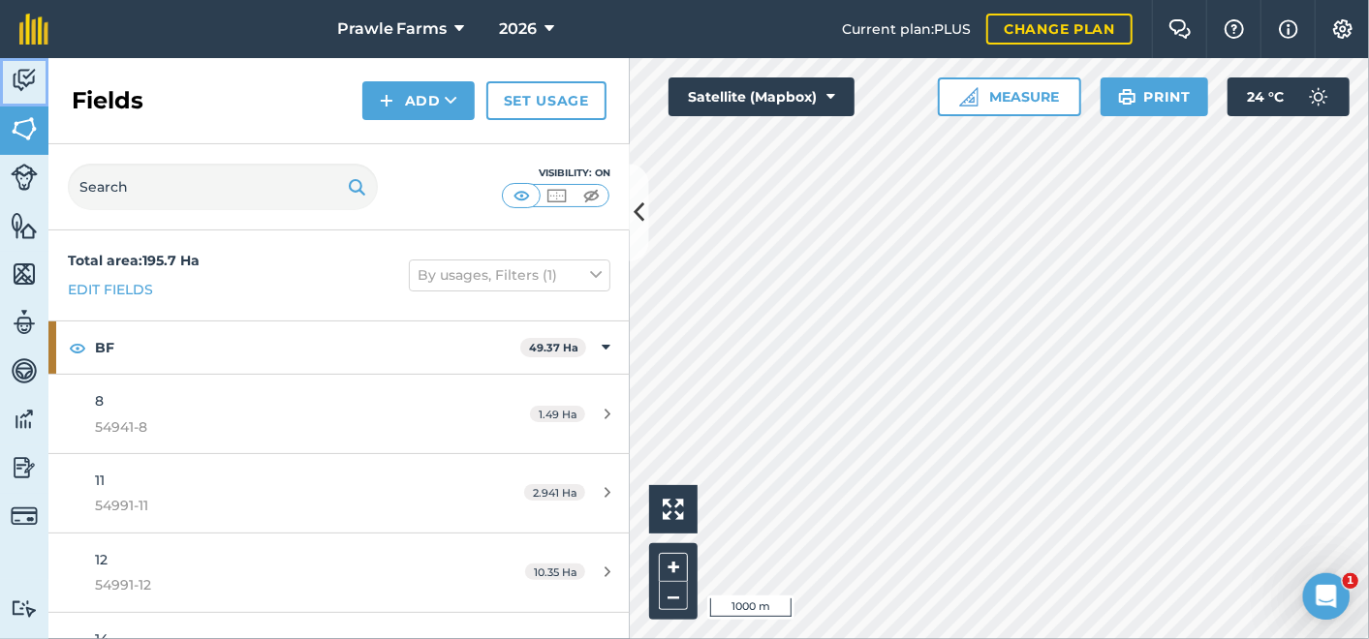
click at [33, 82] on img at bounding box center [24, 80] width 27 height 29
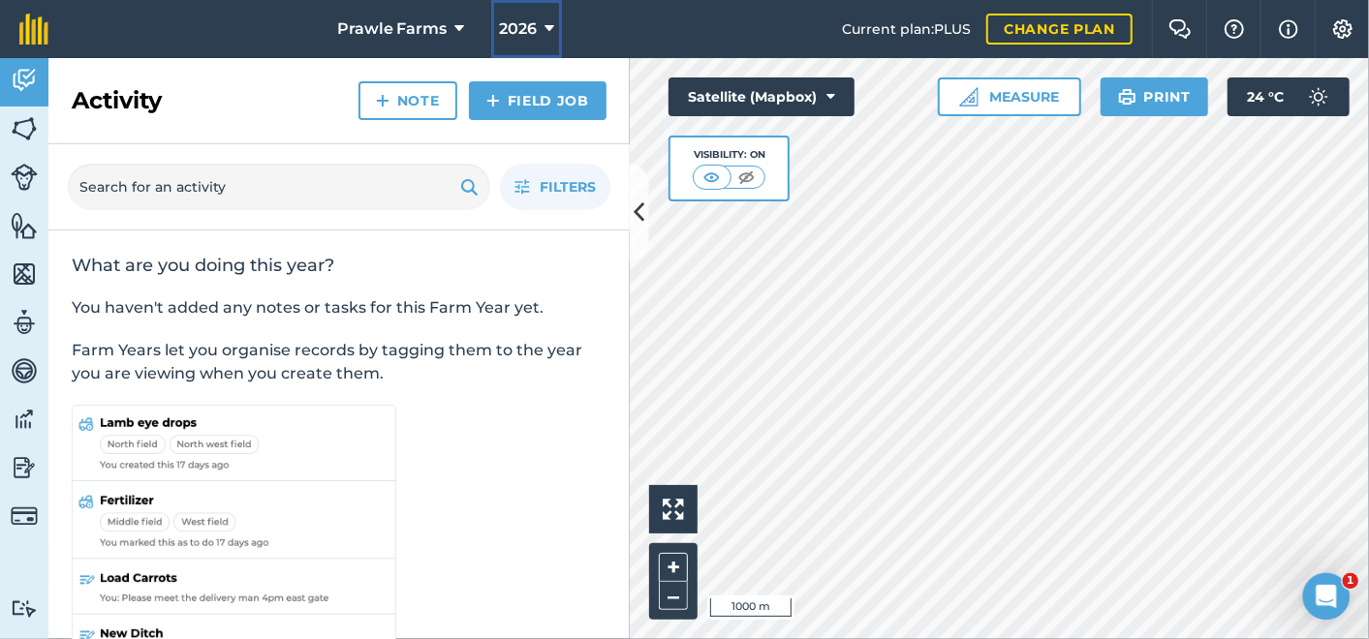
click at [550, 27] on icon at bounding box center [549, 28] width 10 height 23
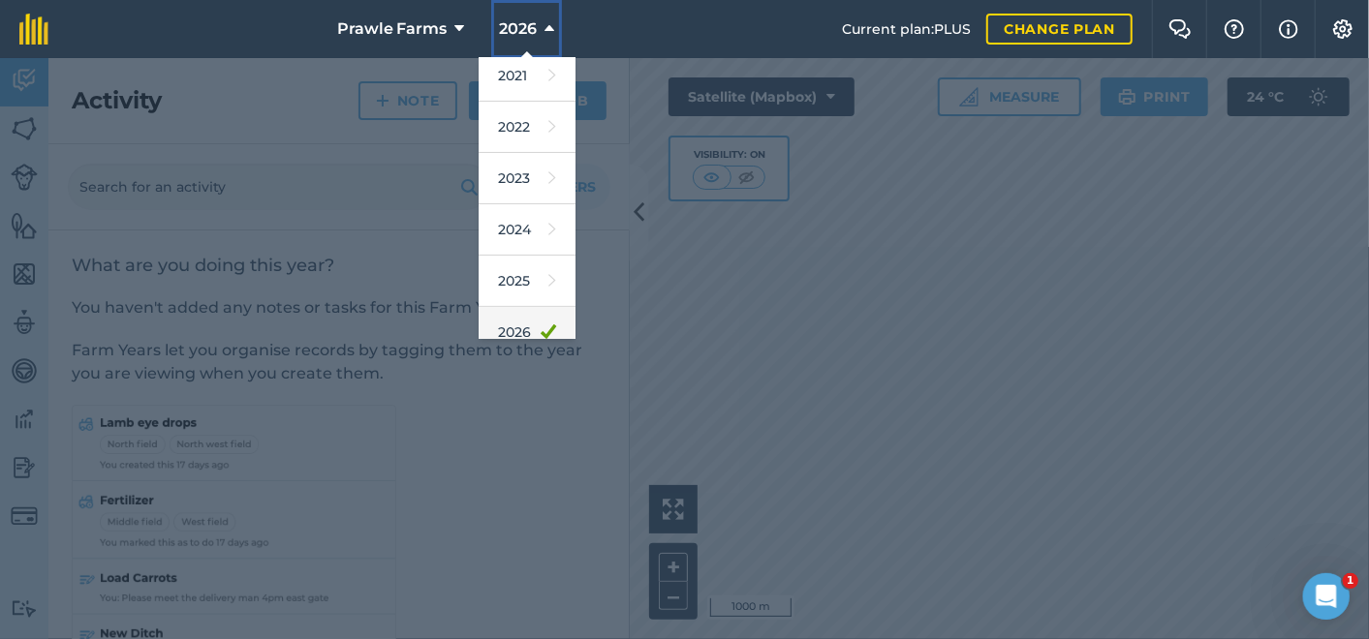
scroll to position [281, 0]
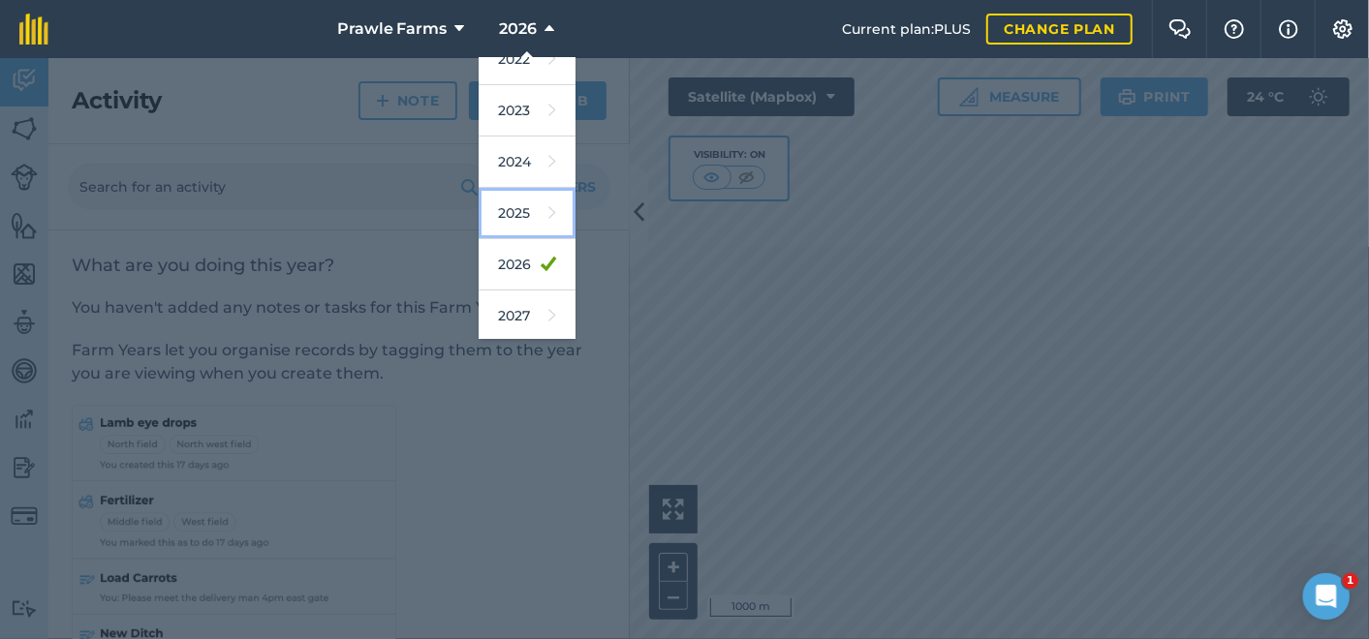
click at [511, 215] on link "2025" at bounding box center [527, 213] width 97 height 51
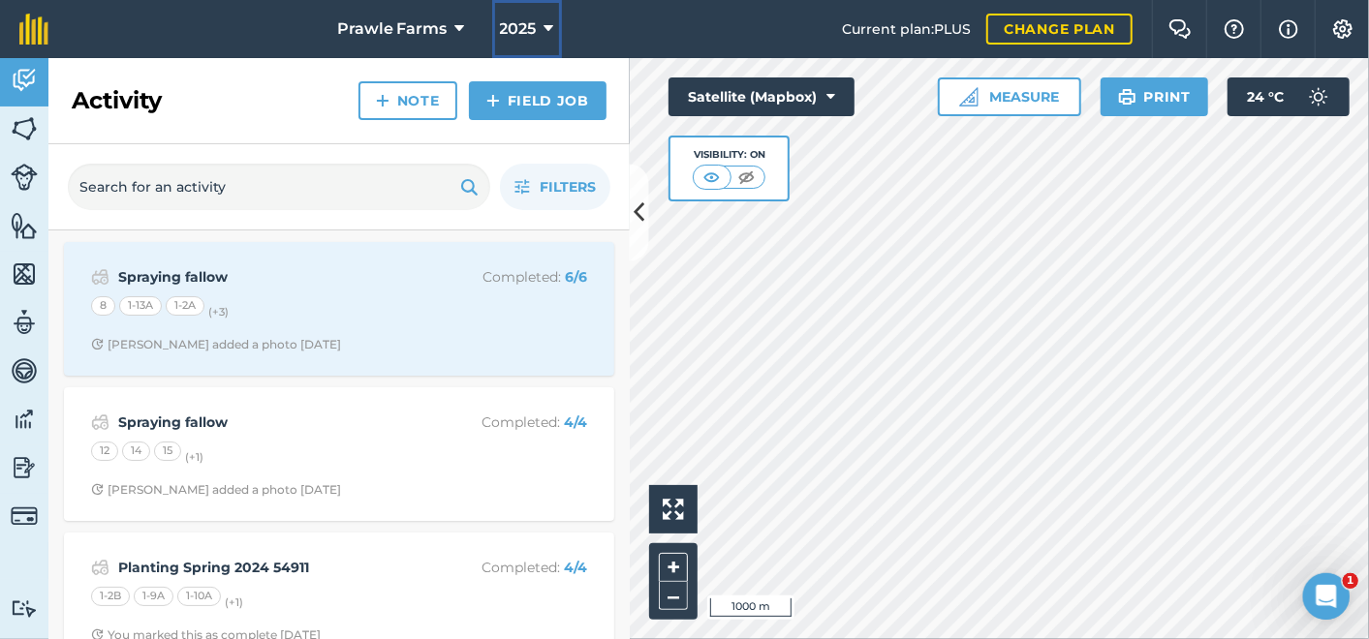
click at [546, 25] on icon at bounding box center [549, 28] width 10 height 23
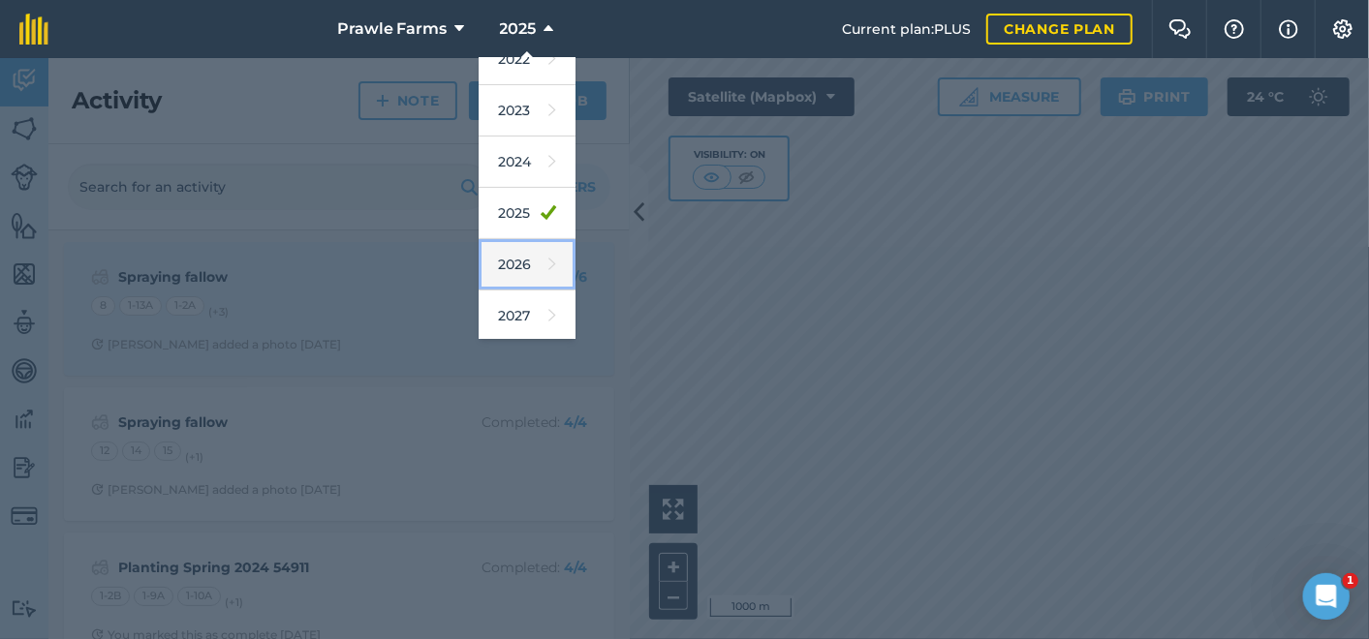
click at [495, 273] on link "2026" at bounding box center [527, 264] width 97 height 51
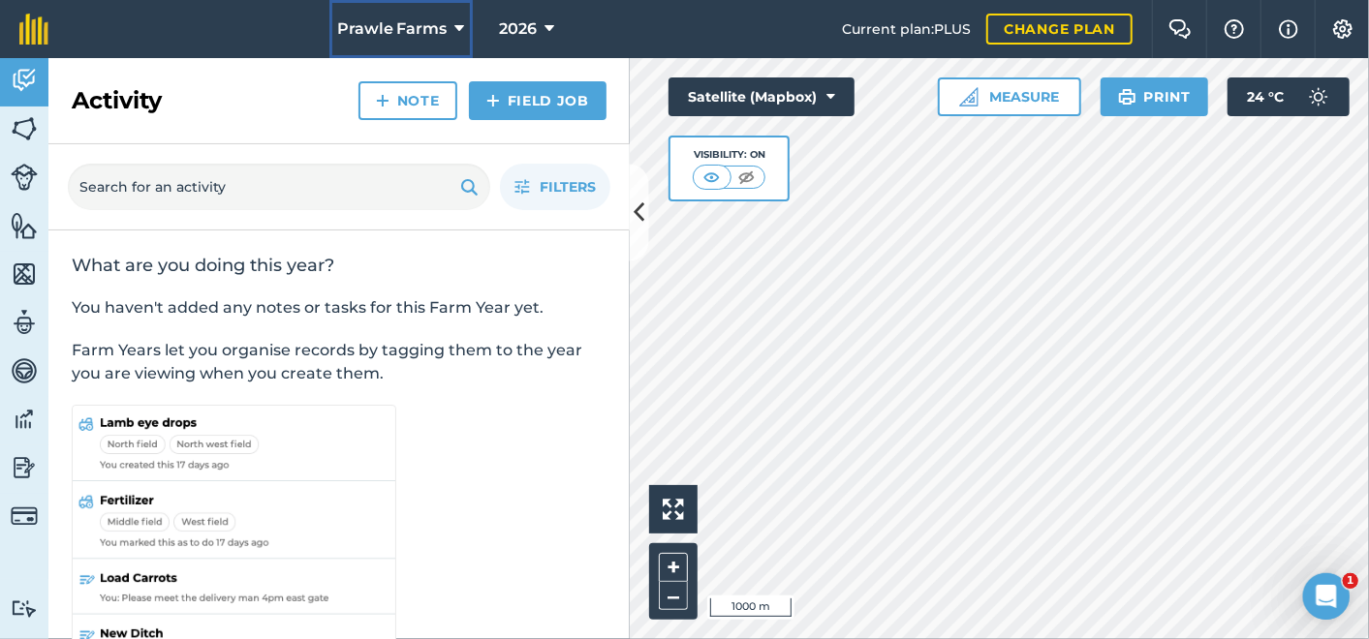
click at [455, 30] on icon at bounding box center [460, 28] width 10 height 23
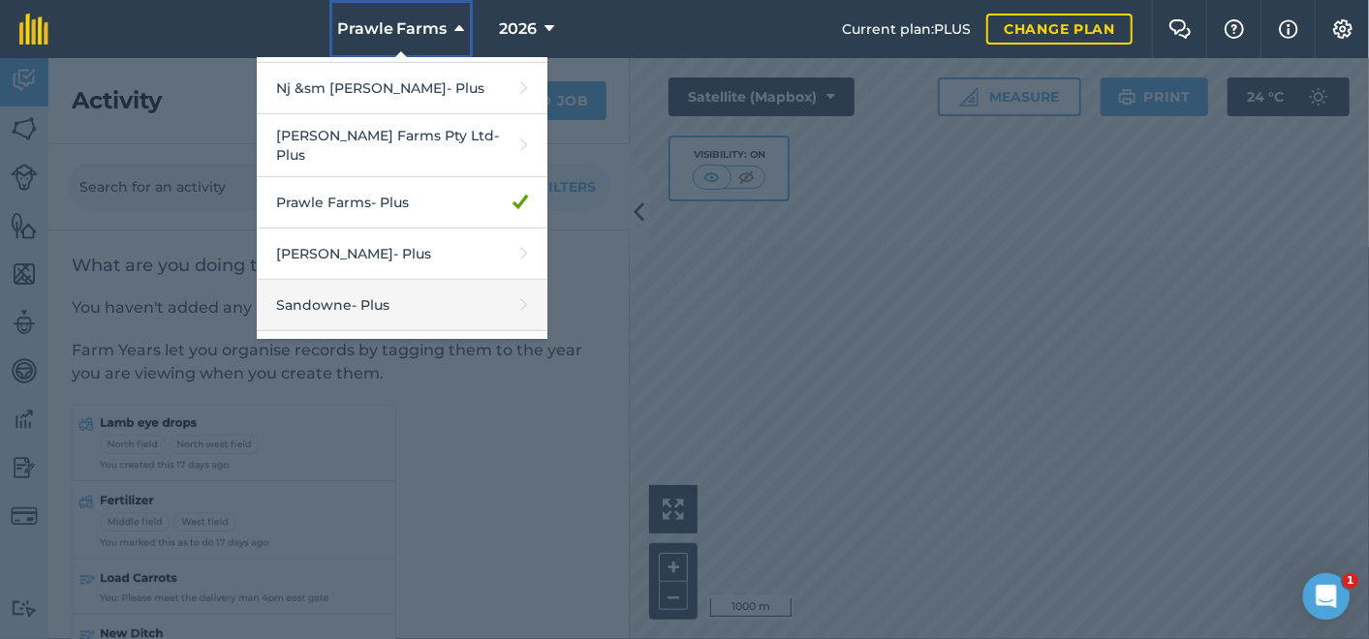
scroll to position [535, 0]
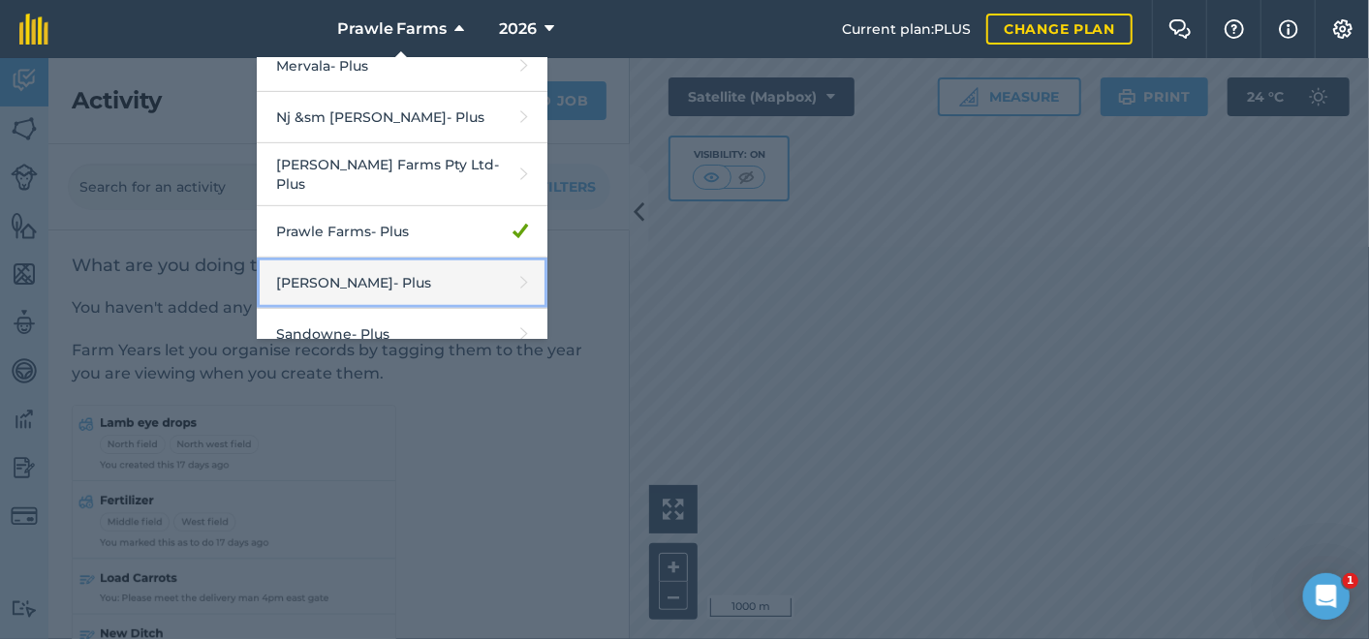
click at [356, 265] on link "R G Downman - Plus" at bounding box center [402, 283] width 291 height 51
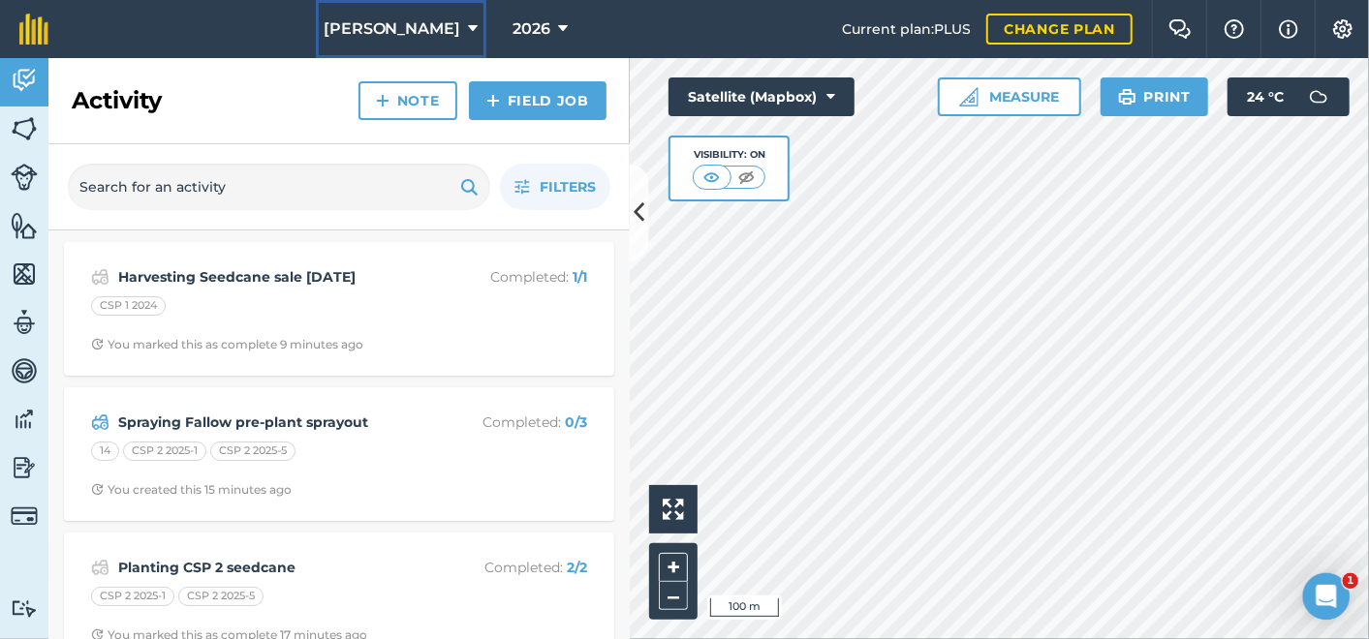
click at [469, 23] on icon at bounding box center [474, 28] width 10 height 23
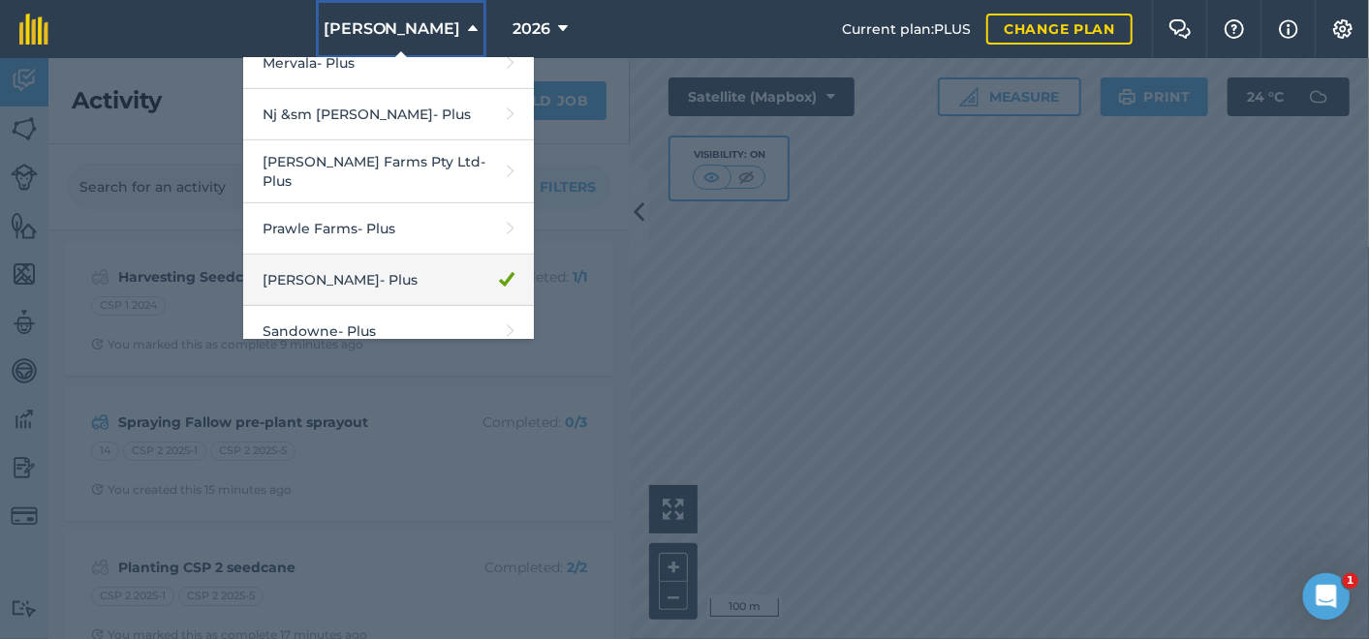
scroll to position [642, 0]
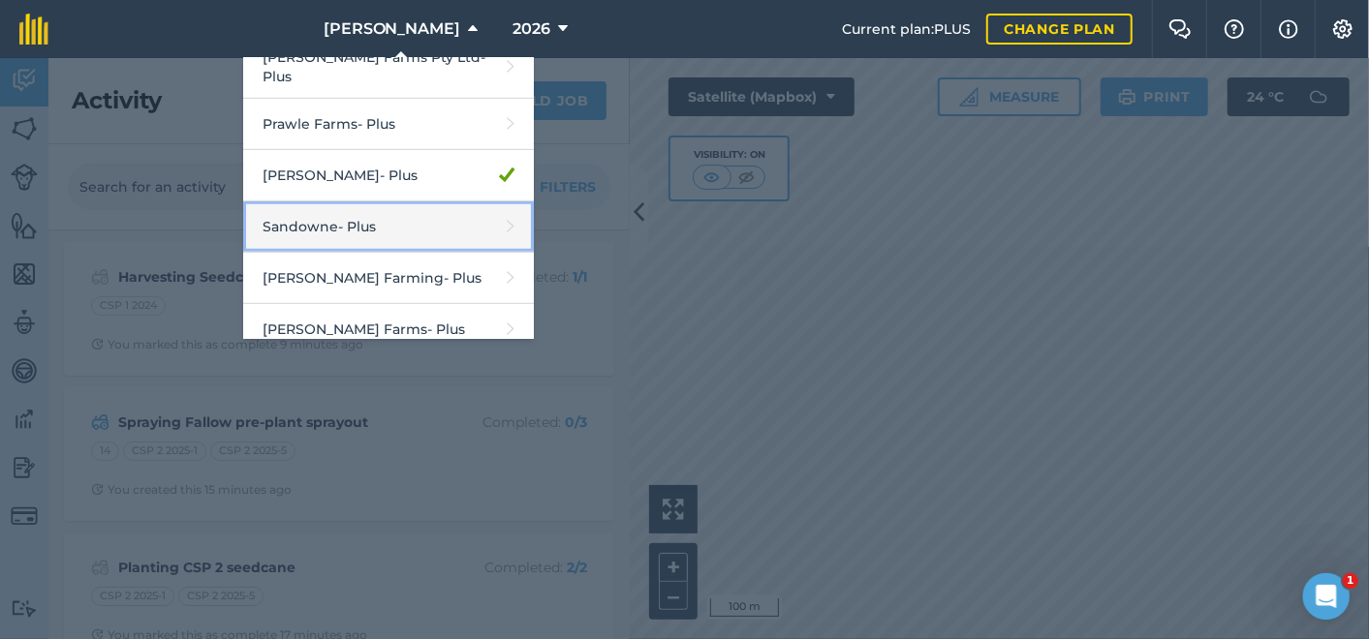
click at [319, 207] on link "Sandowne - Plus" at bounding box center [388, 226] width 291 height 51
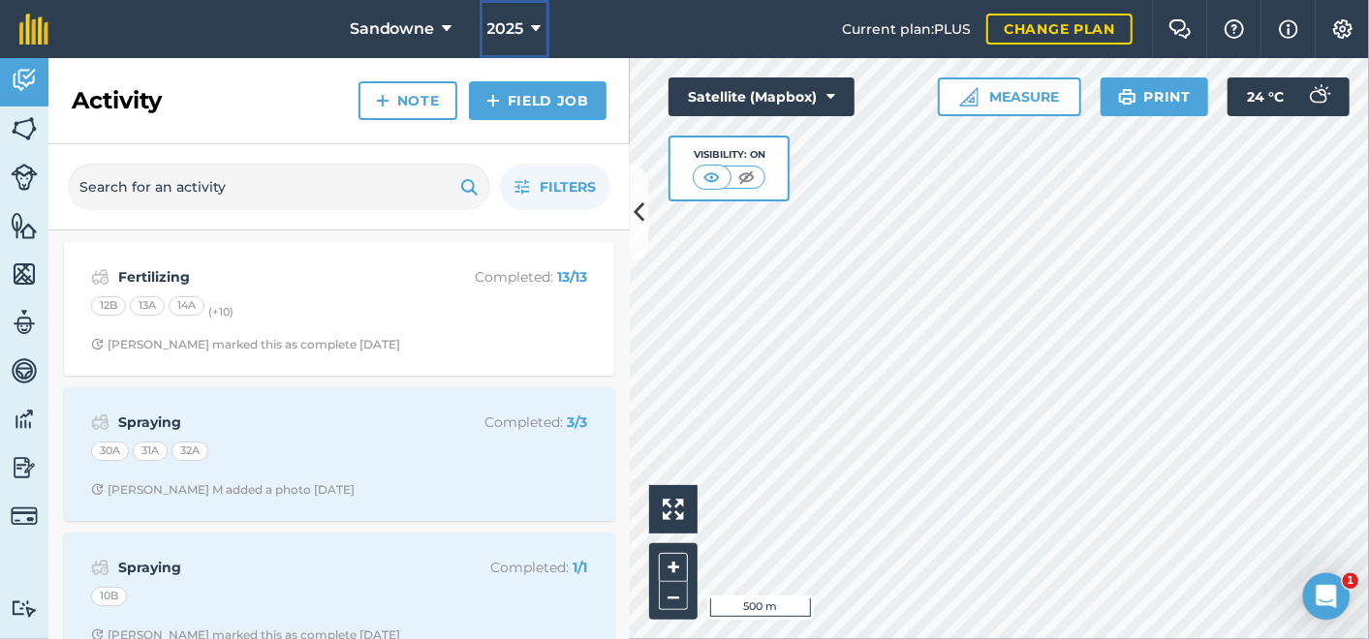
click at [533, 31] on icon at bounding box center [537, 28] width 10 height 23
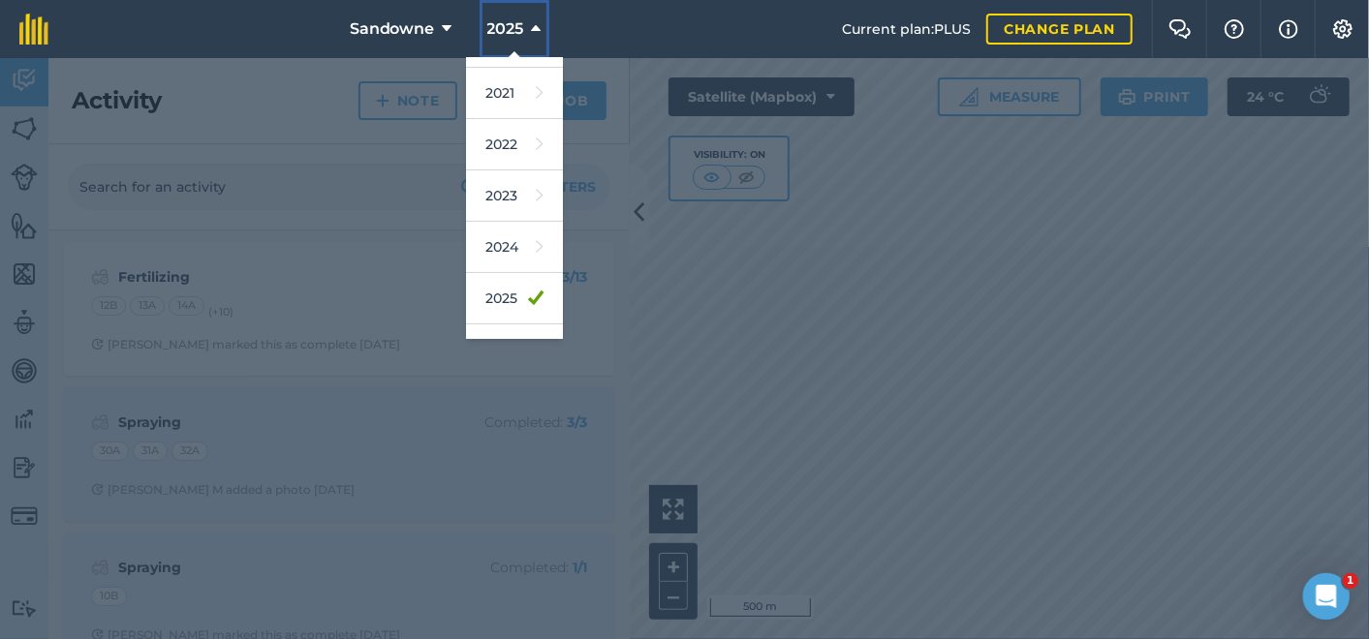
scroll to position [281, 0]
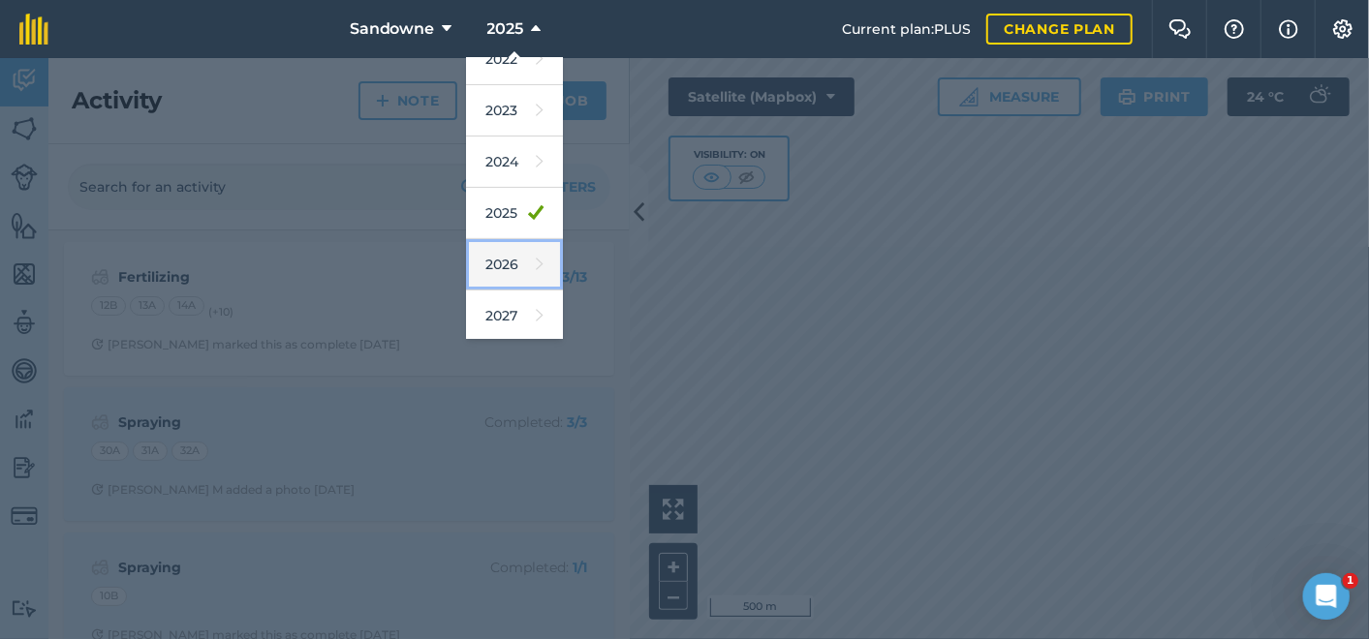
click at [492, 255] on link "2026" at bounding box center [514, 264] width 97 height 51
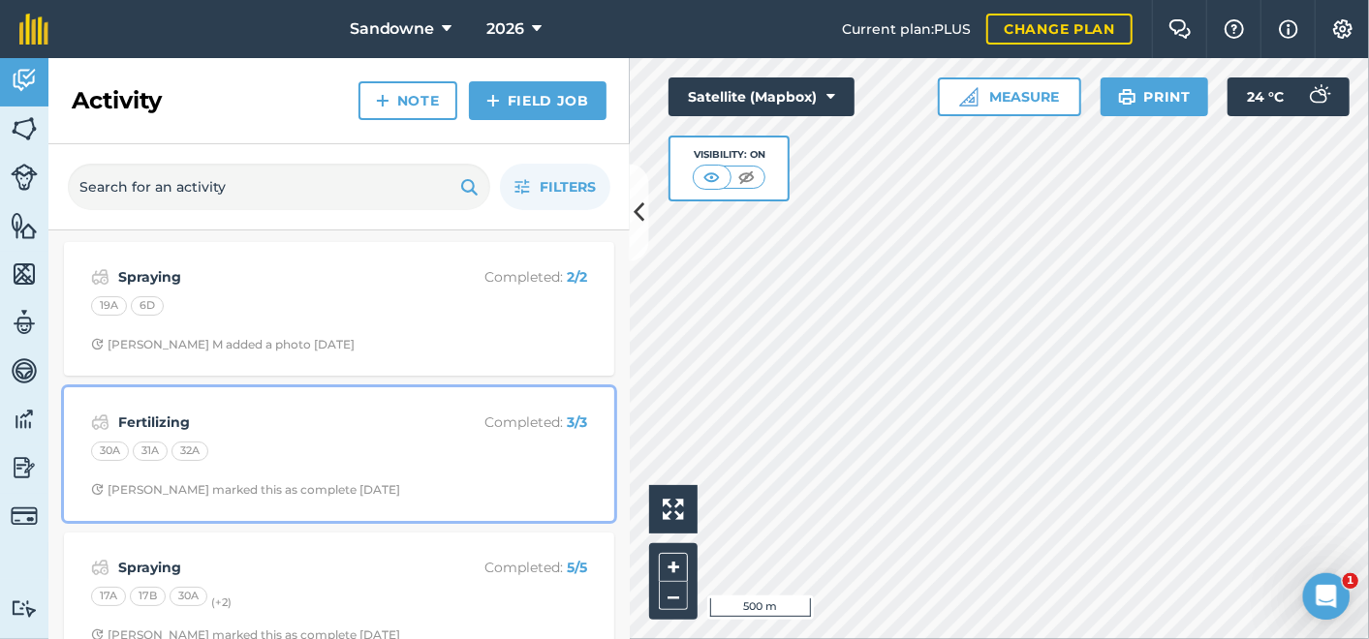
click at [196, 448] on div "32A" at bounding box center [189, 451] width 37 height 19
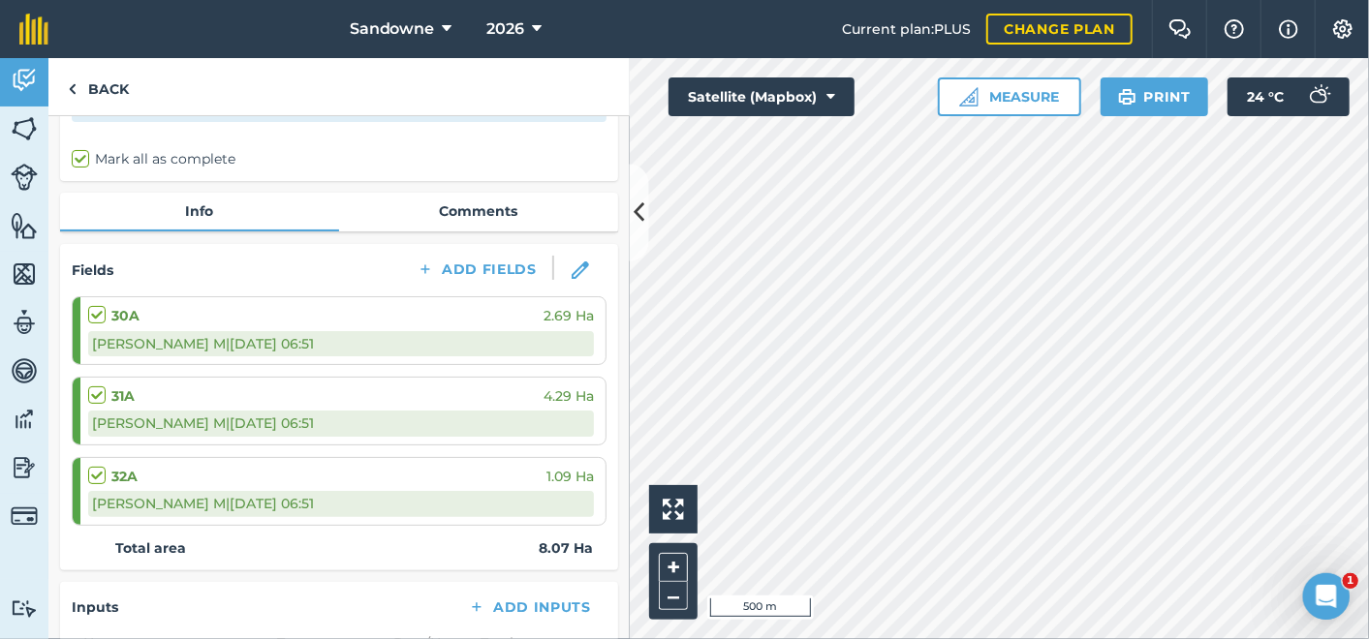
scroll to position [108, 0]
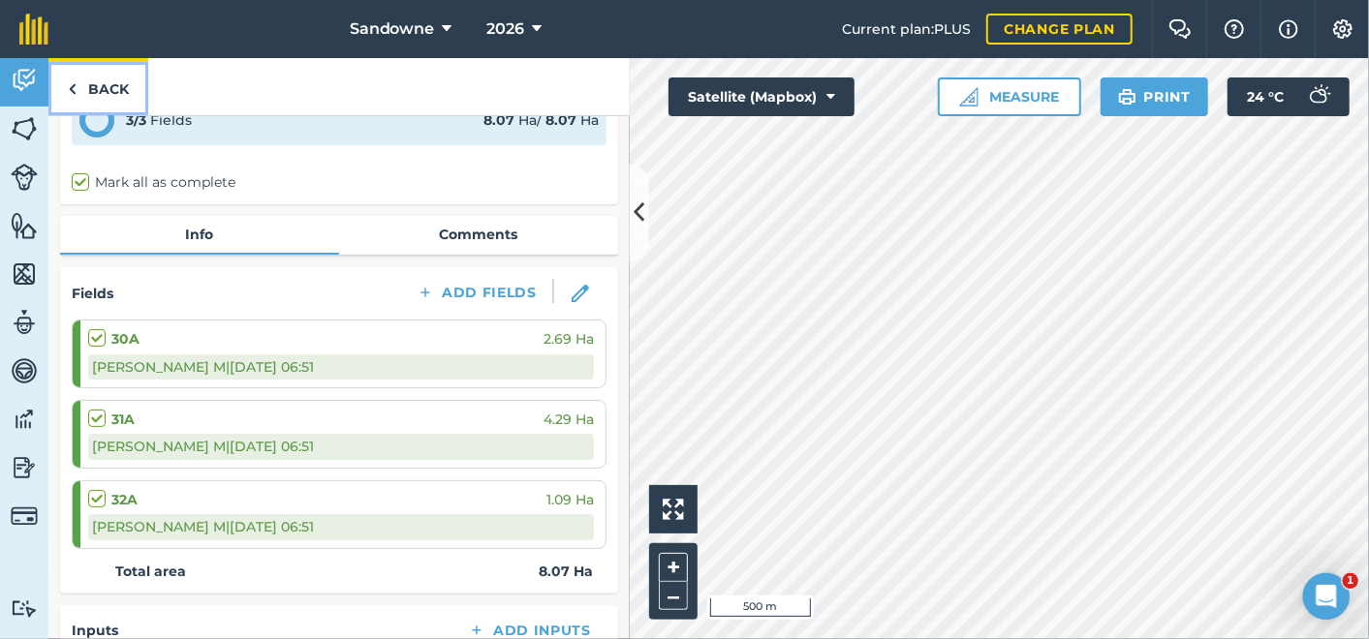
click at [91, 88] on link "Back" at bounding box center [98, 86] width 100 height 57
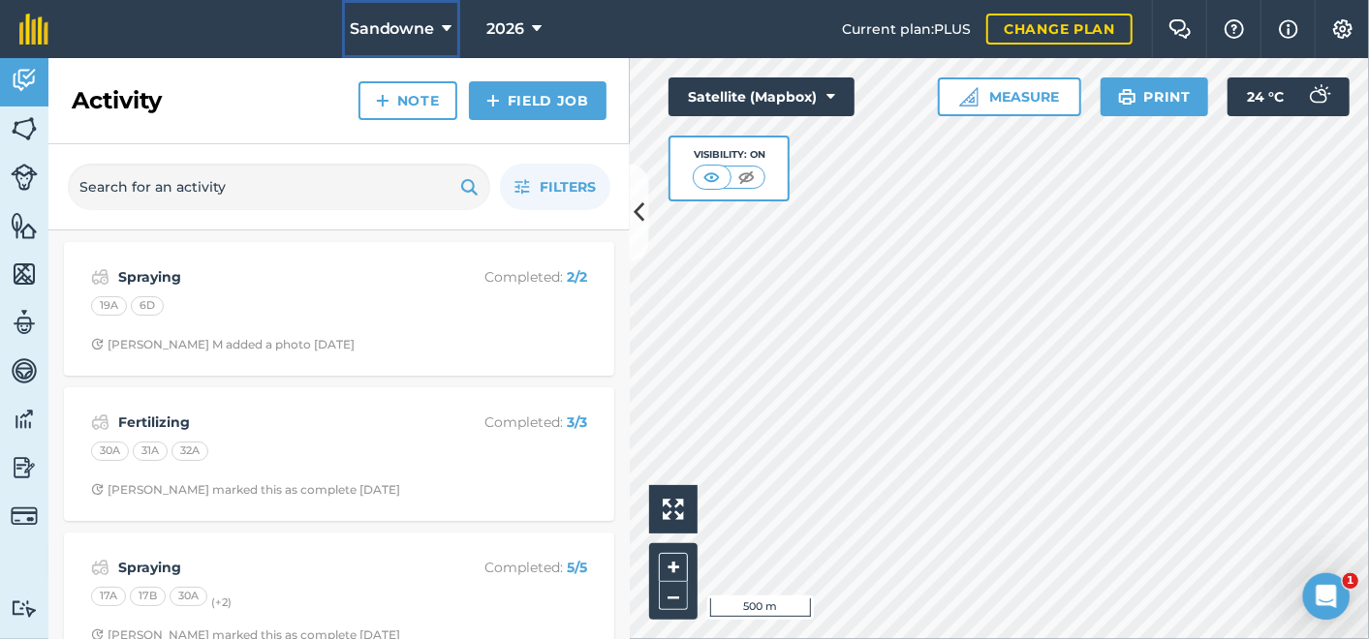
click at [443, 26] on icon at bounding box center [448, 28] width 10 height 23
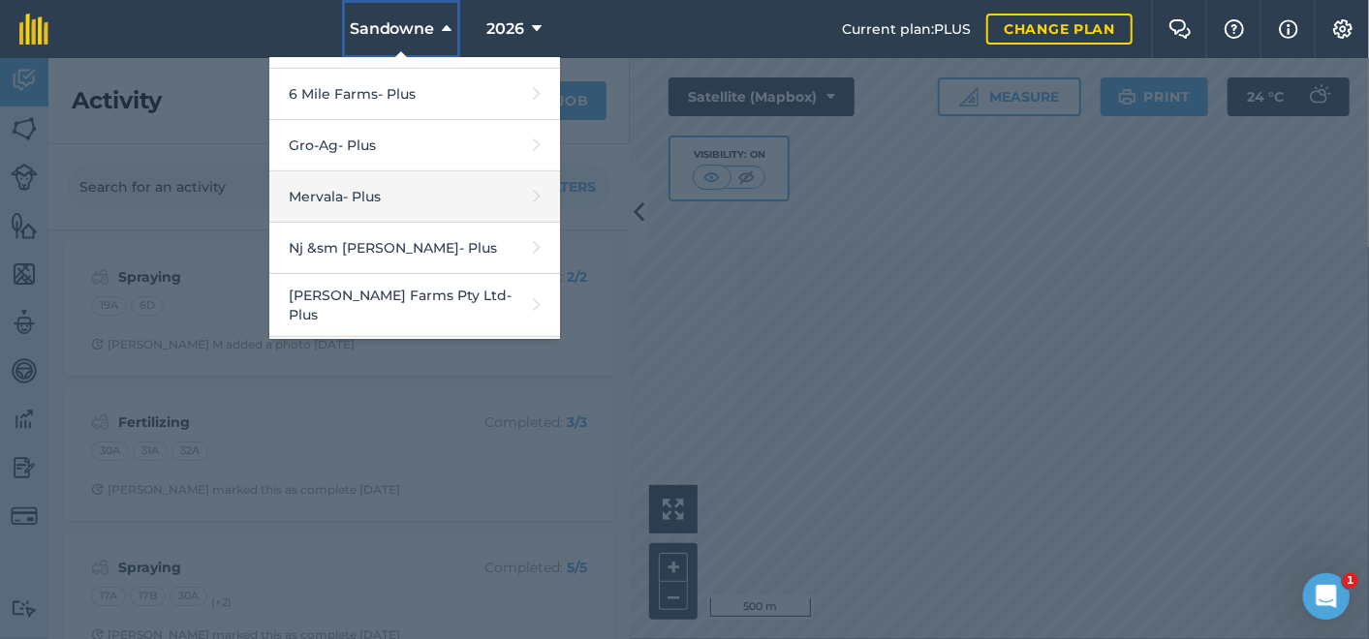
scroll to position [642, 0]
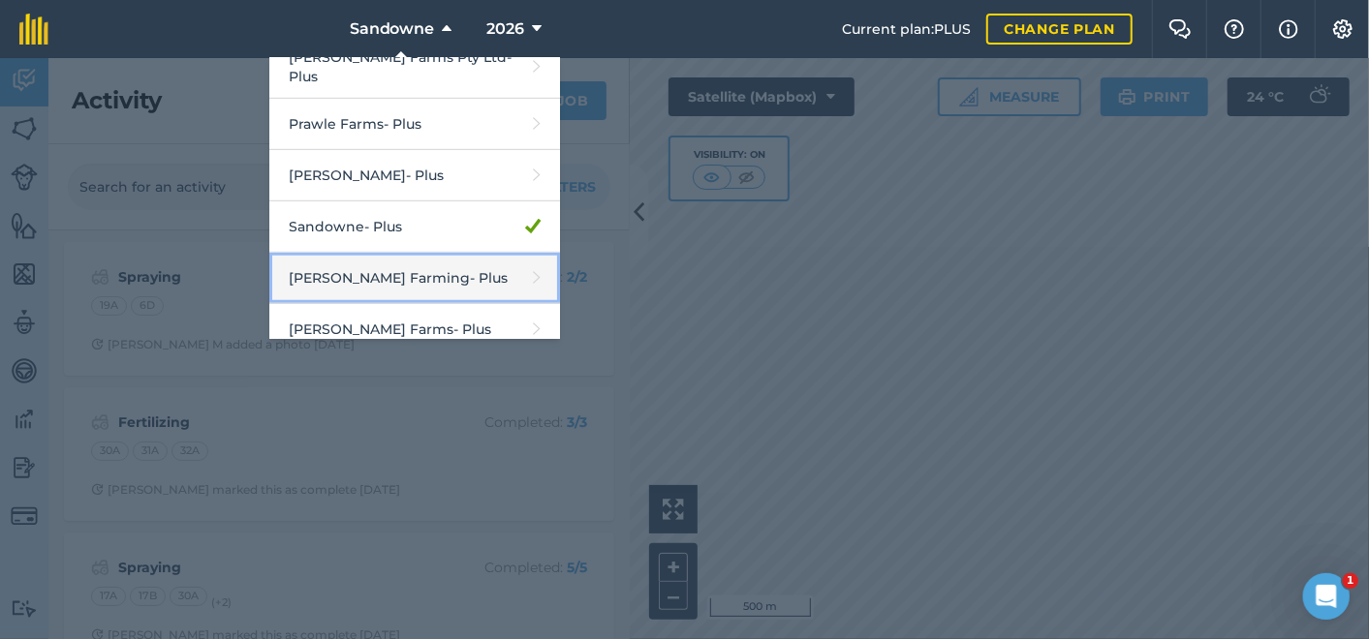
click at [365, 263] on link "Schmidt Farming - Plus" at bounding box center [414, 278] width 291 height 51
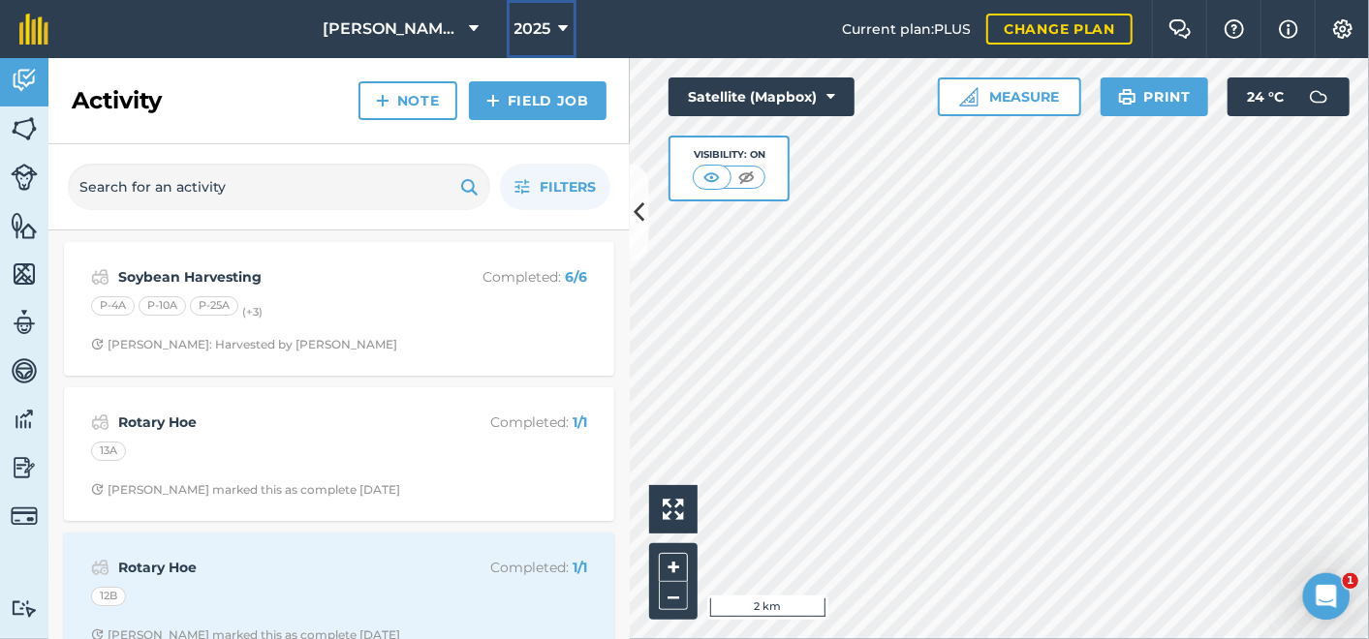
click at [559, 27] on icon at bounding box center [564, 28] width 10 height 23
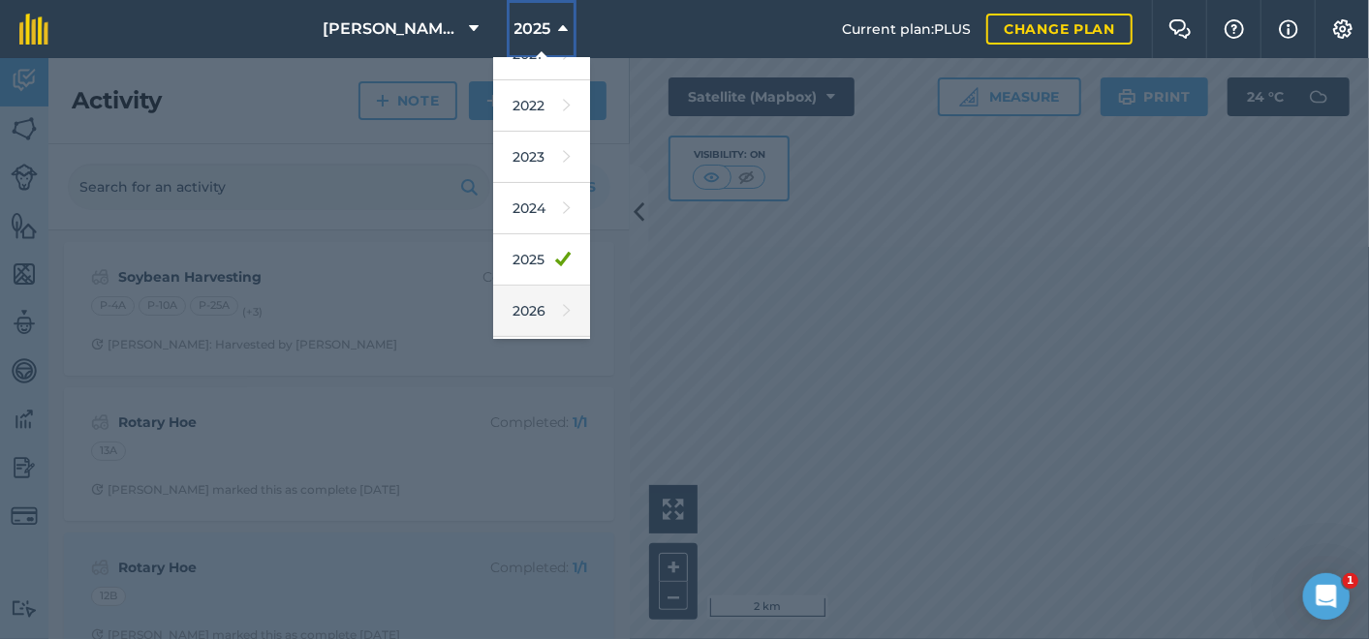
scroll to position [281, 0]
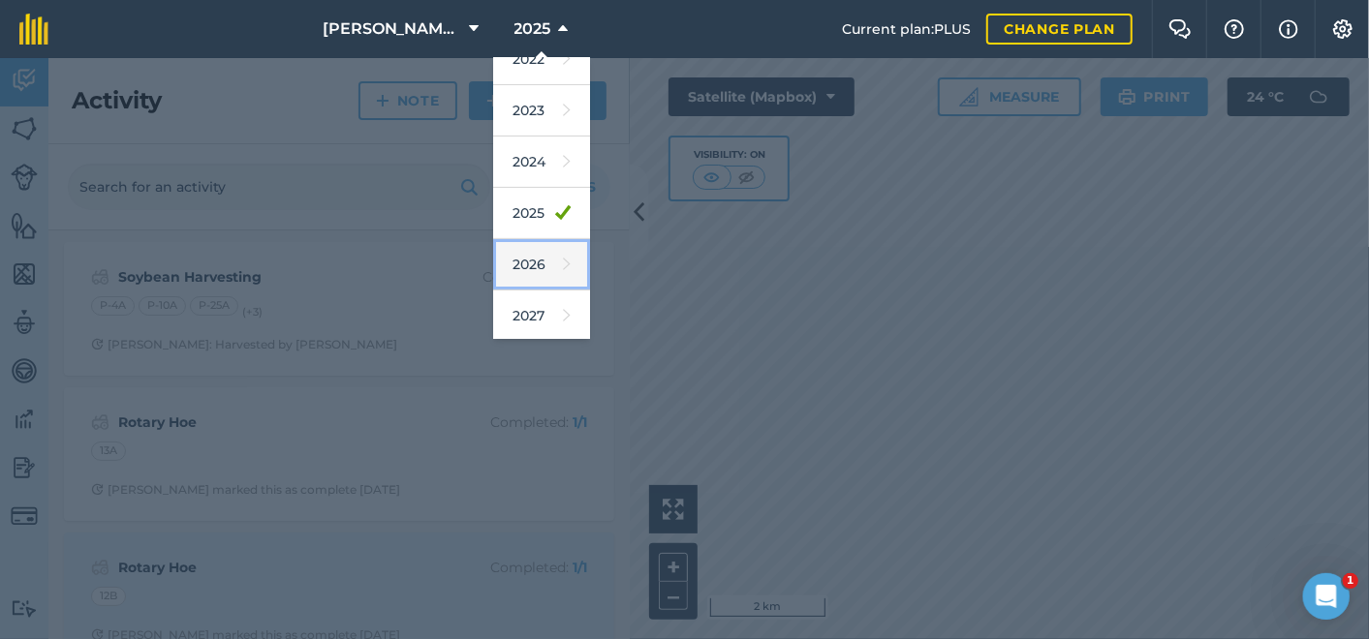
click at [519, 260] on link "2026" at bounding box center [541, 264] width 97 height 51
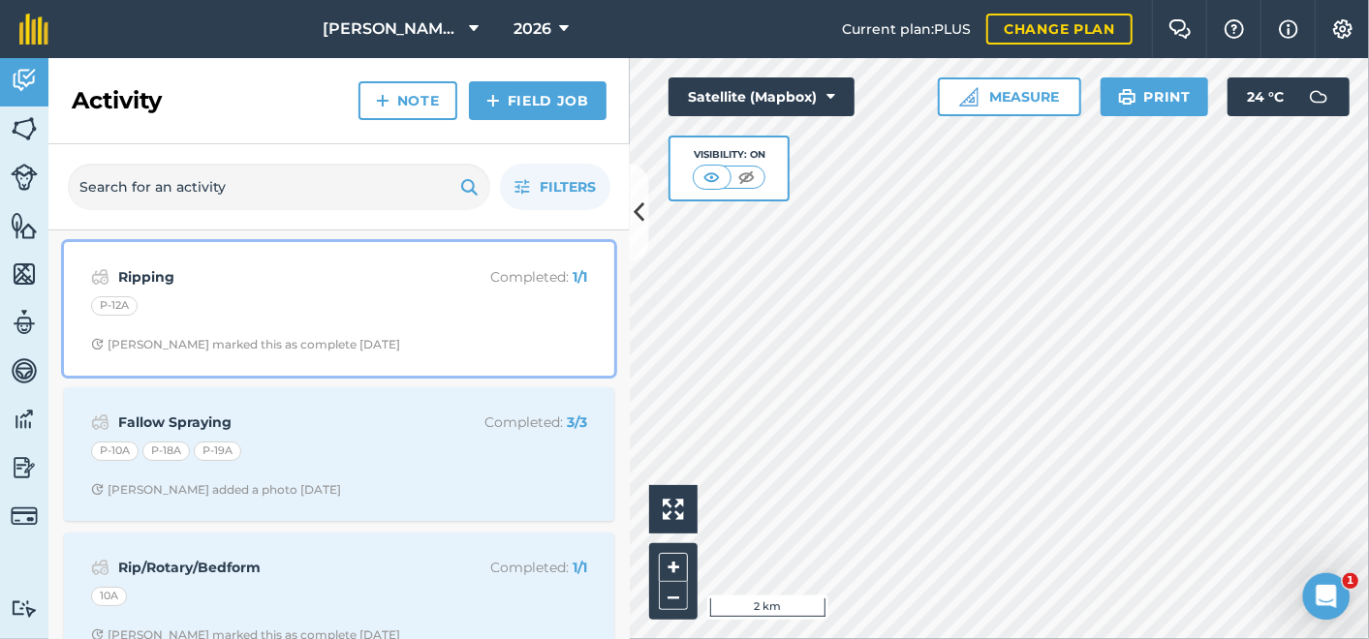
click at [155, 275] on strong "Ripping" at bounding box center [271, 276] width 307 height 21
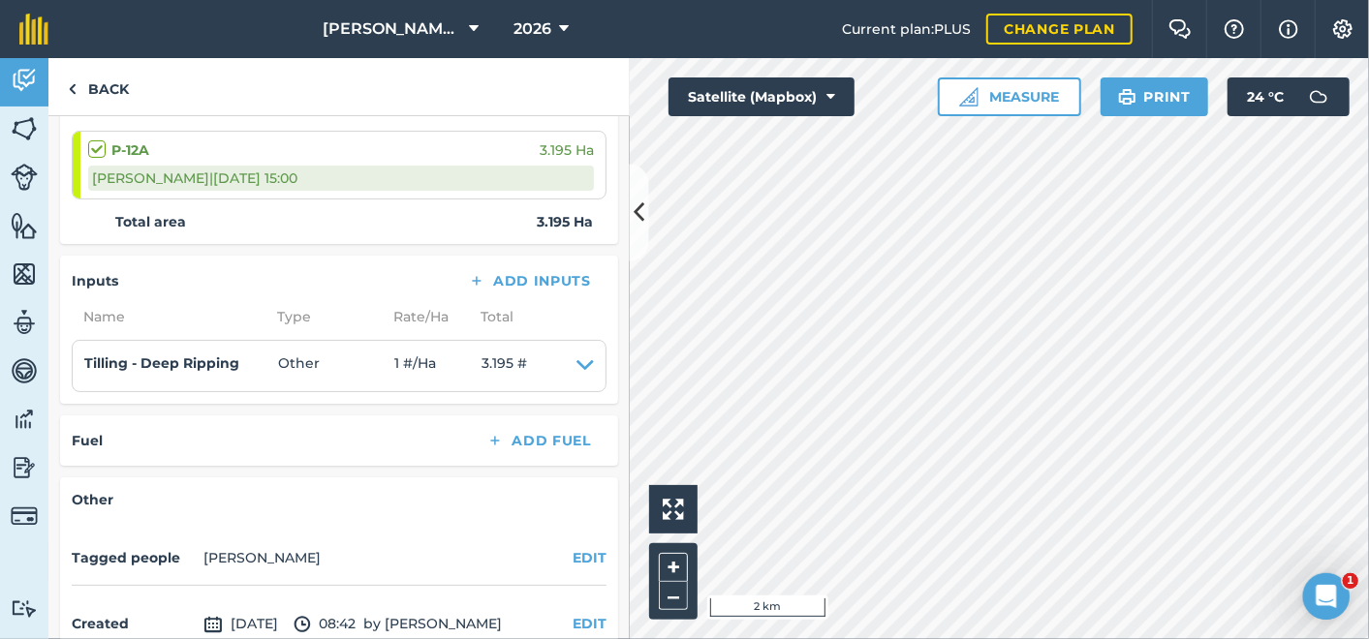
scroll to position [392, 0]
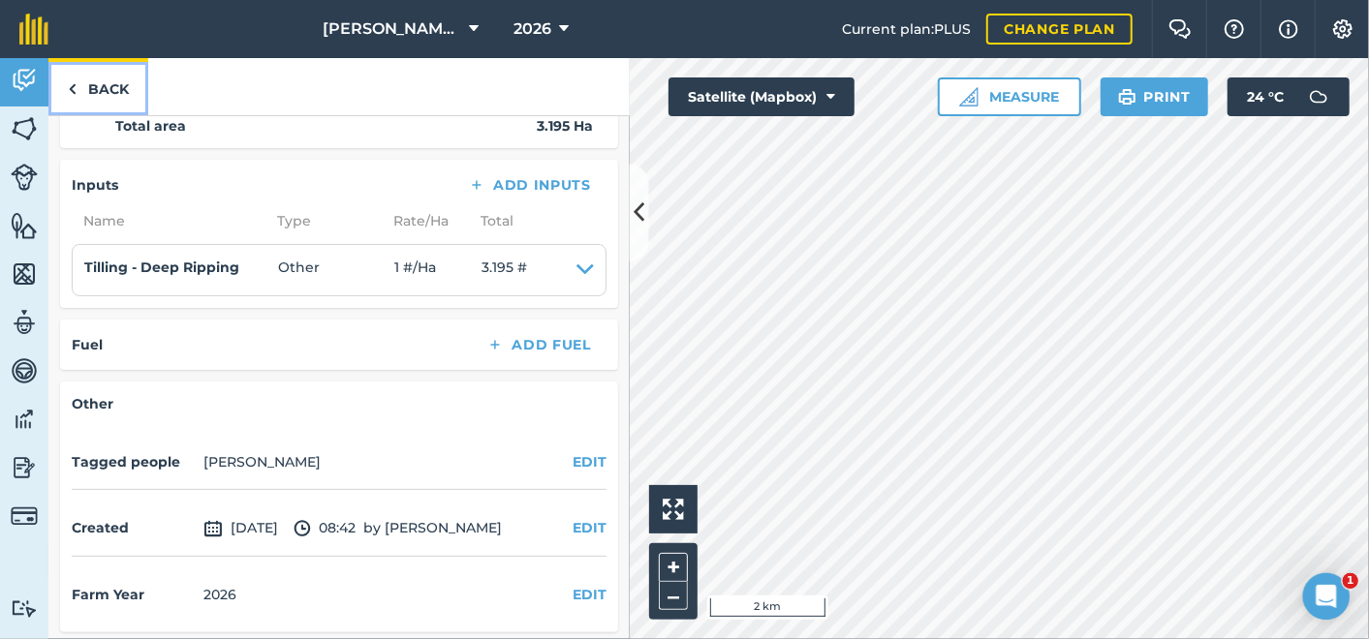
click at [77, 87] on link "Back" at bounding box center [98, 86] width 100 height 57
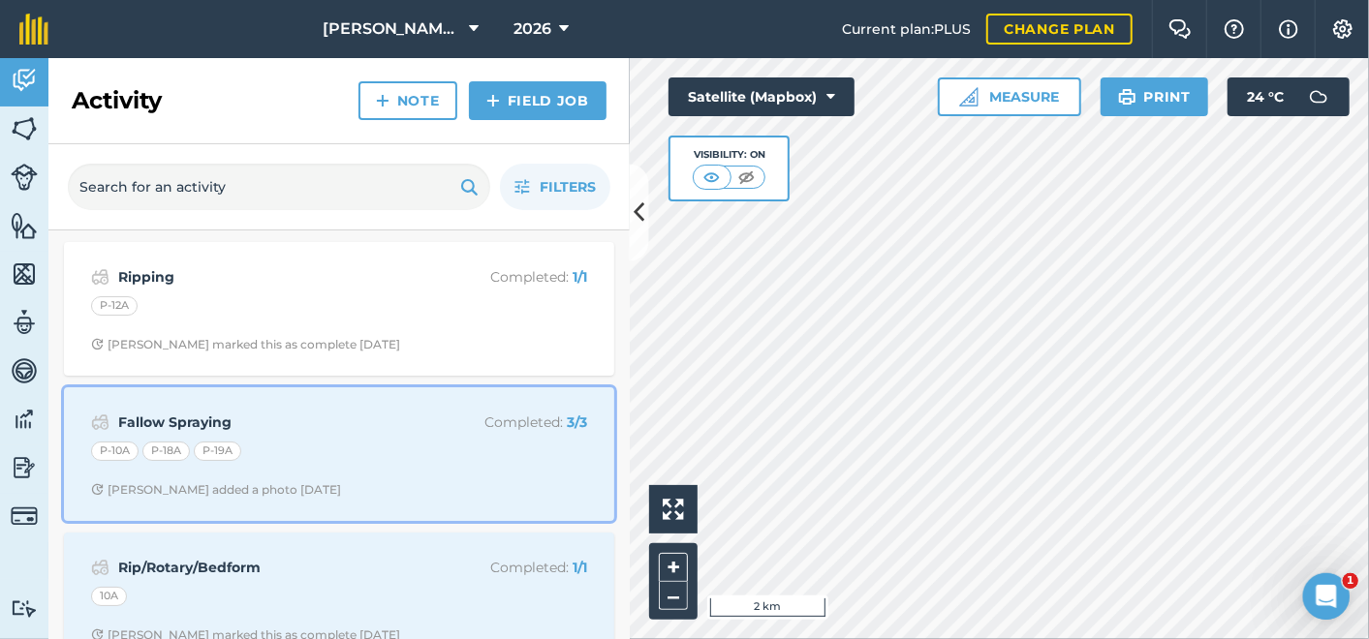
click at [169, 420] on strong "Fallow Spraying" at bounding box center [271, 422] width 307 height 21
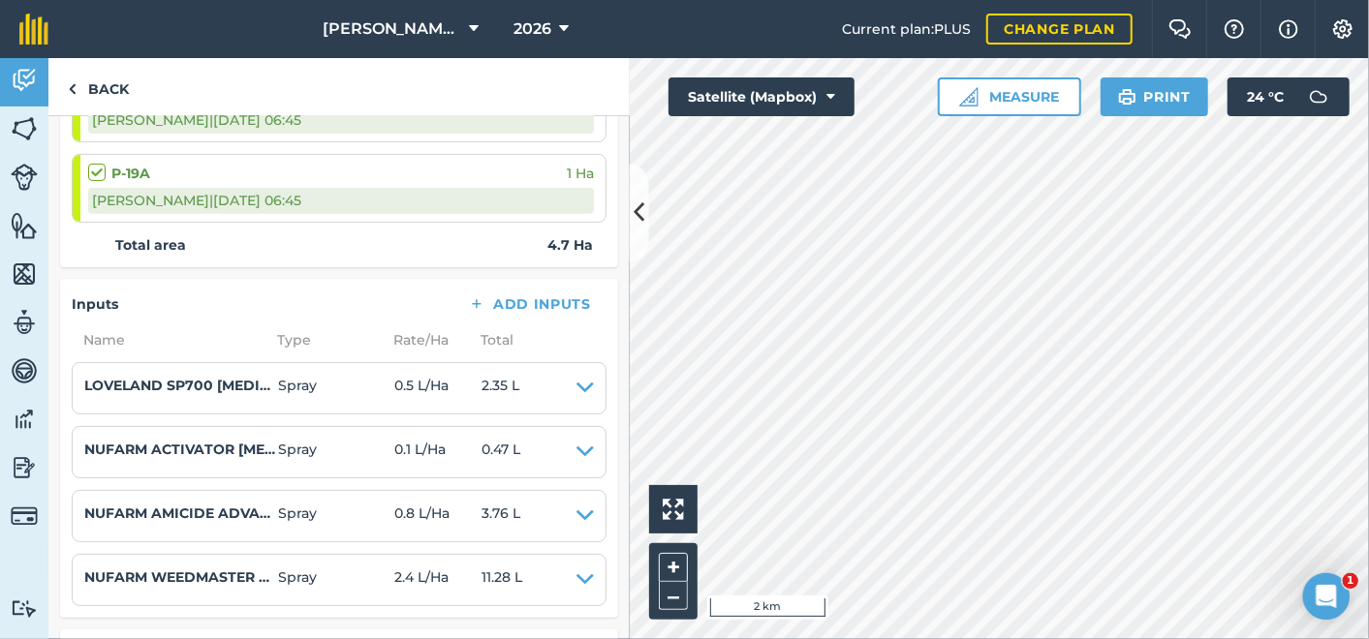
scroll to position [204, 0]
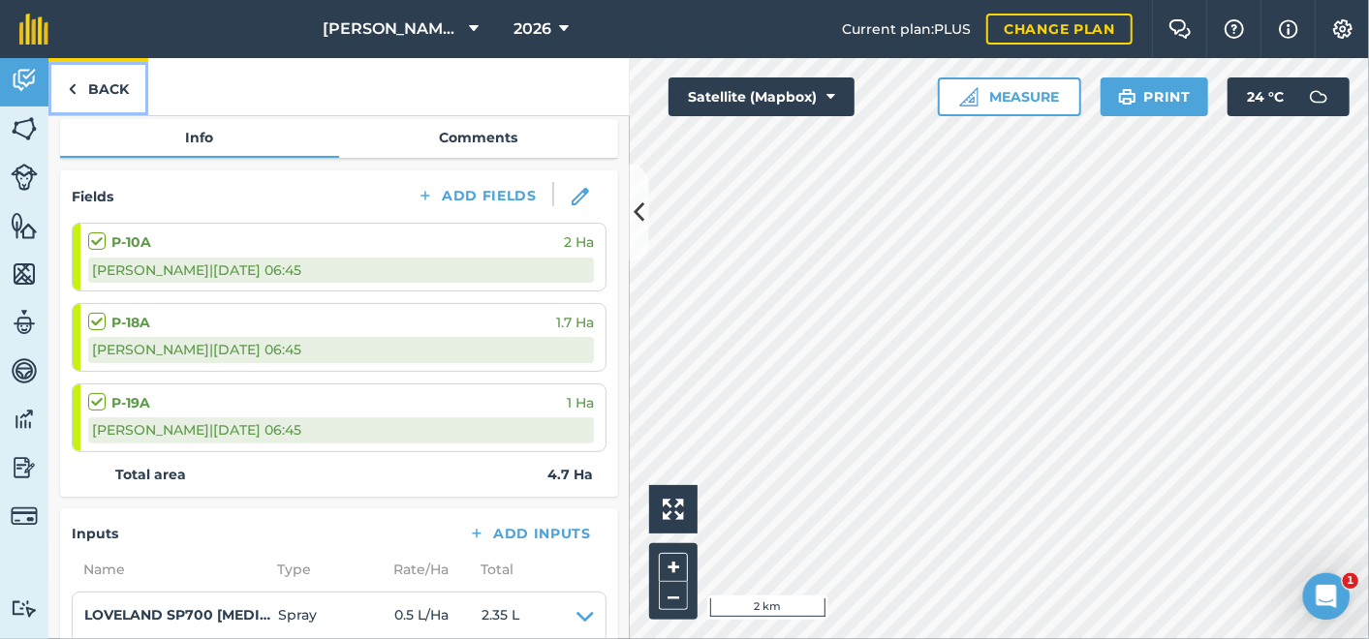
click at [116, 84] on link "Back" at bounding box center [98, 86] width 100 height 57
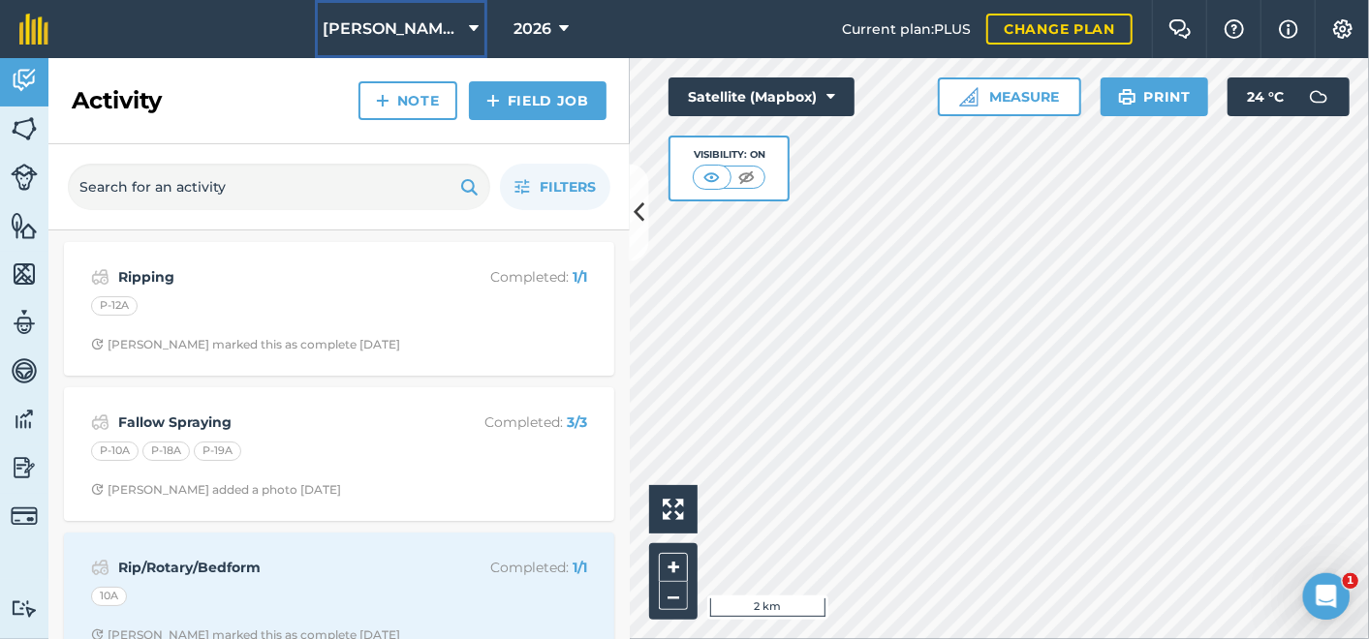
click at [471, 22] on icon at bounding box center [475, 28] width 10 height 23
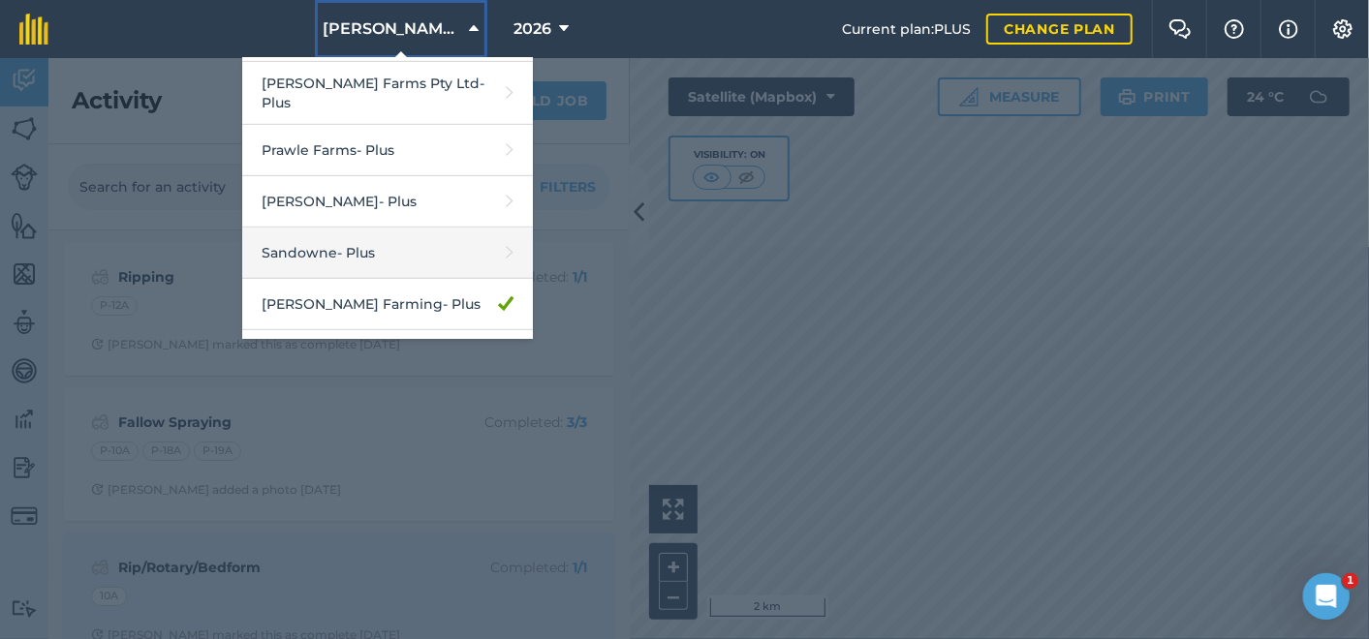
scroll to position [642, 0]
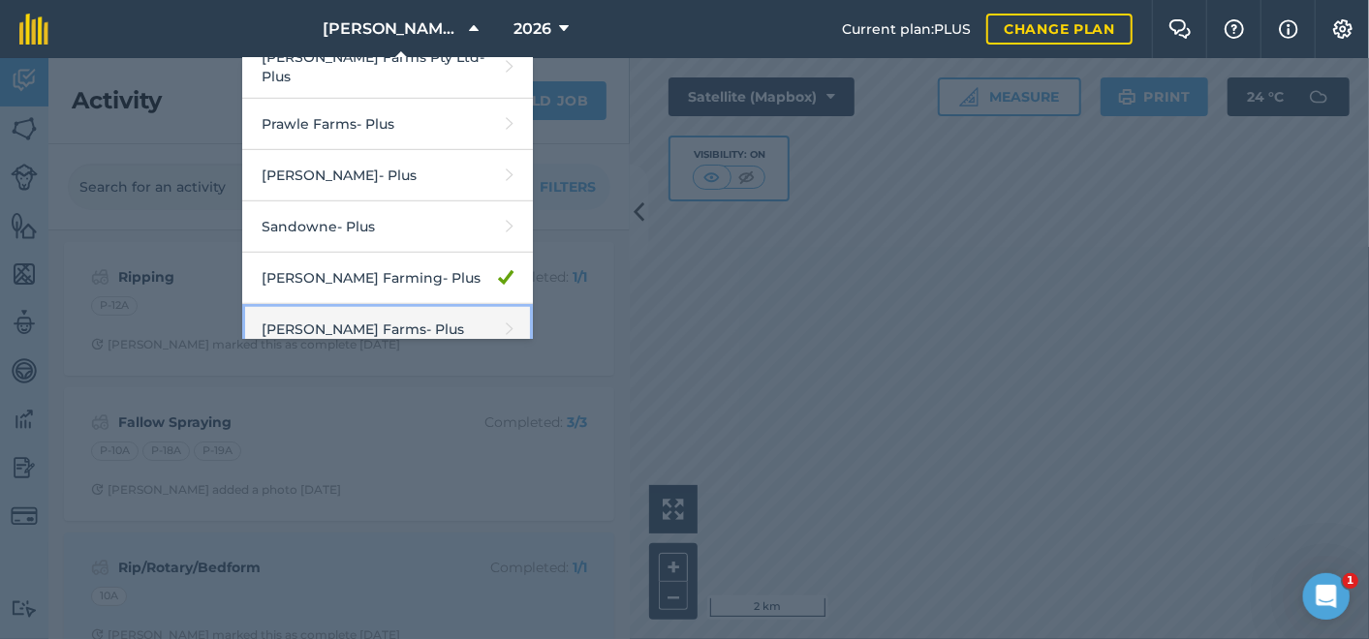
click at [329, 304] on link "Touzeau Farms - Plus" at bounding box center [387, 329] width 291 height 51
